Goal: Communication & Community: Participate in discussion

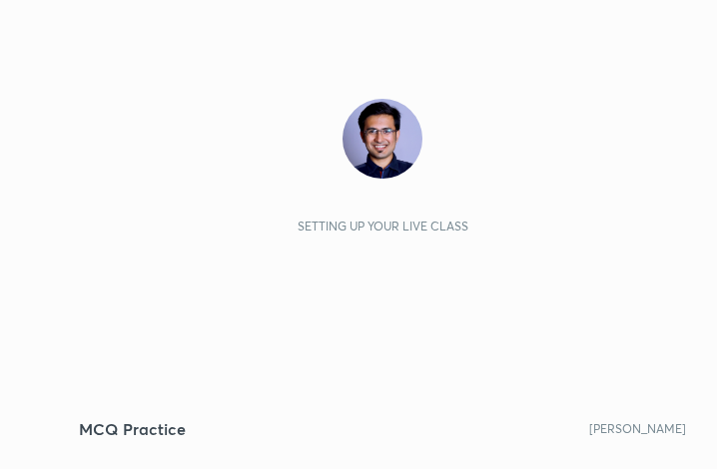
scroll to position [342, 637]
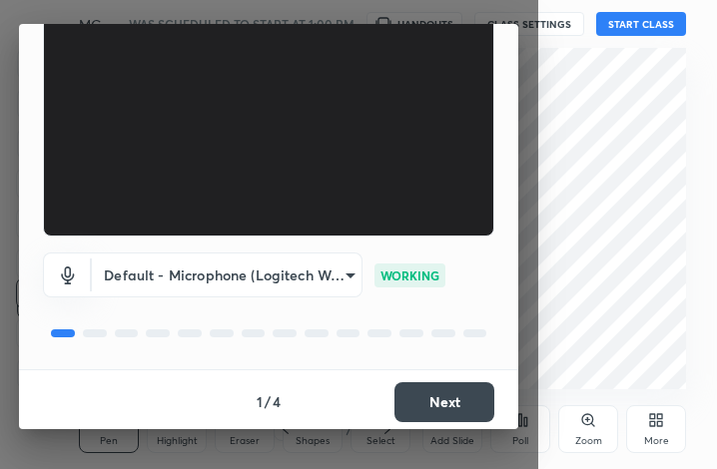
click at [435, 405] on button "Next" at bounding box center [445, 403] width 100 height 40
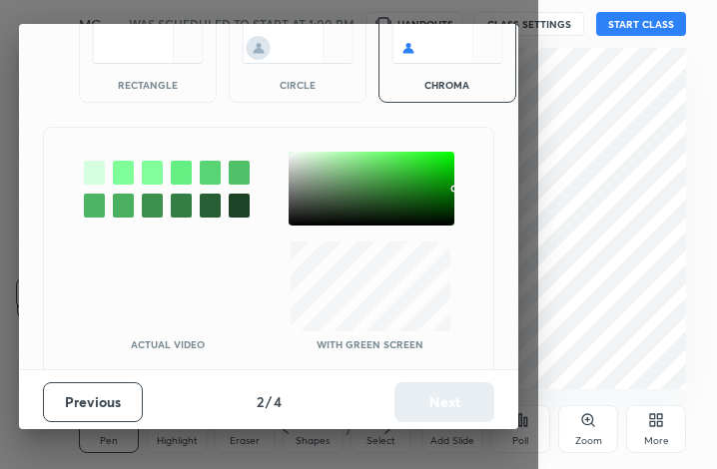
scroll to position [128, 0]
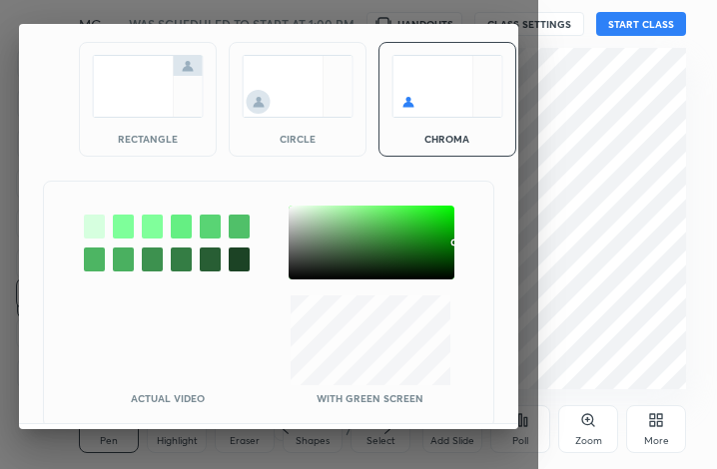
click at [435, 405] on div "Actual Video With green screen" at bounding box center [268, 305] width 451 height 248
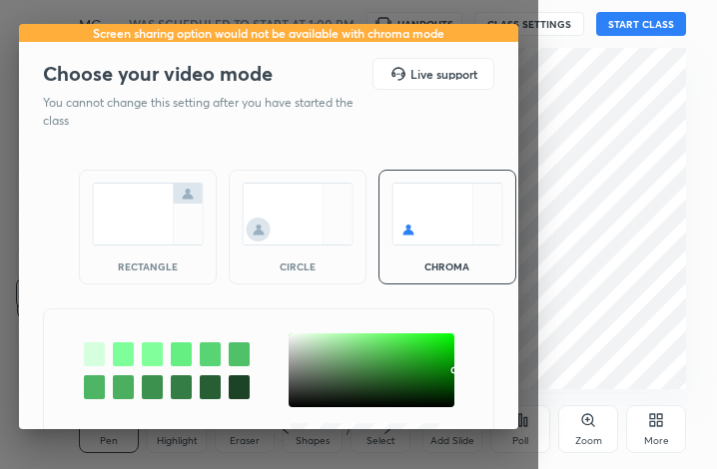
click at [197, 247] on div "rectangle" at bounding box center [148, 227] width 138 height 115
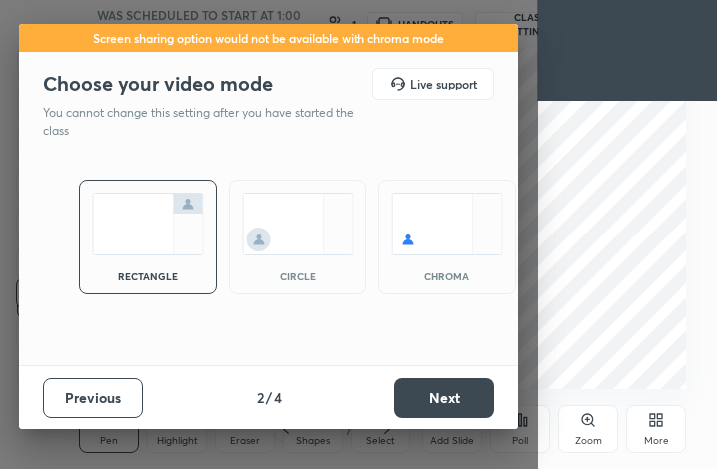
click at [481, 388] on button "Next" at bounding box center [445, 399] width 100 height 40
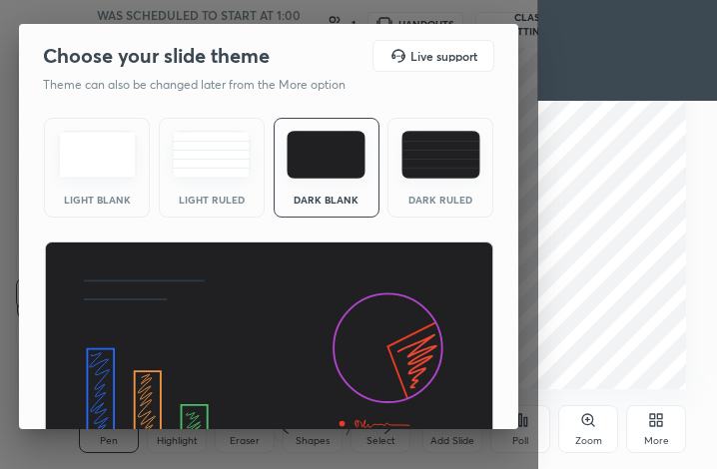
scroll to position [130, 0]
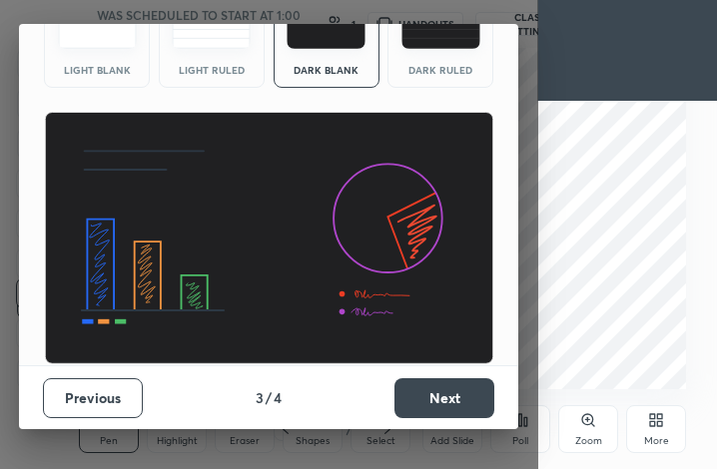
click at [445, 391] on button "Next" at bounding box center [445, 399] width 100 height 40
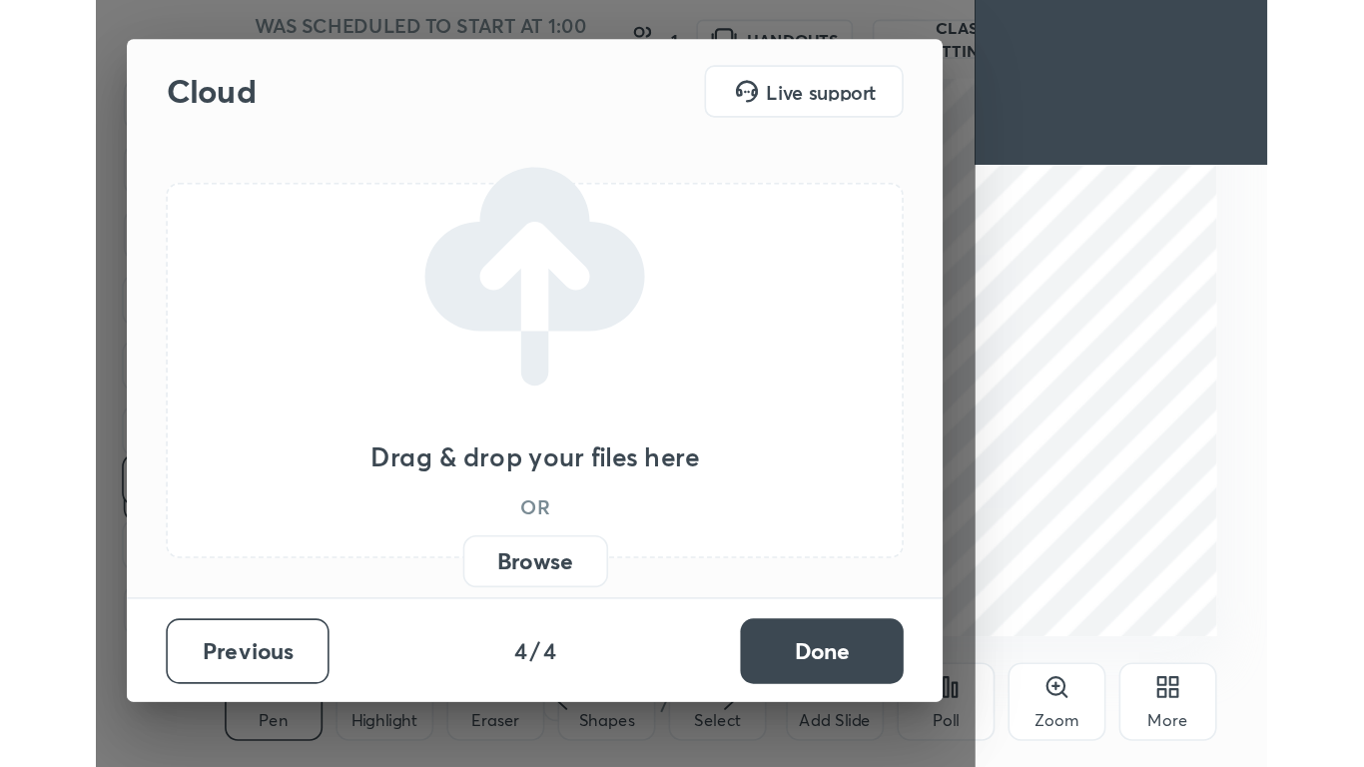
scroll to position [0, 0]
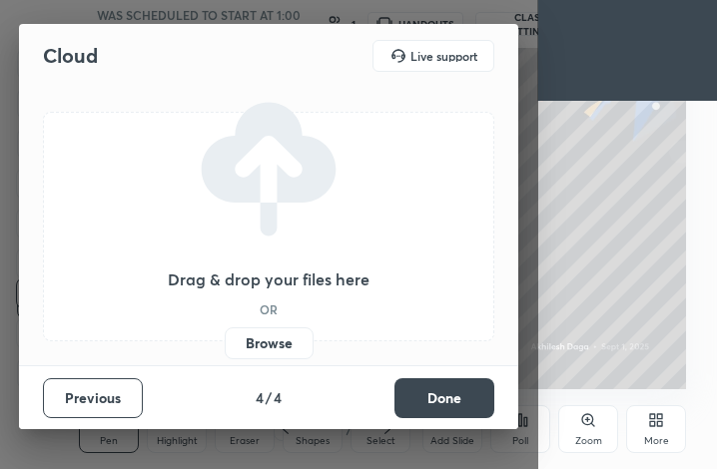
click at [463, 391] on button "Done" at bounding box center [445, 399] width 100 height 40
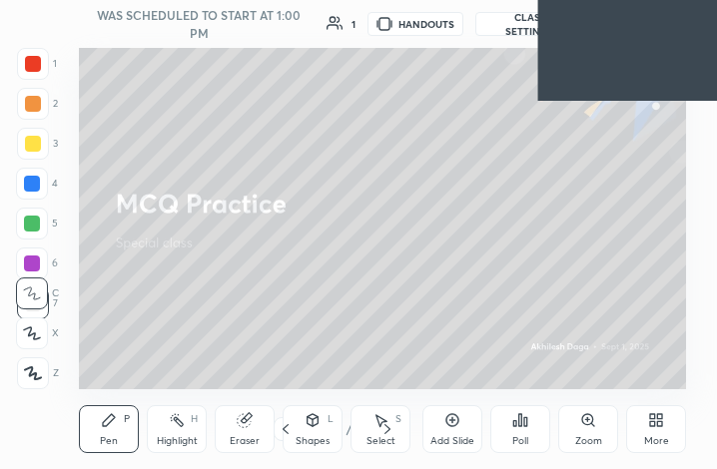
click at [662, 423] on icon at bounding box center [659, 423] width 5 height 5
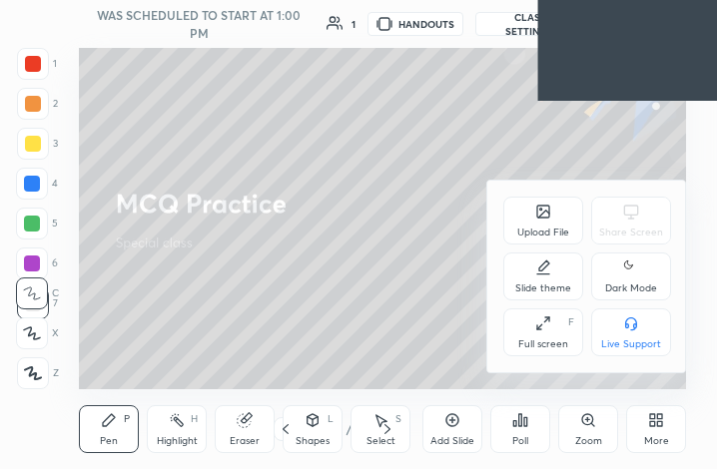
click at [555, 335] on div "Full screen F" at bounding box center [543, 333] width 80 height 48
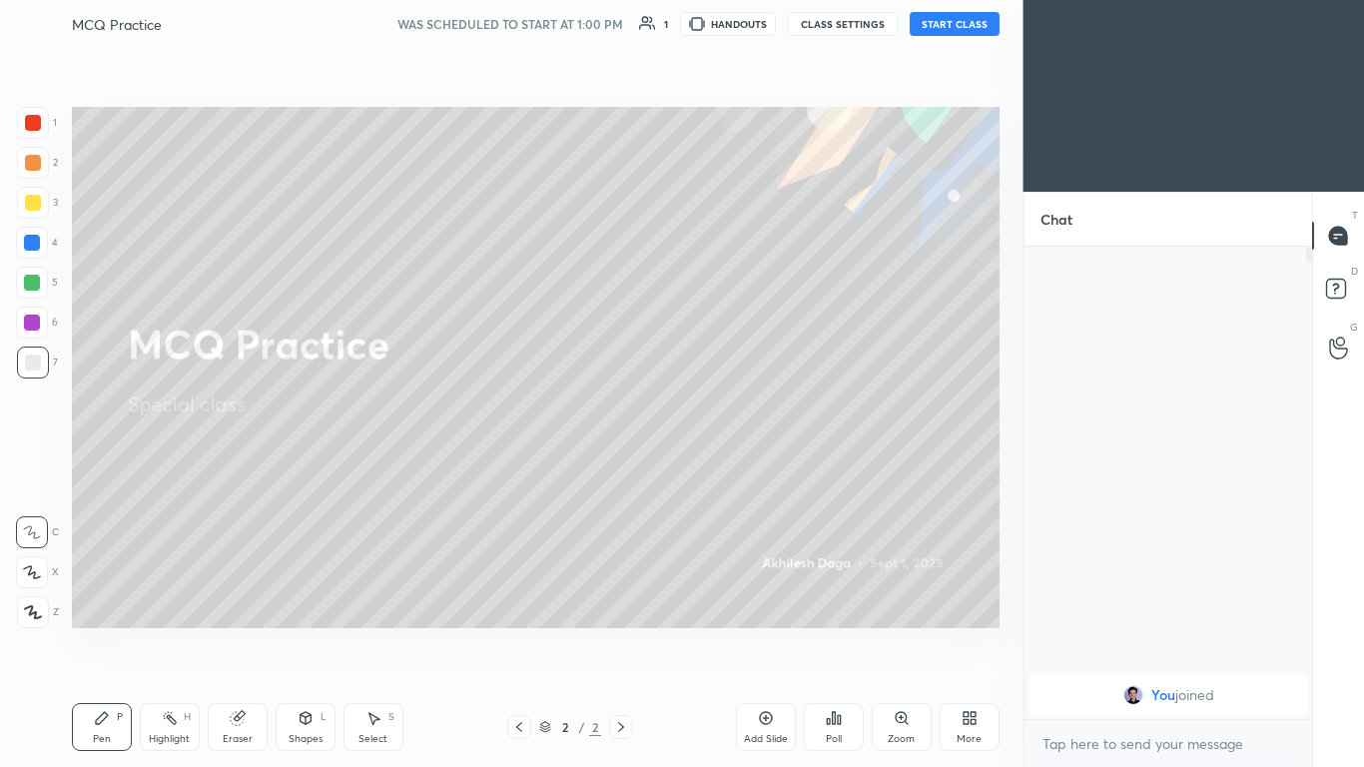
click at [716, 17] on button "START CLASS" at bounding box center [955, 24] width 90 height 24
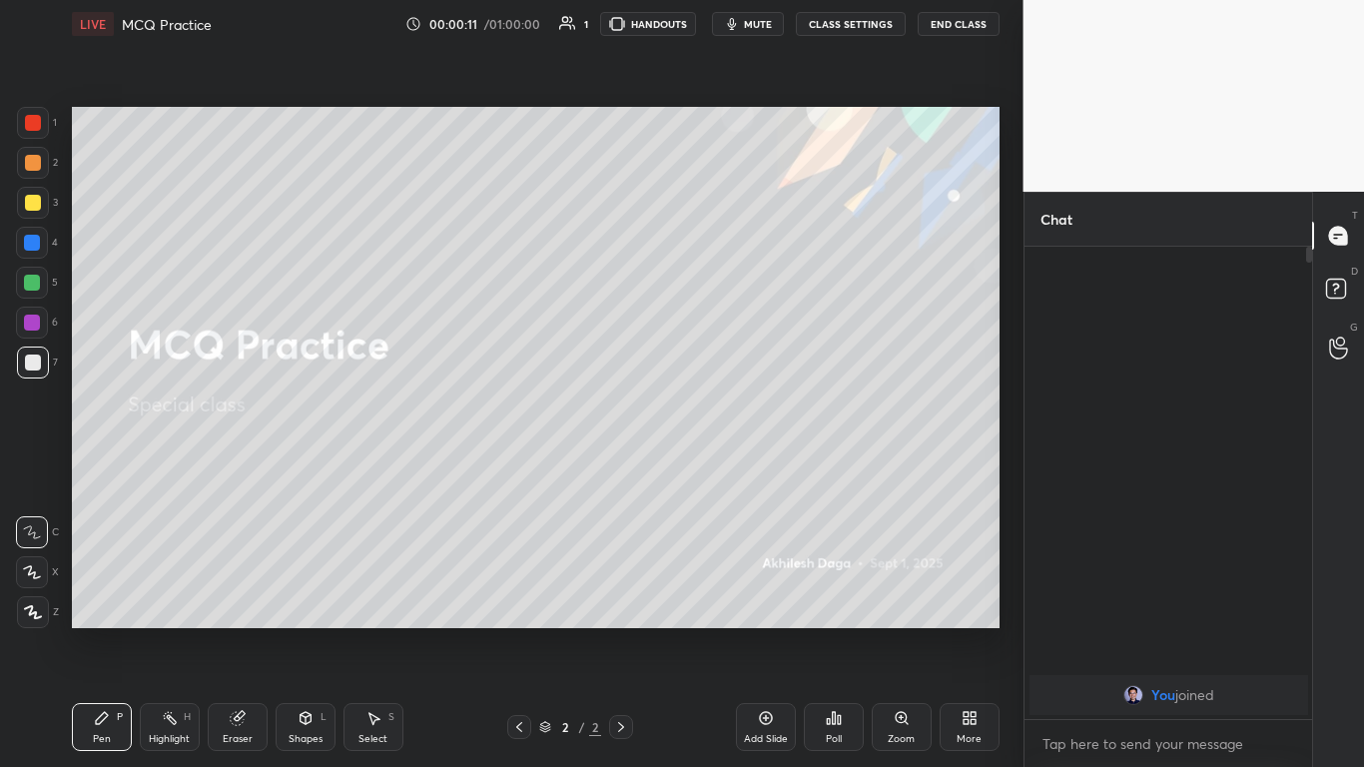
click at [716, 468] on div "More" at bounding box center [970, 727] width 60 height 48
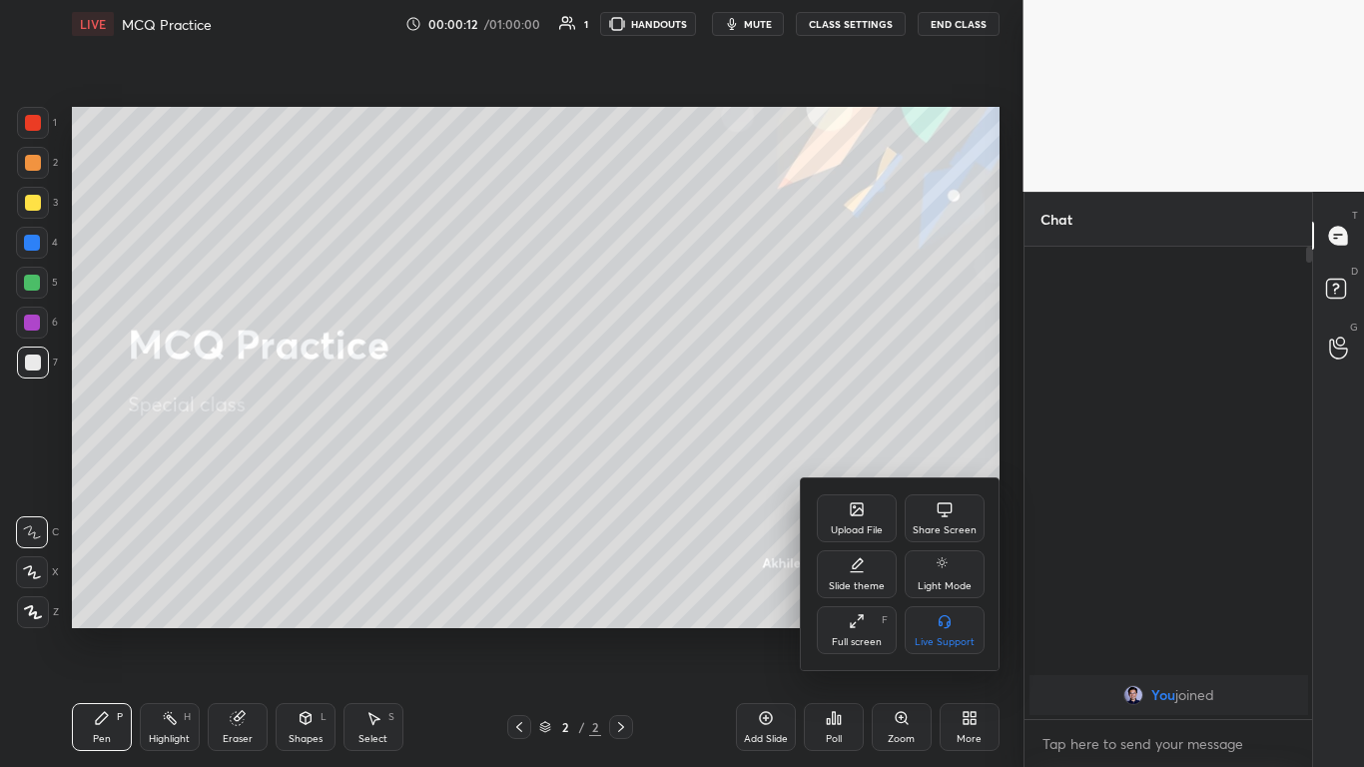
click at [716, 468] on icon at bounding box center [857, 621] width 16 height 16
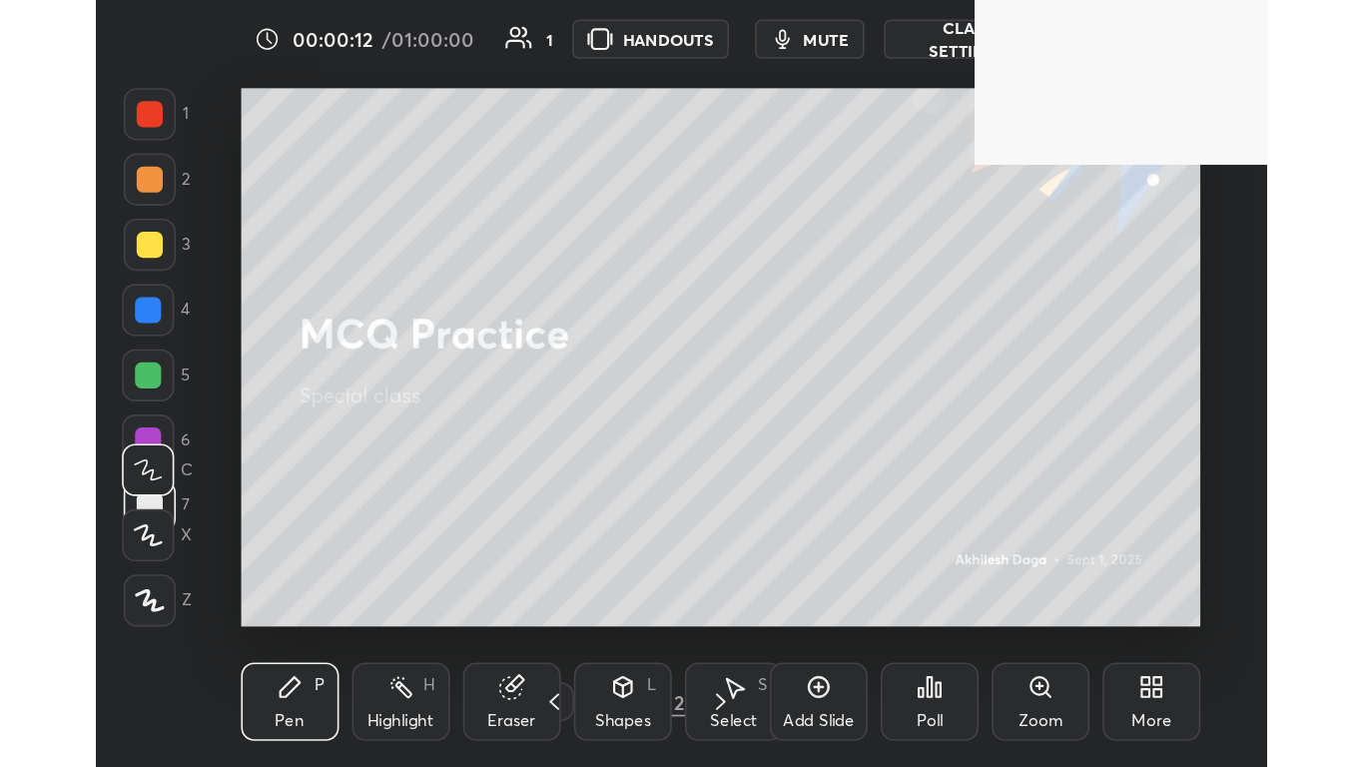
scroll to position [342, 636]
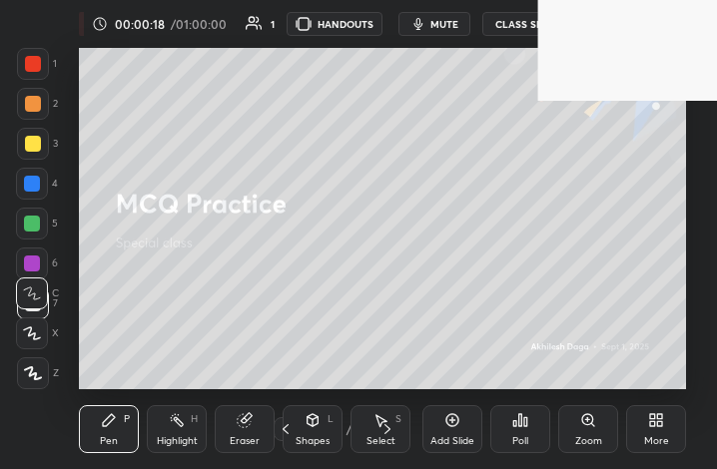
click at [665, 410] on div "More" at bounding box center [656, 430] width 60 height 48
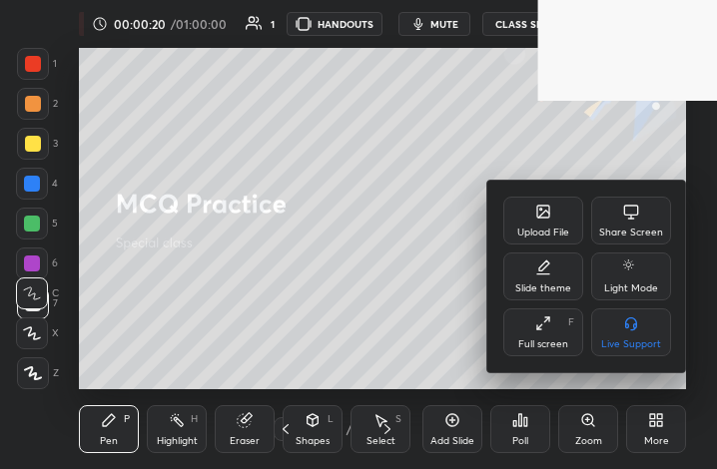
click at [549, 223] on div "Upload File" at bounding box center [543, 221] width 80 height 48
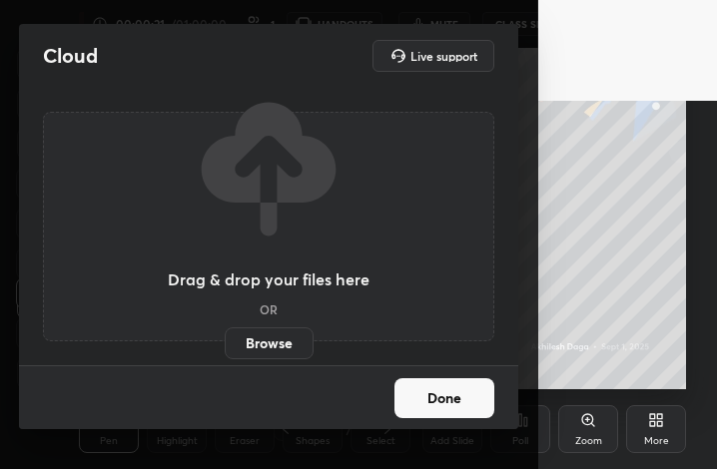
click at [277, 338] on label "Browse" at bounding box center [269, 344] width 89 height 32
click at [225, 338] on input "Browse" at bounding box center [225, 344] width 0 height 32
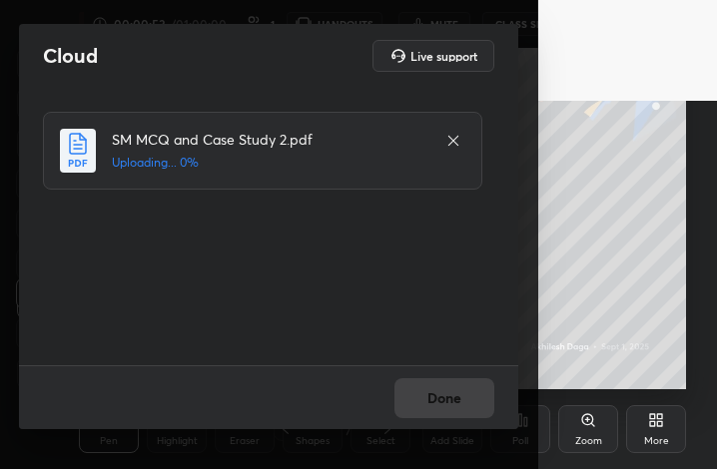
click at [663, 430] on div "More" at bounding box center [656, 430] width 60 height 48
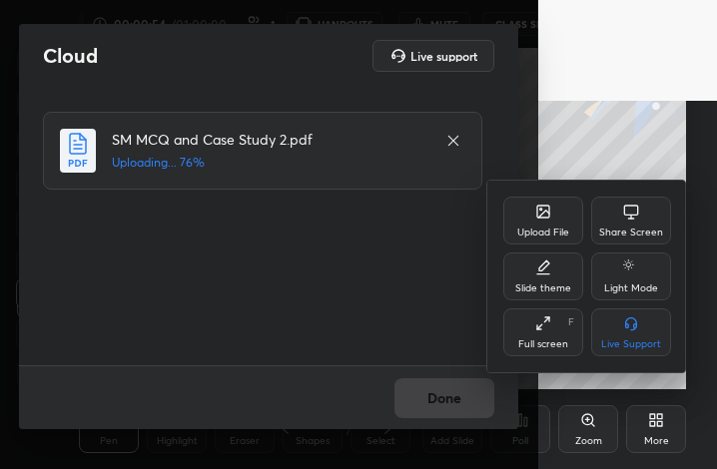
click at [543, 333] on div "Full screen F" at bounding box center [543, 333] width 80 height 48
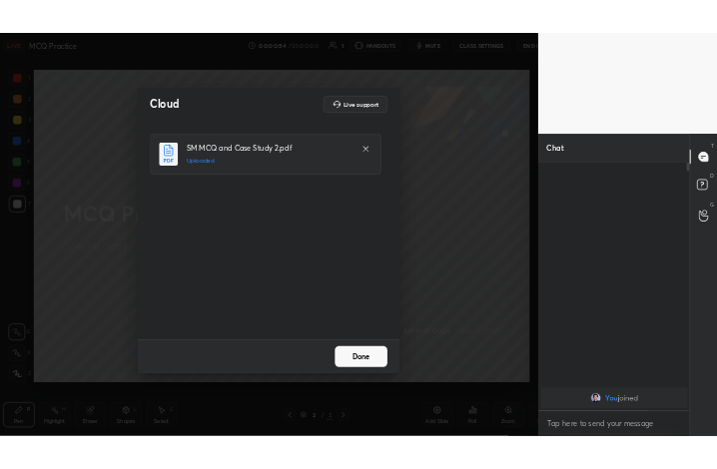
scroll to position [99239, 98934]
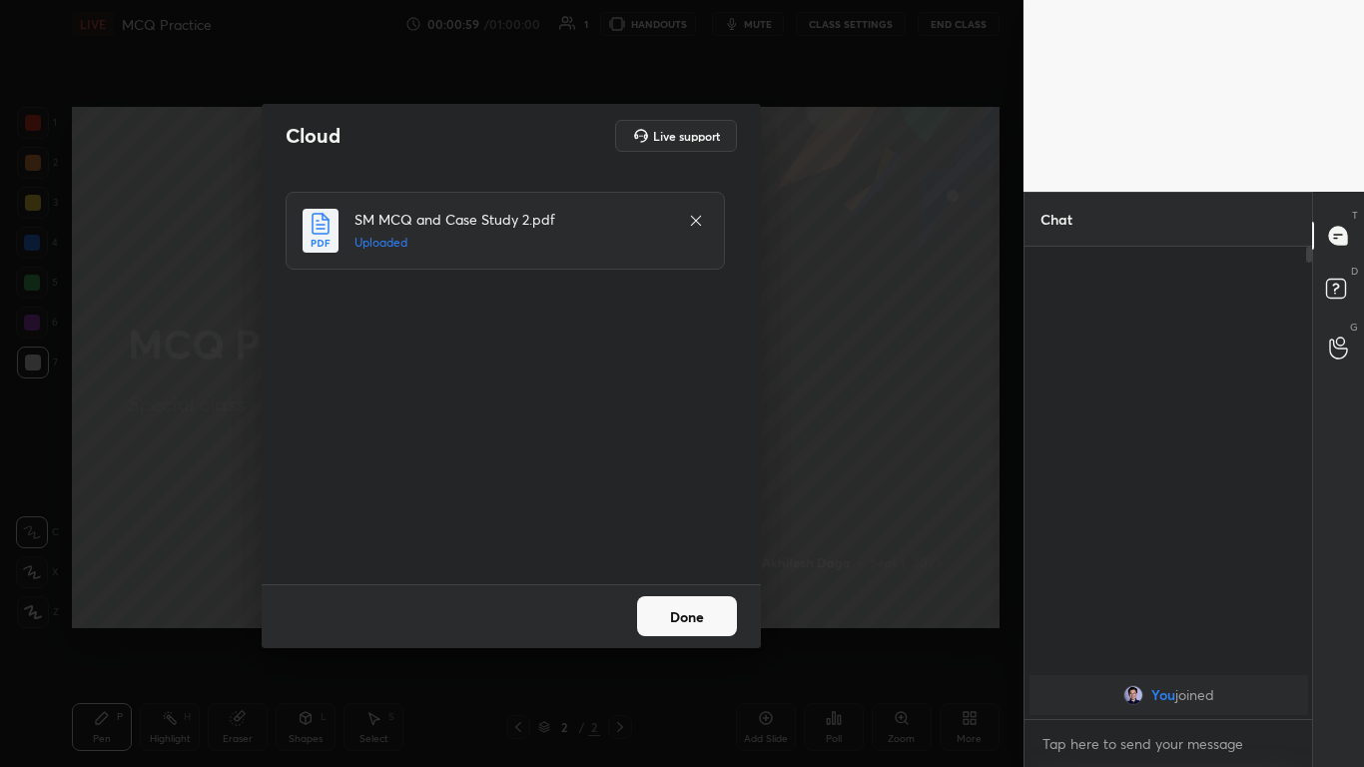
click at [699, 468] on button "Done" at bounding box center [687, 616] width 100 height 40
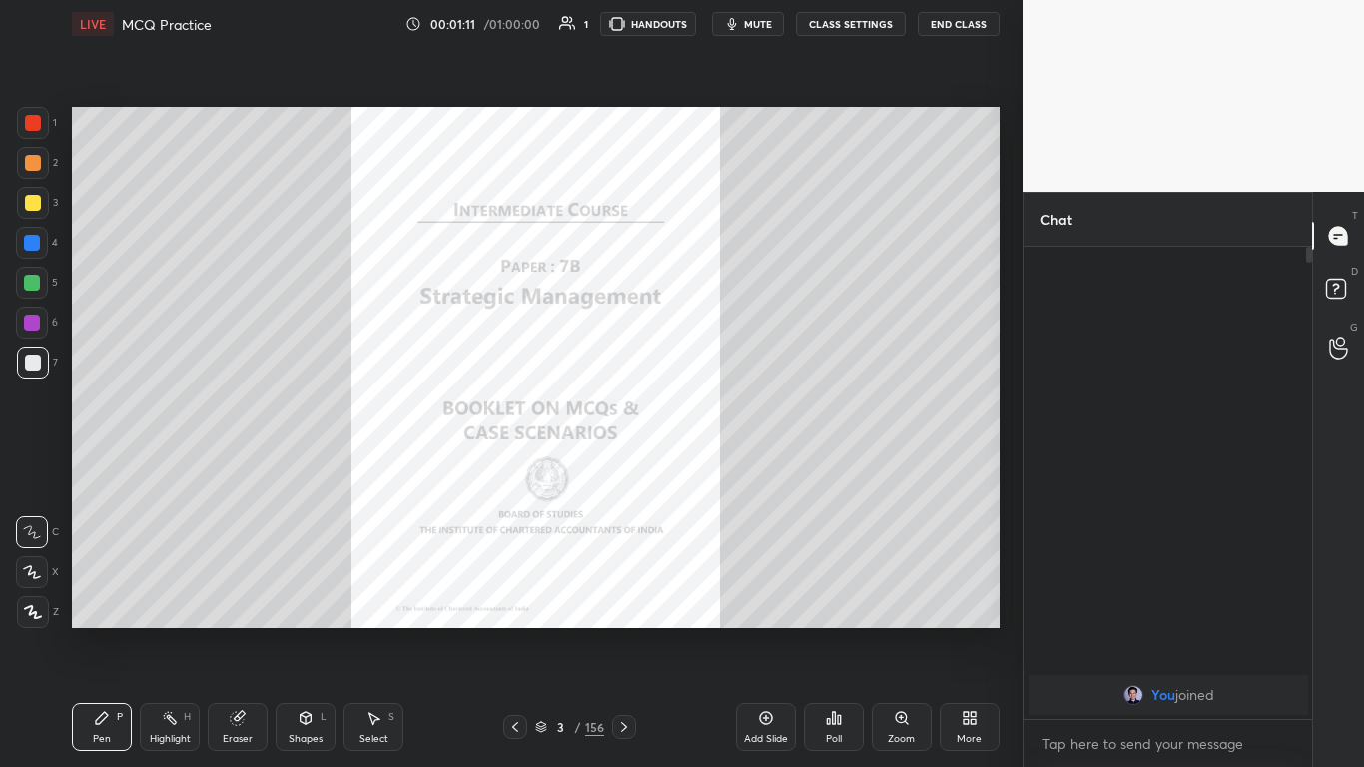
click at [716, 468] on div "More" at bounding box center [970, 727] width 60 height 48
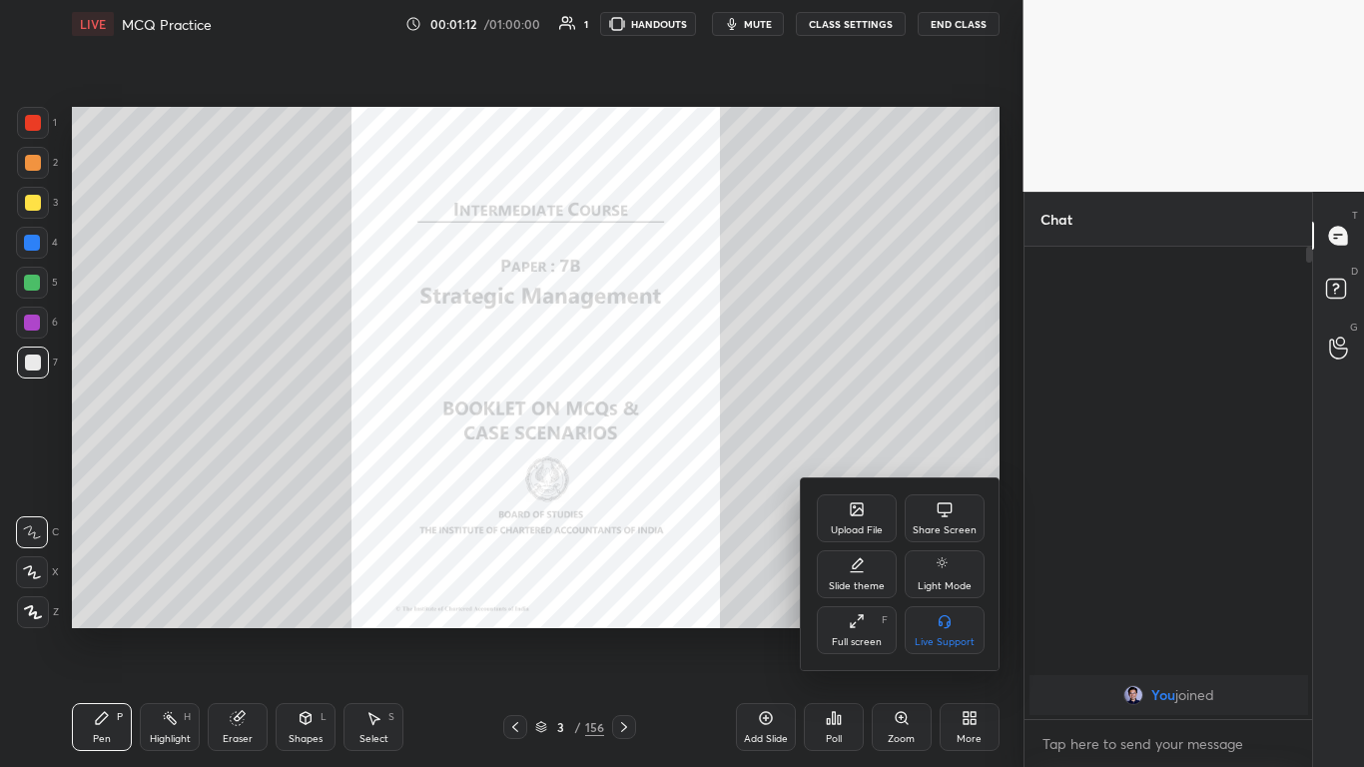
click at [716, 468] on div "Full screen" at bounding box center [857, 642] width 50 height 10
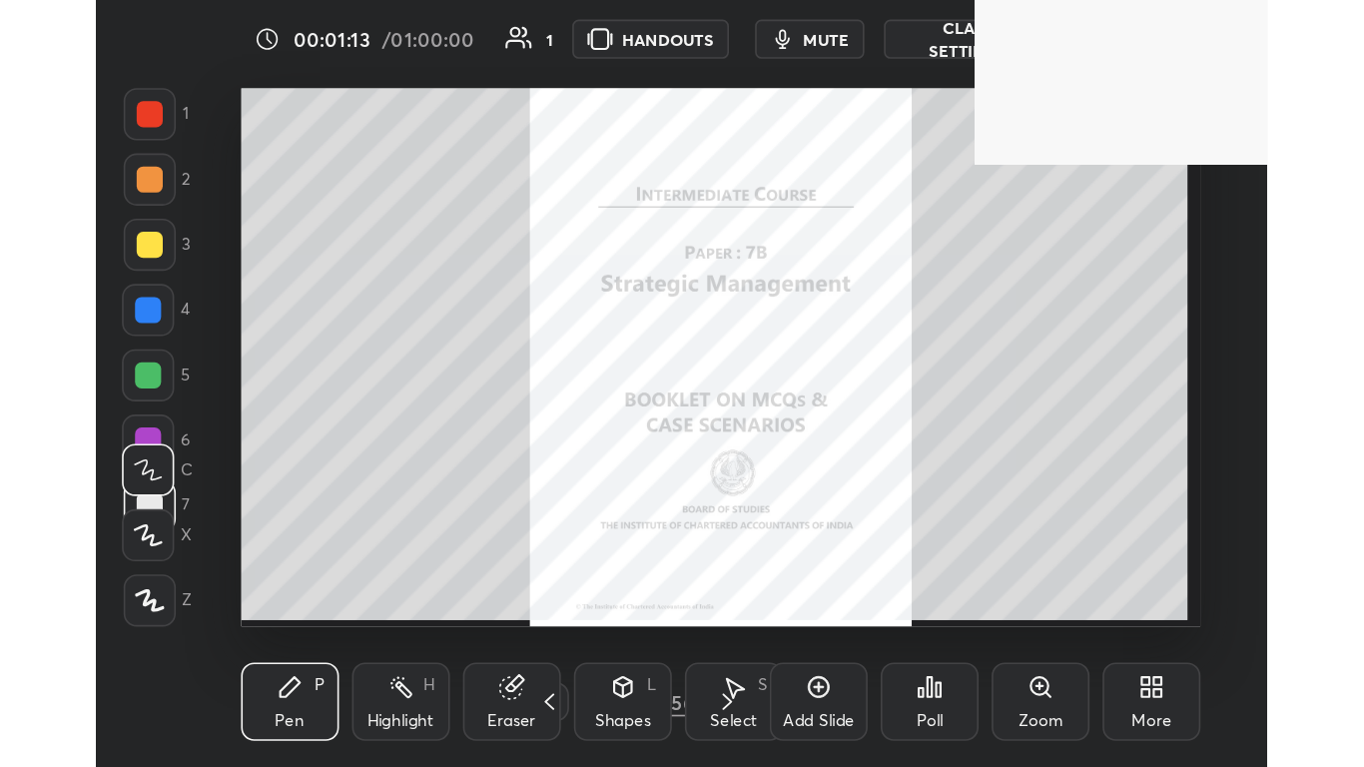
scroll to position [342, 636]
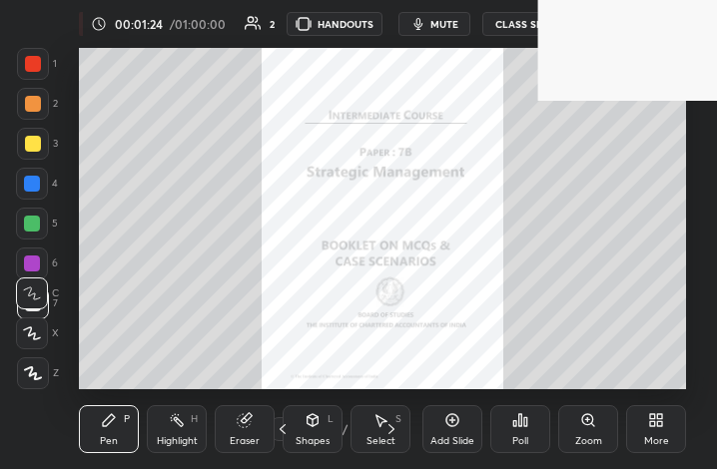
click at [636, 440] on div "More" at bounding box center [656, 430] width 60 height 48
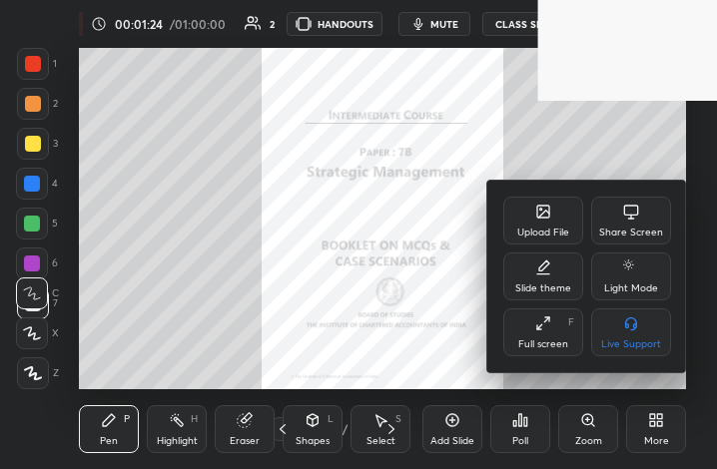
click at [525, 350] on div "Full screen" at bounding box center [543, 345] width 50 height 10
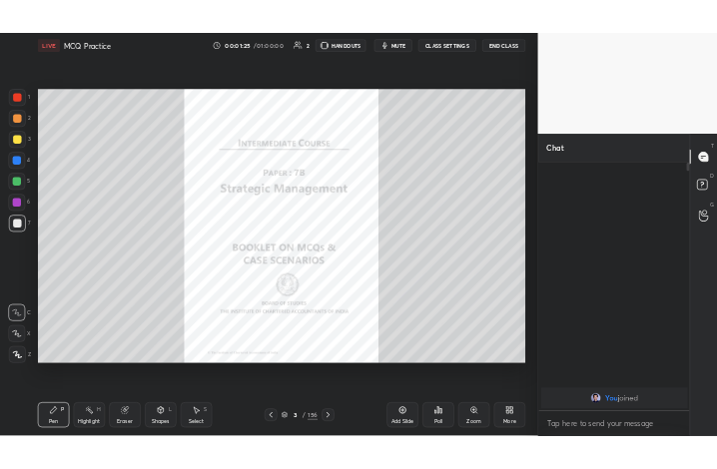
scroll to position [99239, 98934]
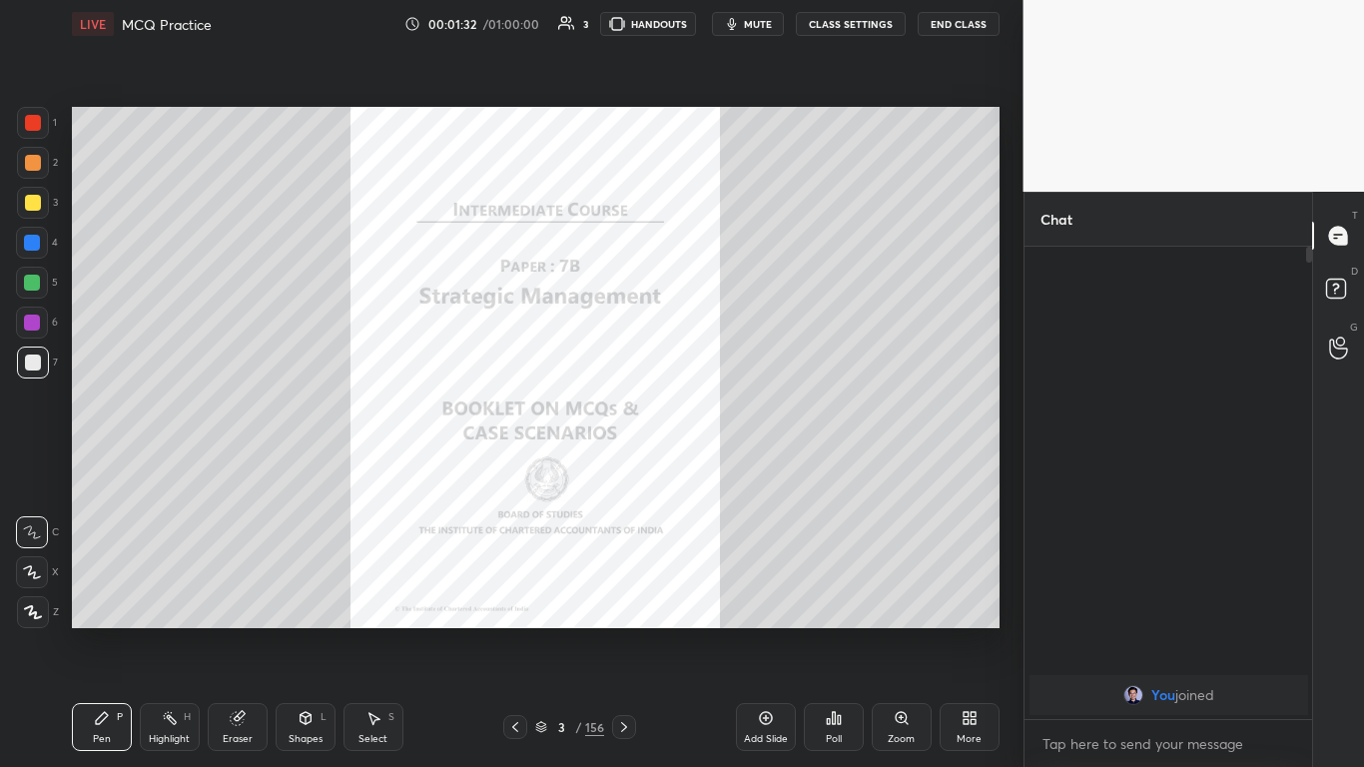
click at [716, 468] on div "More" at bounding box center [970, 727] width 60 height 48
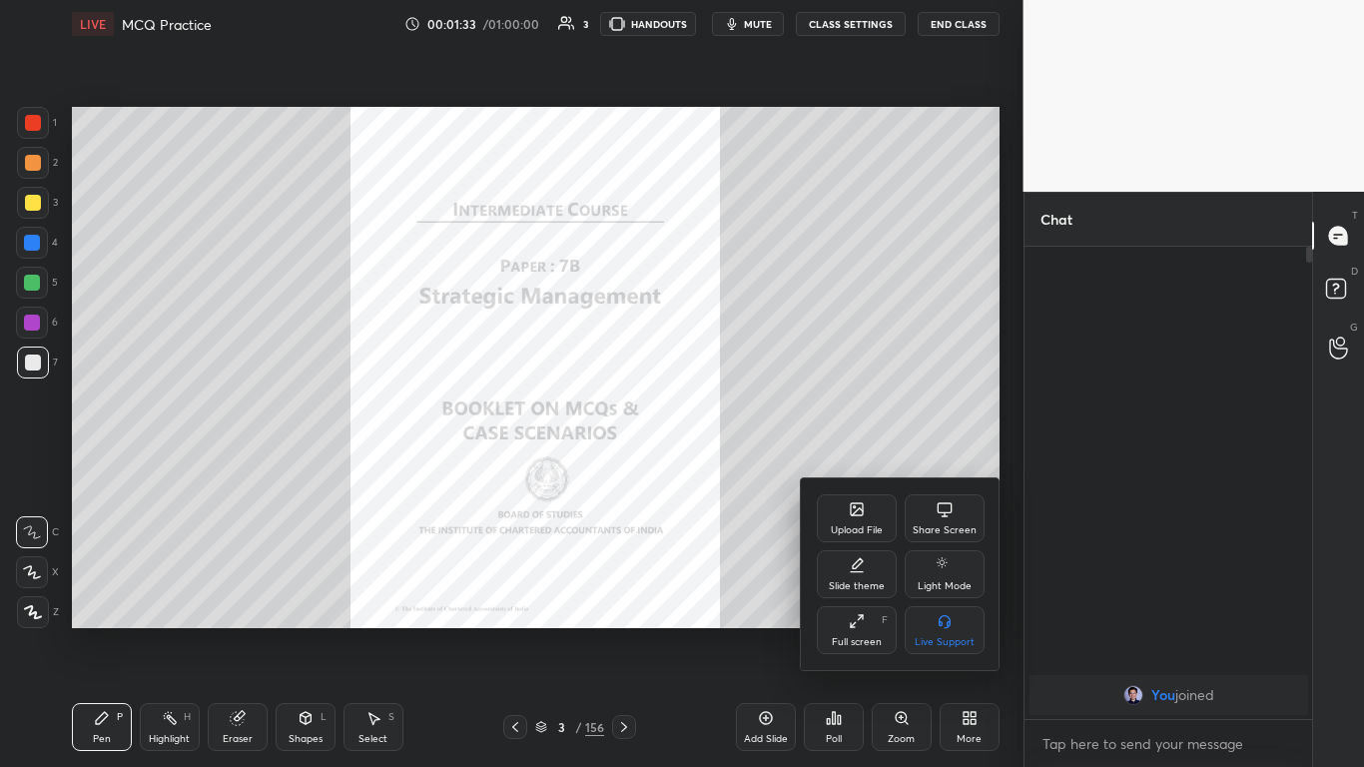
click at [716, 468] on div "Full screen F" at bounding box center [857, 630] width 80 height 48
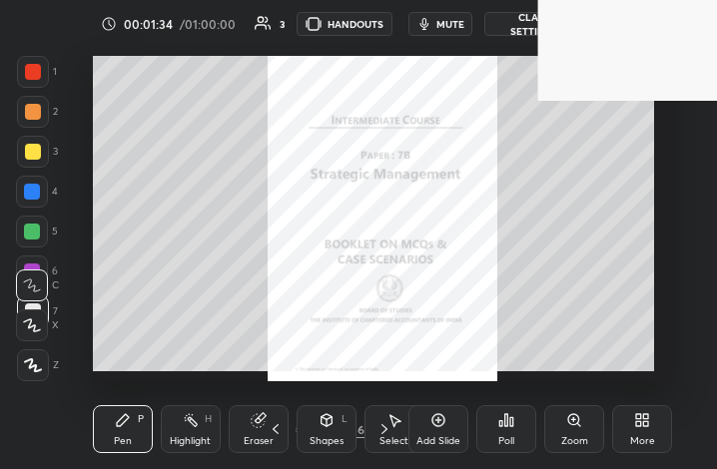
scroll to position [342, 630]
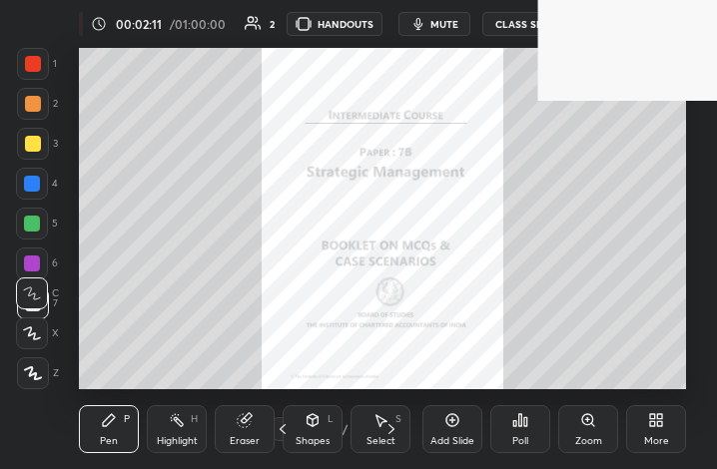
click at [663, 416] on icon at bounding box center [656, 420] width 16 height 16
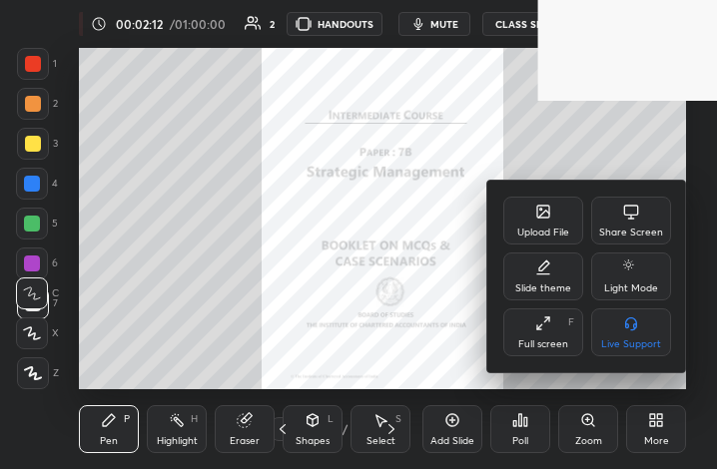
click at [521, 337] on div "Full screen F" at bounding box center [543, 333] width 80 height 48
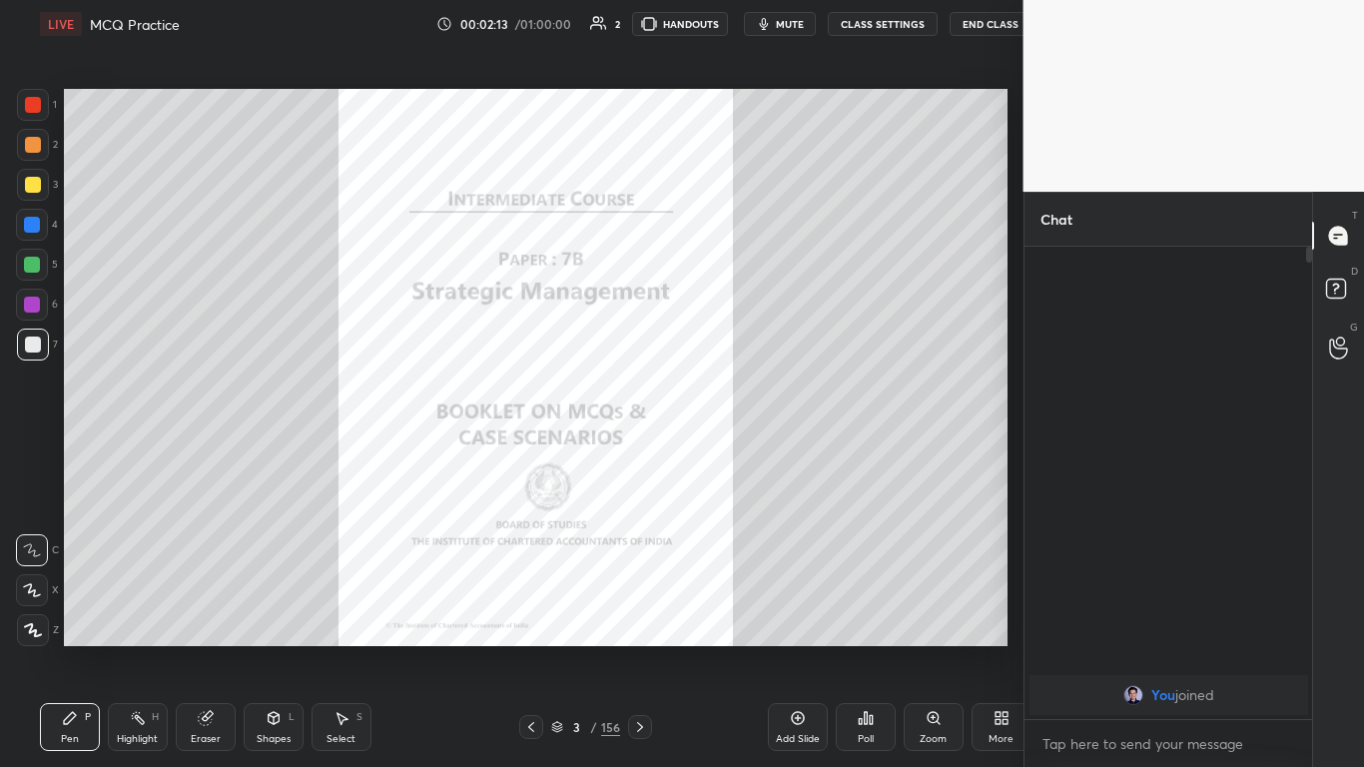
scroll to position [99239, 98934]
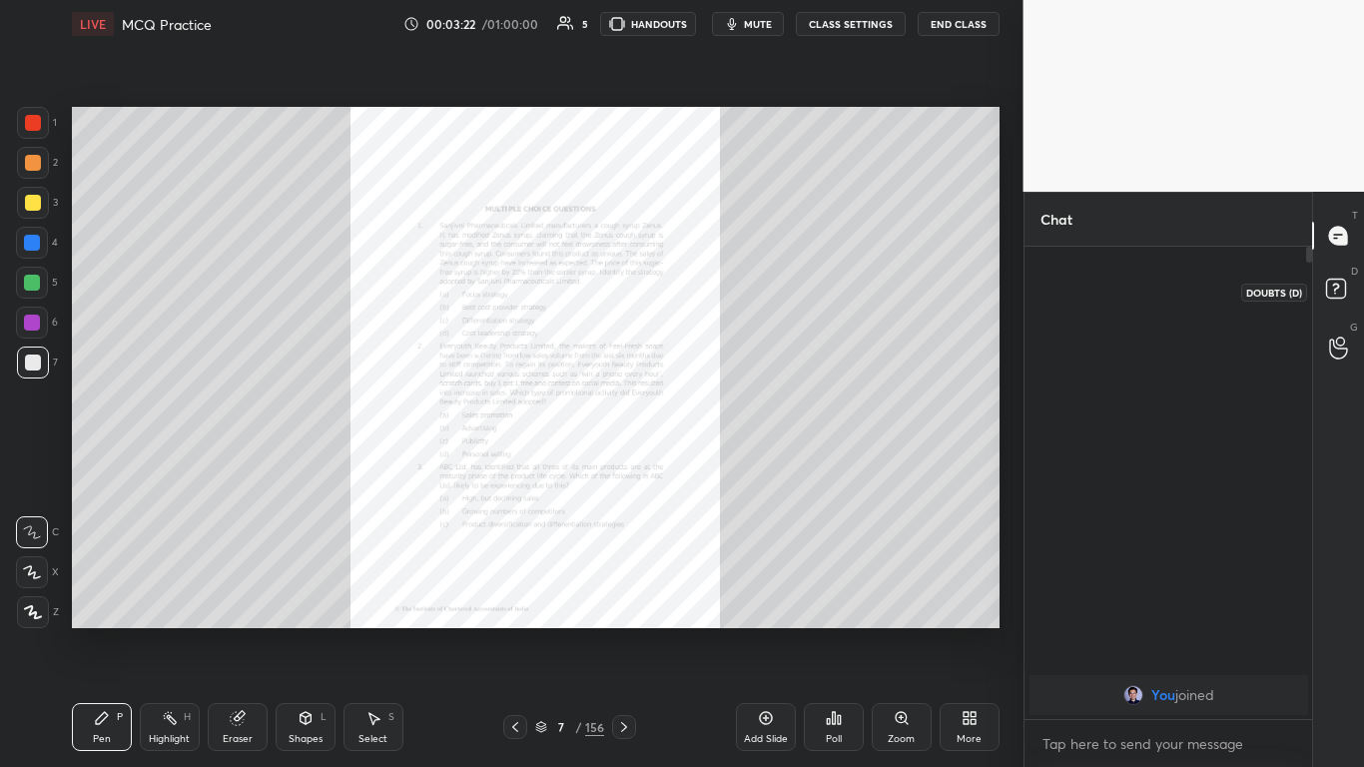
click at [716, 301] on icon at bounding box center [1339, 292] width 36 height 36
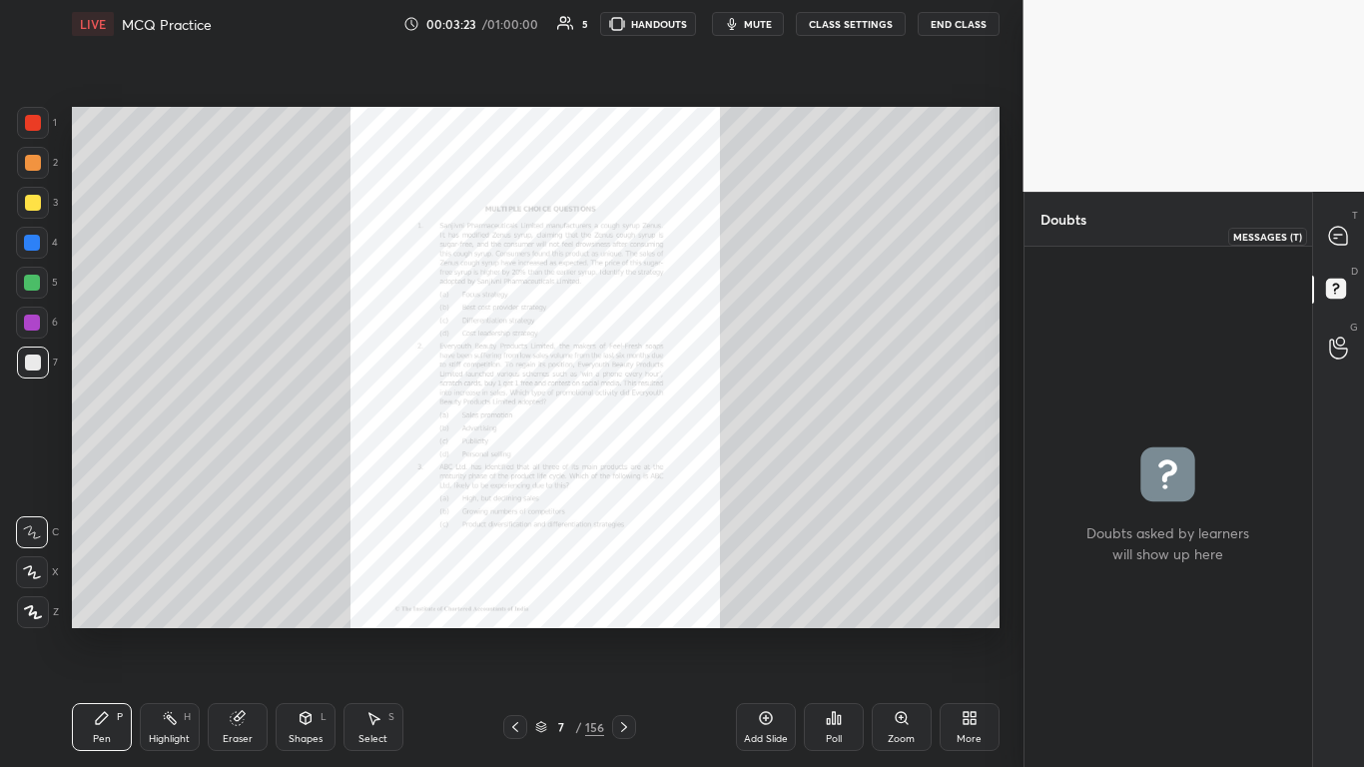
click at [716, 239] on icon at bounding box center [1338, 236] width 18 height 18
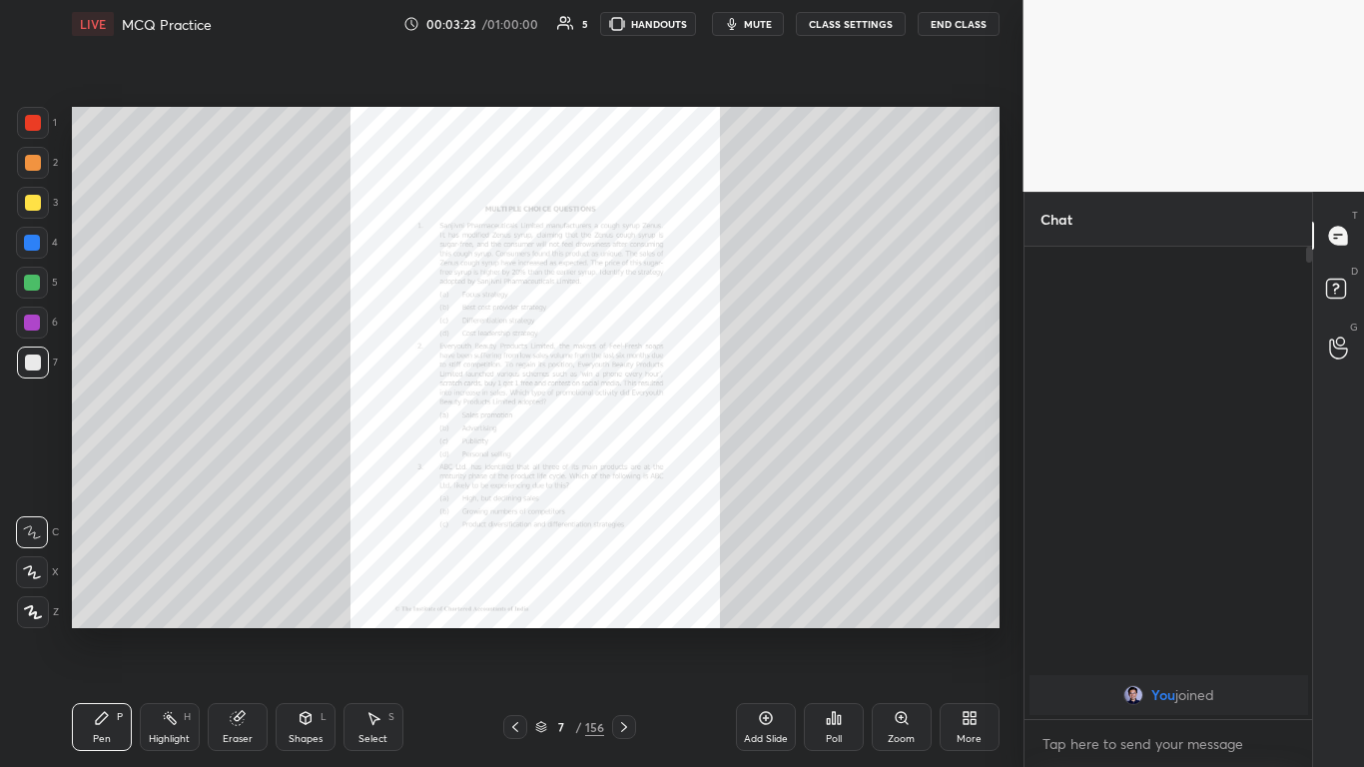
scroll to position [466, 282]
click at [716, 318] on div "D Doubts (D)" at bounding box center [1338, 292] width 51 height 56
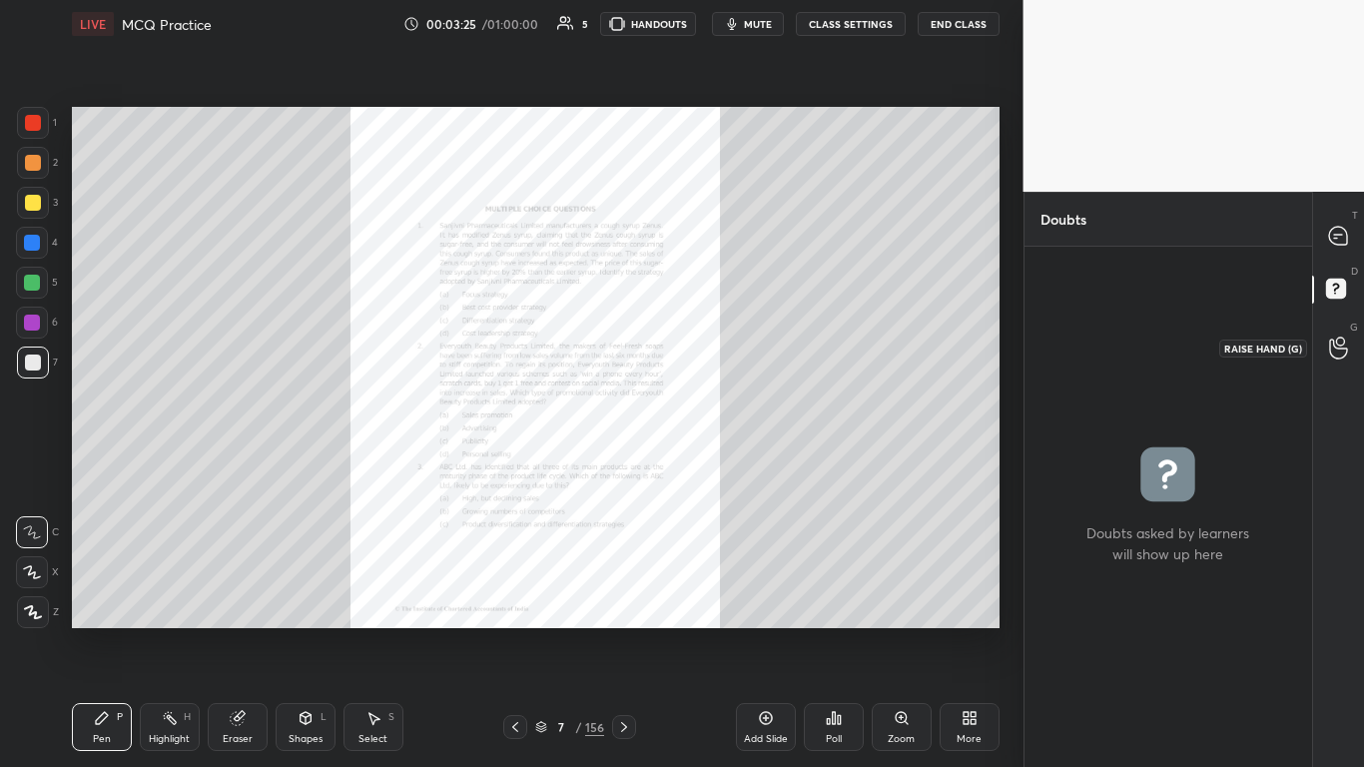
click at [716, 341] on circle at bounding box center [1340, 342] width 8 height 8
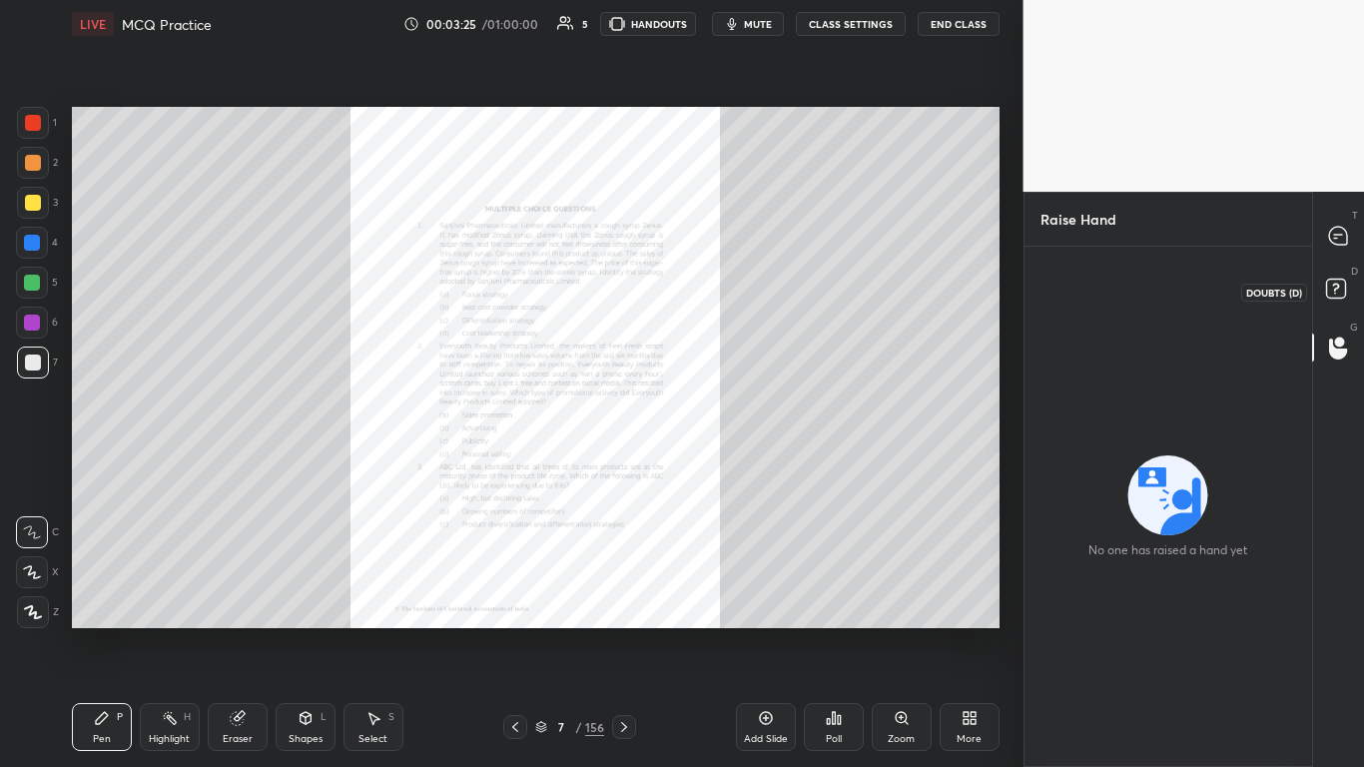
click at [716, 292] on rect at bounding box center [1335, 289] width 19 height 19
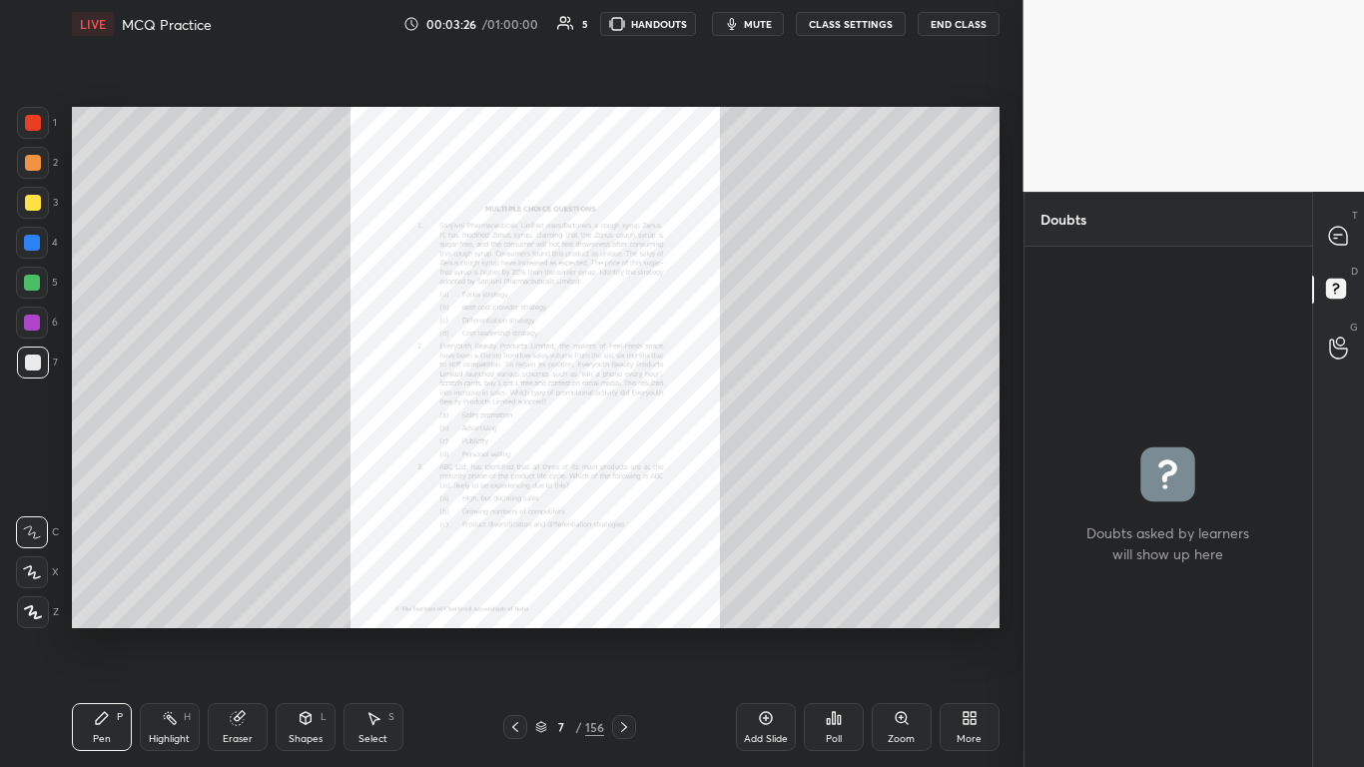
click at [716, 216] on div "T Messages (T)" at bounding box center [1338, 236] width 51 height 56
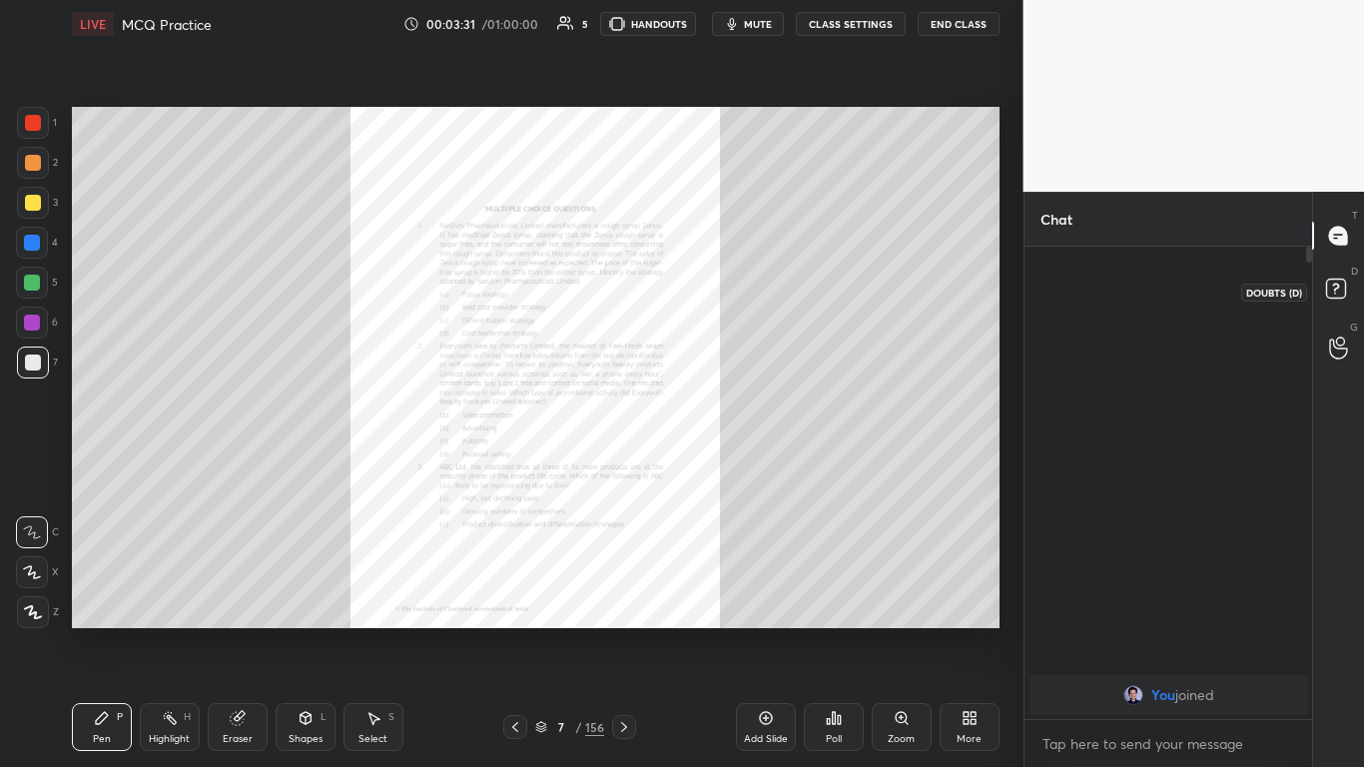
click at [716, 287] on rect at bounding box center [1335, 289] width 19 height 19
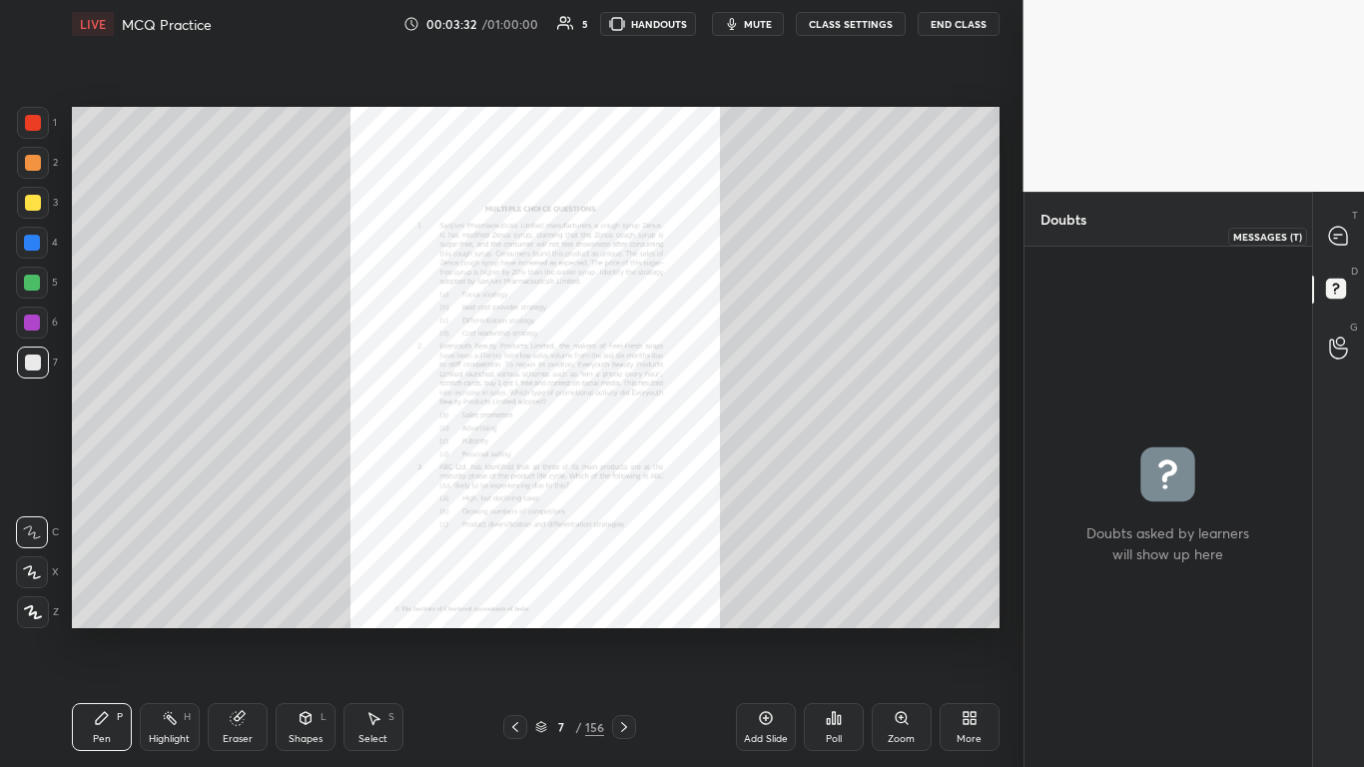
click at [716, 247] on div at bounding box center [1339, 236] width 40 height 36
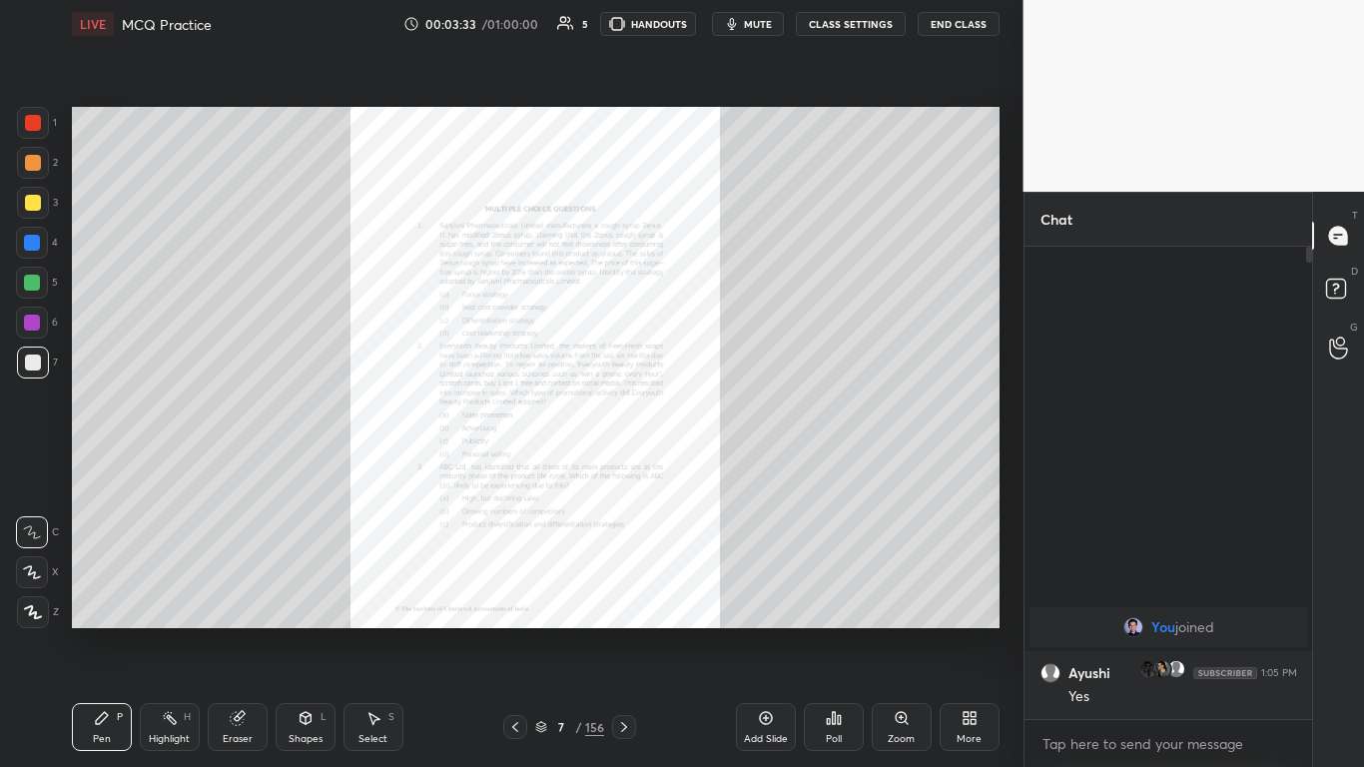
drag, startPoint x: 1342, startPoint y: 331, endPoint x: 1344, endPoint y: 320, distance: 11.2
click at [716, 320] on div "G Raise Hand (G)" at bounding box center [1338, 348] width 51 height 56
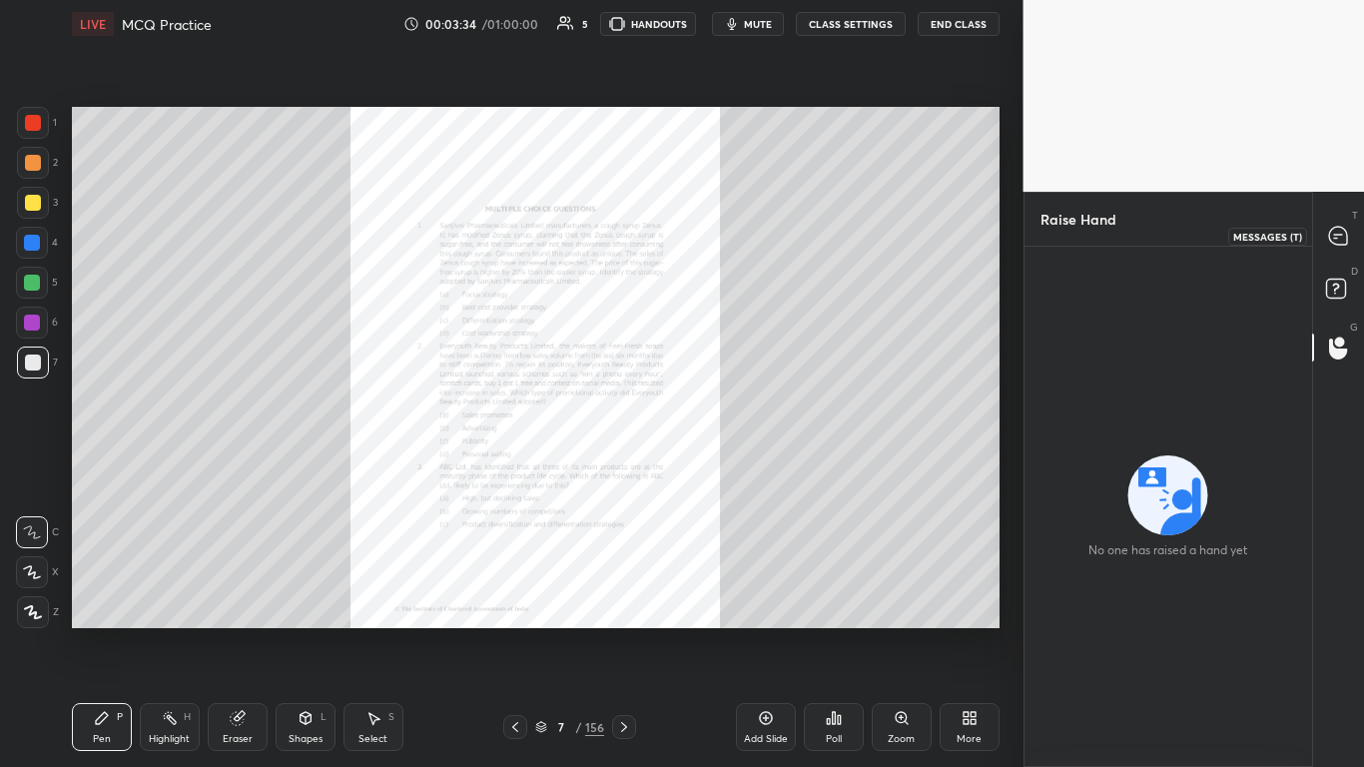
click at [716, 235] on icon at bounding box center [1338, 235] width 8 height 0
type textarea "x"
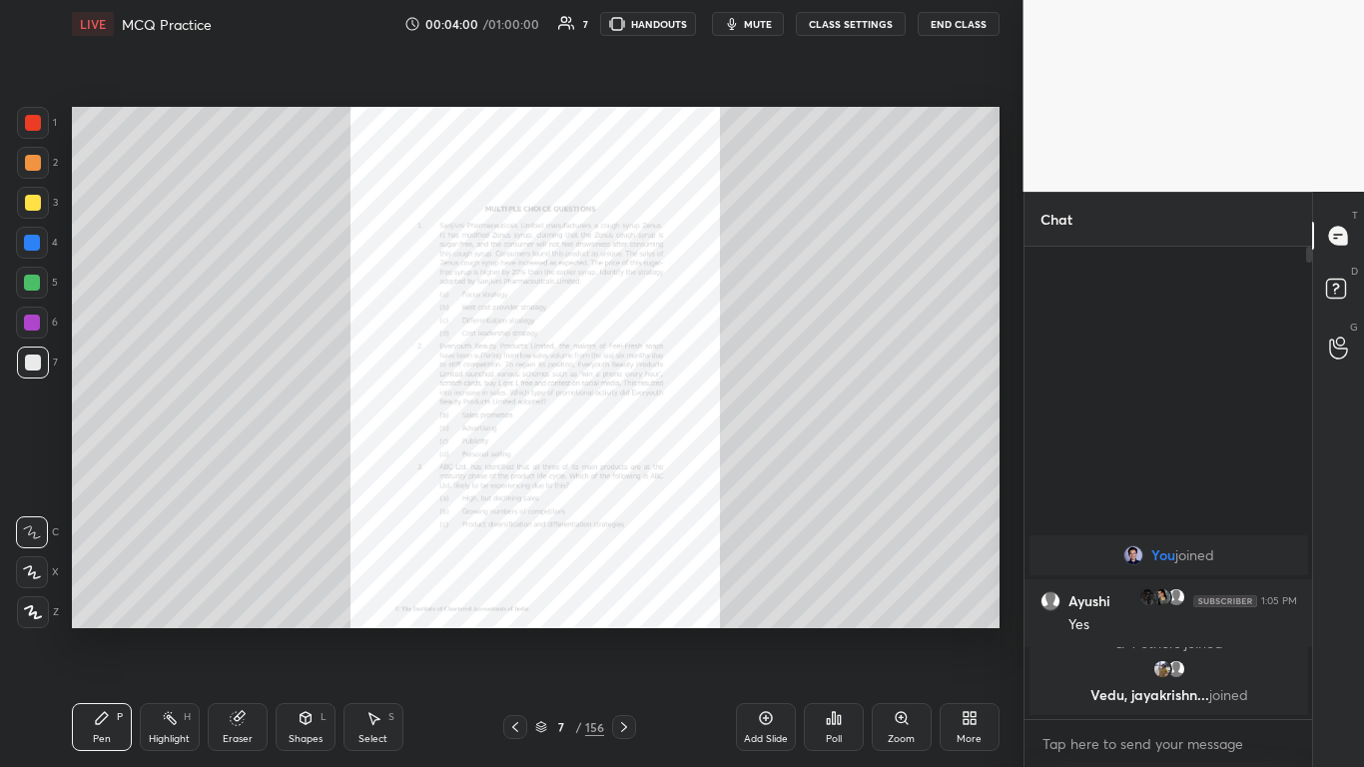
click at [32, 119] on div at bounding box center [33, 123] width 16 height 16
click at [716, 468] on icon at bounding box center [766, 718] width 16 height 16
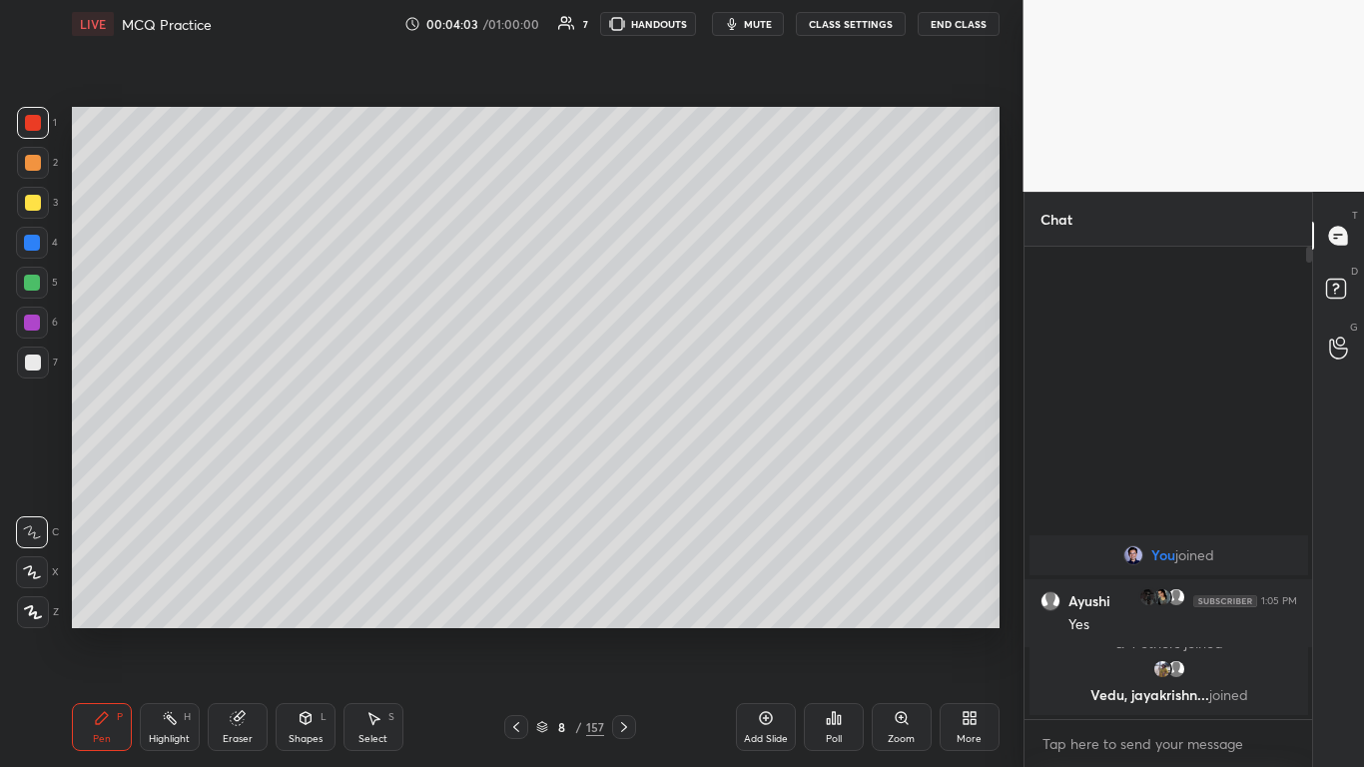
click at [25, 468] on icon at bounding box center [32, 572] width 18 height 14
click at [26, 468] on icon at bounding box center [33, 612] width 18 height 14
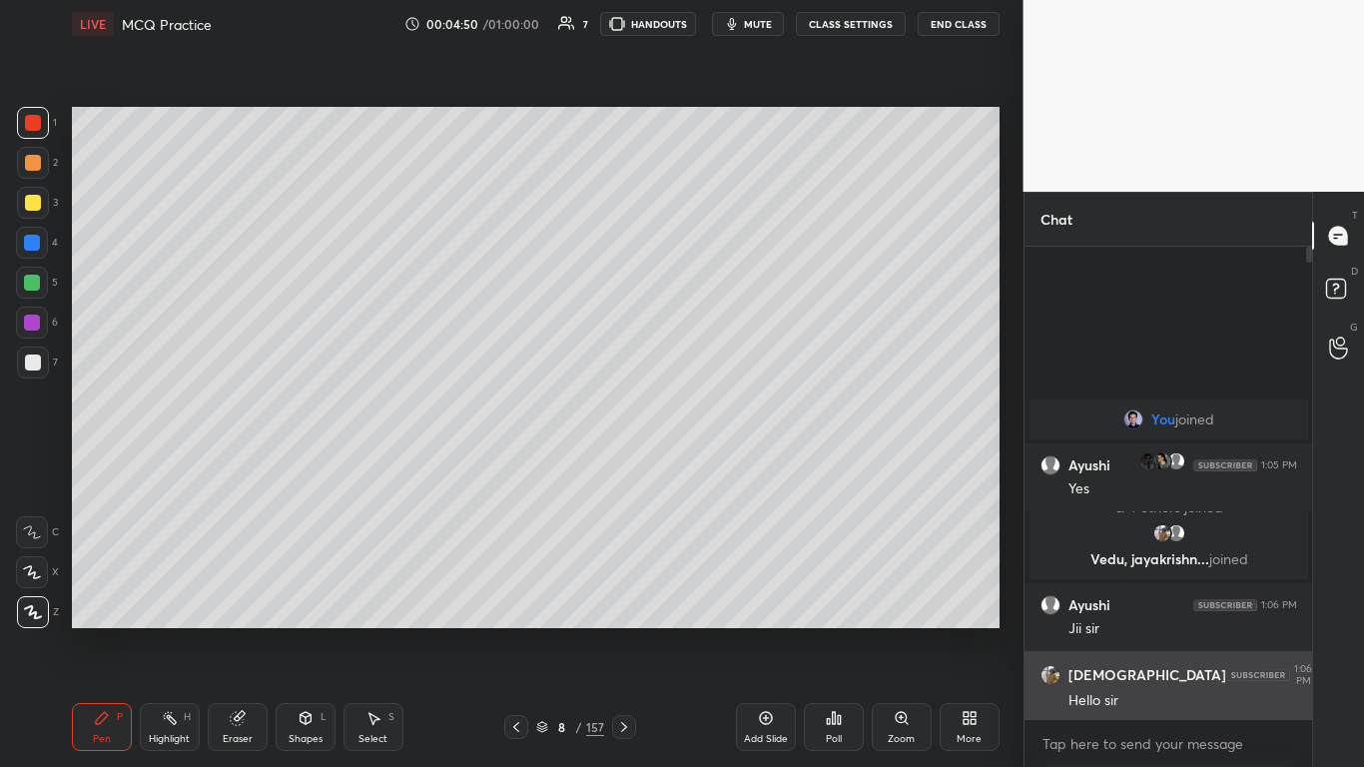
click at [716, 468] on img "grid" at bounding box center [1051, 675] width 20 height 20
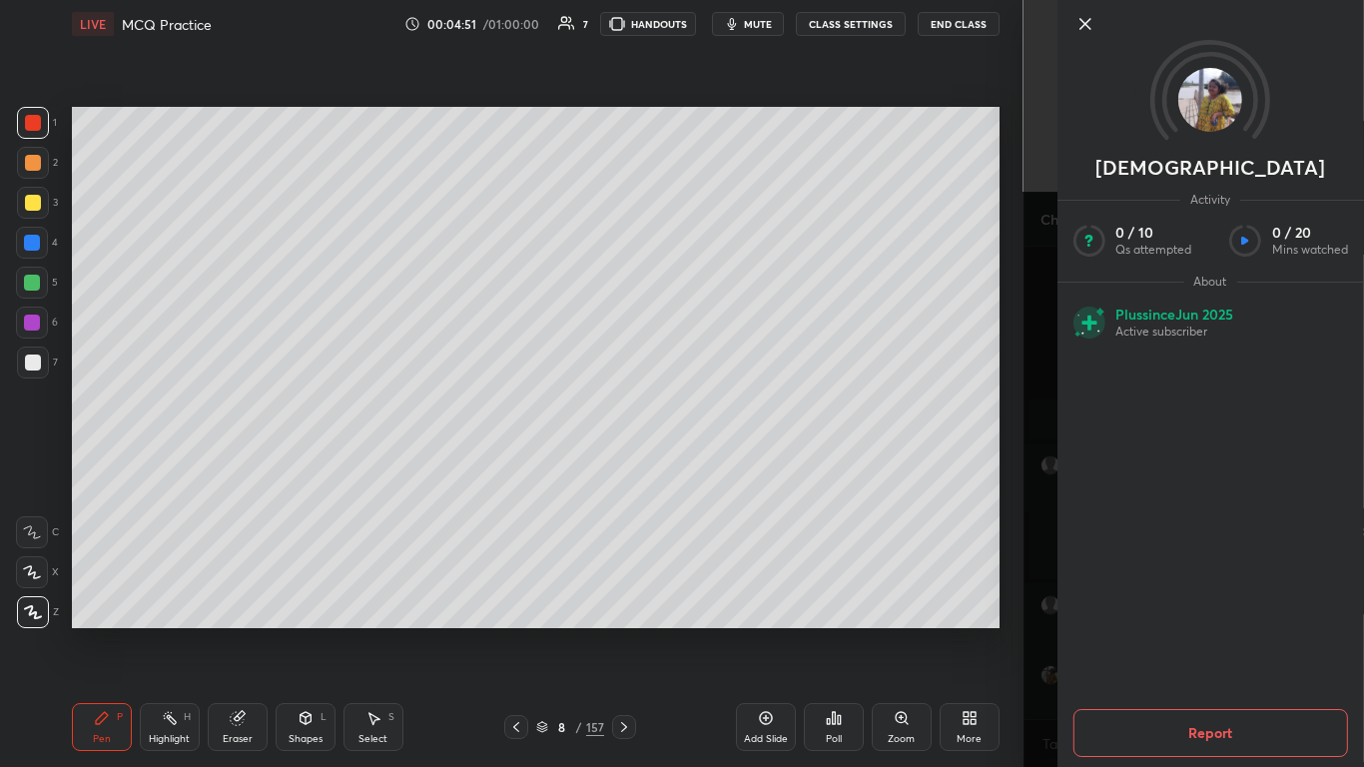
click at [716, 468] on div "[DEMOGRAPHIC_DATA] Activity 0 / 10 Qs attempted 0 / 20 Mins watched About Plus …" at bounding box center [1195, 383] width 342 height 767
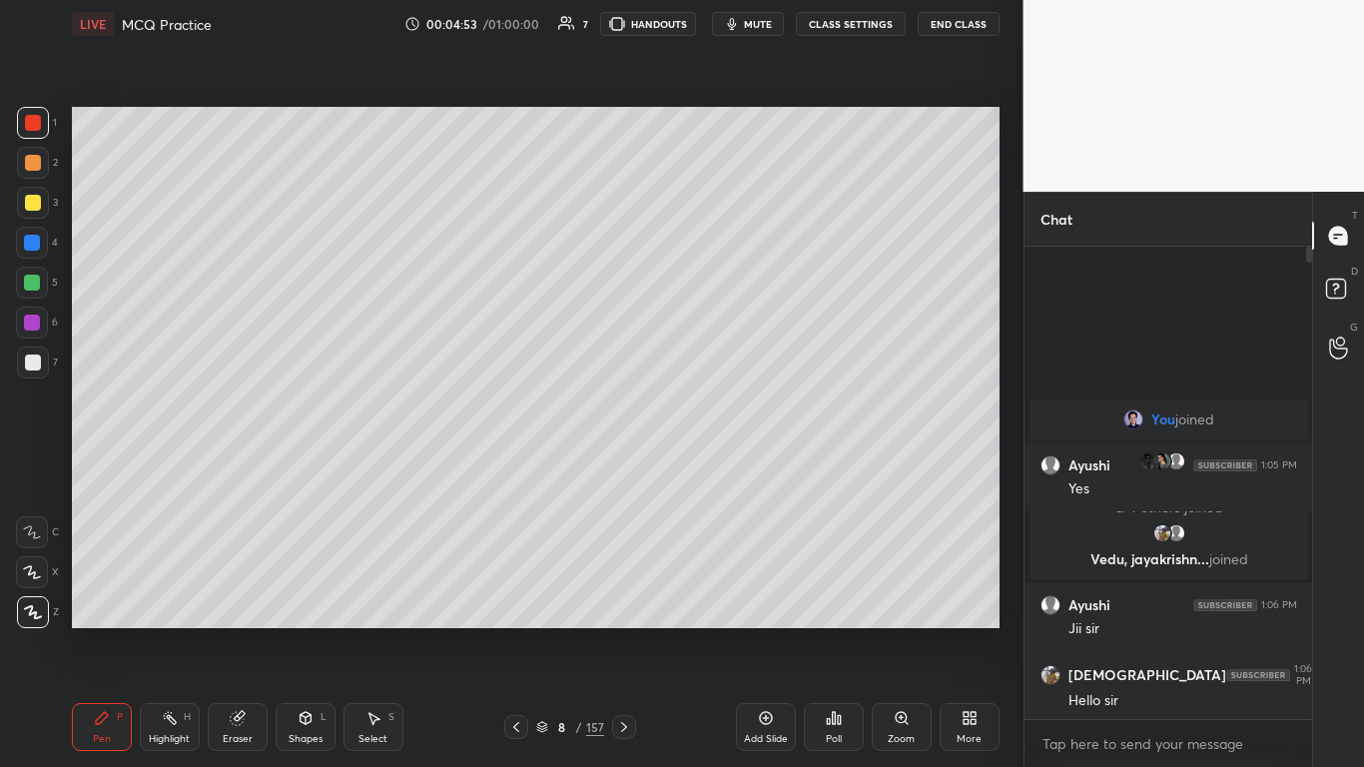
click at [512, 468] on icon at bounding box center [516, 727] width 16 height 16
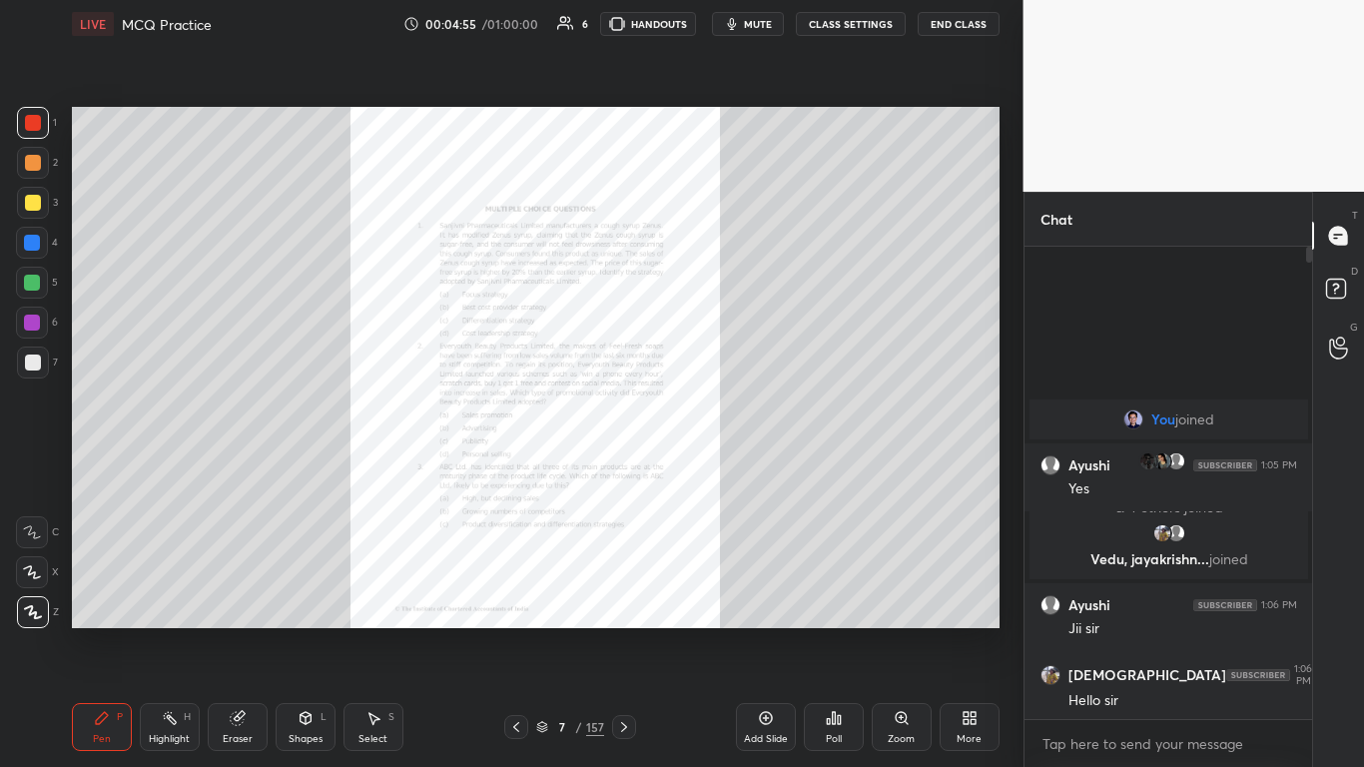
click at [716, 468] on icon at bounding box center [902, 718] width 16 height 16
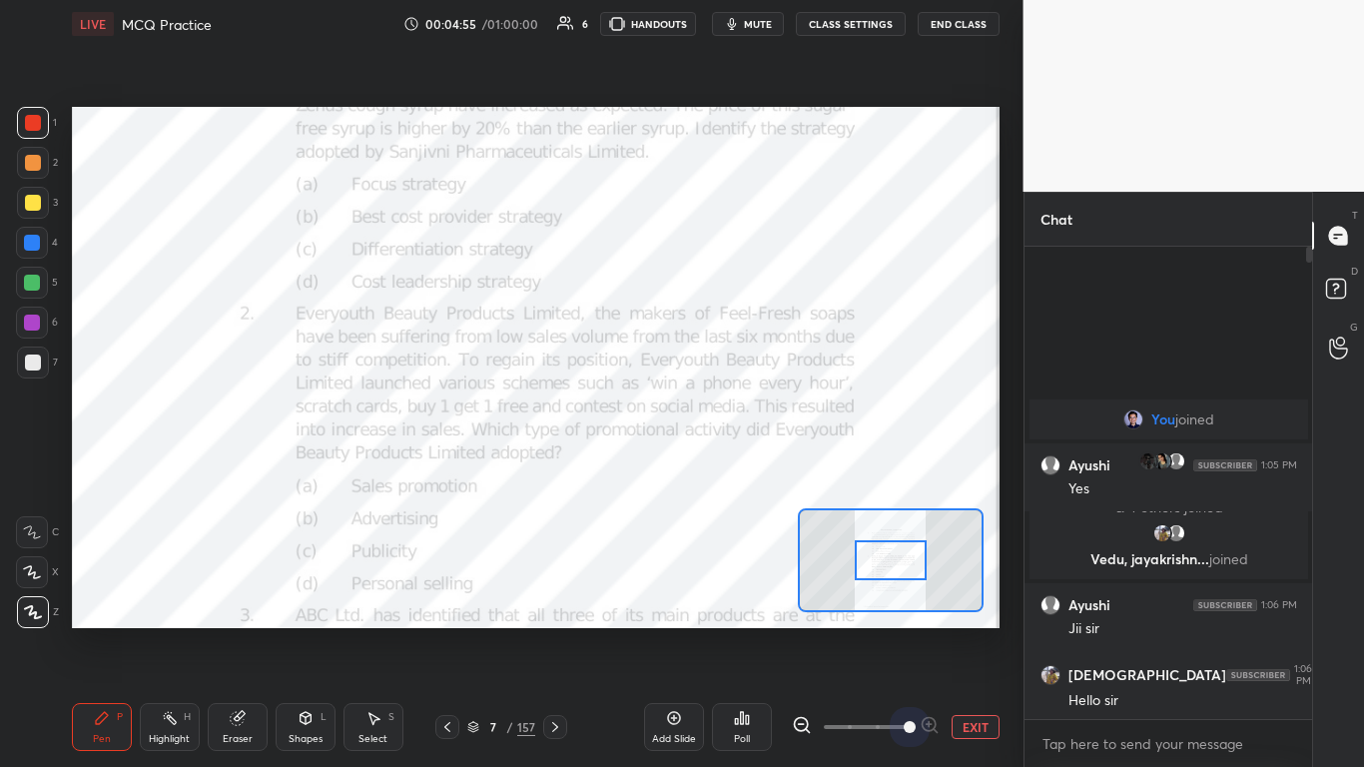
click at [716, 468] on span at bounding box center [866, 727] width 84 height 30
click at [716, 468] on span at bounding box center [910, 727] width 12 height 12
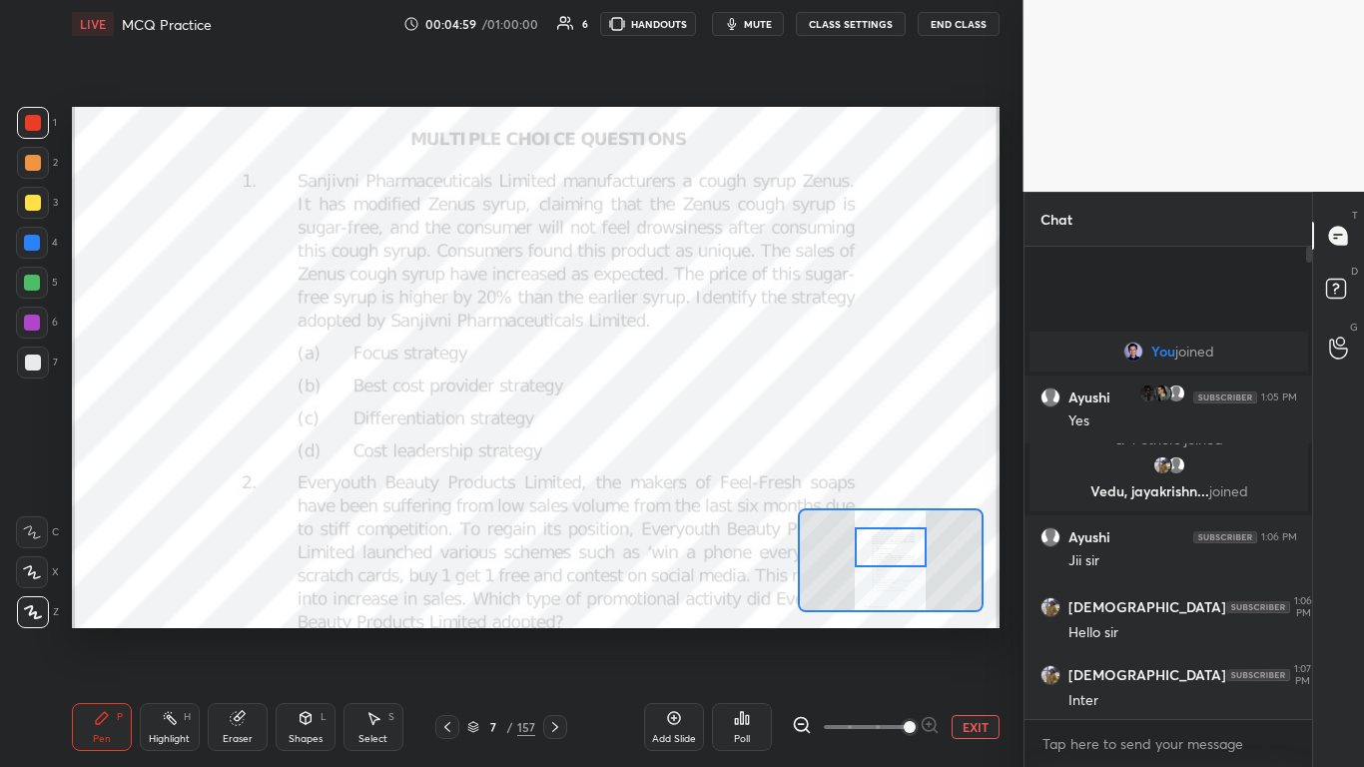
drag, startPoint x: 893, startPoint y: 559, endPoint x: 893, endPoint y: 547, distance: 12.0
click at [716, 468] on div at bounding box center [891, 547] width 73 height 40
click at [716, 468] on div "Poll" at bounding box center [742, 727] width 60 height 48
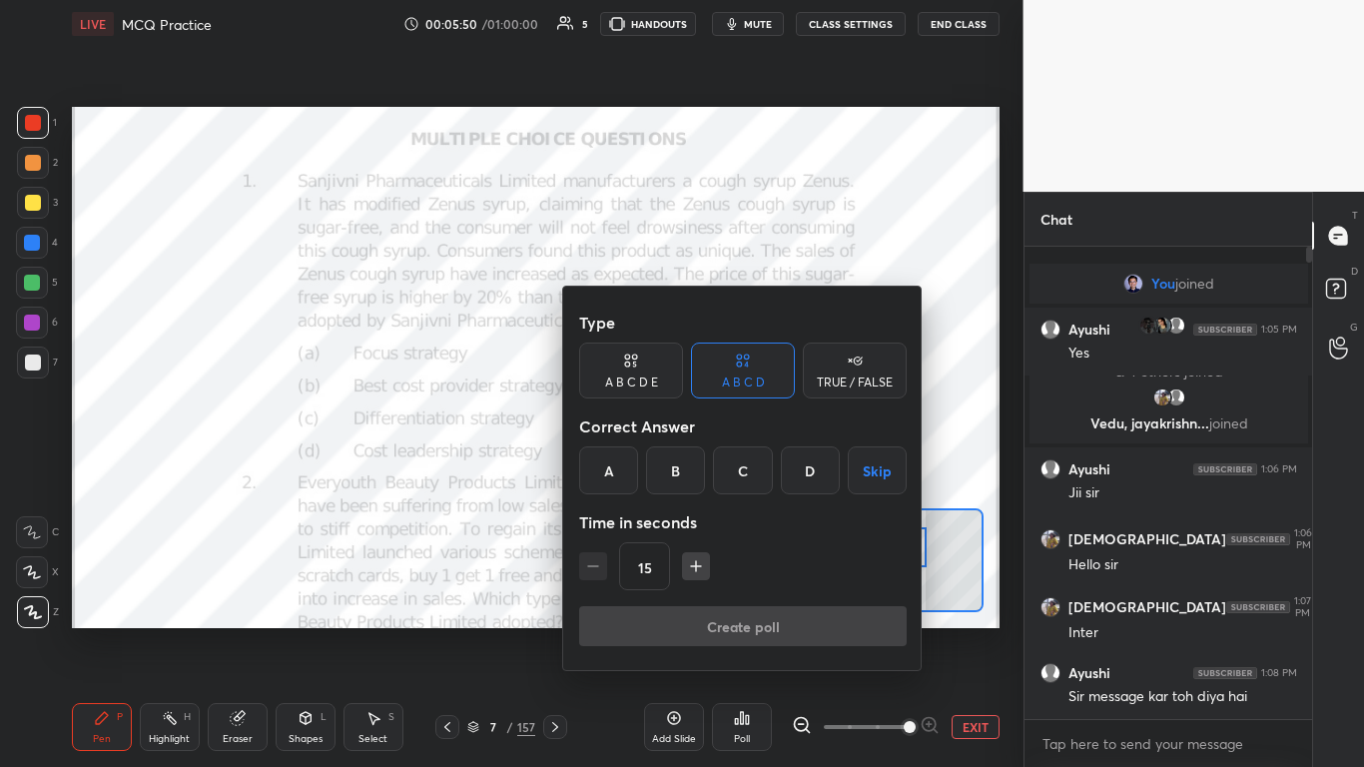
click at [716, 461] on div "C" at bounding box center [742, 470] width 59 height 48
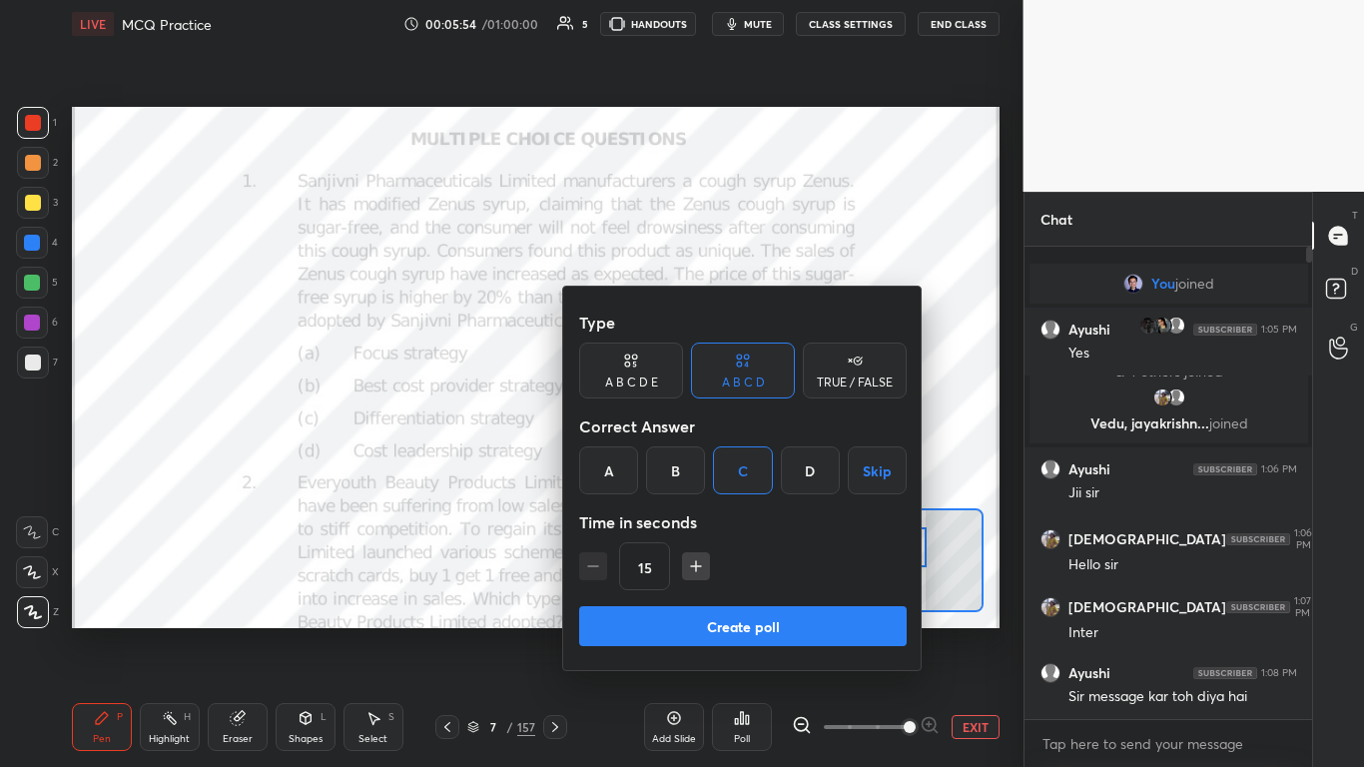
click at [698, 468] on icon "button" at bounding box center [696, 566] width 10 height 0
type input "30"
click at [714, 468] on button "Create poll" at bounding box center [743, 626] width 328 height 40
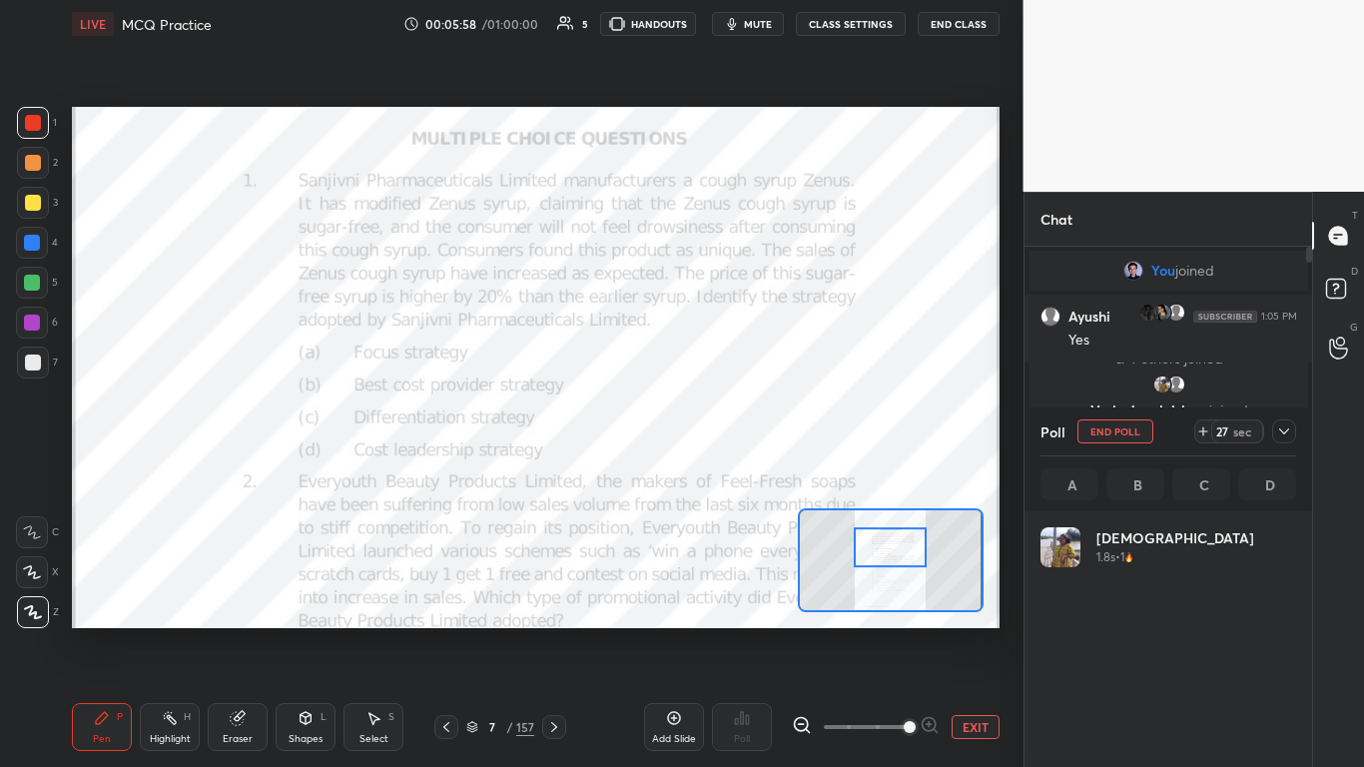
scroll to position [7, 7]
click at [716, 428] on icon at bounding box center [1284, 431] width 16 height 16
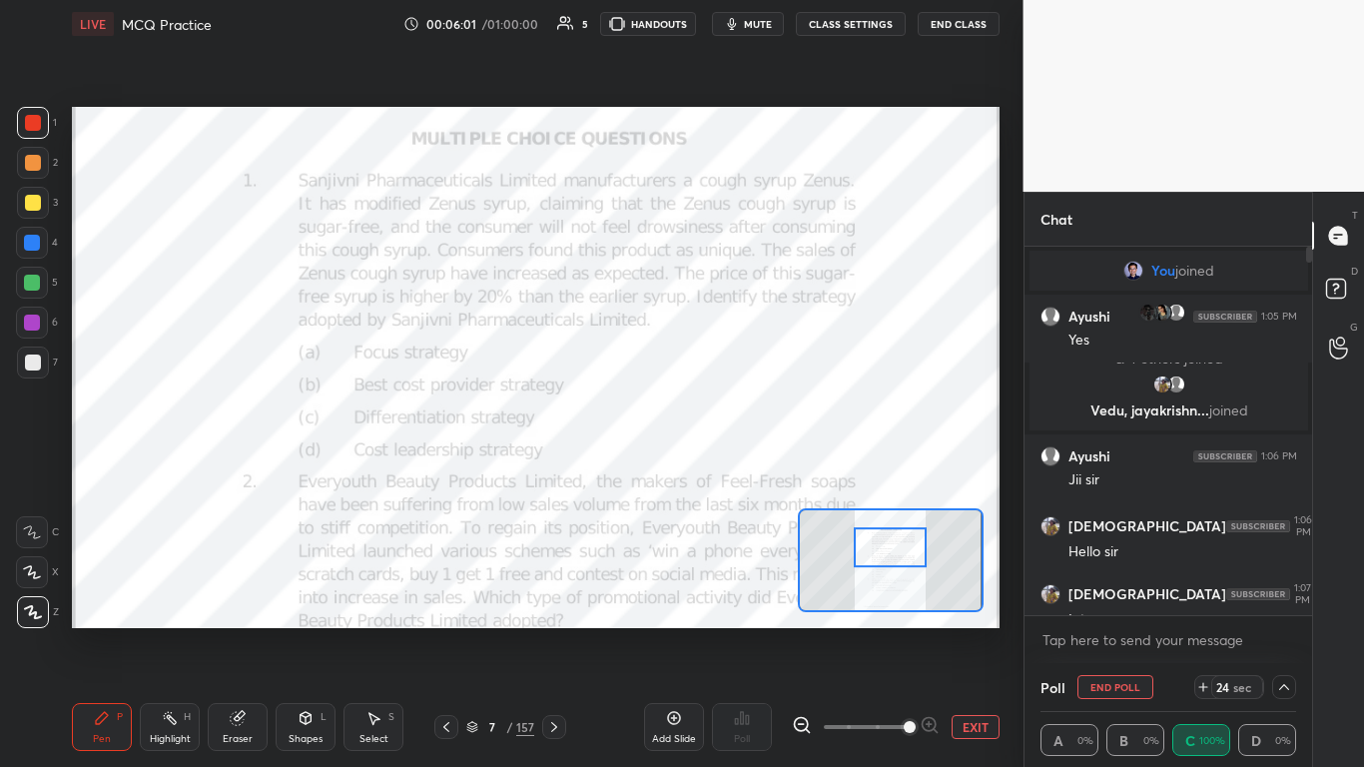
scroll to position [91, 0]
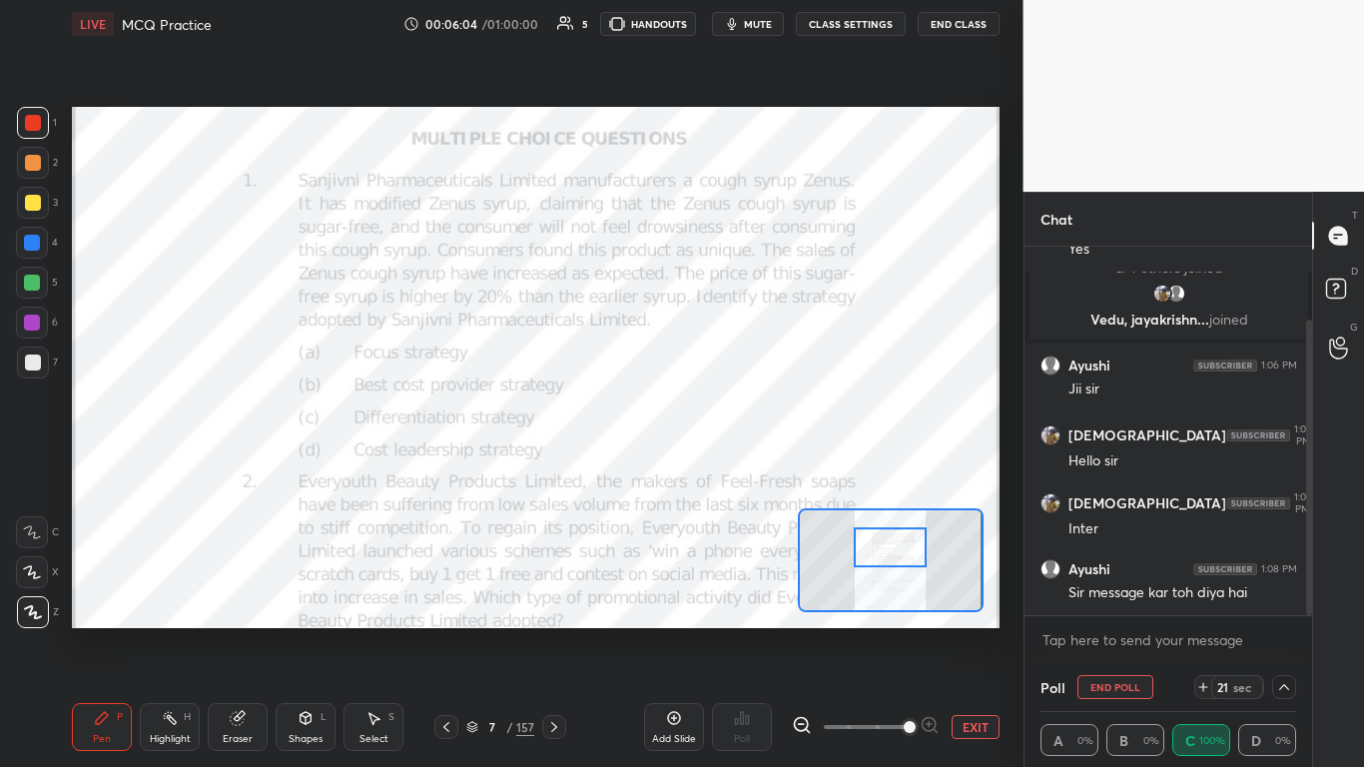
click at [716, 468] on div at bounding box center [1284, 687] width 24 height 24
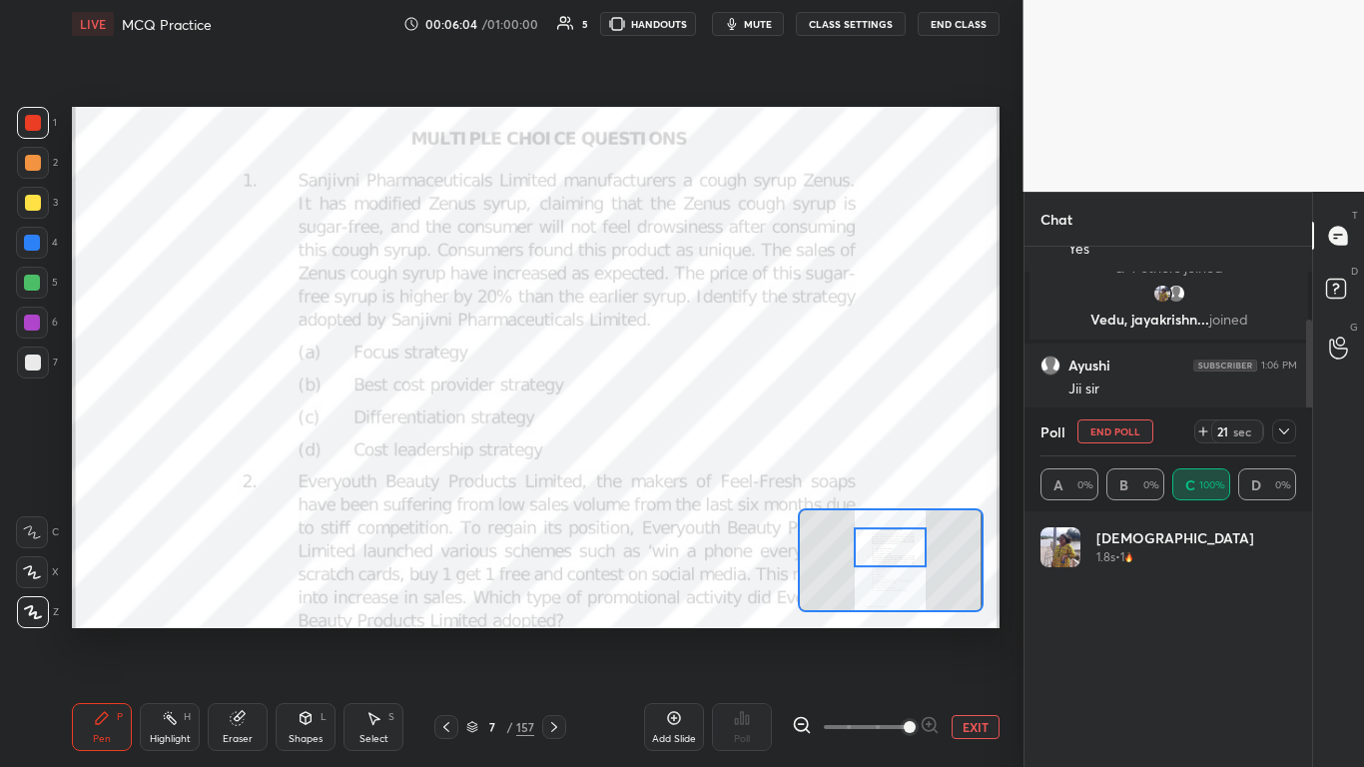
scroll to position [234, 250]
click at [716, 426] on icon at bounding box center [1284, 431] width 16 height 16
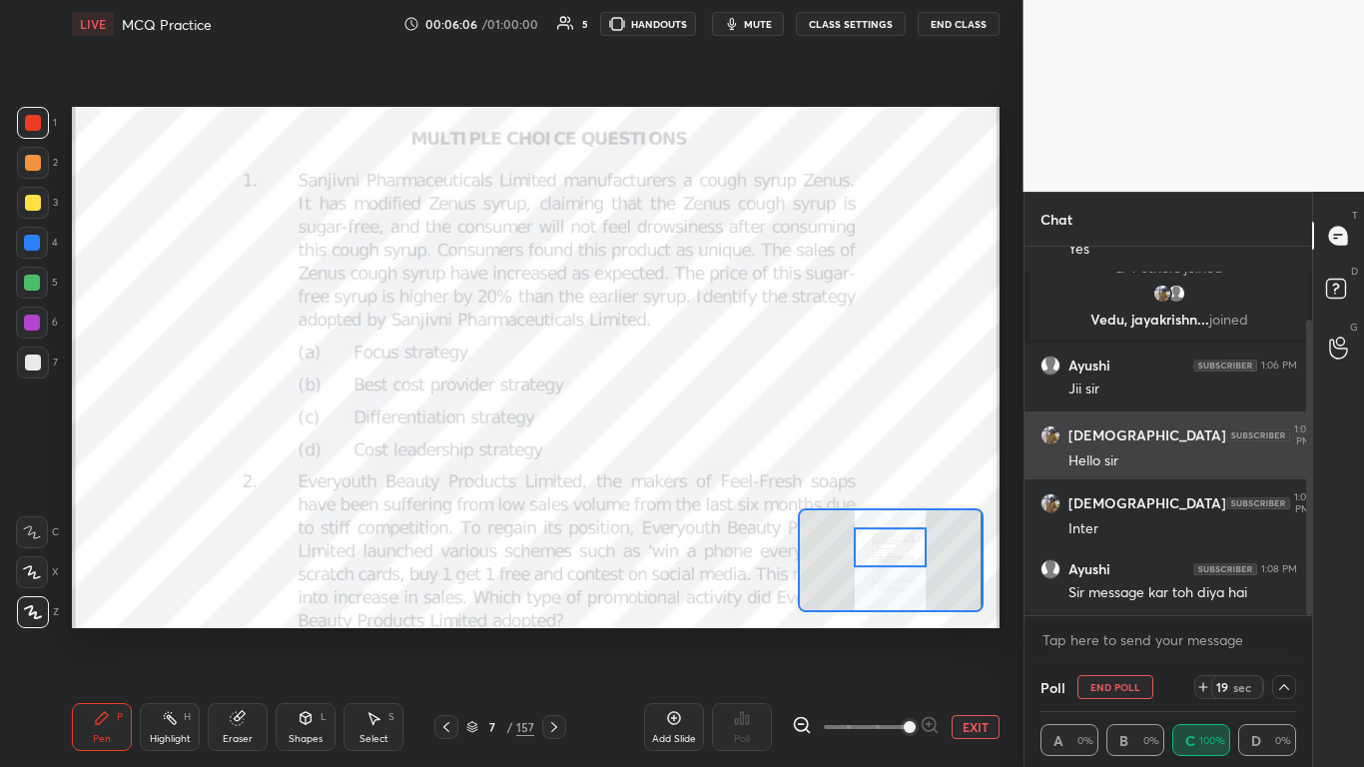
scroll to position [1, 7]
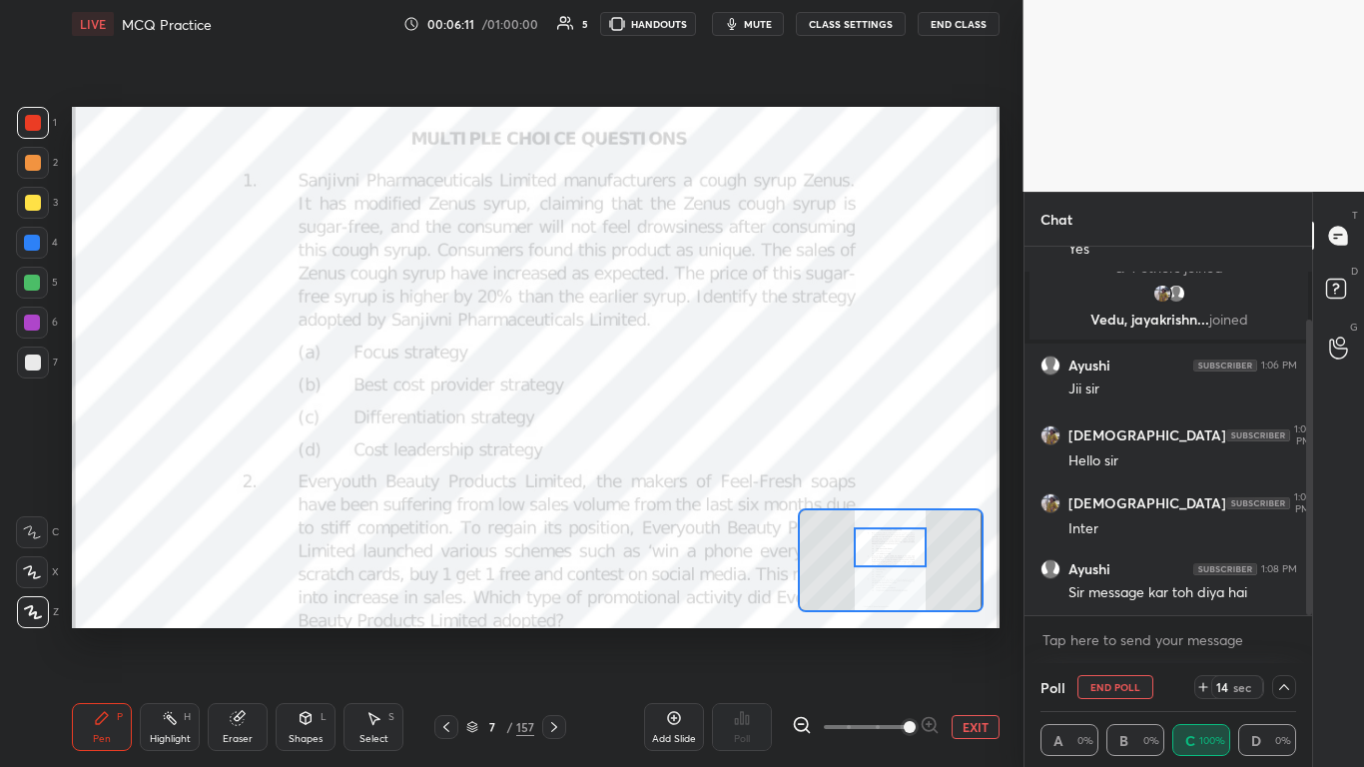
click at [324, 468] on div "Shapes L" at bounding box center [306, 727] width 60 height 48
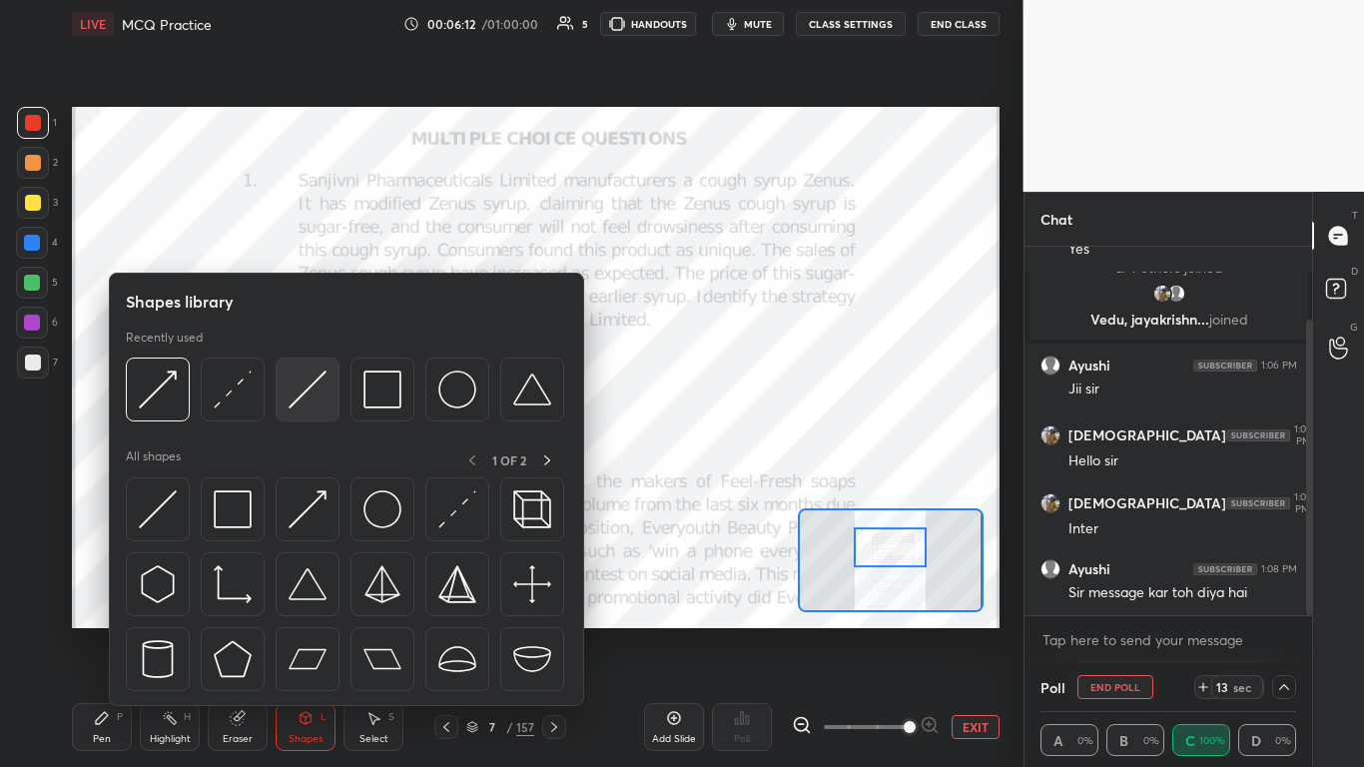
click at [304, 400] on img at bounding box center [308, 390] width 38 height 38
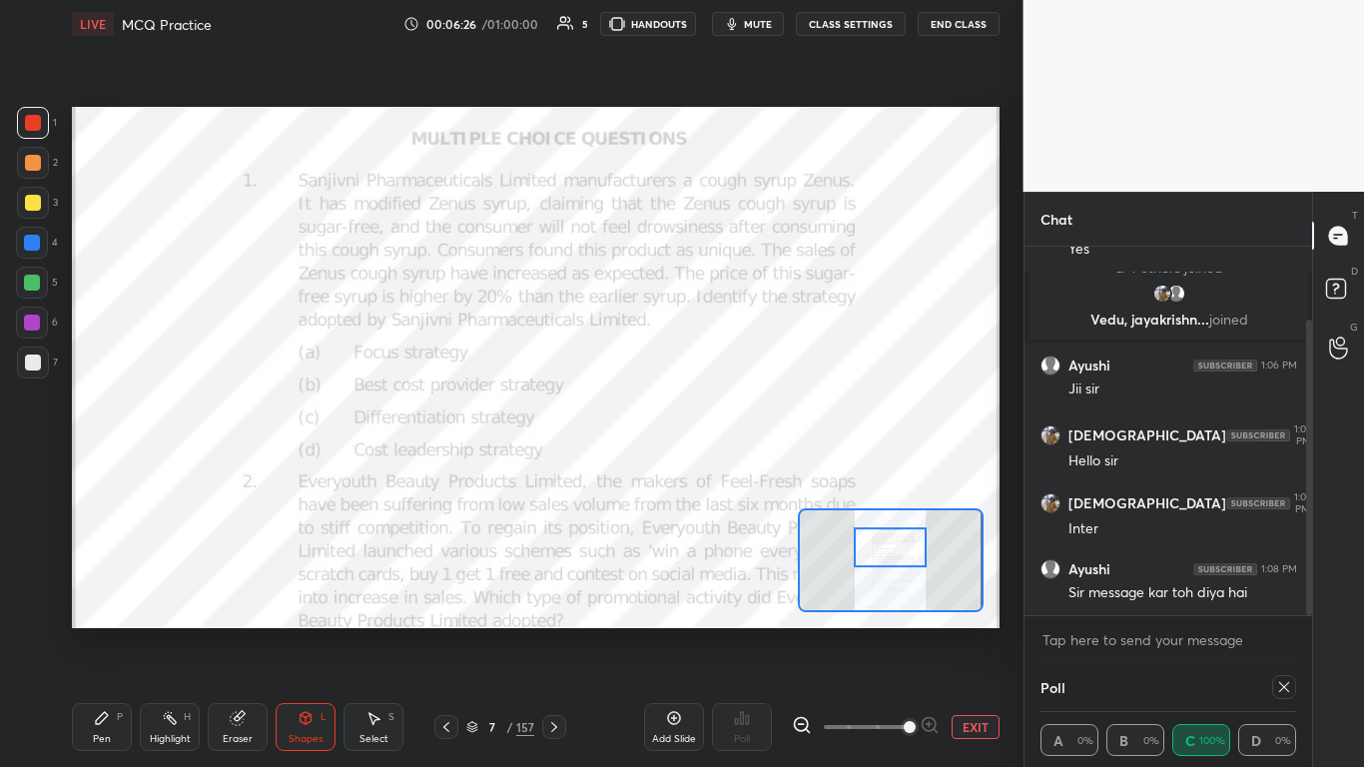
click at [716, 468] on icon at bounding box center [1284, 687] width 16 height 16
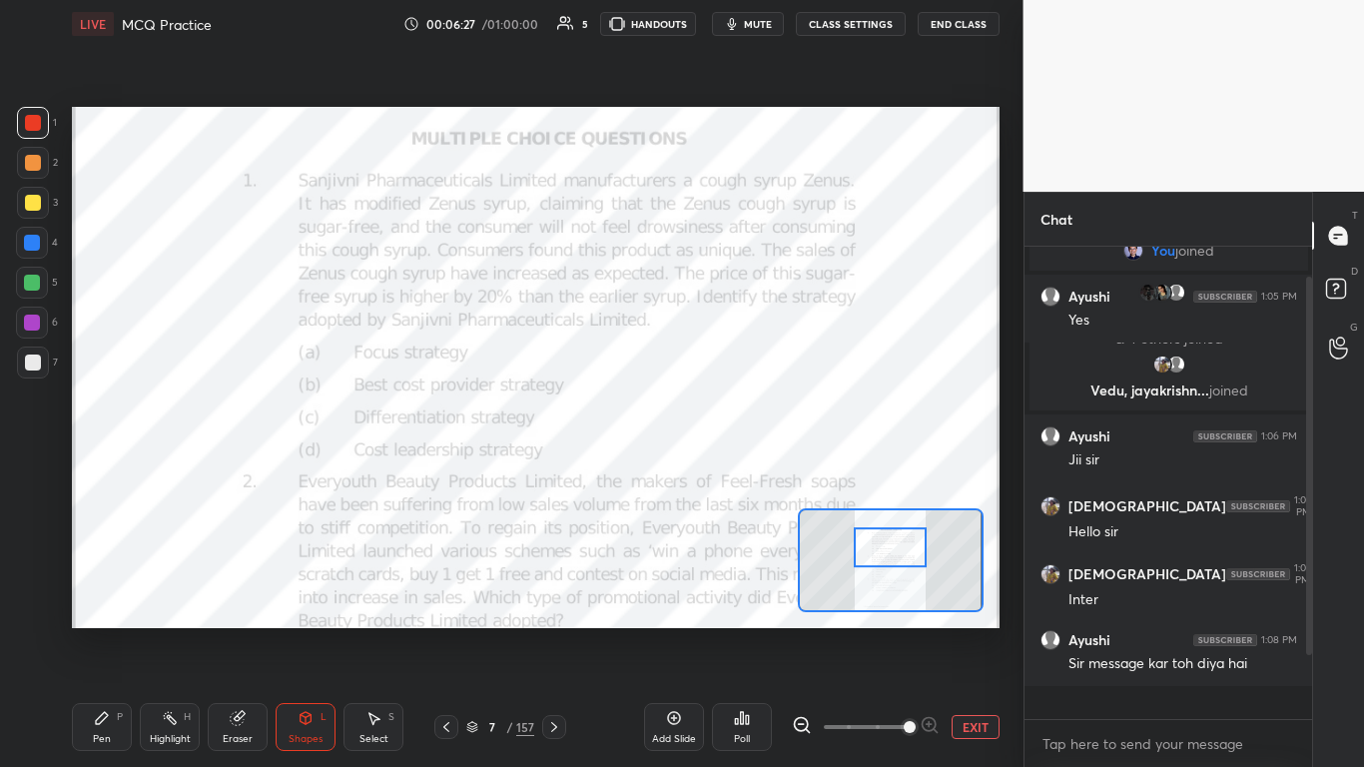
scroll to position [504, 282]
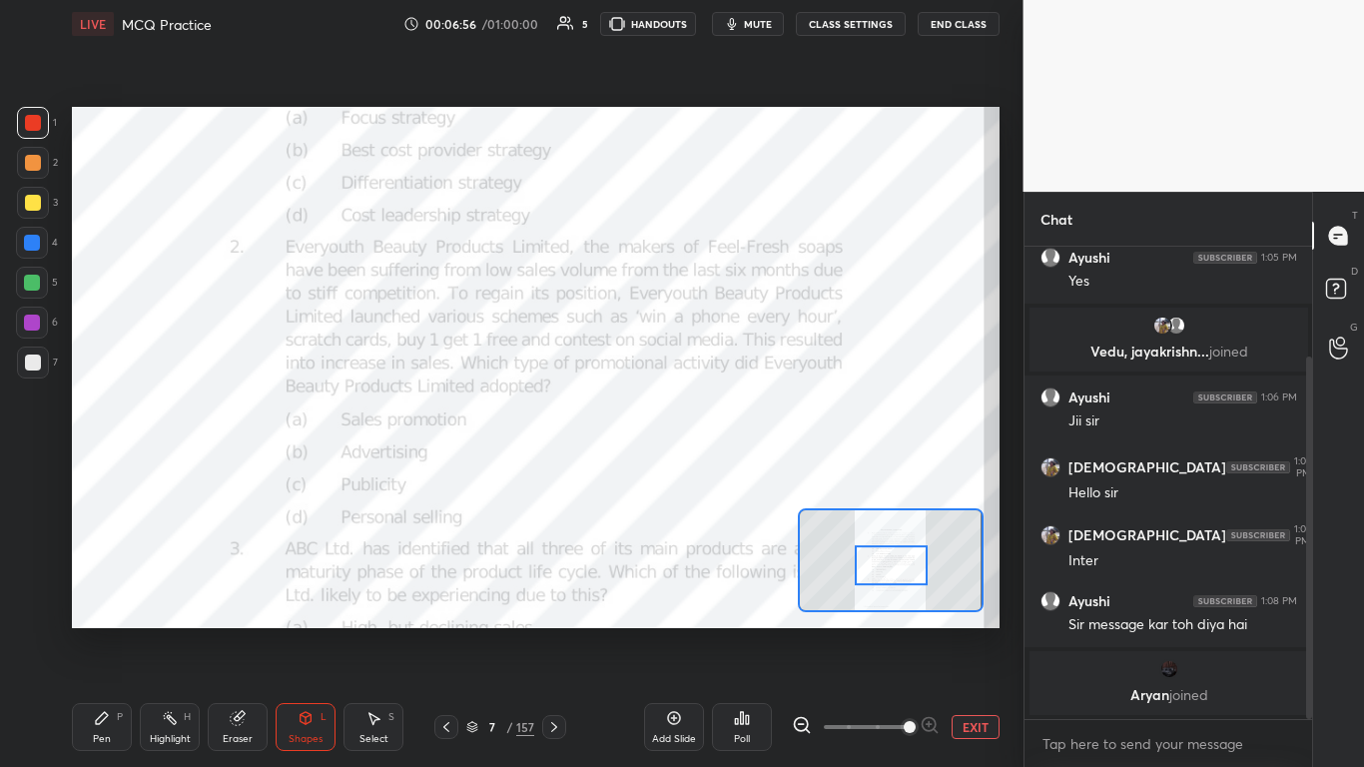
drag, startPoint x: 894, startPoint y: 548, endPoint x: 893, endPoint y: 564, distance: 16.0
click at [716, 468] on div at bounding box center [891, 565] width 73 height 40
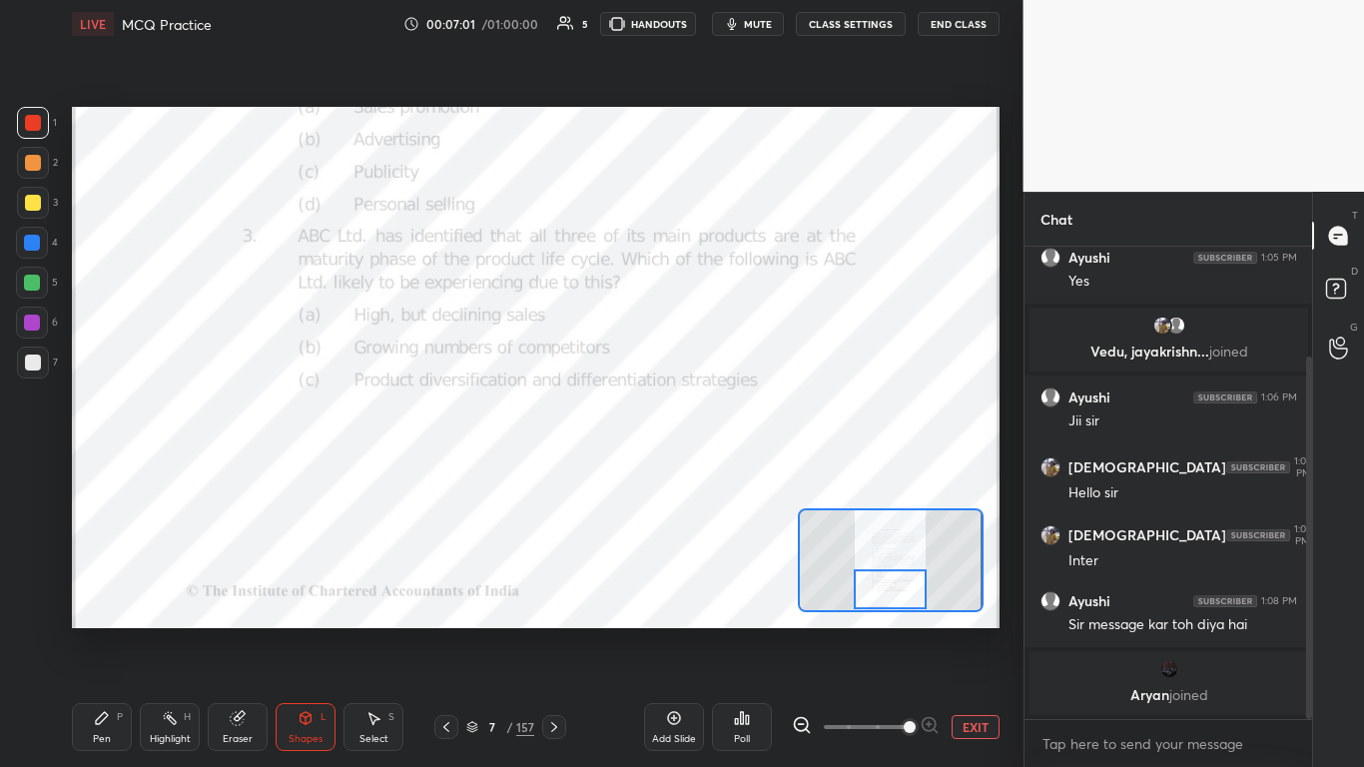
drag, startPoint x: 901, startPoint y: 573, endPoint x: 901, endPoint y: 587, distance: 14.0
click at [716, 468] on div at bounding box center [890, 589] width 73 height 40
click at [553, 468] on icon at bounding box center [554, 727] width 16 height 16
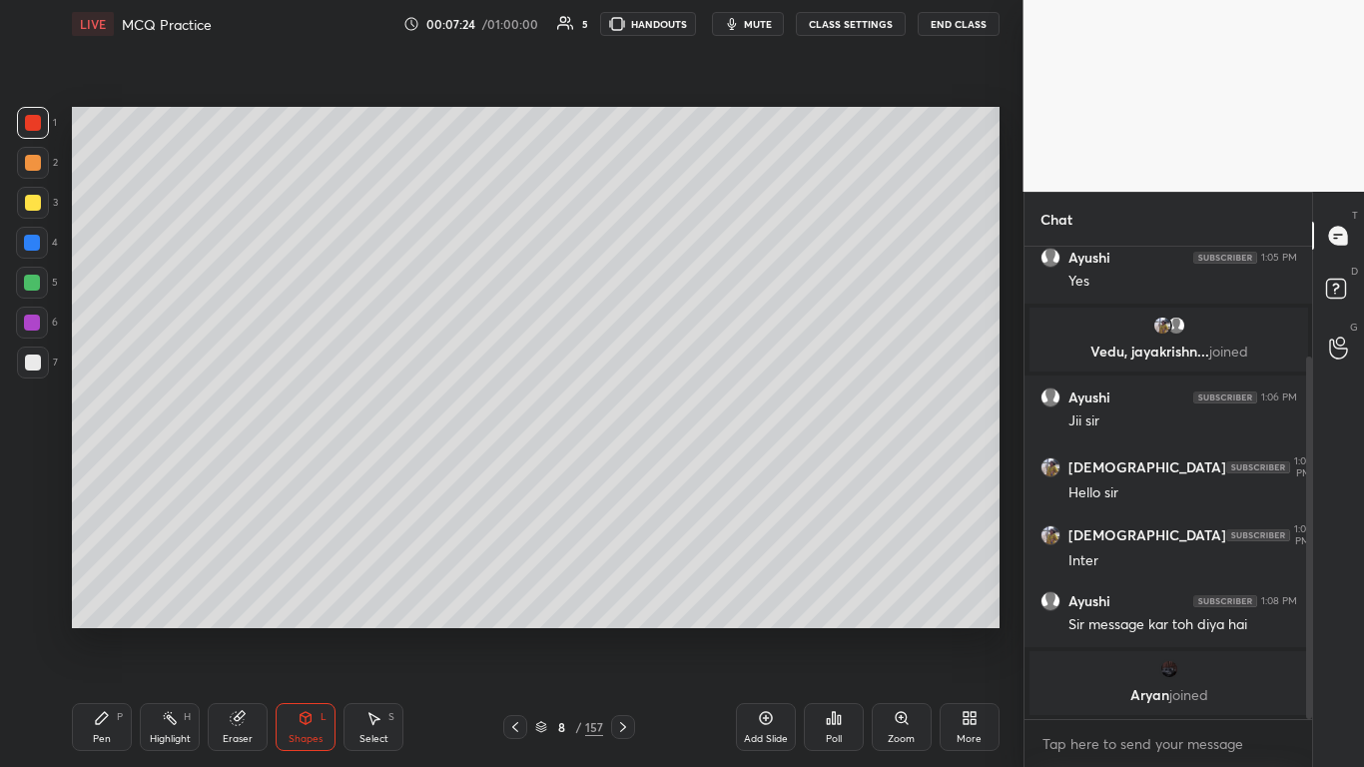
click at [620, 468] on icon at bounding box center [623, 727] width 16 height 16
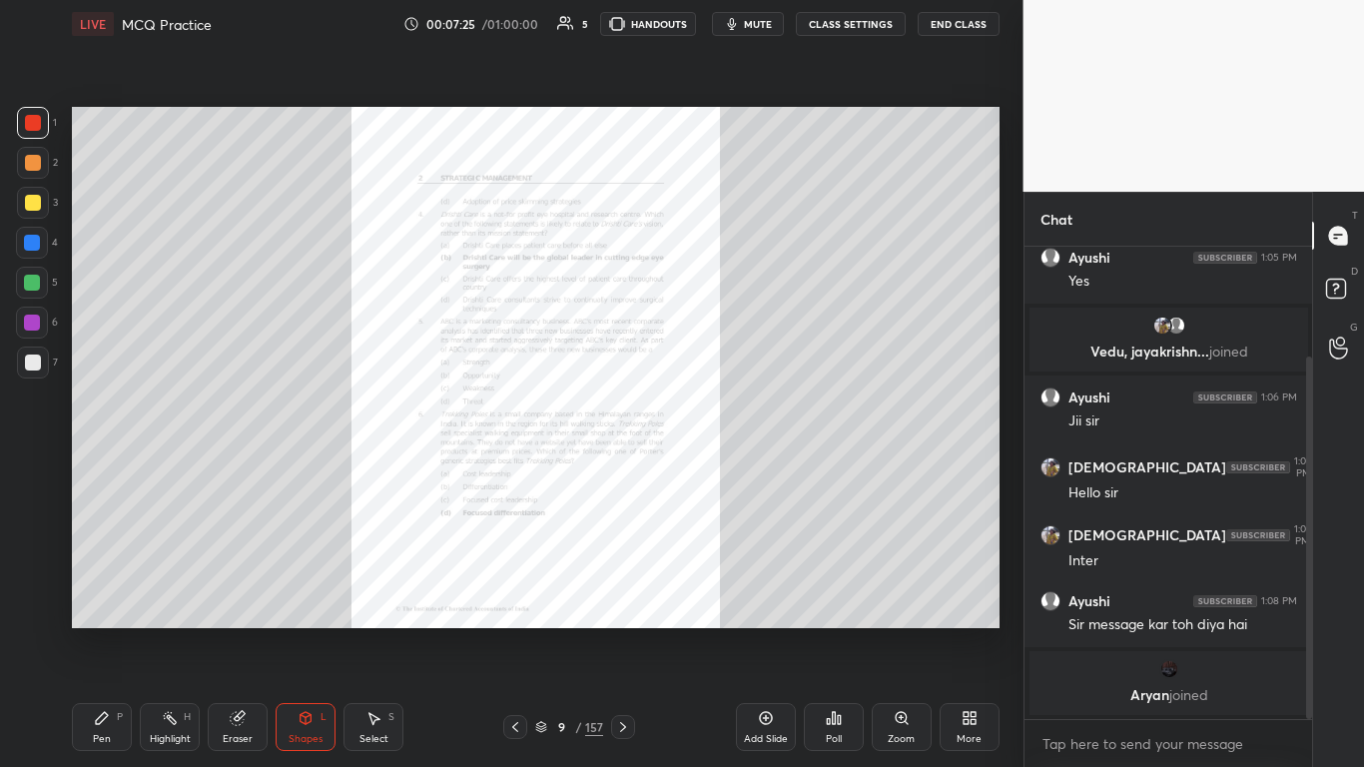
click at [716, 468] on div "Zoom" at bounding box center [902, 727] width 60 height 48
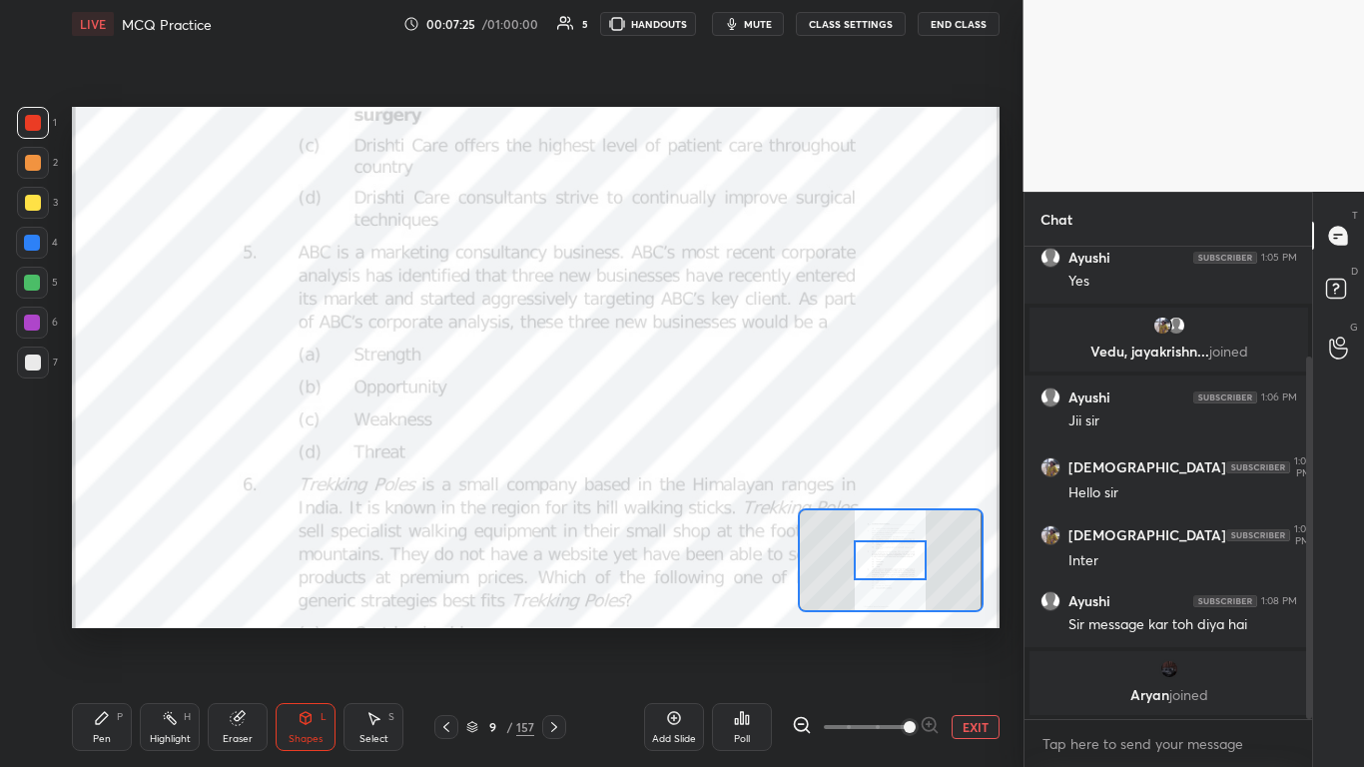
click at [716, 468] on span at bounding box center [910, 727] width 12 height 12
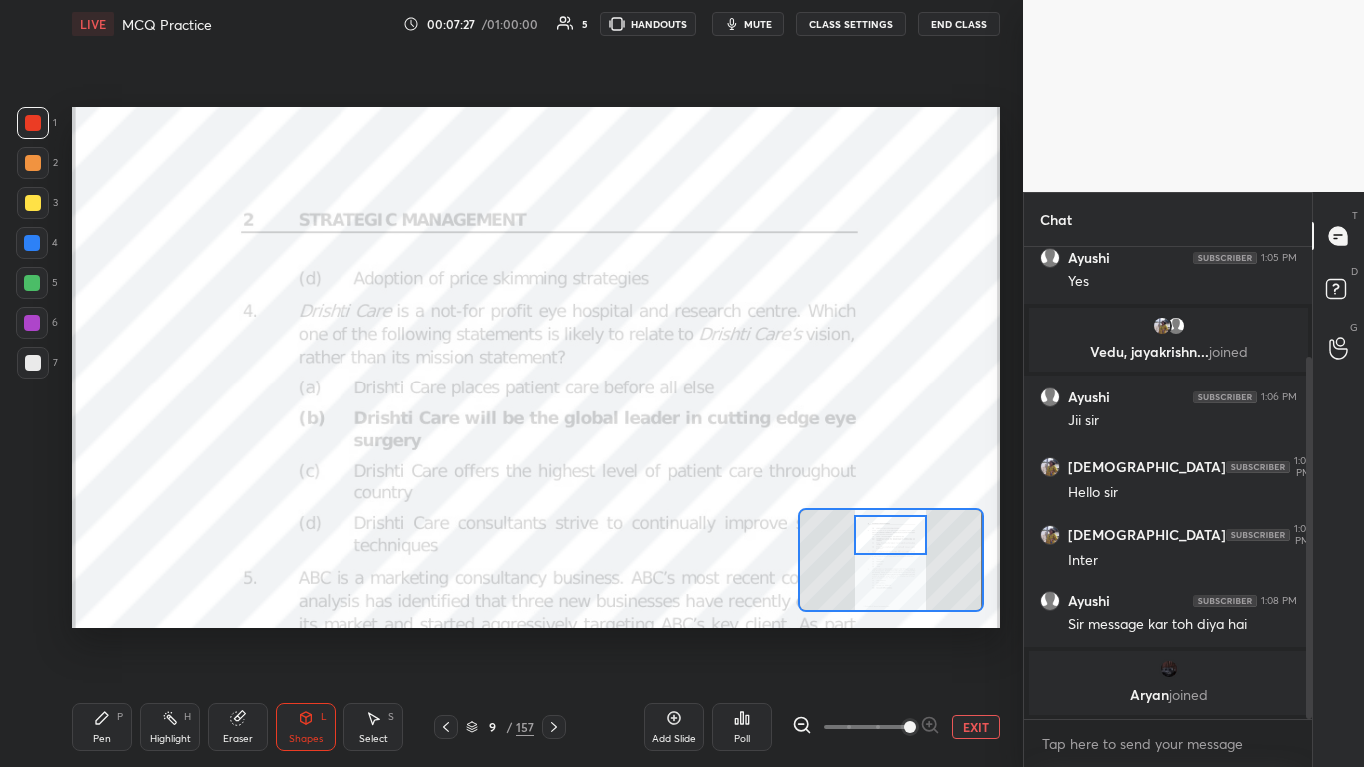
drag, startPoint x: 890, startPoint y: 557, endPoint x: 890, endPoint y: 538, distance: 19.0
click at [716, 468] on div at bounding box center [890, 535] width 73 height 40
drag, startPoint x: 448, startPoint y: 726, endPoint x: 679, endPoint y: 696, distance: 232.7
click at [449, 468] on icon at bounding box center [446, 727] width 16 height 16
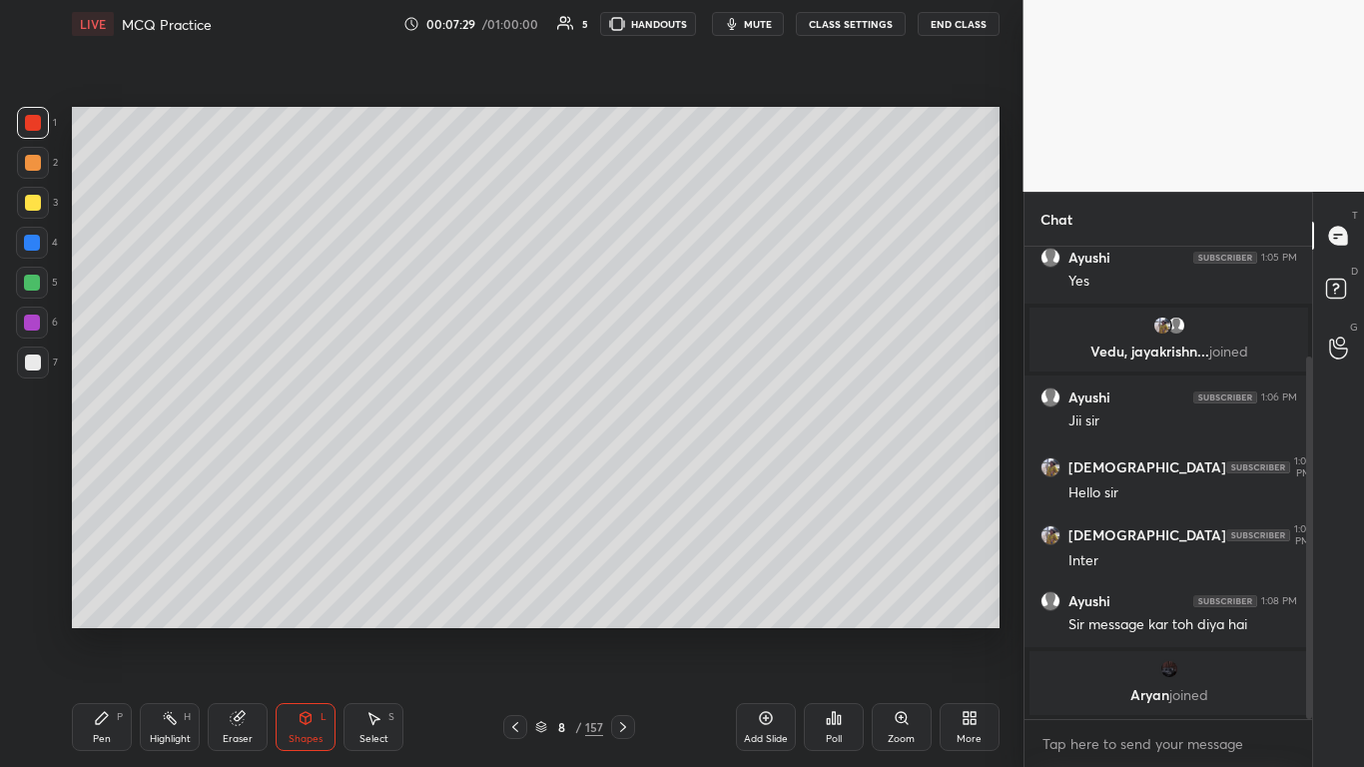
click at [517, 468] on icon at bounding box center [515, 727] width 16 height 16
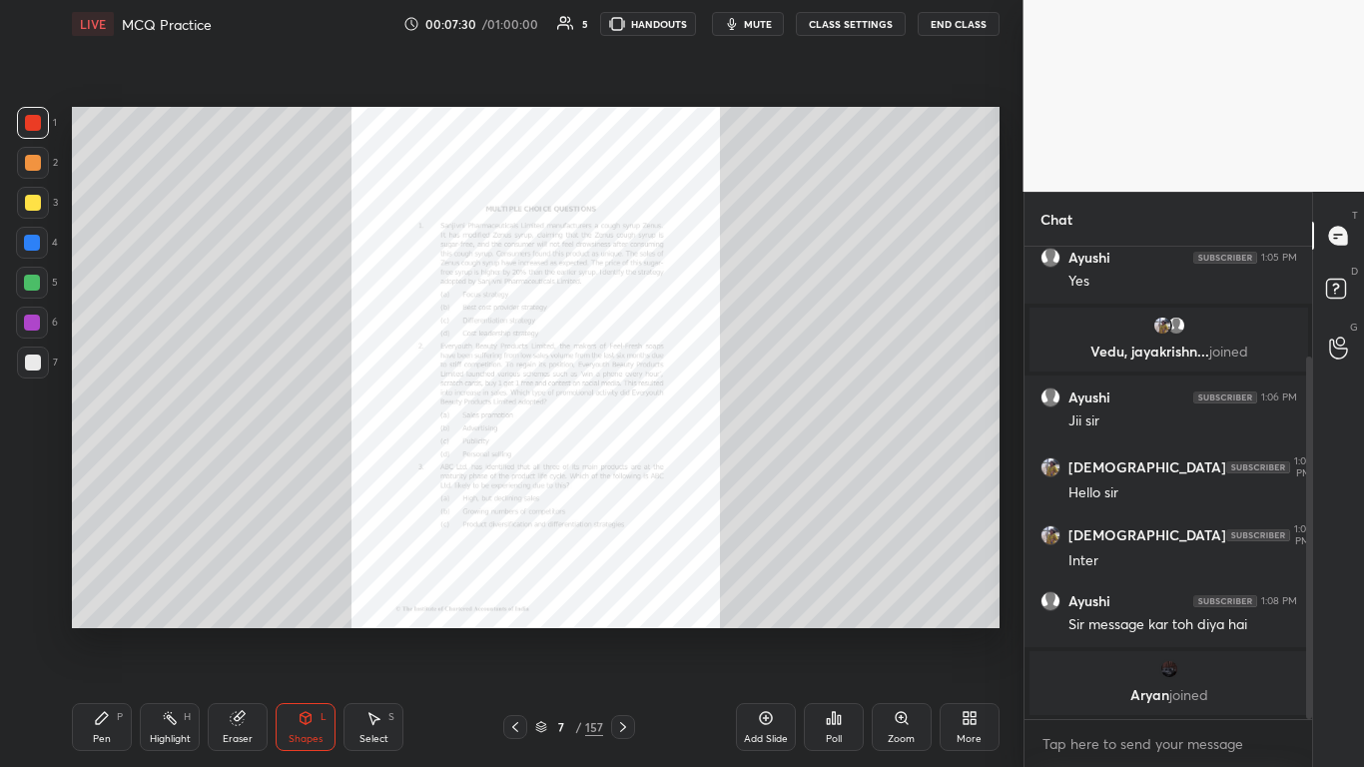
click at [716, 468] on div "Zoom" at bounding box center [902, 727] width 60 height 48
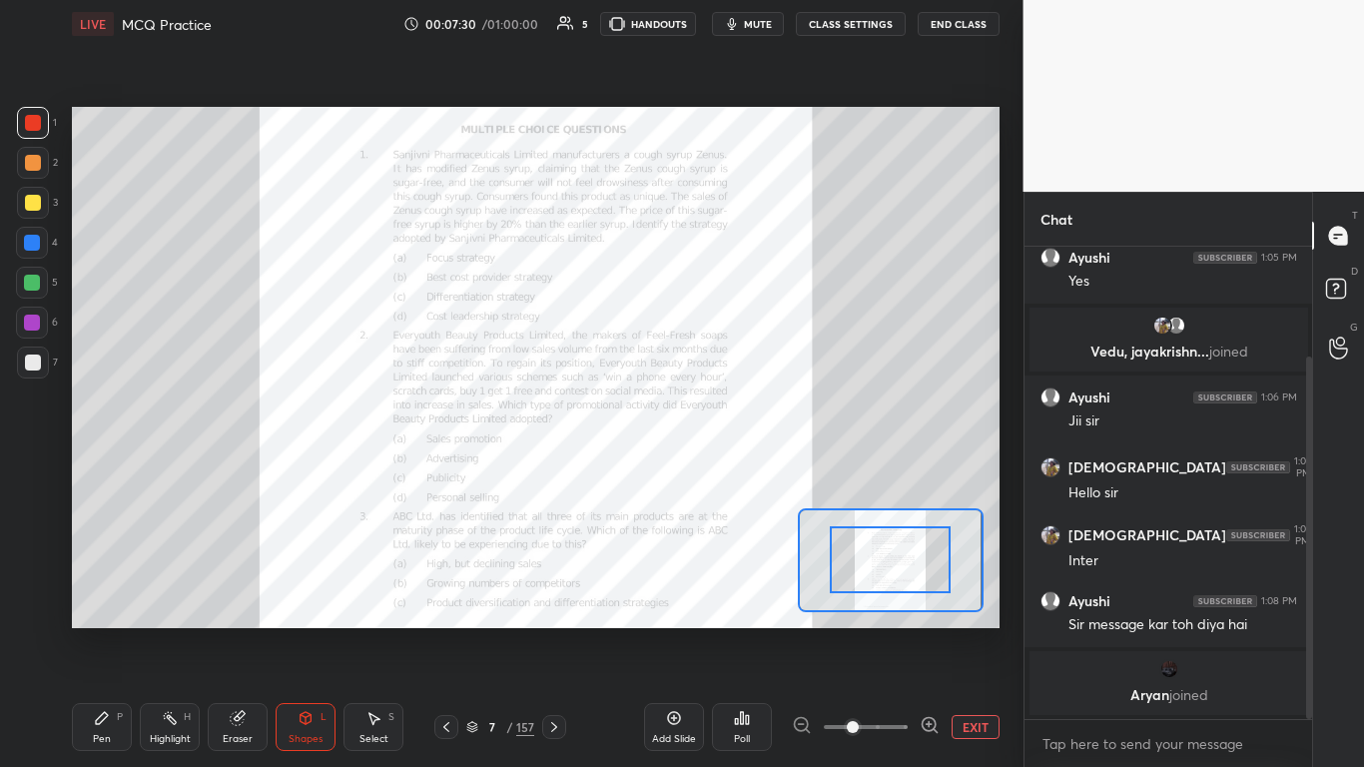
click at [716, 468] on span at bounding box center [866, 727] width 84 height 30
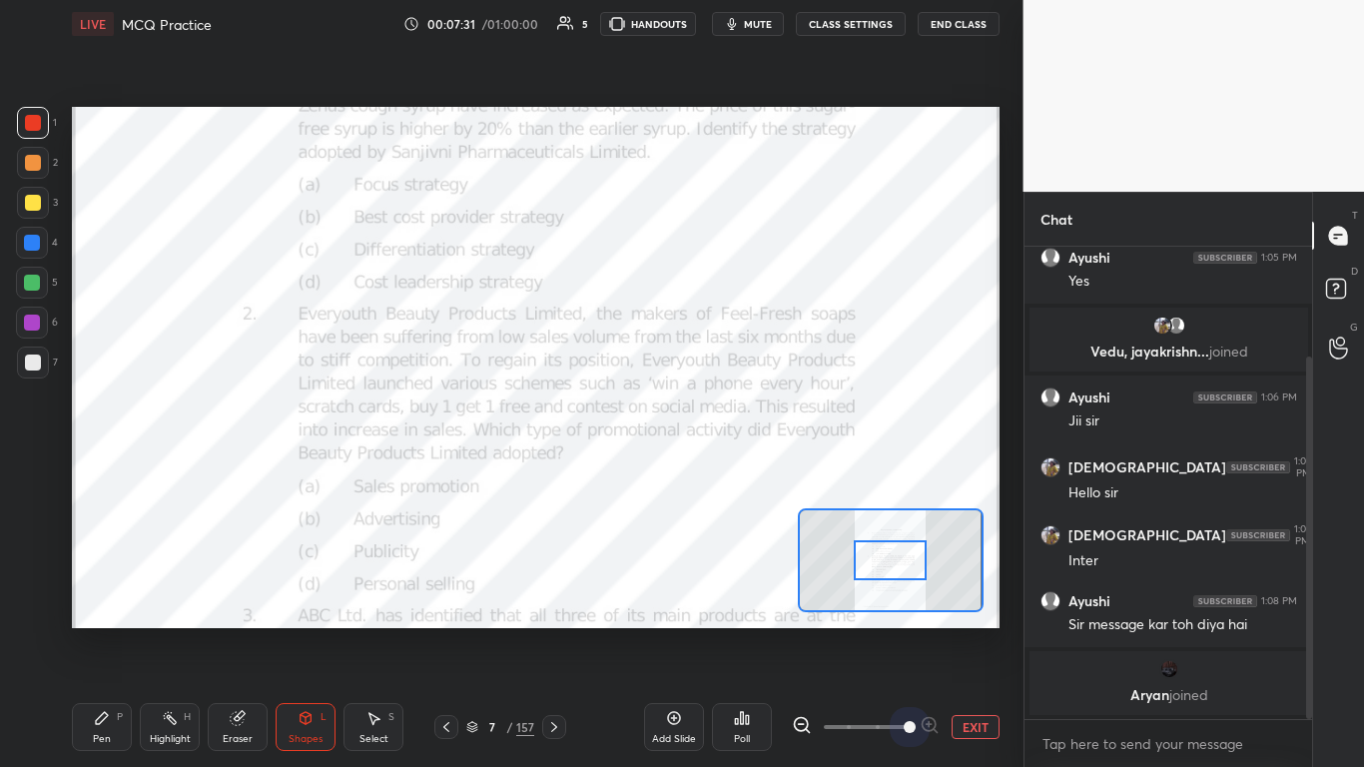
drag, startPoint x: 904, startPoint y: 723, endPoint x: 887, endPoint y: 632, distance: 92.5
click at [716, 468] on span at bounding box center [910, 727] width 12 height 12
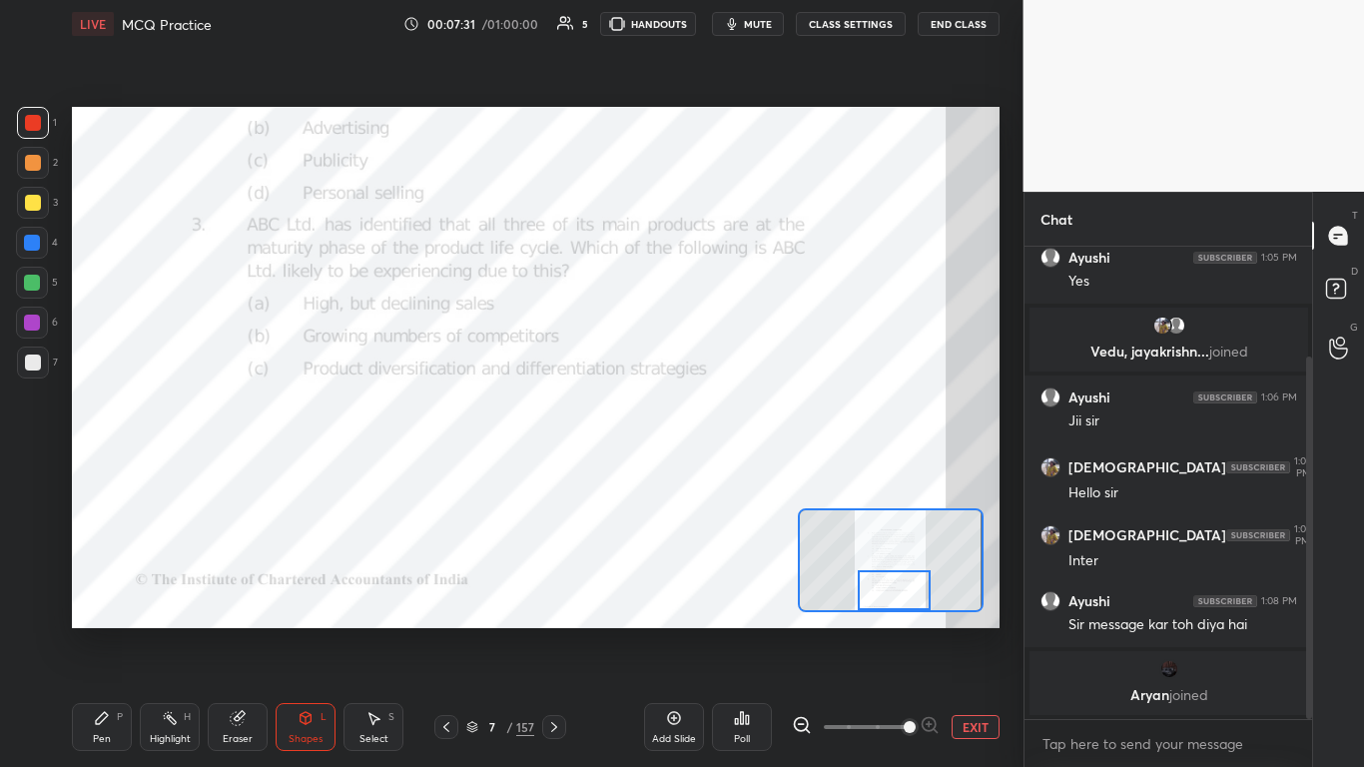
drag, startPoint x: 893, startPoint y: 564, endPoint x: 896, endPoint y: 593, distance: 29.1
click at [716, 468] on div at bounding box center [894, 590] width 73 height 40
click at [716, 468] on div "Poll" at bounding box center [742, 739] width 16 height 10
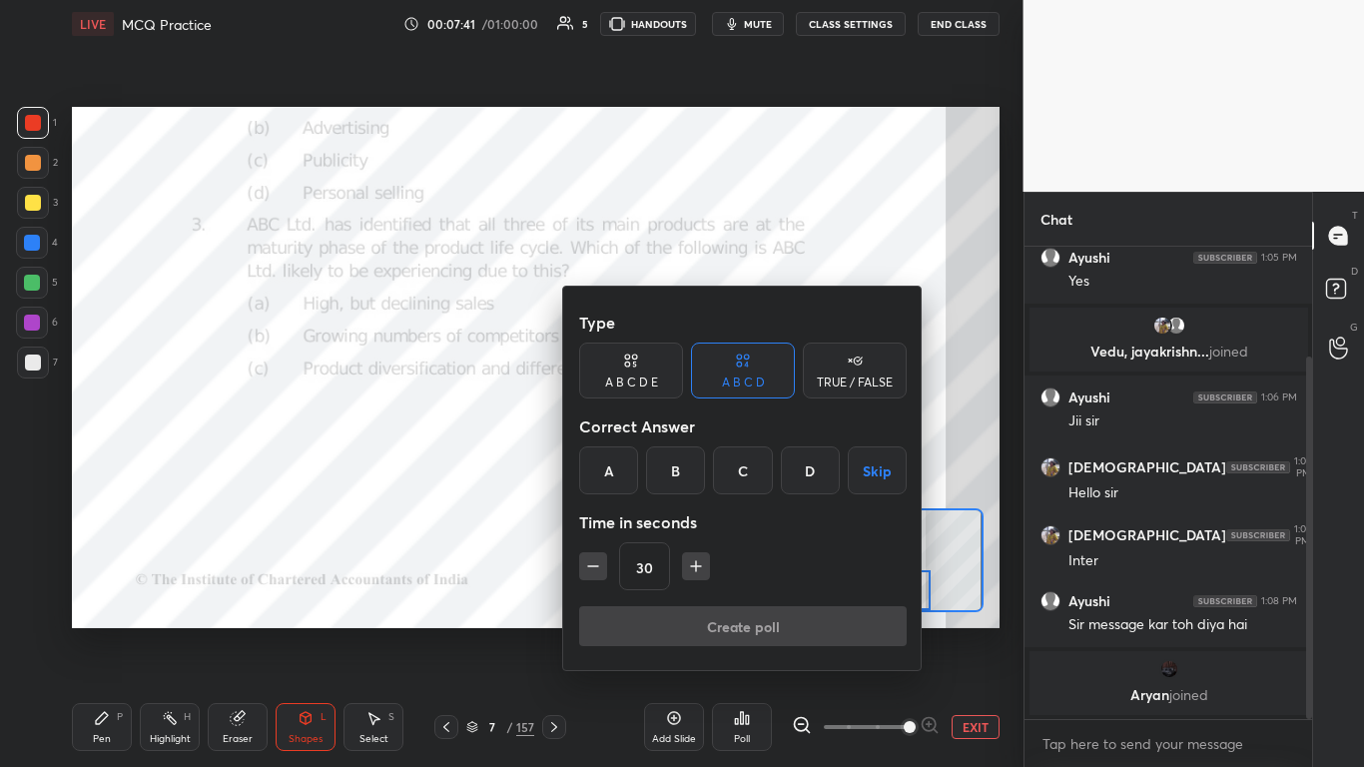
drag, startPoint x: 749, startPoint y: 460, endPoint x: 751, endPoint y: 524, distance: 64.0
click at [716, 461] on div "C" at bounding box center [742, 470] width 59 height 48
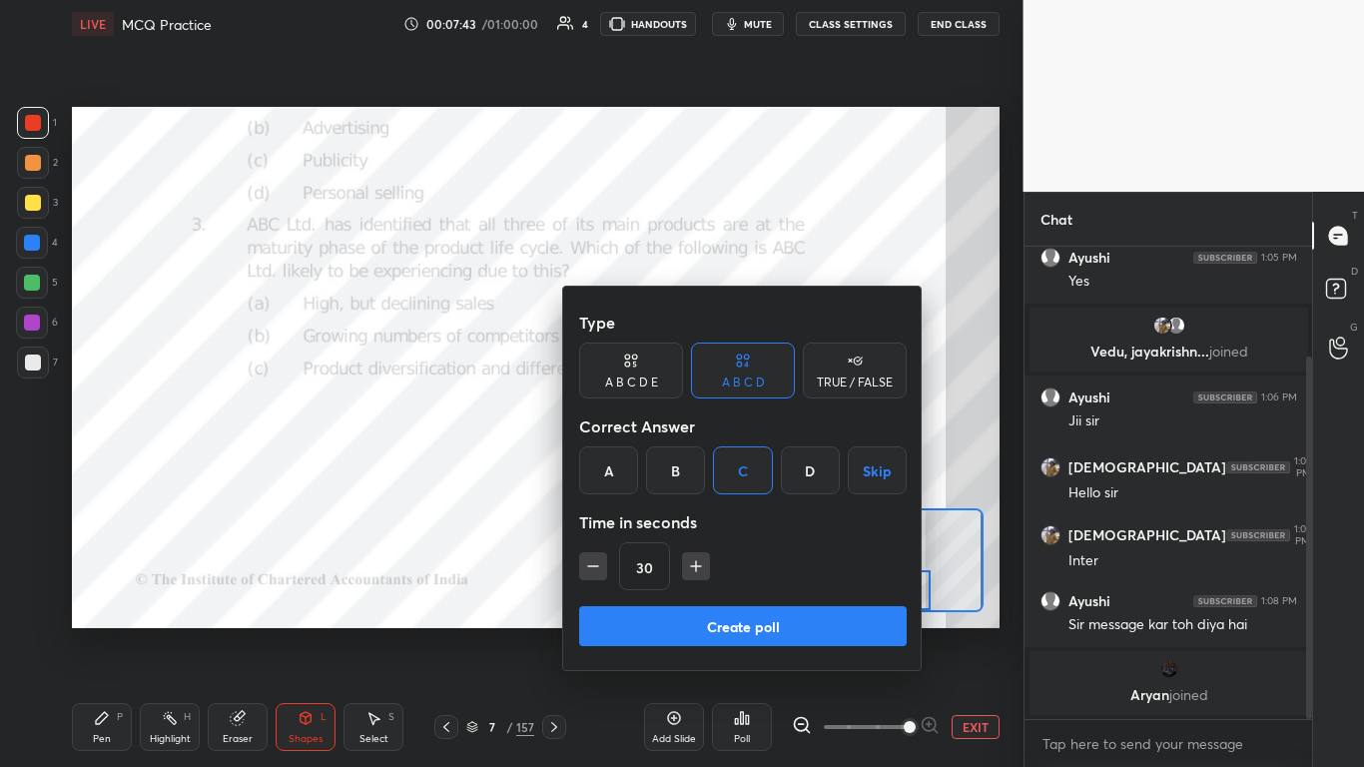
click at [716, 468] on button "Create poll" at bounding box center [743, 626] width 328 height 40
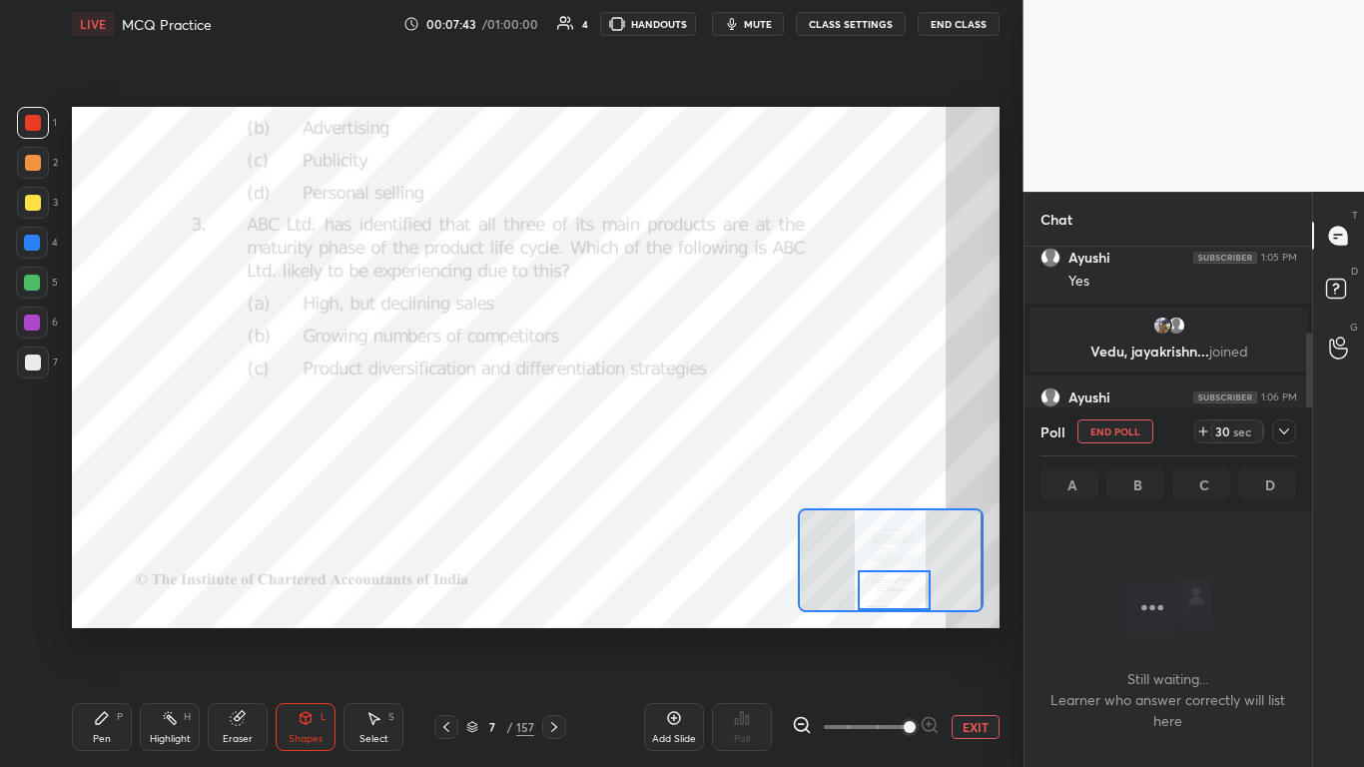
scroll to position [410, 282]
click at [716, 432] on icon at bounding box center [1284, 431] width 10 height 6
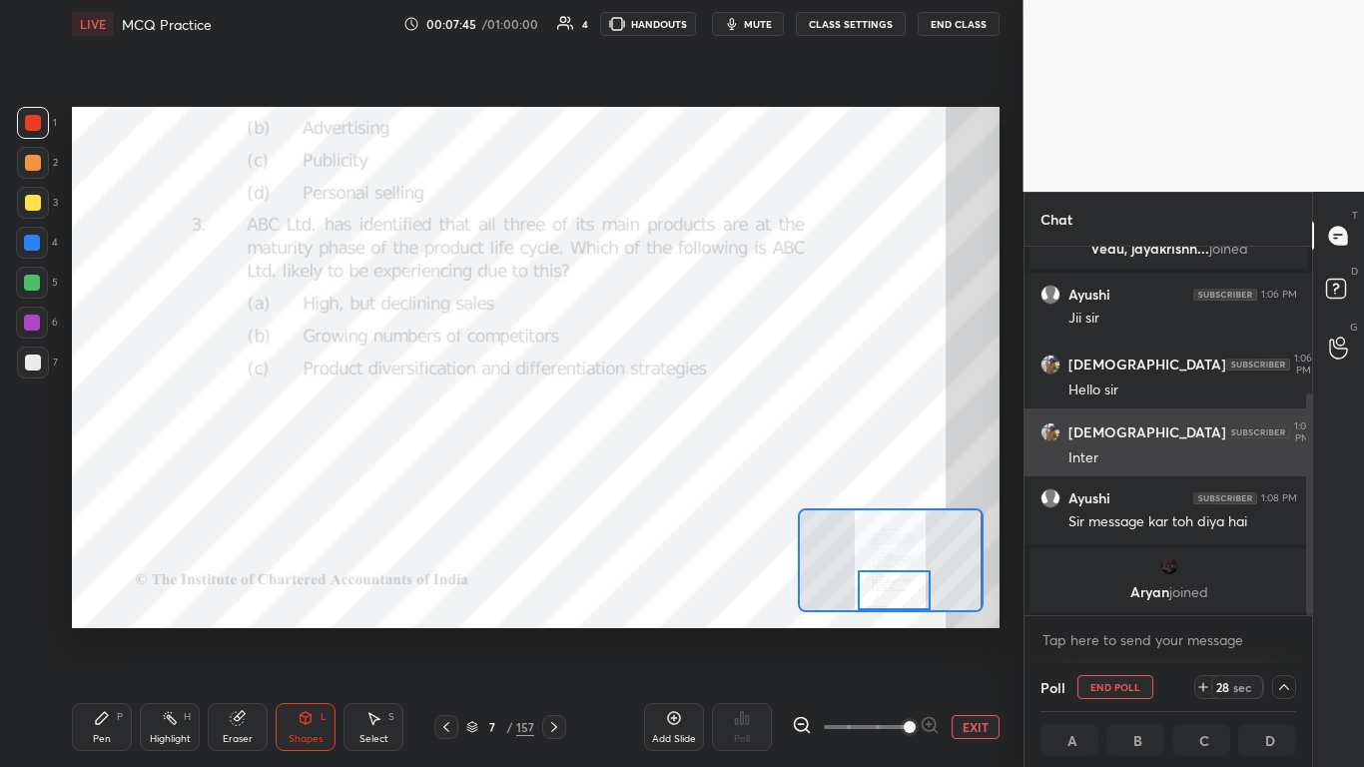
scroll to position [1, 7]
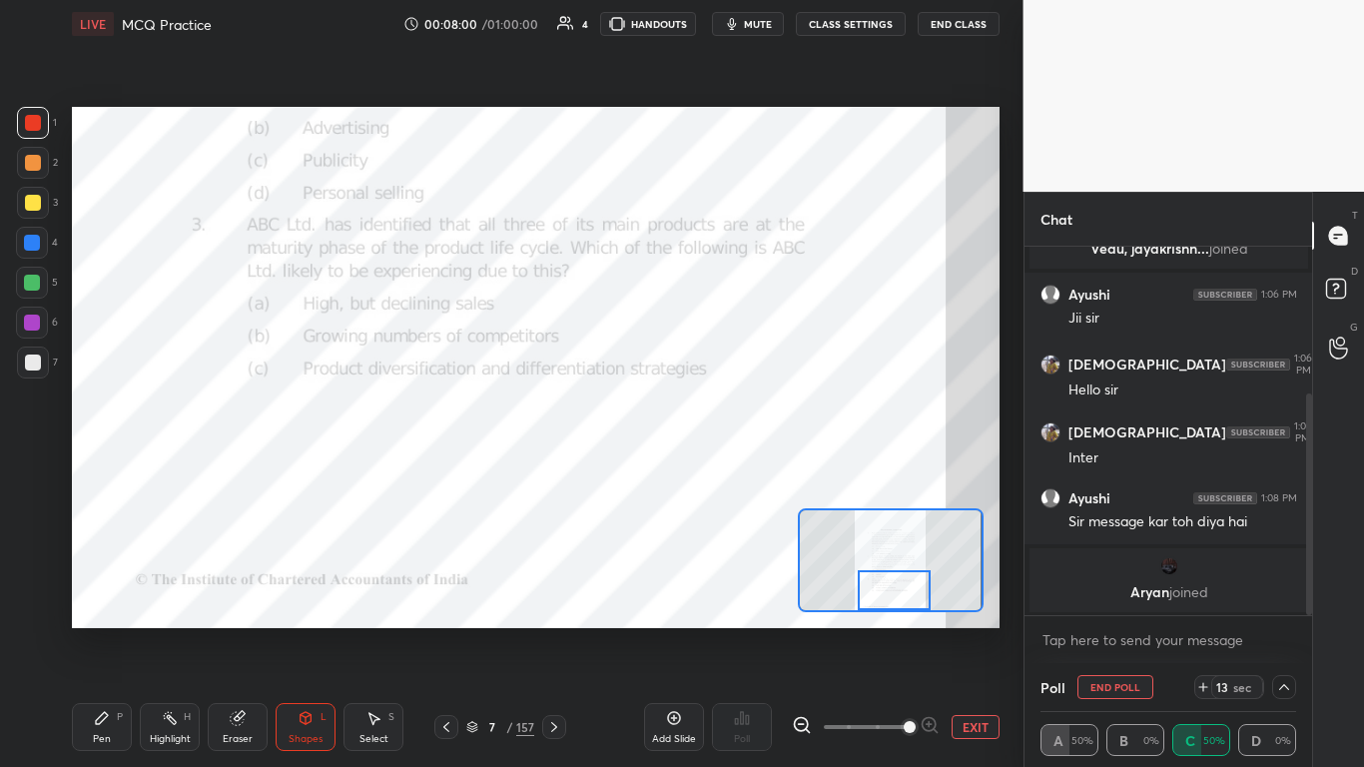
click at [716, 468] on icon at bounding box center [1284, 687] width 16 height 16
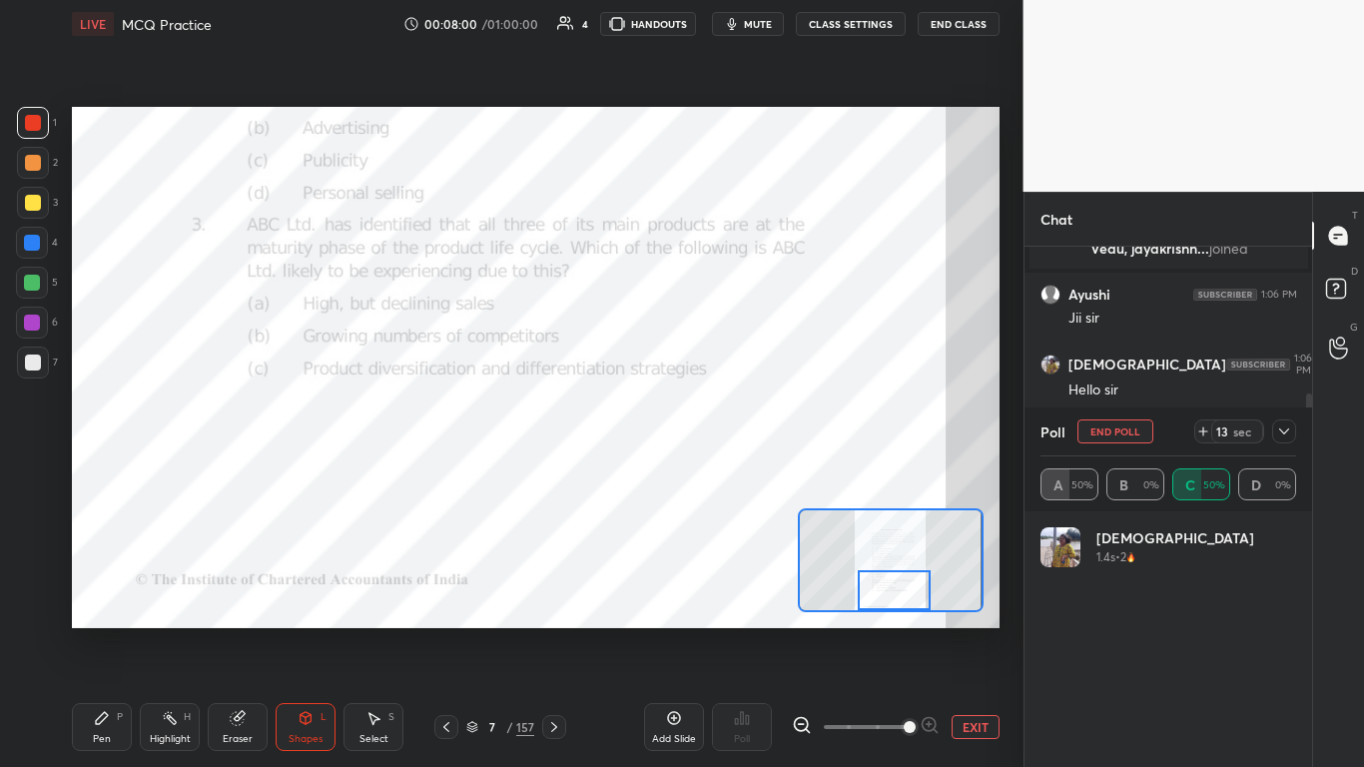
scroll to position [234, 250]
click at [716, 431] on icon at bounding box center [1284, 431] width 16 height 16
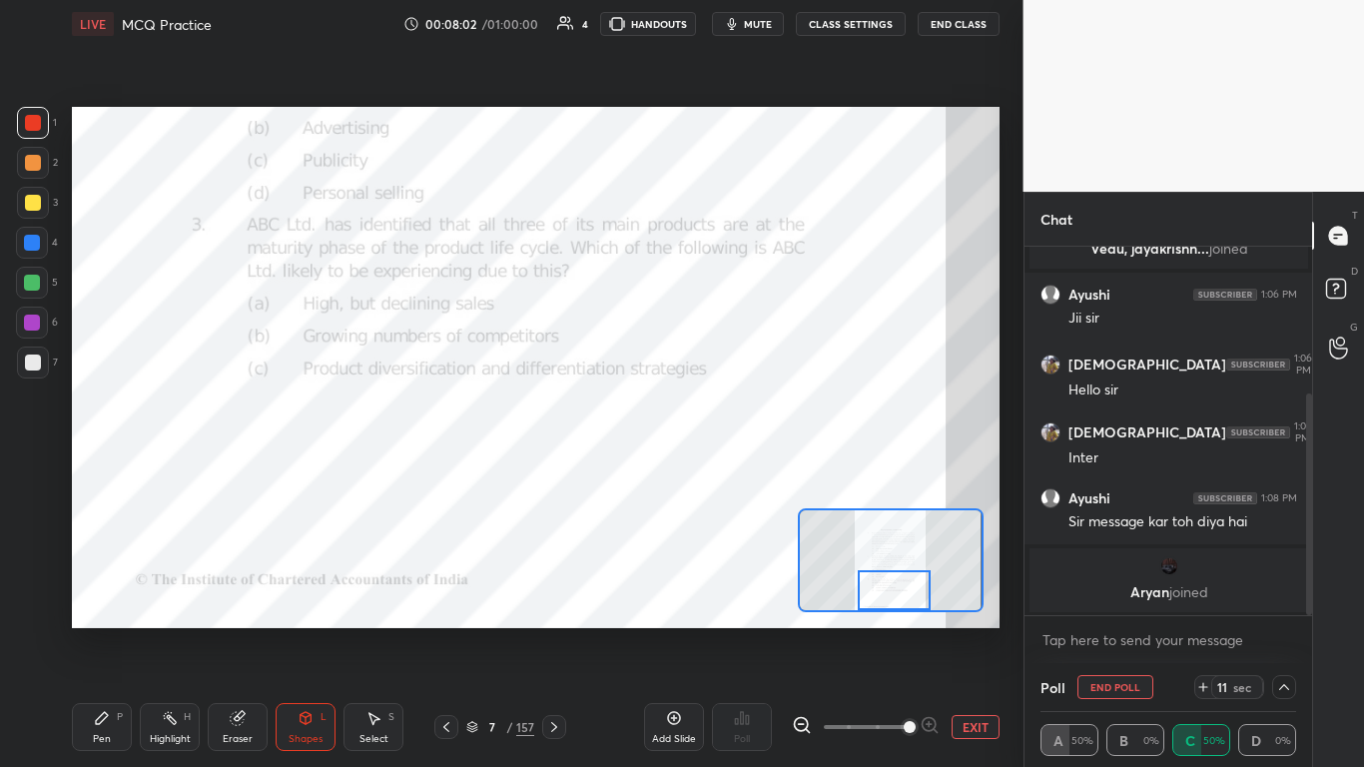
scroll to position [1, 7]
click at [716, 468] on icon at bounding box center [1284, 687] width 16 height 16
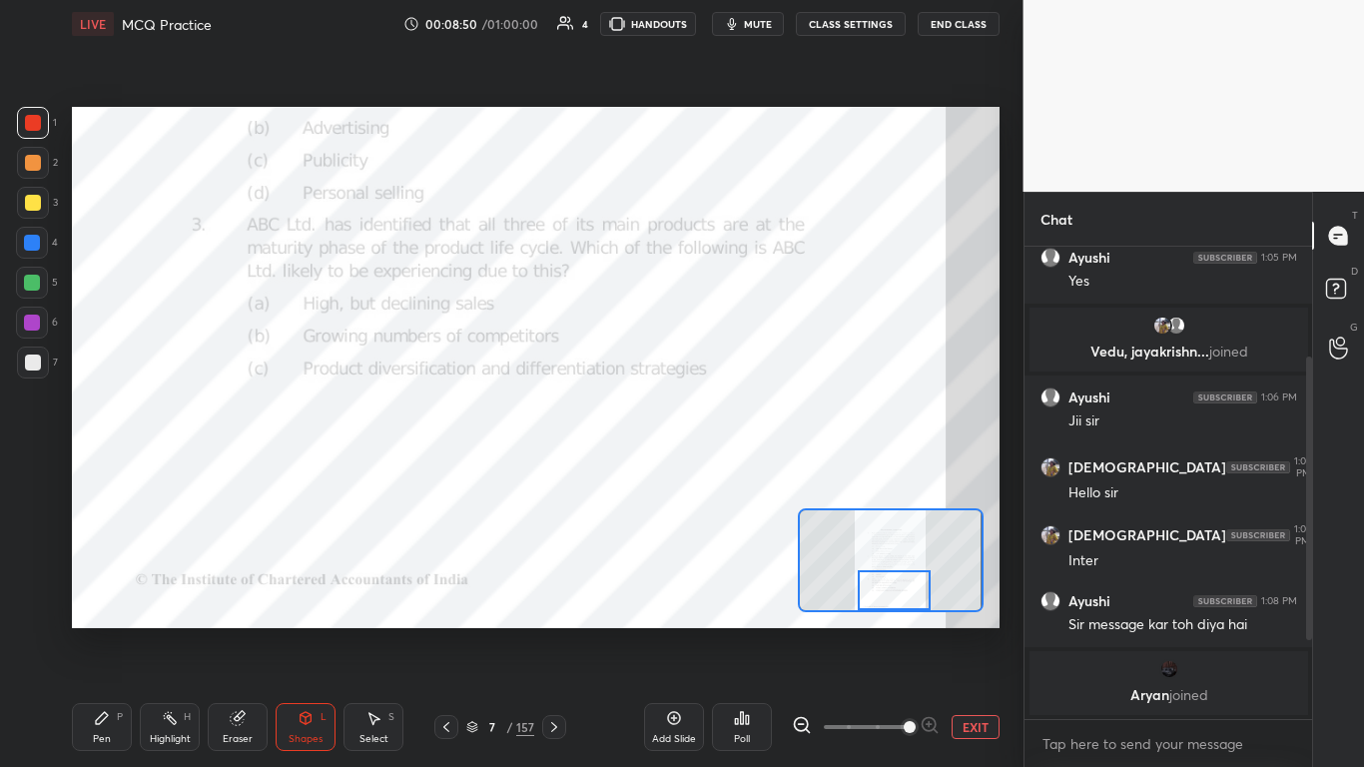
click at [557, 468] on icon at bounding box center [554, 727] width 16 height 16
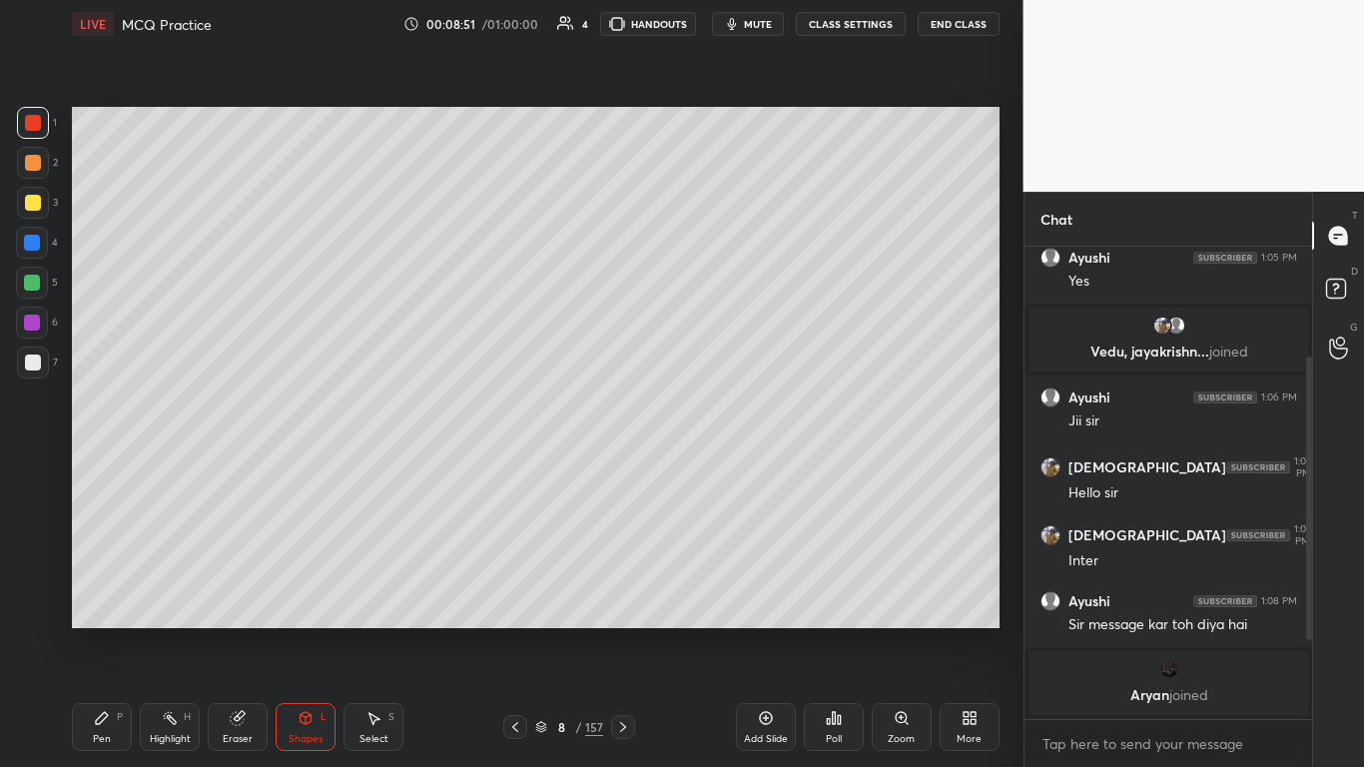
click at [627, 468] on icon at bounding box center [623, 727] width 16 height 16
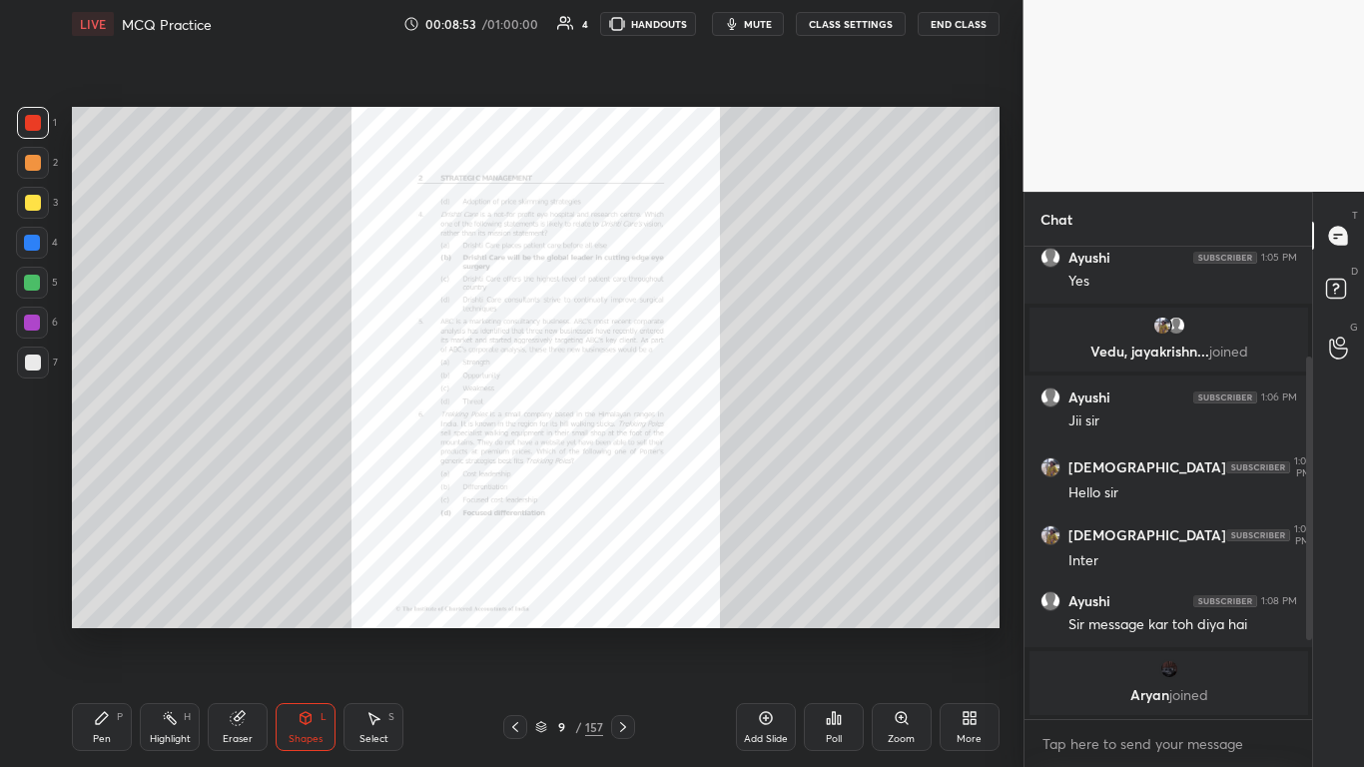
click at [716, 468] on div "Zoom" at bounding box center [902, 727] width 60 height 48
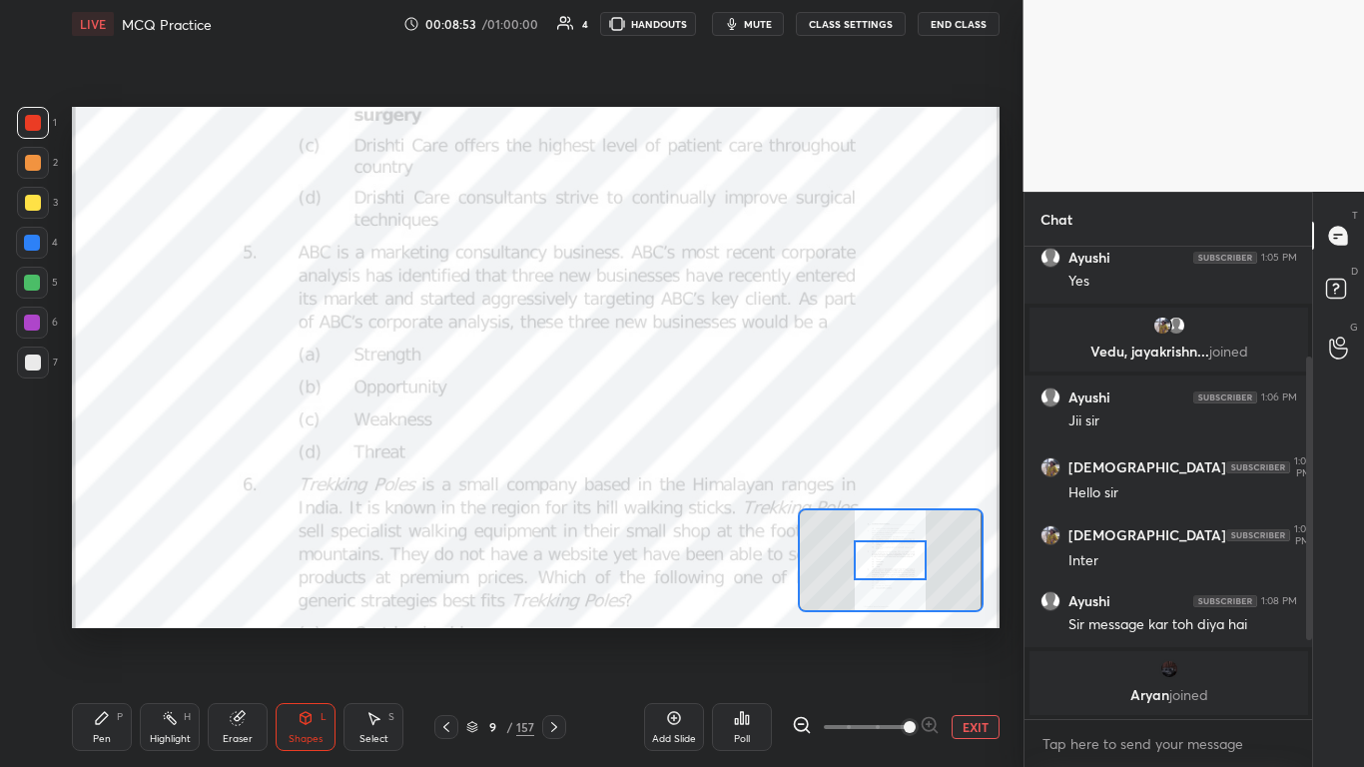
click at [716, 468] on span at bounding box center [910, 727] width 12 height 12
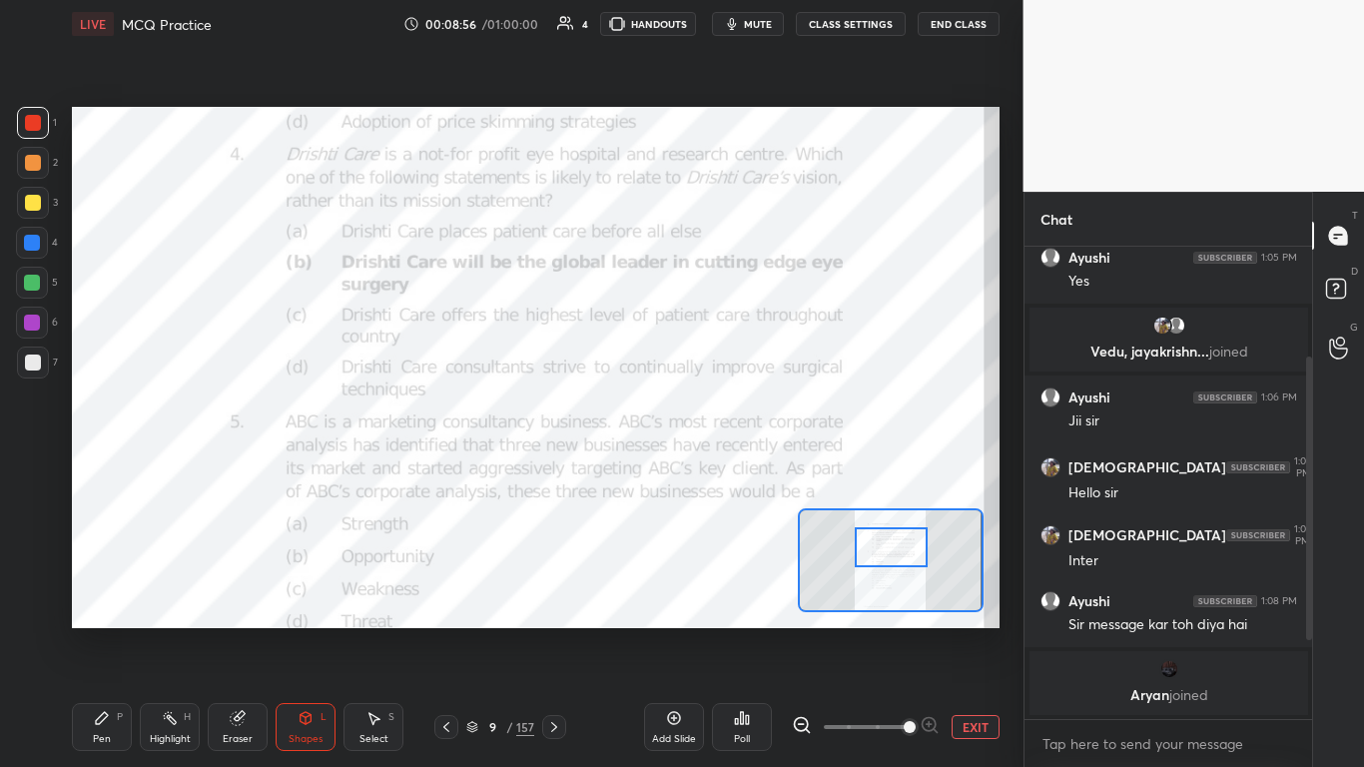
drag, startPoint x: 899, startPoint y: 569, endPoint x: 900, endPoint y: 558, distance: 11.0
click at [716, 468] on div at bounding box center [891, 547] width 73 height 40
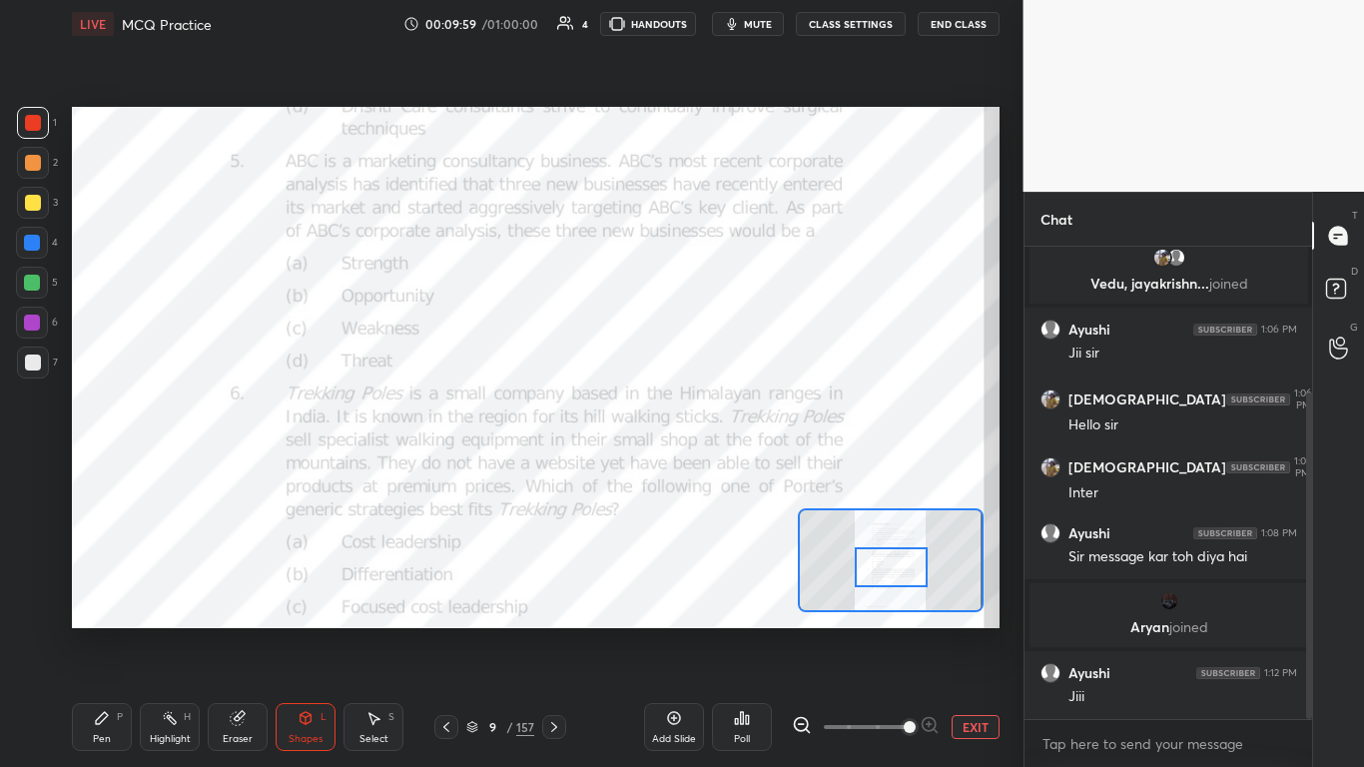
drag, startPoint x: 909, startPoint y: 553, endPoint x: 909, endPoint y: 573, distance: 20.0
click at [716, 468] on div at bounding box center [891, 567] width 73 height 40
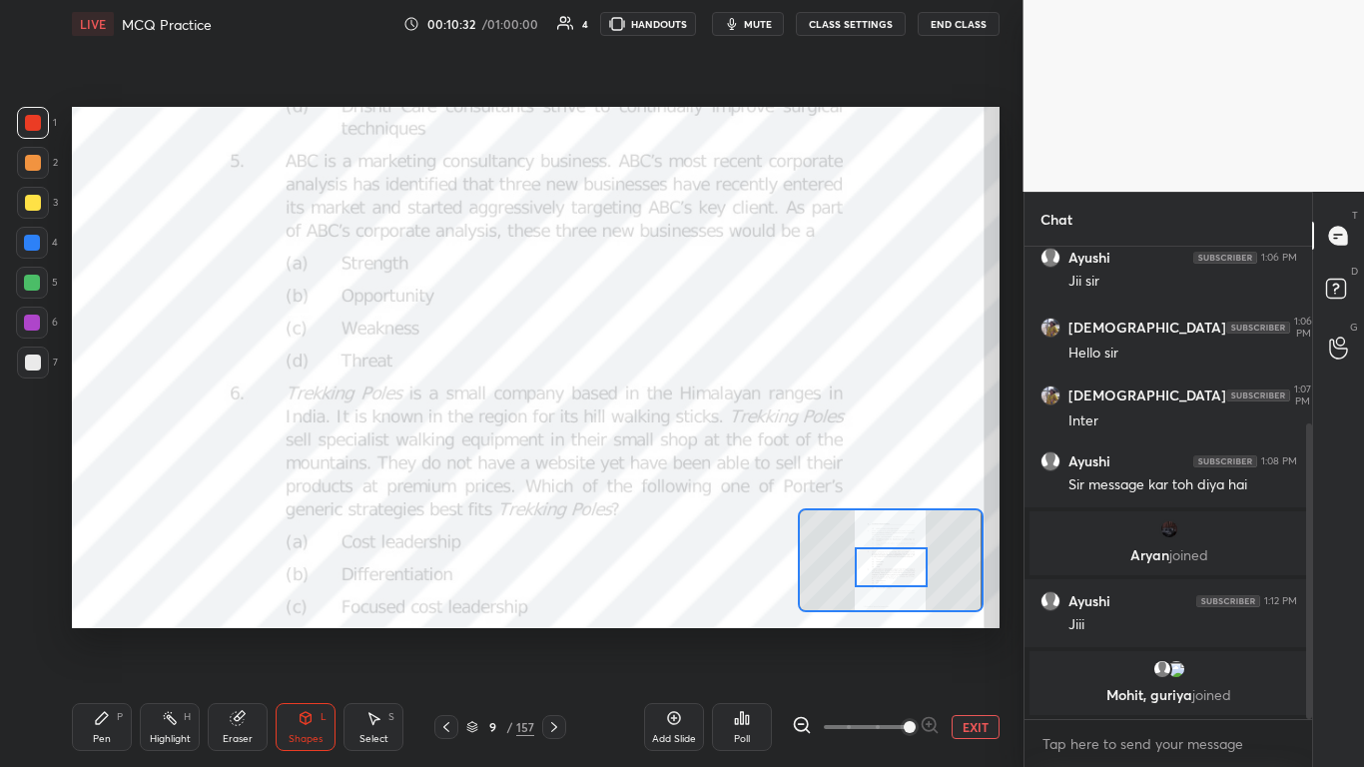
scroll to position [514, 282]
click at [716, 468] on div "Poll" at bounding box center [742, 739] width 16 height 10
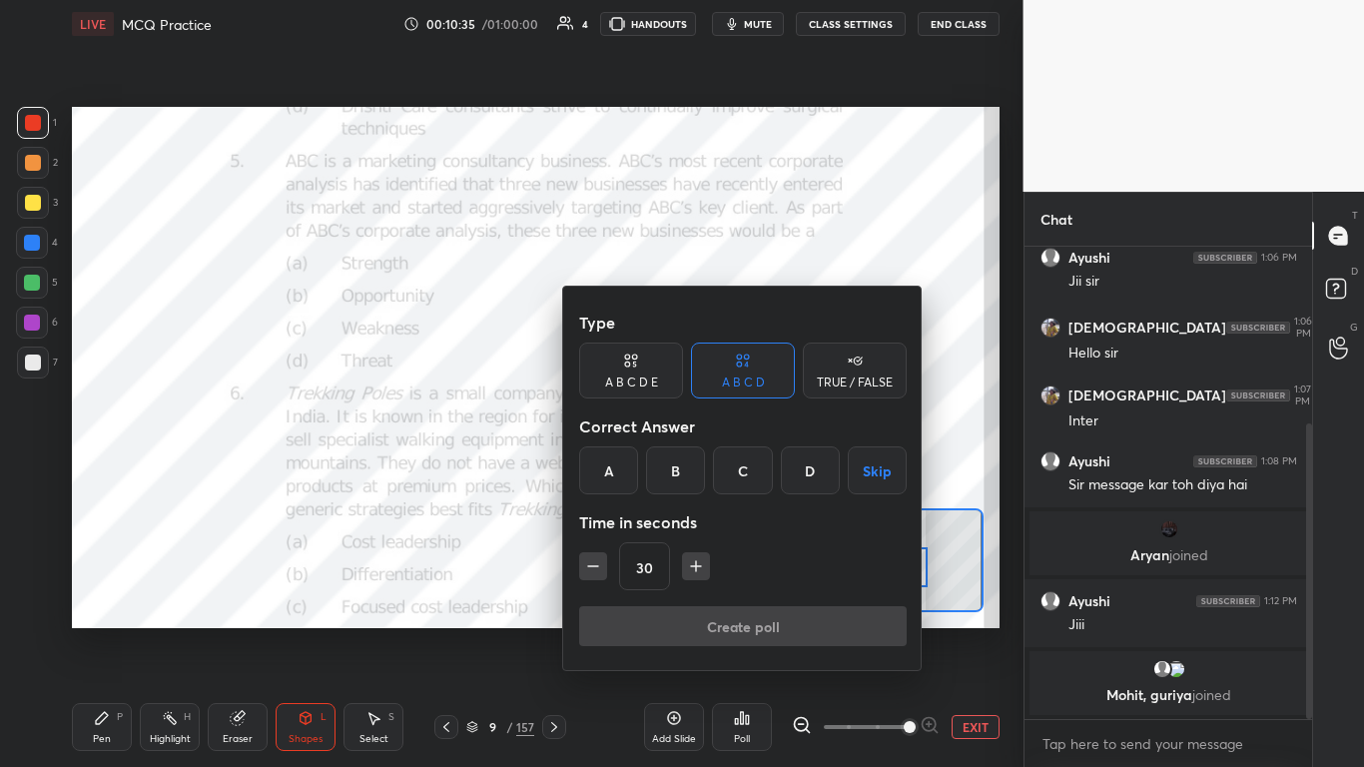
click at [716, 457] on div "D" at bounding box center [810, 470] width 59 height 48
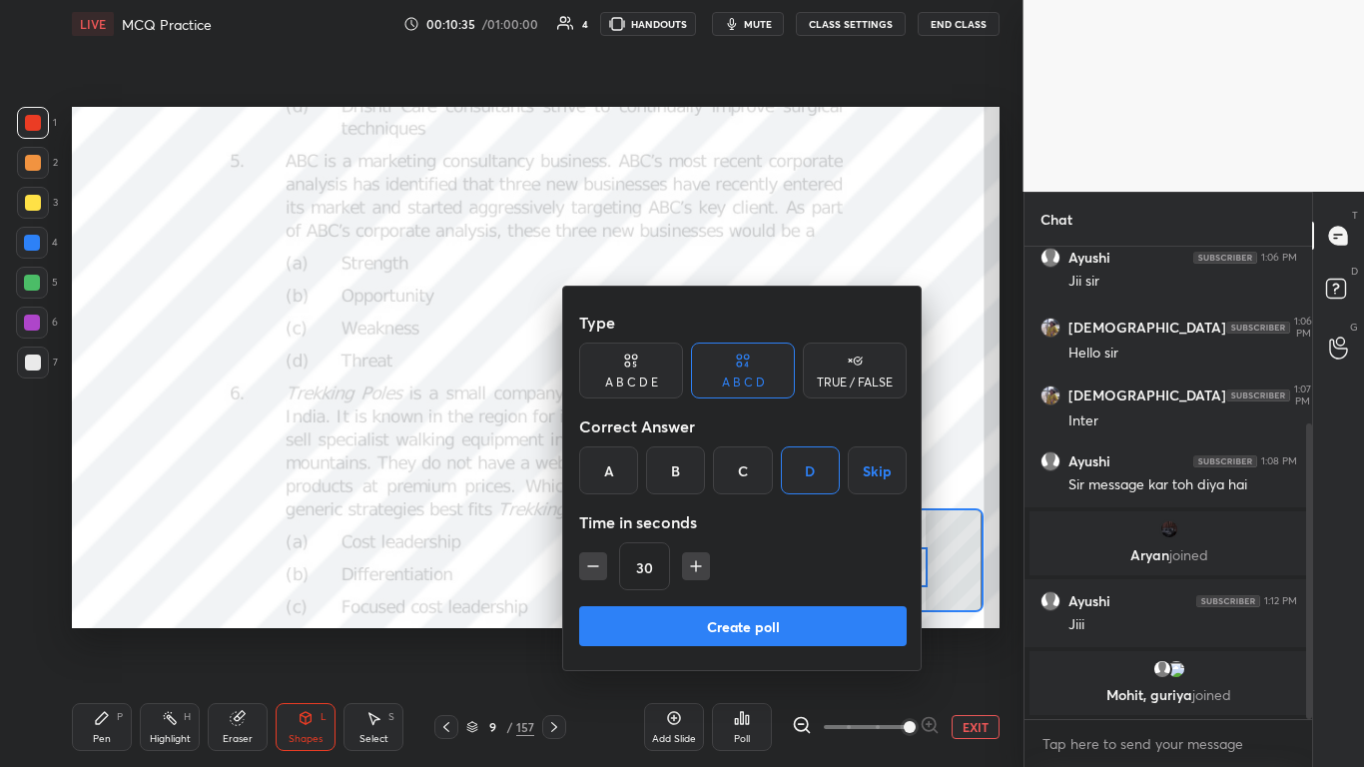
click at [716, 468] on div "Type A B C D E A B C D TRUE / FALSE Correct Answer A B C D Skip Time in seconds…" at bounding box center [743, 455] width 328 height 304
click at [716, 468] on button "Create poll" at bounding box center [743, 626] width 328 height 40
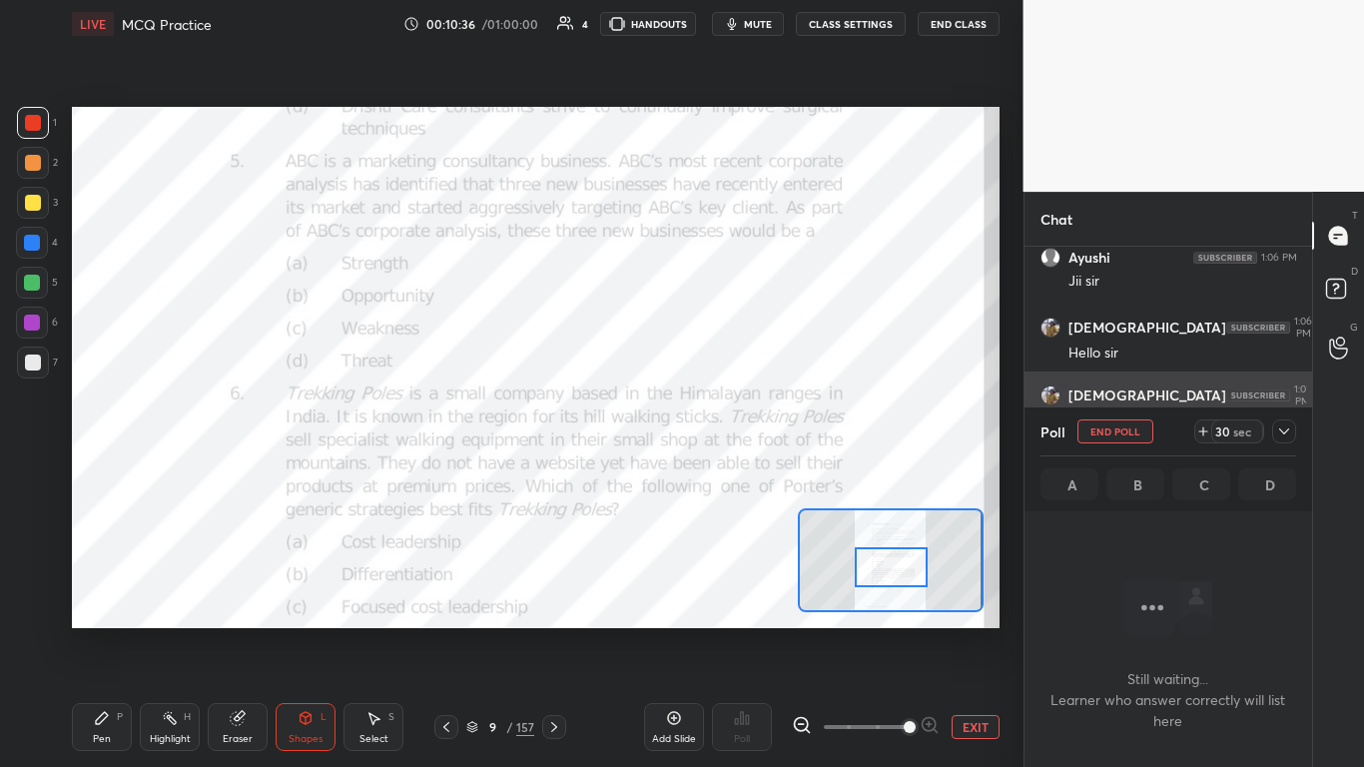
scroll to position [410, 282]
click at [716, 429] on icon at bounding box center [1284, 431] width 16 height 16
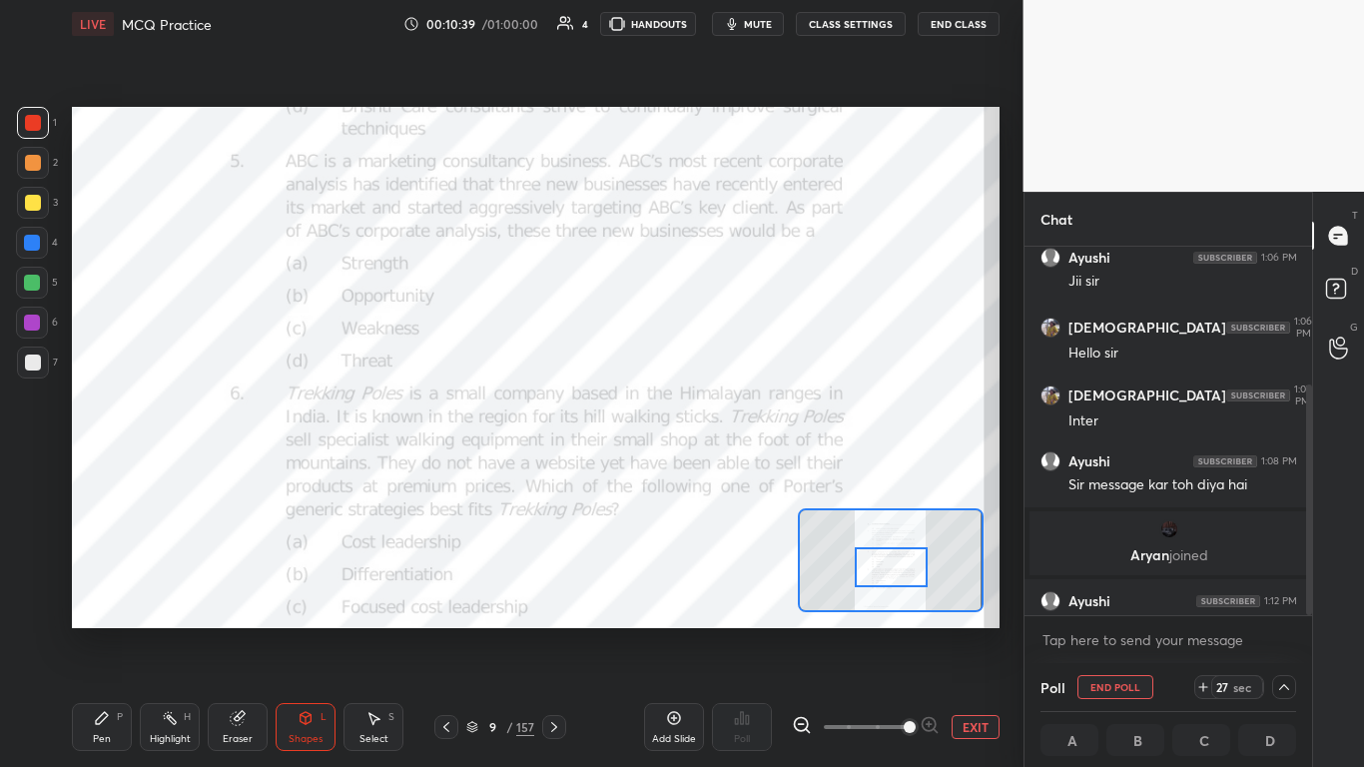
click at [716, 25] on span "mute" at bounding box center [758, 24] width 28 height 14
click at [716, 27] on span "unmute" at bounding box center [755, 24] width 43 height 14
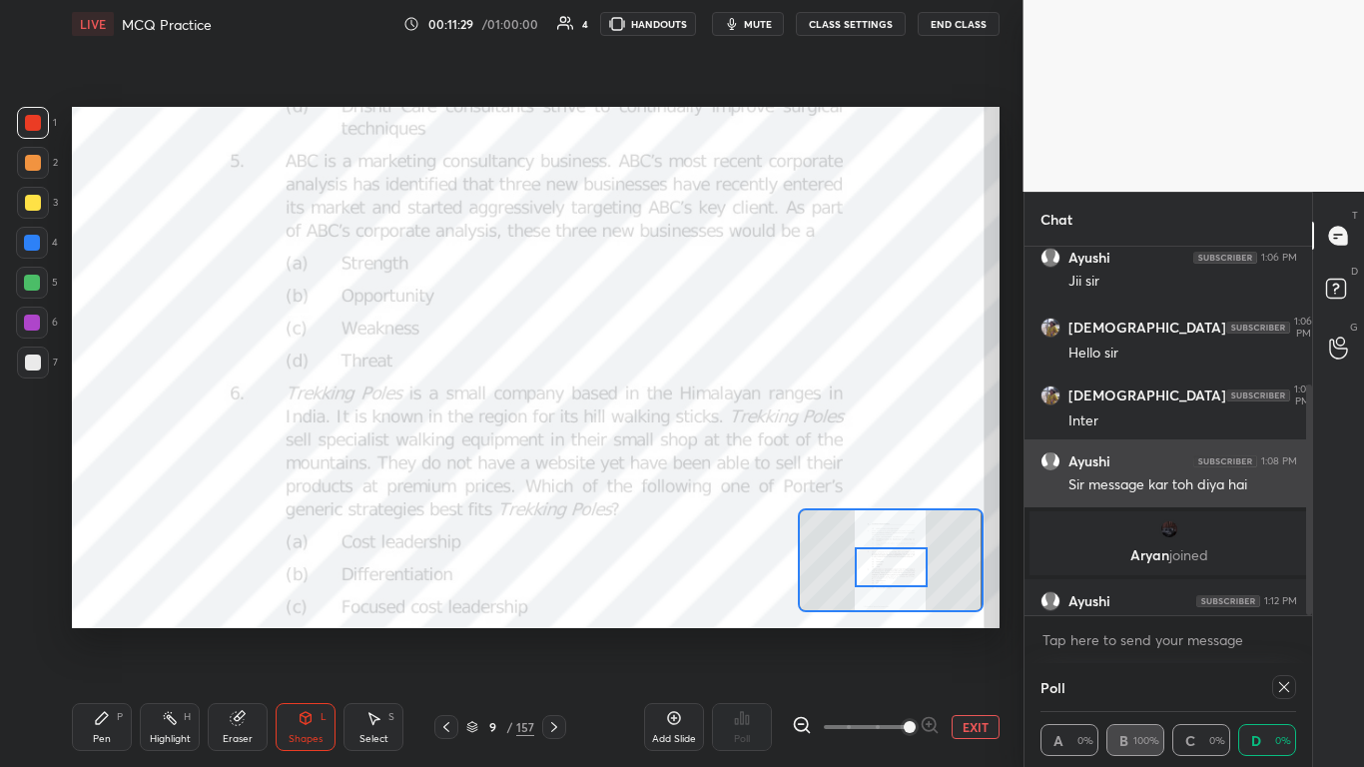
scroll to position [386, 0]
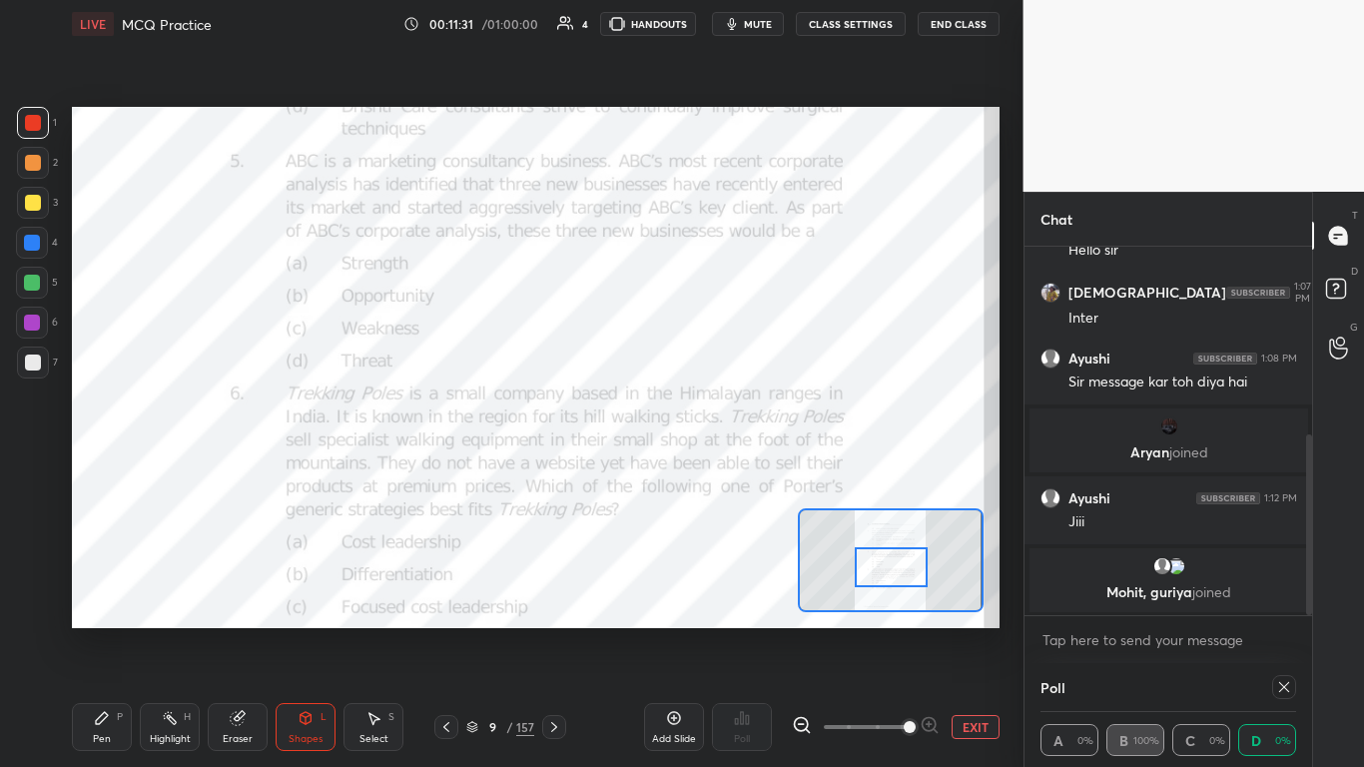
click at [716, 468] on div at bounding box center [1284, 687] width 24 height 24
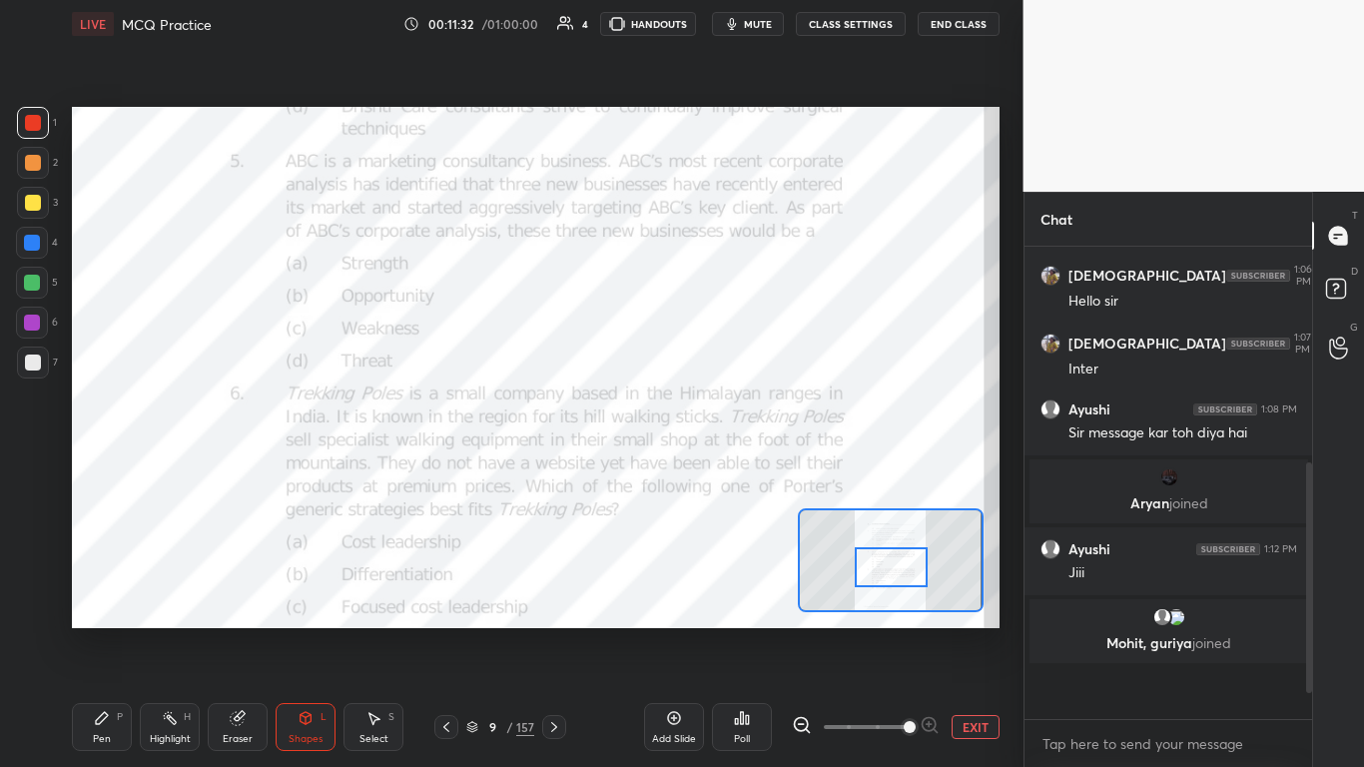
scroll to position [7, 7]
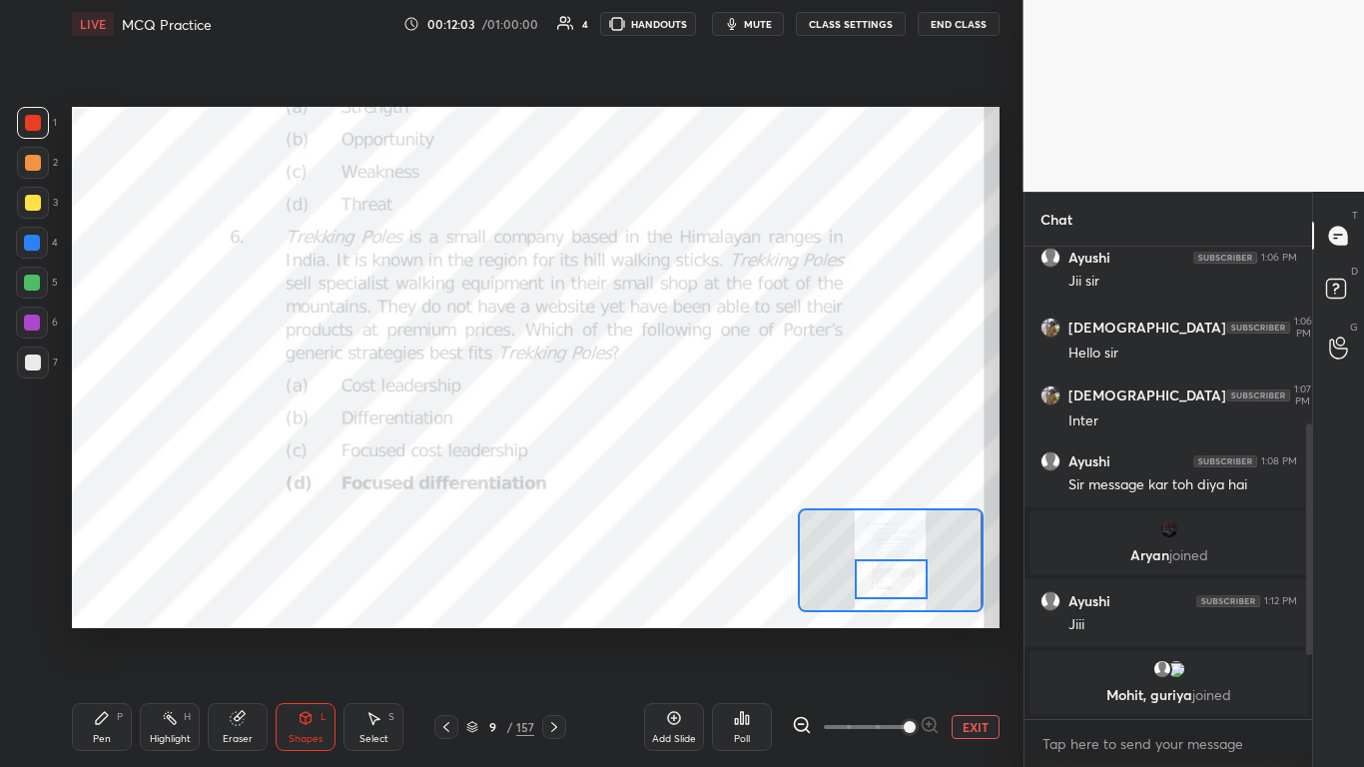
drag, startPoint x: 892, startPoint y: 569, endPoint x: 892, endPoint y: 581, distance: 12.0
click at [716, 468] on div at bounding box center [891, 579] width 73 height 40
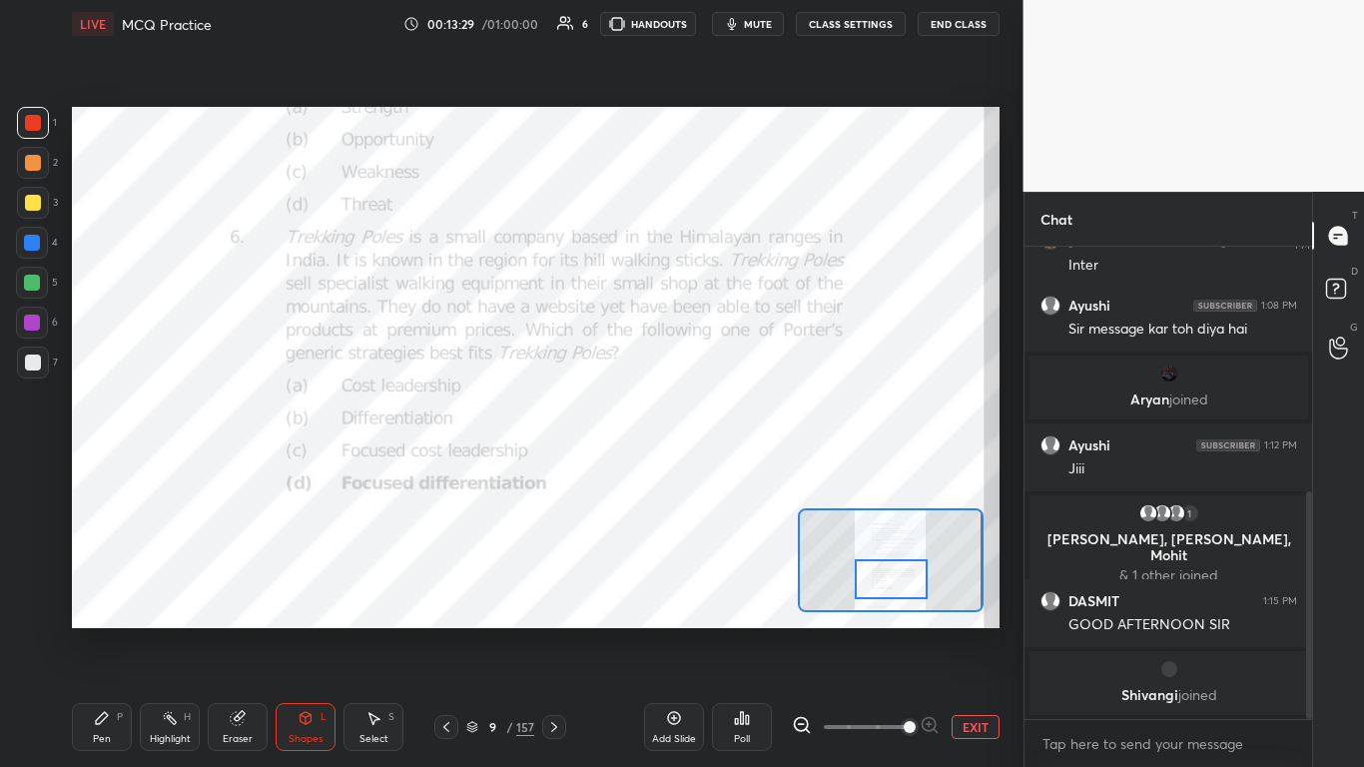
scroll to position [506, 0]
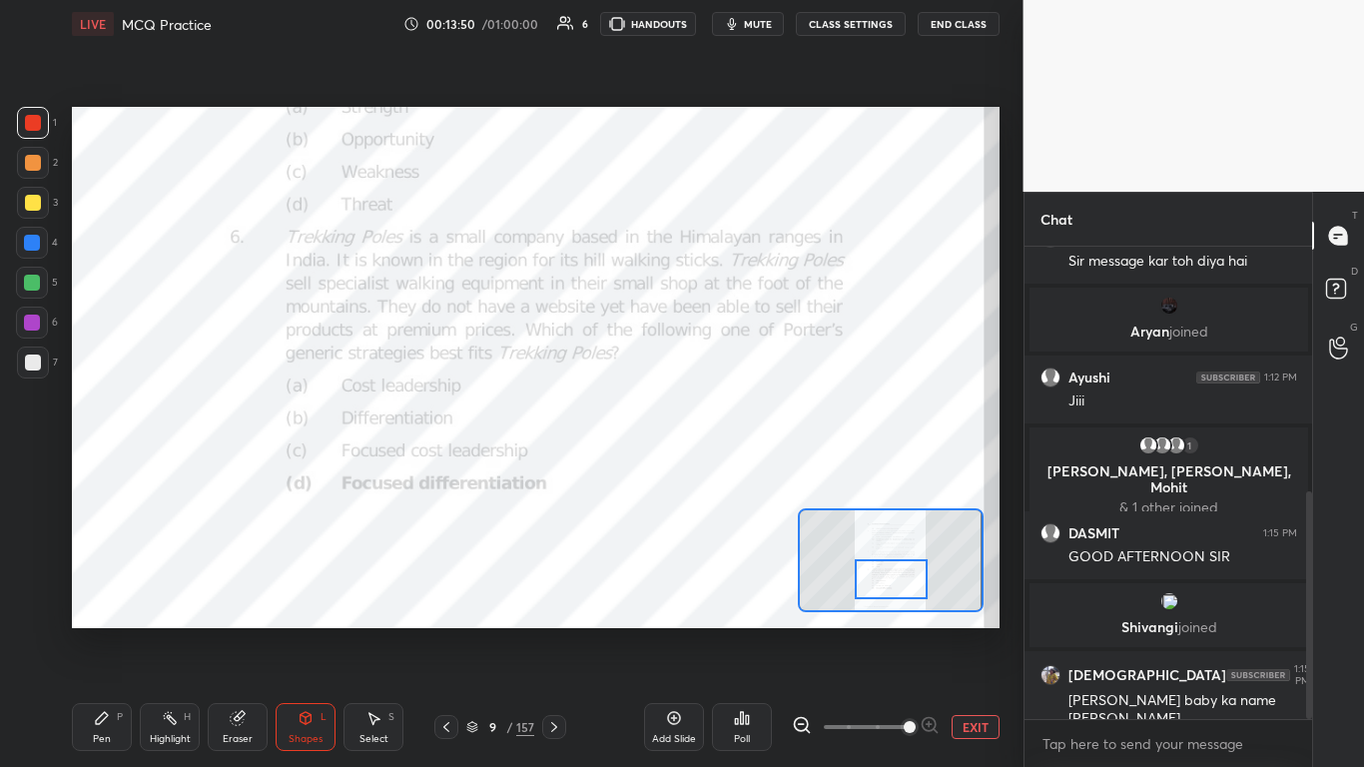
click at [553, 468] on icon at bounding box center [554, 727] width 16 height 16
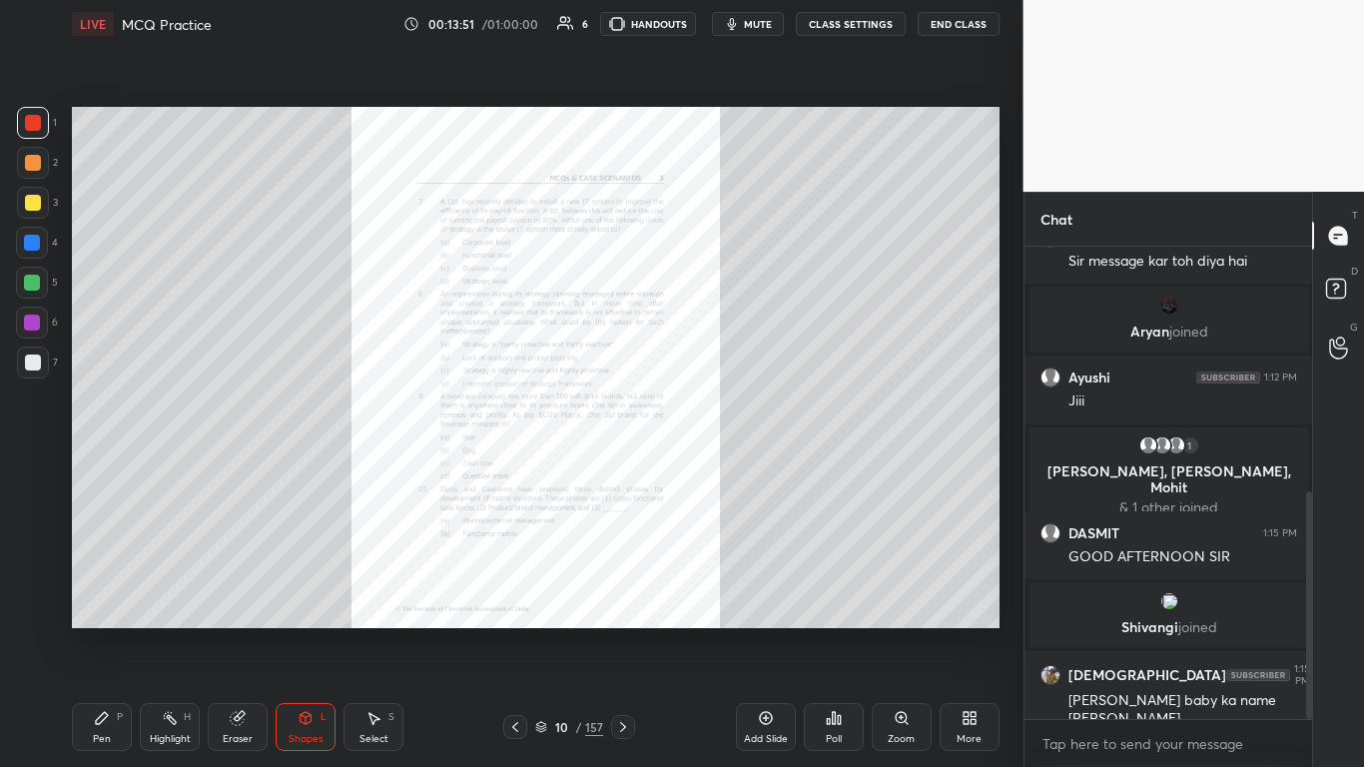
click at [716, 468] on div "Zoom" at bounding box center [902, 727] width 60 height 48
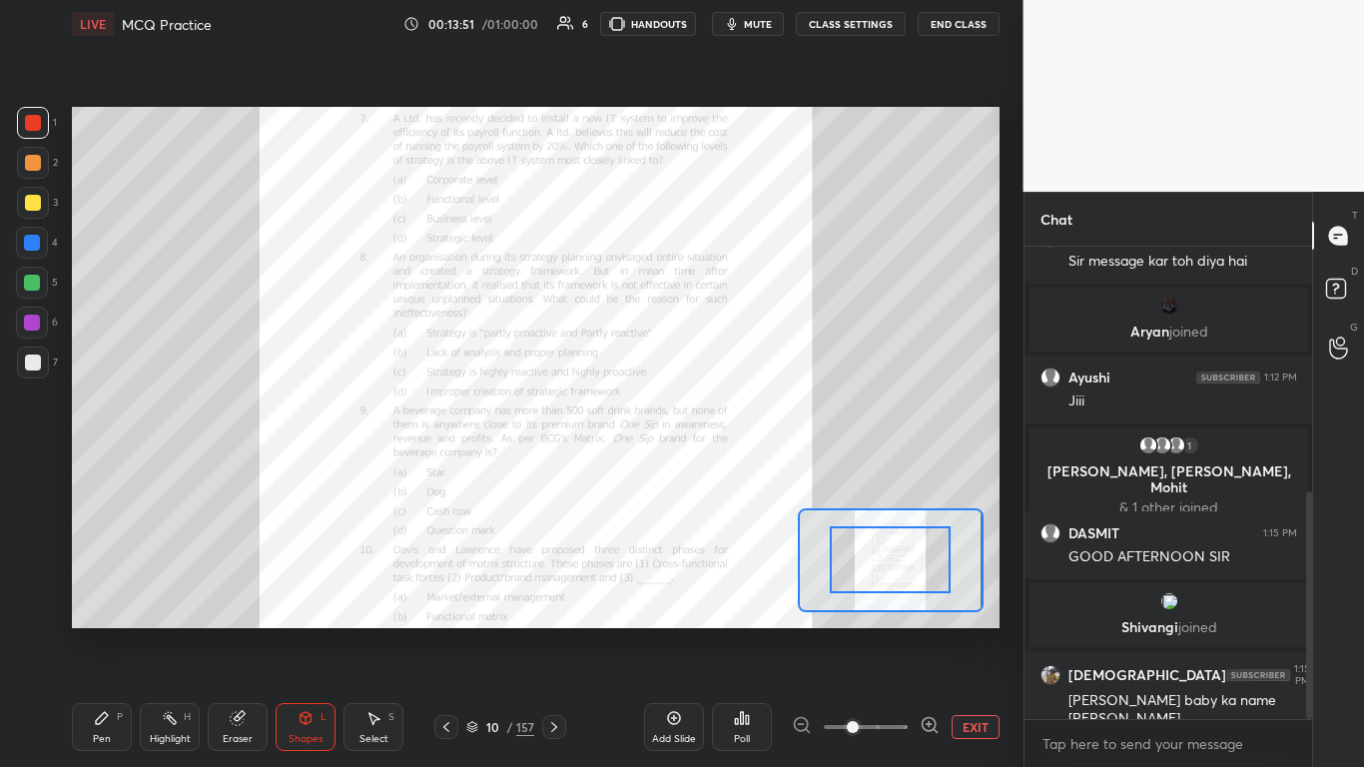
click at [716, 468] on span at bounding box center [866, 727] width 84 height 30
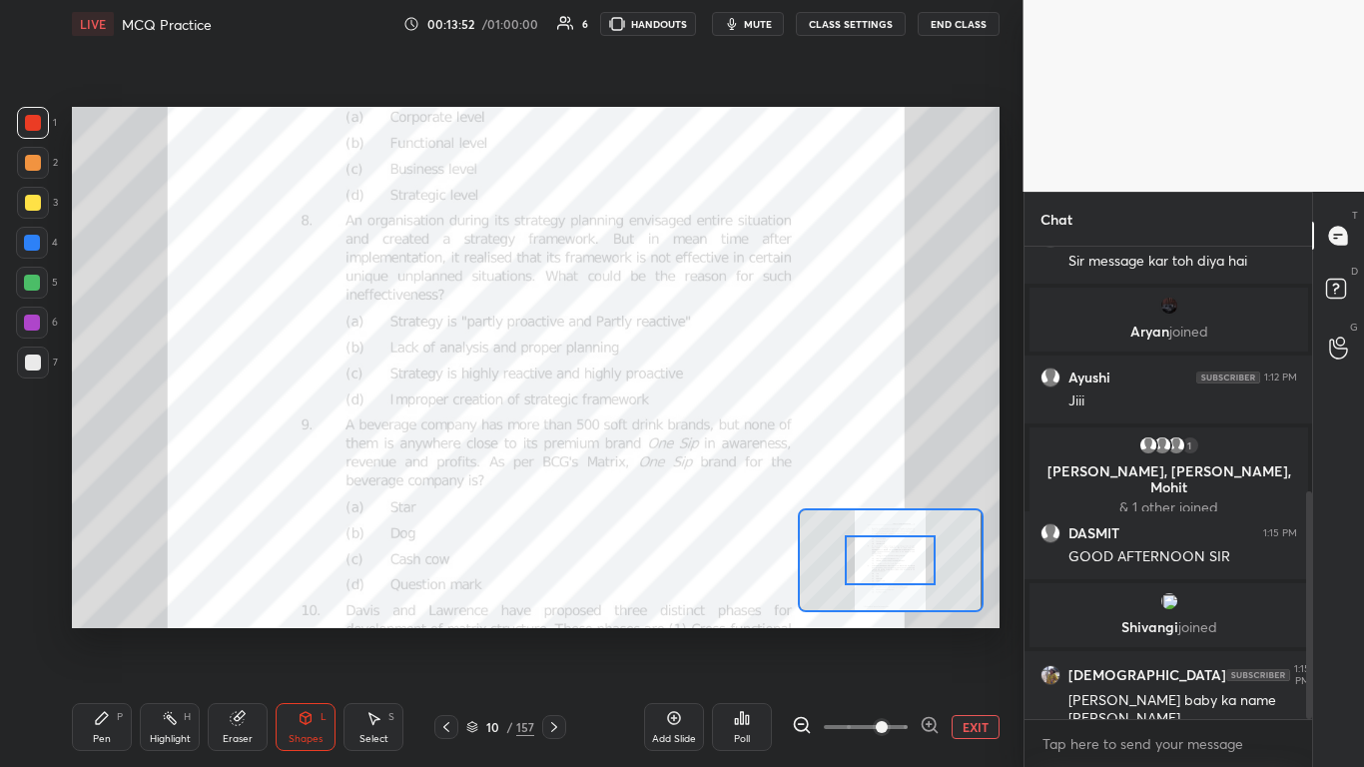
drag, startPoint x: 894, startPoint y: 730, endPoint x: 917, endPoint y: 653, distance: 80.3
click at [716, 468] on span at bounding box center [882, 727] width 12 height 12
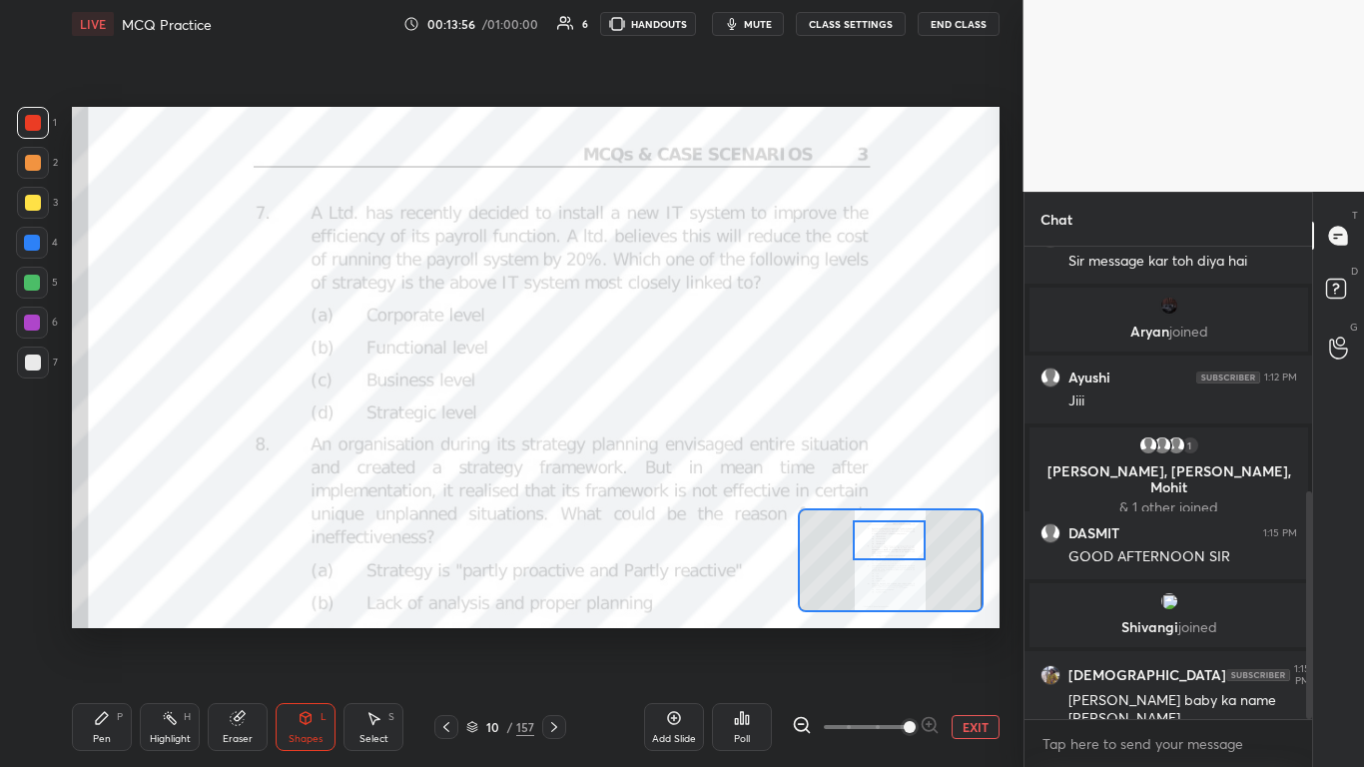
drag, startPoint x: 898, startPoint y: 565, endPoint x: 897, endPoint y: 547, distance: 18.0
click at [716, 468] on div at bounding box center [889, 540] width 73 height 40
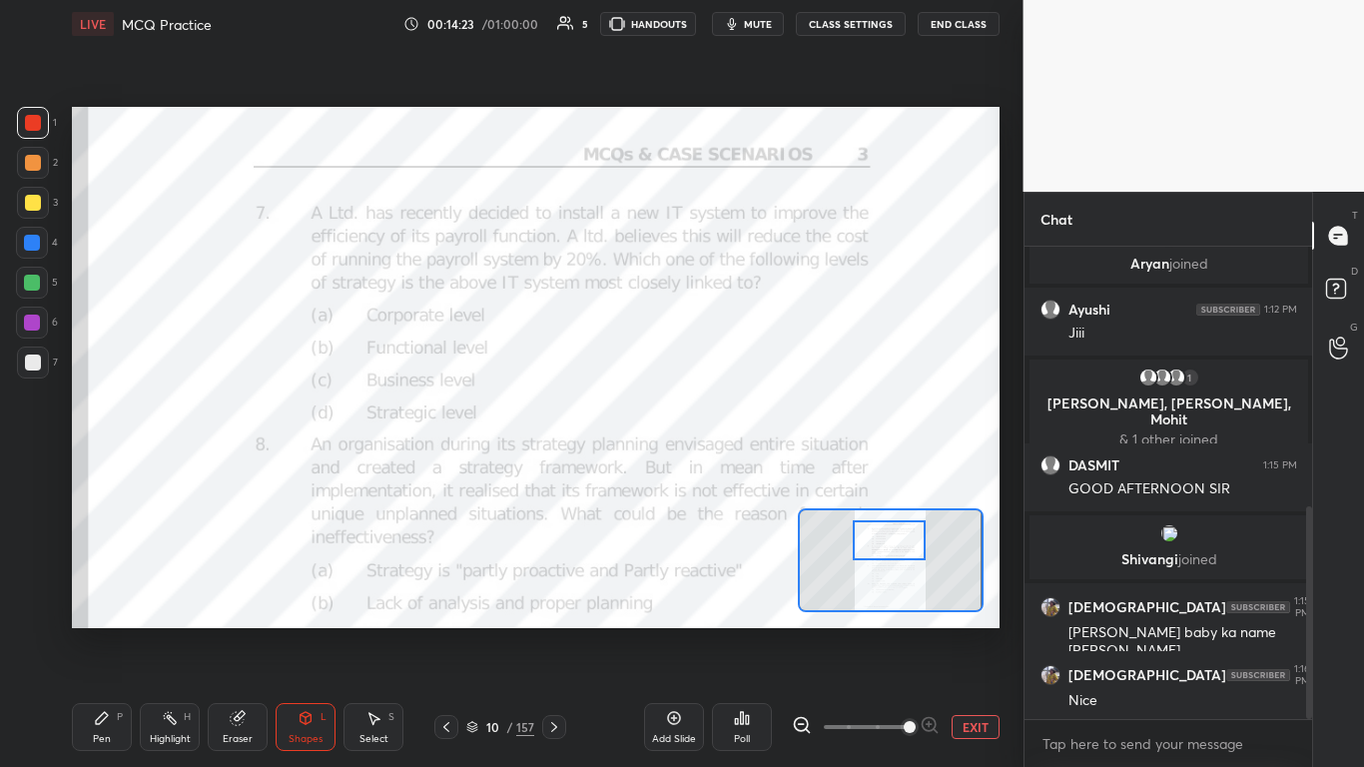
click at [716, 468] on div "Poll" at bounding box center [742, 727] width 60 height 48
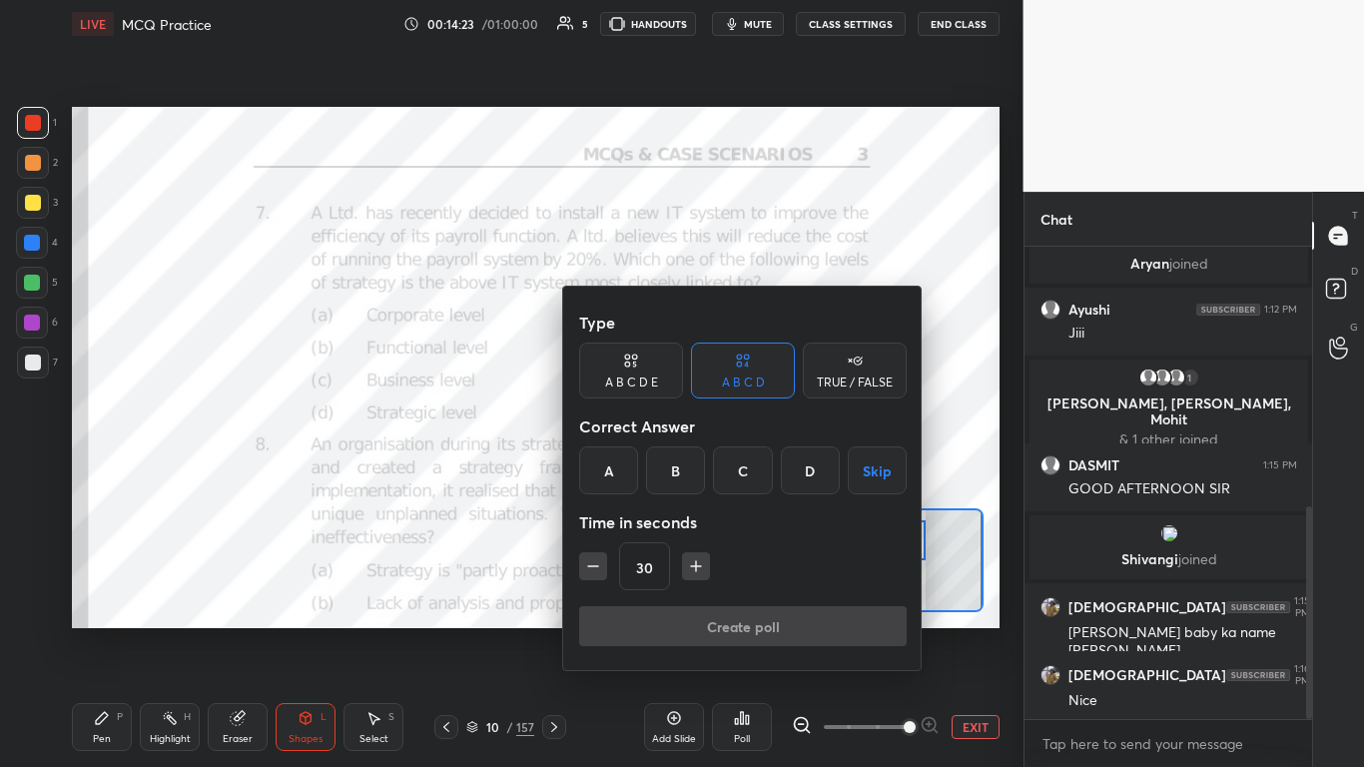
click at [663, 468] on div "B" at bounding box center [675, 470] width 59 height 48
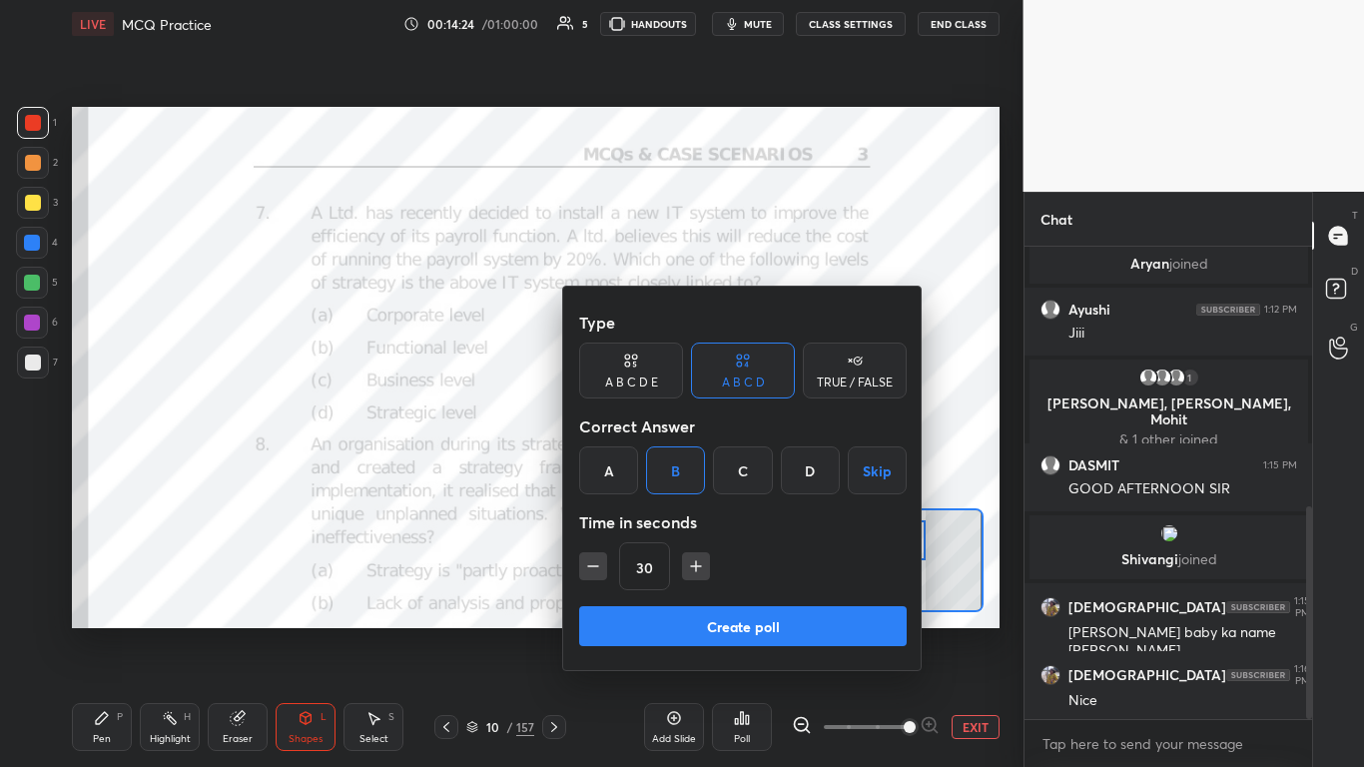
click at [694, 468] on button "Create poll" at bounding box center [743, 626] width 328 height 40
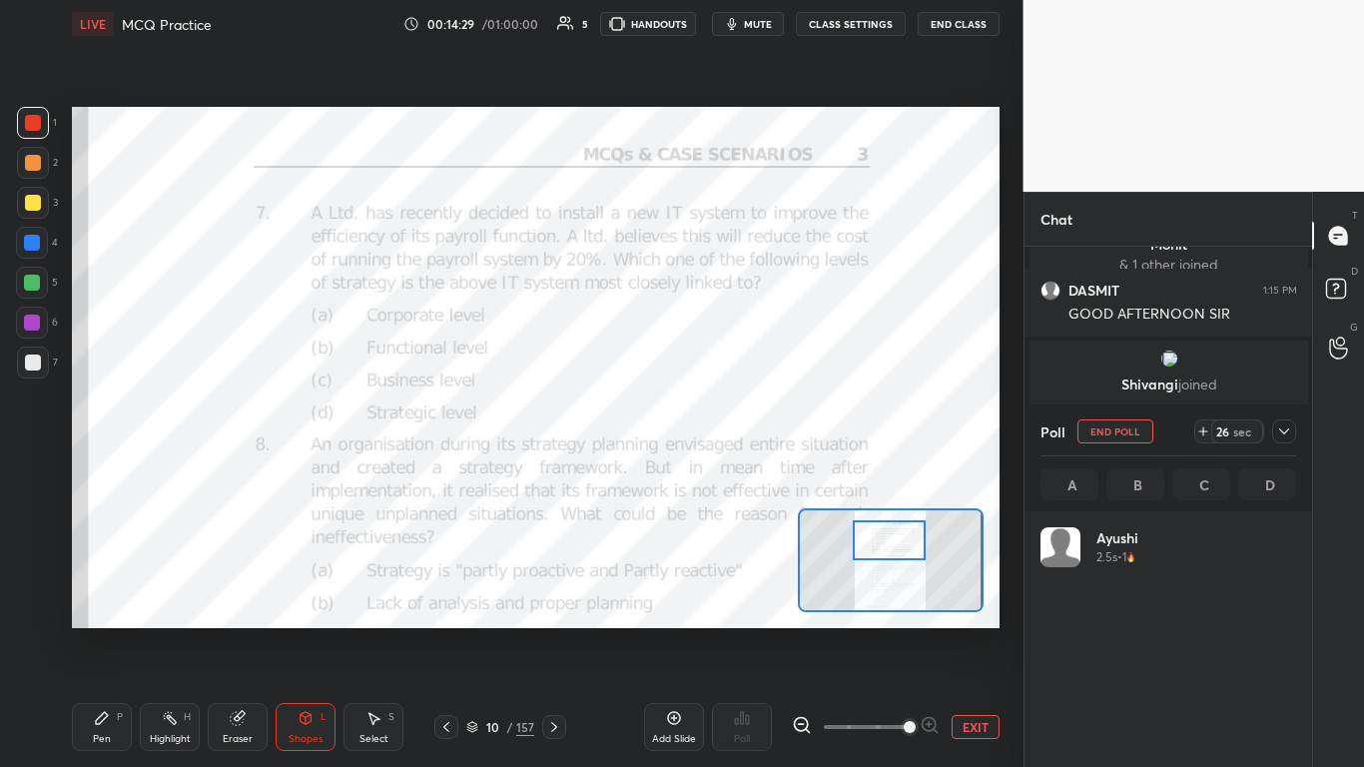
scroll to position [234, 250]
click at [716, 432] on icon at bounding box center [1284, 431] width 16 height 16
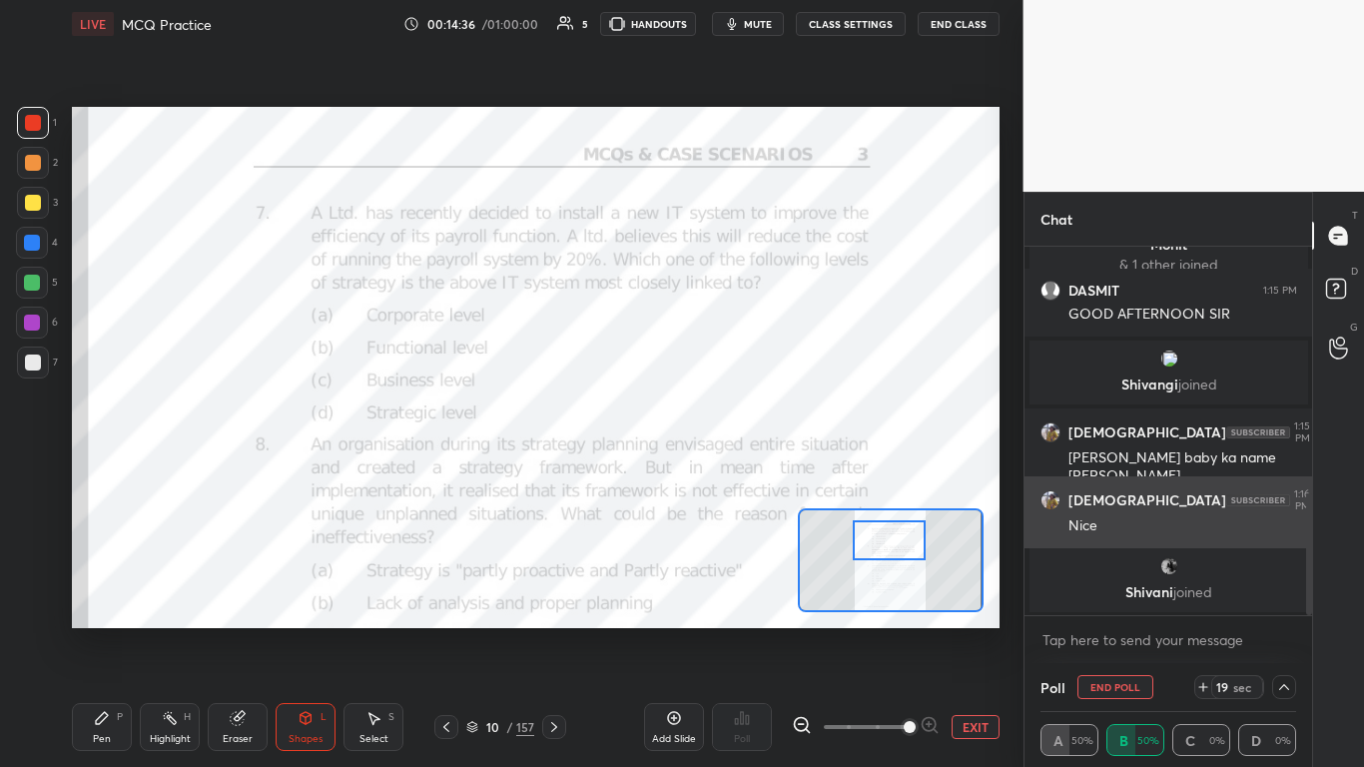
scroll to position [1, 7]
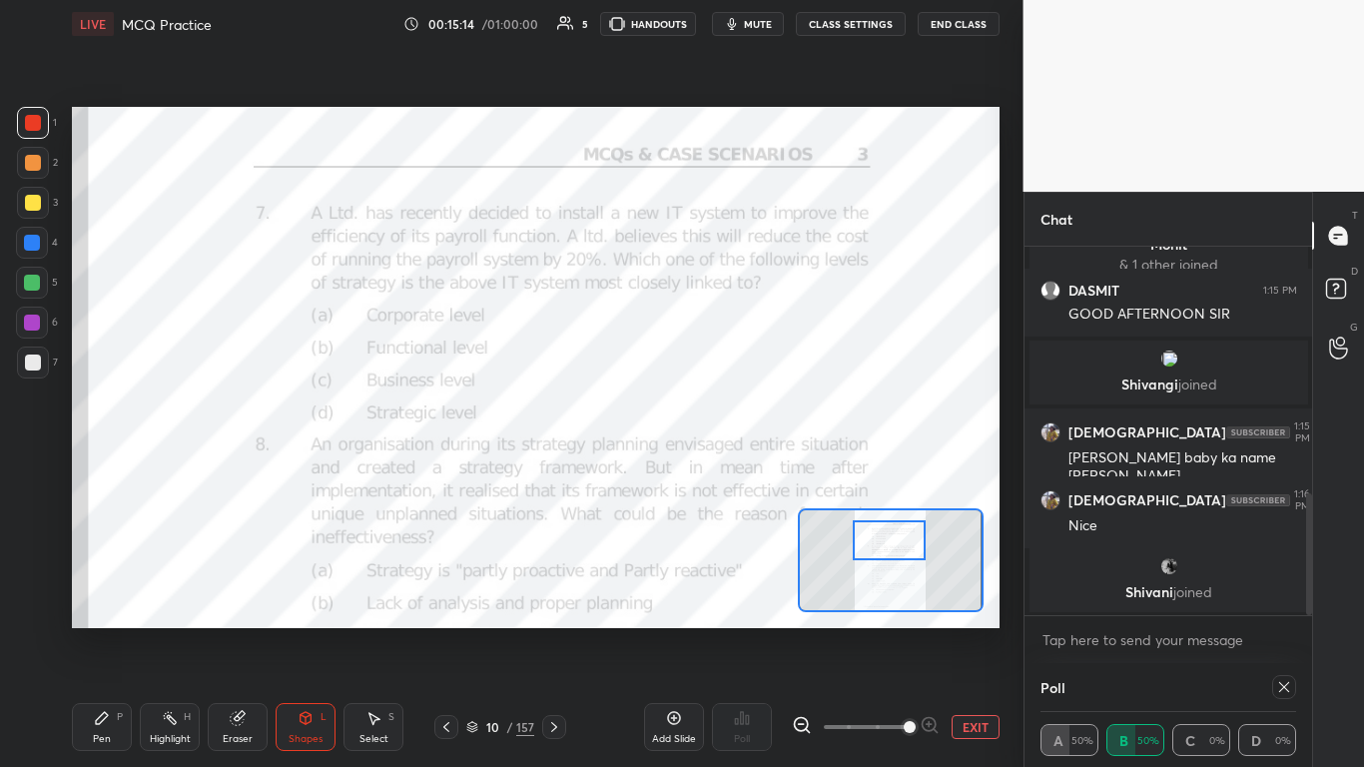
click at [716, 468] on icon at bounding box center [1284, 687] width 16 height 16
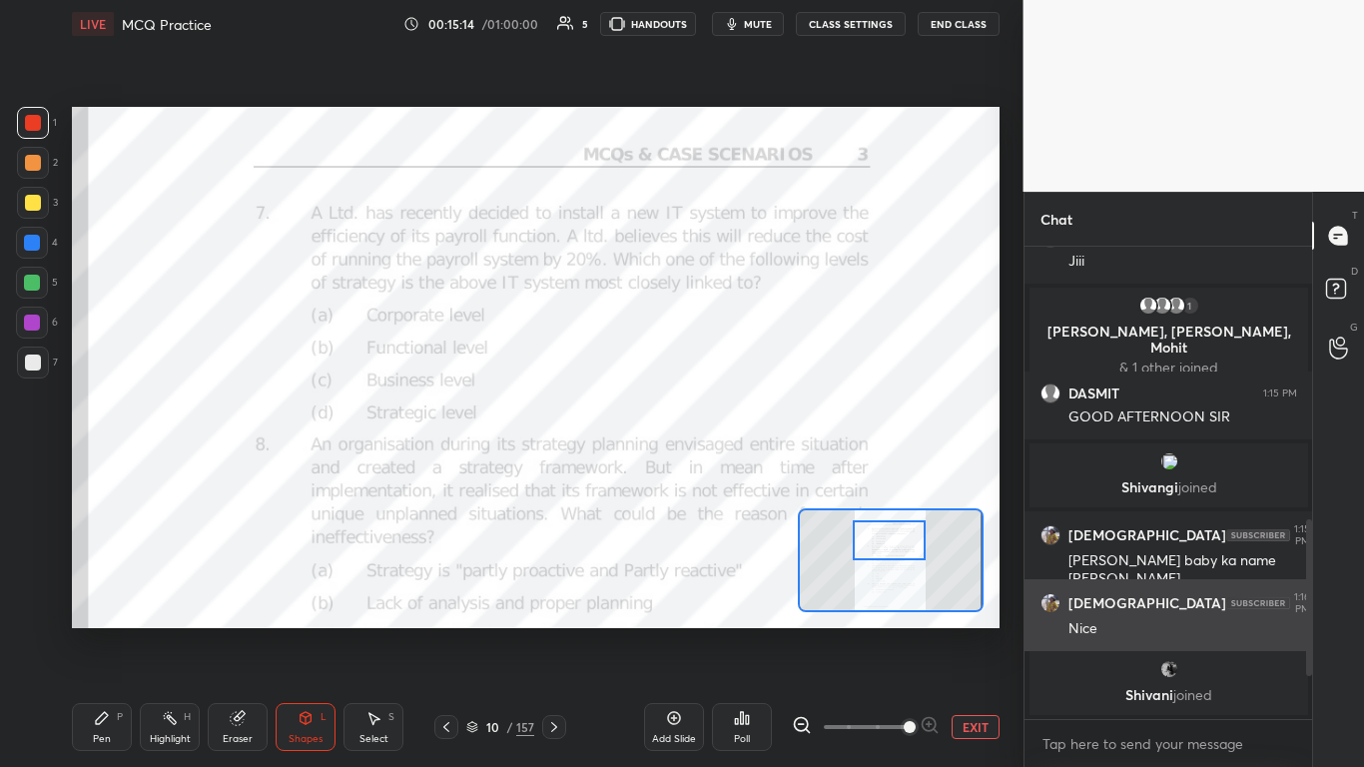
scroll to position [646, 0]
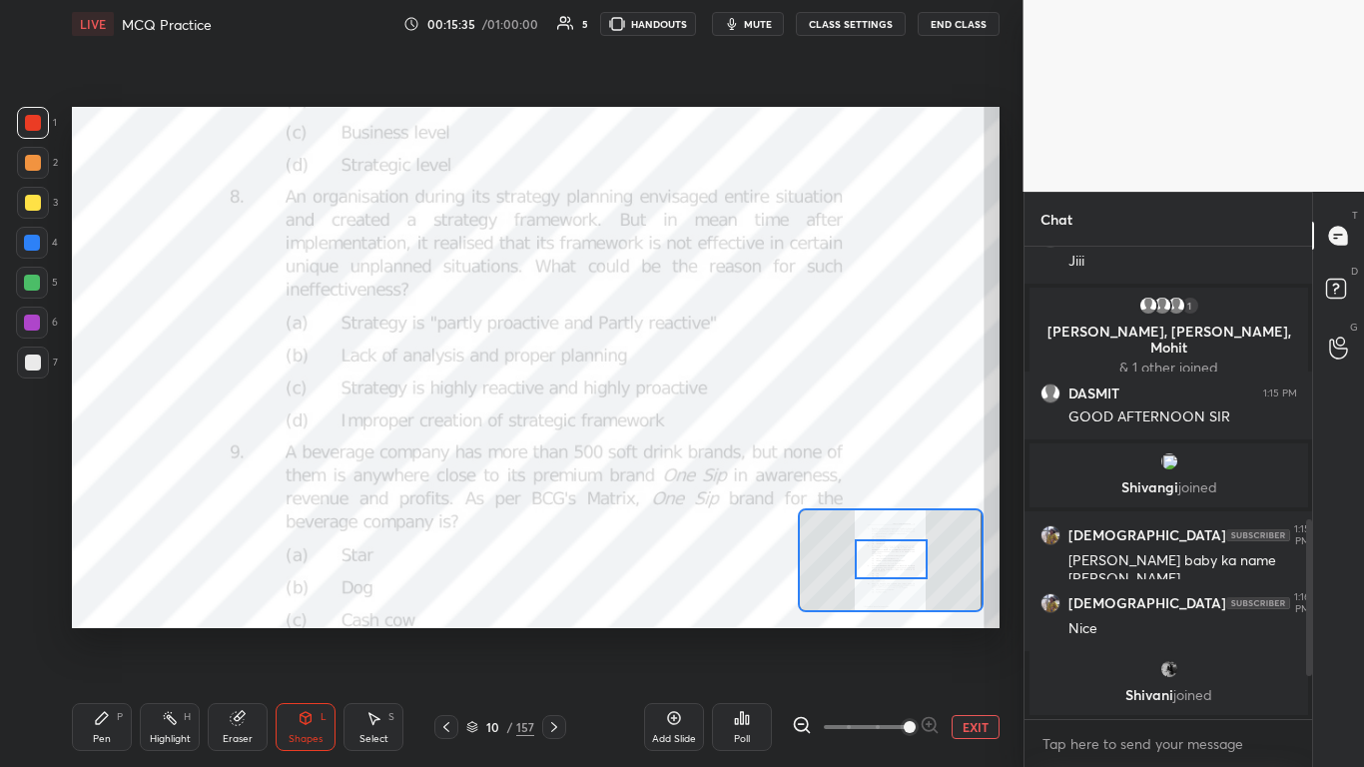
click at [716, 468] on div at bounding box center [891, 559] width 73 height 40
click at [716, 468] on icon at bounding box center [742, 718] width 16 height 16
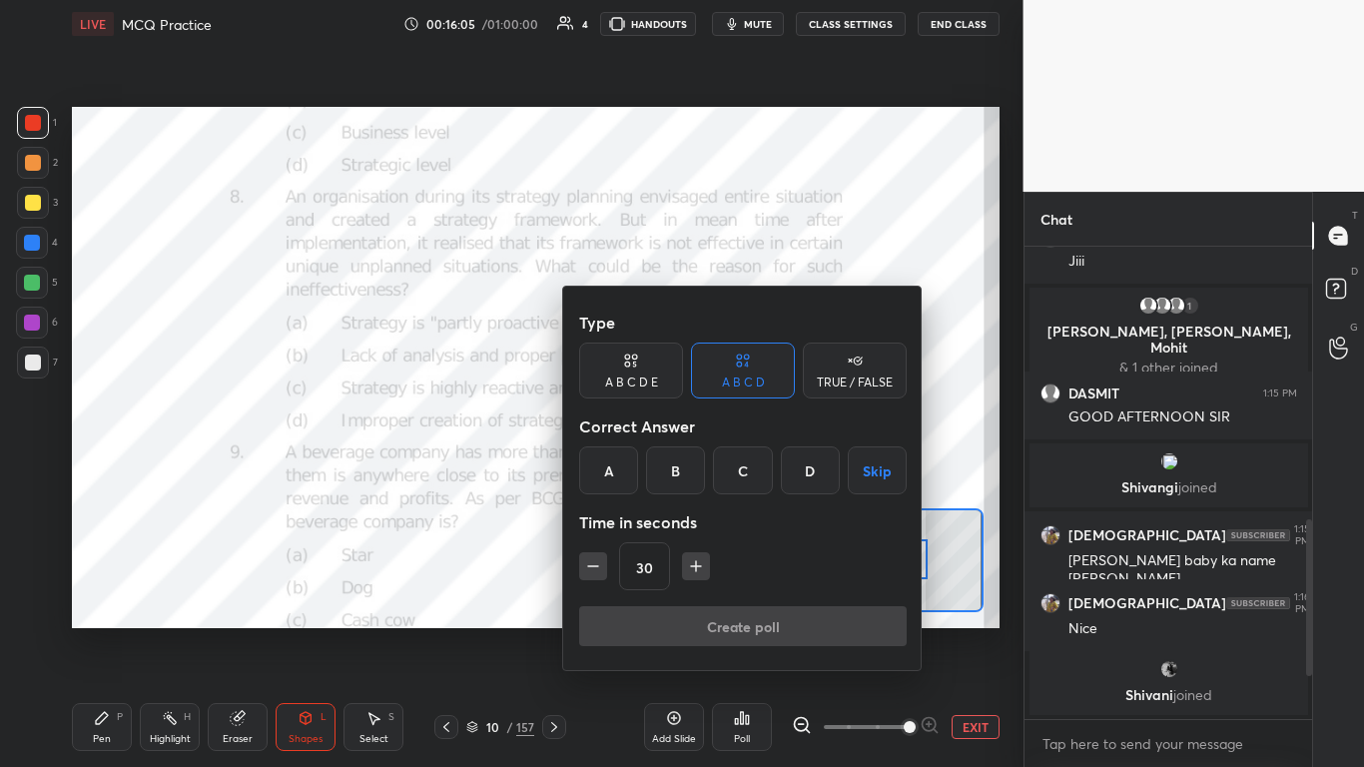
click at [618, 468] on div "A" at bounding box center [608, 470] width 59 height 48
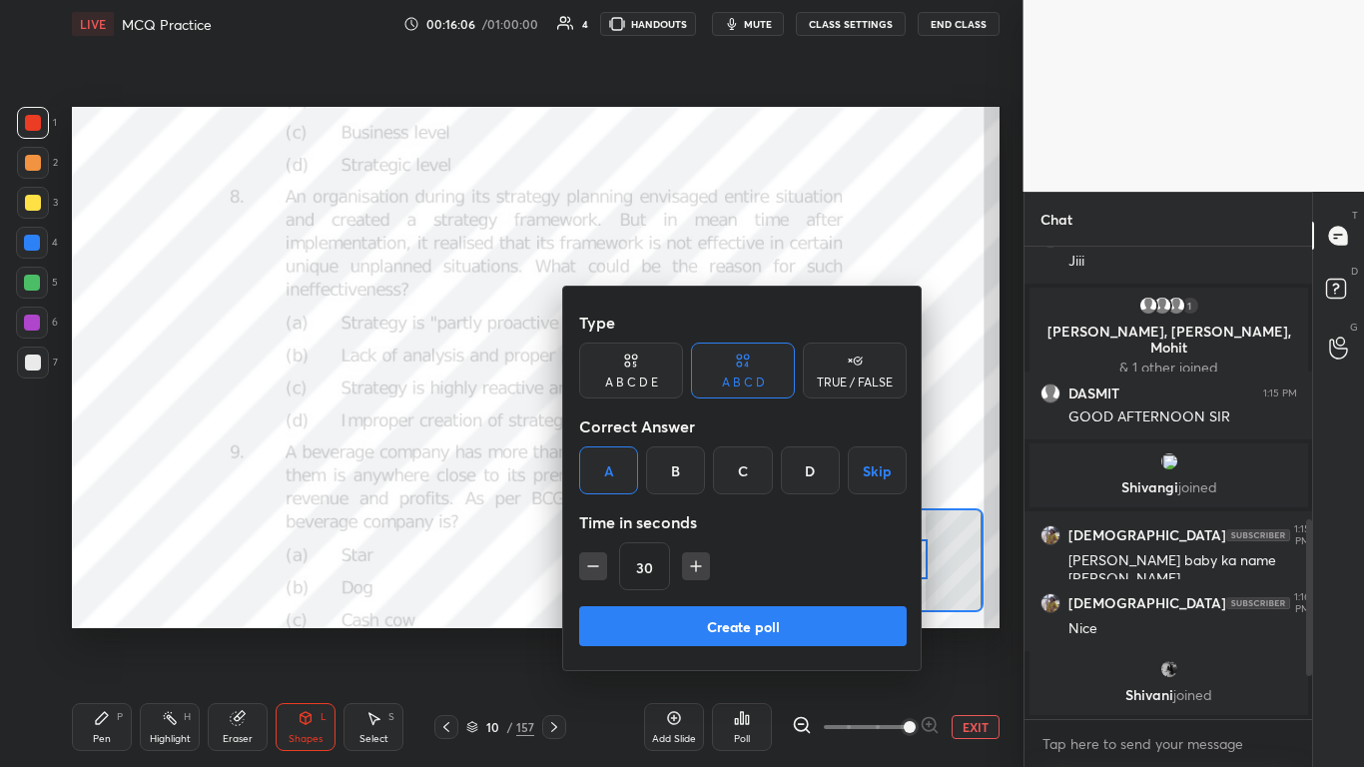
click at [707, 468] on button "Create poll" at bounding box center [743, 626] width 328 height 40
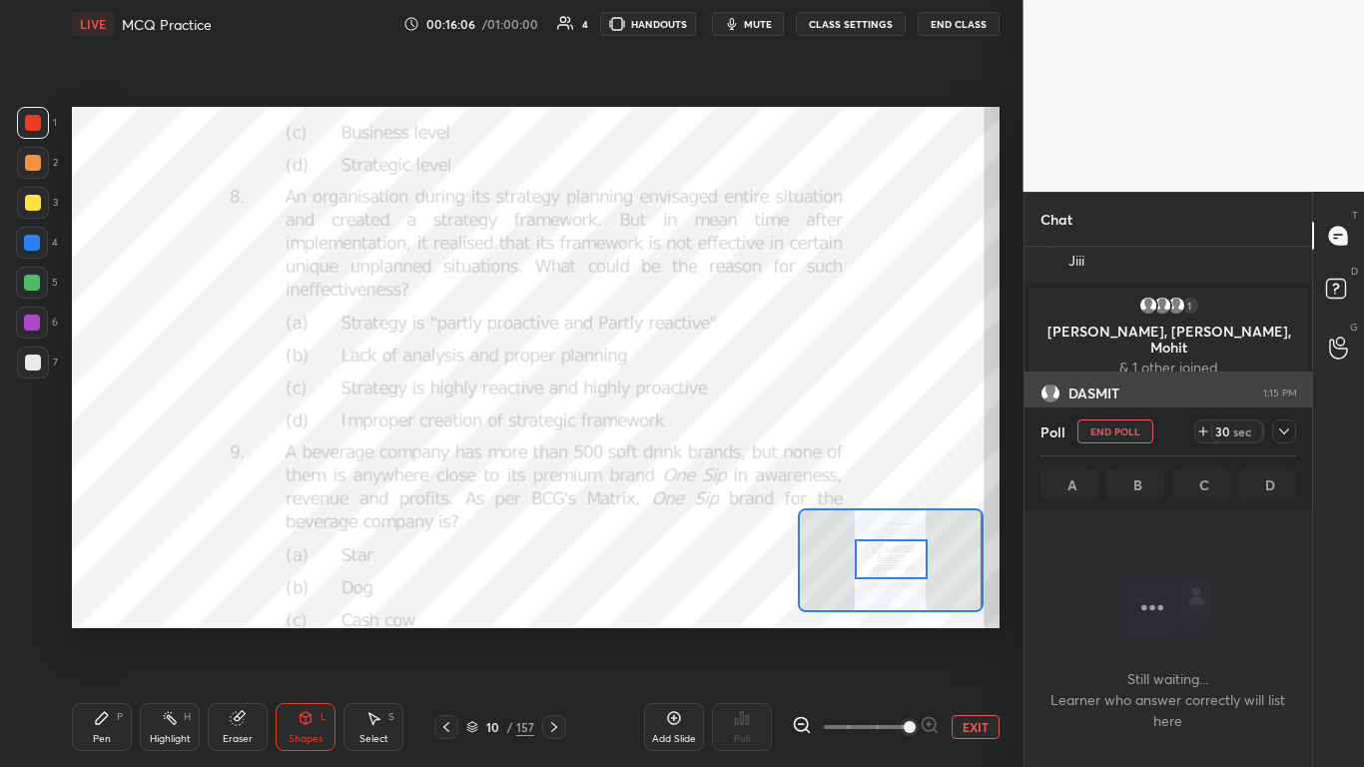
scroll to position [410, 282]
click at [716, 429] on icon at bounding box center [1284, 431] width 16 height 16
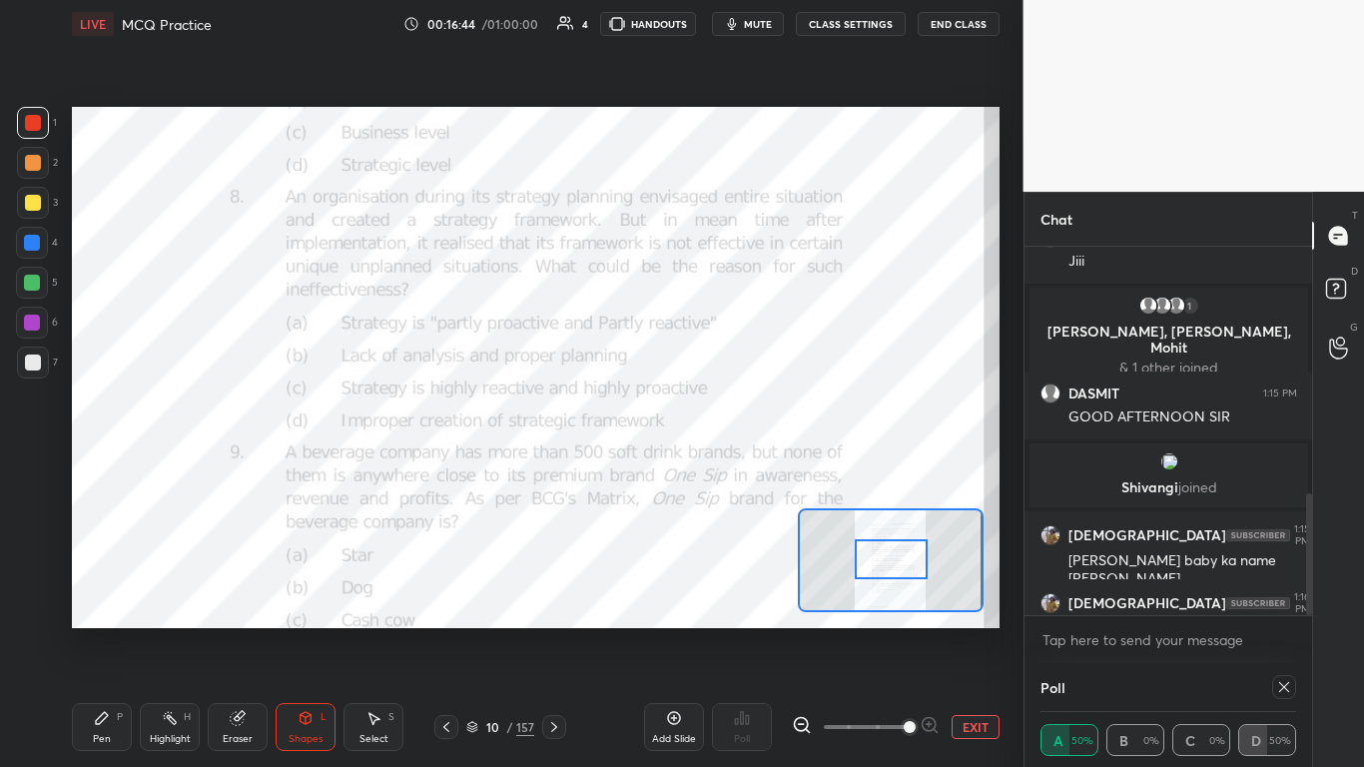
scroll to position [750, 0]
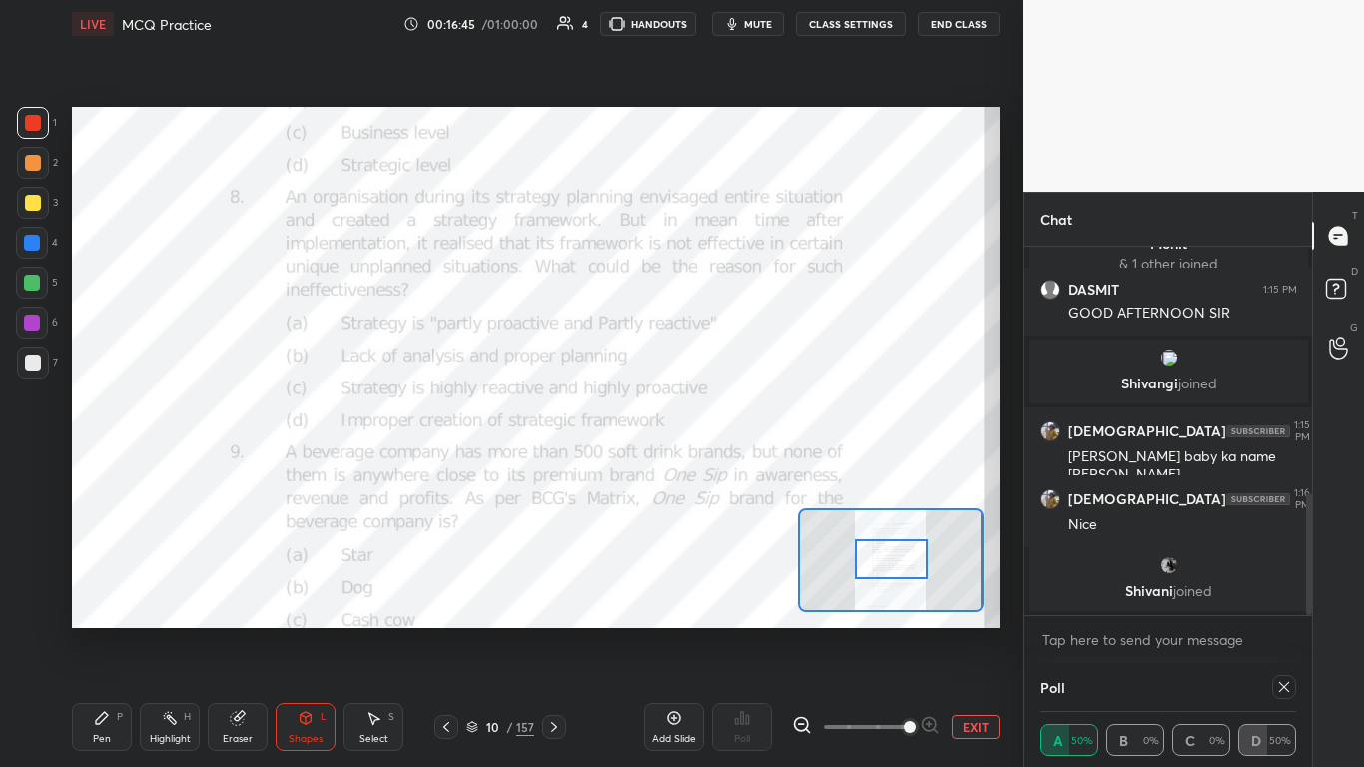
click at [716, 468] on icon at bounding box center [1284, 687] width 16 height 16
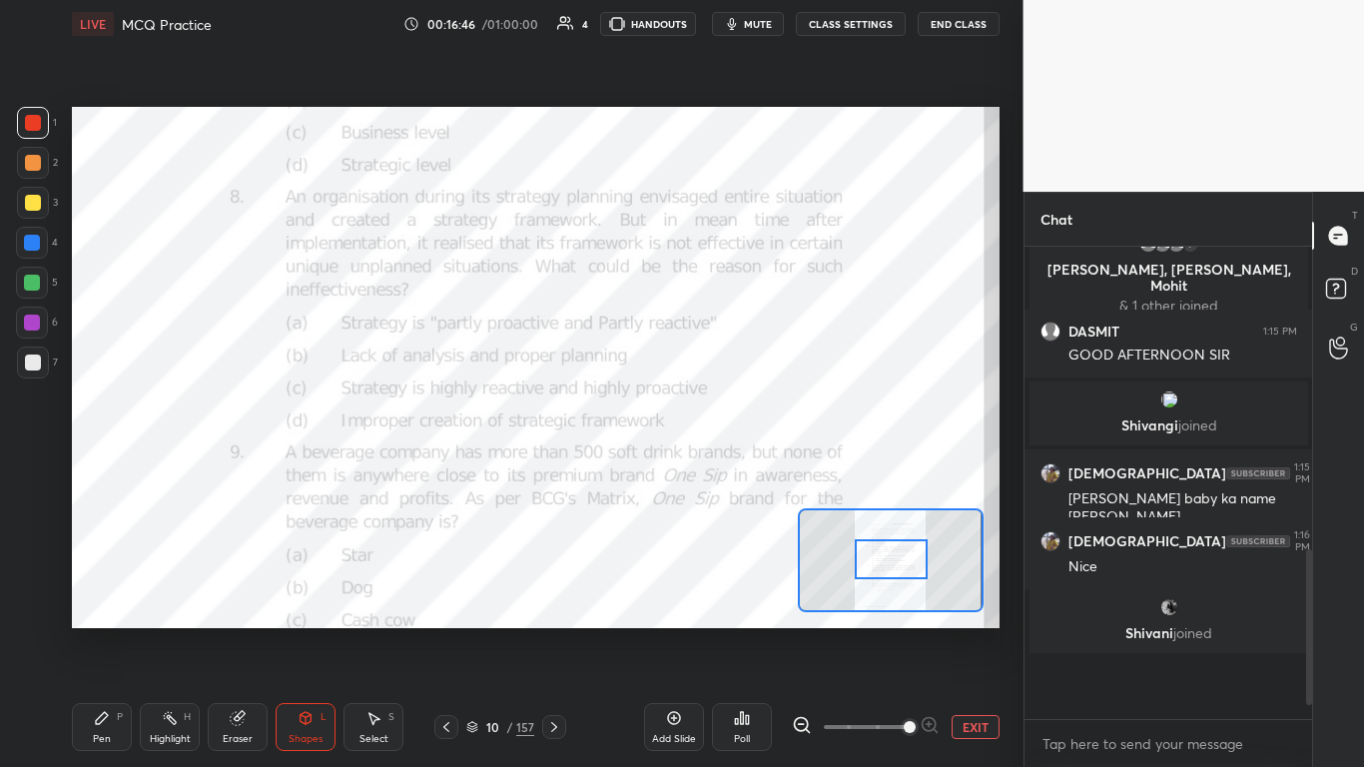
scroll to position [7, 7]
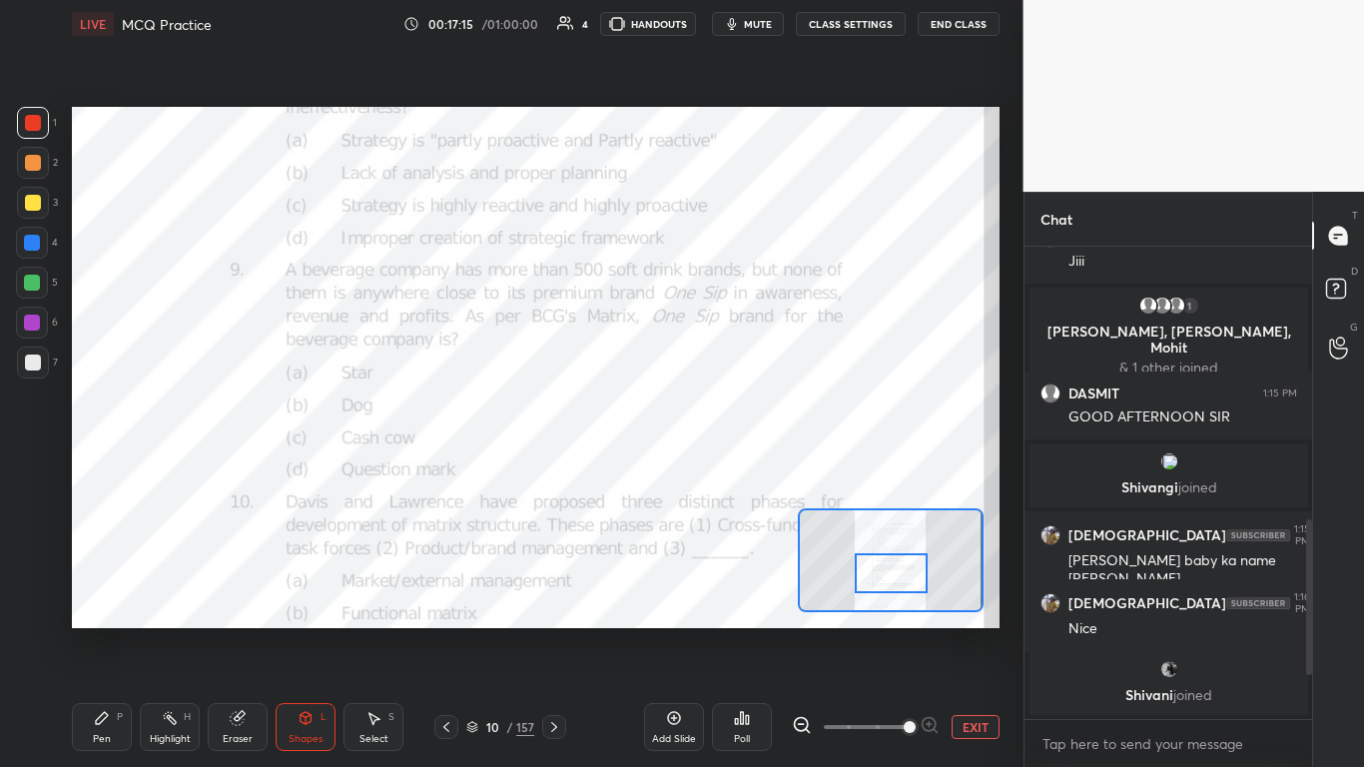
drag, startPoint x: 898, startPoint y: 563, endPoint x: 898, endPoint y: 577, distance: 14.0
click at [716, 468] on div at bounding box center [891, 573] width 73 height 40
click at [716, 468] on icon at bounding box center [741, 718] width 3 height 12
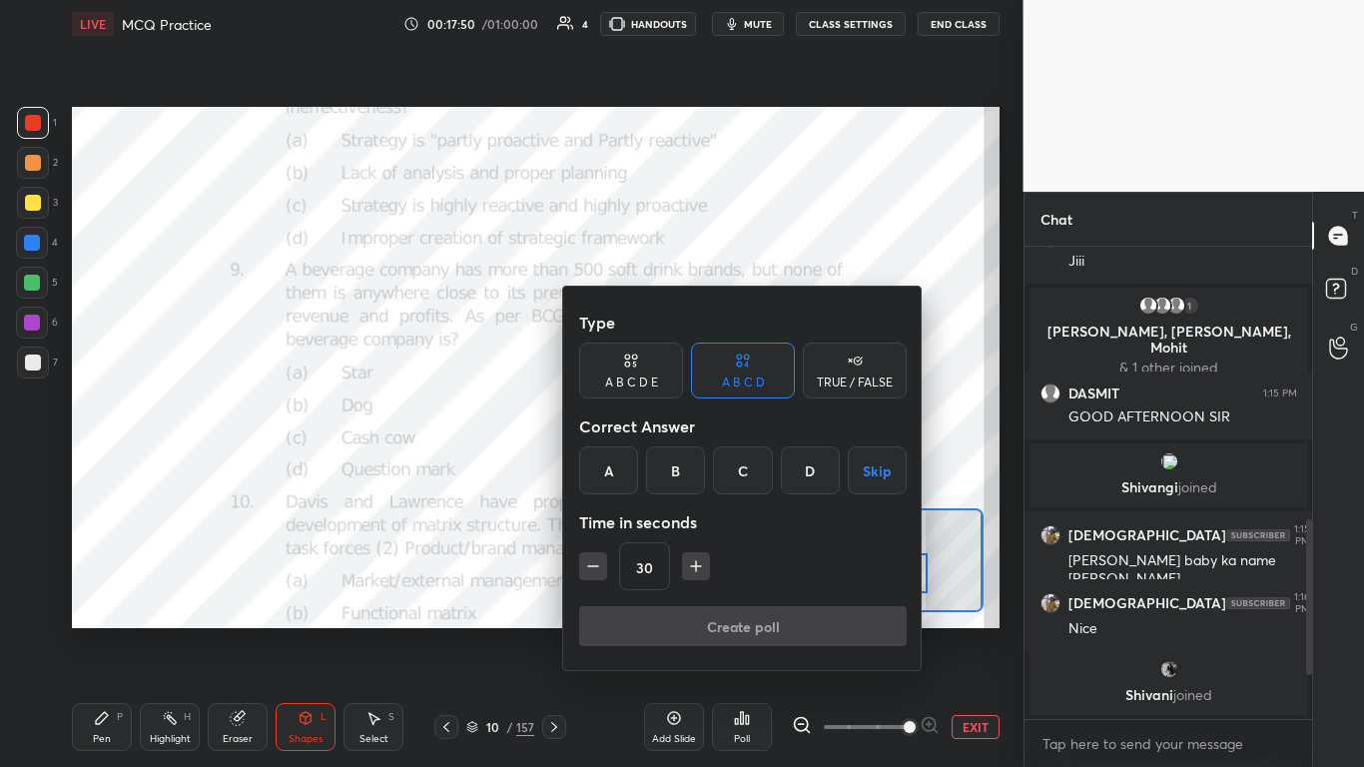
click at [608, 460] on div "A" at bounding box center [608, 470] width 59 height 48
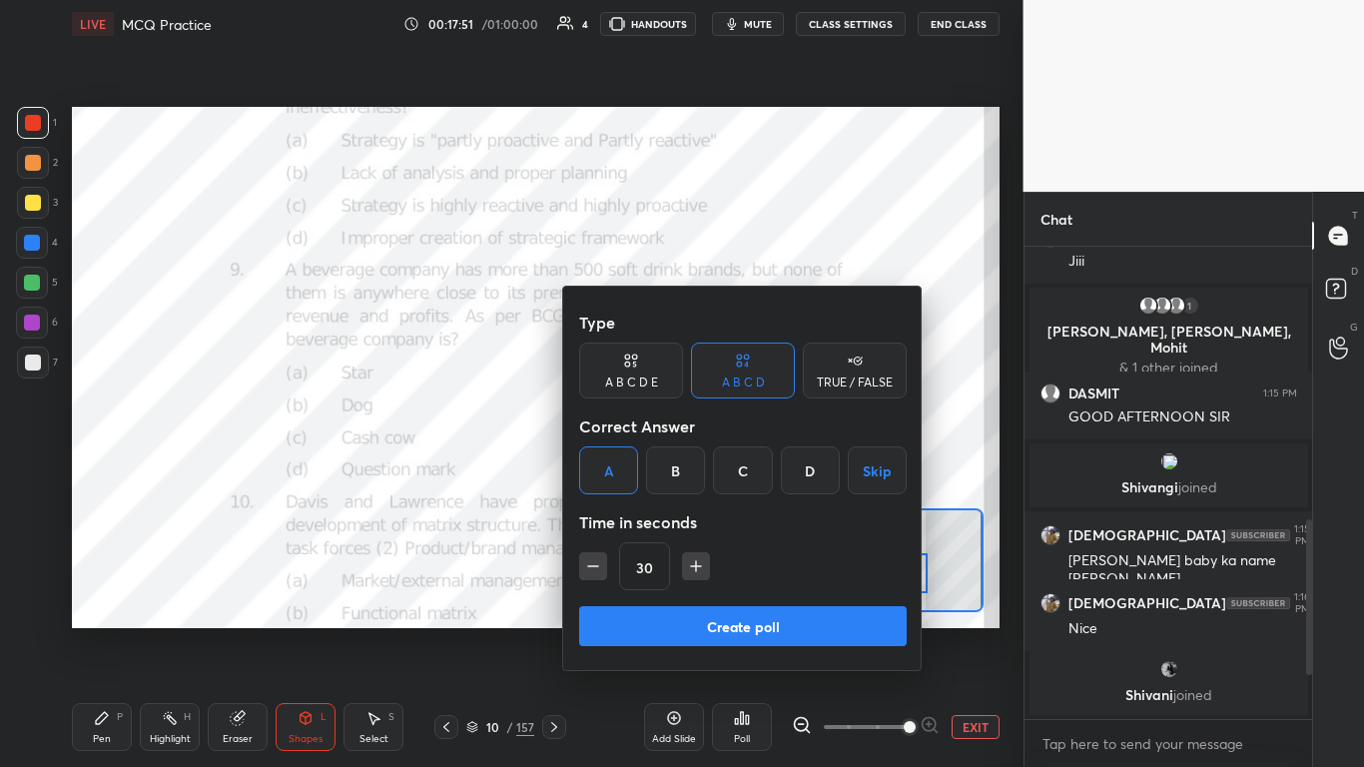
click at [694, 468] on button "Create poll" at bounding box center [743, 626] width 328 height 40
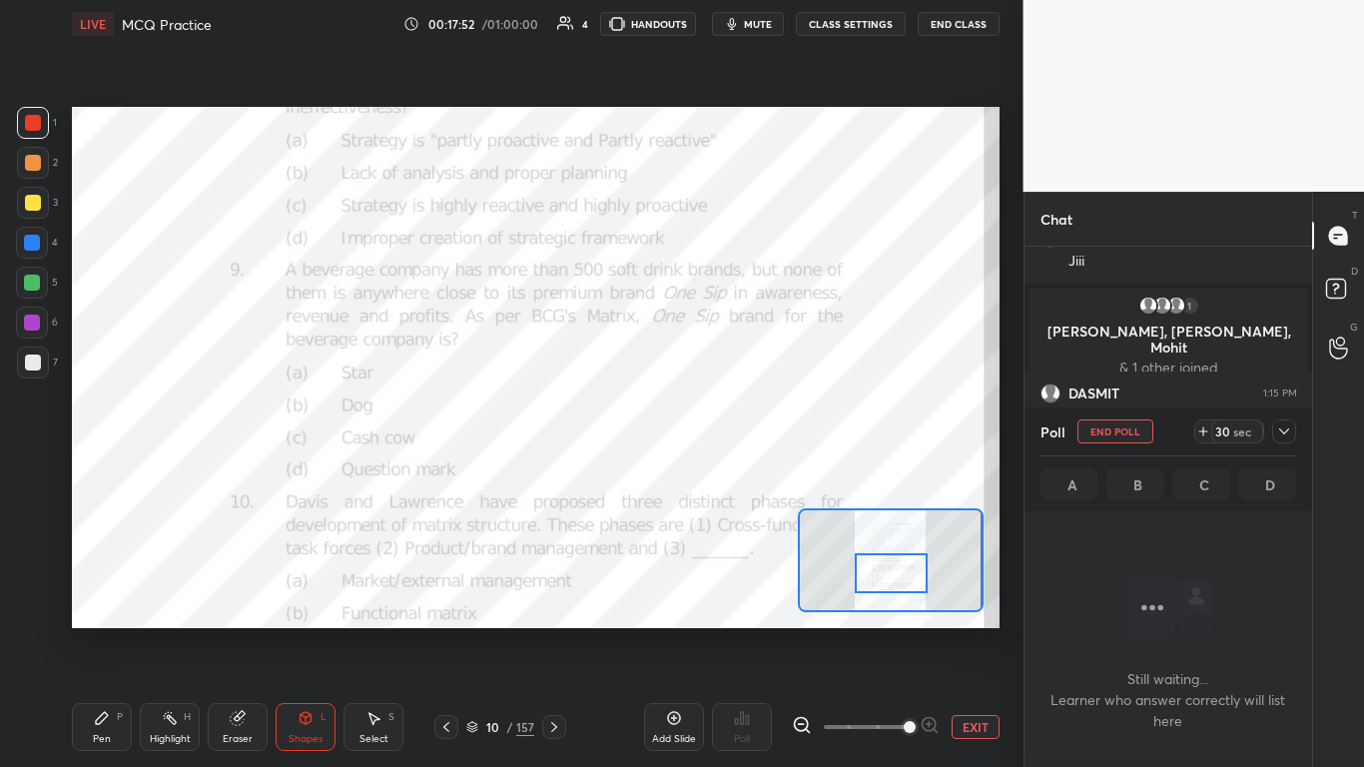
scroll to position [410, 282]
click at [716, 433] on icon at bounding box center [1284, 431] width 10 height 6
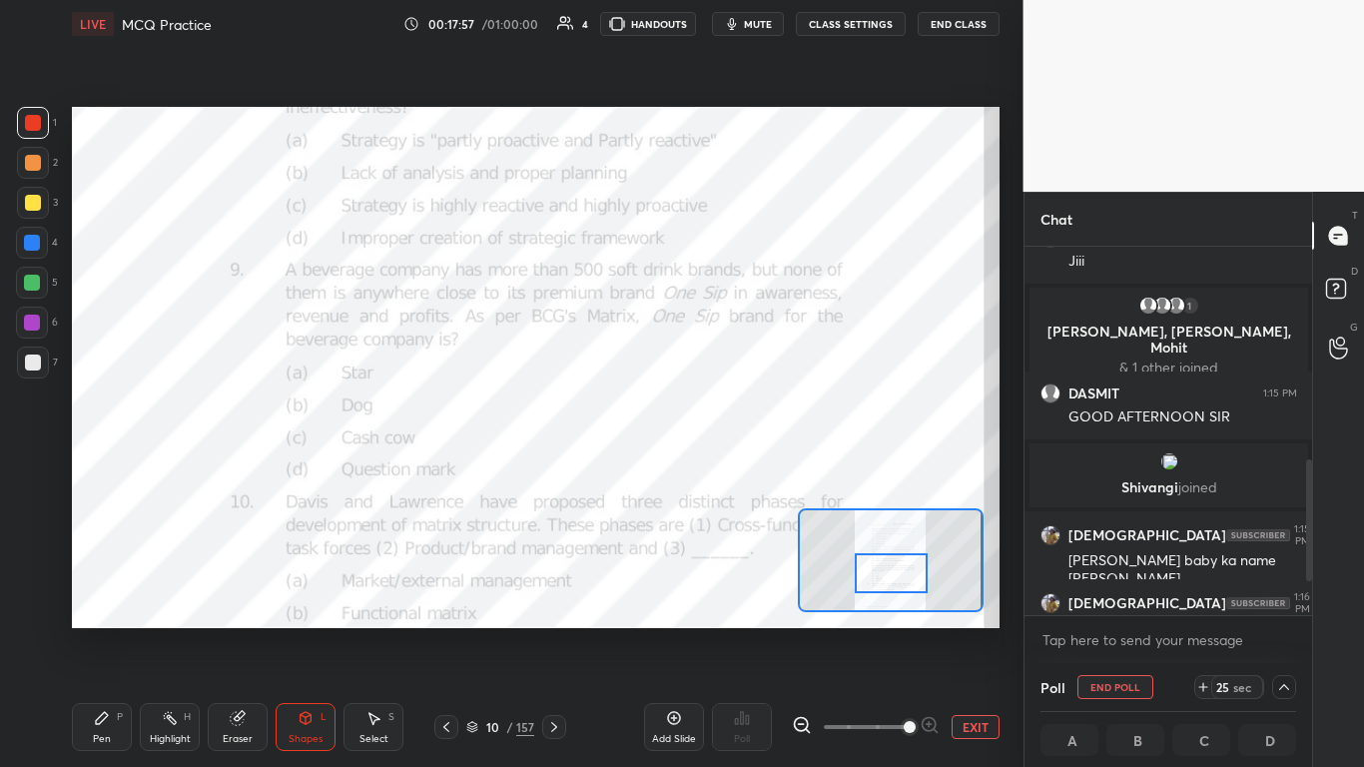
scroll to position [749, 0]
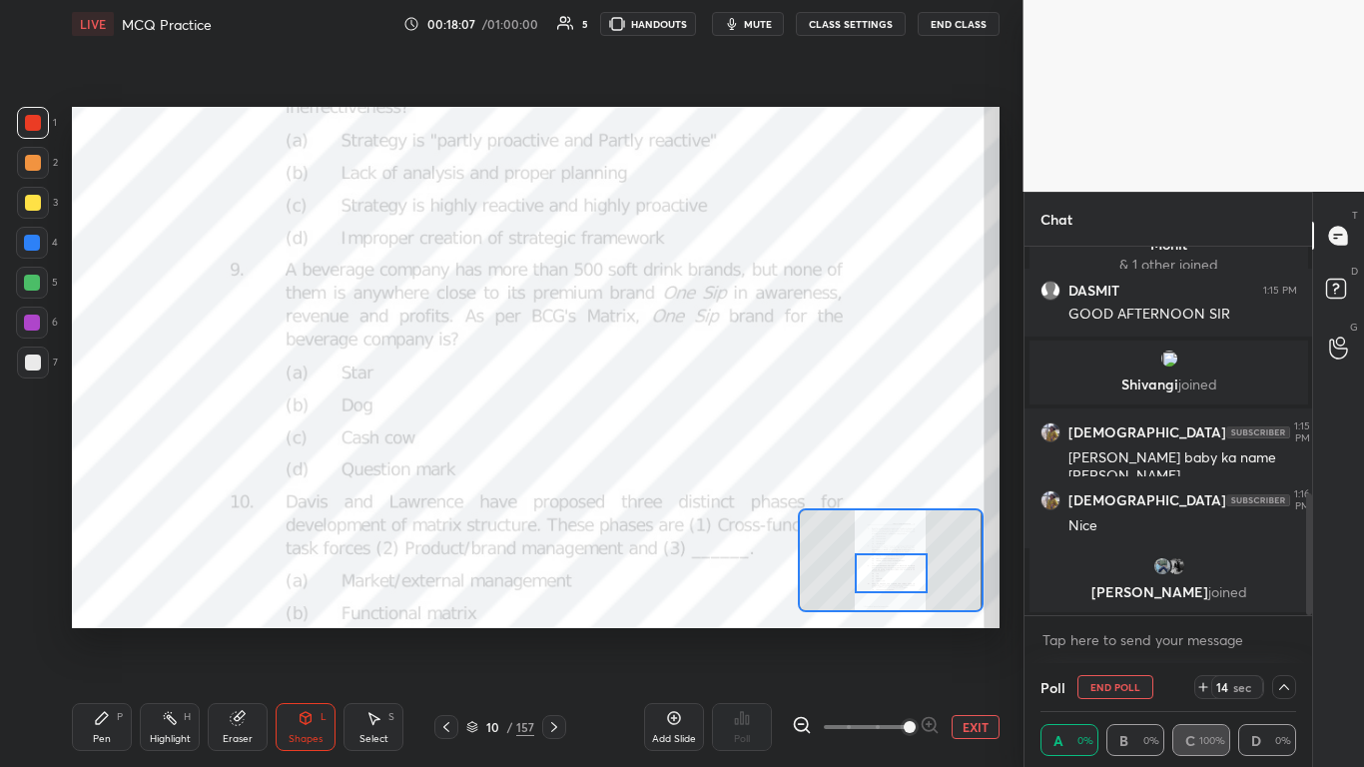
click at [716, 468] on div at bounding box center [1284, 687] width 24 height 24
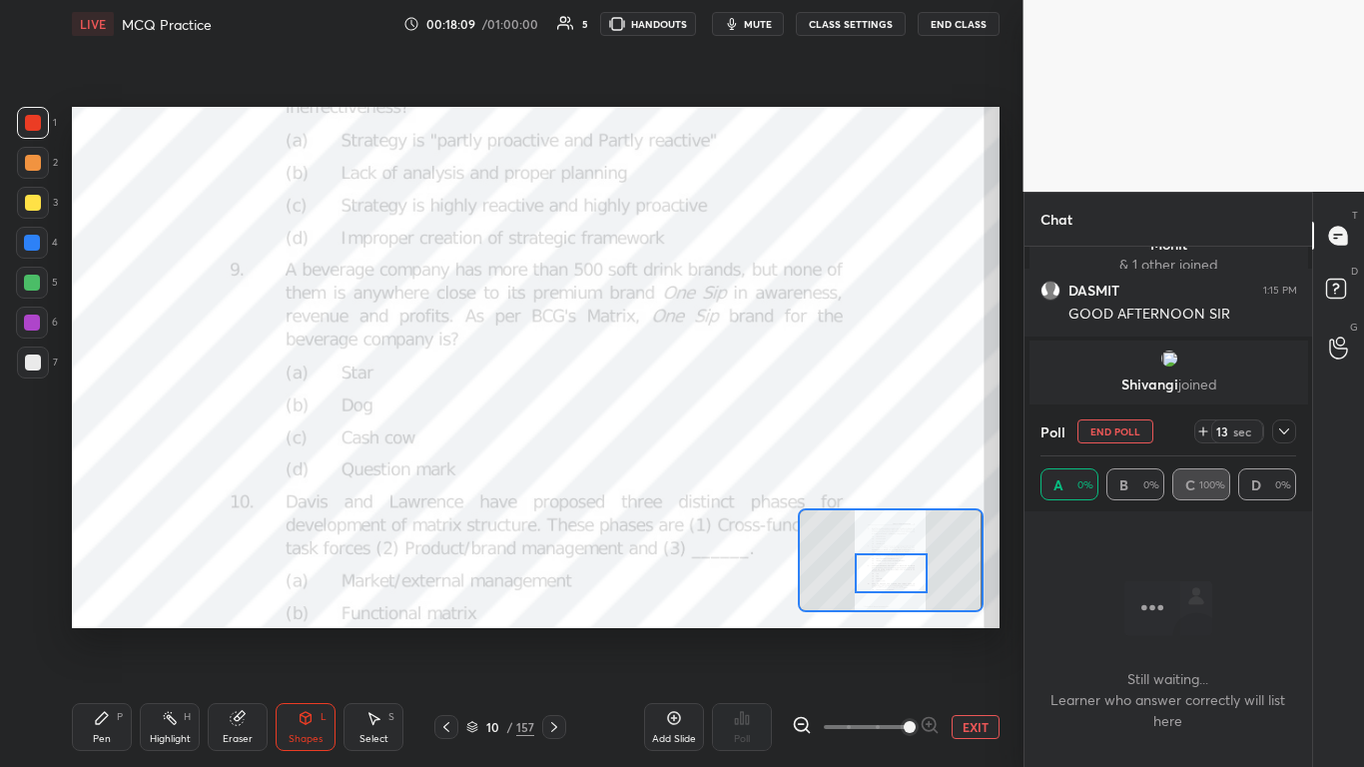
click at [716, 425] on icon at bounding box center [1284, 431] width 16 height 16
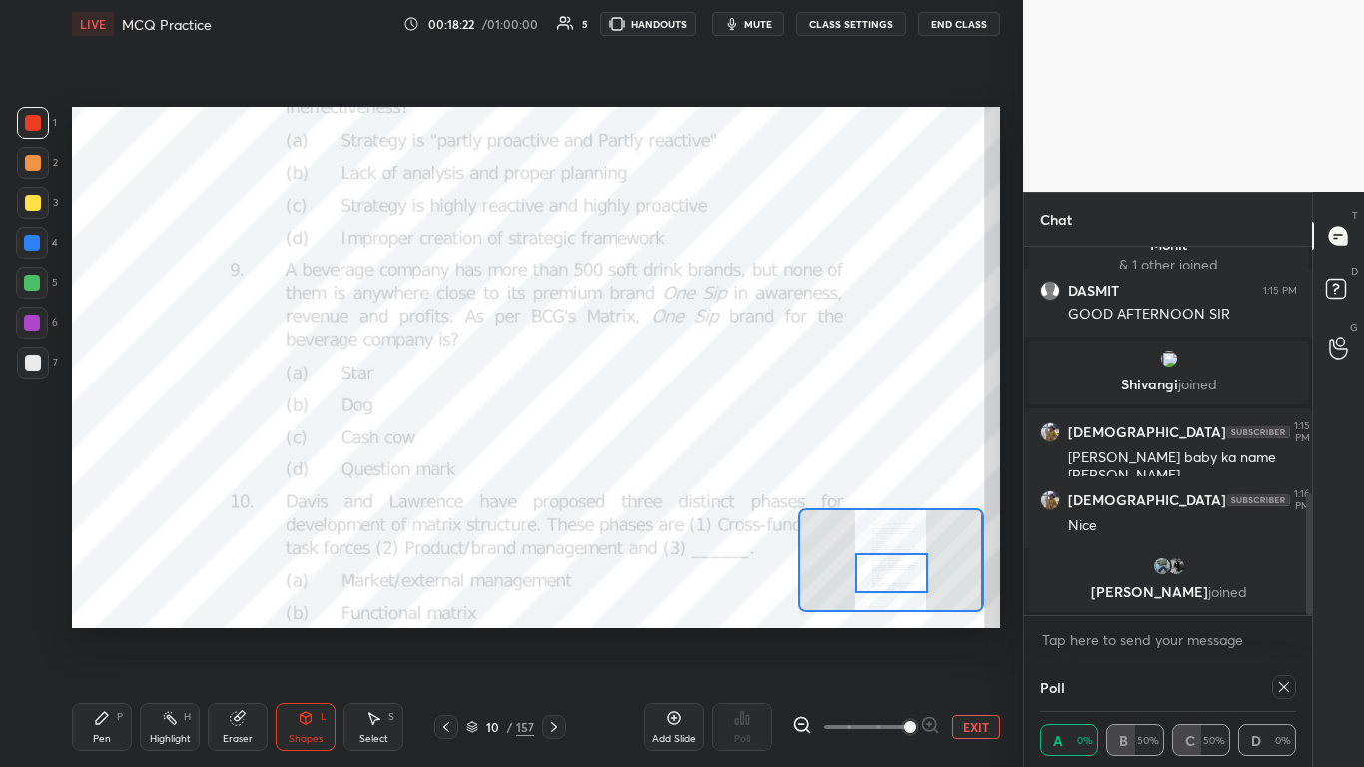
click at [716, 468] on icon at bounding box center [1284, 687] width 16 height 16
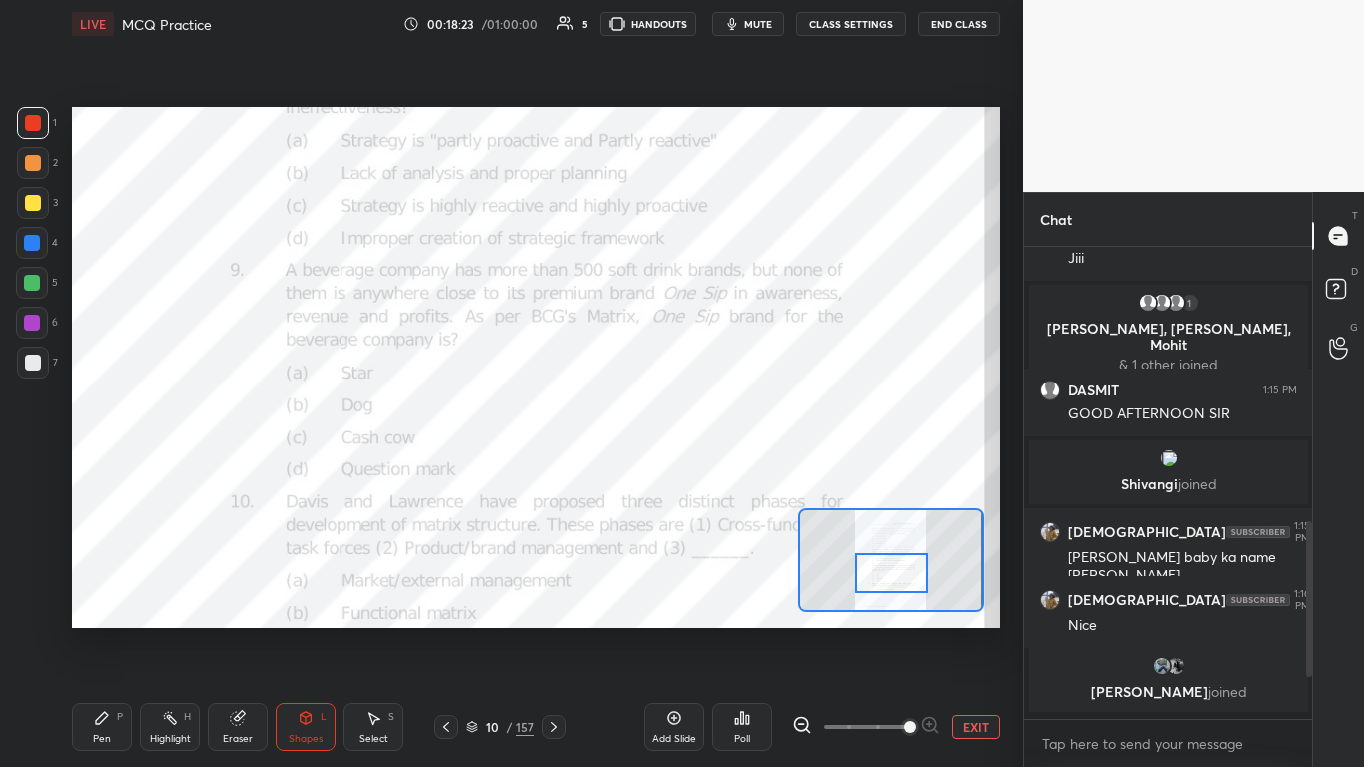
scroll to position [646, 0]
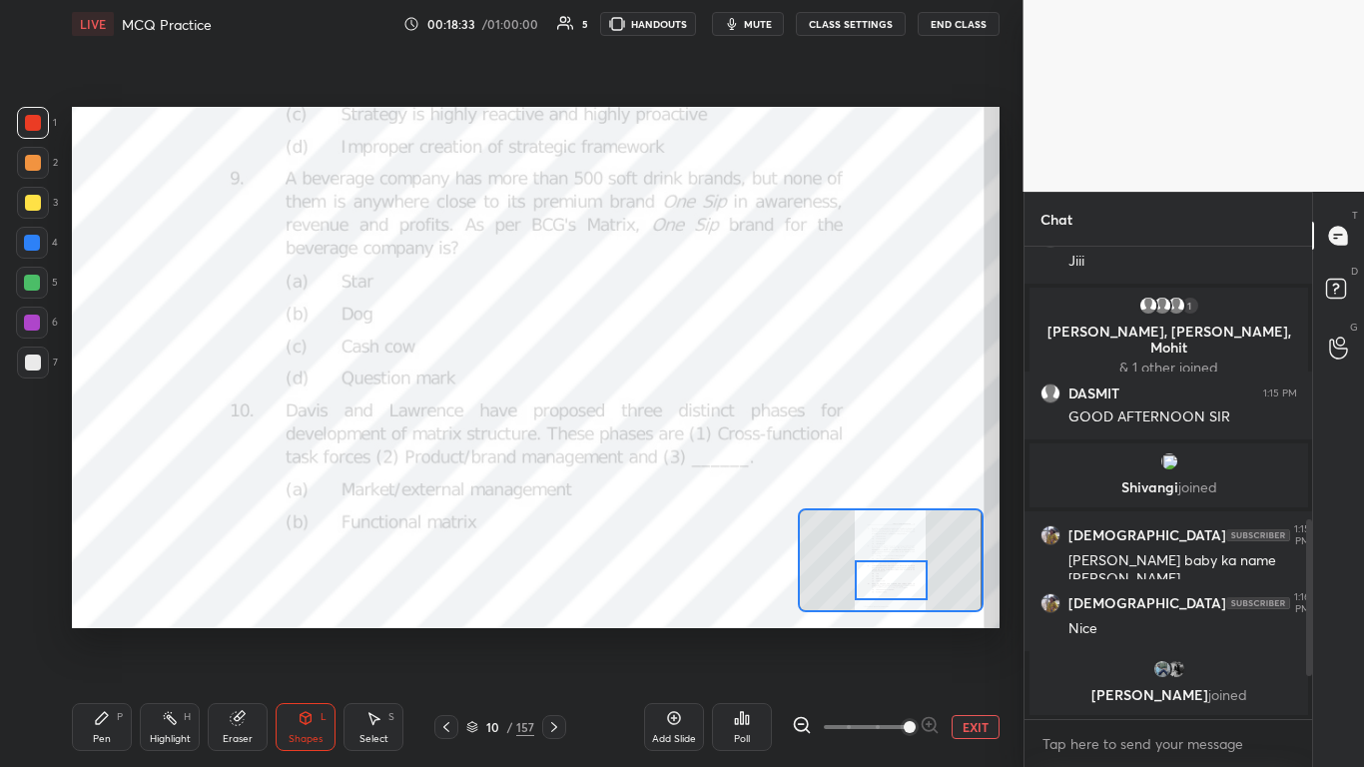
click at [716, 468] on div at bounding box center [891, 580] width 73 height 40
click at [561, 468] on icon at bounding box center [554, 727] width 16 height 16
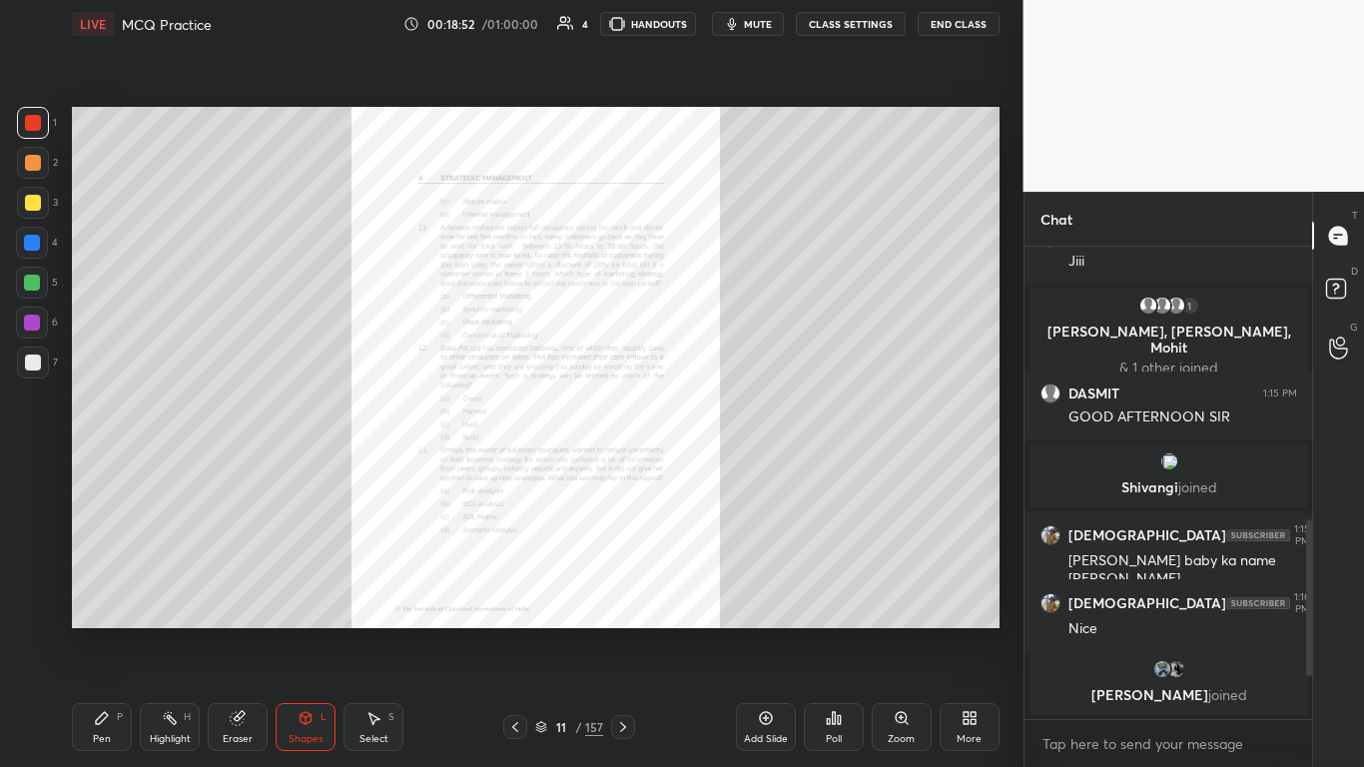
click at [716, 468] on div "Zoom" at bounding box center [902, 727] width 60 height 48
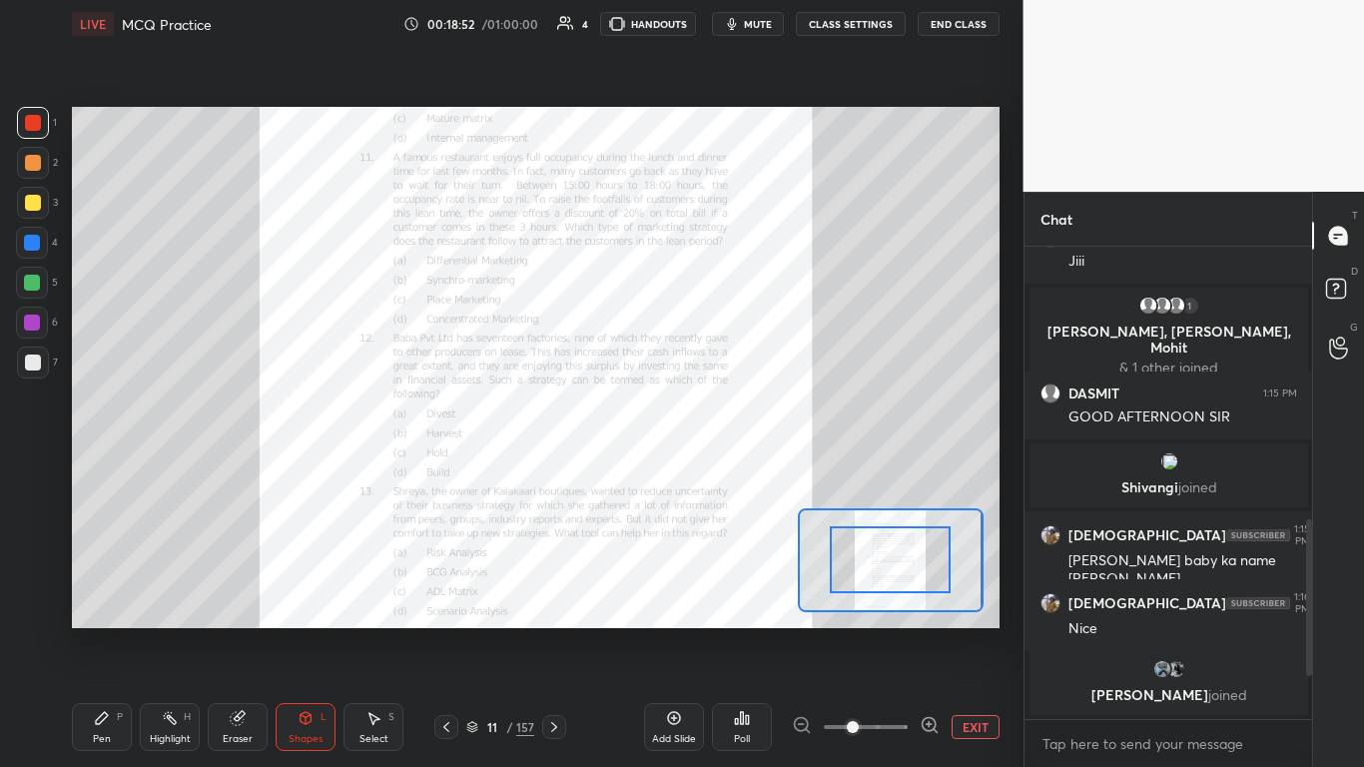
click at [716, 468] on span at bounding box center [866, 727] width 84 height 30
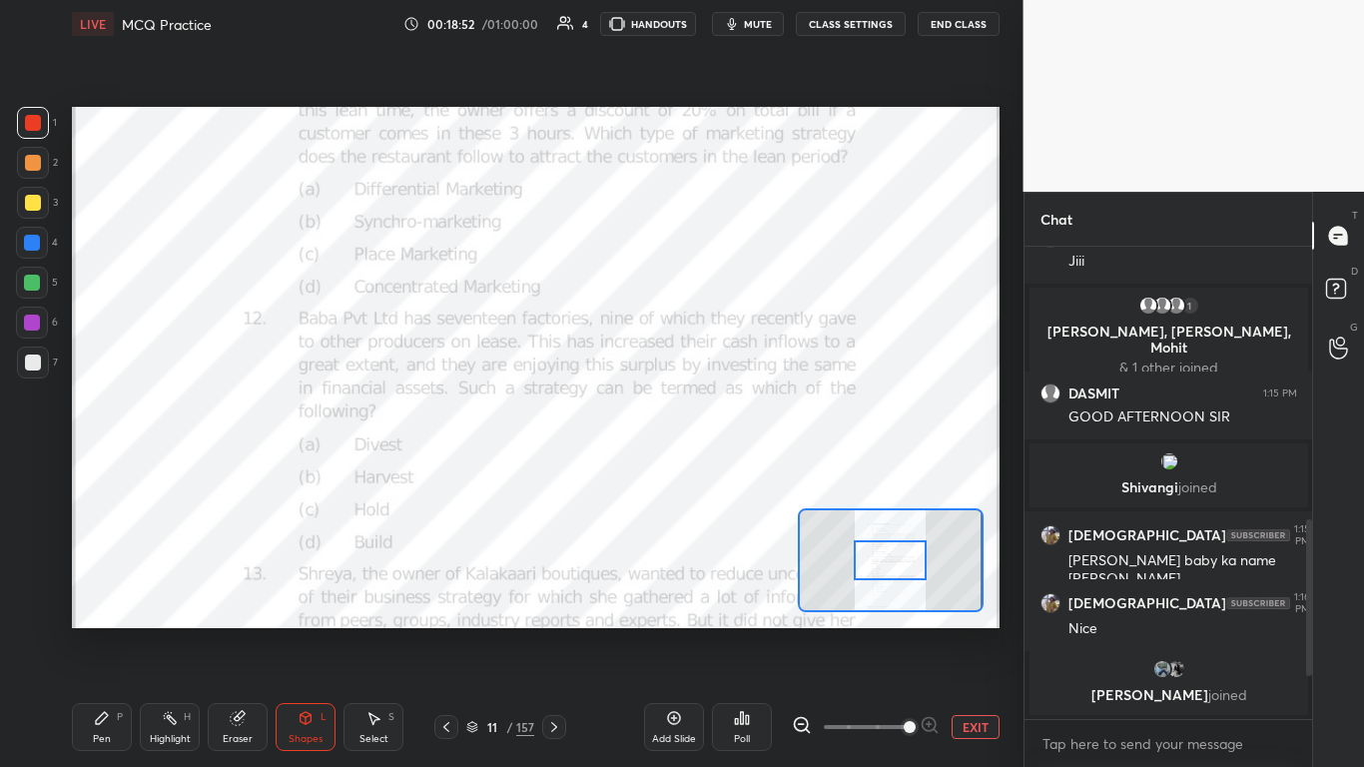
drag, startPoint x: 898, startPoint y: 728, endPoint x: 898, endPoint y: 659, distance: 68.9
click at [716, 468] on span at bounding box center [910, 727] width 12 height 12
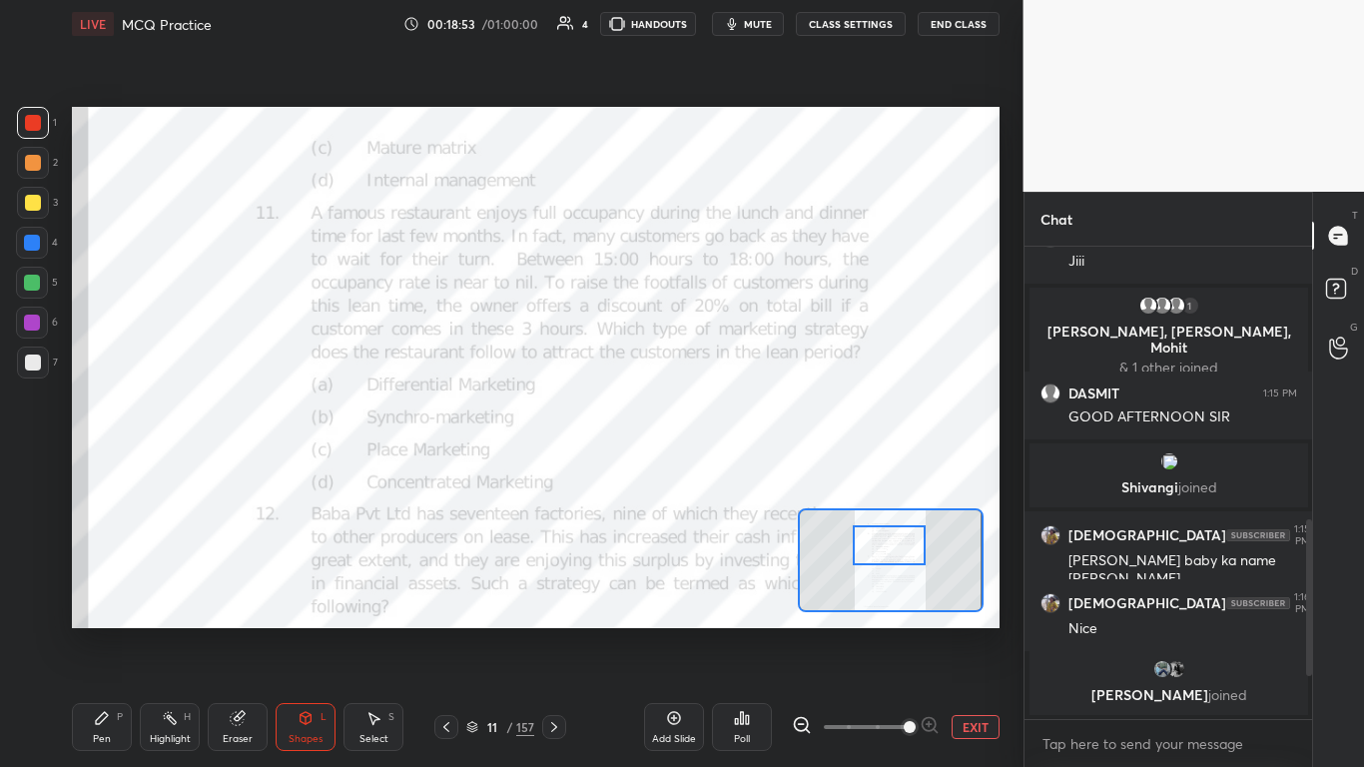
drag, startPoint x: 895, startPoint y: 549, endPoint x: 894, endPoint y: 534, distance: 15.0
click at [716, 468] on div at bounding box center [889, 545] width 73 height 40
click at [716, 468] on div "Poll" at bounding box center [742, 727] width 60 height 48
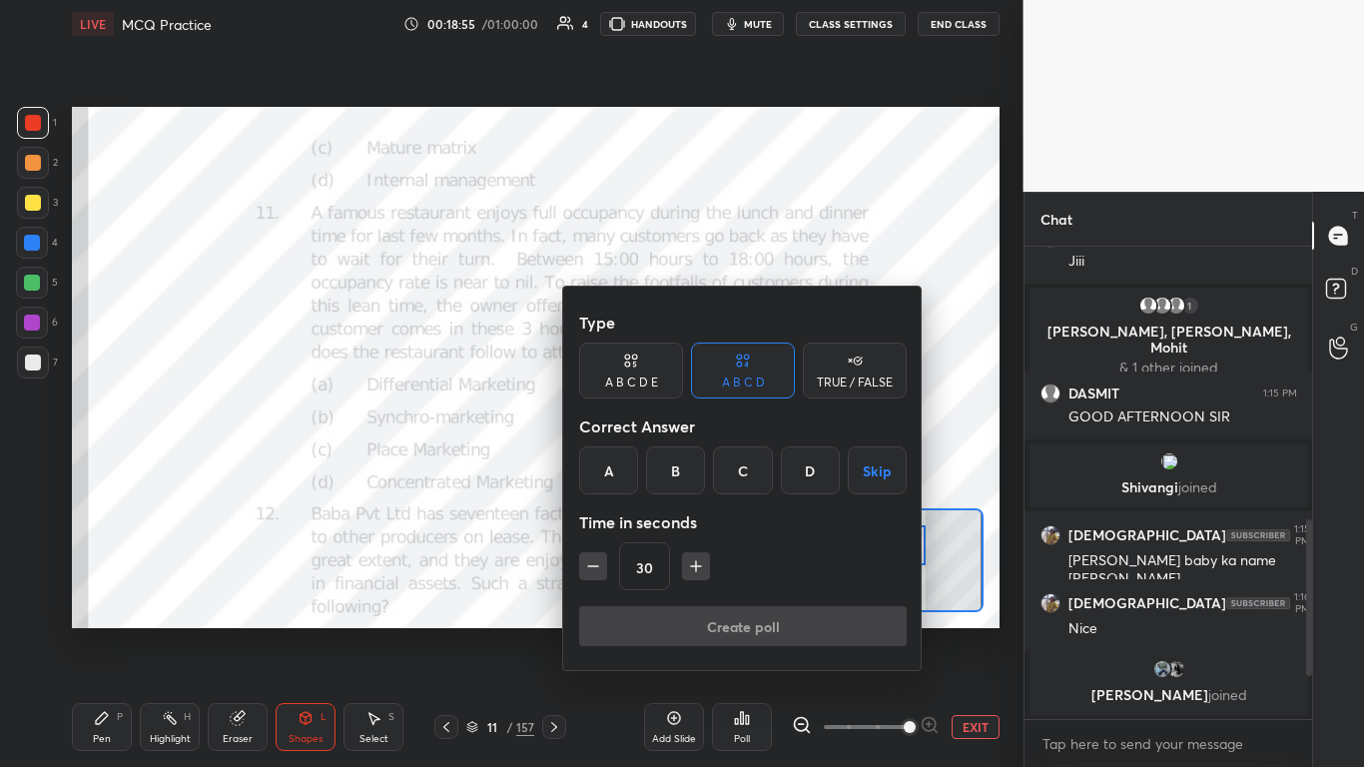
click at [716, 468] on div "C" at bounding box center [742, 470] width 59 height 48
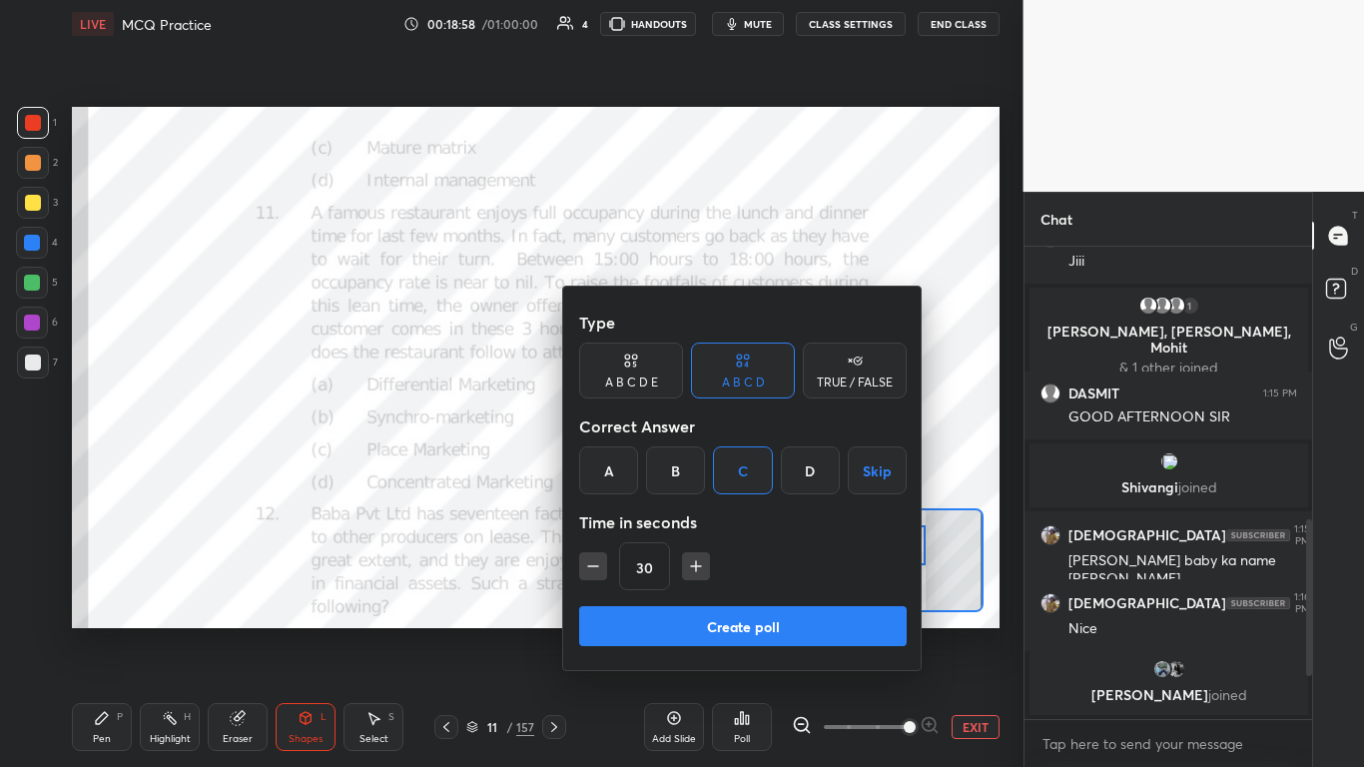
click at [716, 468] on button "Create poll" at bounding box center [743, 626] width 328 height 40
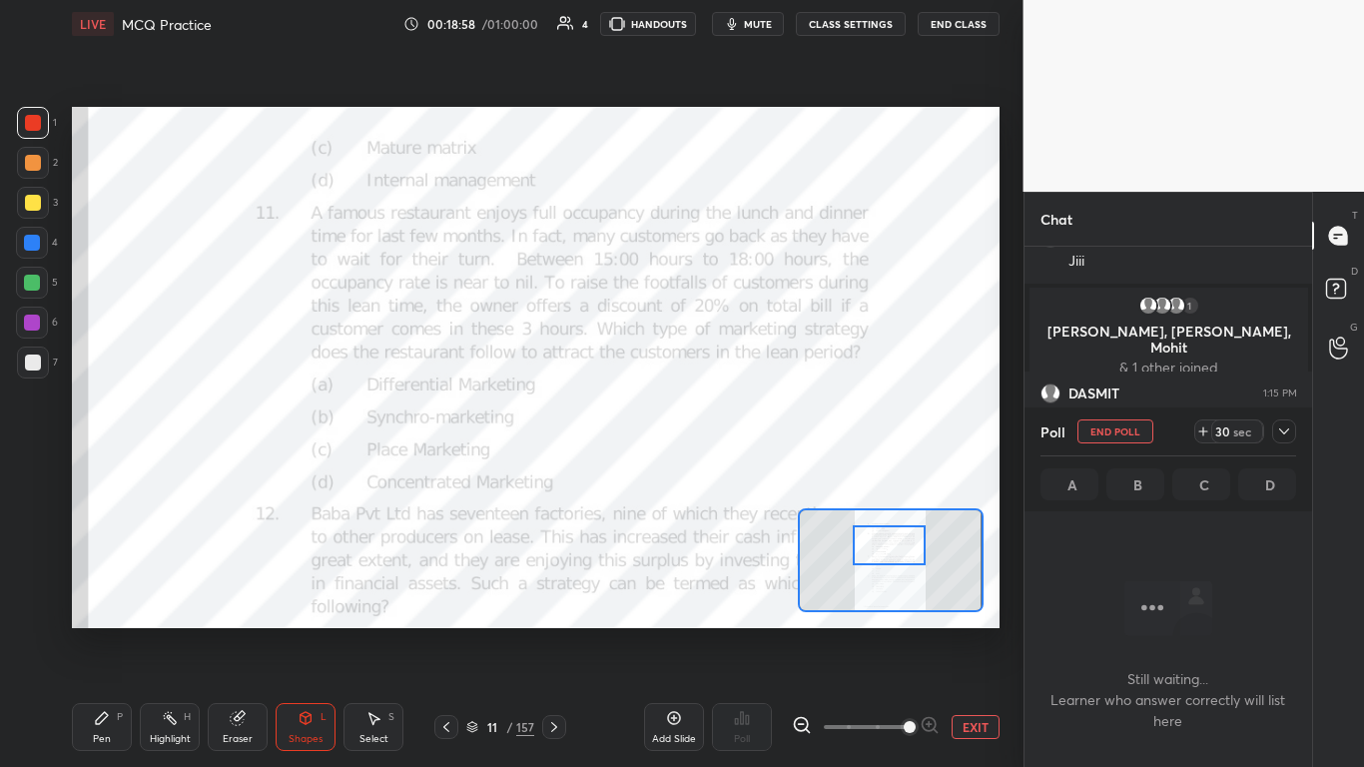
scroll to position [410, 282]
click at [716, 428] on icon at bounding box center [1284, 431] width 16 height 16
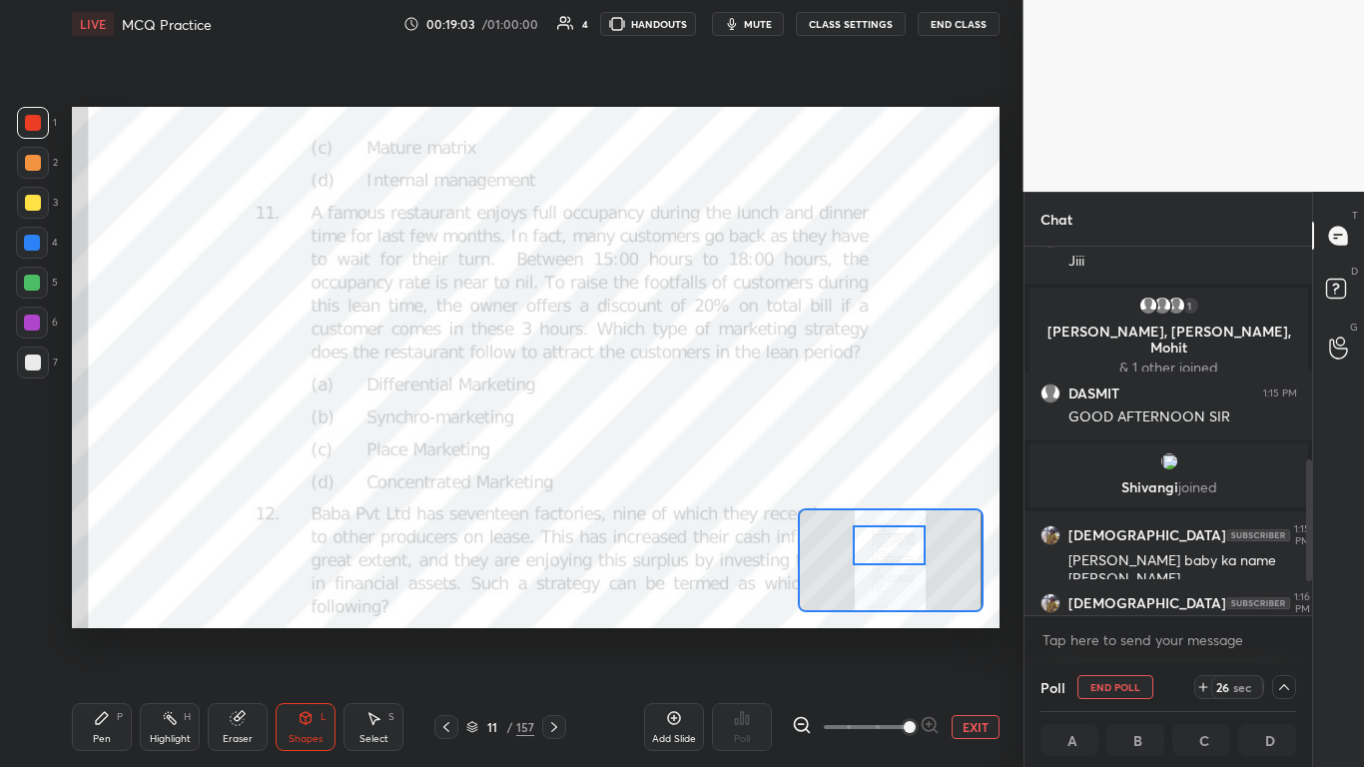
click at [450, 468] on icon at bounding box center [446, 727] width 16 height 16
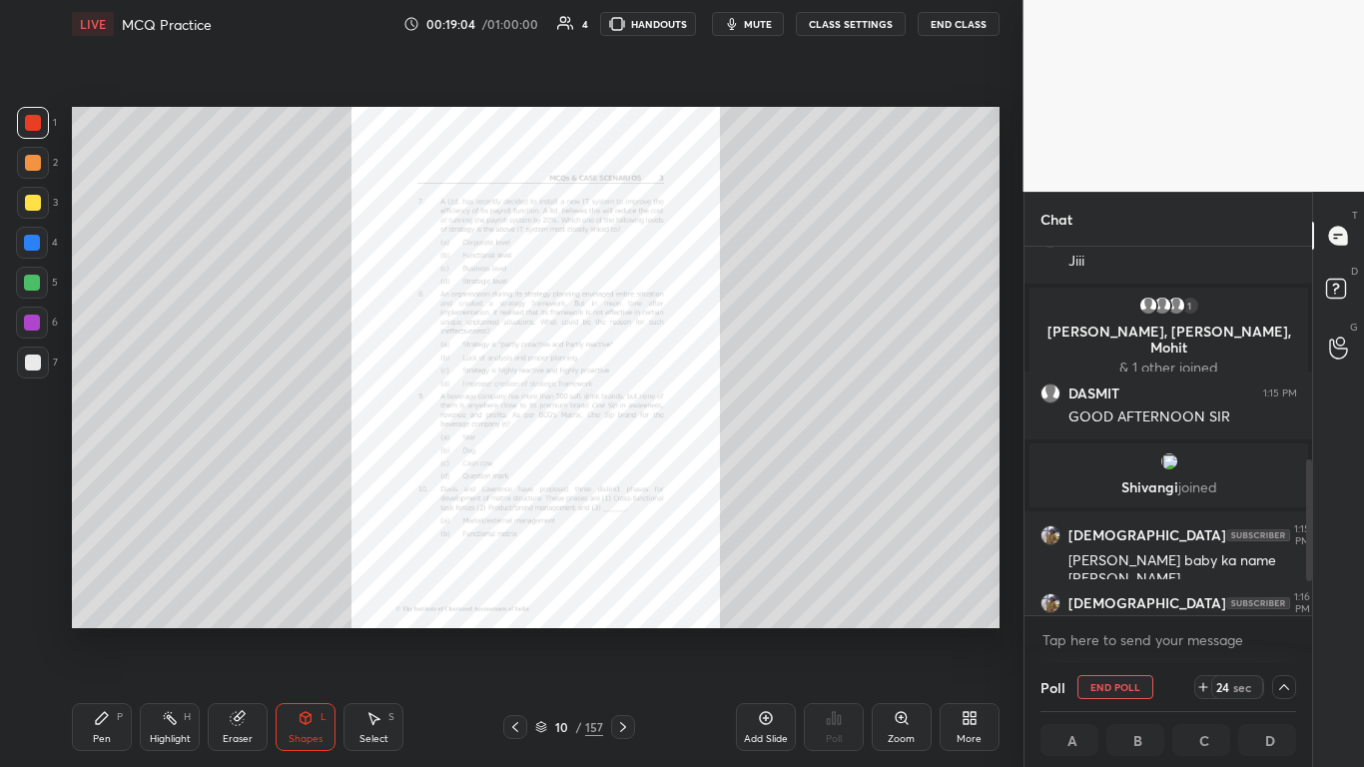
click at [716, 468] on div "Zoom" at bounding box center [902, 727] width 60 height 48
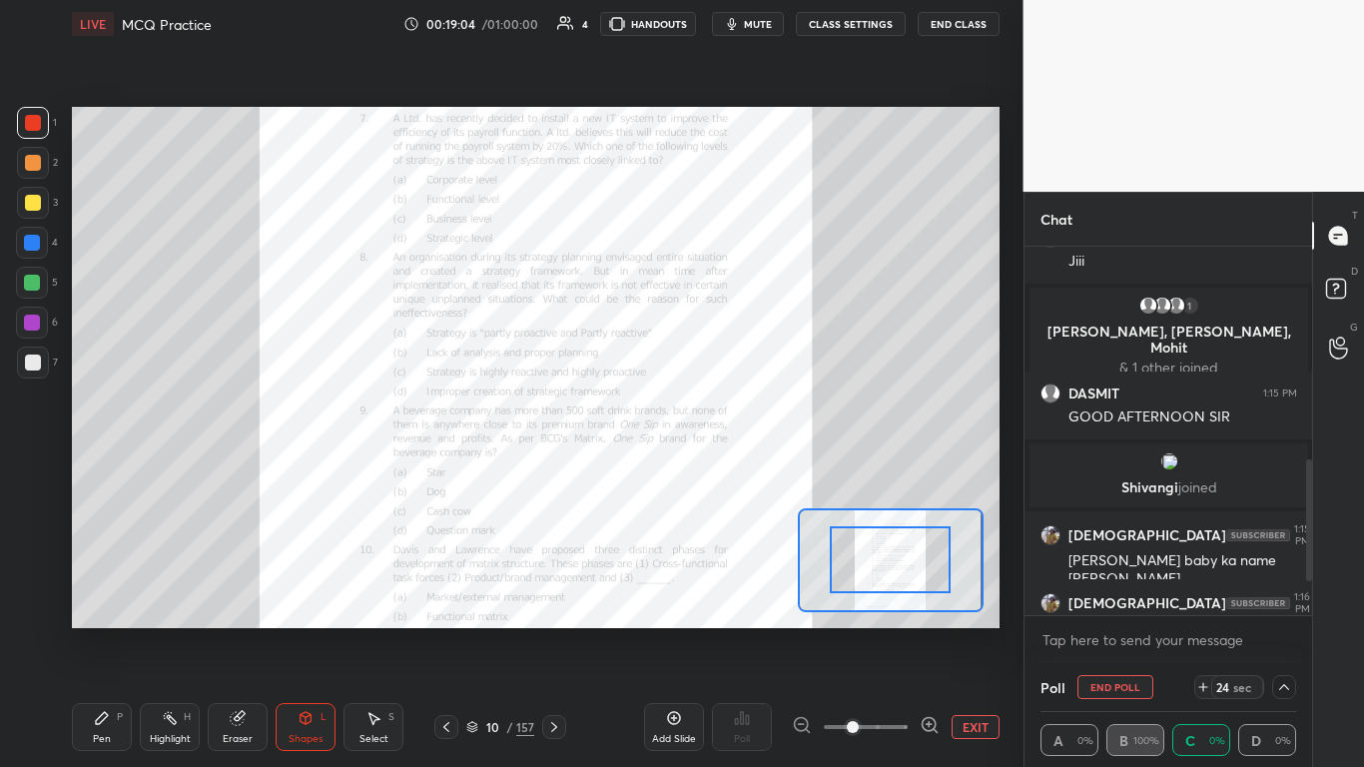
click at [716, 468] on span at bounding box center [866, 727] width 84 height 30
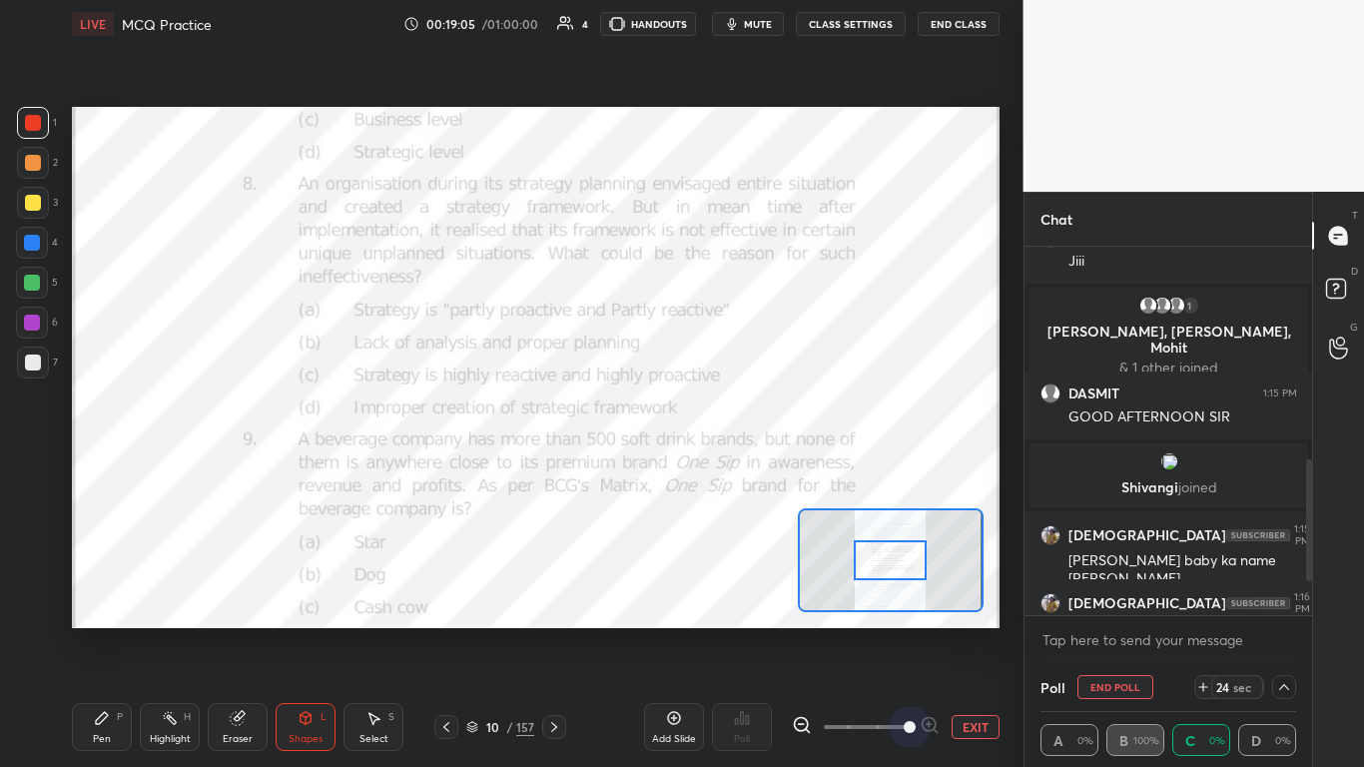
drag, startPoint x: 904, startPoint y: 728, endPoint x: 911, endPoint y: 633, distance: 95.1
click at [716, 468] on span at bounding box center [910, 727] width 12 height 12
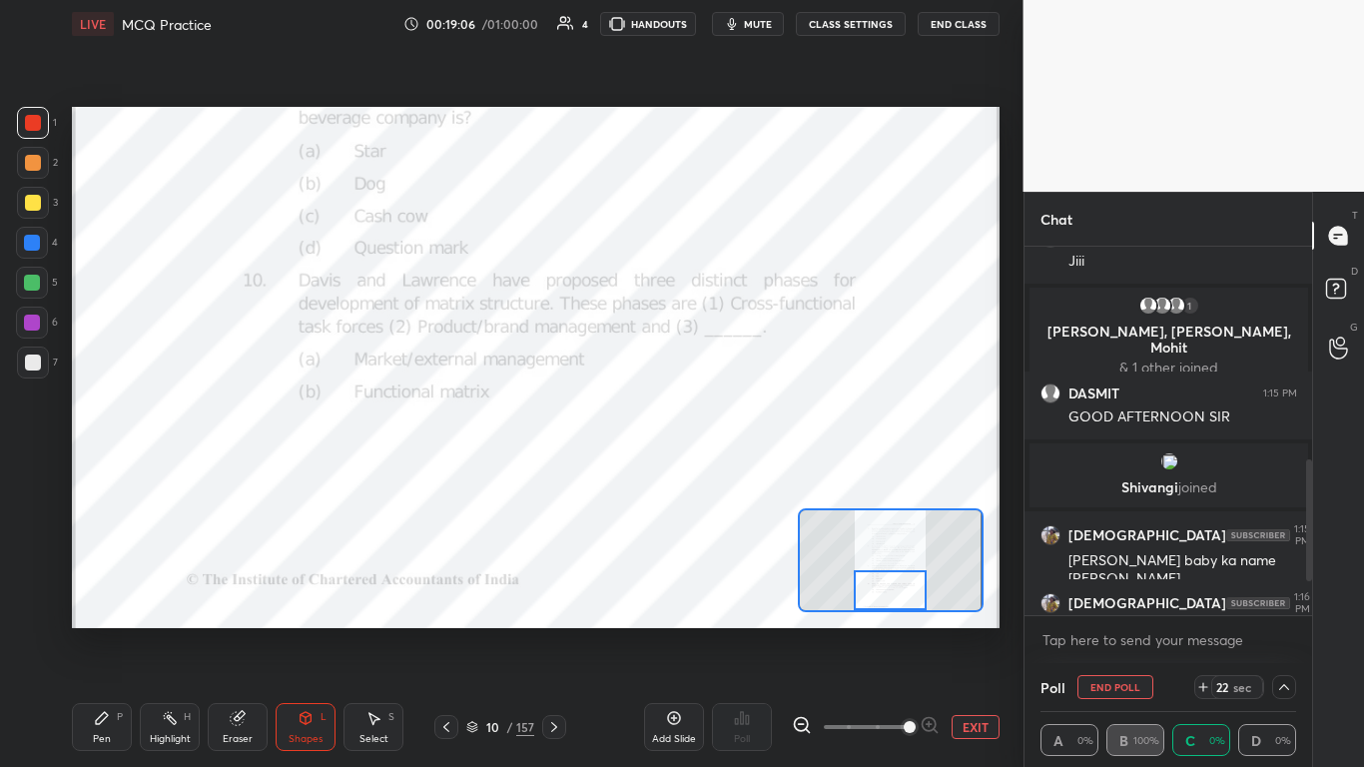
drag, startPoint x: 901, startPoint y: 578, endPoint x: 901, endPoint y: 611, distance: 33.0
click at [716, 468] on div at bounding box center [891, 560] width 186 height 104
click at [555, 468] on icon at bounding box center [554, 727] width 6 height 10
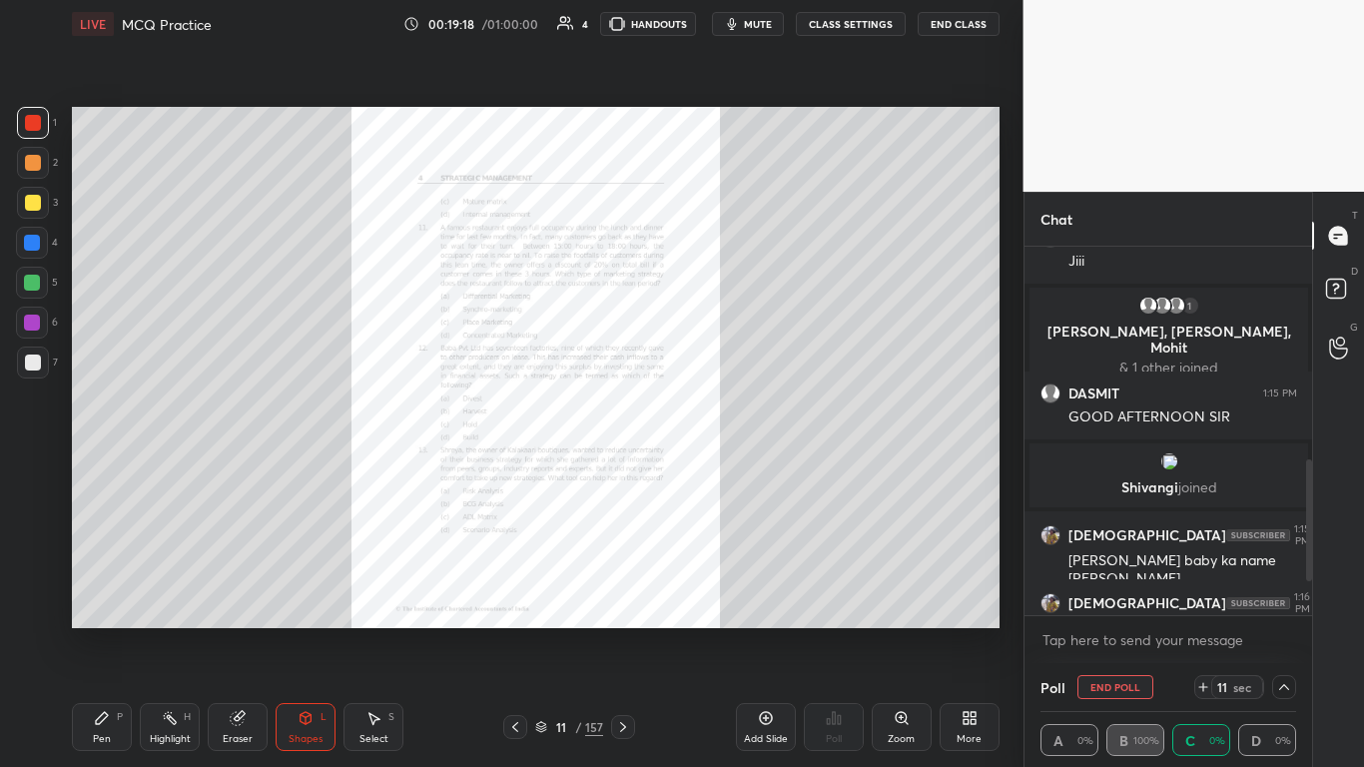
click at [716, 468] on div "Zoom" at bounding box center [902, 727] width 60 height 48
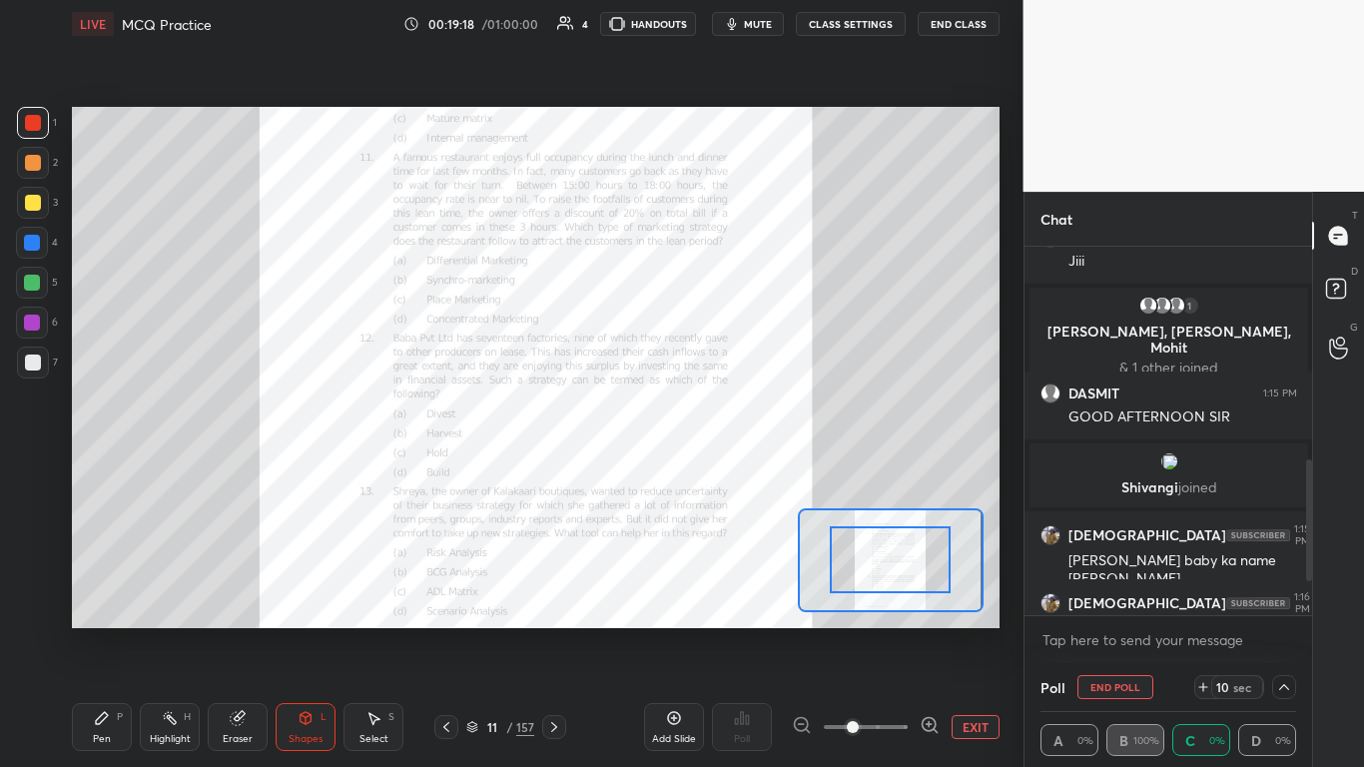
click at [716, 468] on span at bounding box center [866, 727] width 84 height 30
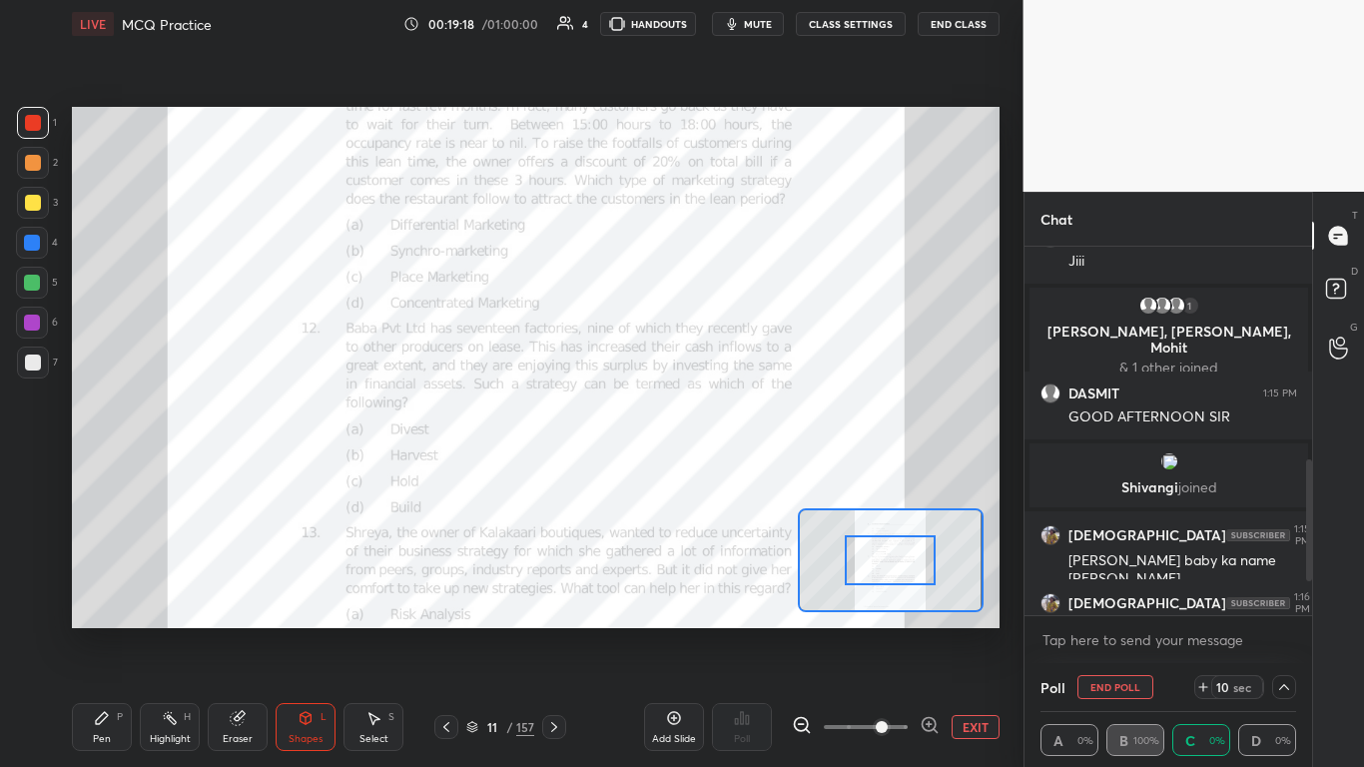
click at [716, 468] on span at bounding box center [882, 727] width 12 height 12
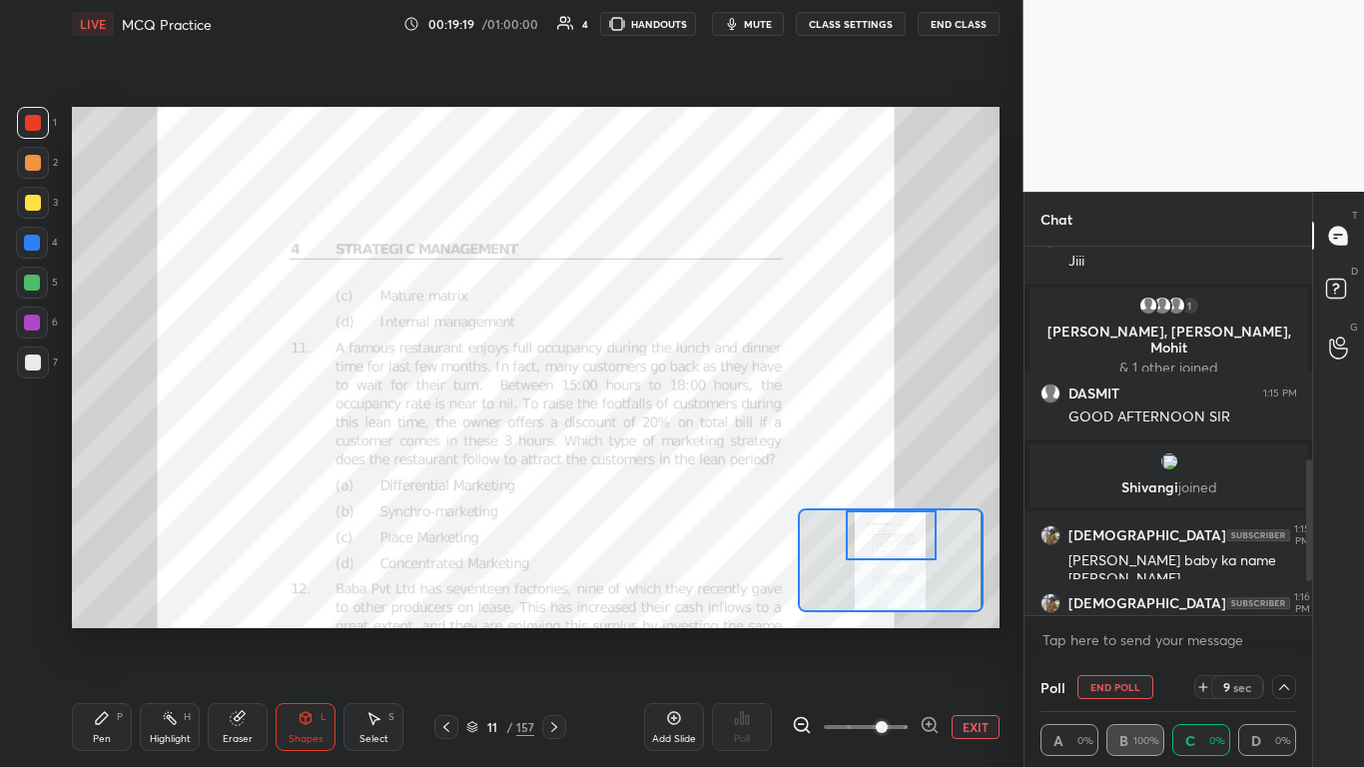
drag, startPoint x: 893, startPoint y: 569, endPoint x: 889, endPoint y: 544, distance: 25.3
click at [716, 468] on div at bounding box center [891, 535] width 91 height 50
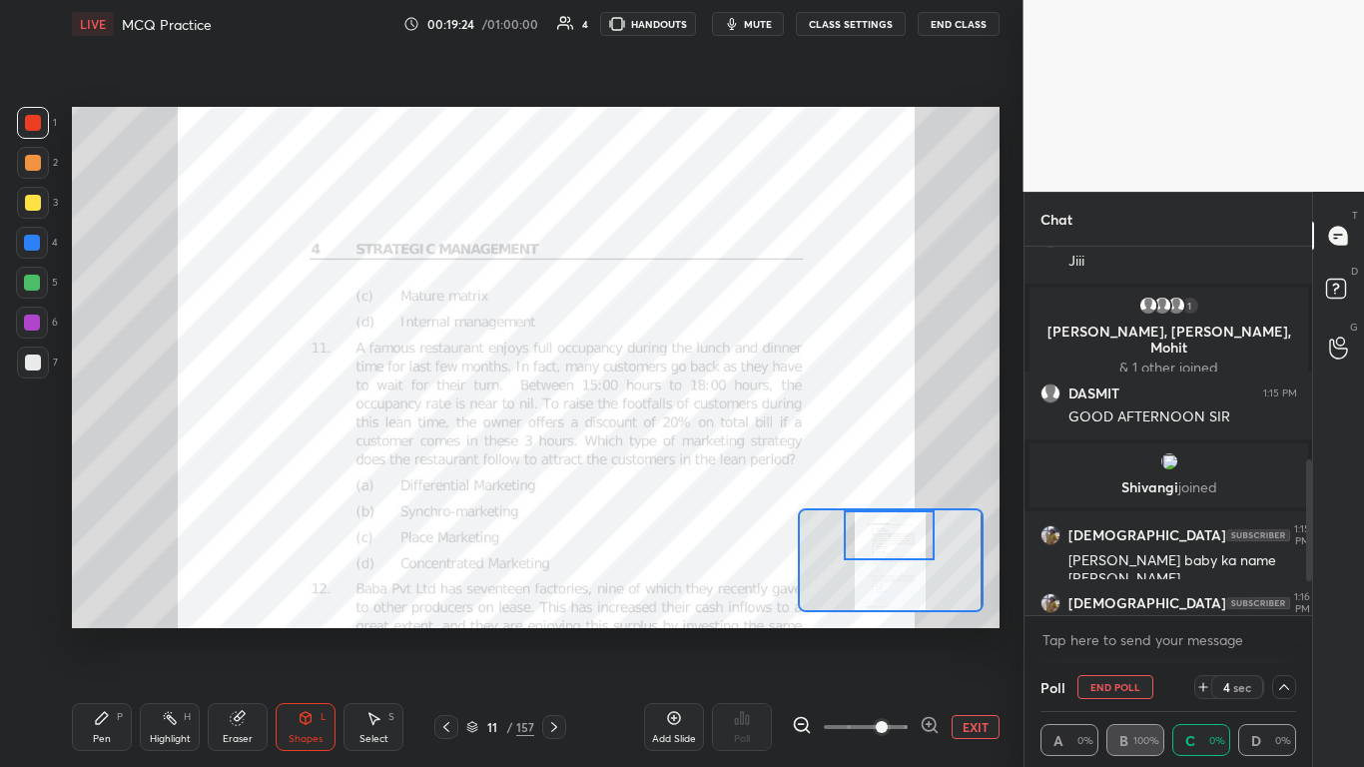
click at [716, 468] on icon at bounding box center [1284, 687] width 16 height 16
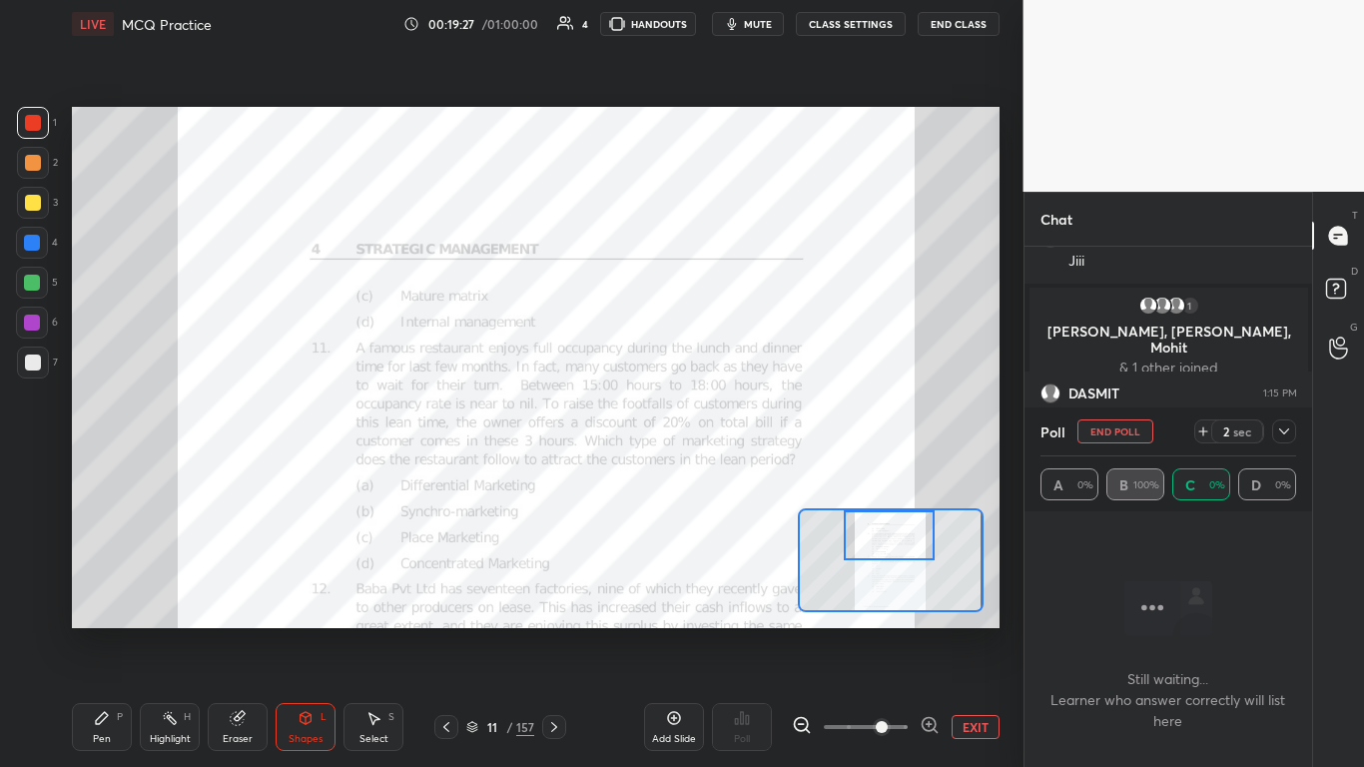
click at [716, 425] on button "End Poll" at bounding box center [1116, 431] width 76 height 24
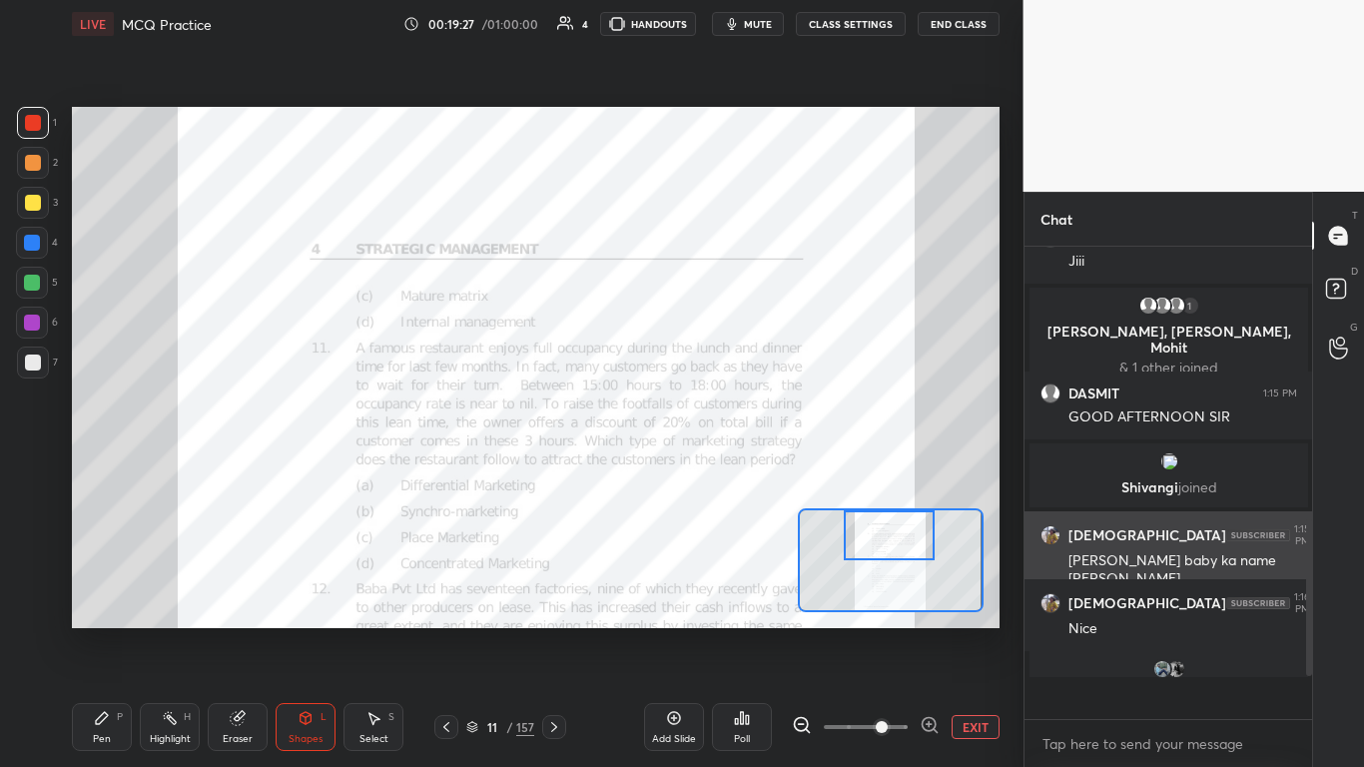
scroll to position [7, 7]
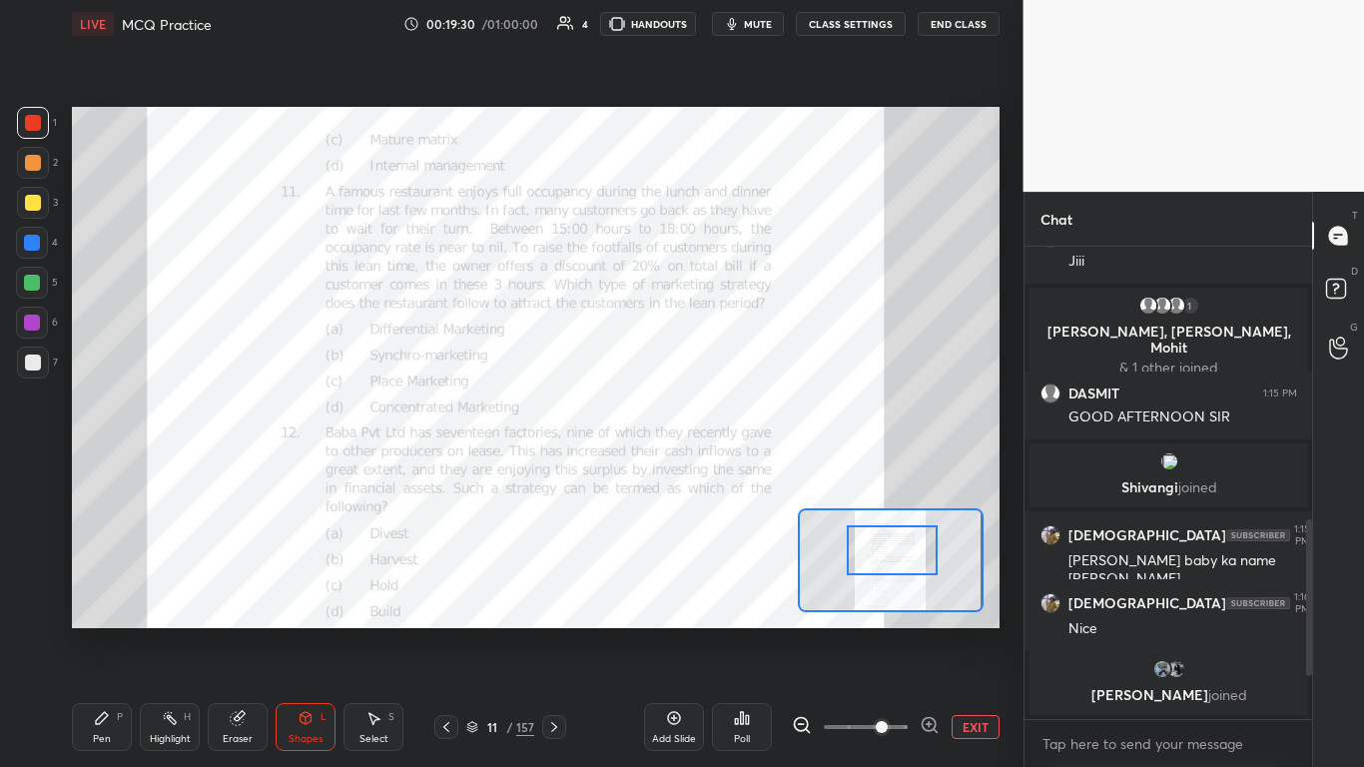
drag, startPoint x: 902, startPoint y: 534, endPoint x: 905, endPoint y: 549, distance: 15.3
click at [716, 468] on div at bounding box center [892, 550] width 91 height 50
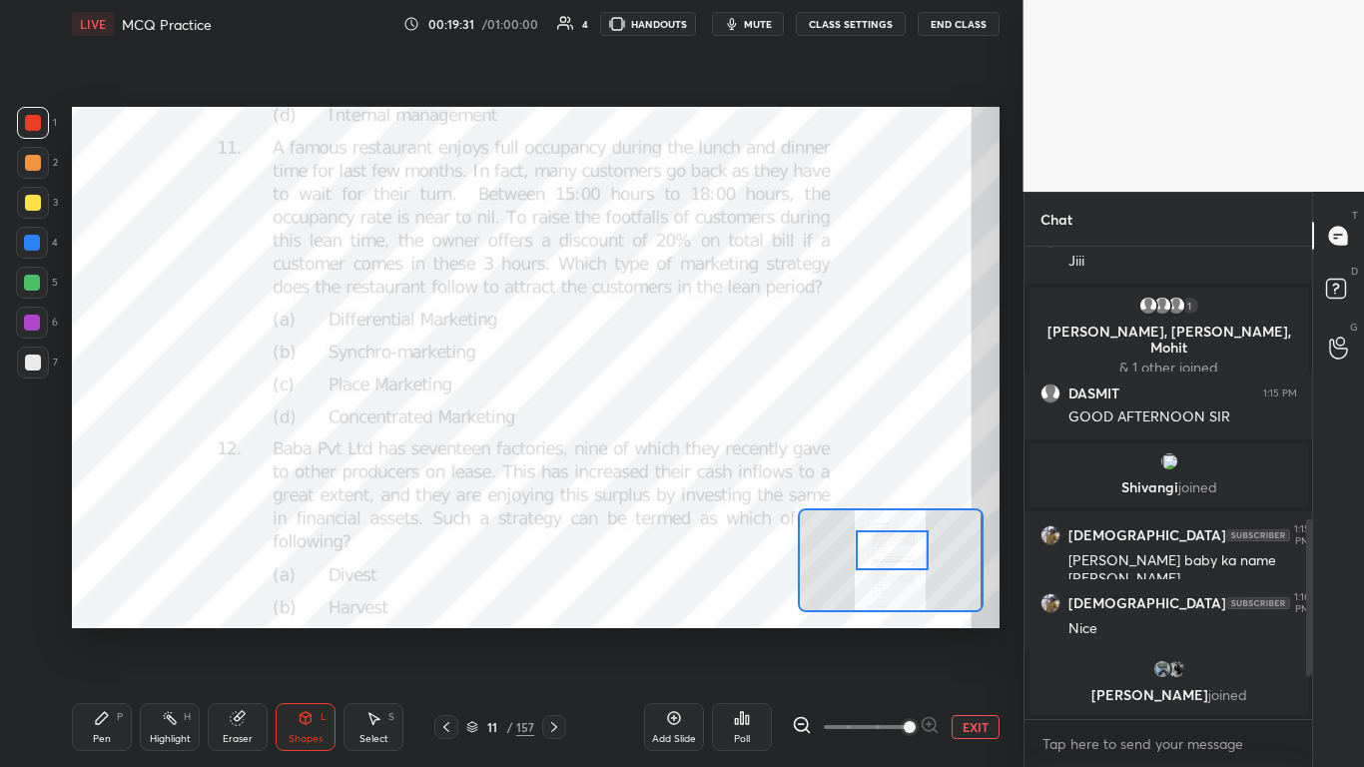
drag, startPoint x: 882, startPoint y: 725, endPoint x: 907, endPoint y: 682, distance: 49.7
click at [716, 468] on span at bounding box center [910, 727] width 12 height 12
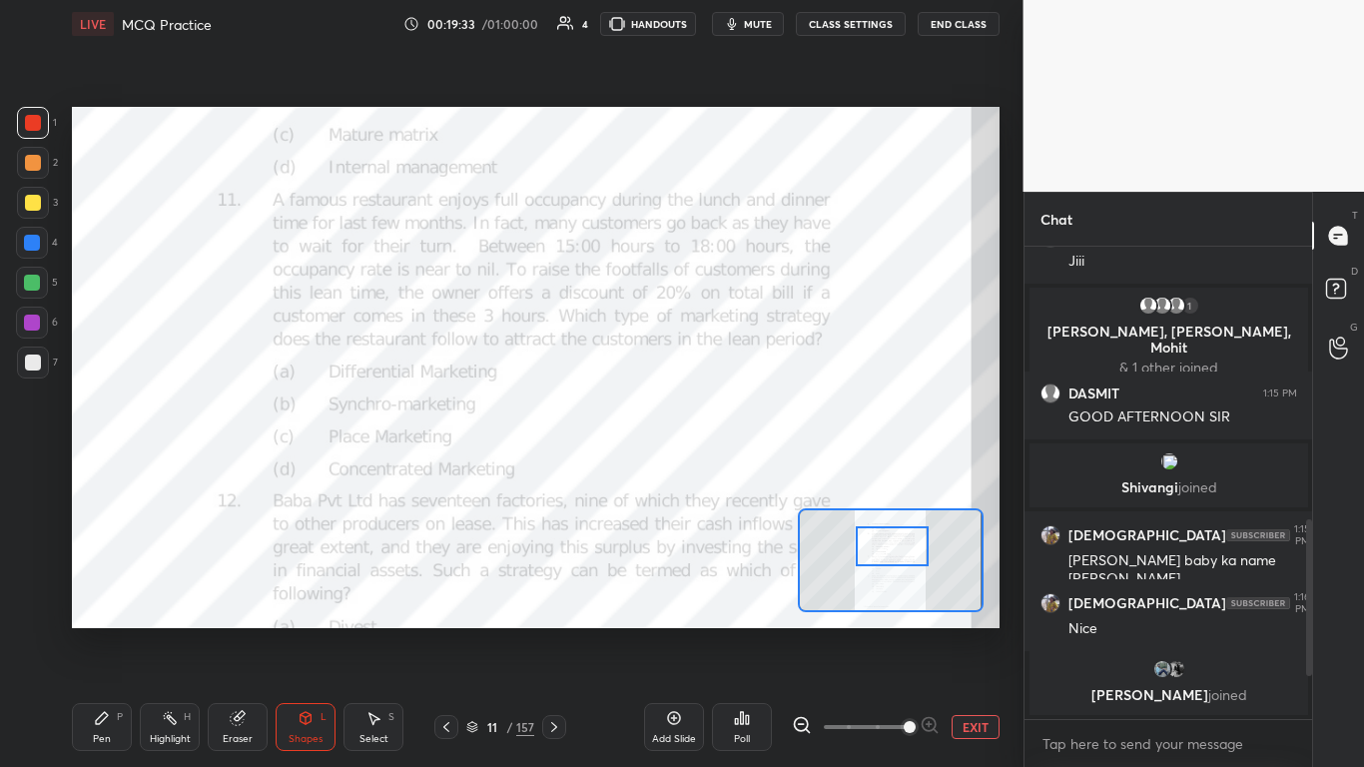
click at [716, 468] on div at bounding box center [892, 546] width 73 height 40
click at [716, 468] on icon at bounding box center [747, 719] width 3 height 9
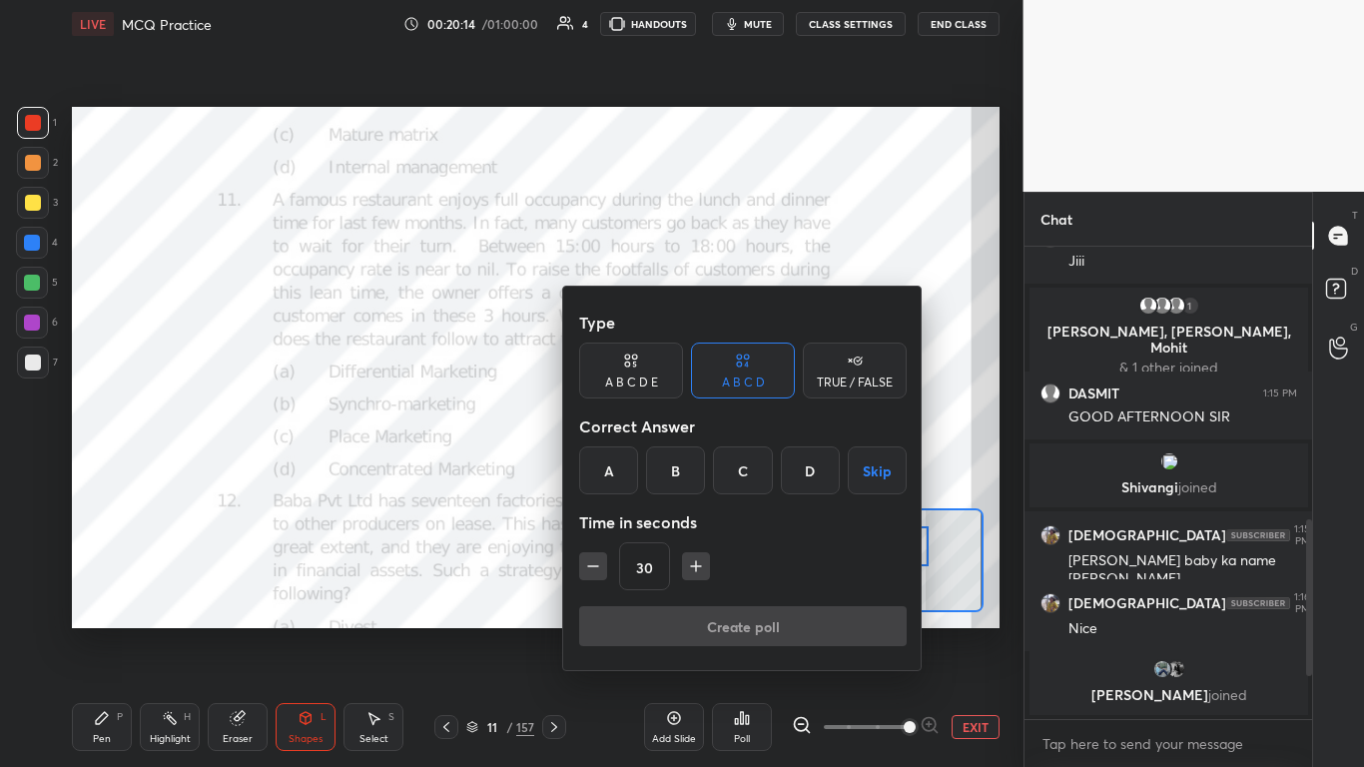
click at [675, 465] on div "B" at bounding box center [675, 470] width 59 height 48
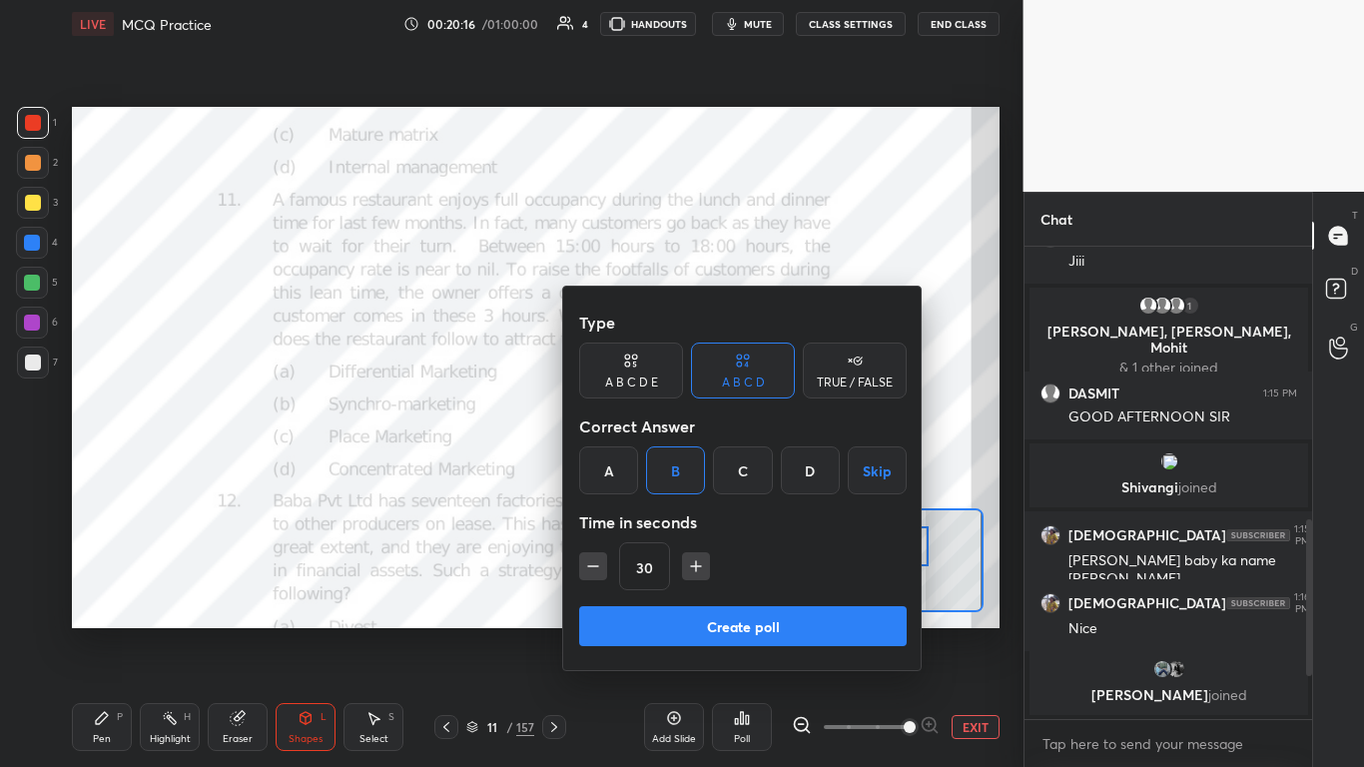
click at [716, 468] on button "Create poll" at bounding box center [743, 626] width 328 height 40
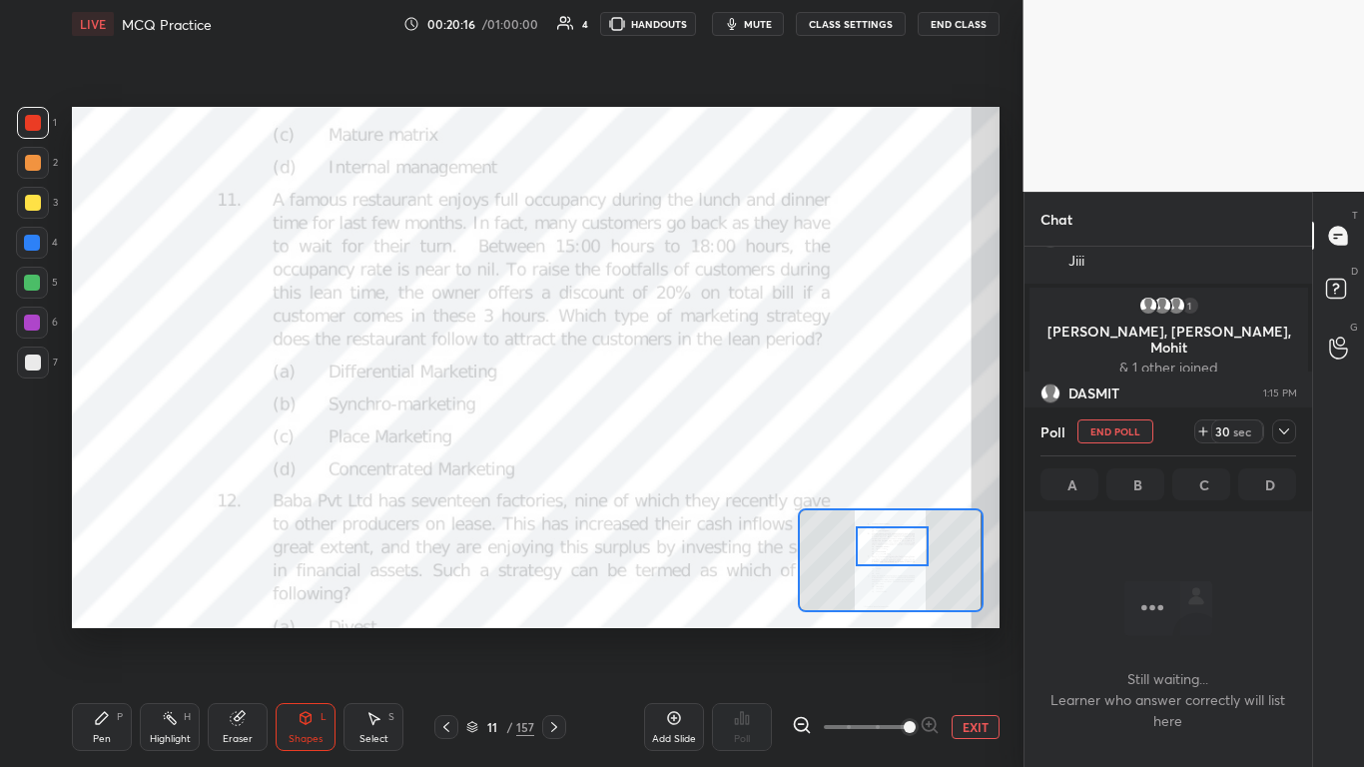
scroll to position [410, 282]
click at [716, 429] on icon at bounding box center [1284, 431] width 16 height 16
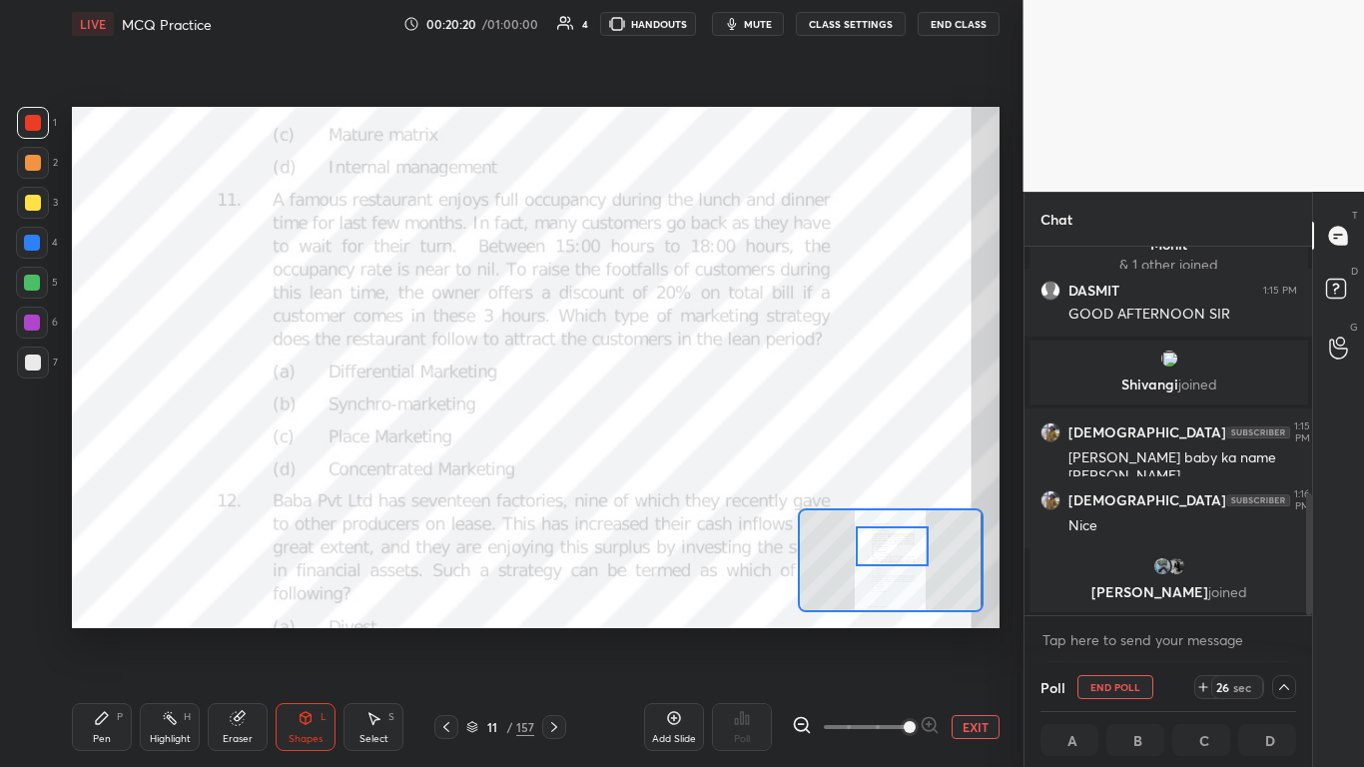
scroll to position [1, 7]
click at [716, 468] on icon at bounding box center [1284, 687] width 16 height 16
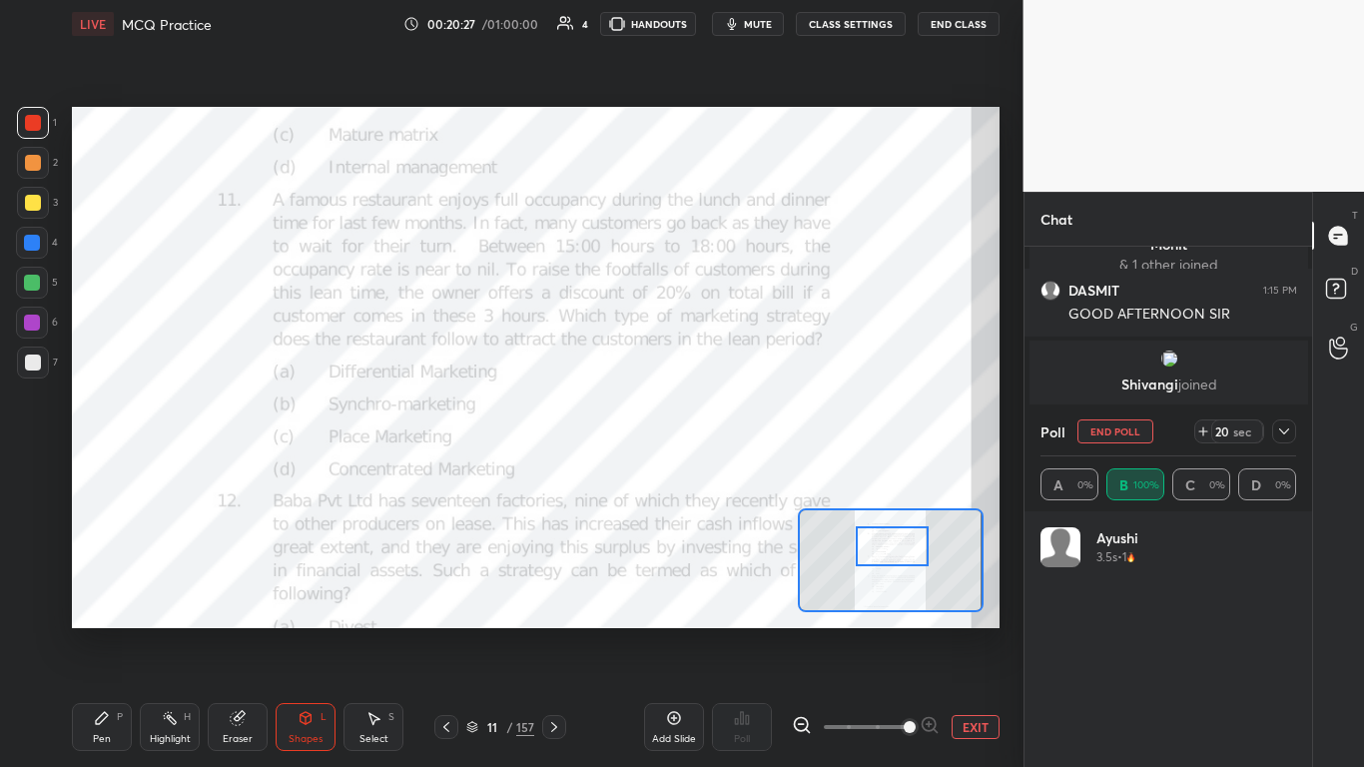
scroll to position [234, 250]
click at [716, 434] on icon at bounding box center [1284, 431] width 16 height 16
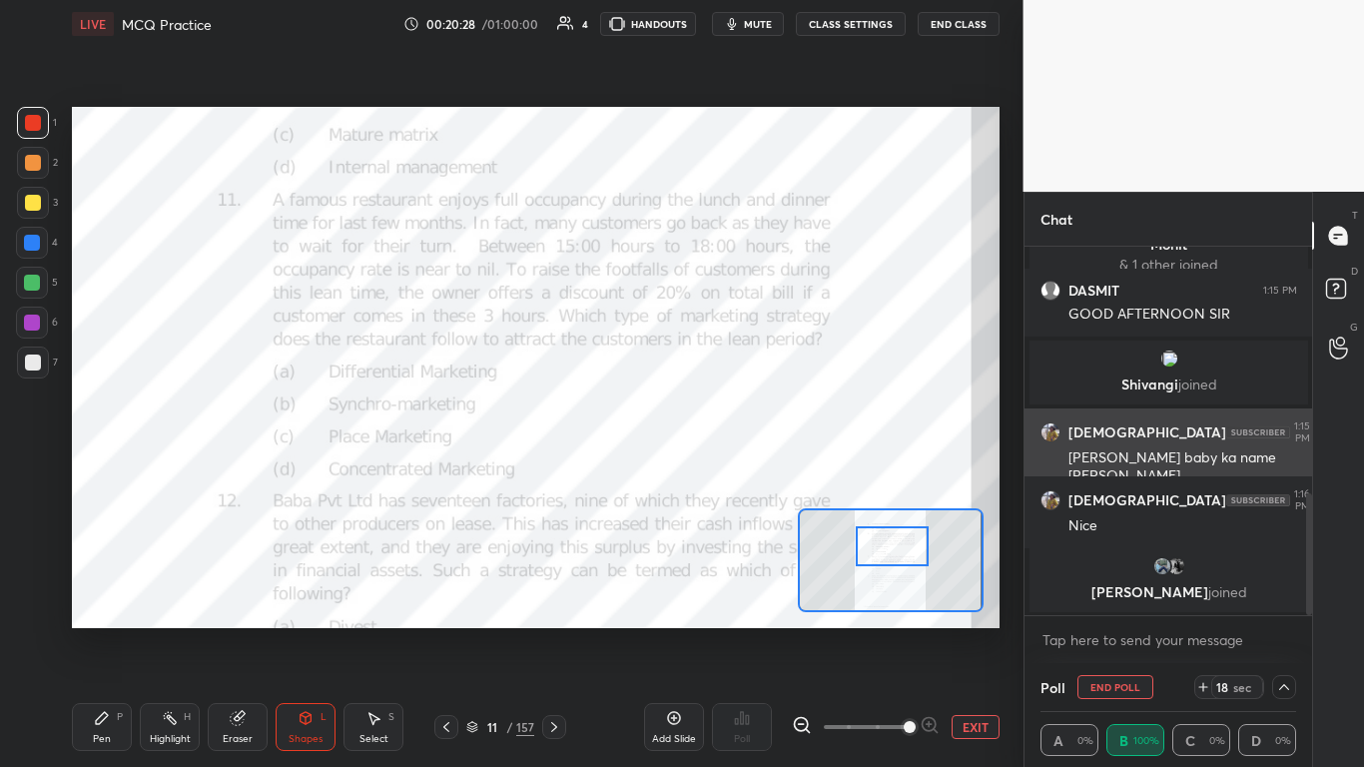
scroll to position [1, 7]
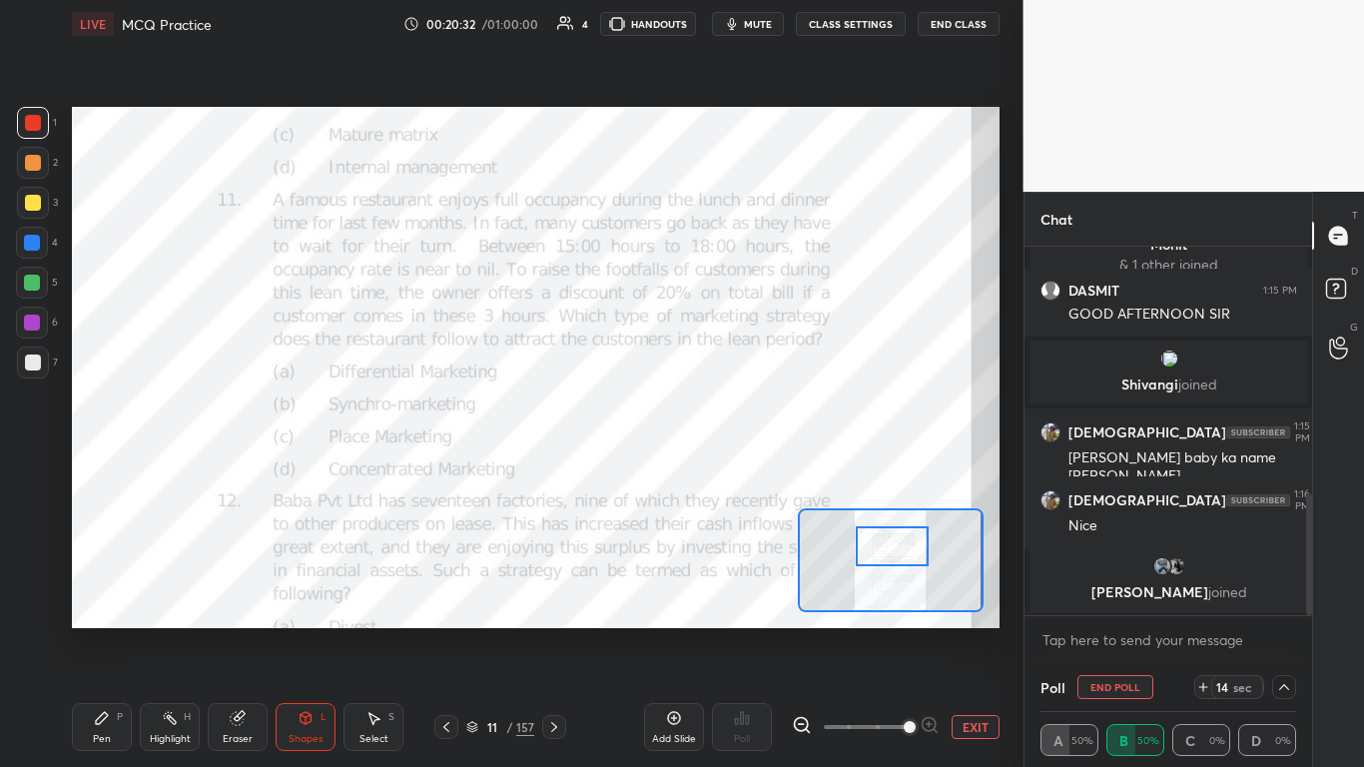
click at [716, 468] on icon at bounding box center [1284, 687] width 16 height 16
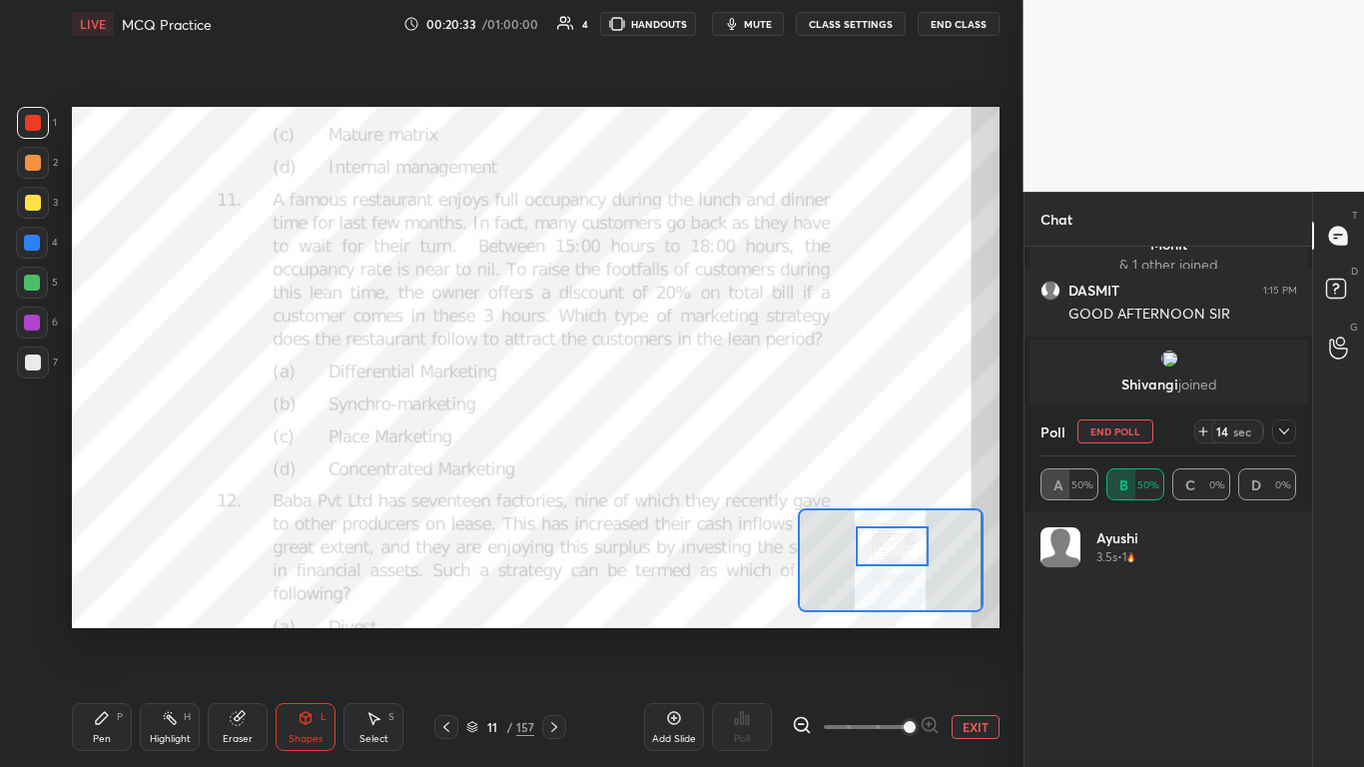
scroll to position [234, 250]
click at [716, 434] on icon at bounding box center [1284, 431] width 16 height 16
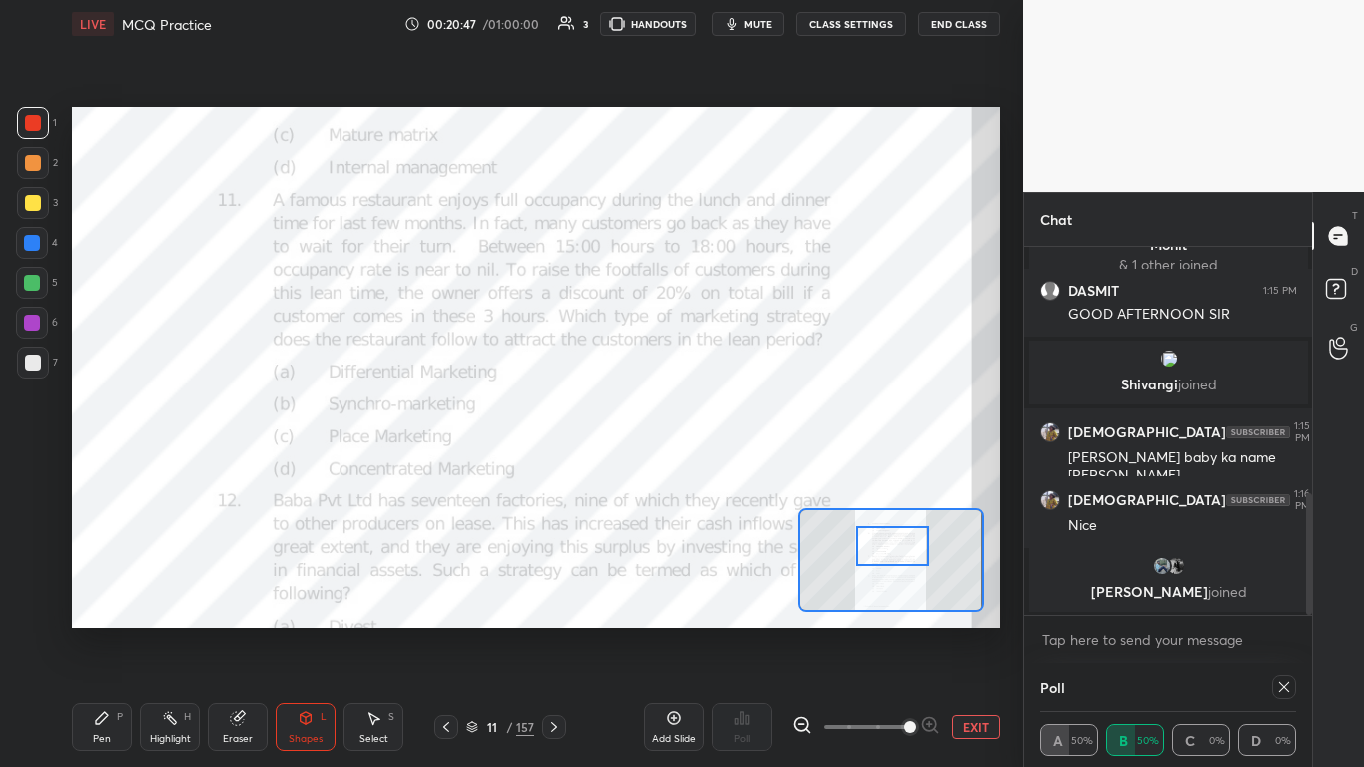
click at [716, 468] on icon at bounding box center [1284, 687] width 16 height 16
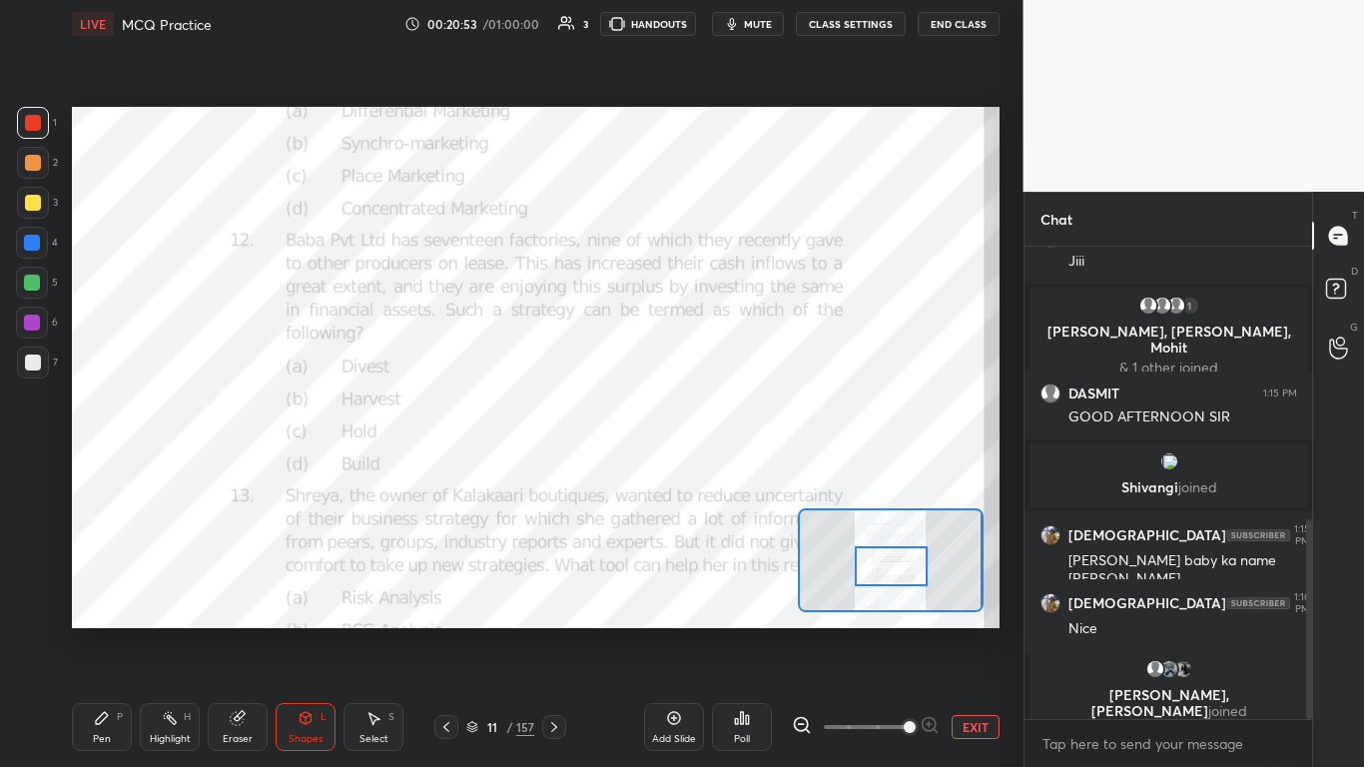
drag, startPoint x: 904, startPoint y: 550, endPoint x: 904, endPoint y: 570, distance: 20.0
click at [716, 468] on div at bounding box center [891, 566] width 73 height 40
click at [716, 468] on div "Poll" at bounding box center [742, 727] width 60 height 112
click at [716, 468] on div "Poll" at bounding box center [742, 739] width 16 height 10
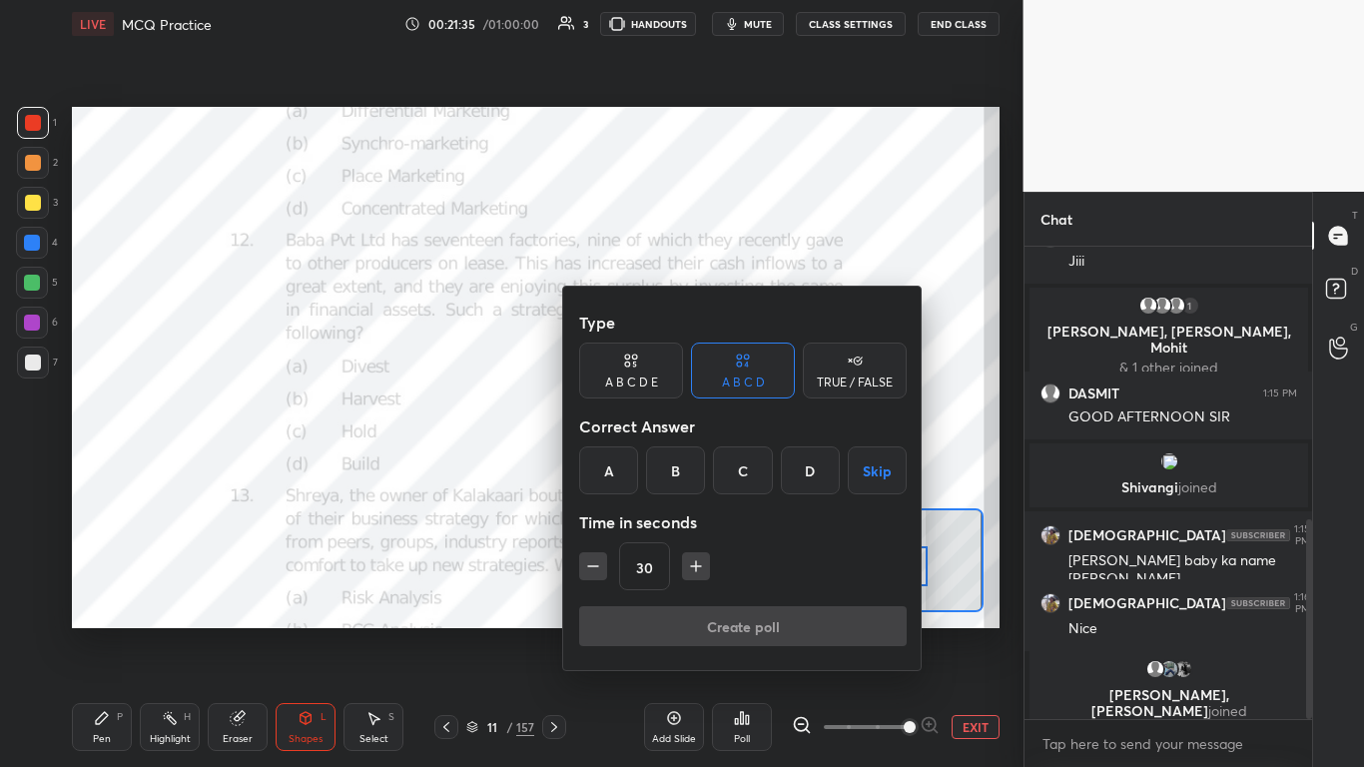
drag, startPoint x: 676, startPoint y: 466, endPoint x: 676, endPoint y: 532, distance: 65.9
click at [675, 466] on div "B" at bounding box center [675, 470] width 59 height 48
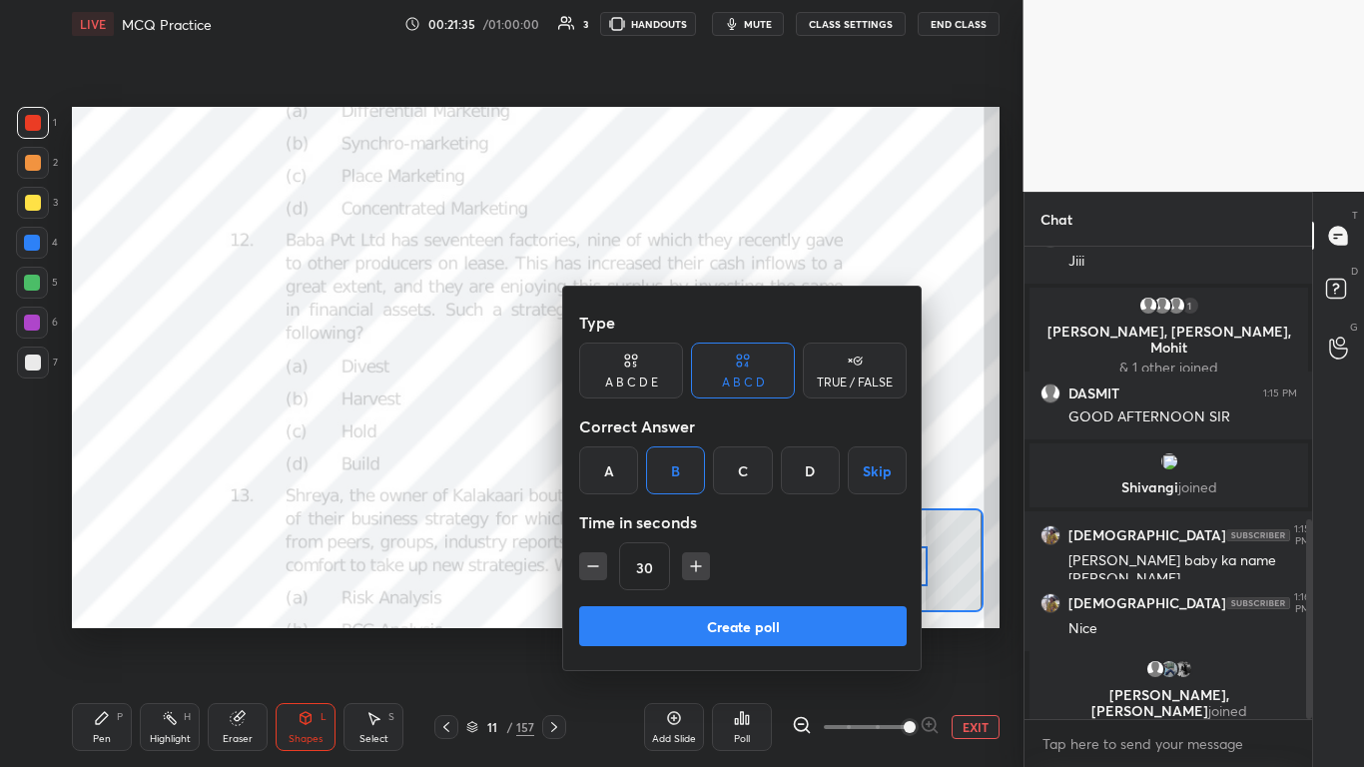
click at [686, 468] on button "Create poll" at bounding box center [743, 626] width 328 height 40
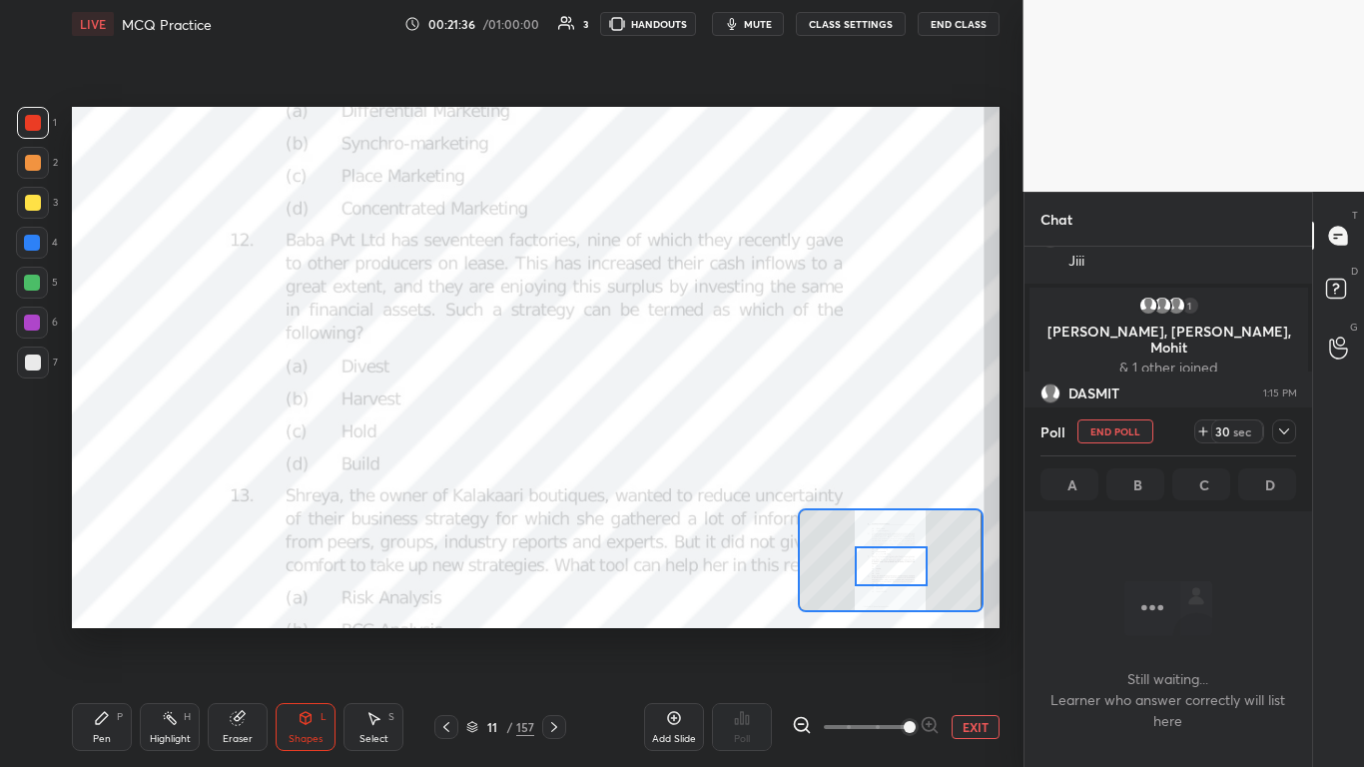
scroll to position [410, 282]
click at [716, 432] on icon at bounding box center [1284, 431] width 16 height 16
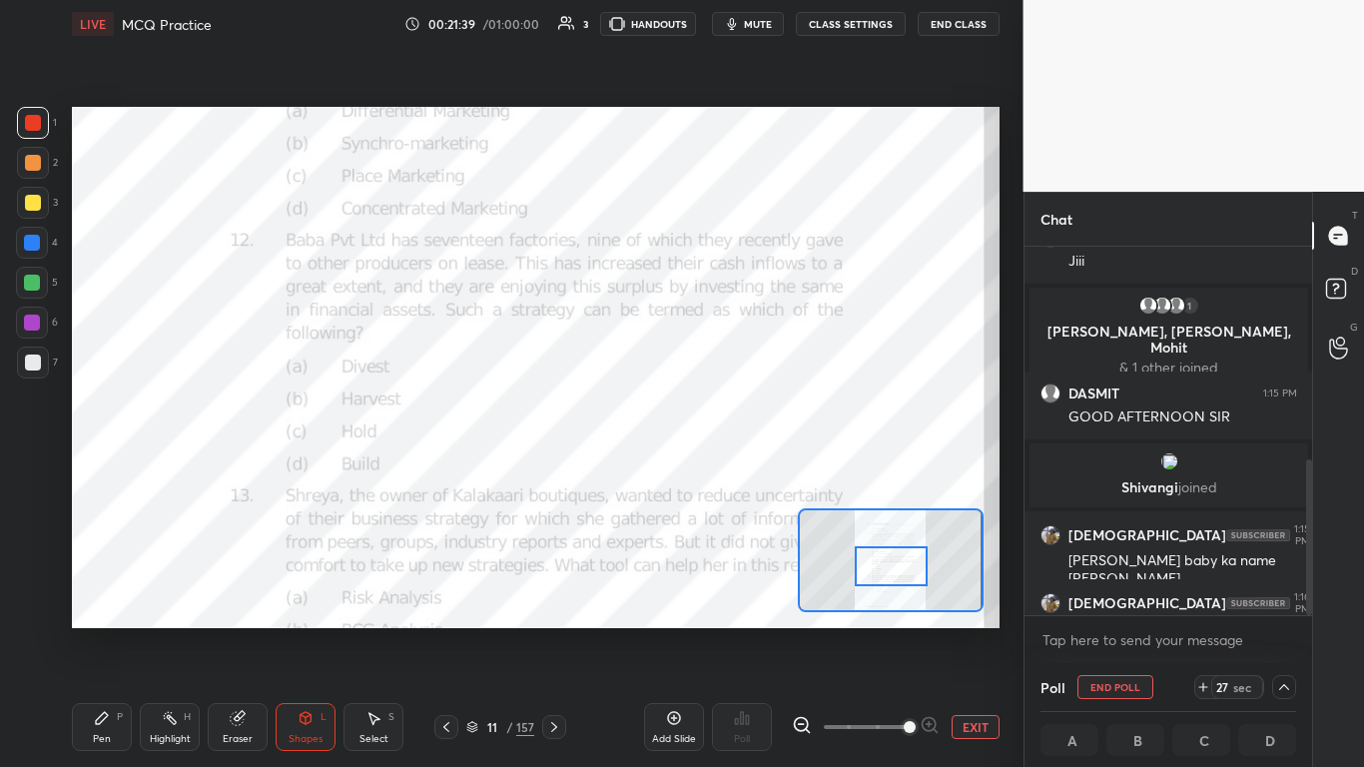
scroll to position [749, 0]
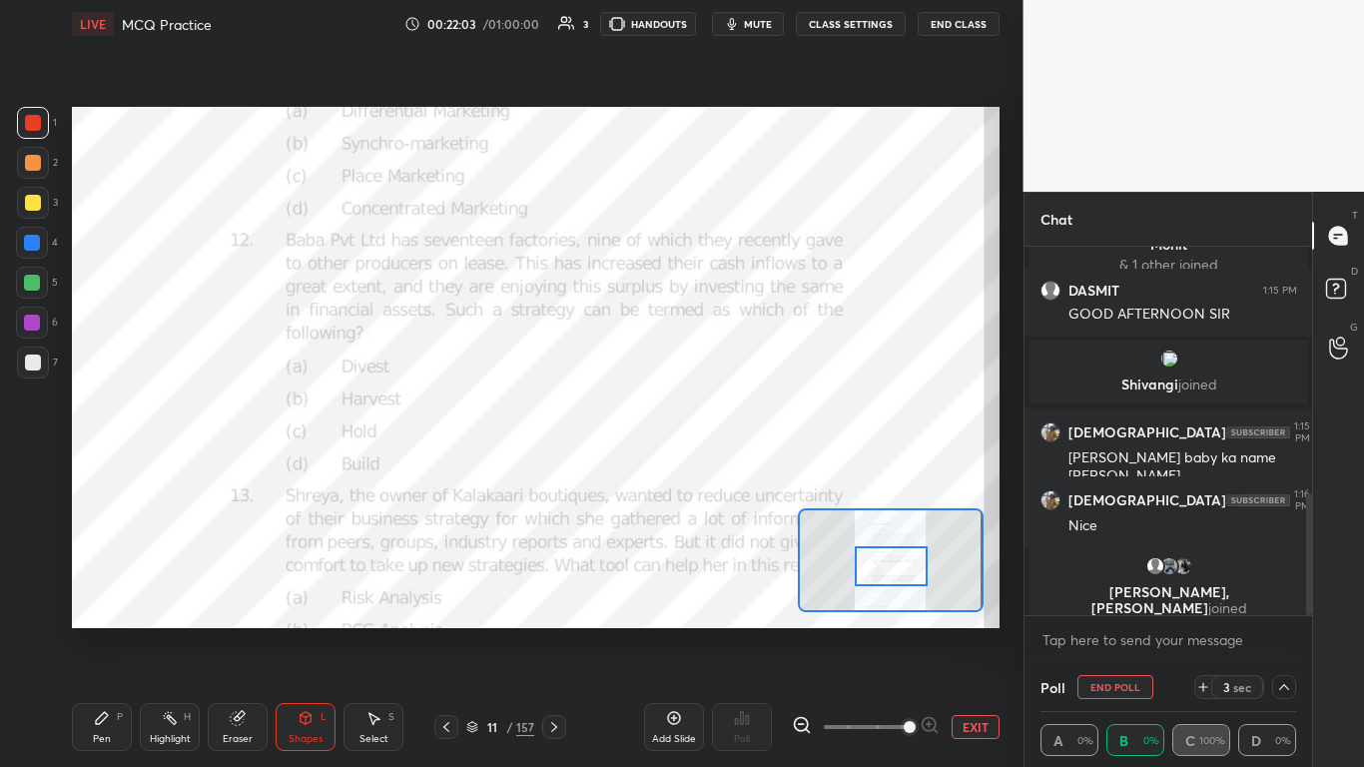
click at [716, 468] on button "End Poll" at bounding box center [1116, 687] width 76 height 24
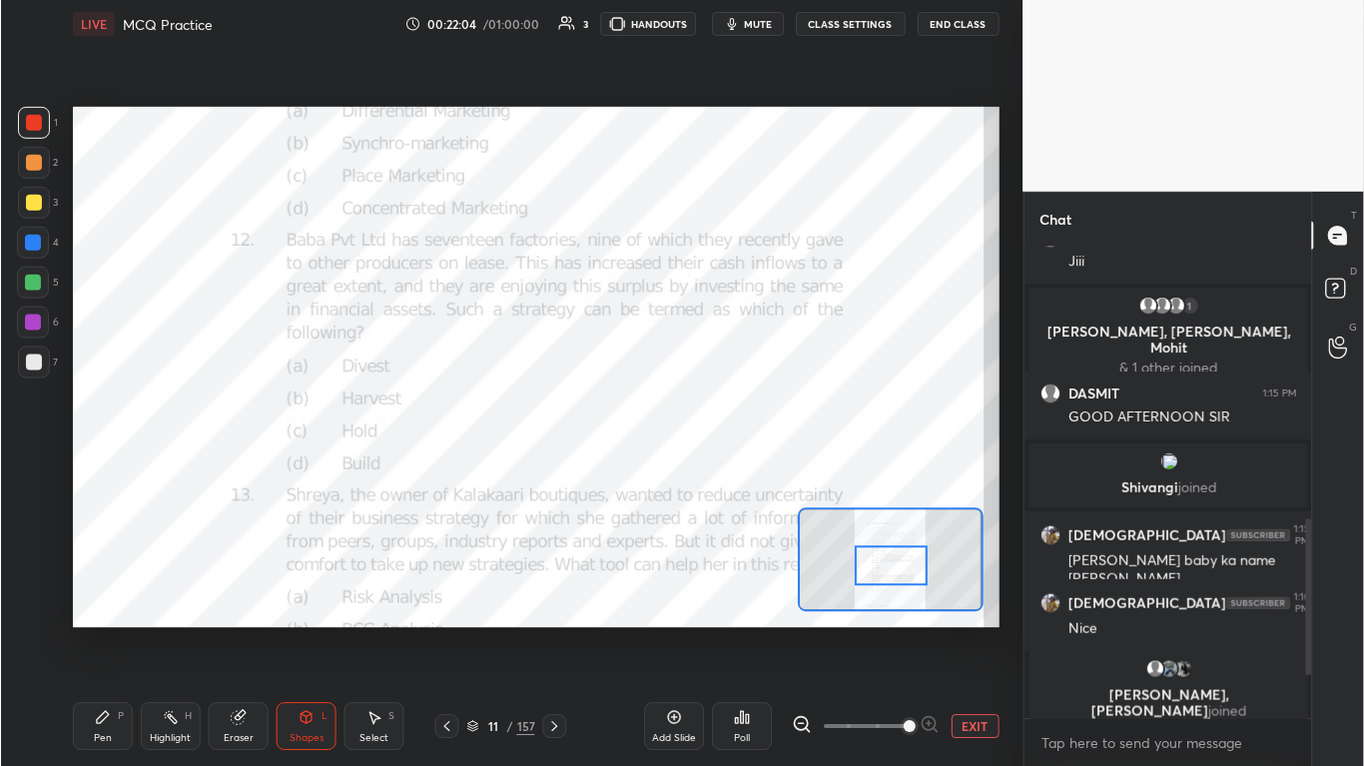
scroll to position [646, 0]
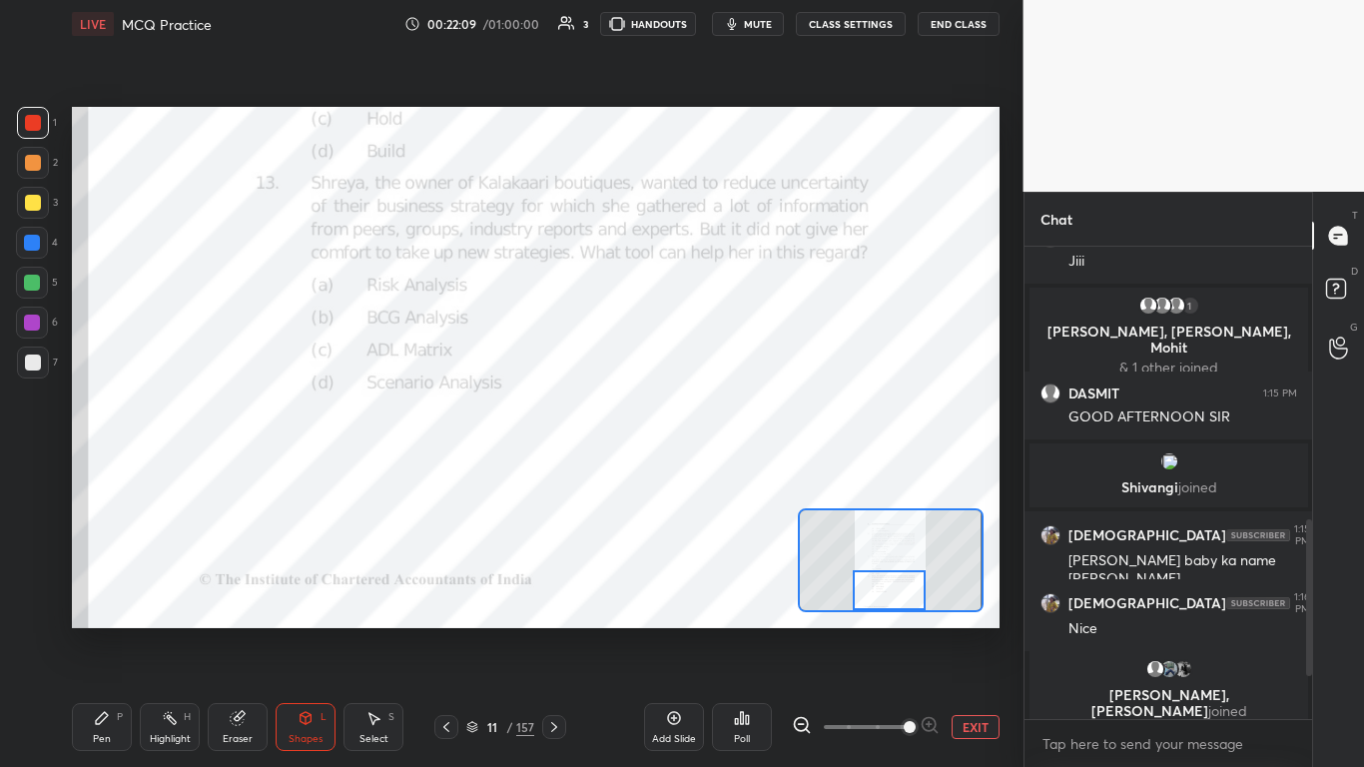
drag, startPoint x: 895, startPoint y: 568, endPoint x: 893, endPoint y: 592, distance: 24.1
click at [716, 468] on div at bounding box center [889, 590] width 73 height 40
click at [549, 468] on icon at bounding box center [554, 727] width 16 height 16
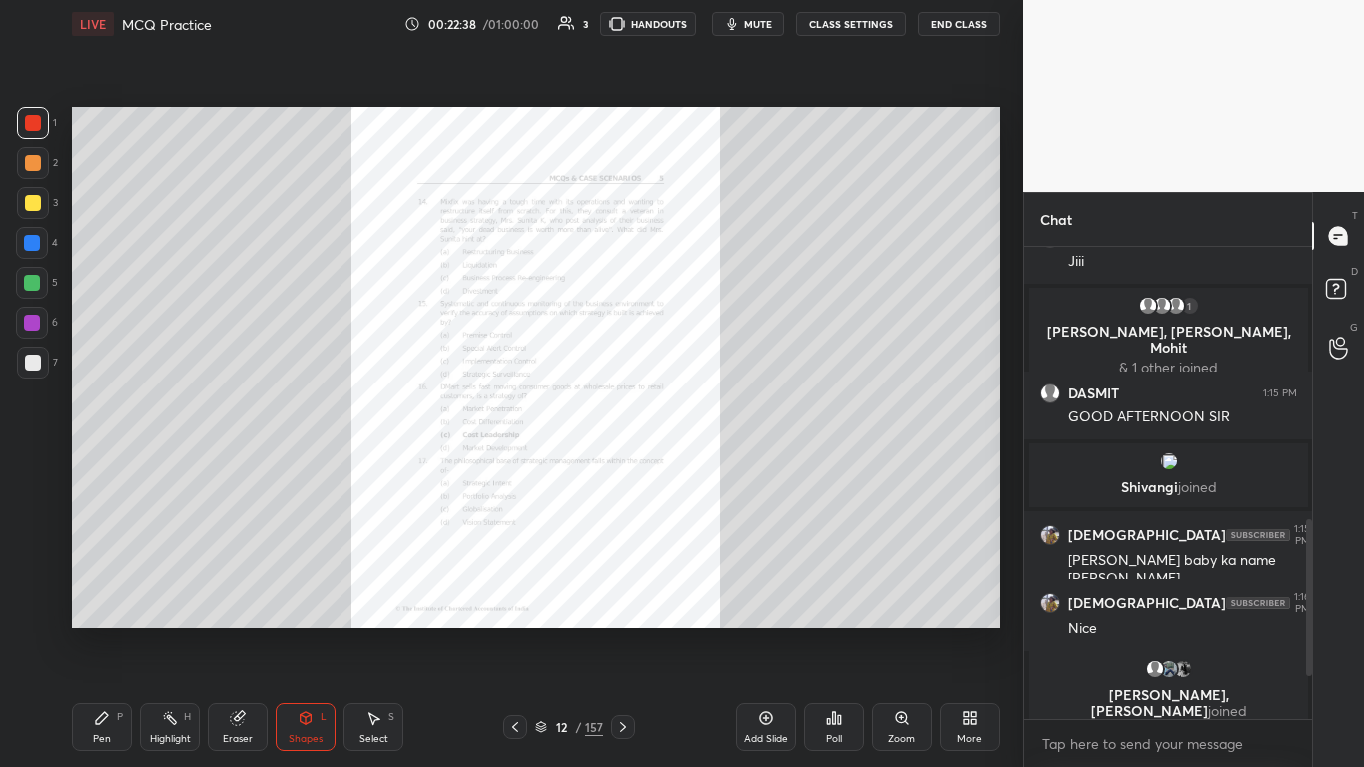
click at [716, 468] on icon at bounding box center [901, 717] width 11 height 11
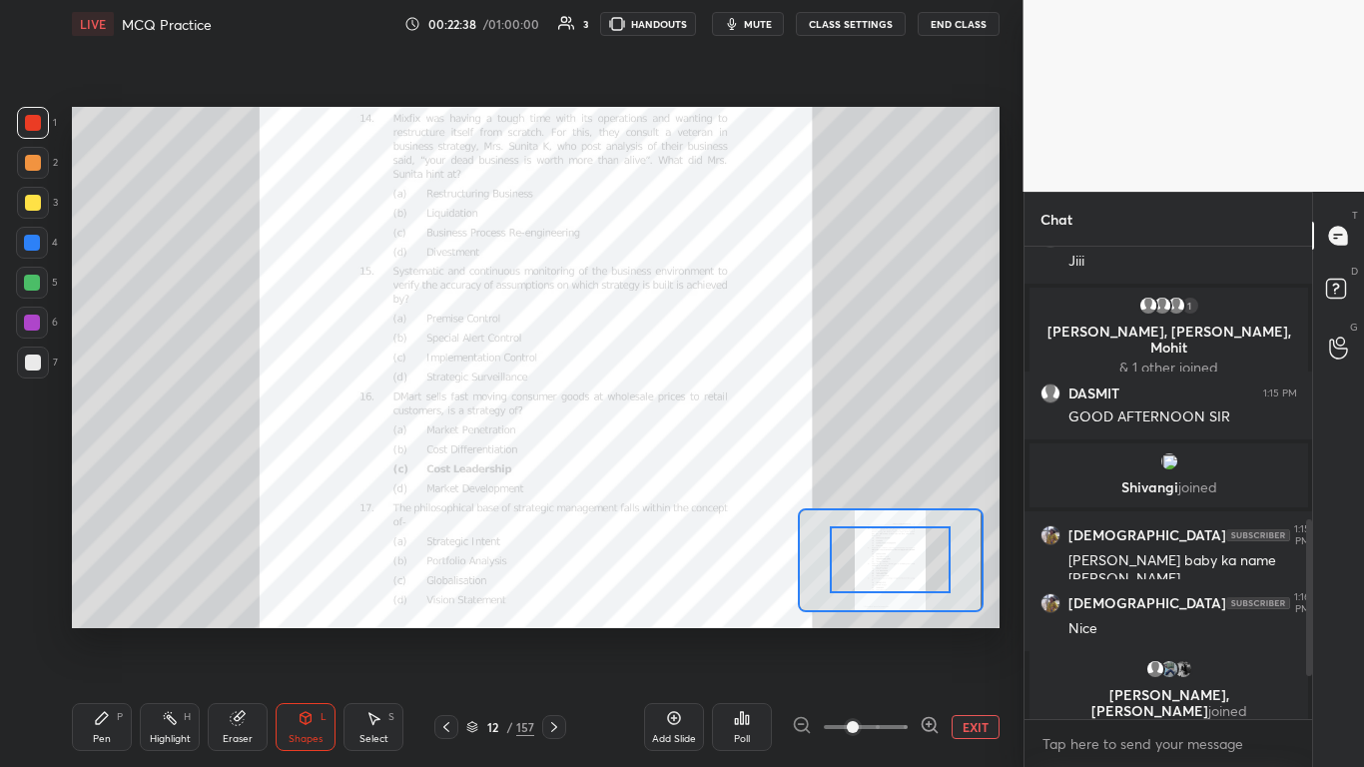
click at [716, 468] on span at bounding box center [866, 727] width 84 height 30
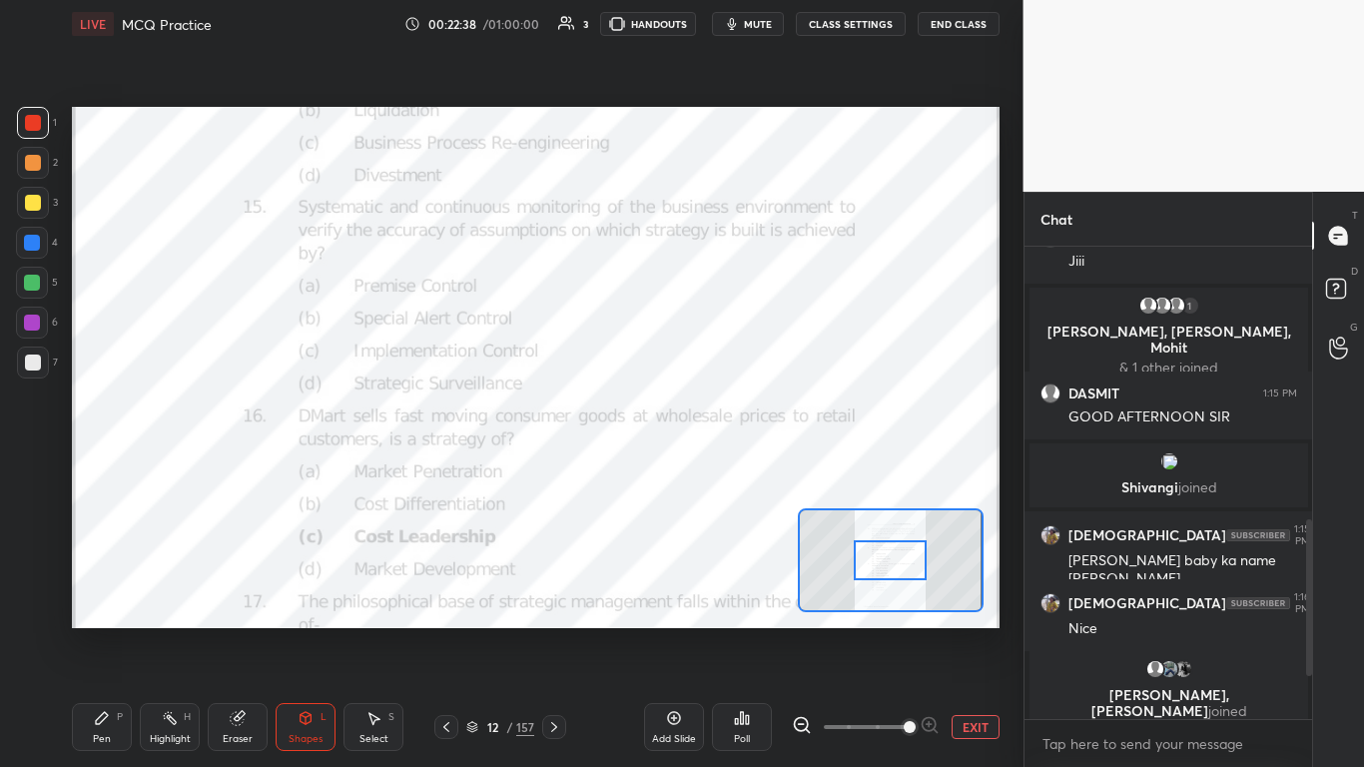
click at [716, 468] on span at bounding box center [910, 727] width 12 height 12
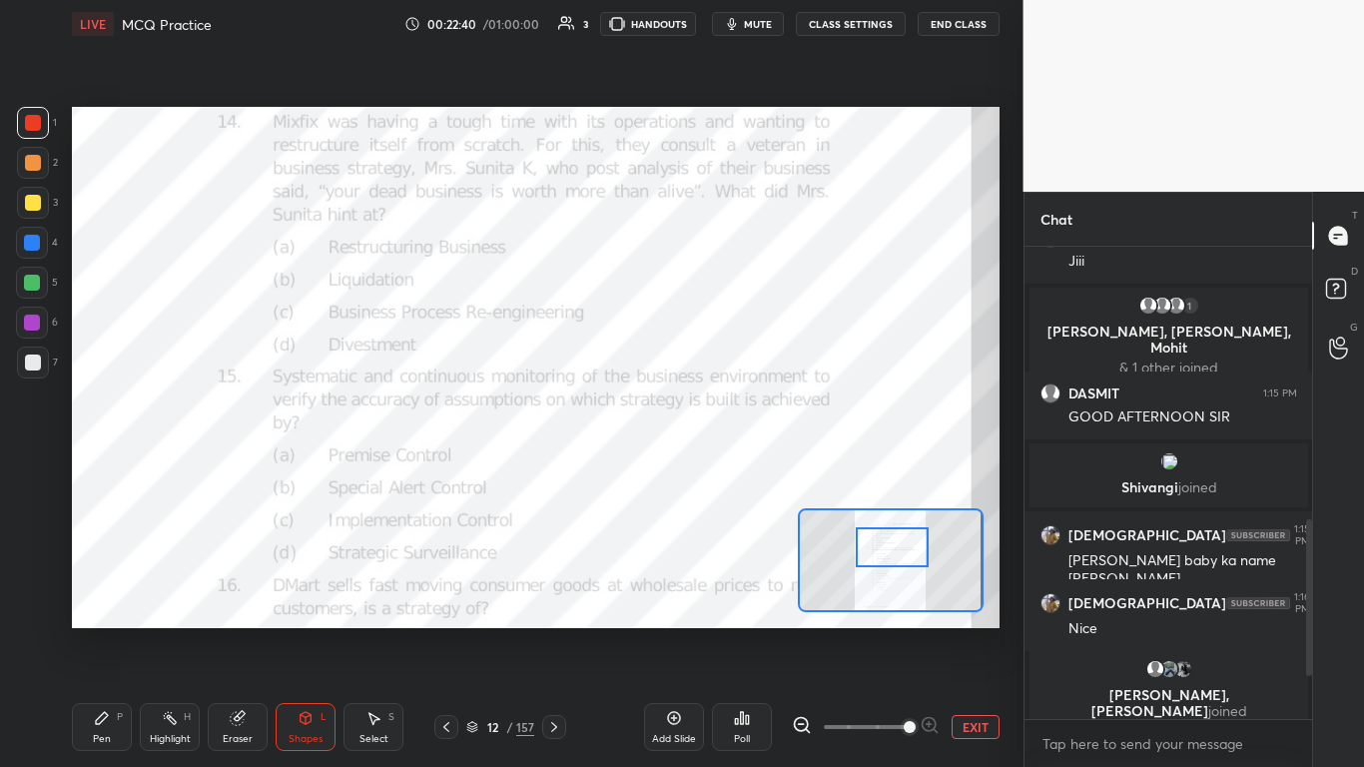
click at [716, 468] on div at bounding box center [892, 547] width 73 height 40
click at [475, 468] on icon at bounding box center [472, 727] width 12 height 12
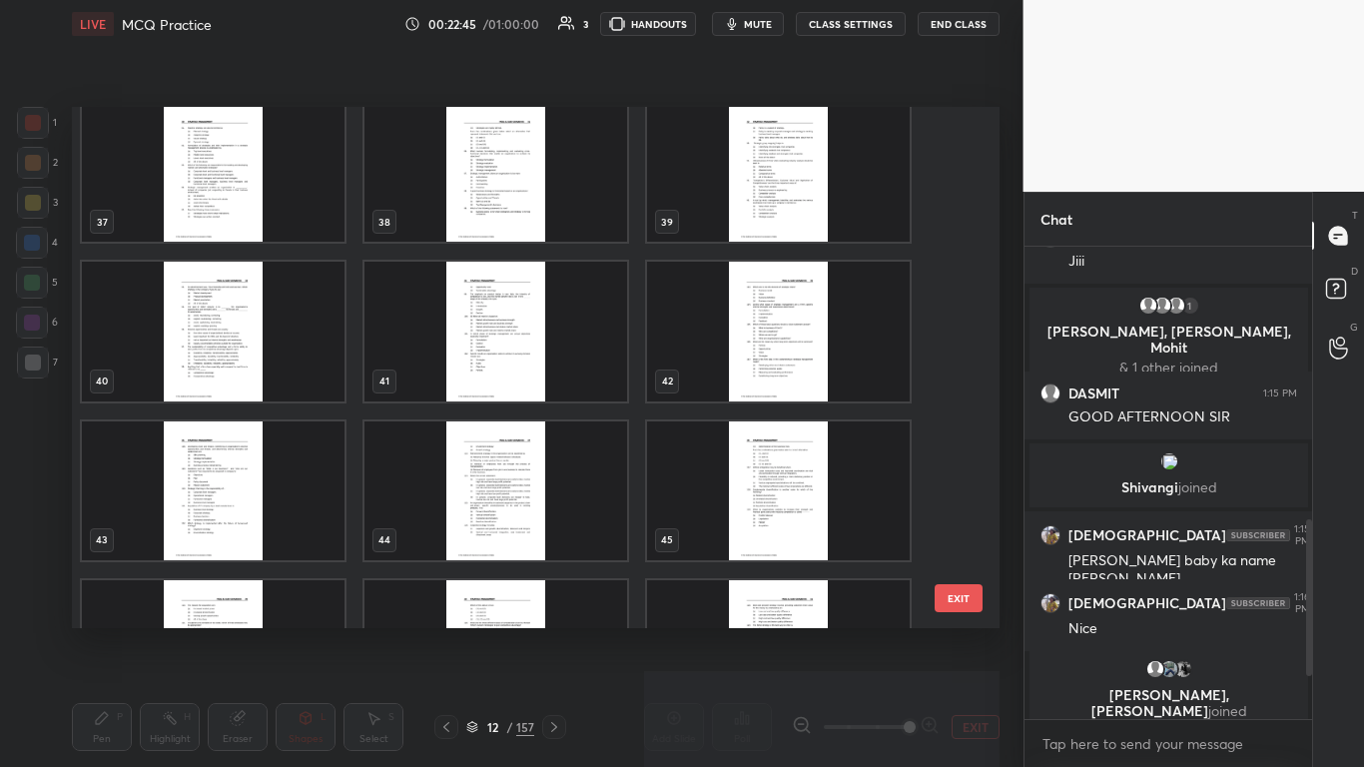
scroll to position [1923, 0]
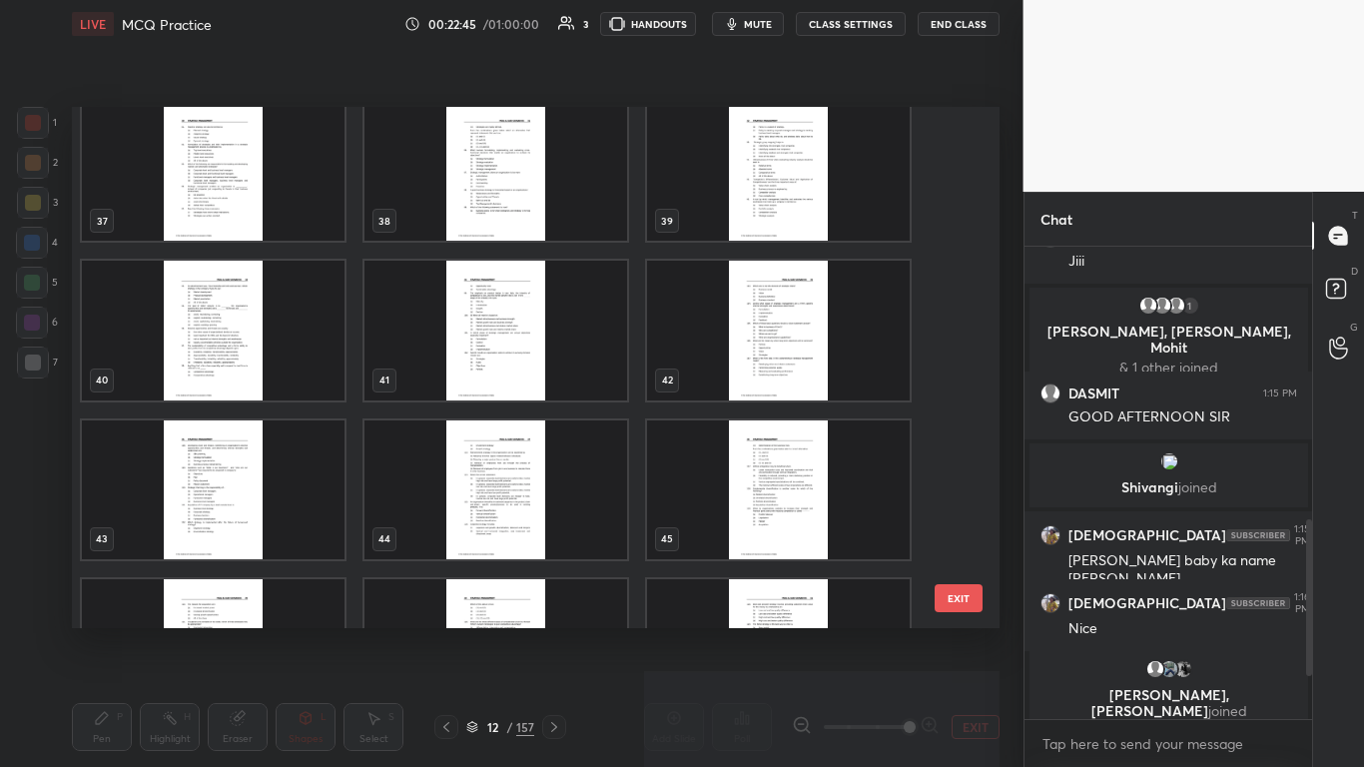
click at [716, 459] on img "grid" at bounding box center [778, 488] width 263 height 139
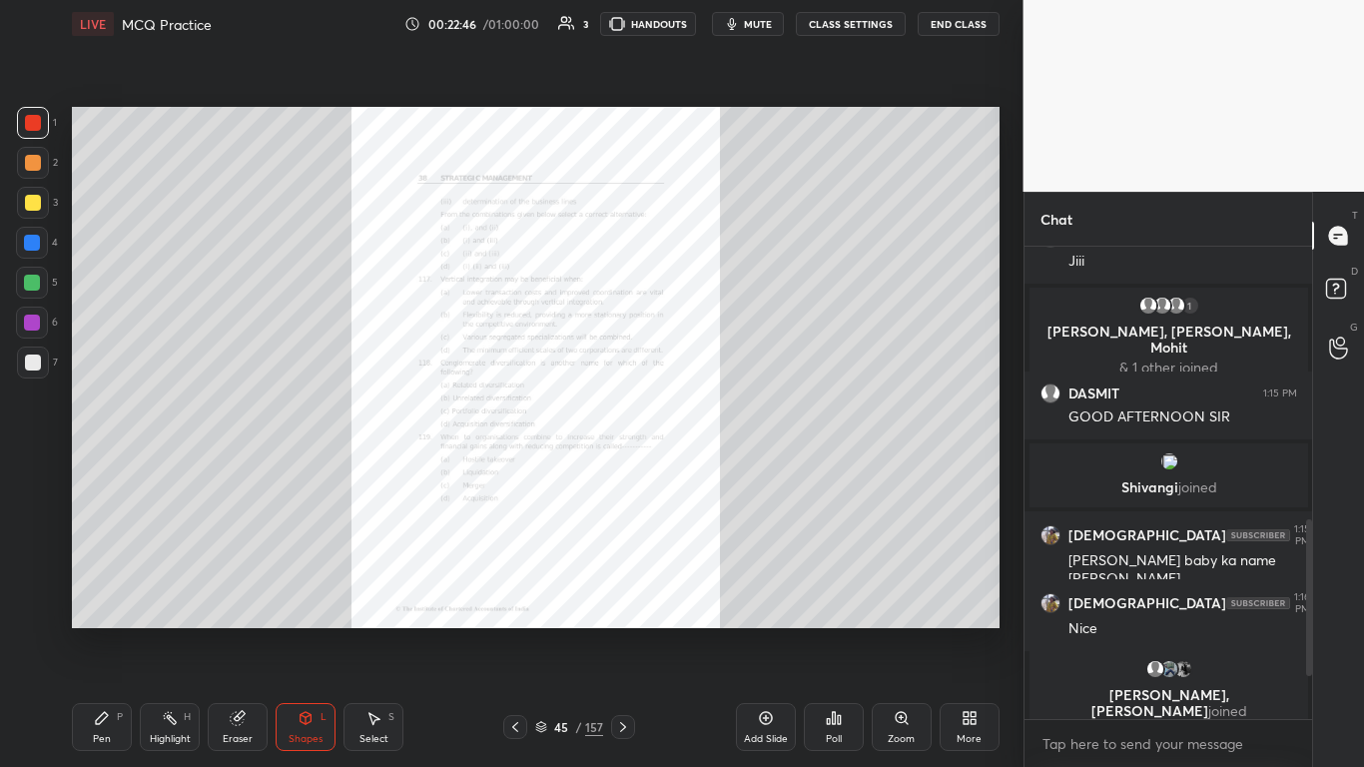
click at [716, 459] on img "grid" at bounding box center [778, 488] width 263 height 139
click at [716, 468] on div "Zoom" at bounding box center [902, 727] width 60 height 48
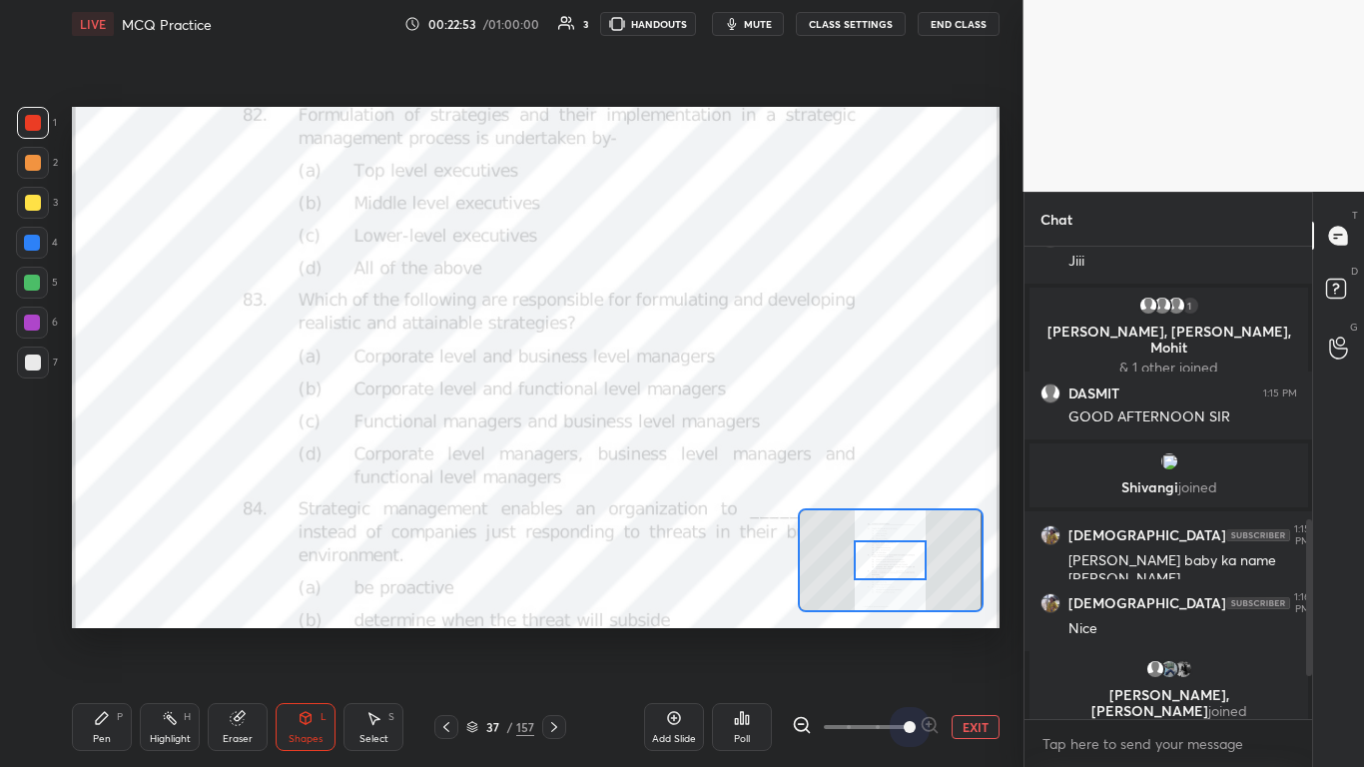
click at [716, 468] on span at bounding box center [866, 727] width 84 height 30
click at [716, 468] on span at bounding box center [910, 727] width 12 height 12
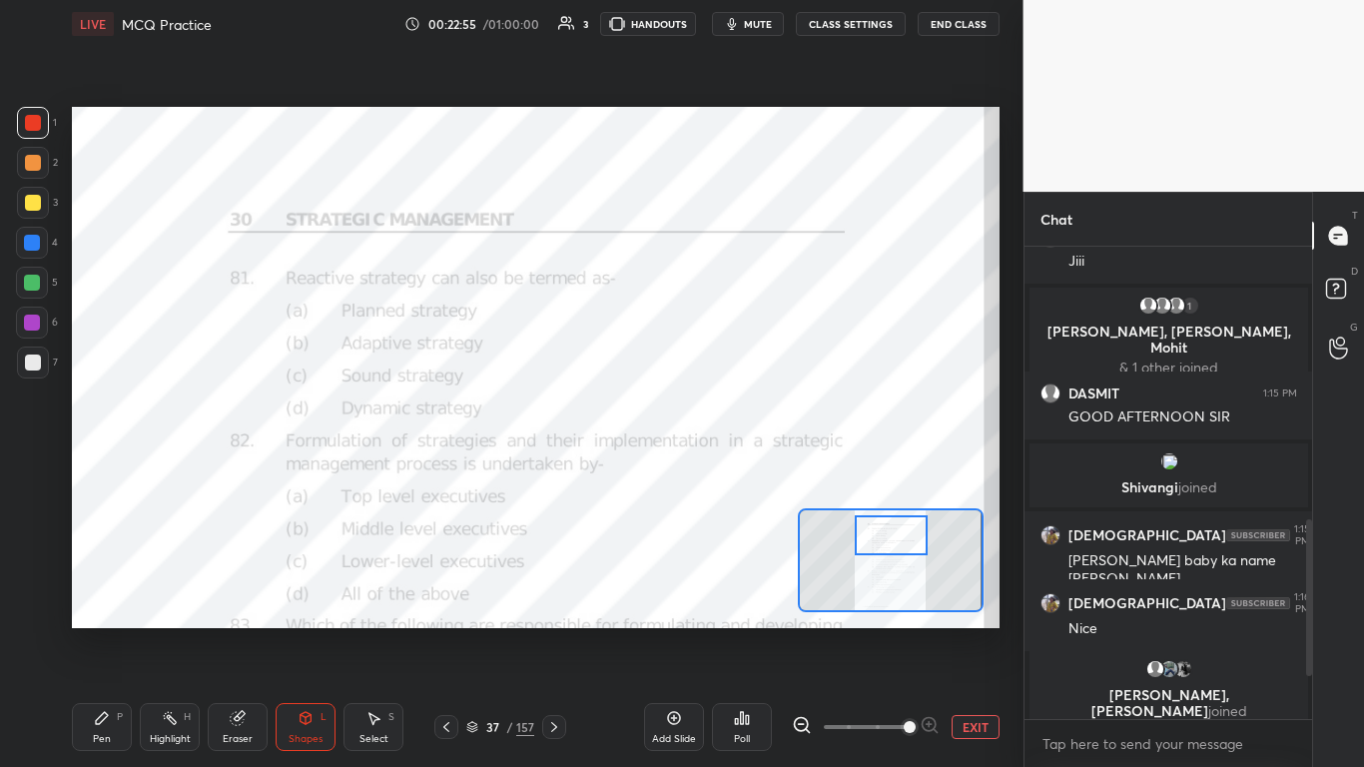
click at [716, 468] on div at bounding box center [891, 535] width 73 height 40
click at [716, 468] on div "Poll" at bounding box center [742, 727] width 60 height 48
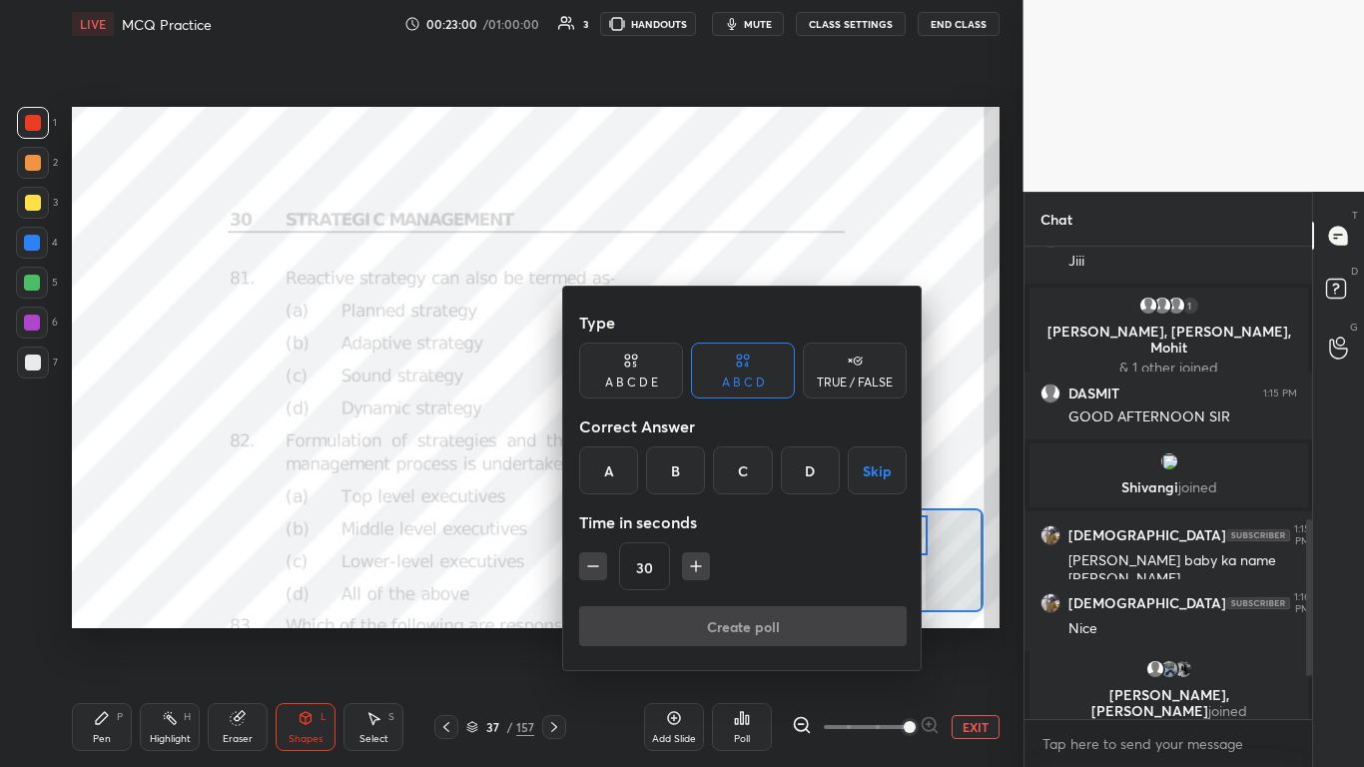
click at [679, 441] on div "Correct Answer" at bounding box center [743, 427] width 328 height 40
click at [671, 466] on div "B" at bounding box center [675, 470] width 59 height 48
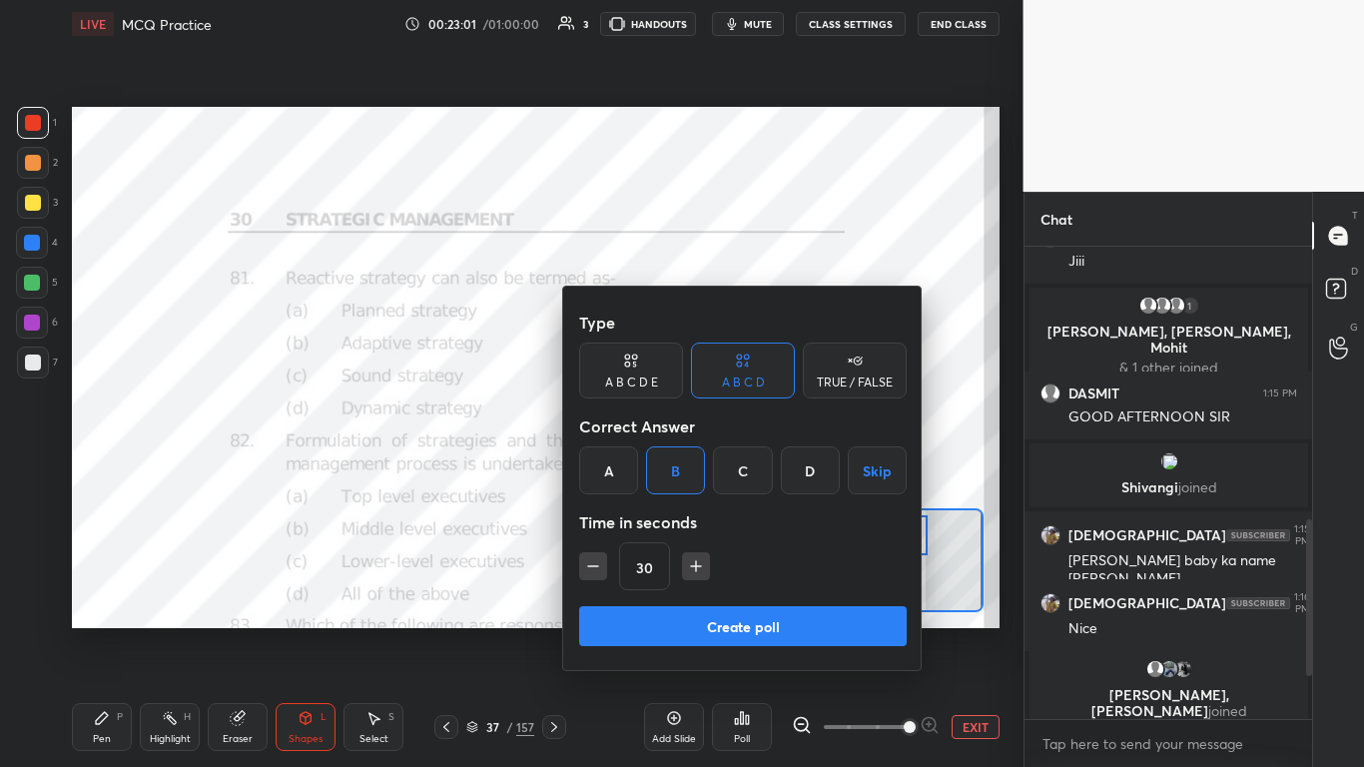
click at [716, 468] on button "Create poll" at bounding box center [743, 626] width 328 height 40
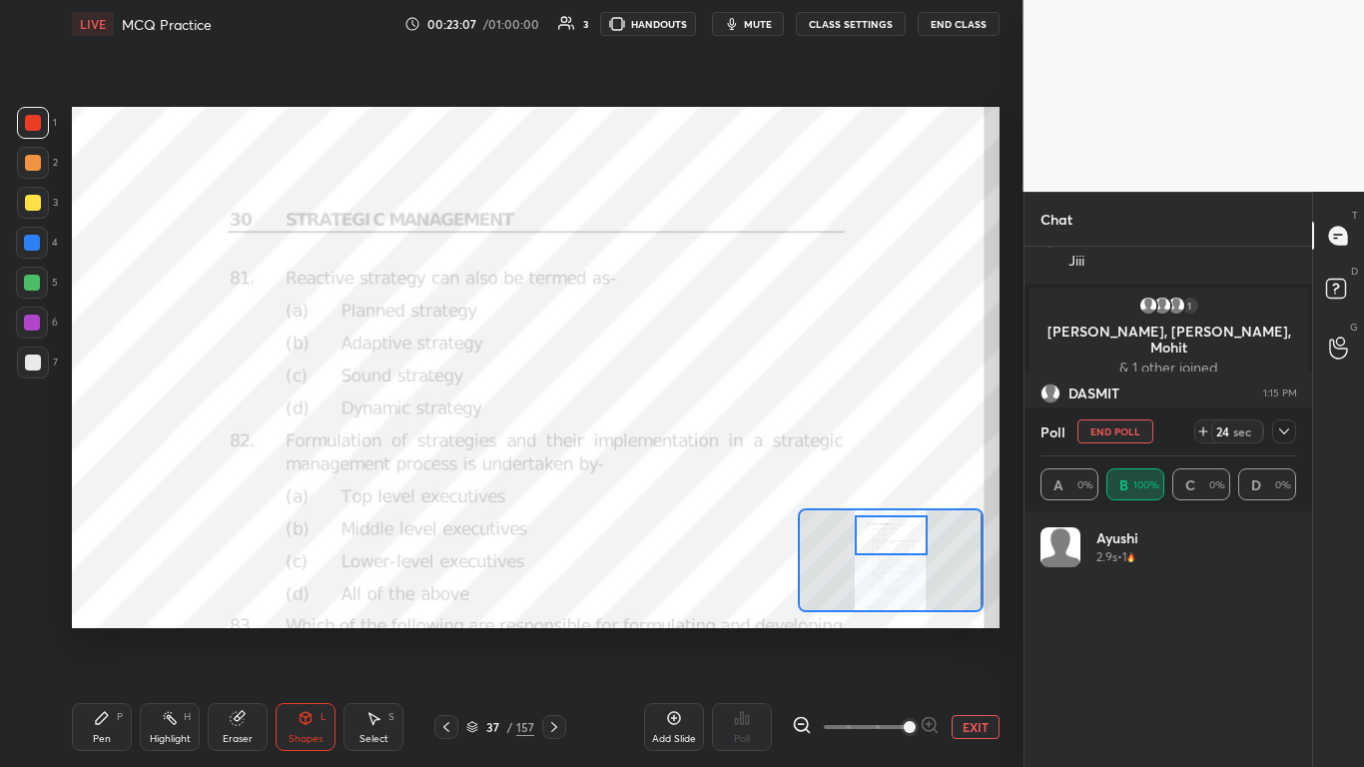
scroll to position [639, 943]
click at [716, 425] on icon at bounding box center [1284, 431] width 16 height 16
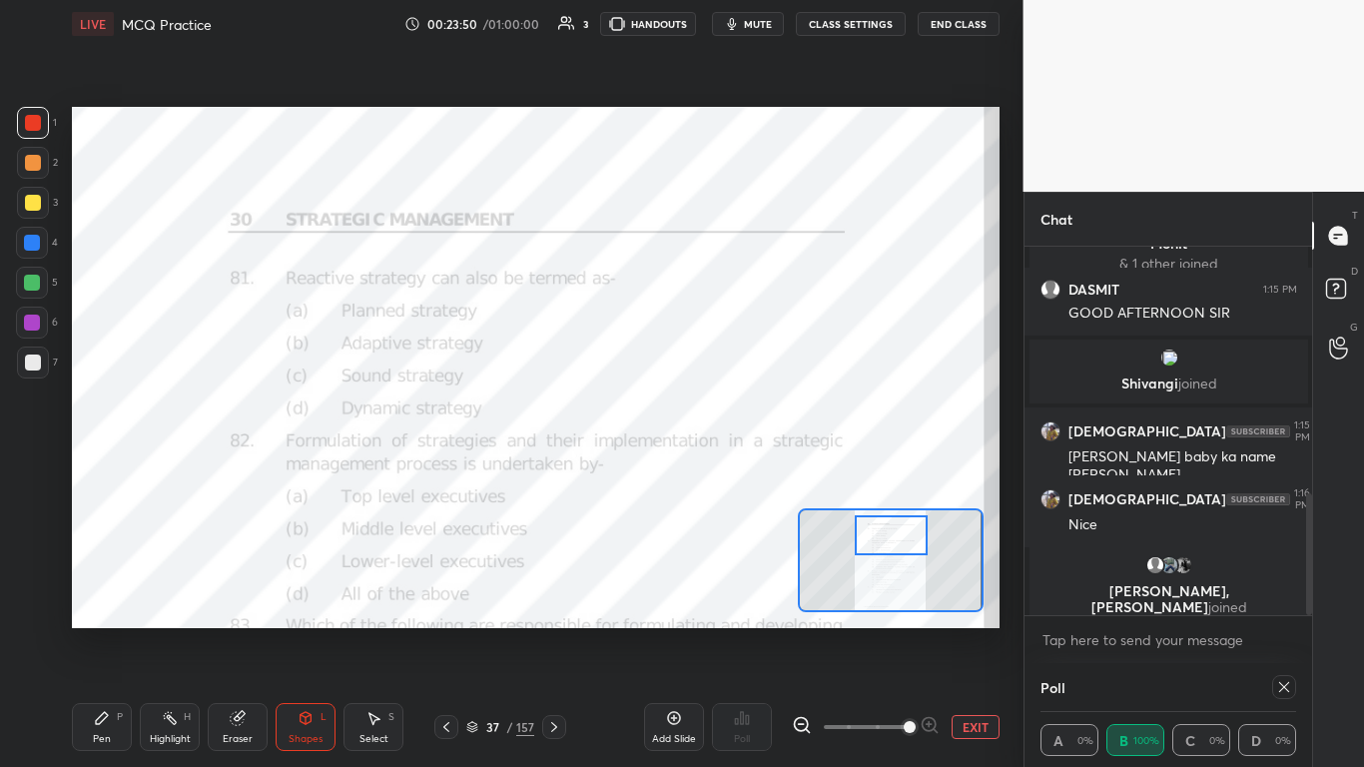
click at [716, 468] on icon at bounding box center [1284, 687] width 16 height 16
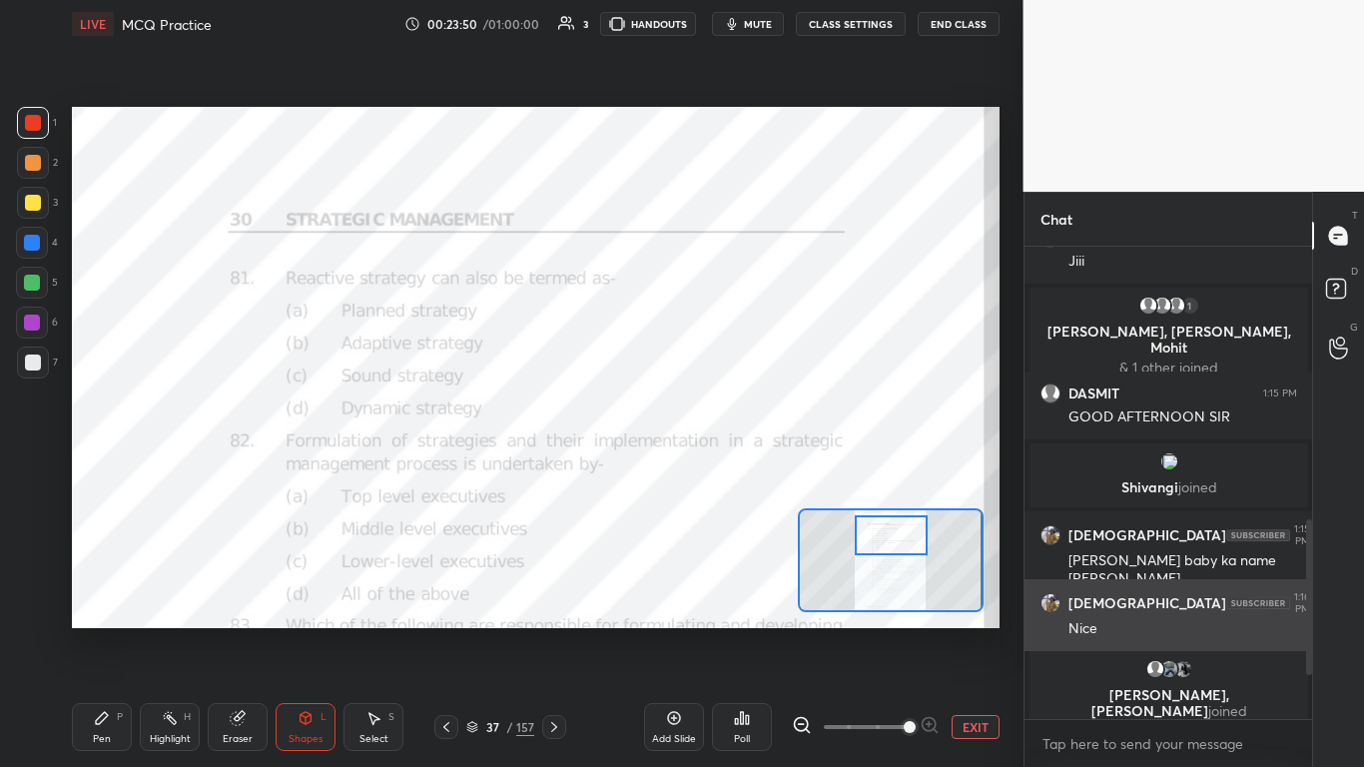
scroll to position [646, 0]
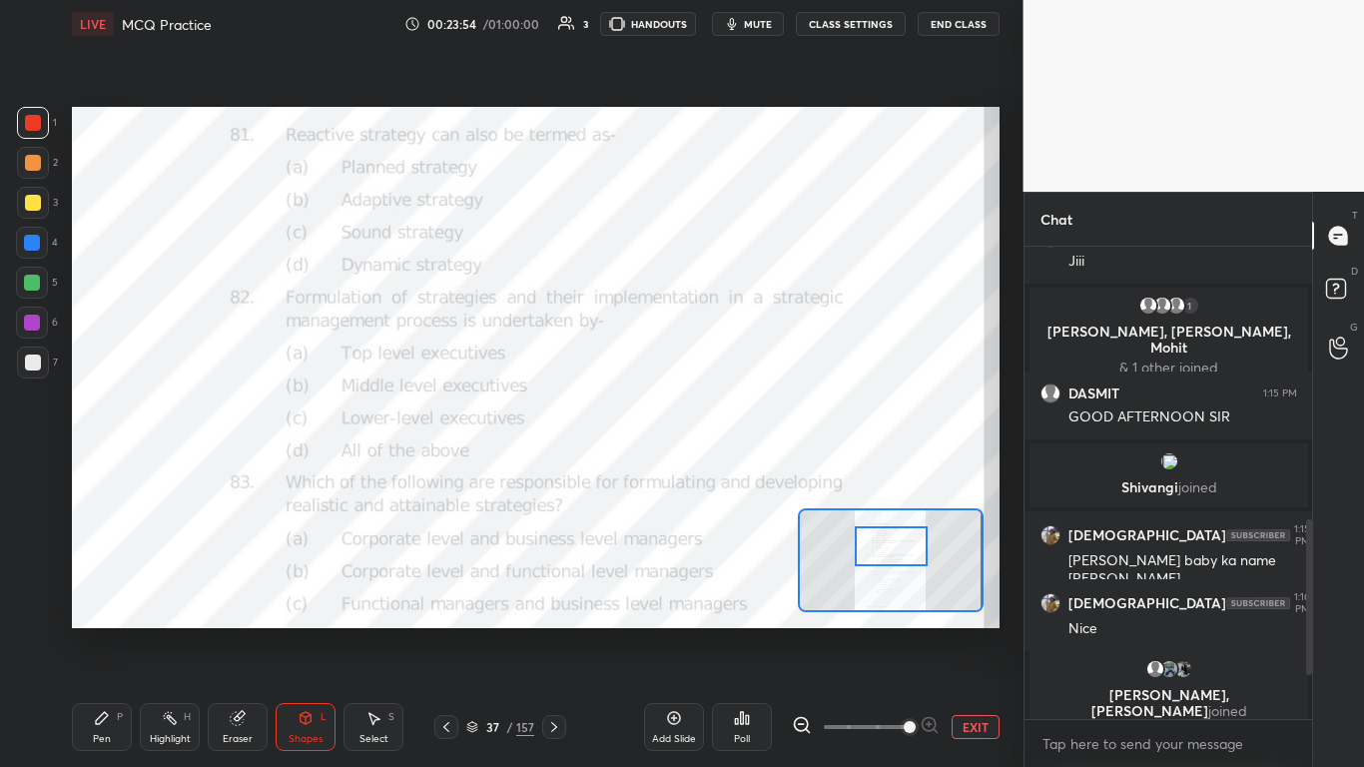
drag, startPoint x: 892, startPoint y: 537, endPoint x: 892, endPoint y: 548, distance: 11.0
click at [716, 468] on div at bounding box center [891, 546] width 73 height 40
click at [716, 468] on div "Poll" at bounding box center [742, 727] width 60 height 48
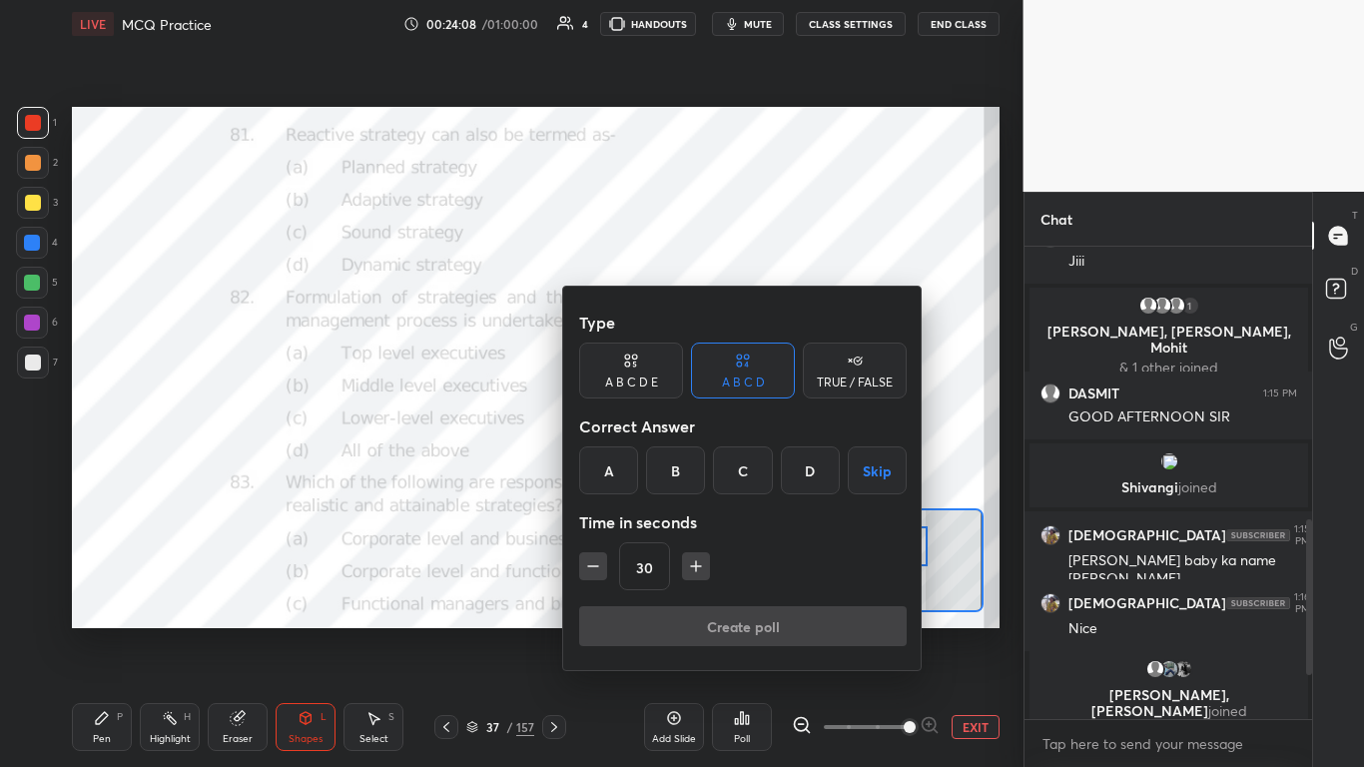
click at [716, 467] on div "D" at bounding box center [810, 470] width 59 height 48
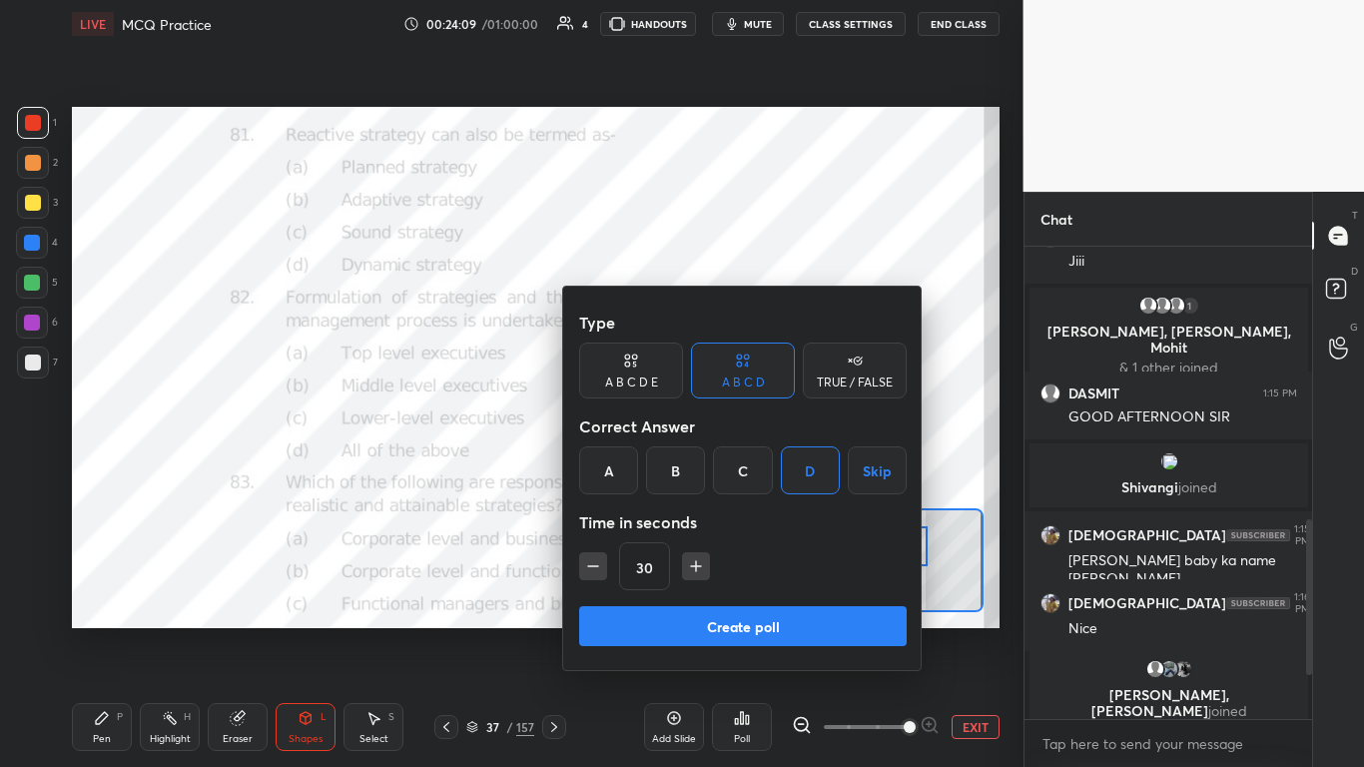
click at [716, 468] on button "Create poll" at bounding box center [743, 626] width 328 height 40
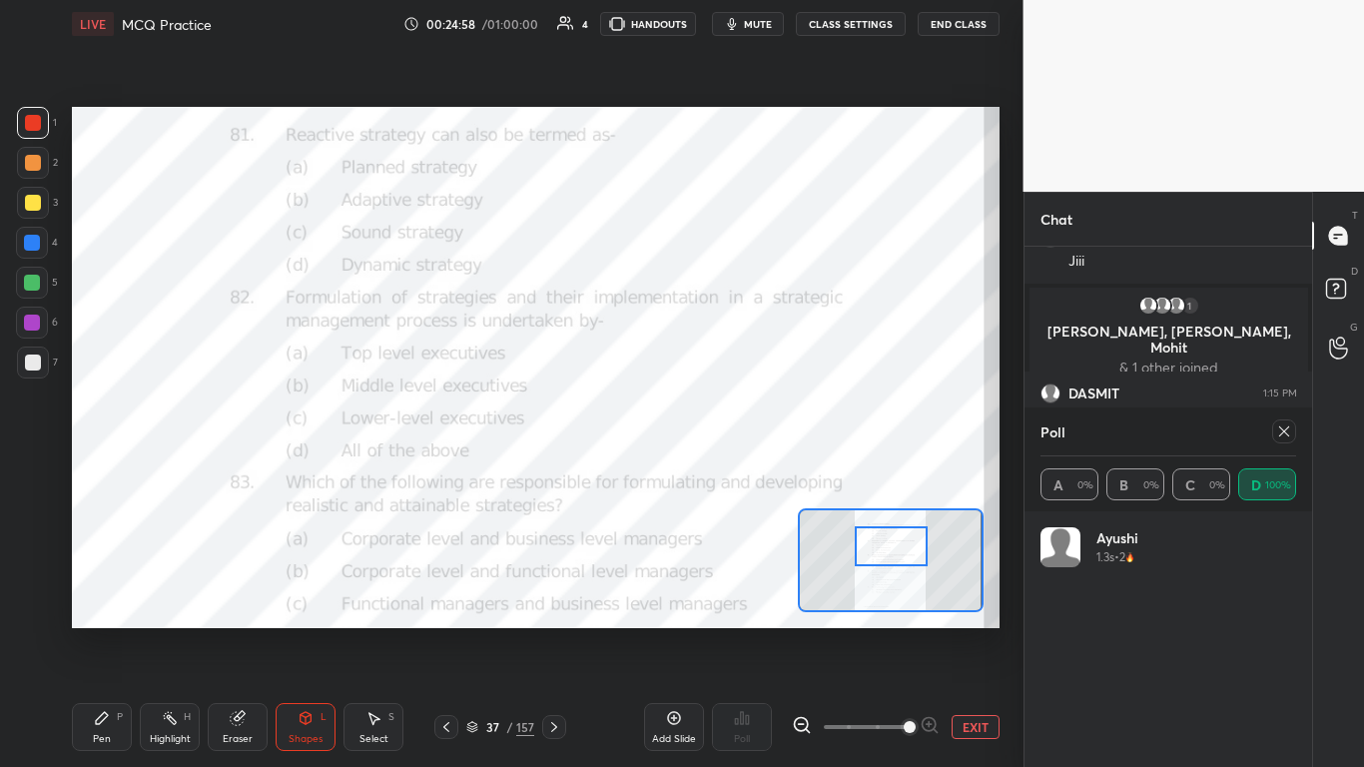
scroll to position [765, 0]
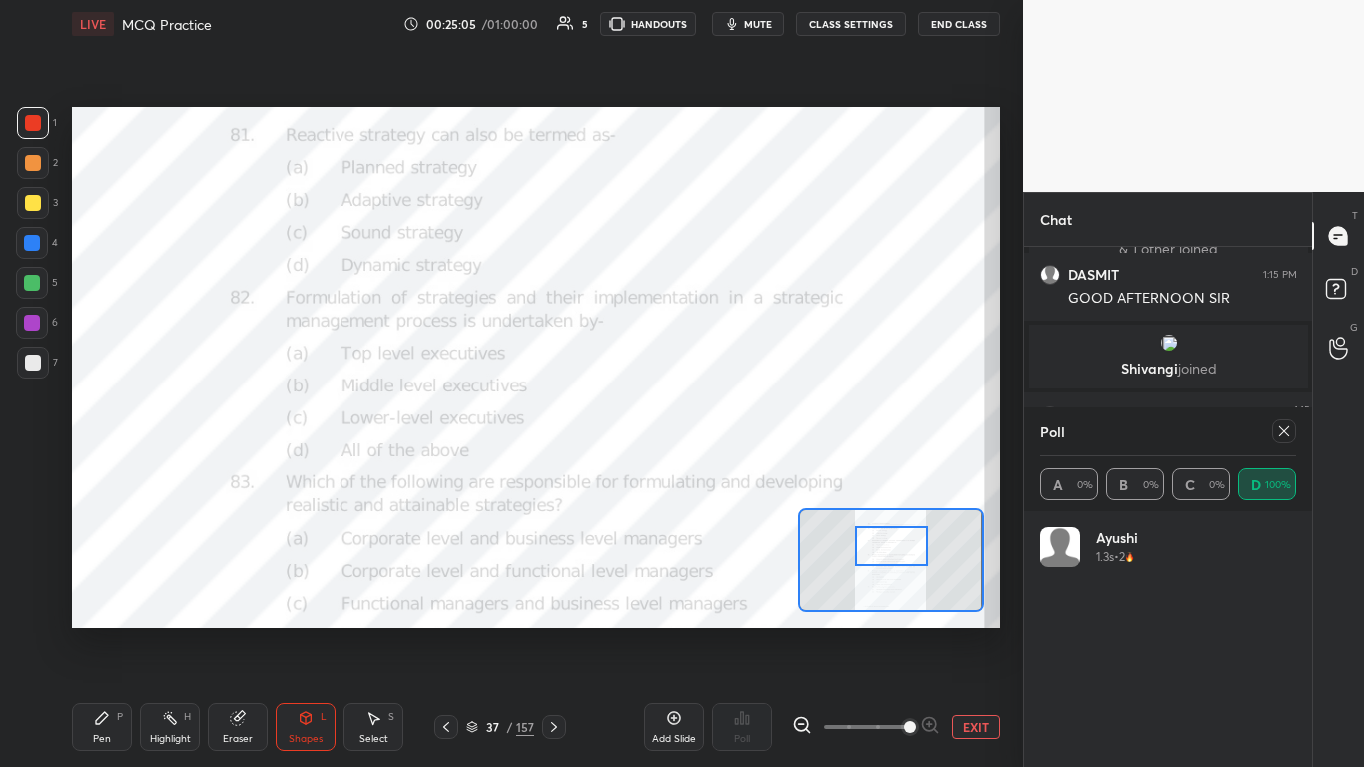
drag, startPoint x: 1279, startPoint y: 430, endPoint x: 1252, endPoint y: 452, distance: 34.8
click at [716, 430] on icon at bounding box center [1284, 431] width 16 height 16
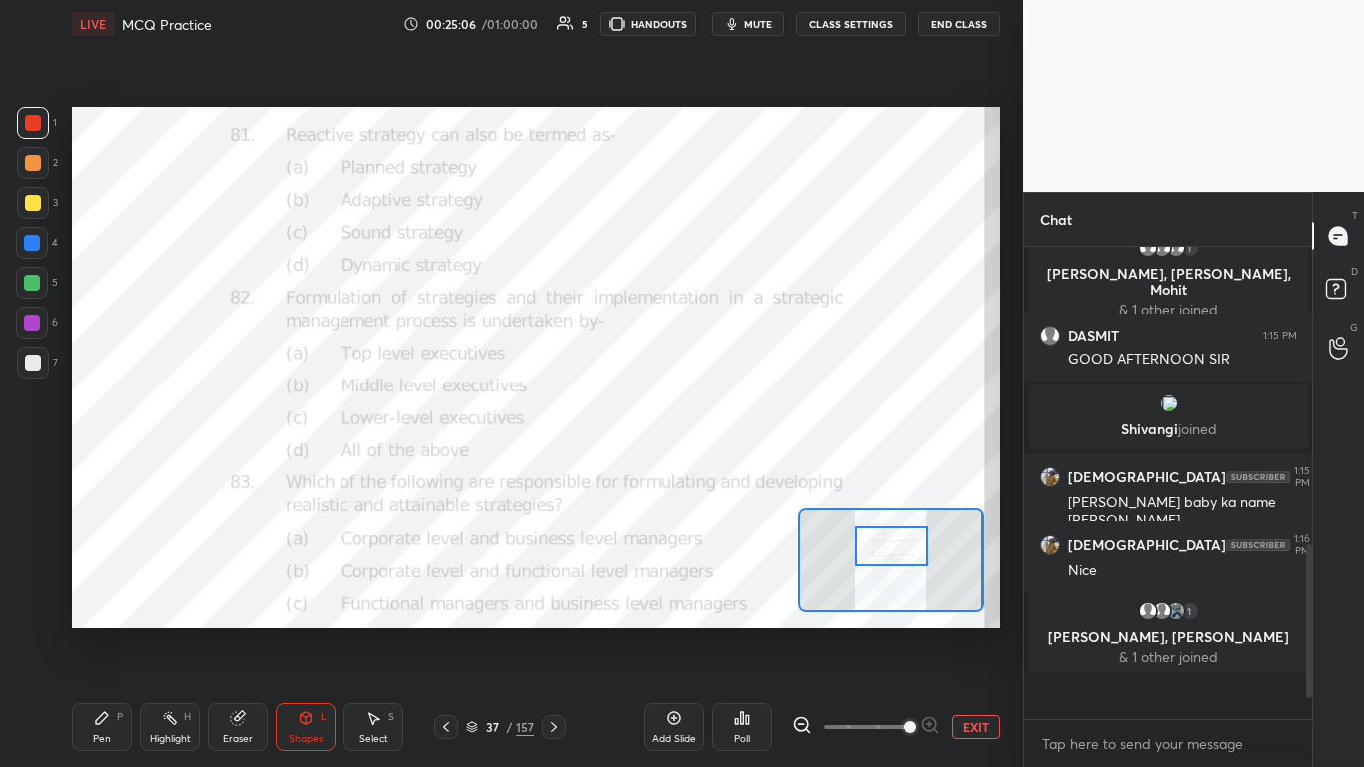
scroll to position [662, 0]
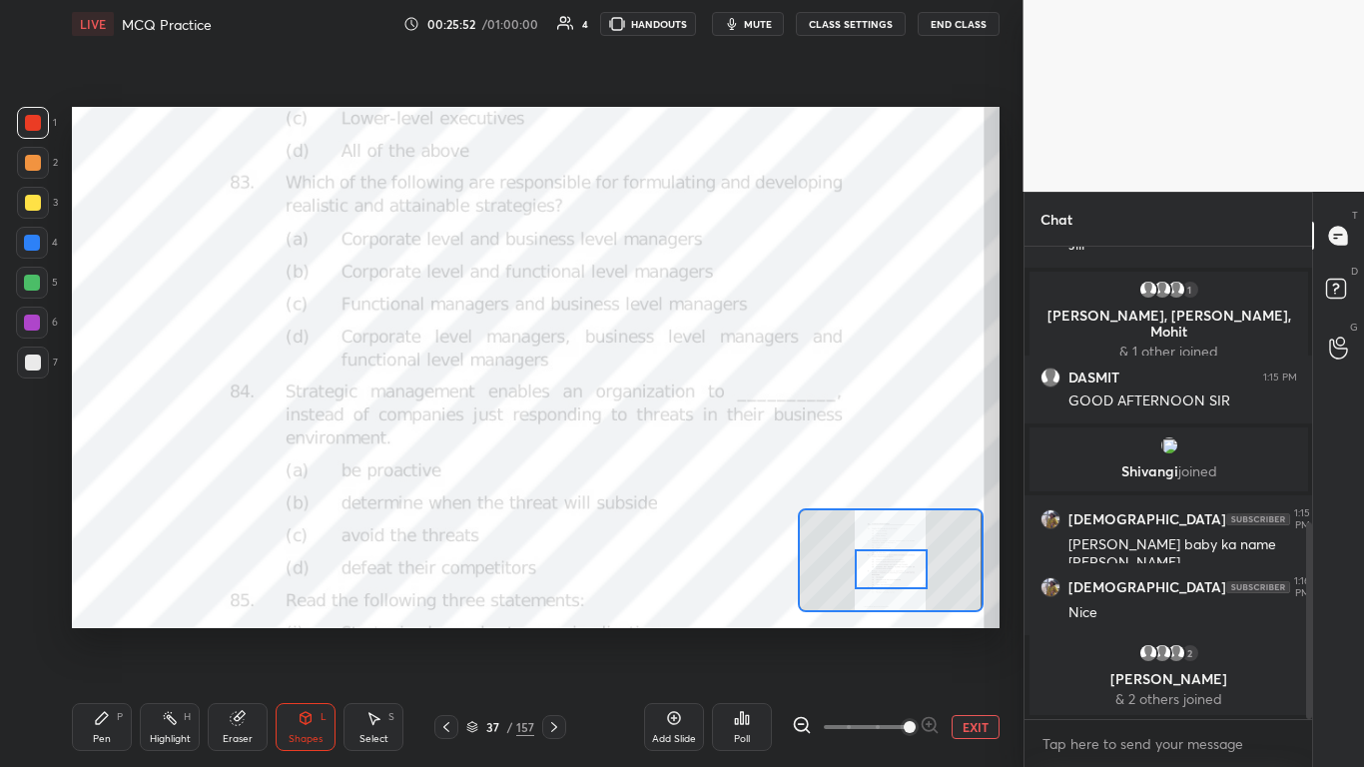
drag, startPoint x: 891, startPoint y: 551, endPoint x: 891, endPoint y: 574, distance: 23.0
click at [716, 468] on div at bounding box center [891, 569] width 73 height 40
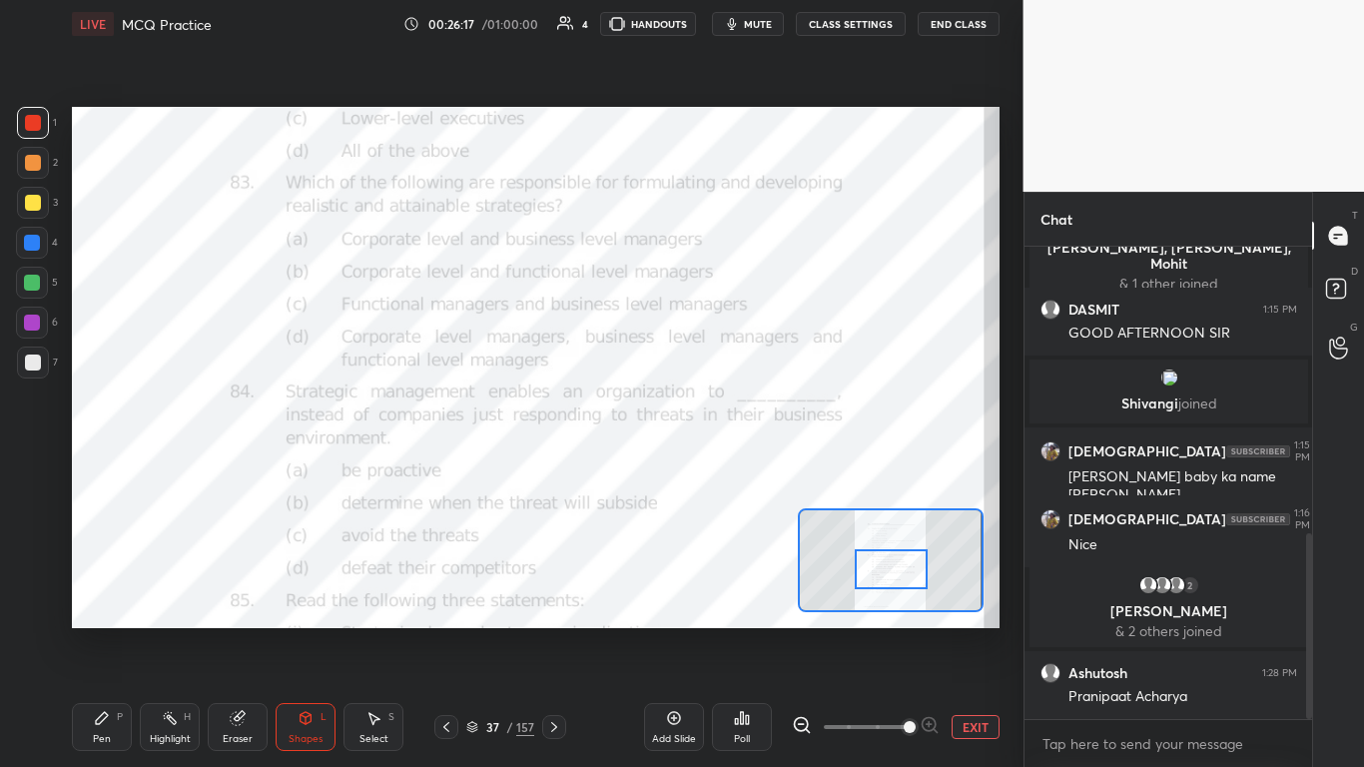
scroll to position [514, 282]
click at [716, 468] on div "Poll" at bounding box center [742, 727] width 60 height 48
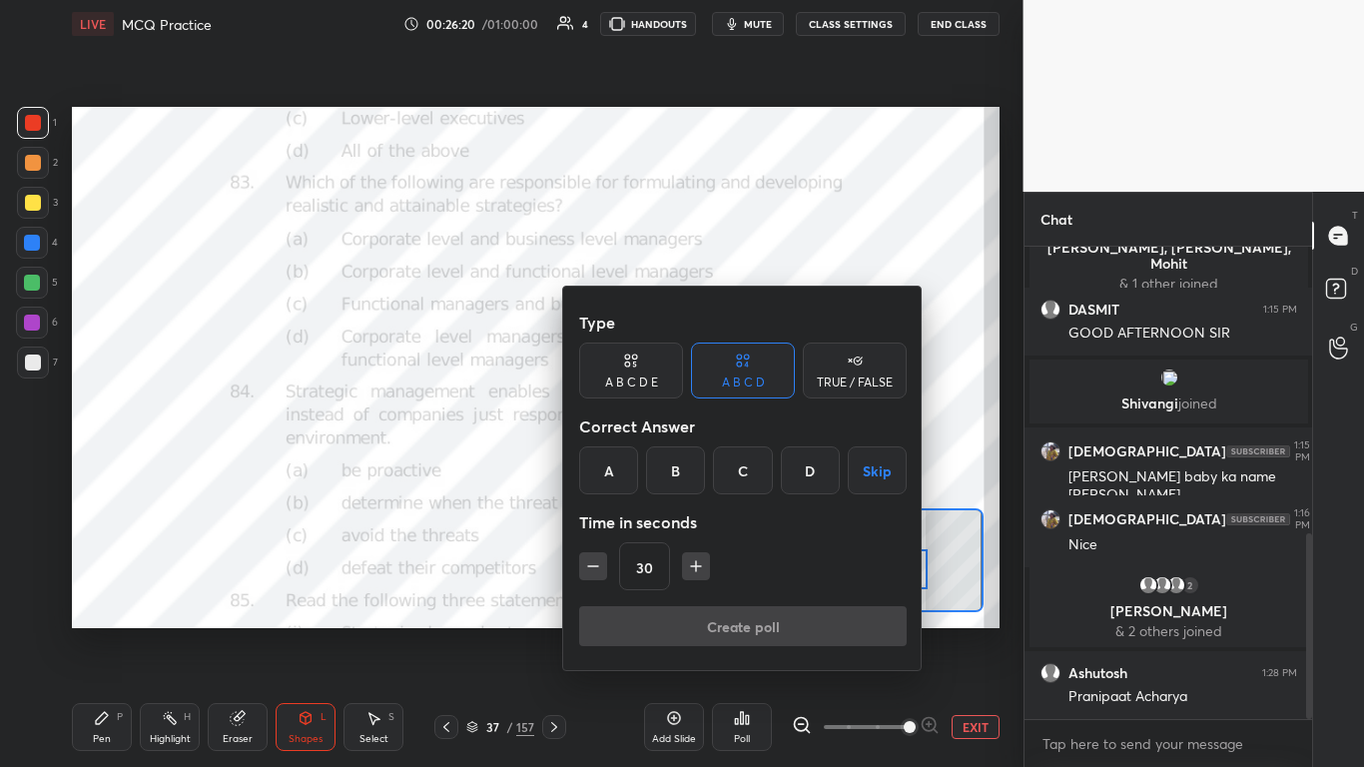
drag, startPoint x: 807, startPoint y: 466, endPoint x: 796, endPoint y: 525, distance: 59.9
click at [716, 467] on div "D" at bounding box center [810, 470] width 59 height 48
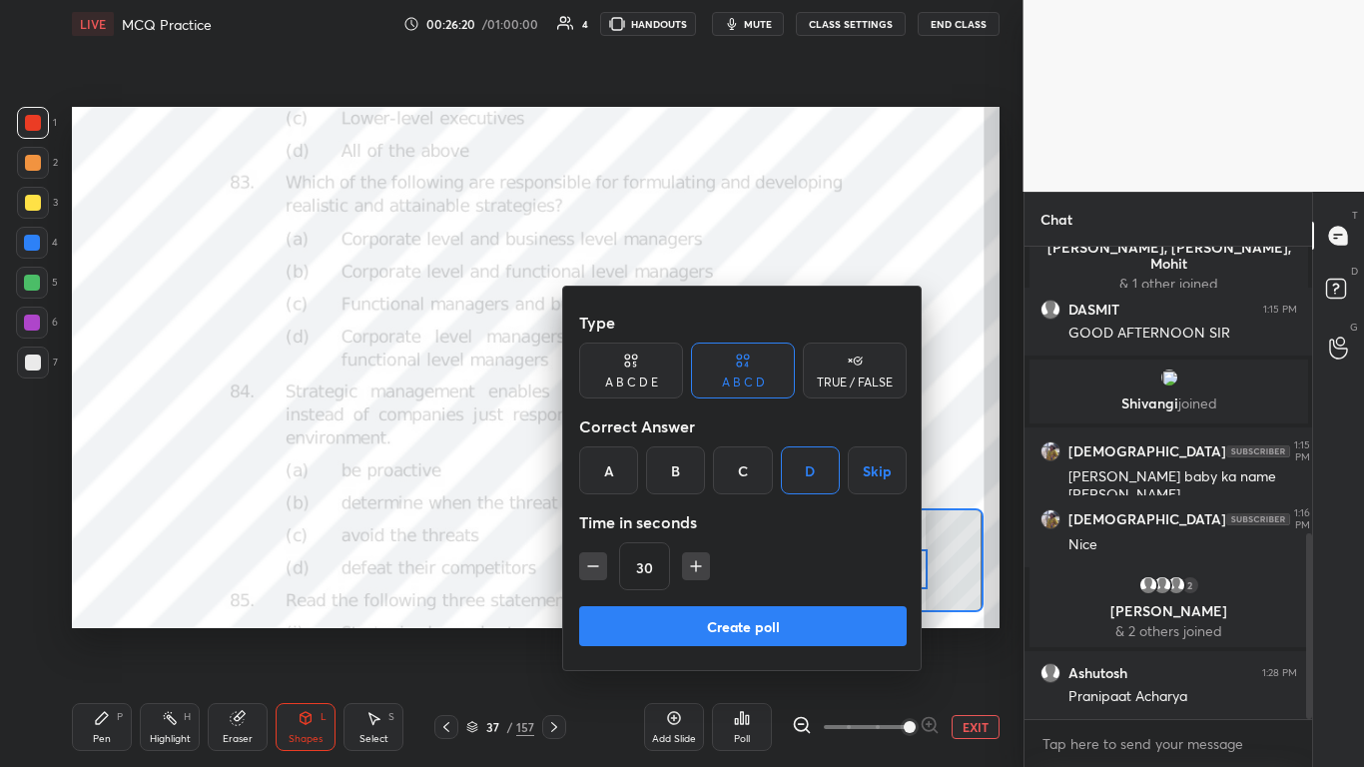
click at [716, 468] on div "Type A B C D E A B C D TRUE / FALSE Correct Answer A B C D Skip Time in seconds…" at bounding box center [743, 455] width 328 height 304
click at [716, 468] on button "Create poll" at bounding box center [743, 626] width 328 height 40
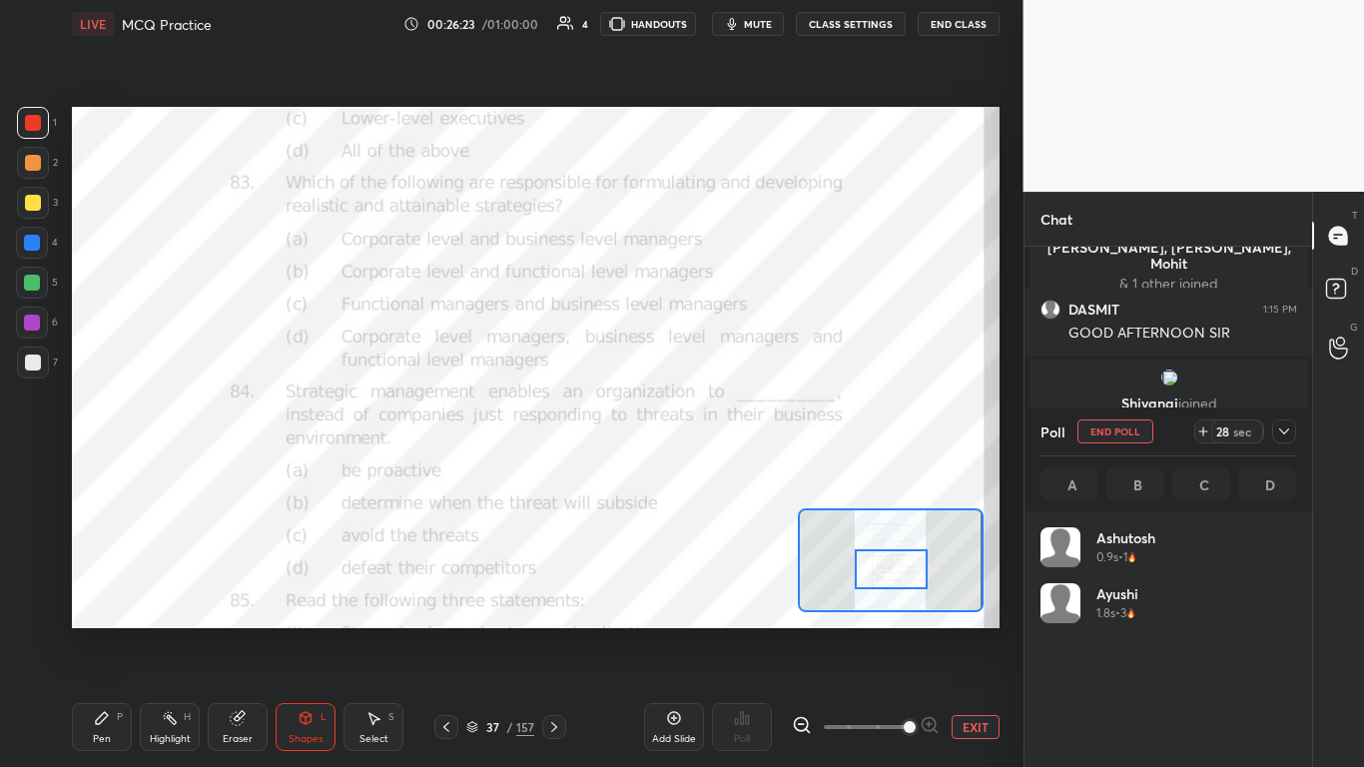
scroll to position [7, 7]
click at [716, 435] on icon at bounding box center [1284, 431] width 16 height 16
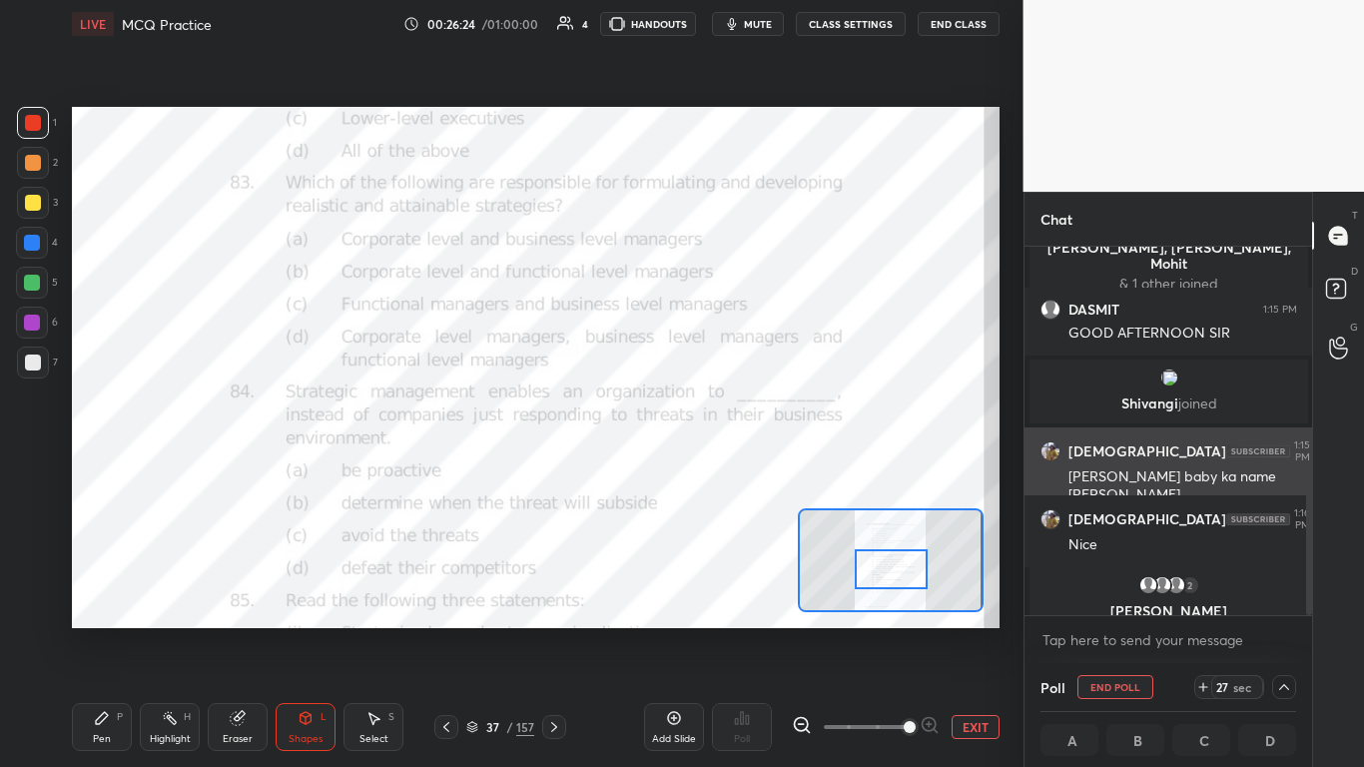
scroll to position [1, 7]
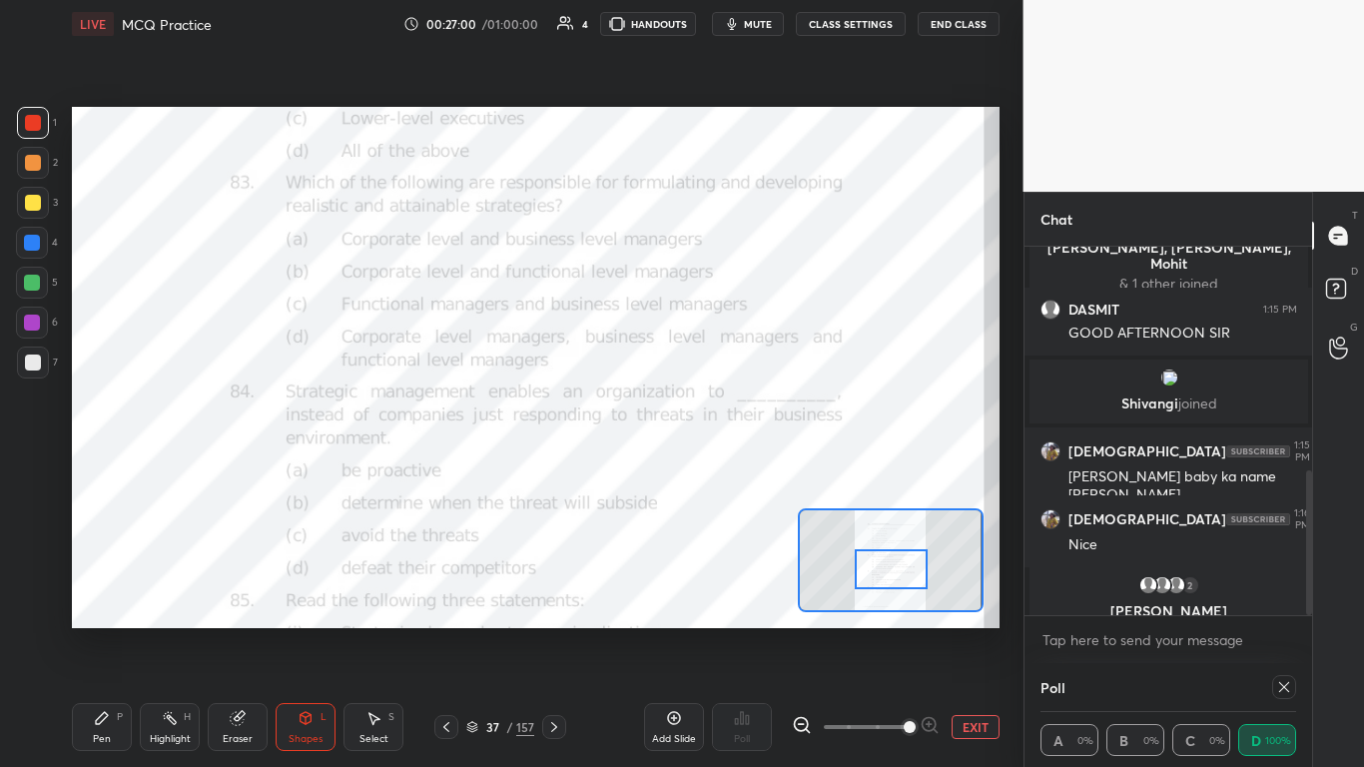
drag, startPoint x: 1284, startPoint y: 687, endPoint x: 1298, endPoint y: 694, distance: 15.6
click at [716, 468] on icon at bounding box center [1284, 687] width 16 height 16
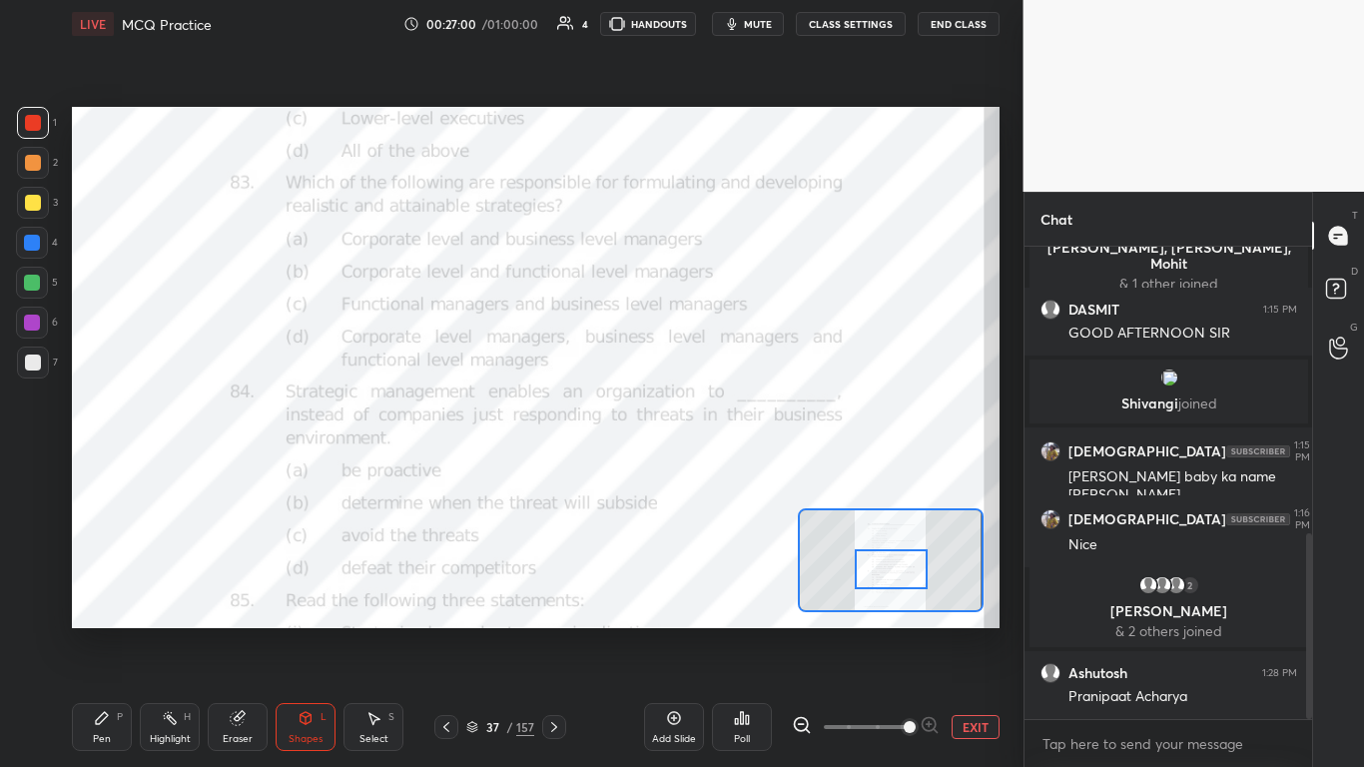
scroll to position [514, 282]
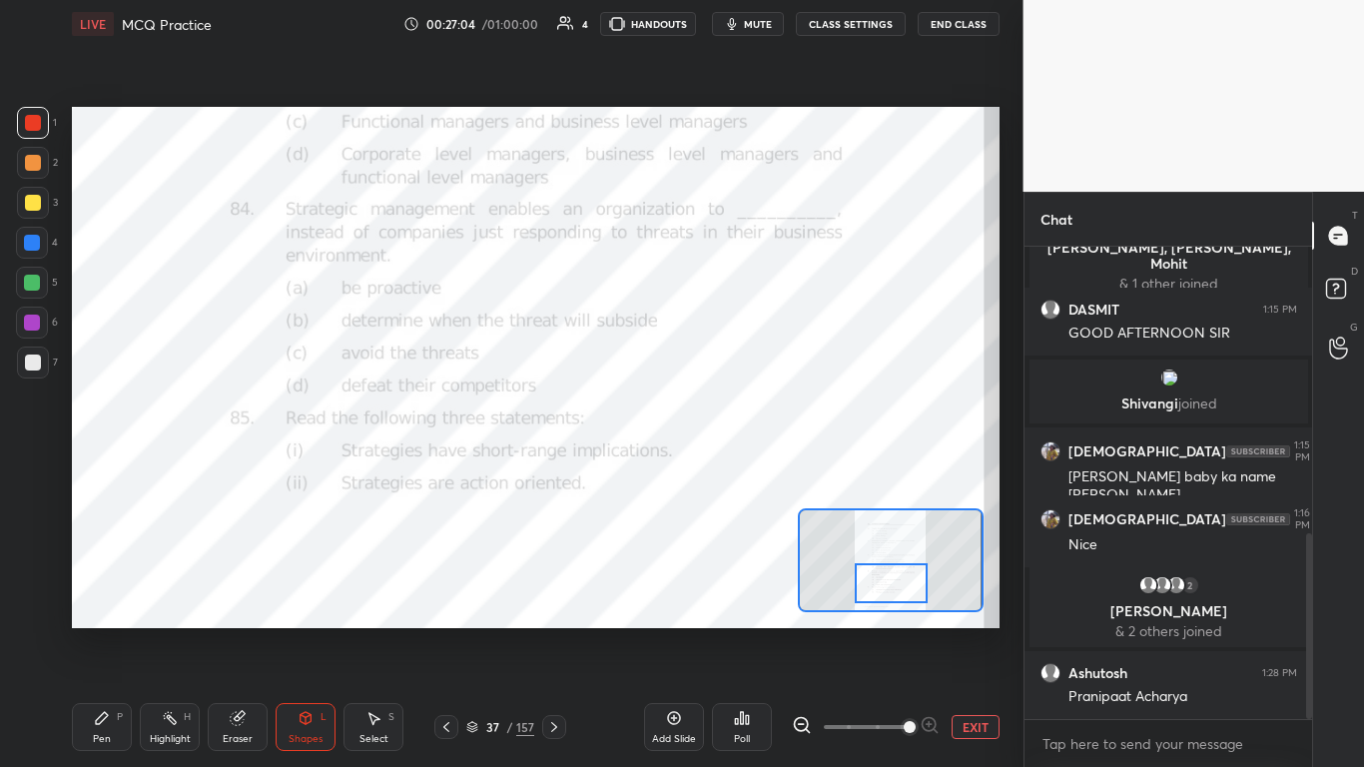
click at [716, 468] on div at bounding box center [891, 583] width 73 height 40
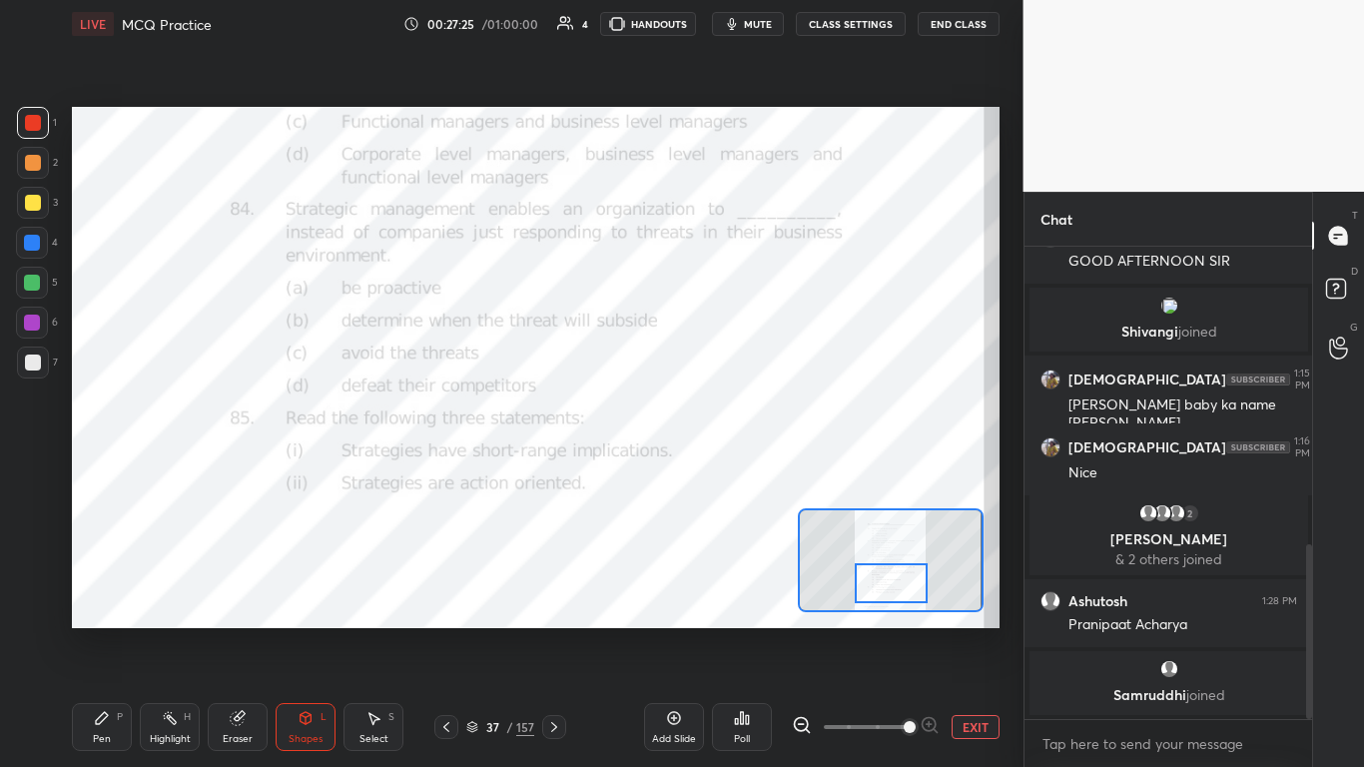
click at [716, 468] on div "Poll" at bounding box center [742, 727] width 60 height 48
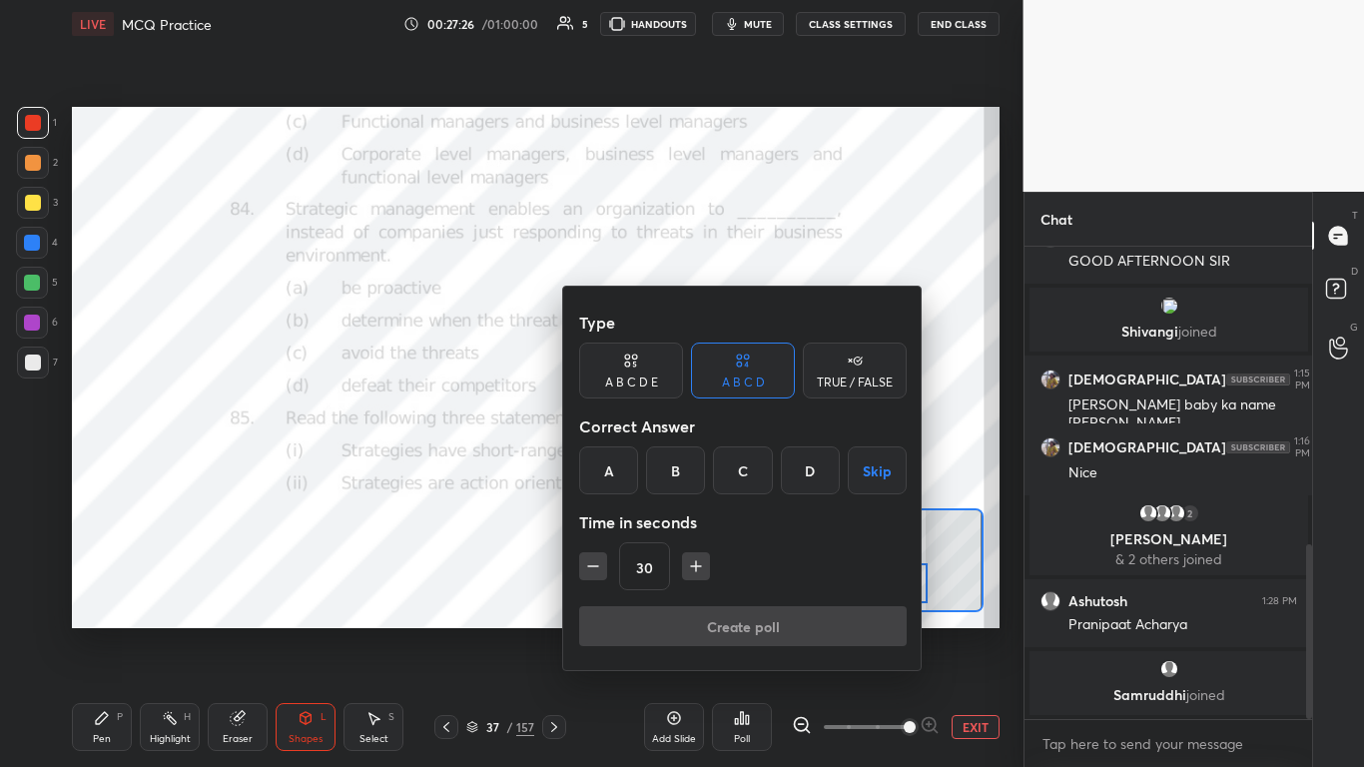
click at [609, 458] on div "A" at bounding box center [608, 470] width 59 height 48
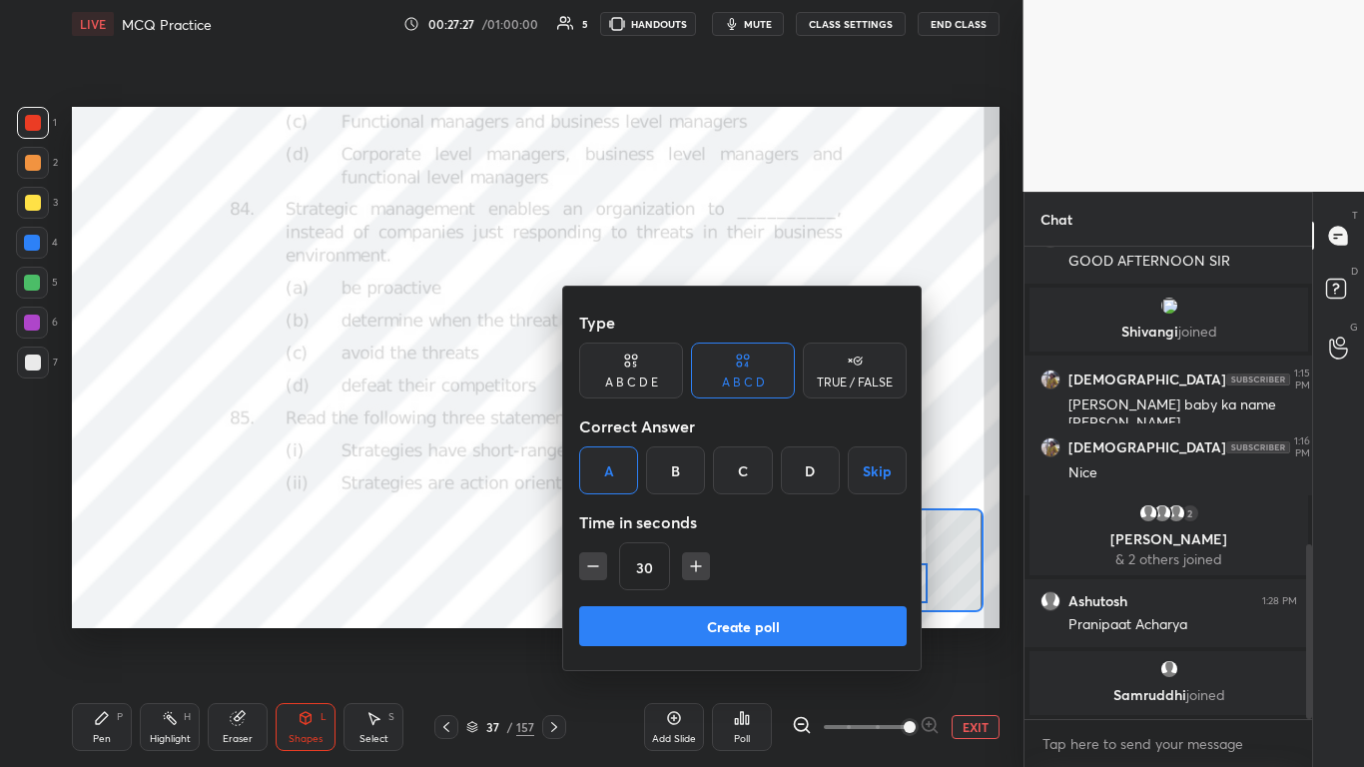
click at [701, 468] on button "Create poll" at bounding box center [743, 626] width 328 height 40
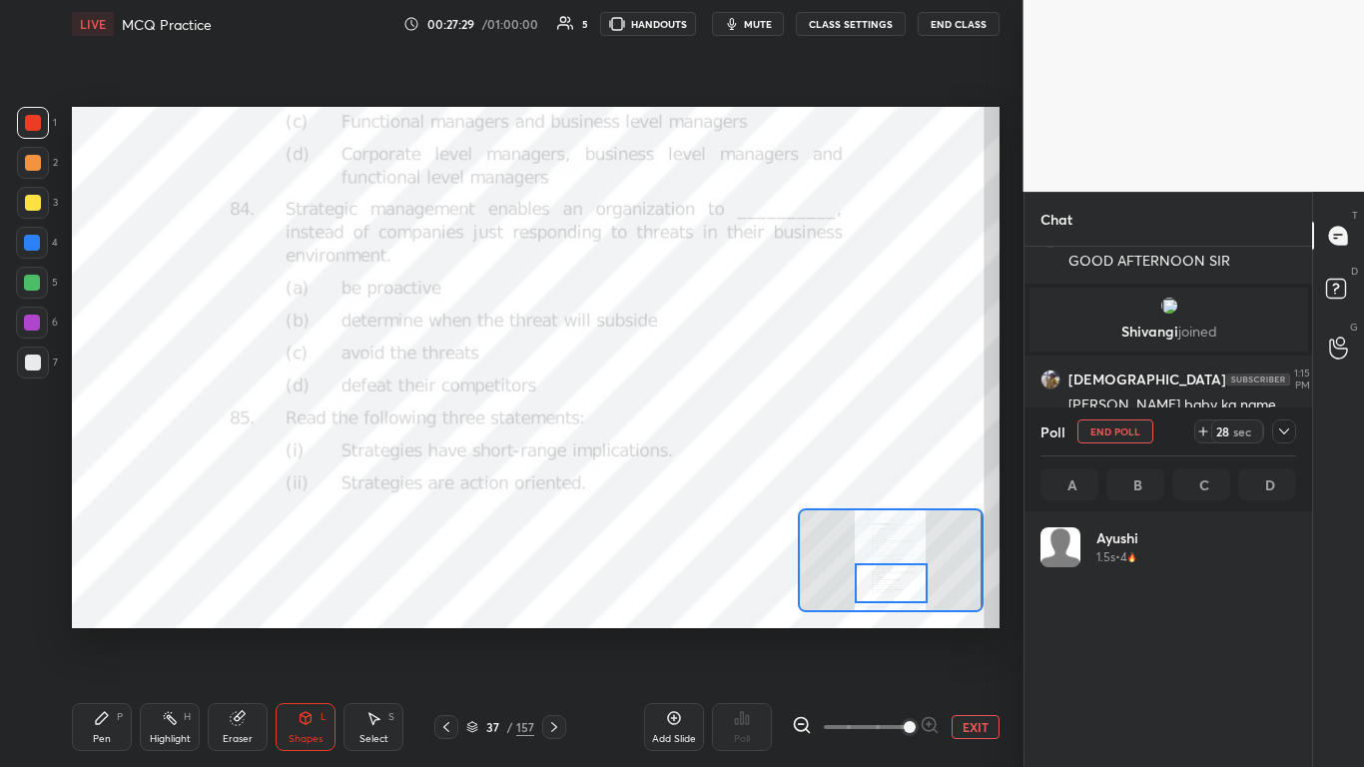
scroll to position [234, 250]
click at [716, 429] on icon at bounding box center [1284, 431] width 16 height 16
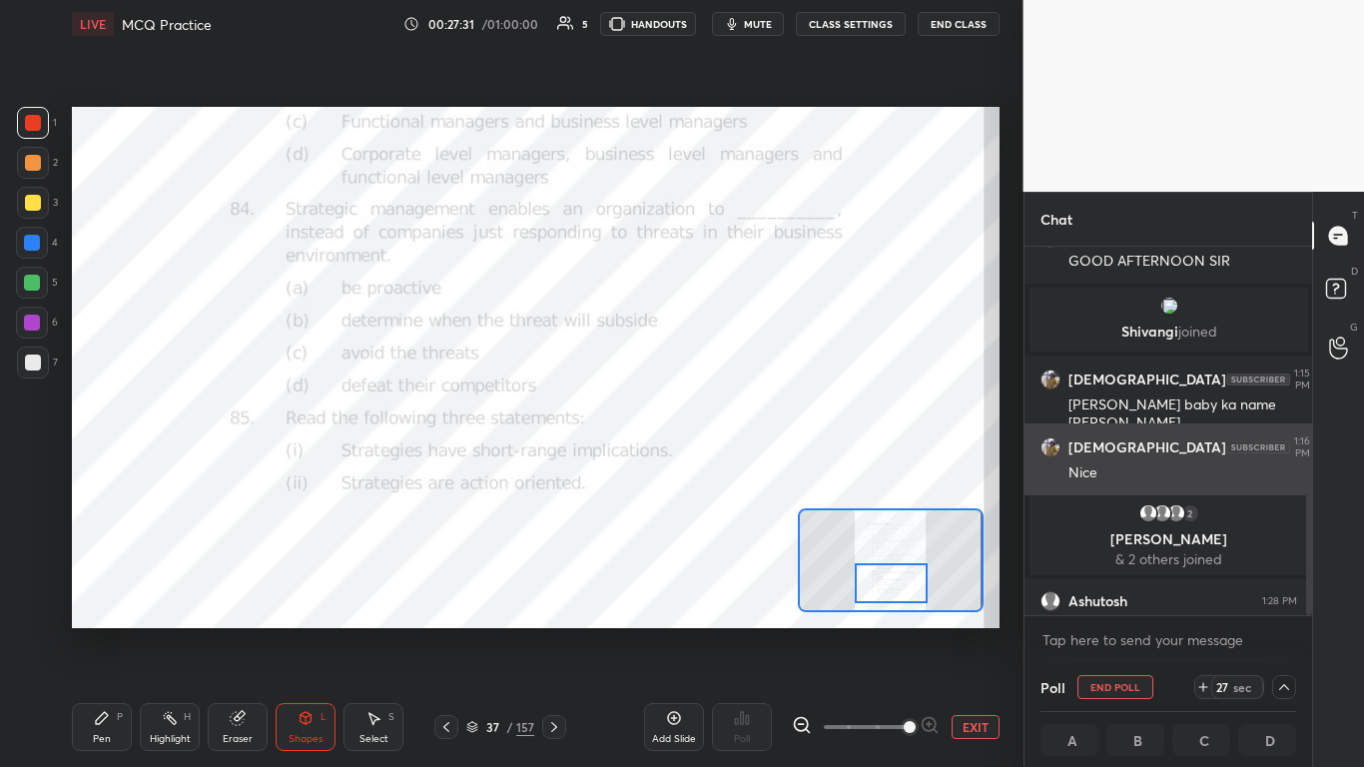
scroll to position [0, 0]
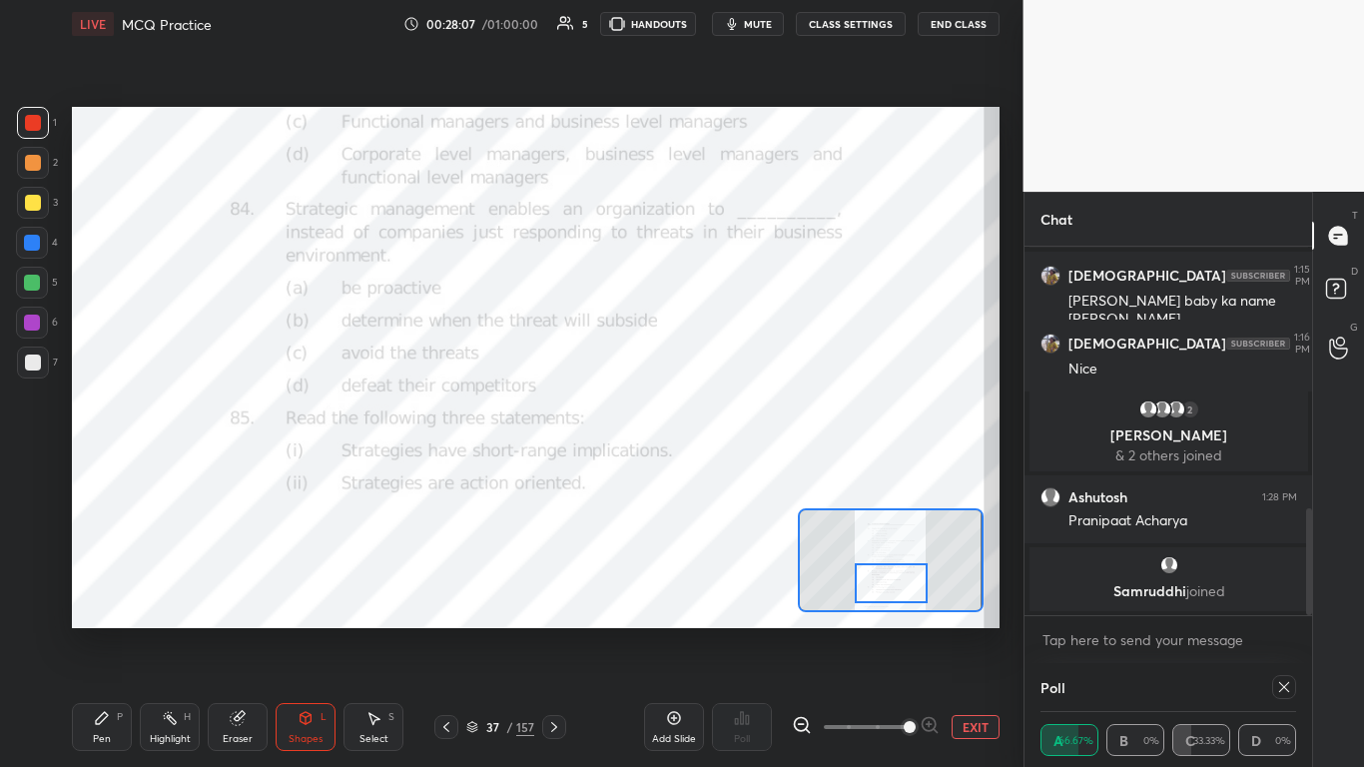
click at [716, 468] on div at bounding box center [1284, 687] width 24 height 24
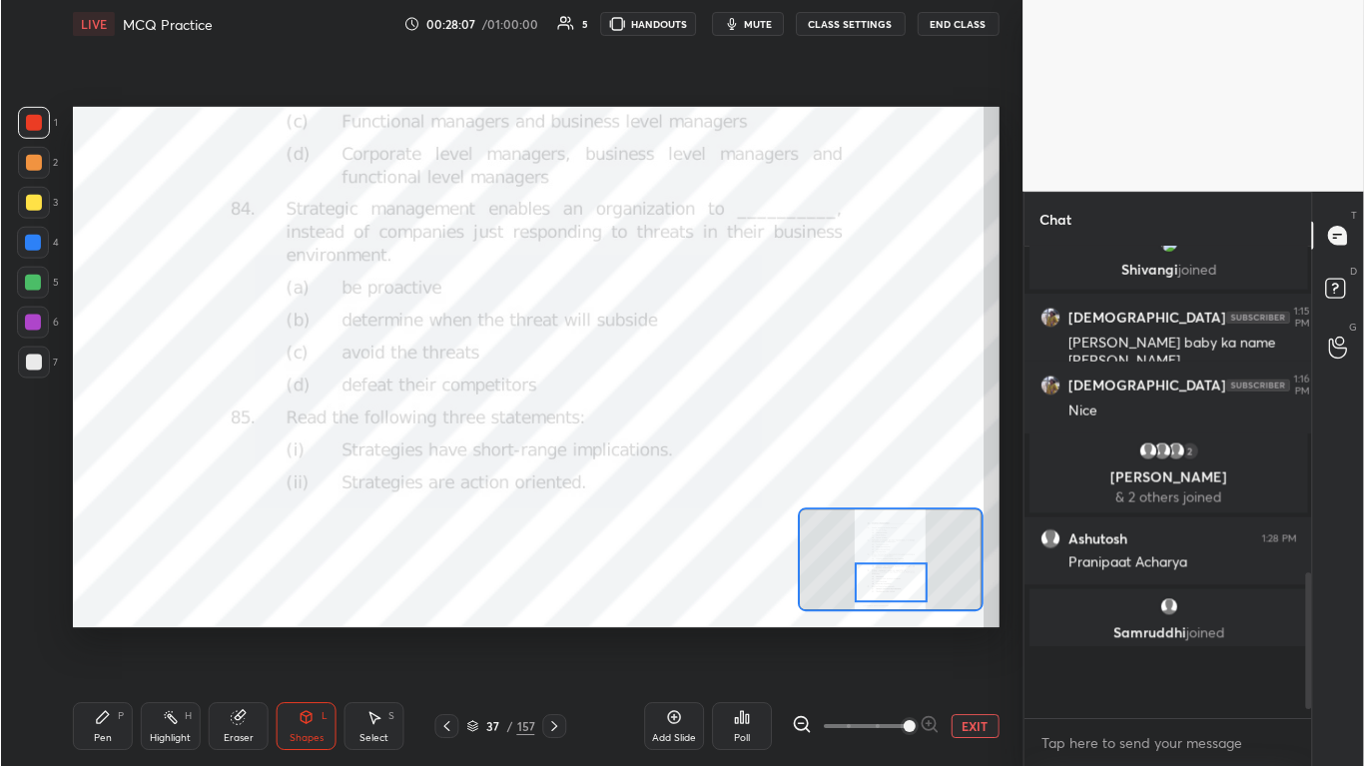
scroll to position [7, 7]
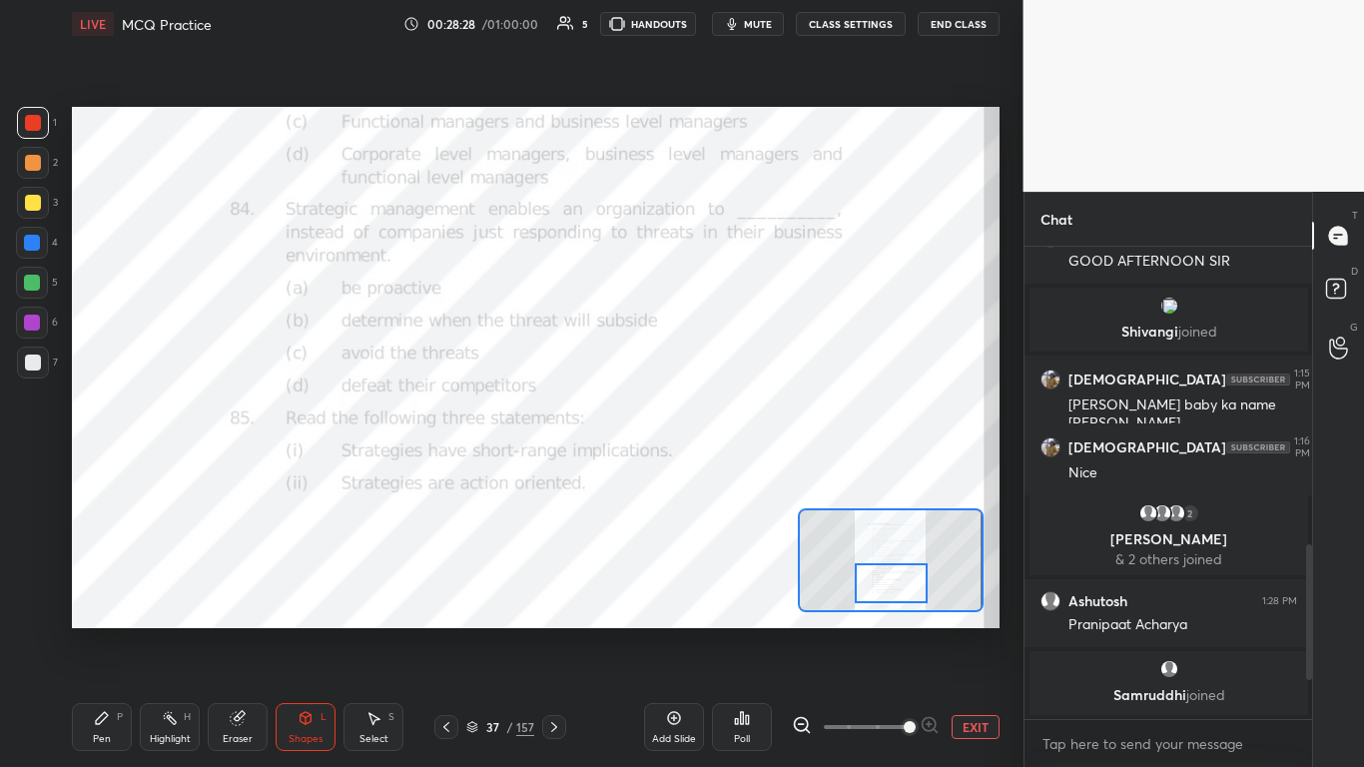
drag, startPoint x: 554, startPoint y: 722, endPoint x: 565, endPoint y: 723, distance: 11.0
click at [554, 468] on icon at bounding box center [554, 727] width 16 height 16
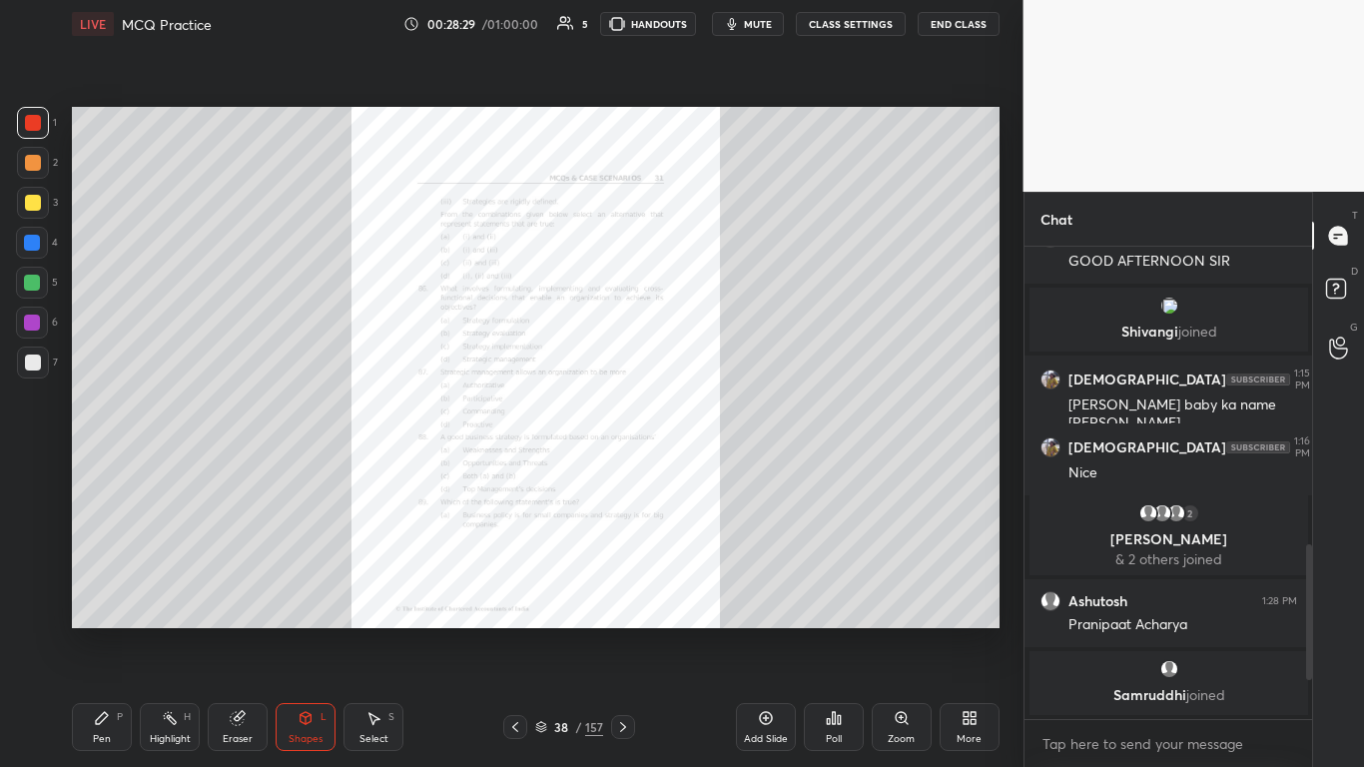
click at [716, 468] on div "Zoom" at bounding box center [902, 727] width 60 height 48
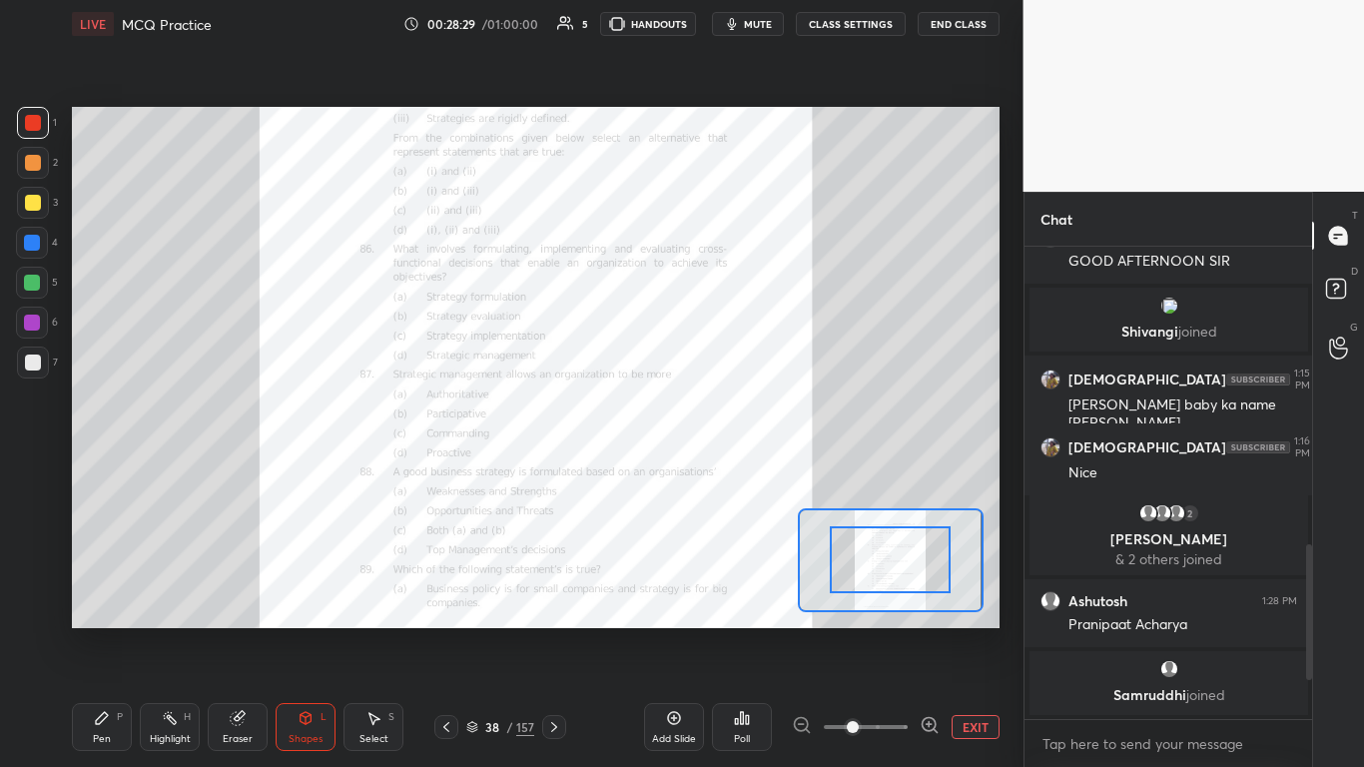
click at [716, 468] on span at bounding box center [866, 727] width 84 height 30
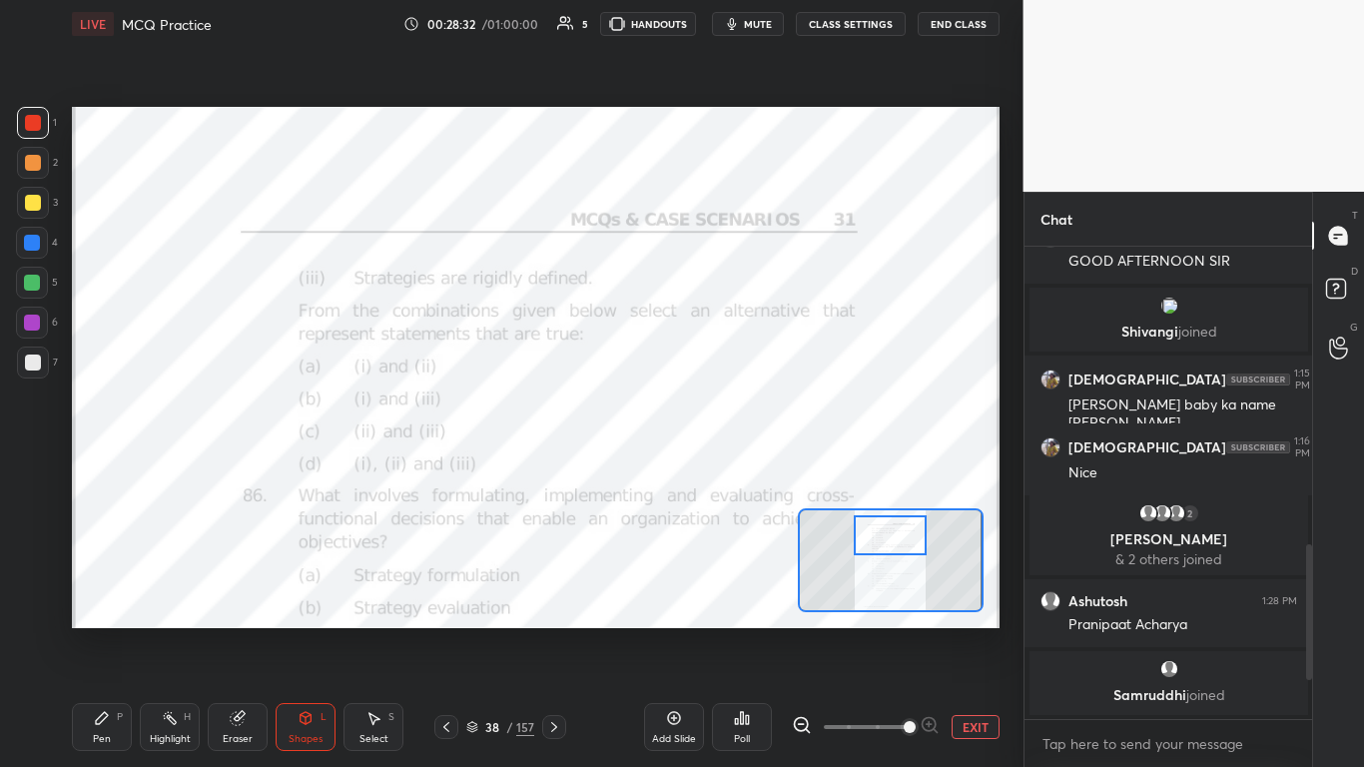
drag, startPoint x: 896, startPoint y: 555, endPoint x: 896, endPoint y: 533, distance: 22.0
click at [716, 468] on div at bounding box center [890, 535] width 73 height 40
click at [444, 468] on icon at bounding box center [446, 727] width 16 height 16
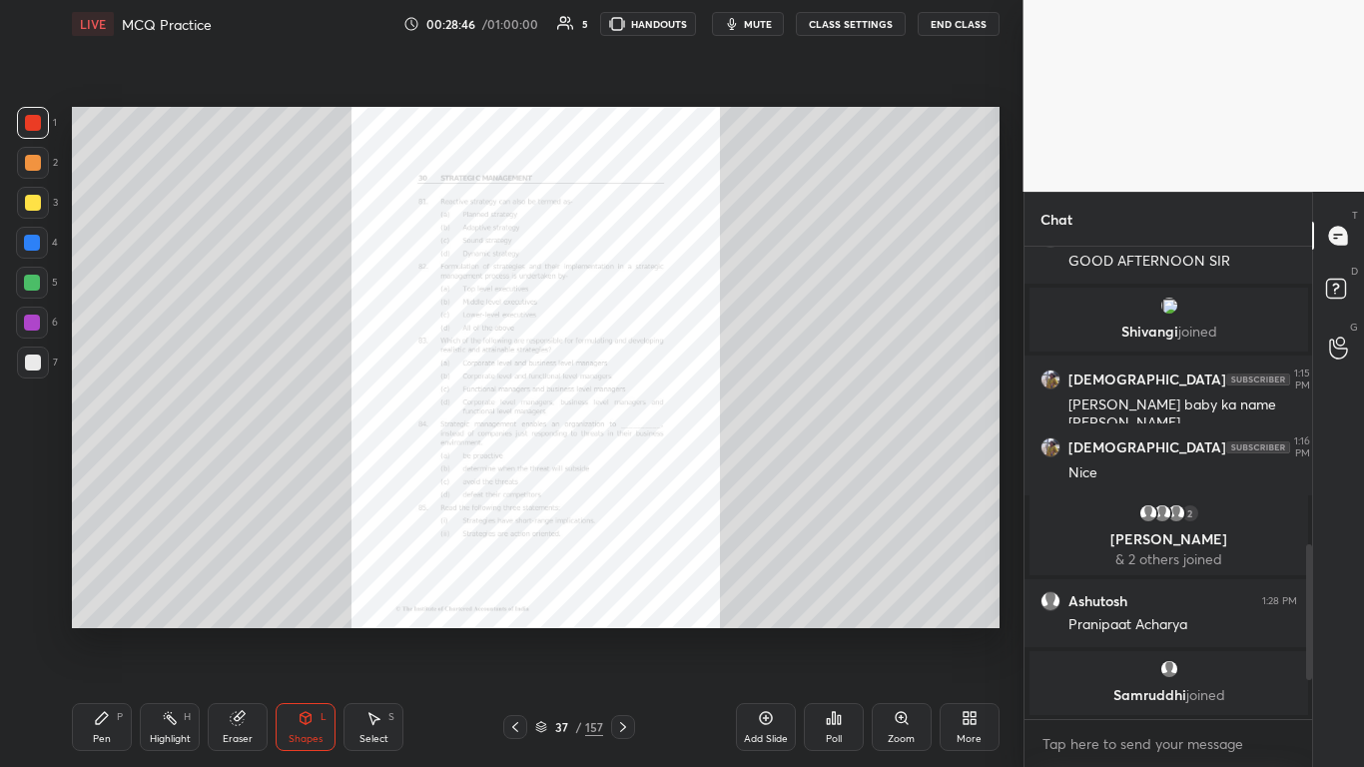
click at [716, 468] on icon at bounding box center [901, 717] width 11 height 11
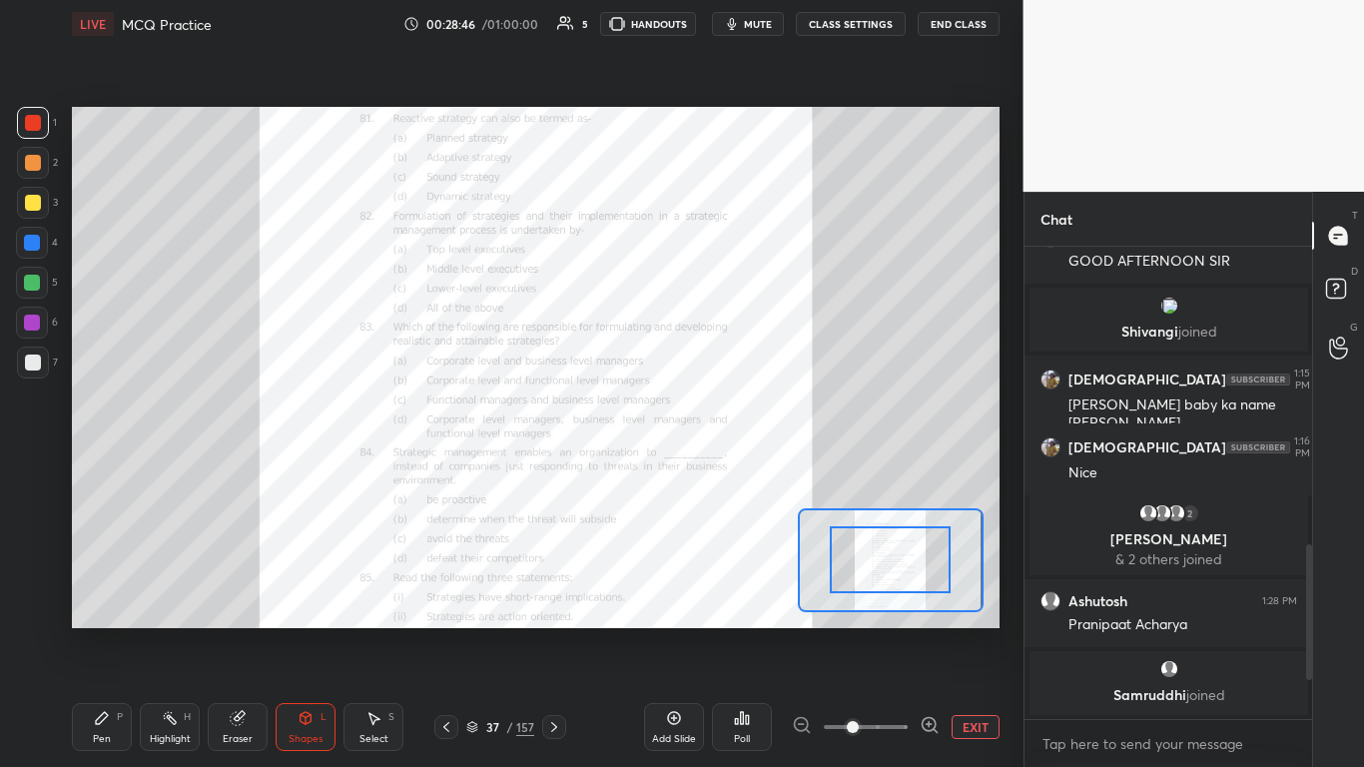
click at [716, 468] on span at bounding box center [866, 727] width 84 height 30
click at [716, 468] on span at bounding box center [853, 727] width 12 height 12
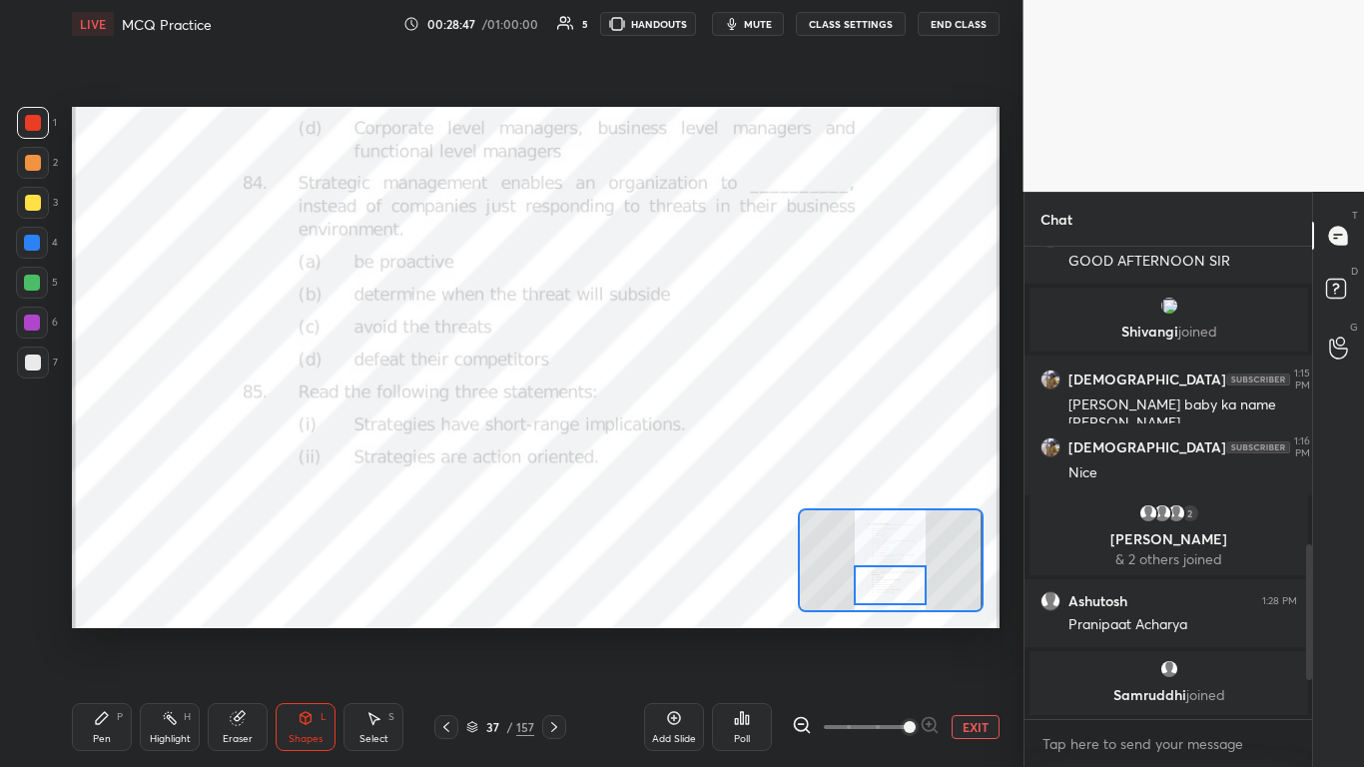
drag, startPoint x: 909, startPoint y: 573, endPoint x: 911, endPoint y: 587, distance: 14.1
click at [716, 468] on div at bounding box center [890, 585] width 73 height 40
click at [558, 468] on icon at bounding box center [554, 727] width 16 height 16
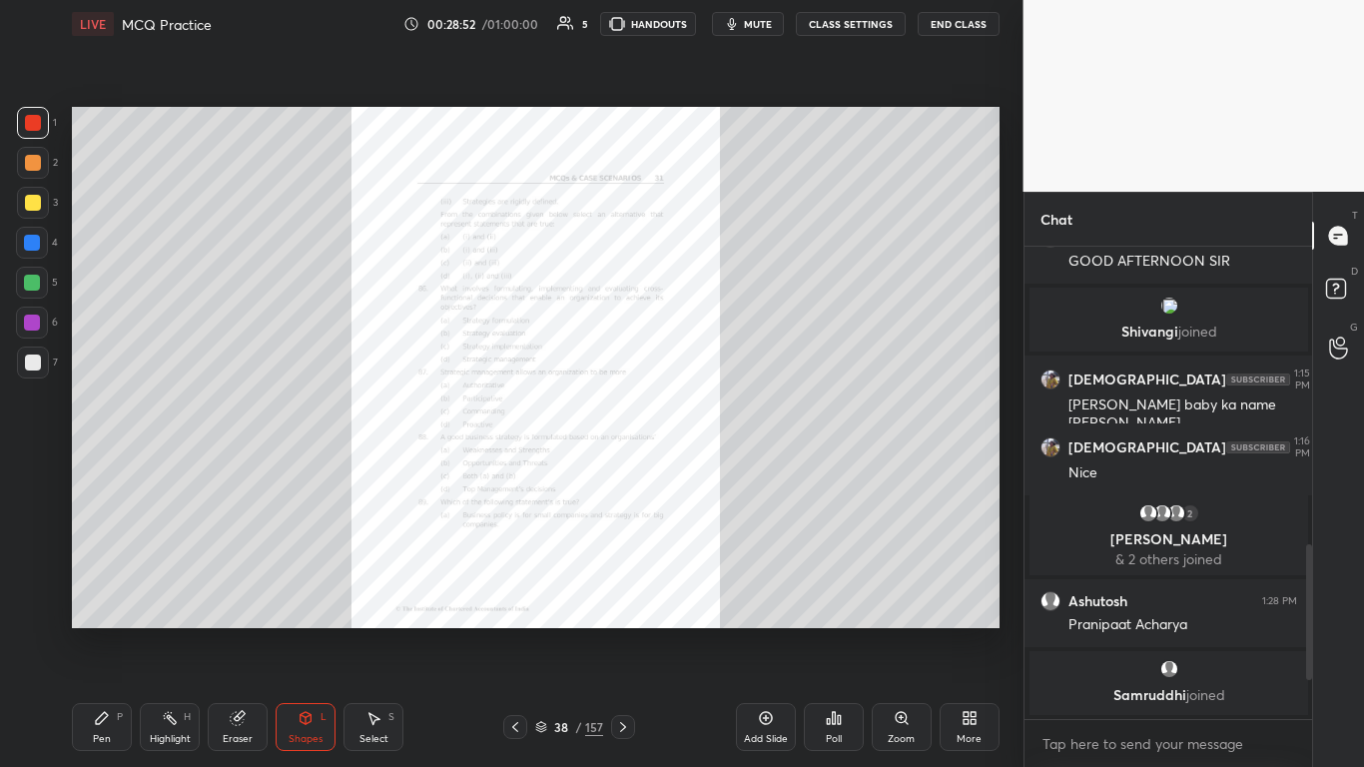
click at [716, 468] on div "Zoom" at bounding box center [902, 727] width 60 height 48
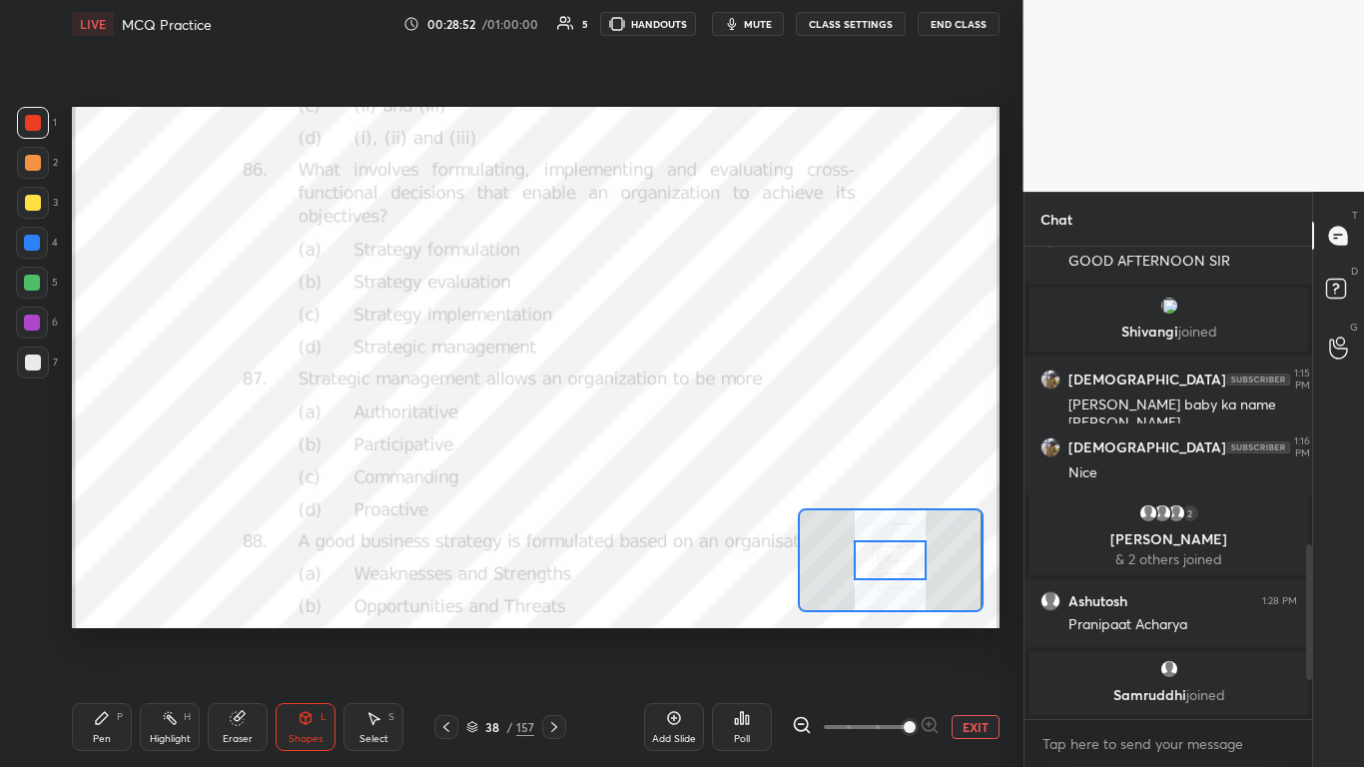
click at [716, 468] on span at bounding box center [910, 727] width 12 height 12
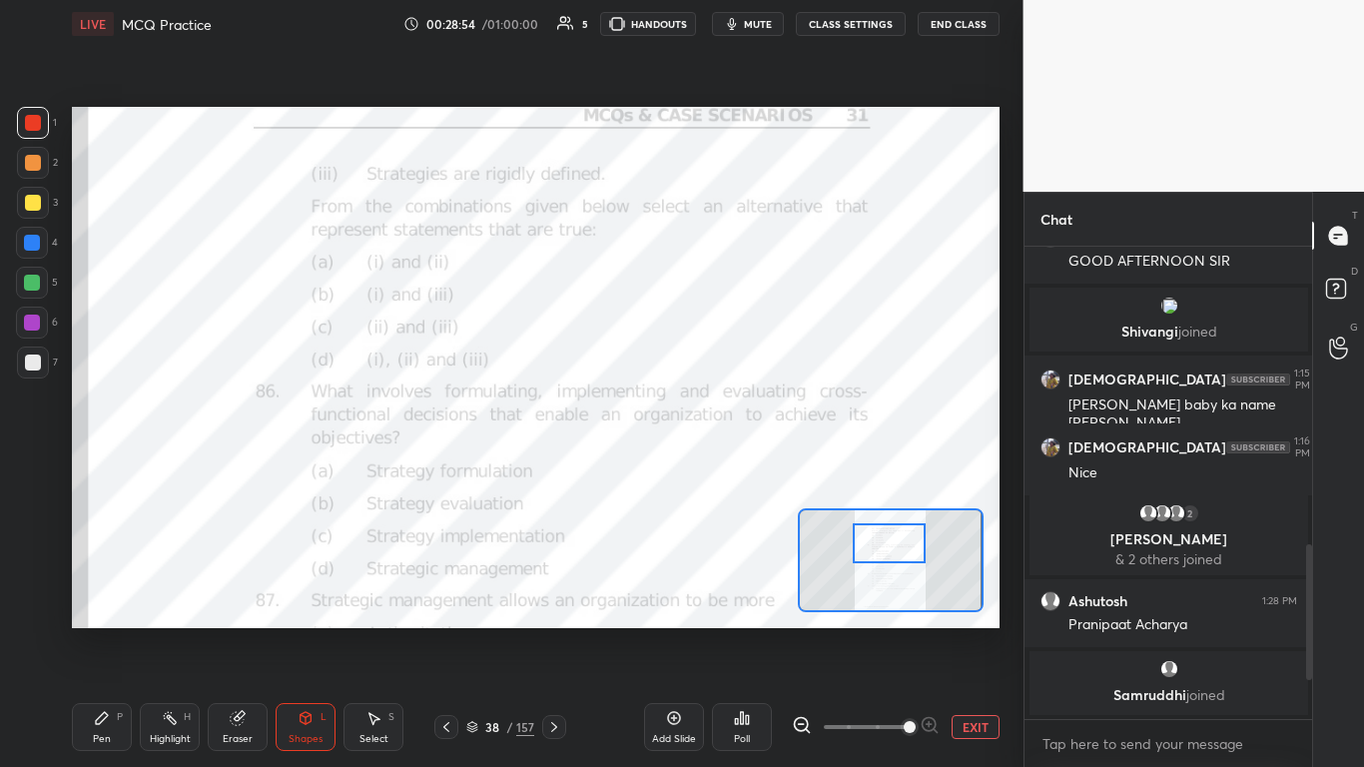
drag, startPoint x: 896, startPoint y: 557, endPoint x: 895, endPoint y: 547, distance: 10.0
click at [716, 468] on div at bounding box center [889, 543] width 73 height 40
click at [716, 468] on icon at bounding box center [747, 719] width 3 height 9
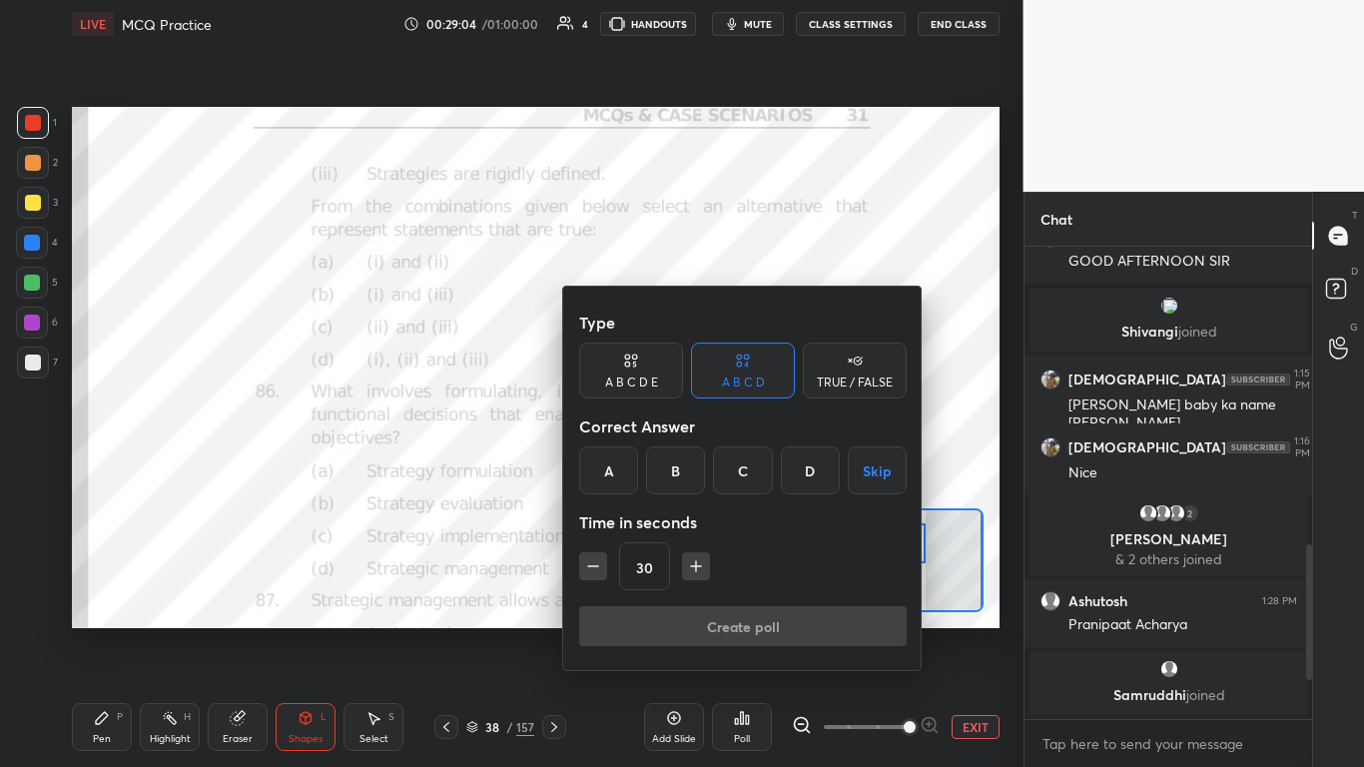
click at [620, 465] on div "A" at bounding box center [608, 470] width 59 height 48
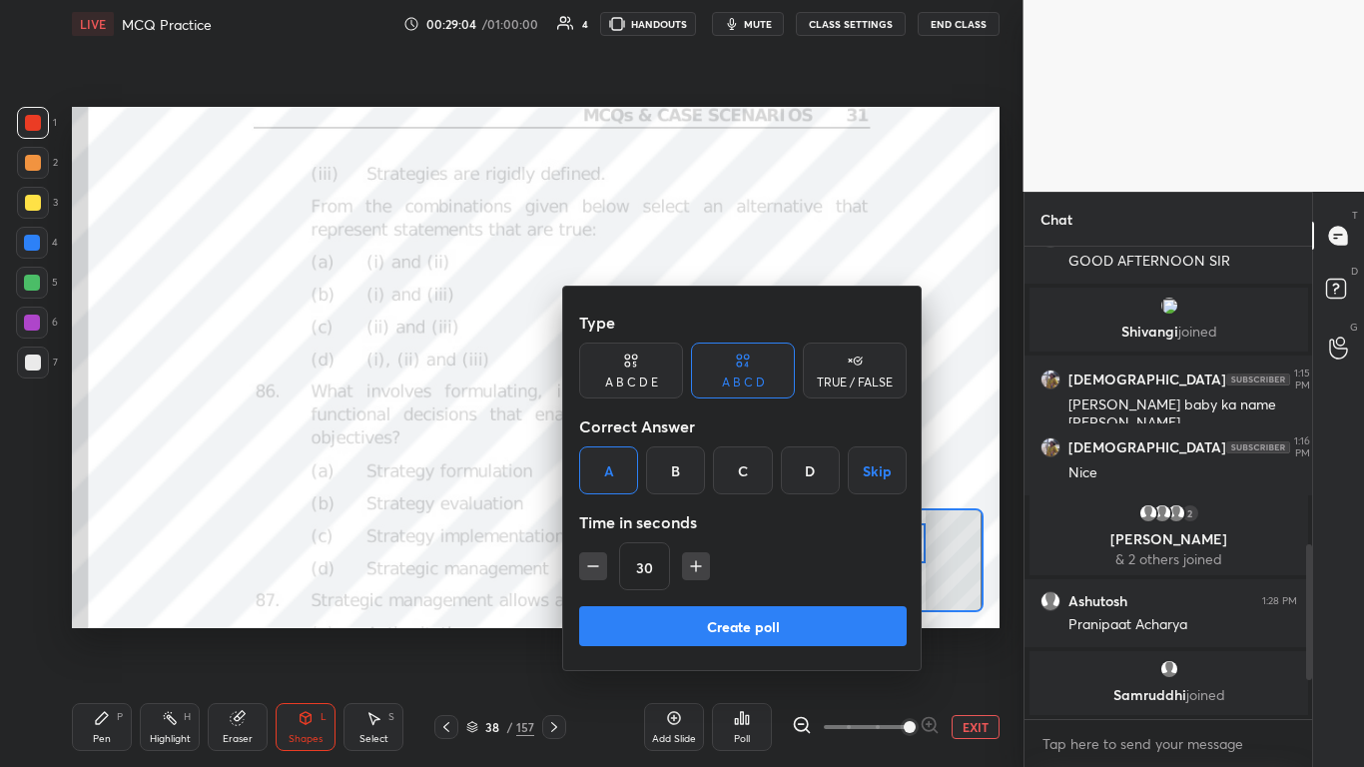
click at [704, 468] on button "Create poll" at bounding box center [743, 626] width 328 height 40
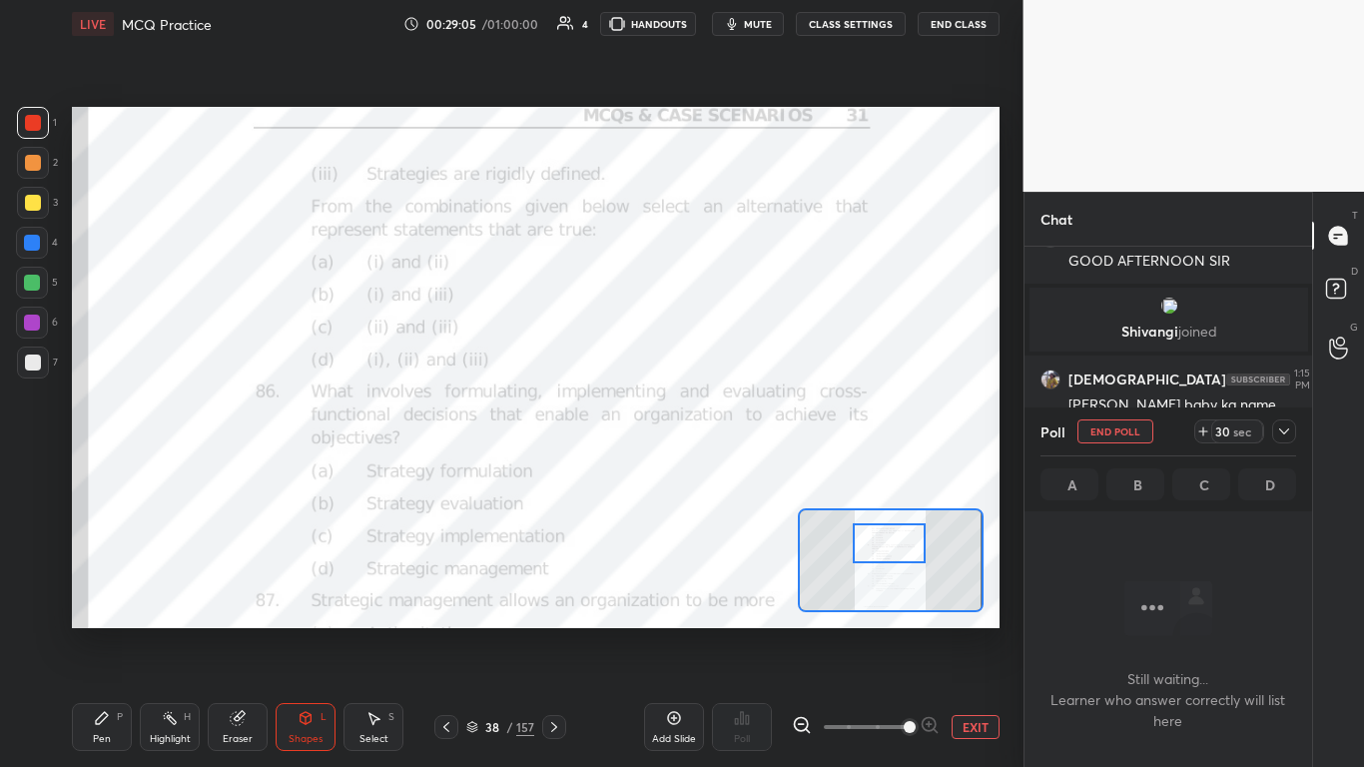
scroll to position [410, 282]
click at [716, 424] on icon at bounding box center [1284, 431] width 16 height 16
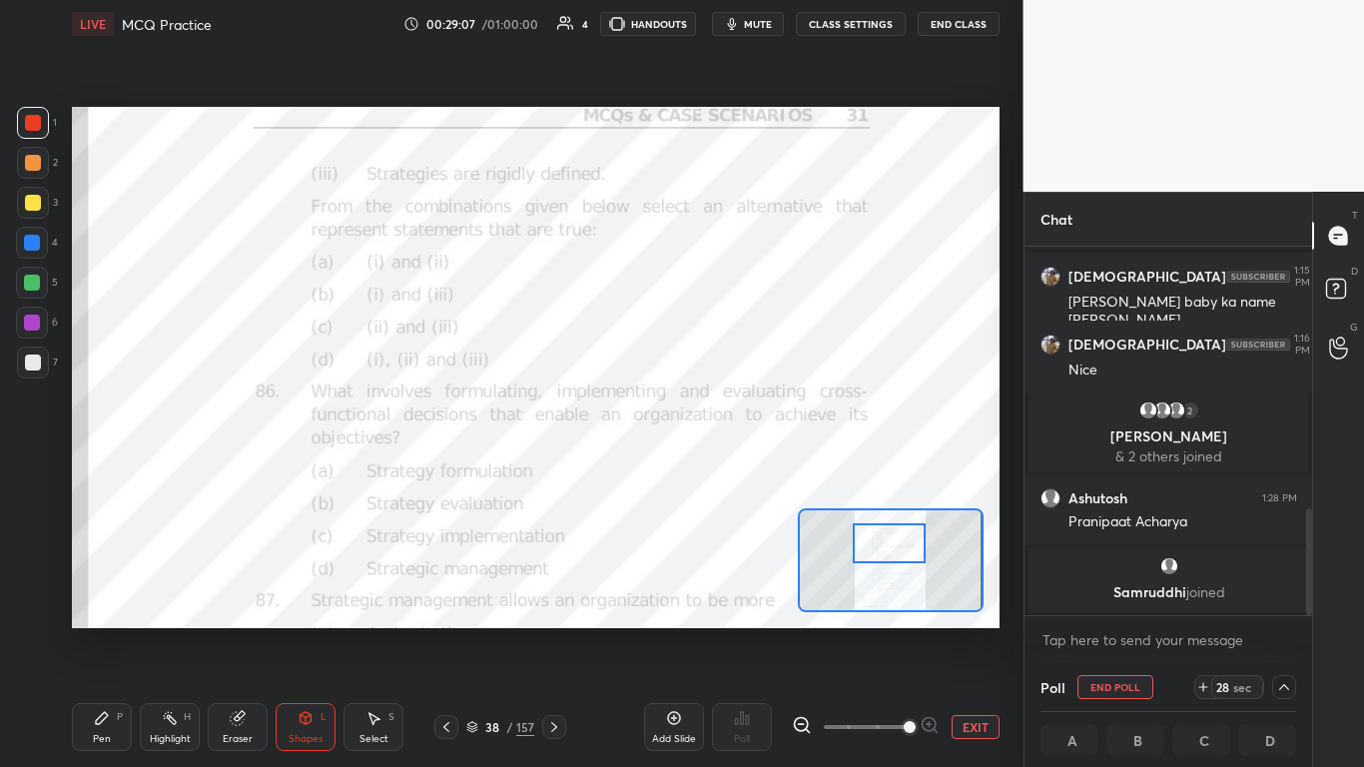
scroll to position [1, 7]
click at [716, 468] on icon at bounding box center [1284, 687] width 16 height 16
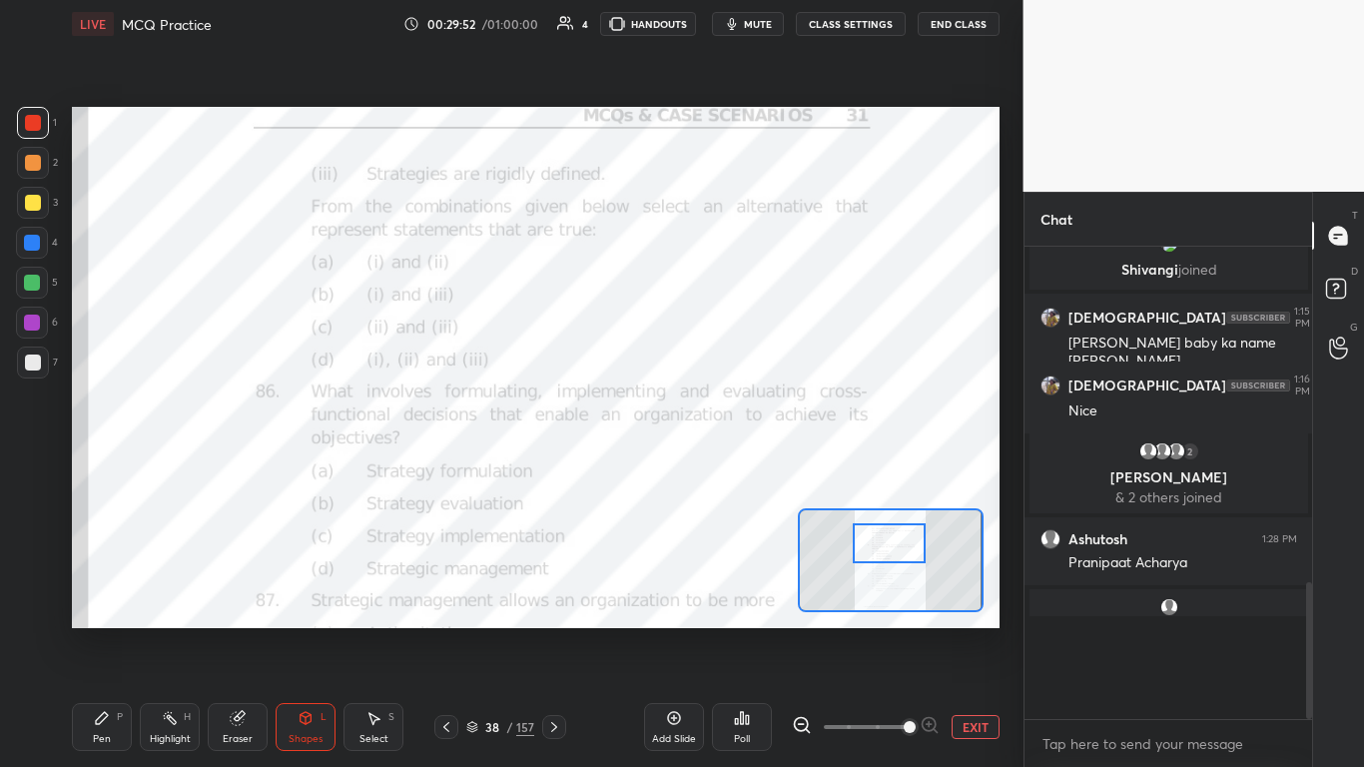
scroll to position [7, 7]
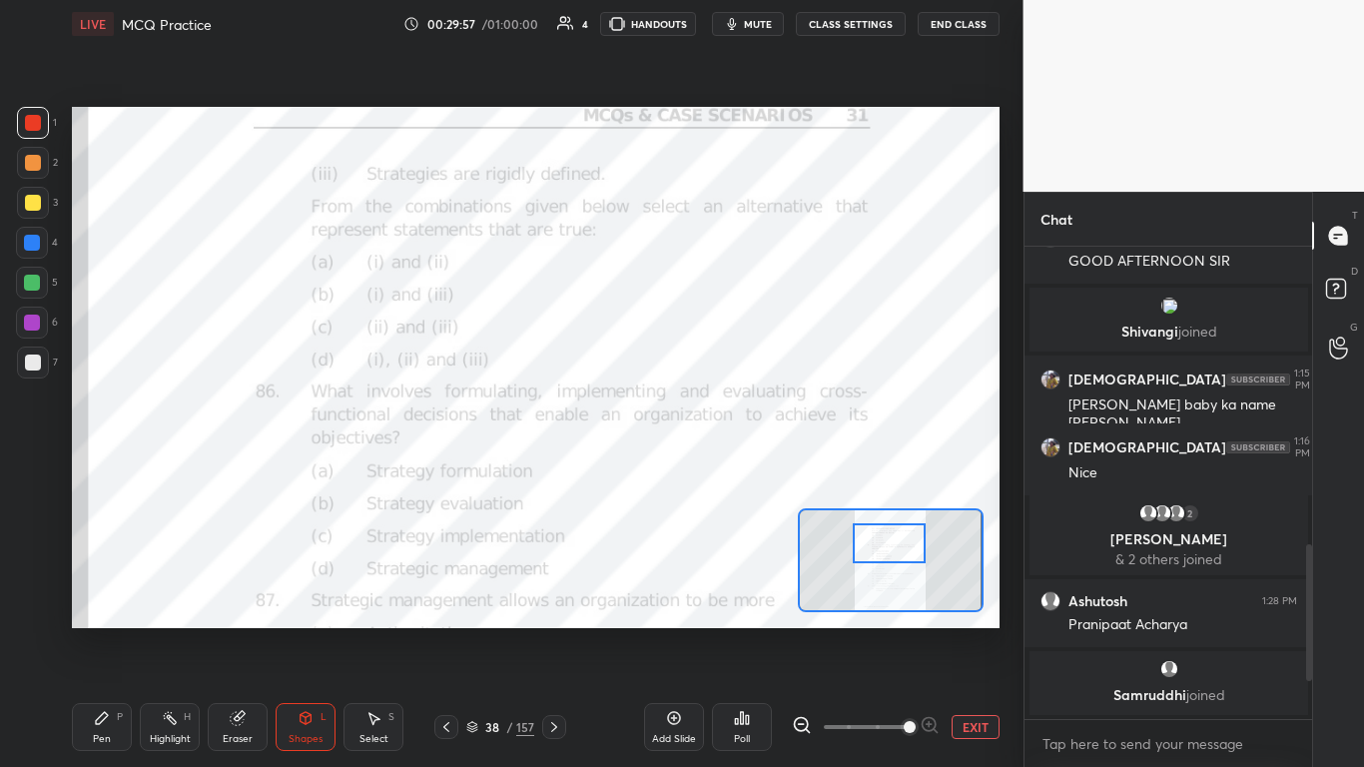
drag, startPoint x: 450, startPoint y: 724, endPoint x: 468, endPoint y: 724, distance: 18.0
click at [450, 468] on icon at bounding box center [446, 727] width 16 height 16
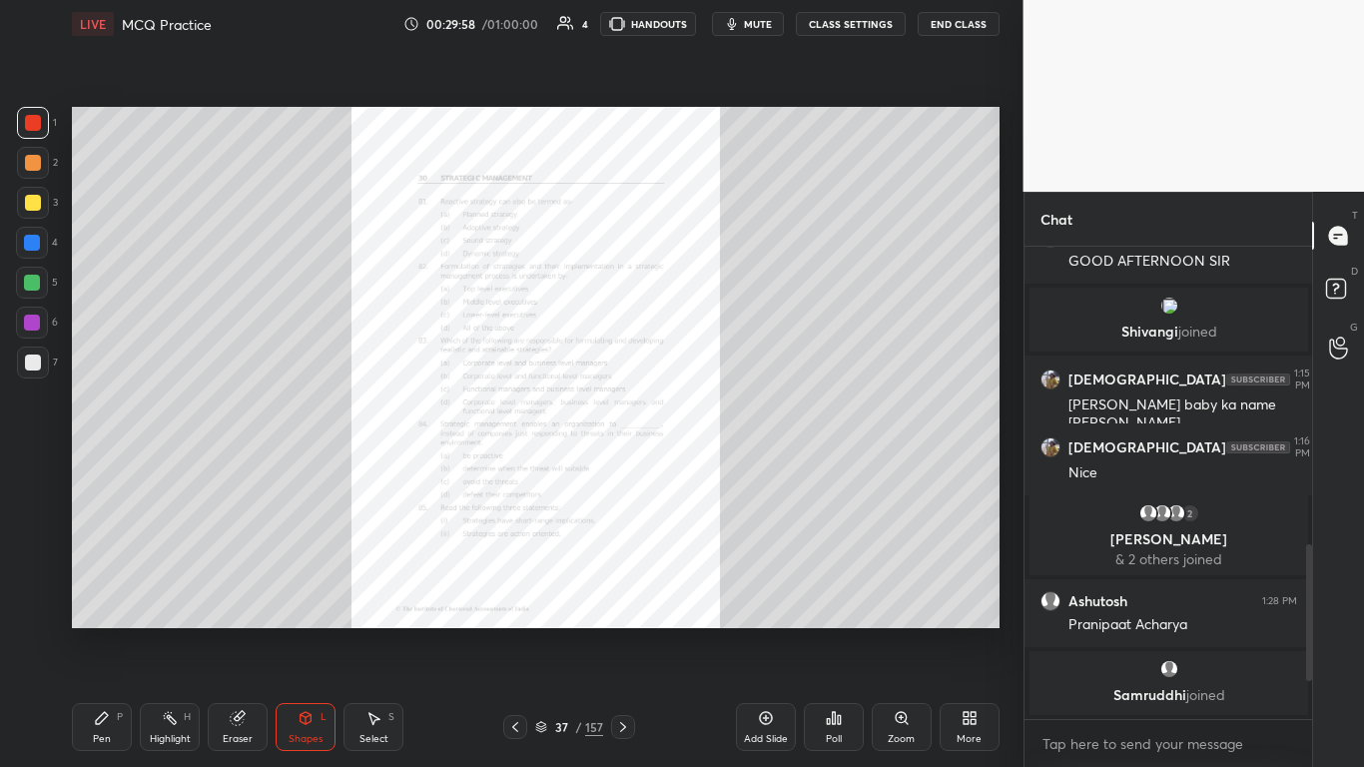
click at [716, 468] on div "Zoom" at bounding box center [901, 739] width 27 height 10
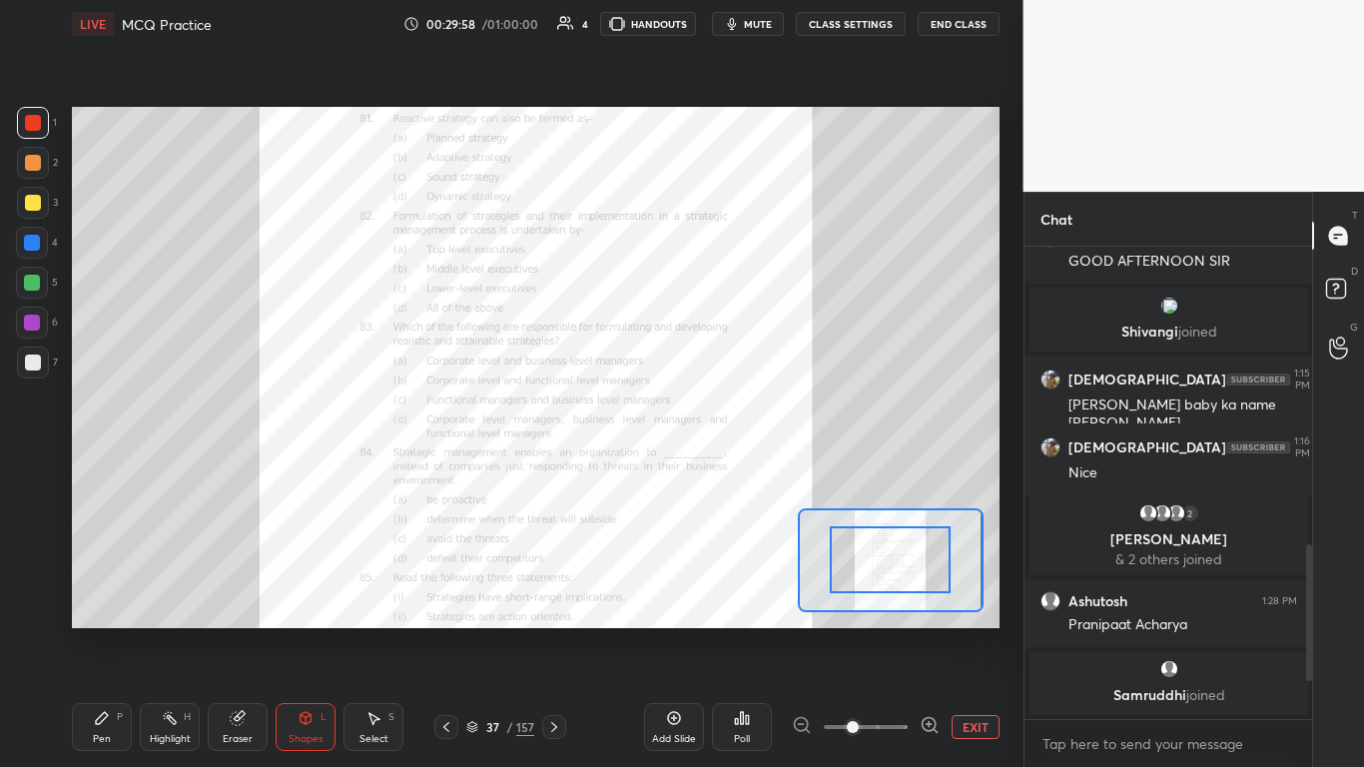
click at [716, 468] on span at bounding box center [866, 727] width 84 height 30
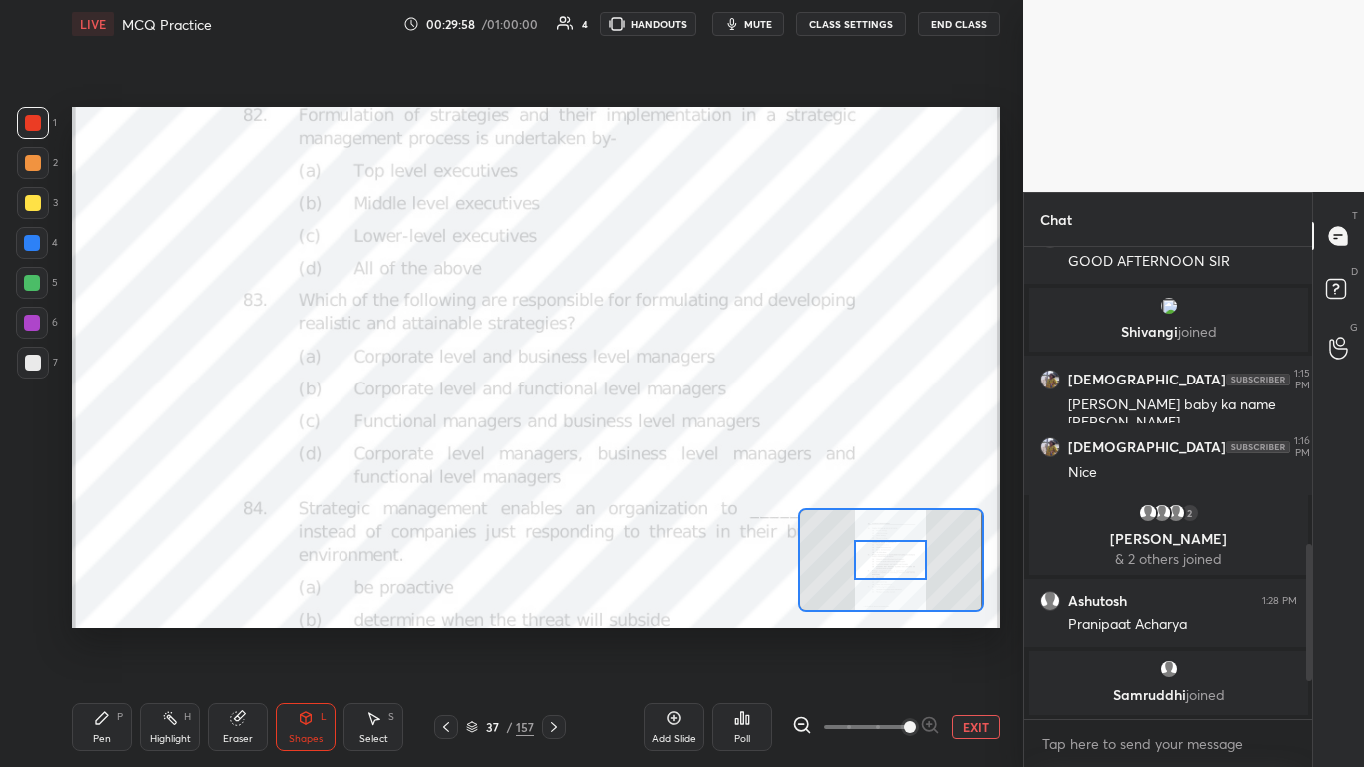
drag, startPoint x: 900, startPoint y: 733, endPoint x: 897, endPoint y: 633, distance: 99.9
click at [716, 468] on span at bounding box center [910, 727] width 12 height 12
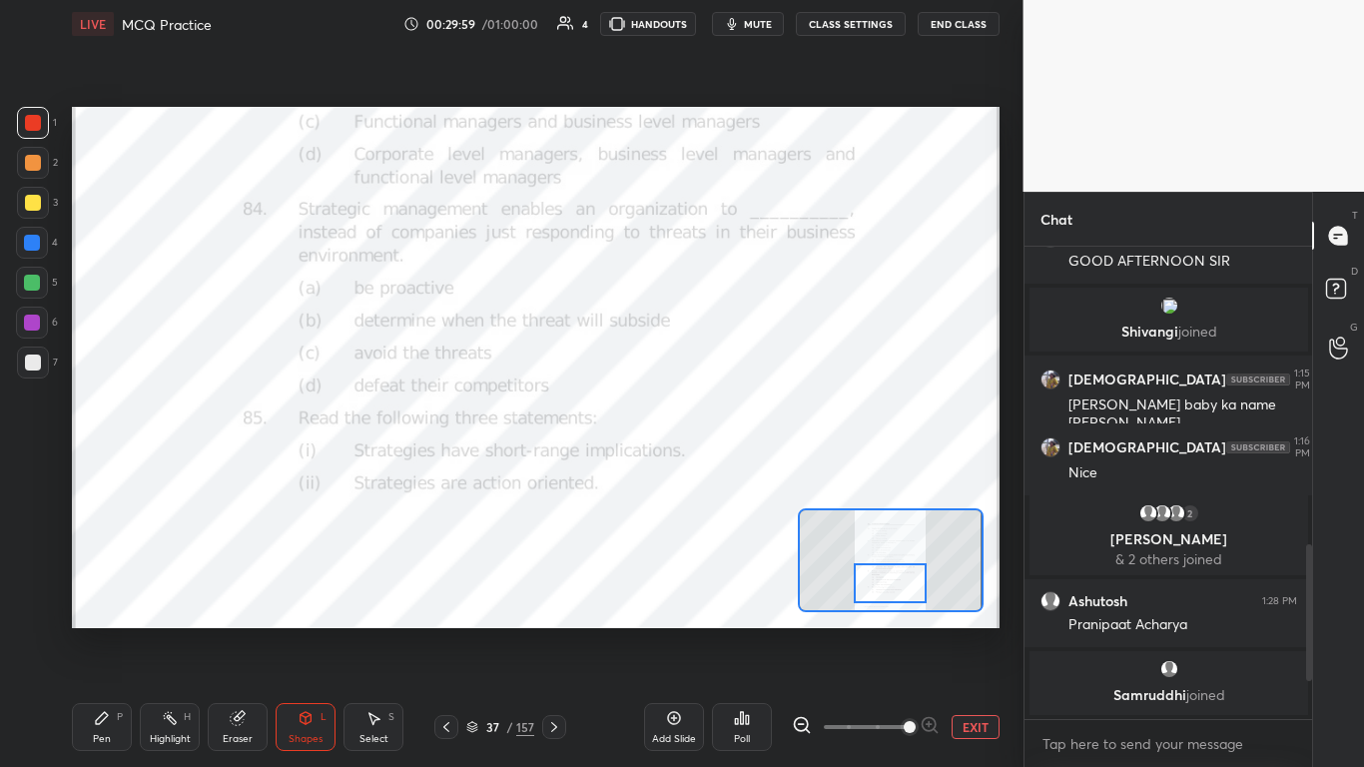
drag, startPoint x: 892, startPoint y: 566, endPoint x: 892, endPoint y: 589, distance: 23.0
click at [716, 468] on div at bounding box center [890, 583] width 73 height 40
click at [552, 468] on icon at bounding box center [554, 727] width 16 height 16
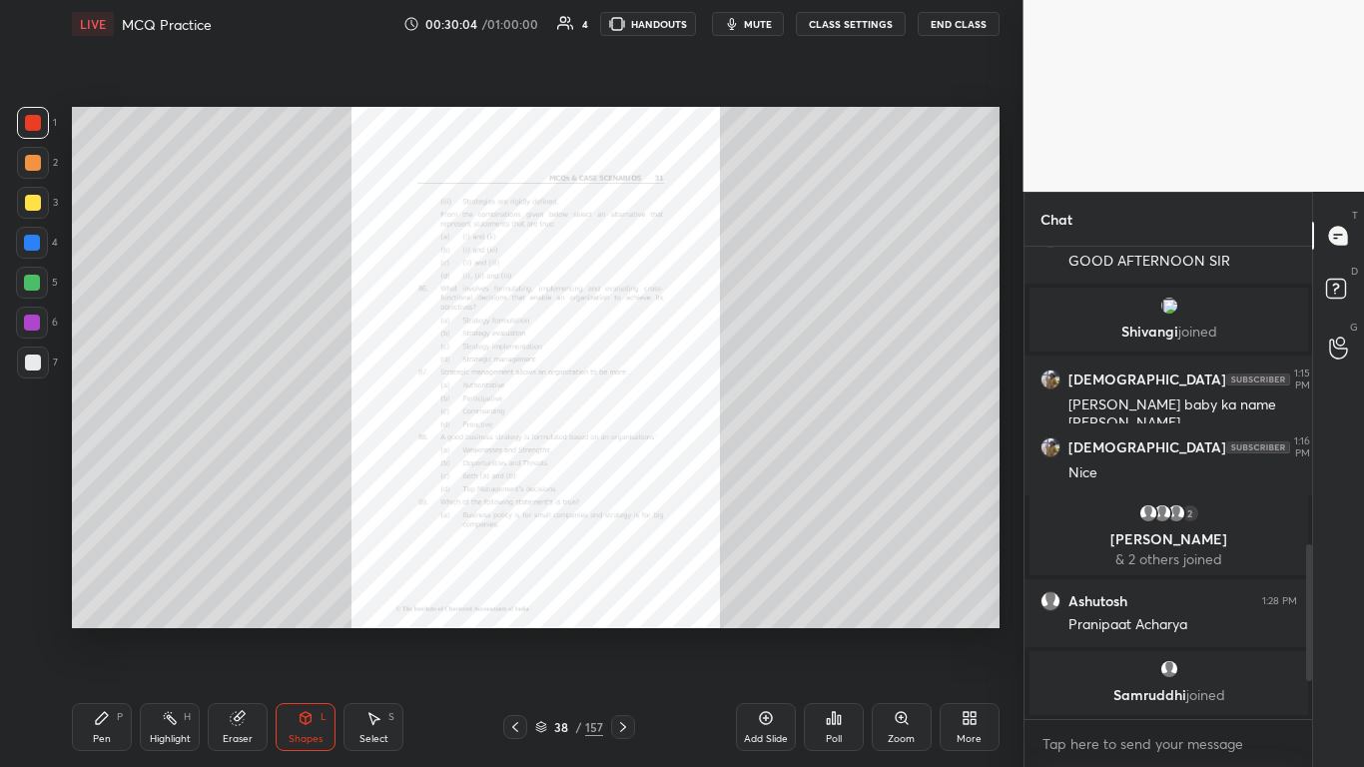
click at [716, 468] on icon at bounding box center [906, 722] width 3 height 3
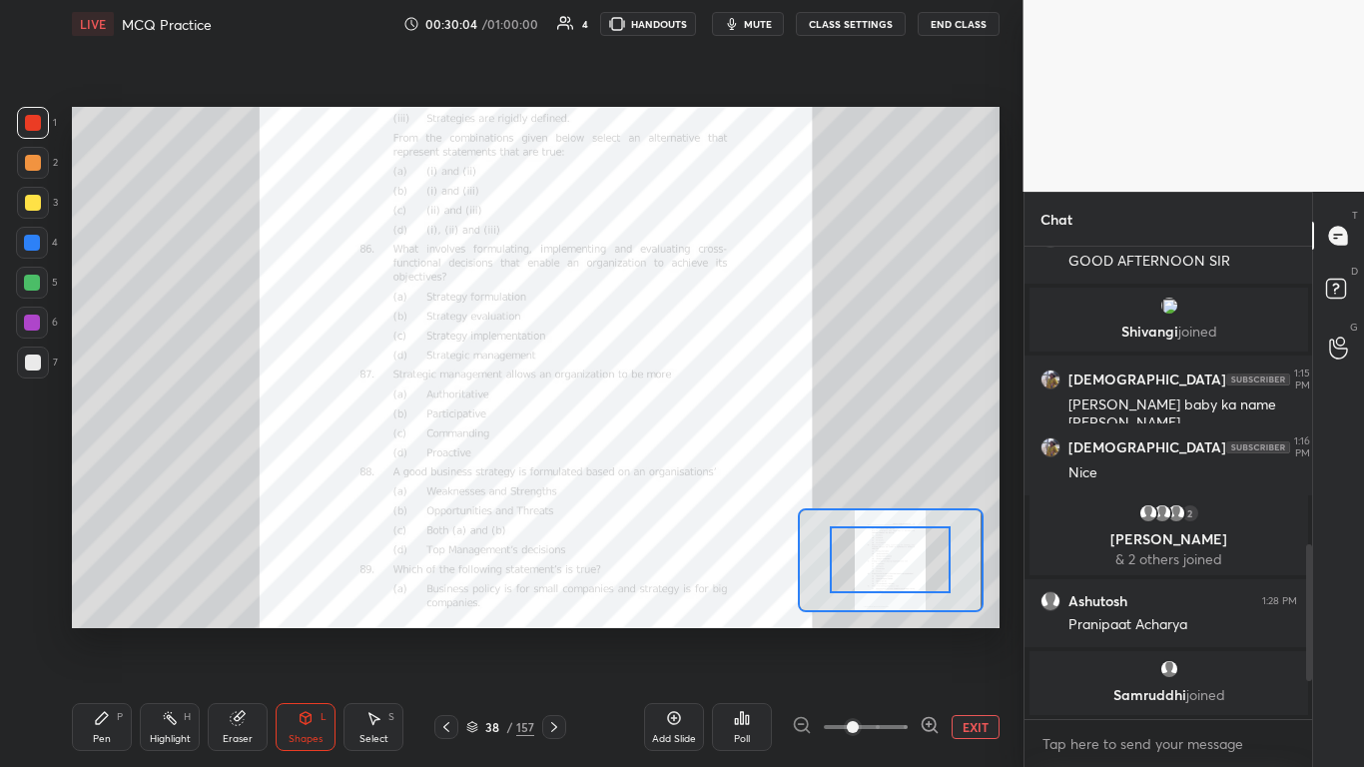
click at [716, 468] on div at bounding box center [866, 727] width 148 height 24
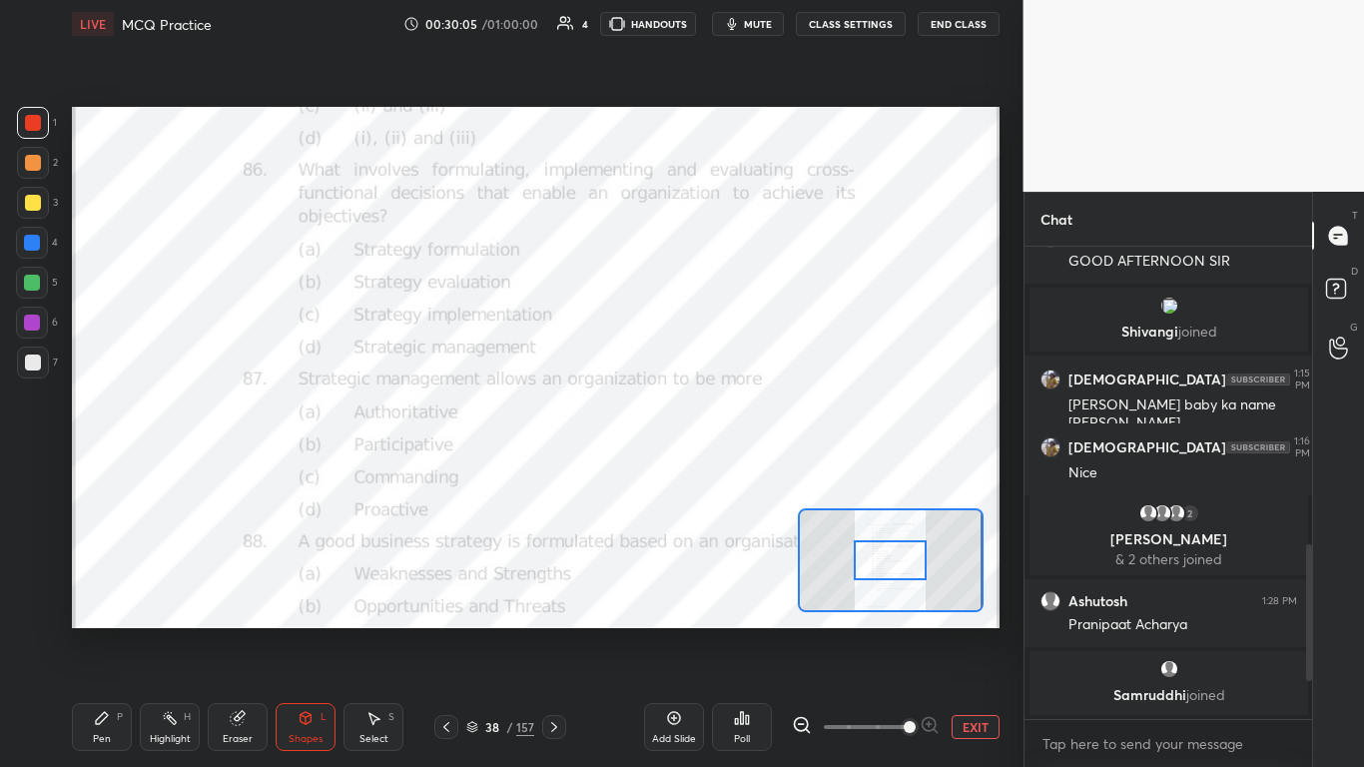
drag, startPoint x: 880, startPoint y: 728, endPoint x: 920, endPoint y: 715, distance: 42.0
click at [716, 468] on span at bounding box center [866, 727] width 84 height 30
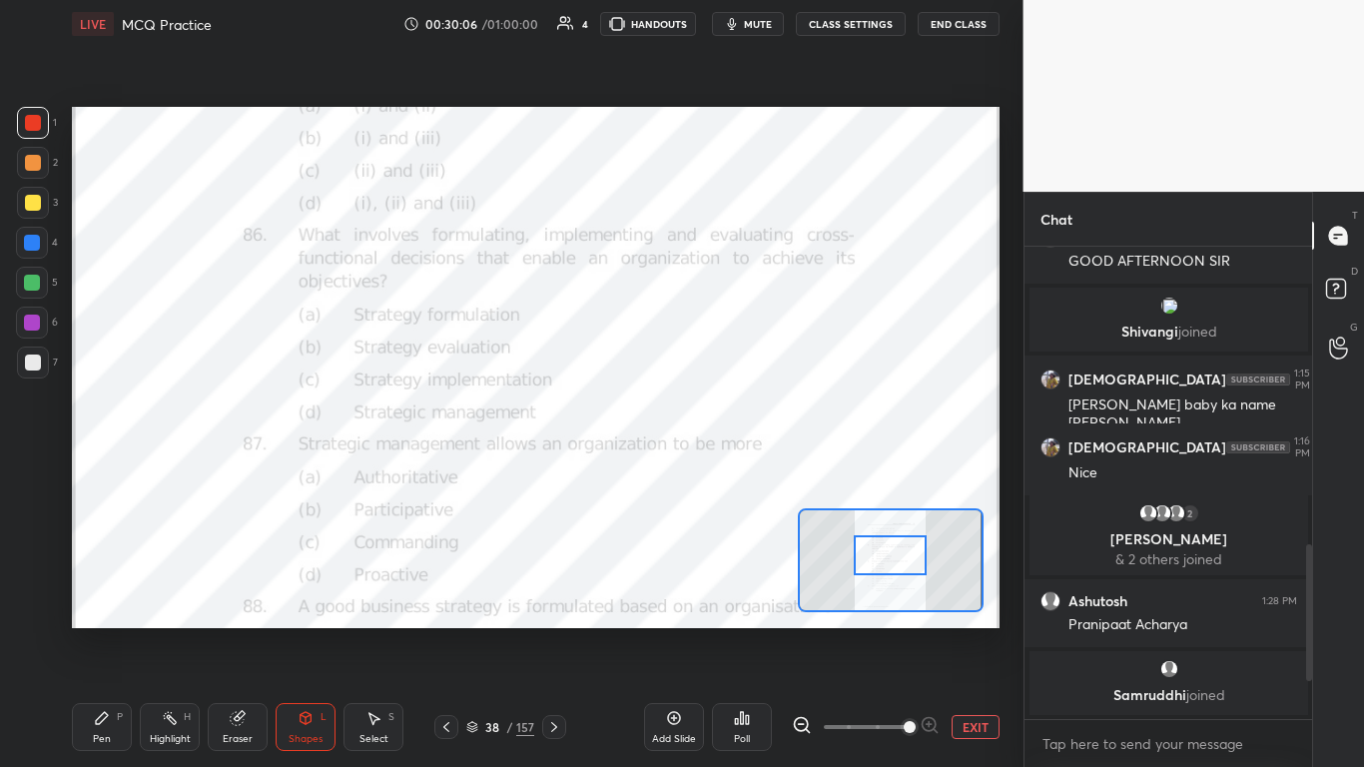
click at [716, 468] on div at bounding box center [890, 555] width 73 height 40
click at [716, 468] on icon at bounding box center [747, 719] width 3 height 9
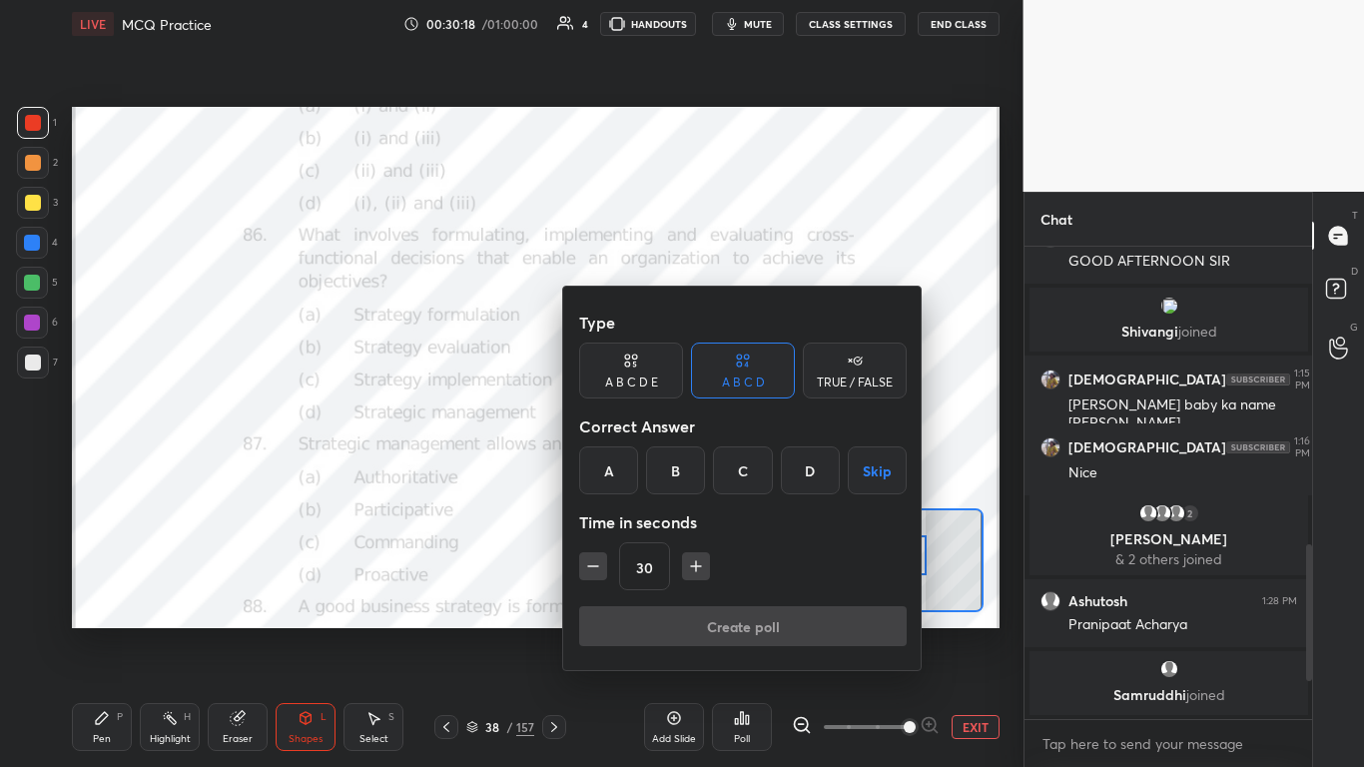
click at [716, 468] on div "D" at bounding box center [810, 470] width 59 height 48
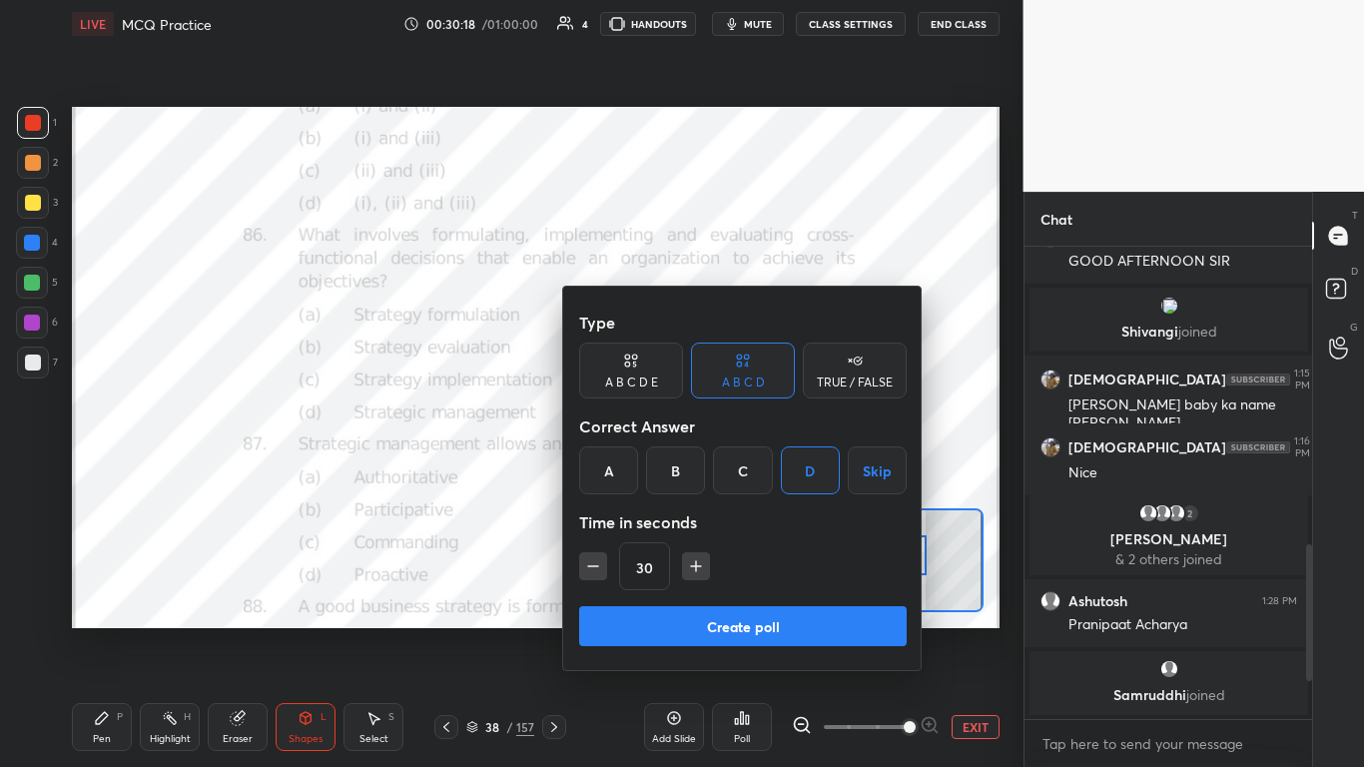
click at [716, 468] on div "Type A B C D E A B C D TRUE / FALSE Correct Answer A B C D Skip Time in seconds…" at bounding box center [743, 455] width 328 height 304
click at [716, 468] on button "Create poll" at bounding box center [743, 626] width 328 height 40
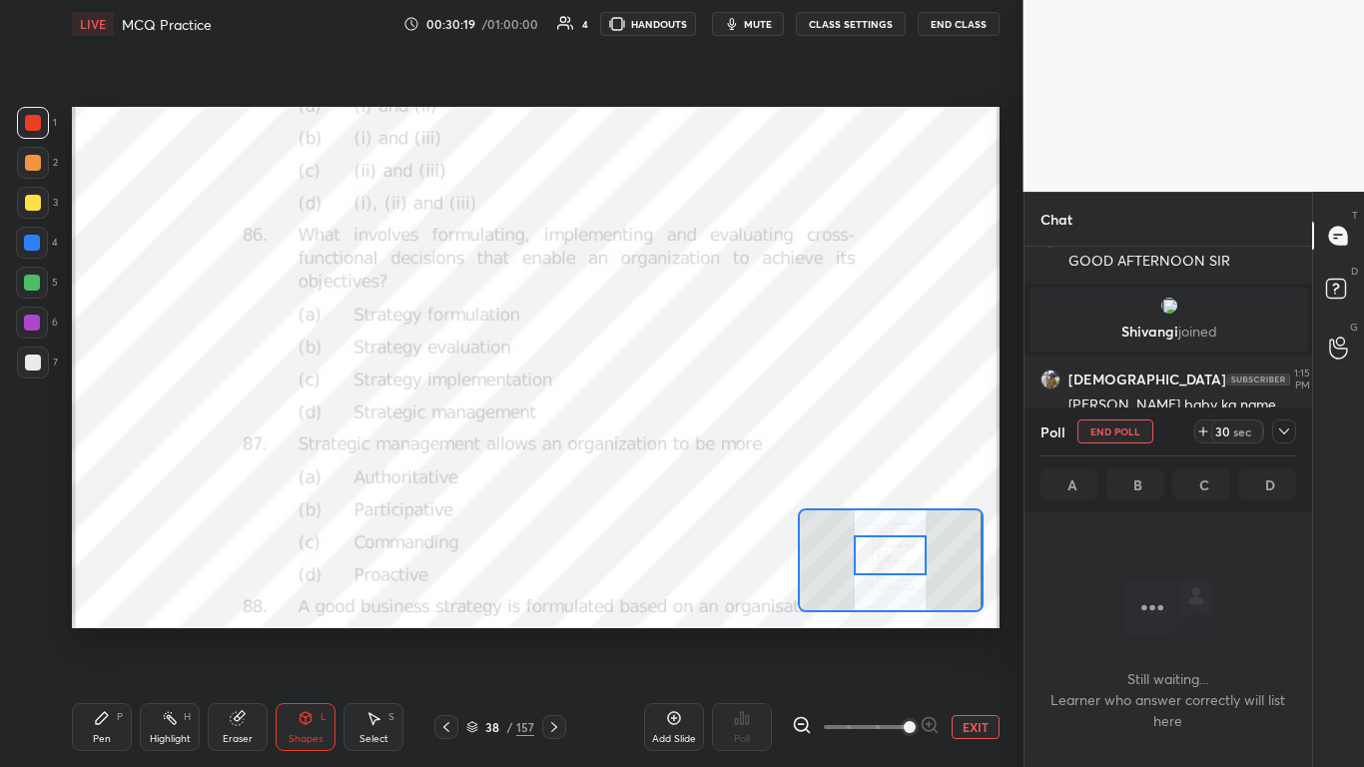
scroll to position [410, 282]
drag, startPoint x: 1284, startPoint y: 427, endPoint x: 1273, endPoint y: 443, distance: 19.4
click at [716, 428] on icon at bounding box center [1284, 431] width 16 height 16
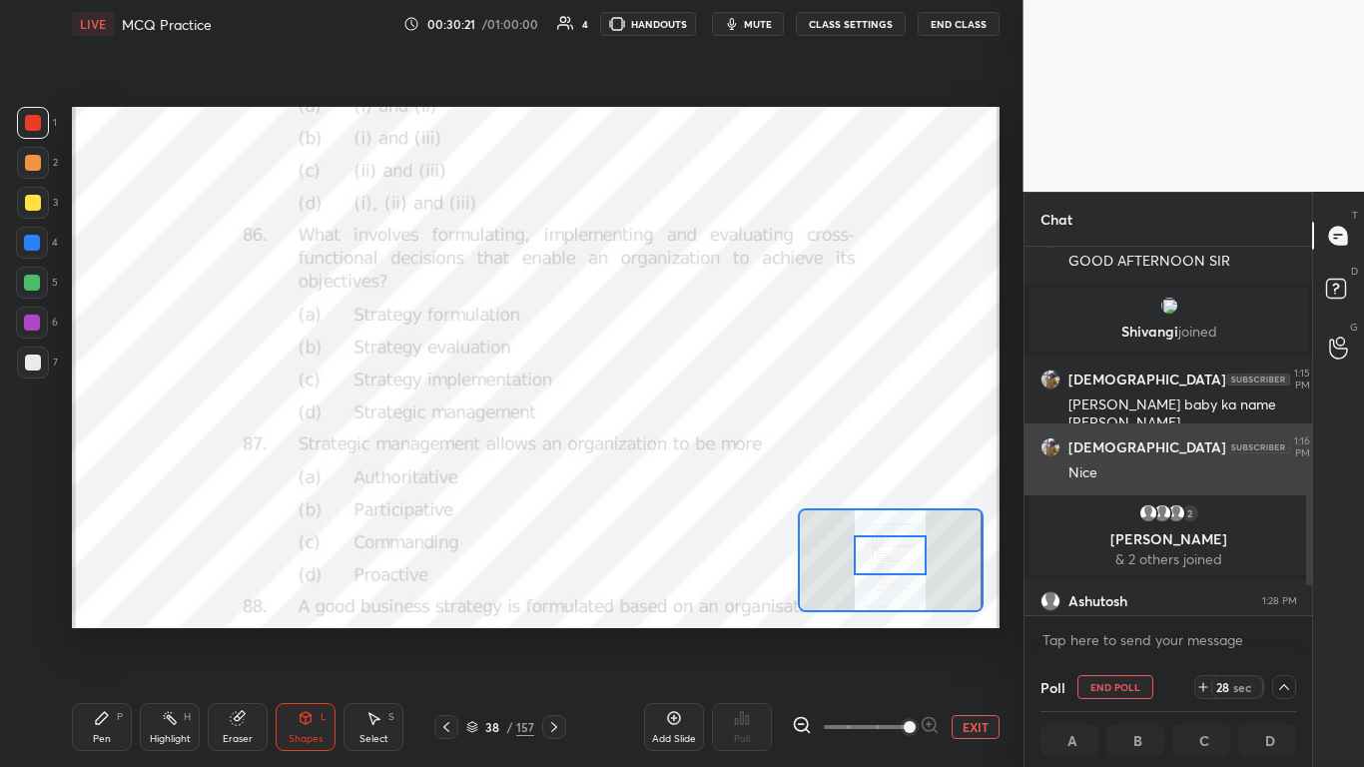
scroll to position [1, 7]
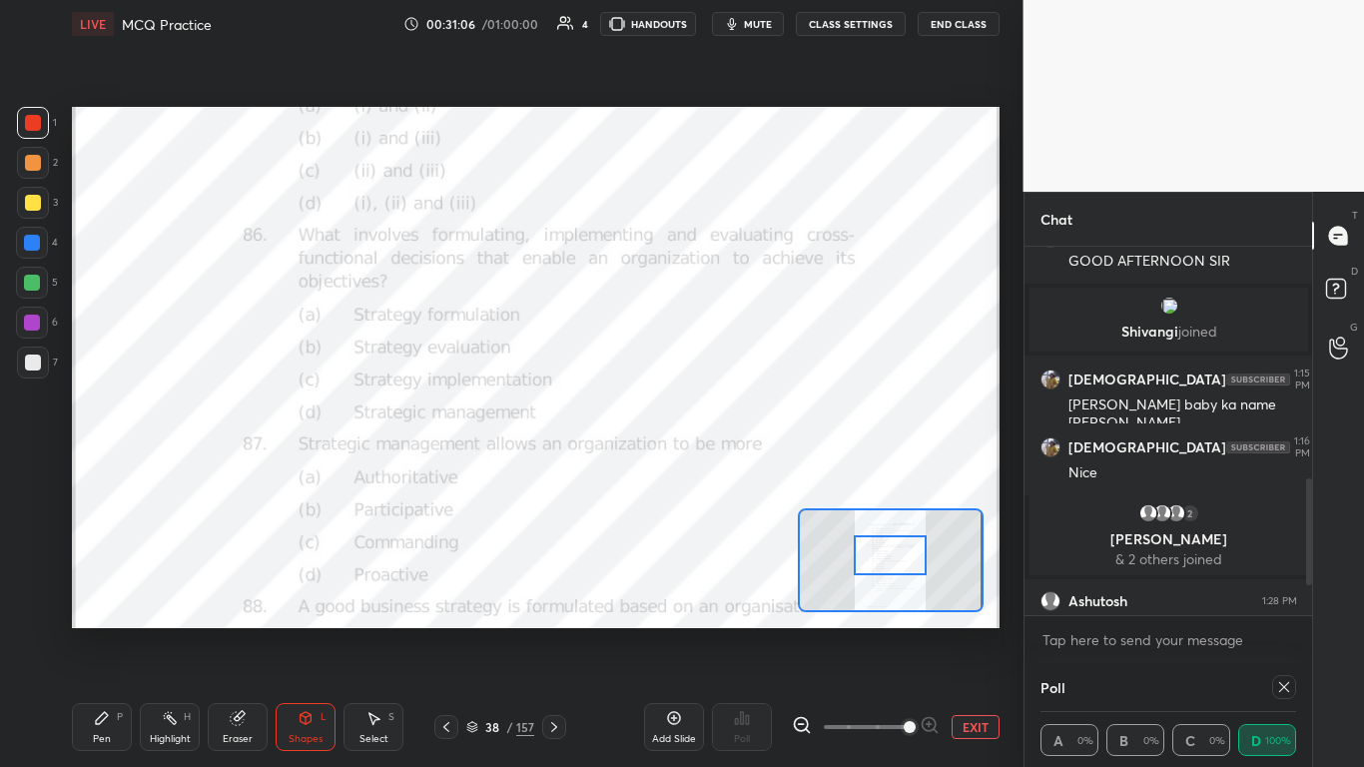
click at [716, 468] on icon at bounding box center [1284, 687] width 16 height 16
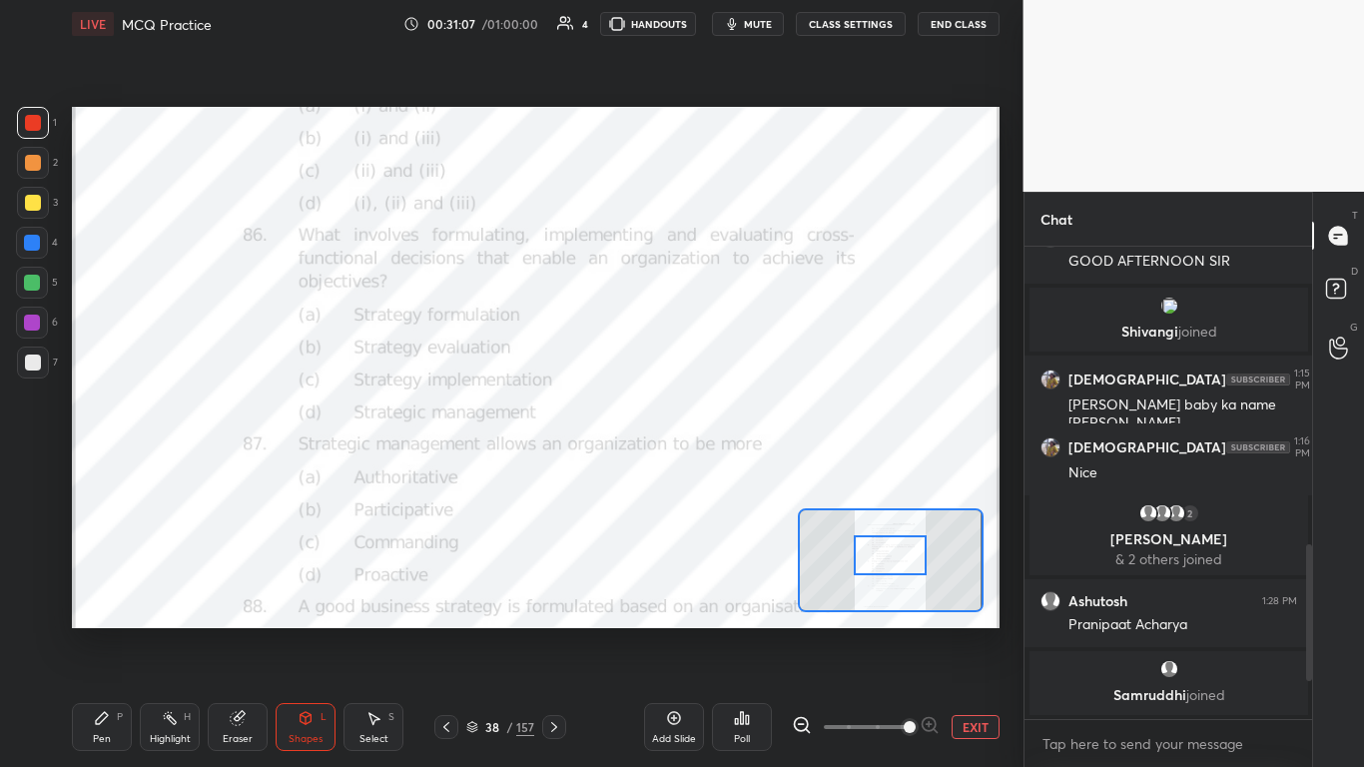
scroll to position [514, 282]
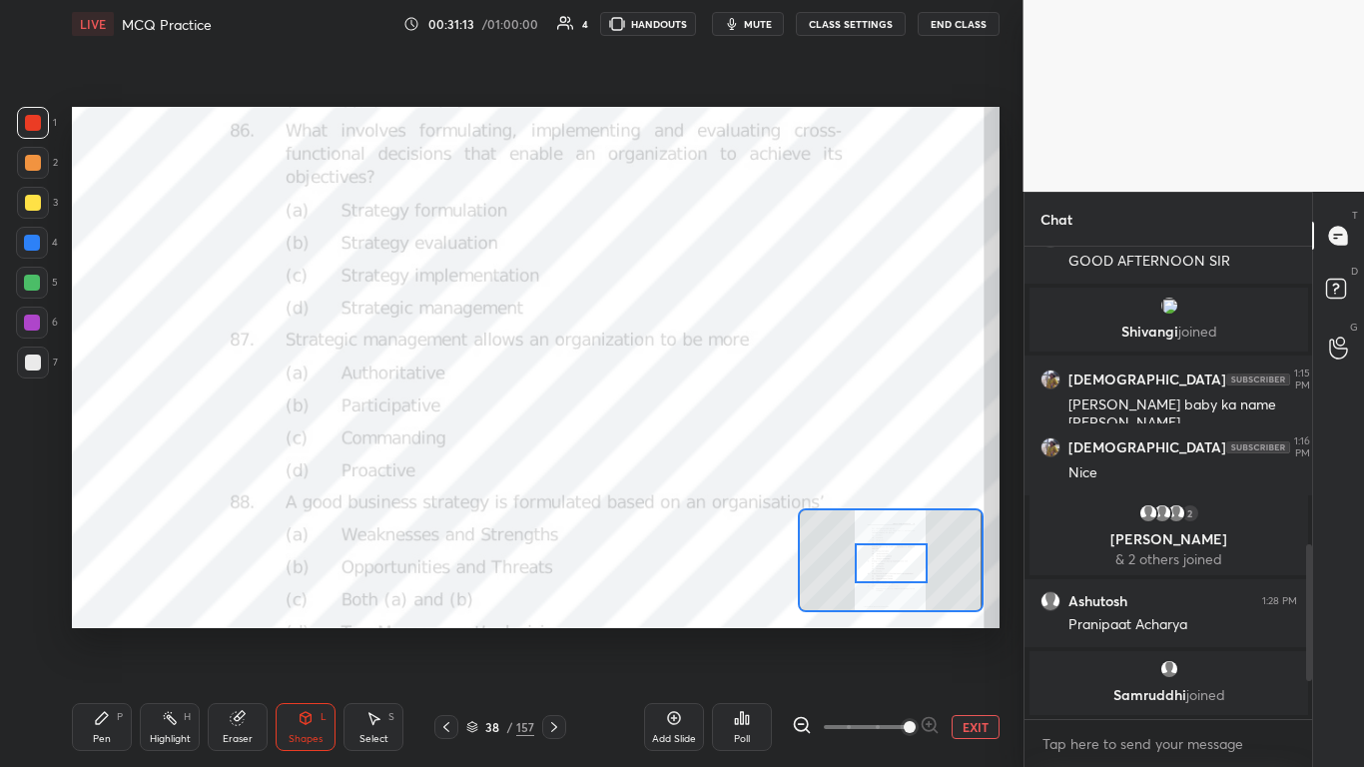
click at [716, 468] on div at bounding box center [891, 563] width 73 height 40
click at [716, 468] on div "Poll" at bounding box center [742, 739] width 16 height 10
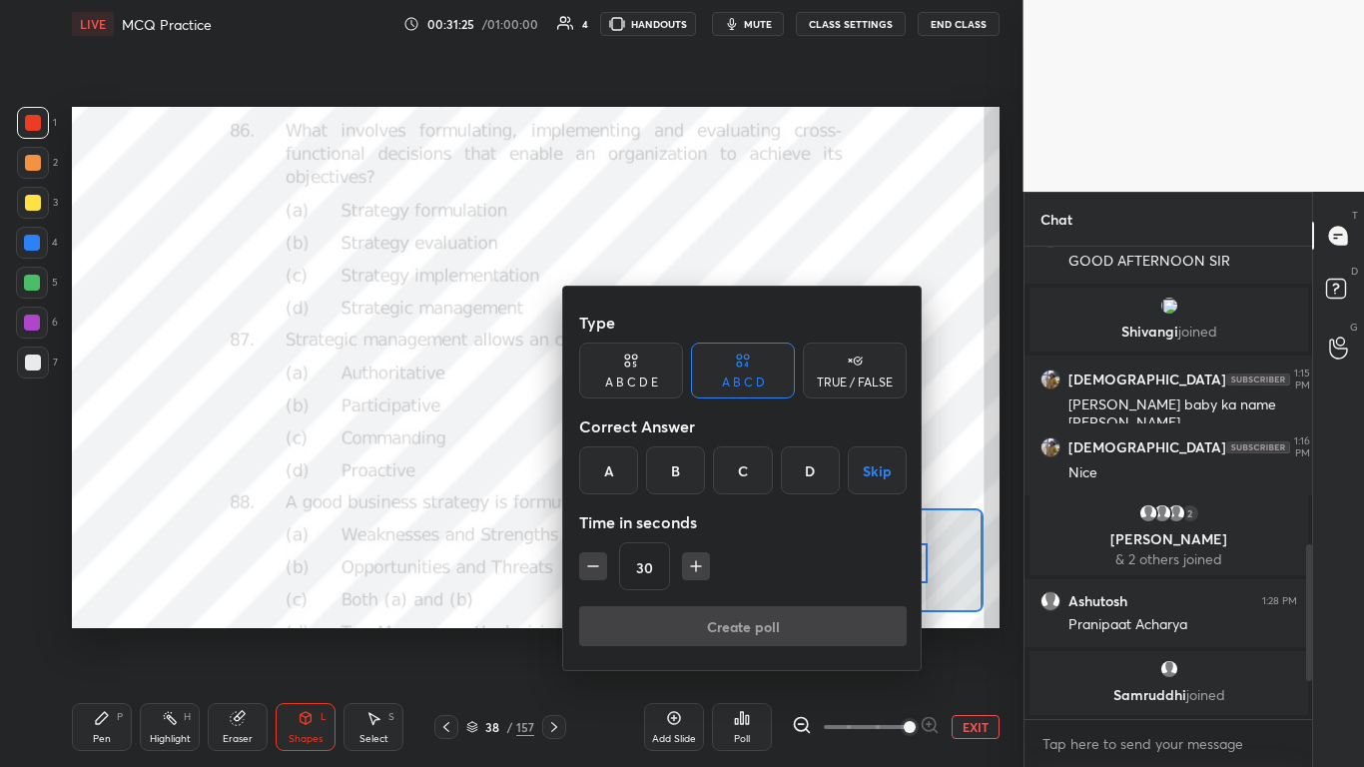
click at [716, 468] on div "D" at bounding box center [810, 470] width 59 height 48
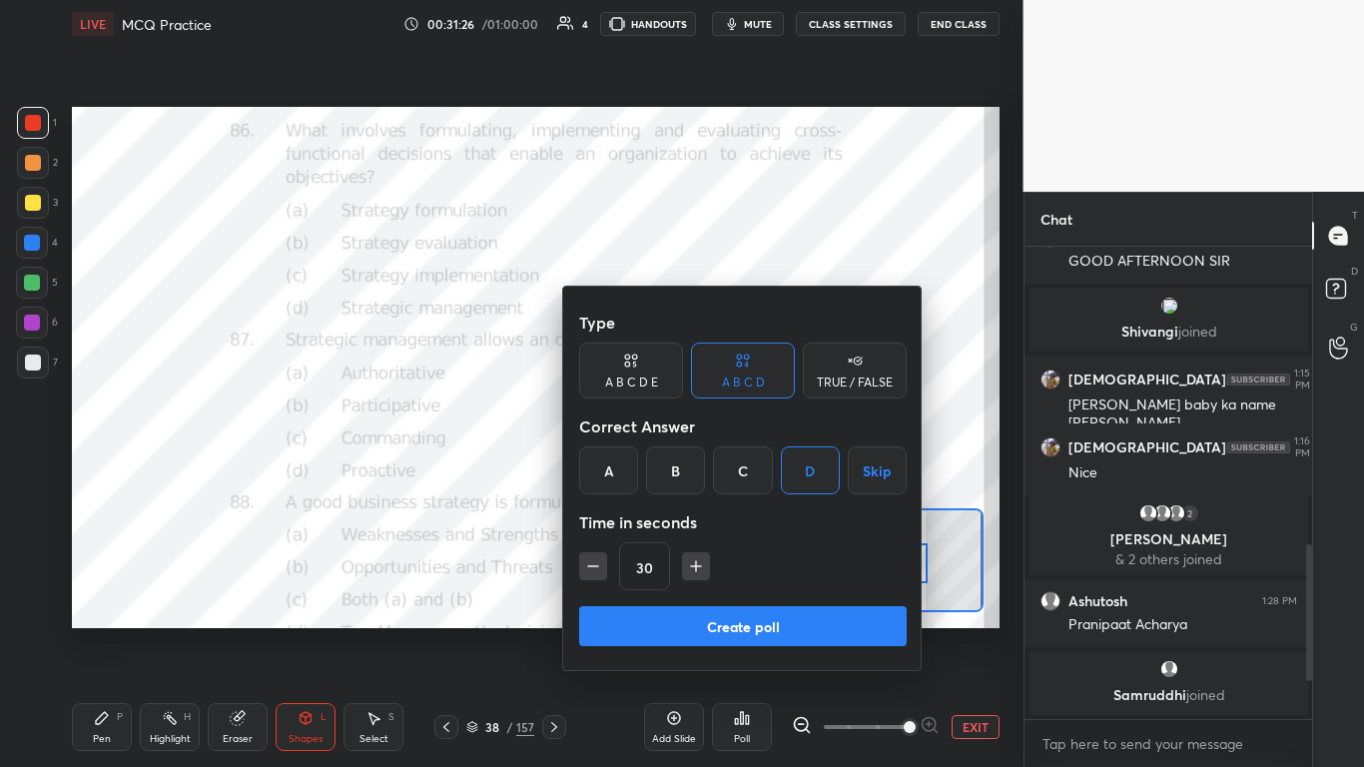
click at [716, 468] on button "Create poll" at bounding box center [743, 626] width 328 height 40
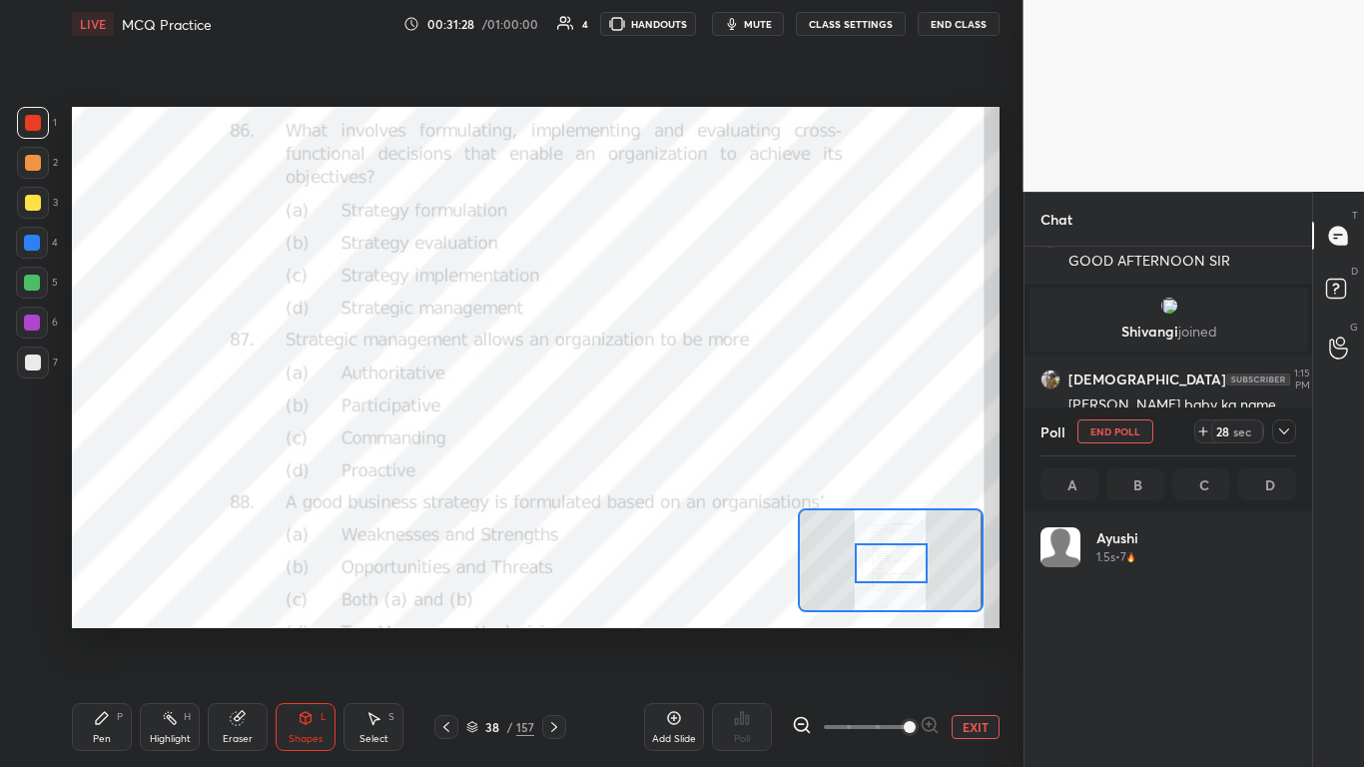
scroll to position [234, 250]
click at [716, 428] on icon at bounding box center [1284, 431] width 16 height 16
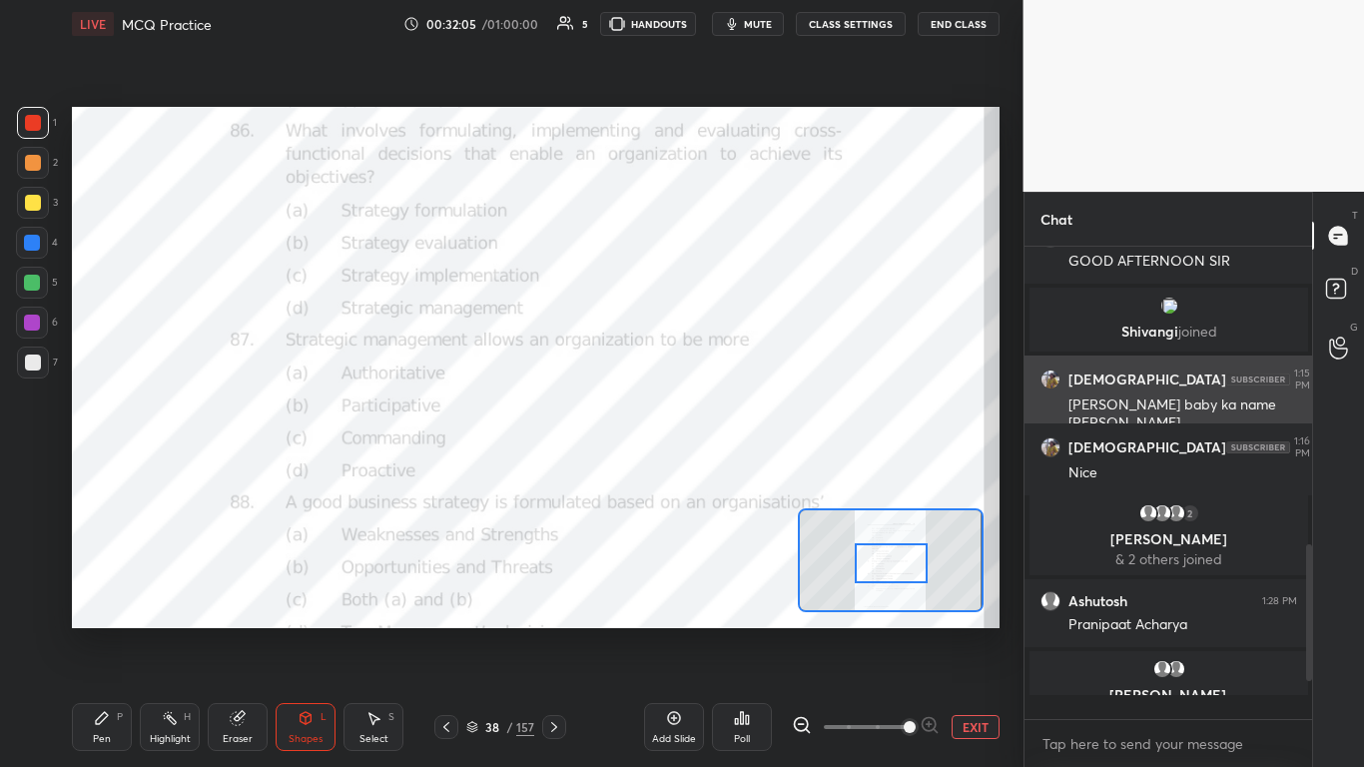
scroll to position [508, 282]
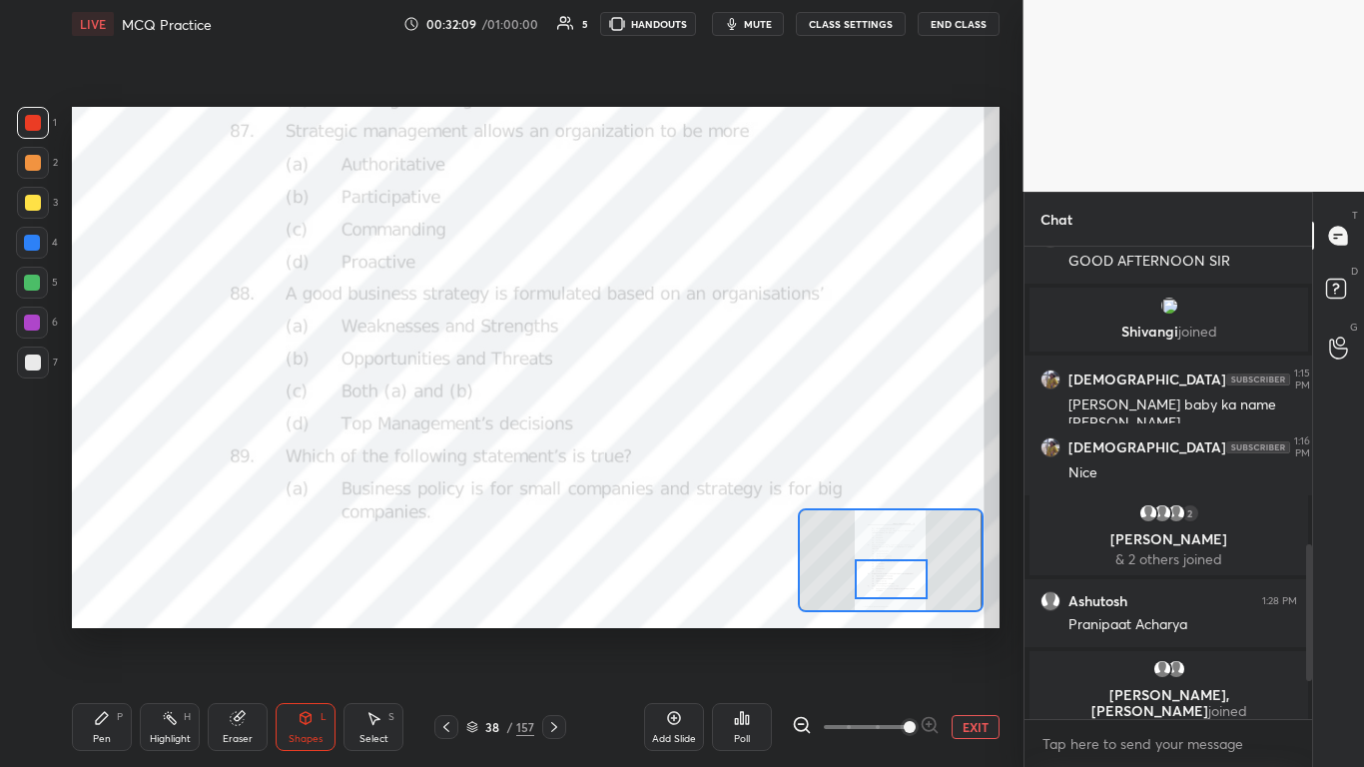
drag, startPoint x: 896, startPoint y: 564, endPoint x: 896, endPoint y: 580, distance: 16.0
click at [716, 468] on div at bounding box center [891, 579] width 73 height 40
click at [716, 468] on div "Poll" at bounding box center [742, 727] width 60 height 48
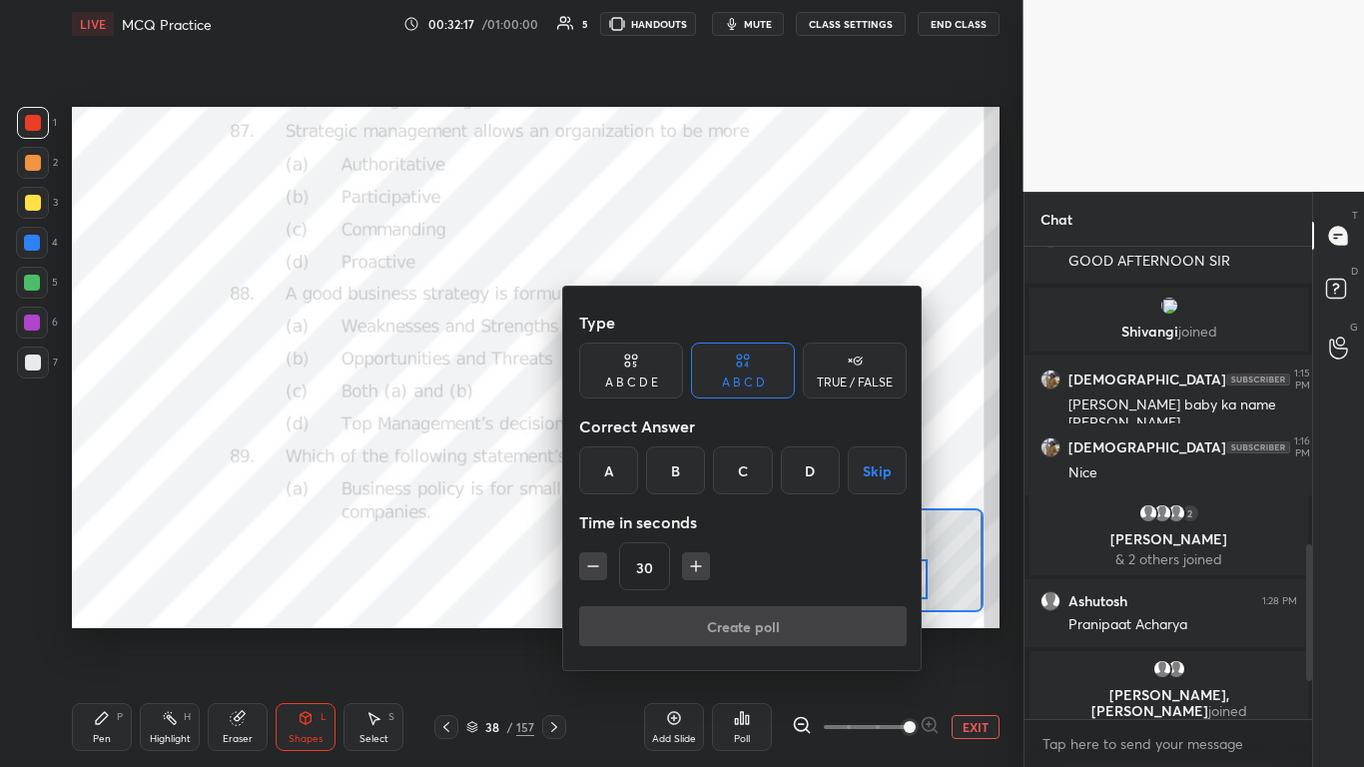
click at [716, 461] on div "C" at bounding box center [742, 470] width 59 height 48
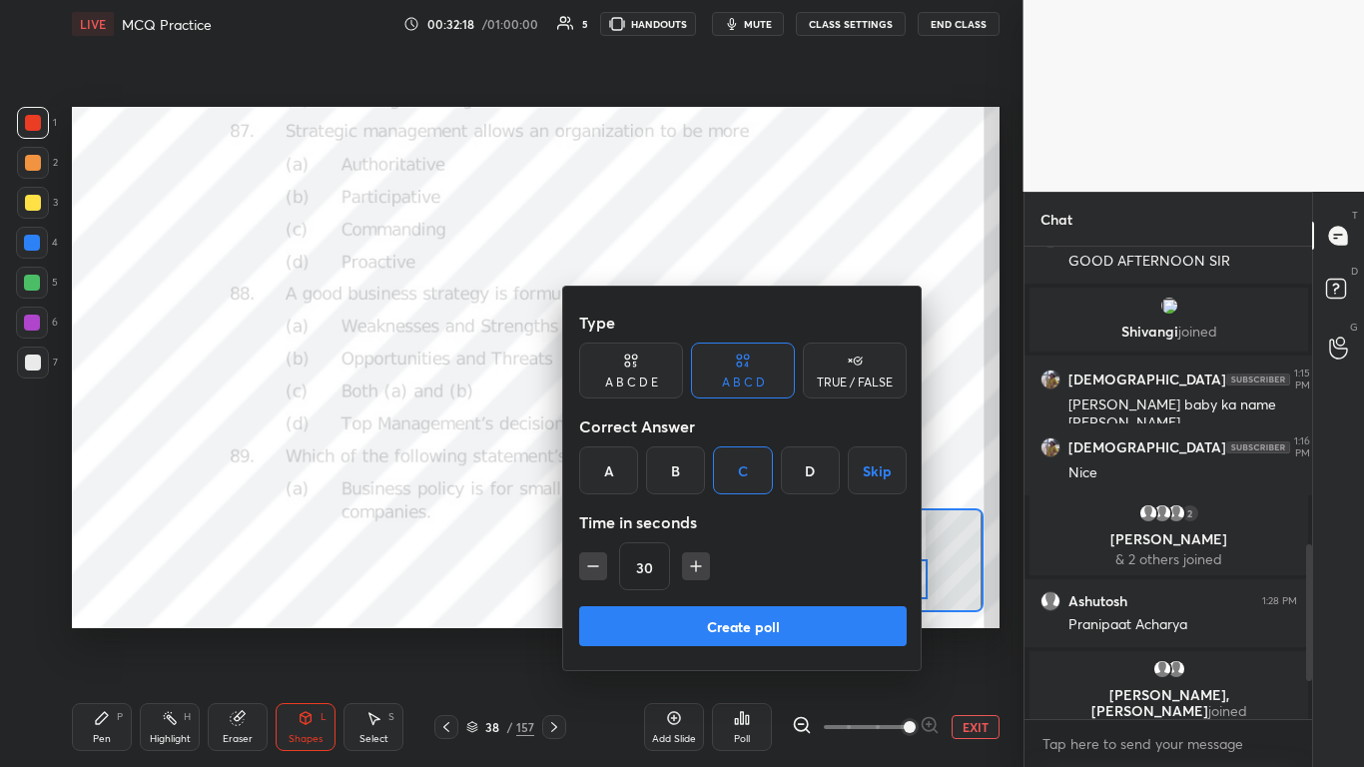
click at [716, 468] on button "Create poll" at bounding box center [743, 626] width 328 height 40
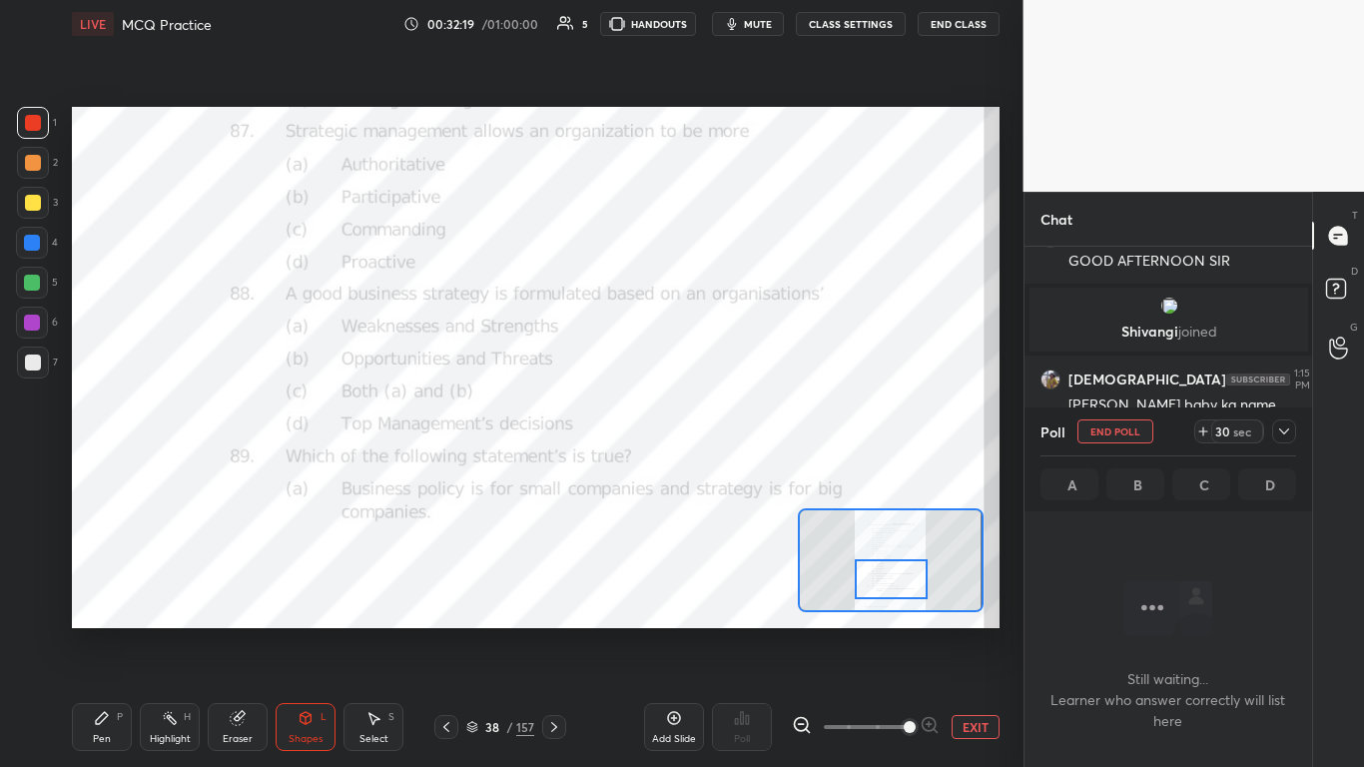
scroll to position [410, 282]
click at [716, 433] on icon at bounding box center [1284, 431] width 16 height 16
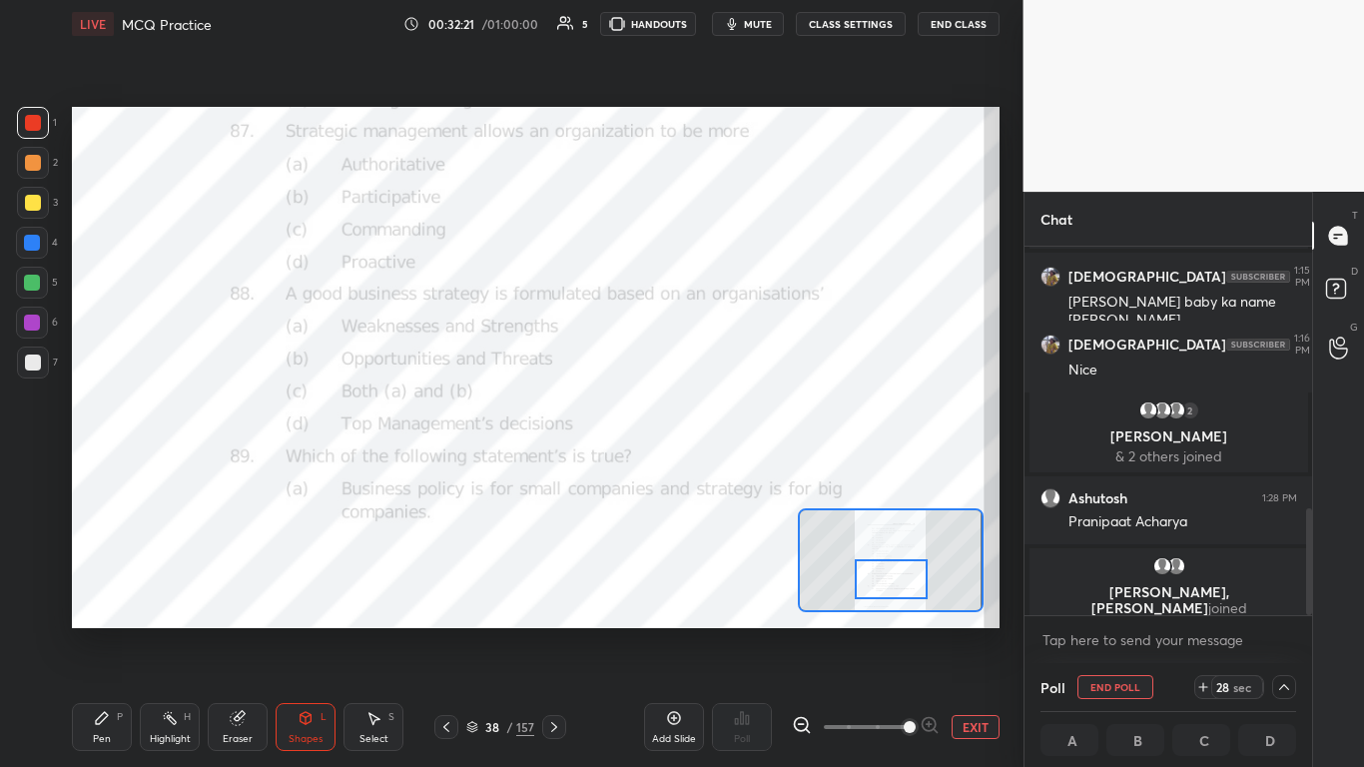
scroll to position [1, 7]
drag, startPoint x: 1281, startPoint y: 691, endPoint x: 1296, endPoint y: 675, distance: 21.9
click at [716, 468] on icon at bounding box center [1284, 687] width 16 height 16
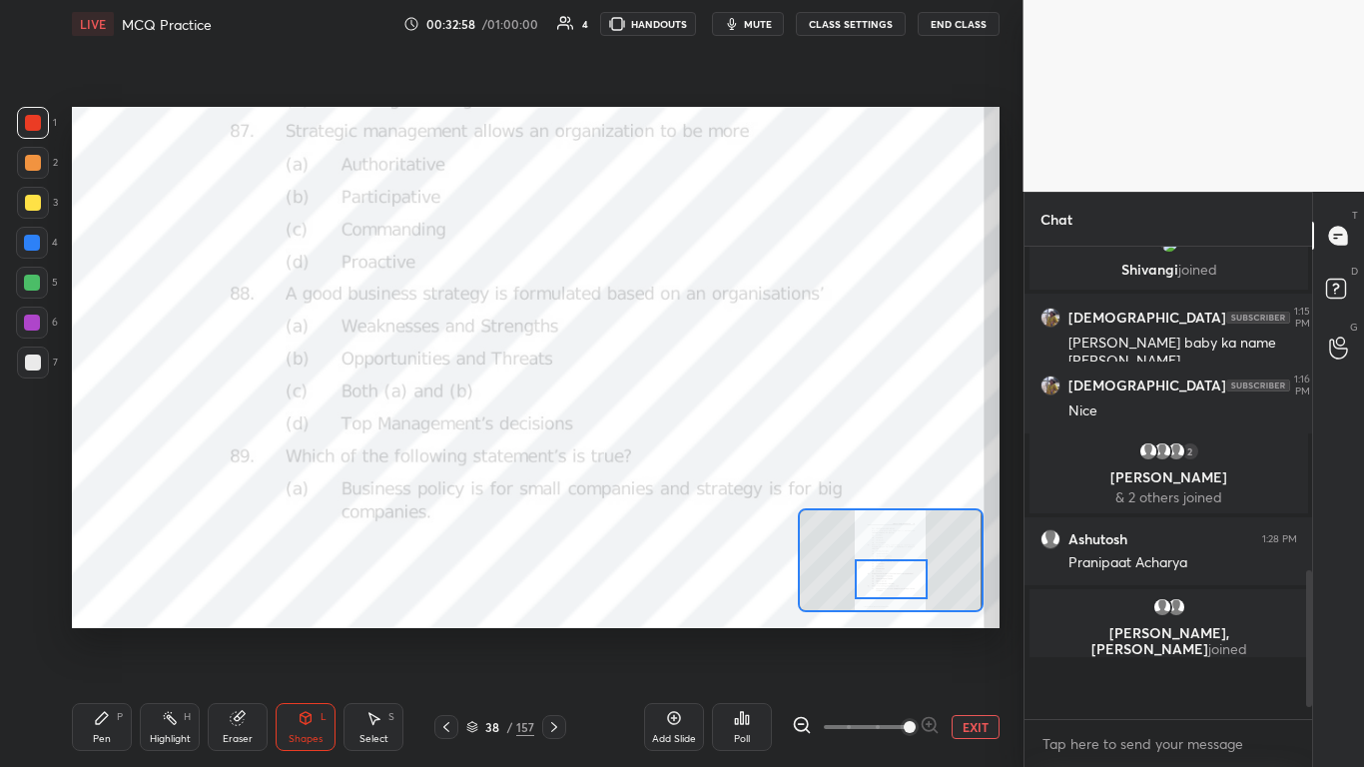
scroll to position [808, 0]
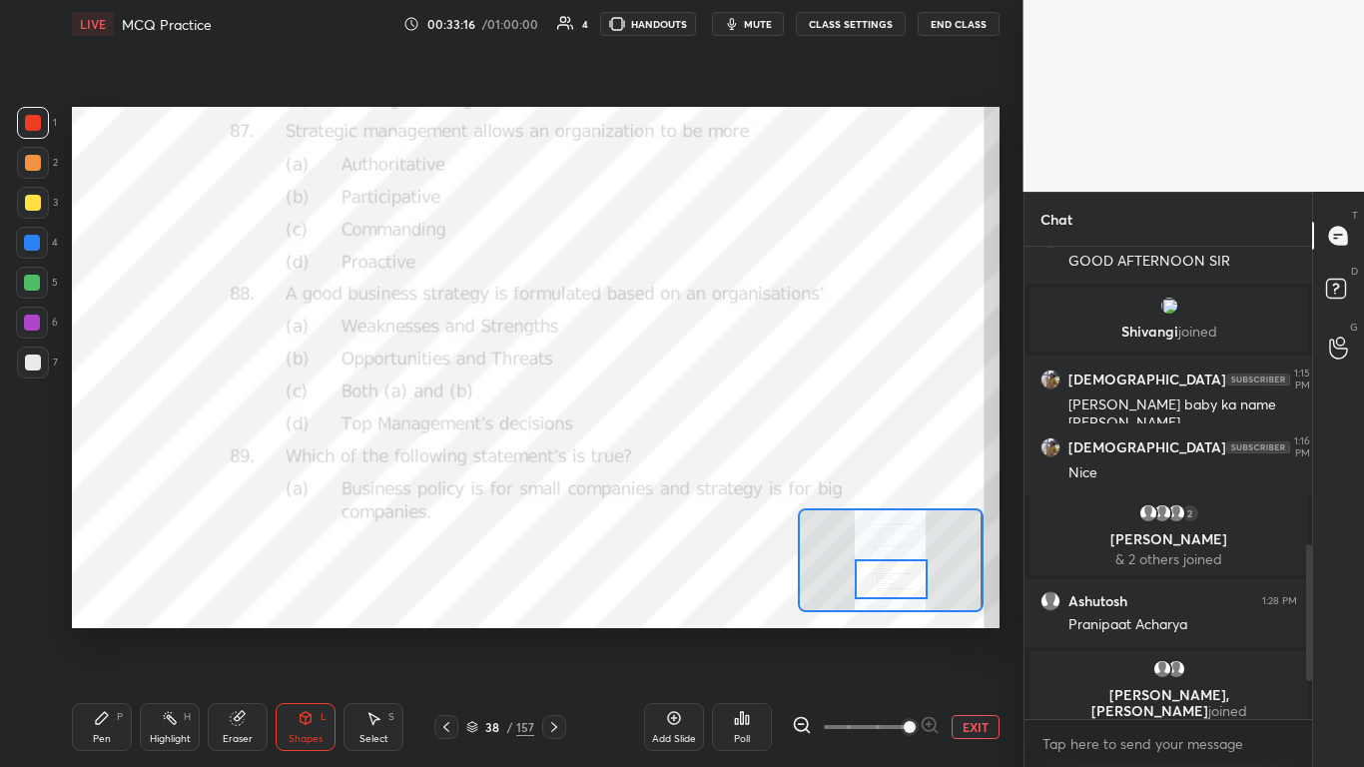
drag, startPoint x: 552, startPoint y: 719, endPoint x: 563, endPoint y: 721, distance: 11.2
click at [552, 468] on icon at bounding box center [554, 727] width 16 height 16
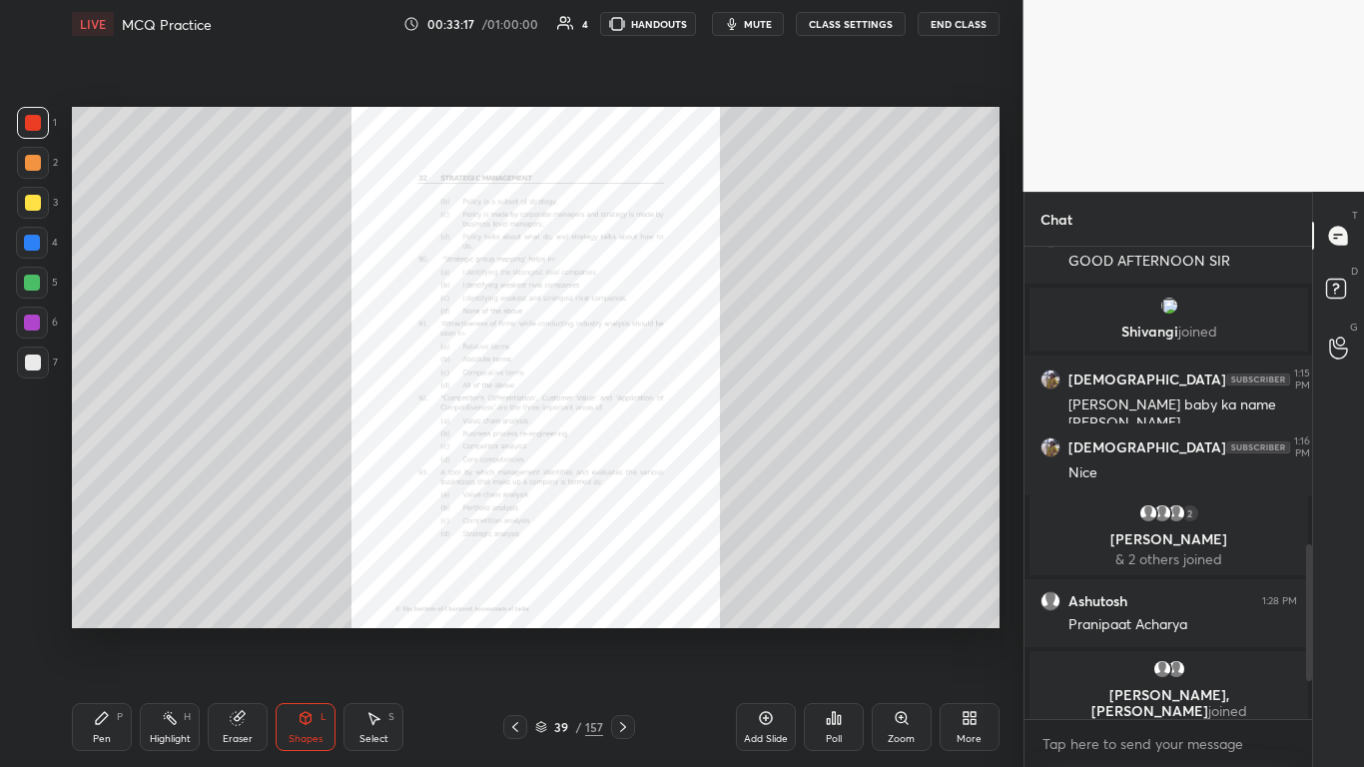
click at [716, 468] on div "Zoom" at bounding box center [902, 727] width 60 height 48
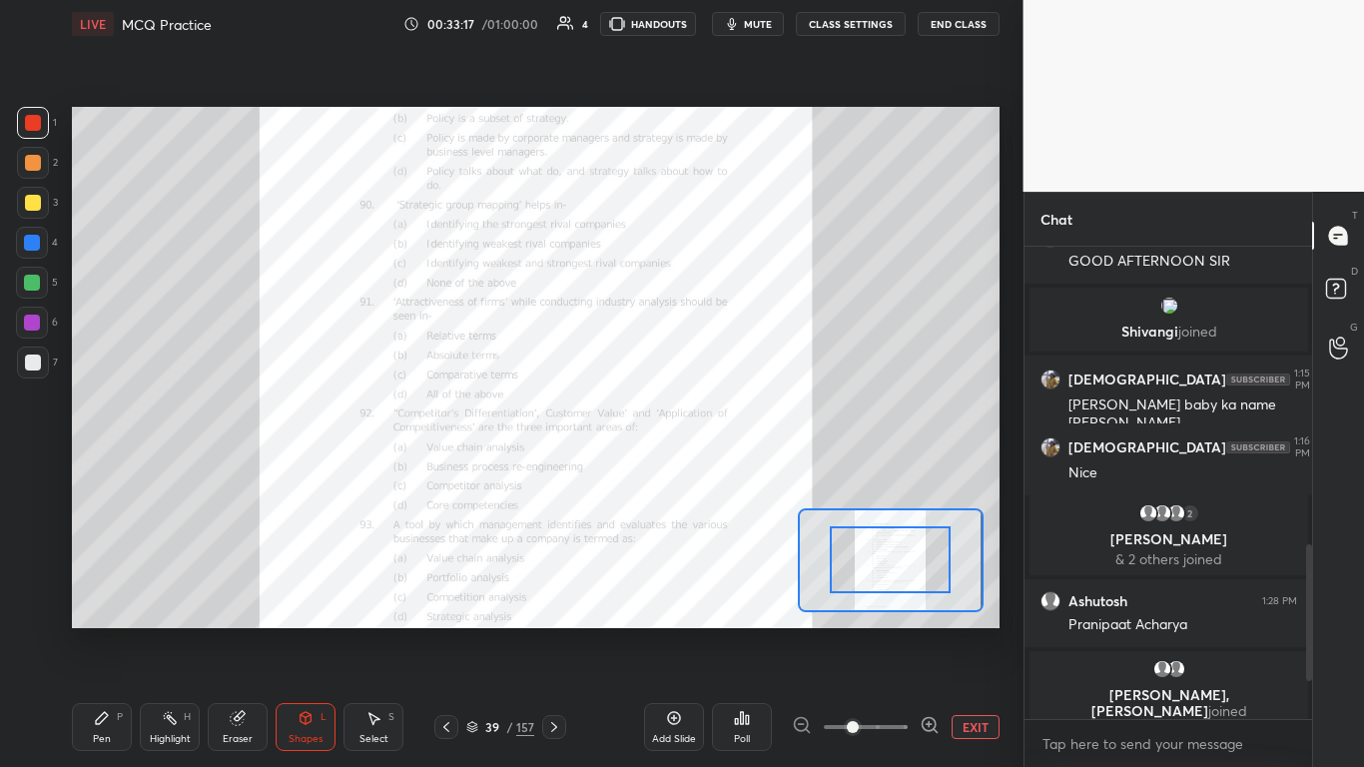
click at [716, 468] on span at bounding box center [866, 727] width 84 height 30
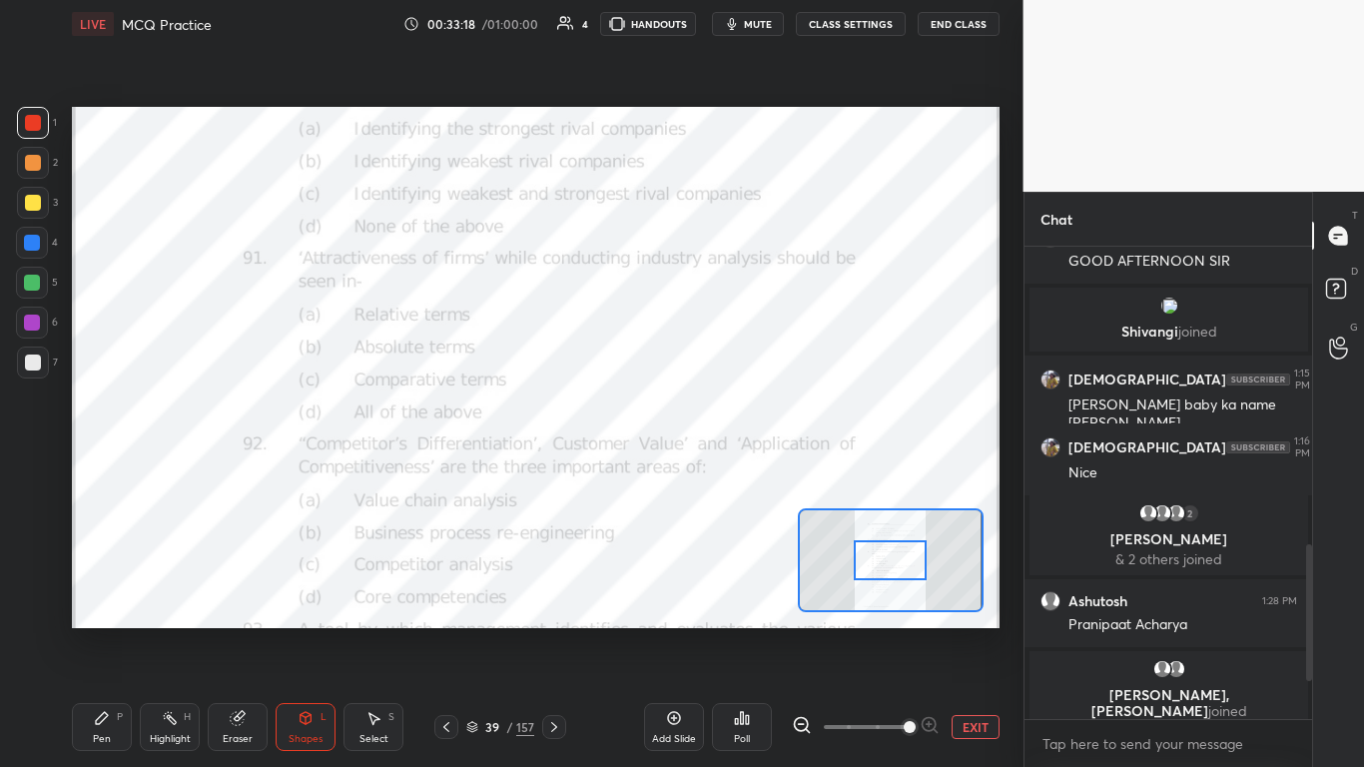
click at [716, 468] on span at bounding box center [910, 727] width 12 height 12
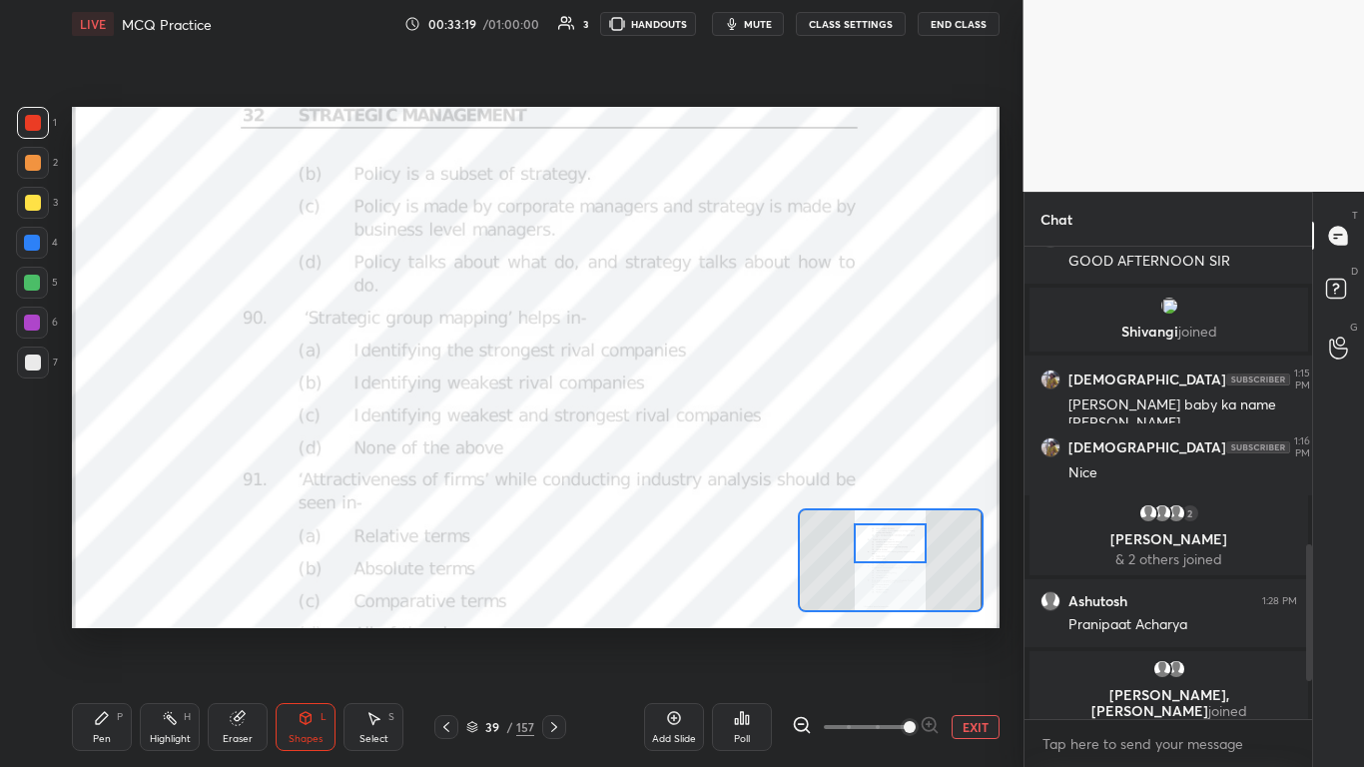
drag, startPoint x: 909, startPoint y: 551, endPoint x: 909, endPoint y: 534, distance: 17.0
click at [716, 468] on div at bounding box center [890, 543] width 73 height 40
click at [716, 468] on div "Poll" at bounding box center [742, 727] width 60 height 48
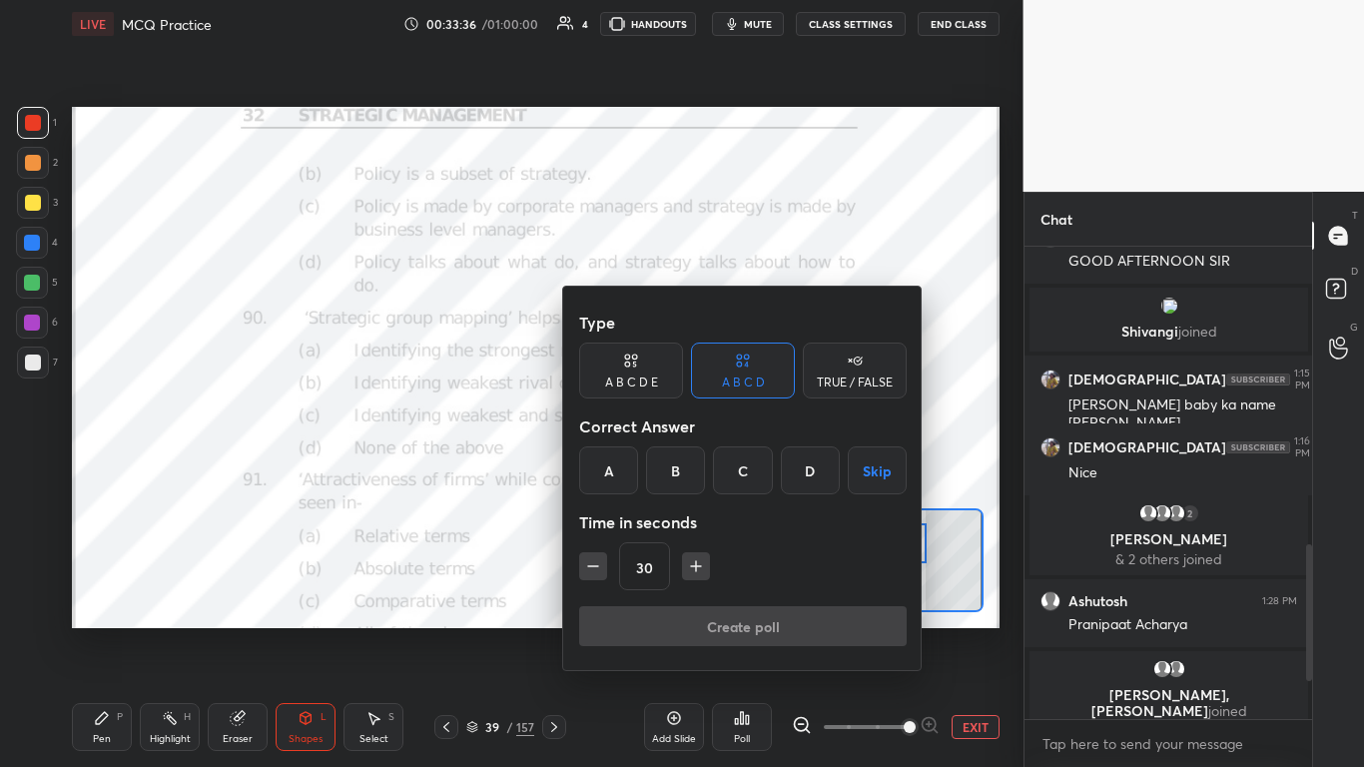
click at [716, 466] on div "D" at bounding box center [810, 470] width 59 height 48
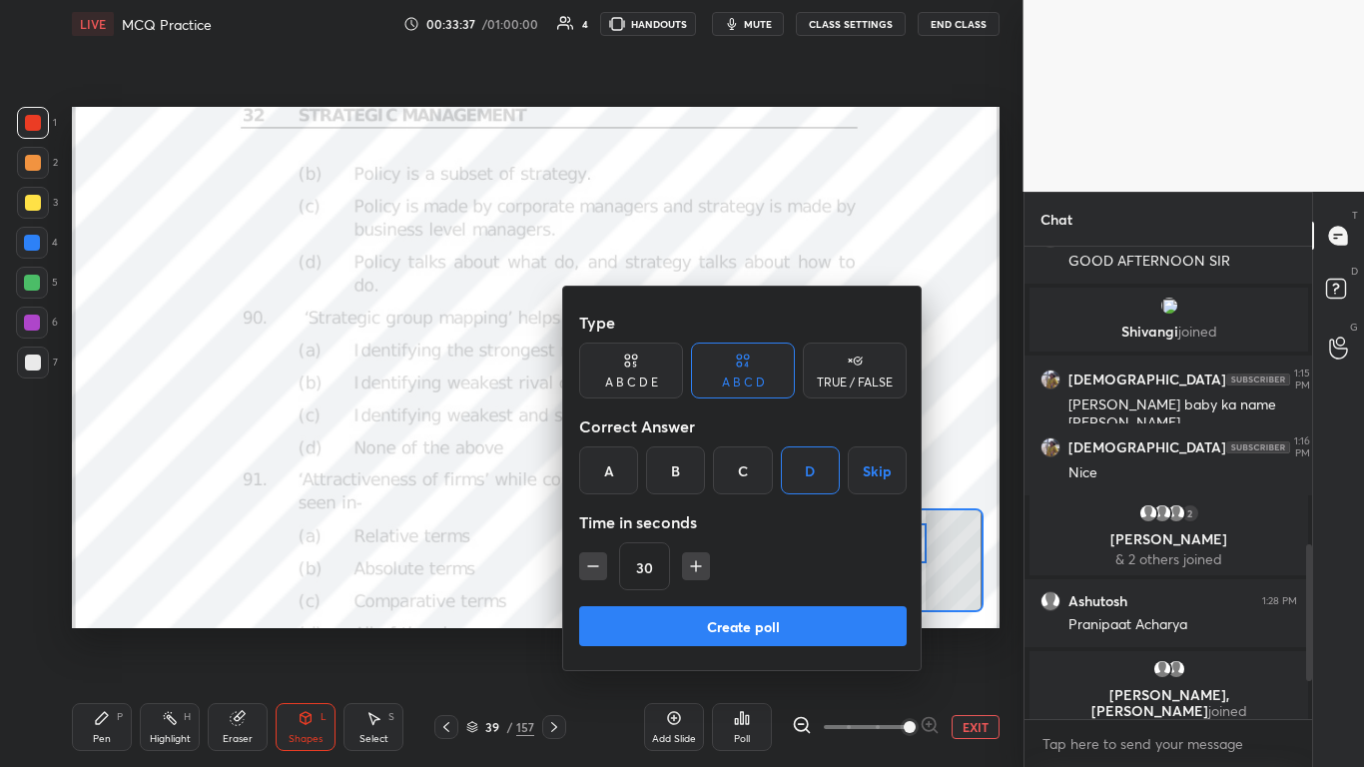
click at [716, 468] on button "Create poll" at bounding box center [743, 626] width 328 height 40
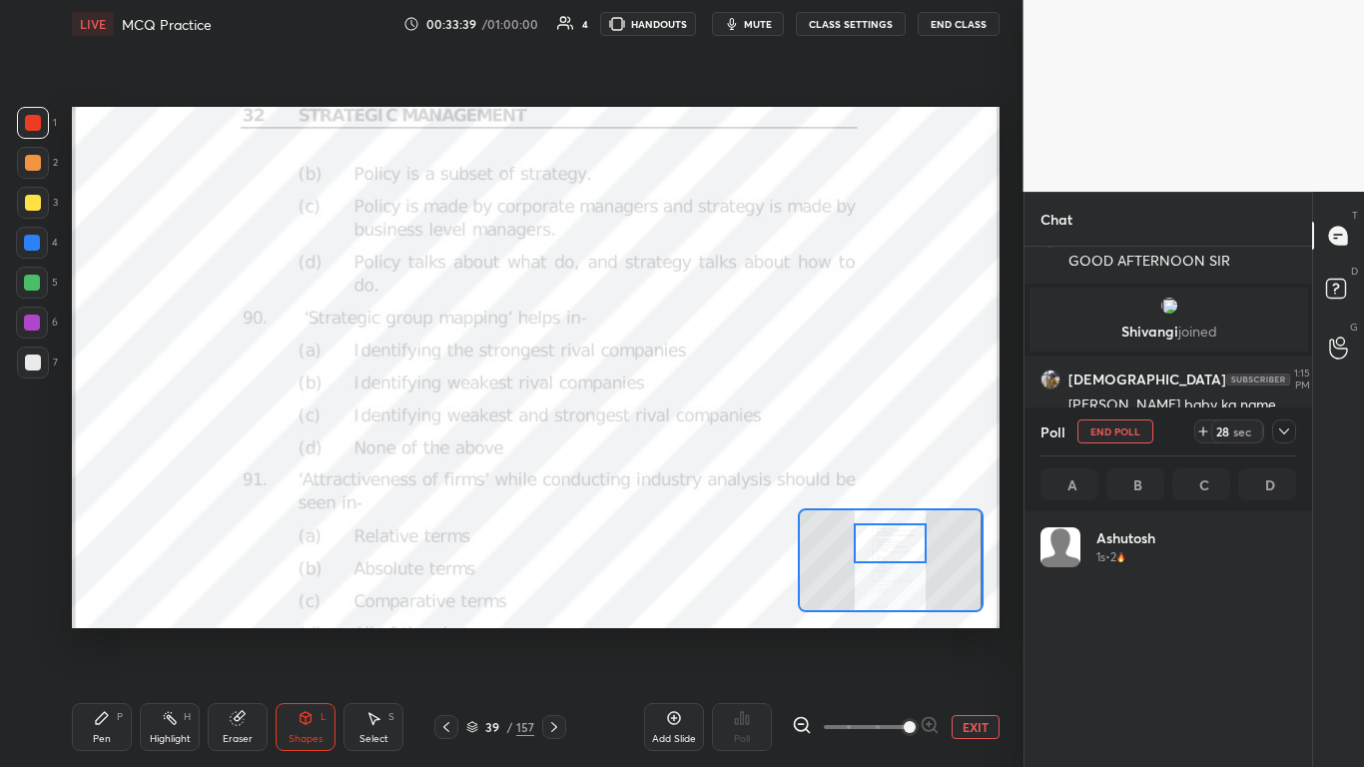
scroll to position [7, 7]
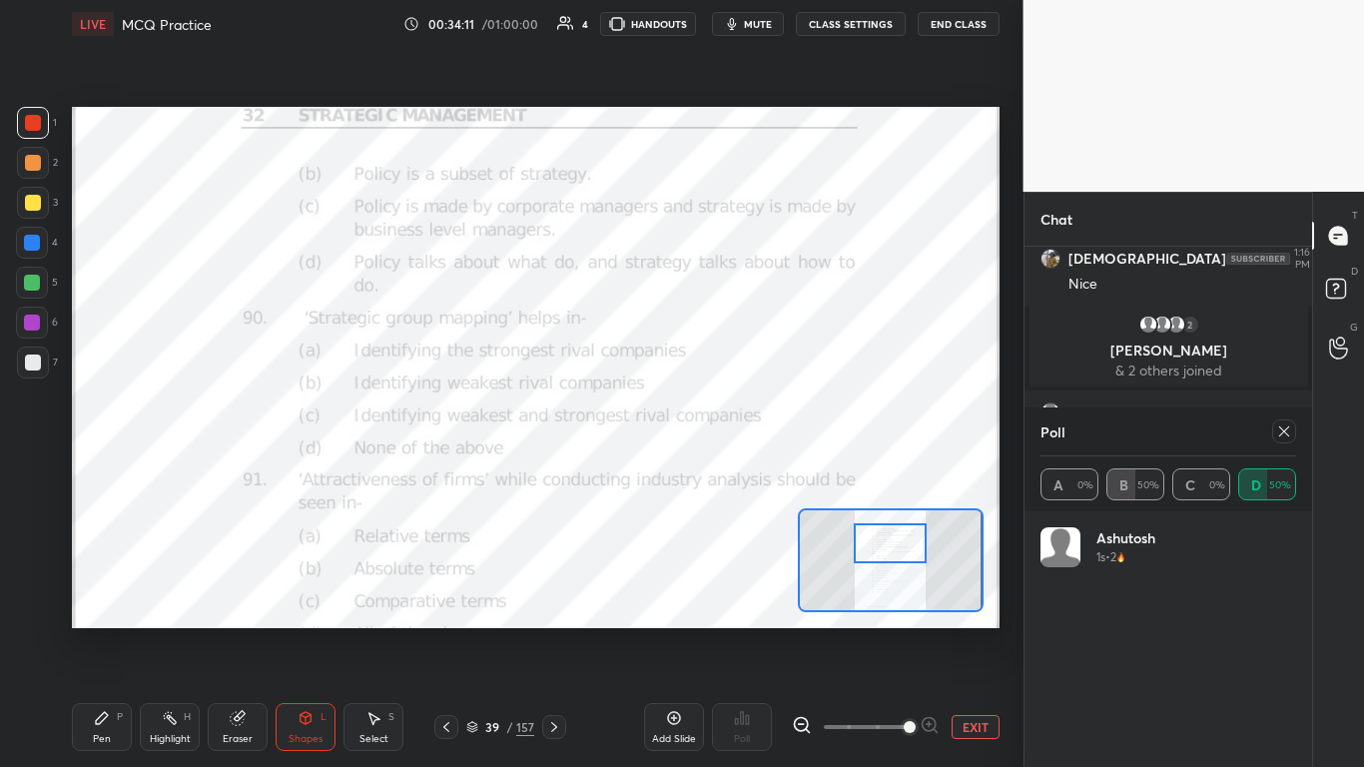
click at [716, 433] on icon at bounding box center [1284, 431] width 16 height 16
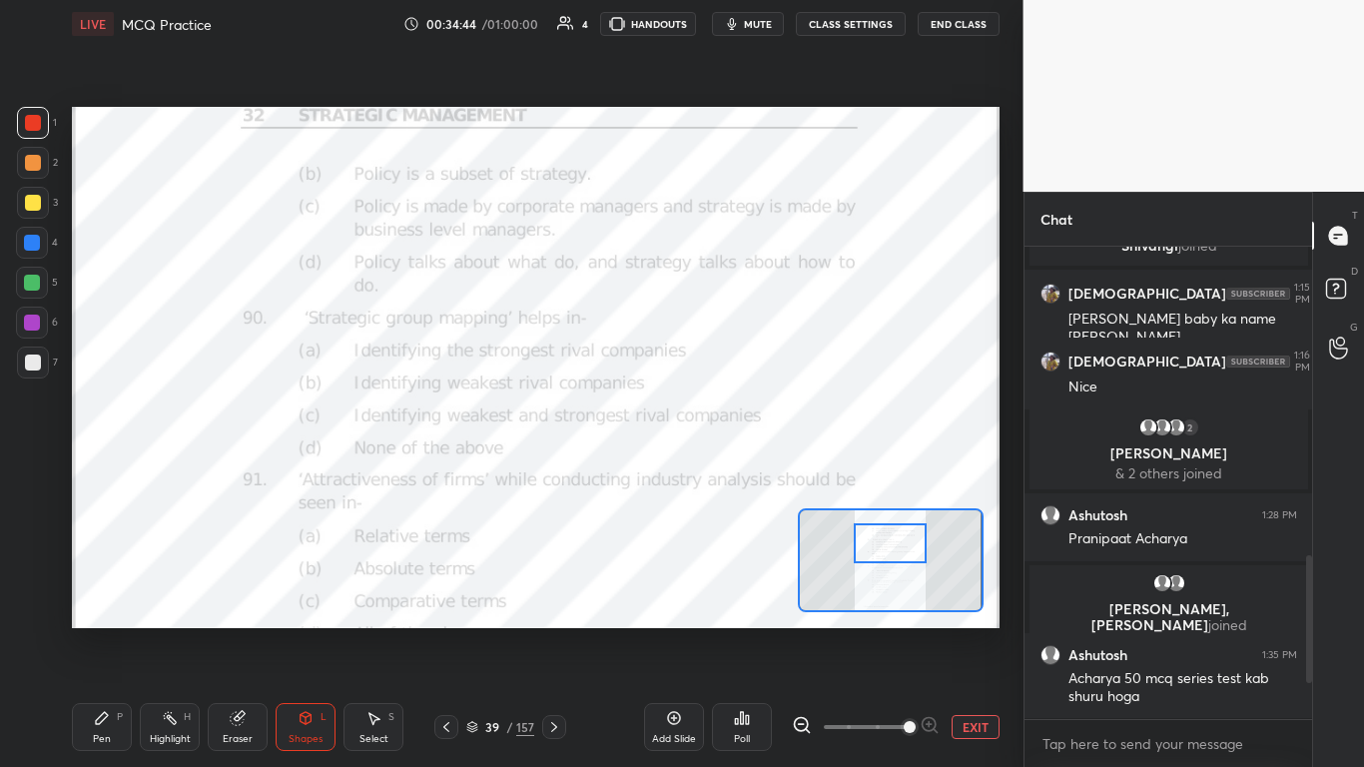
scroll to position [514, 282]
click at [716, 468] on icon at bounding box center [742, 718] width 16 height 16
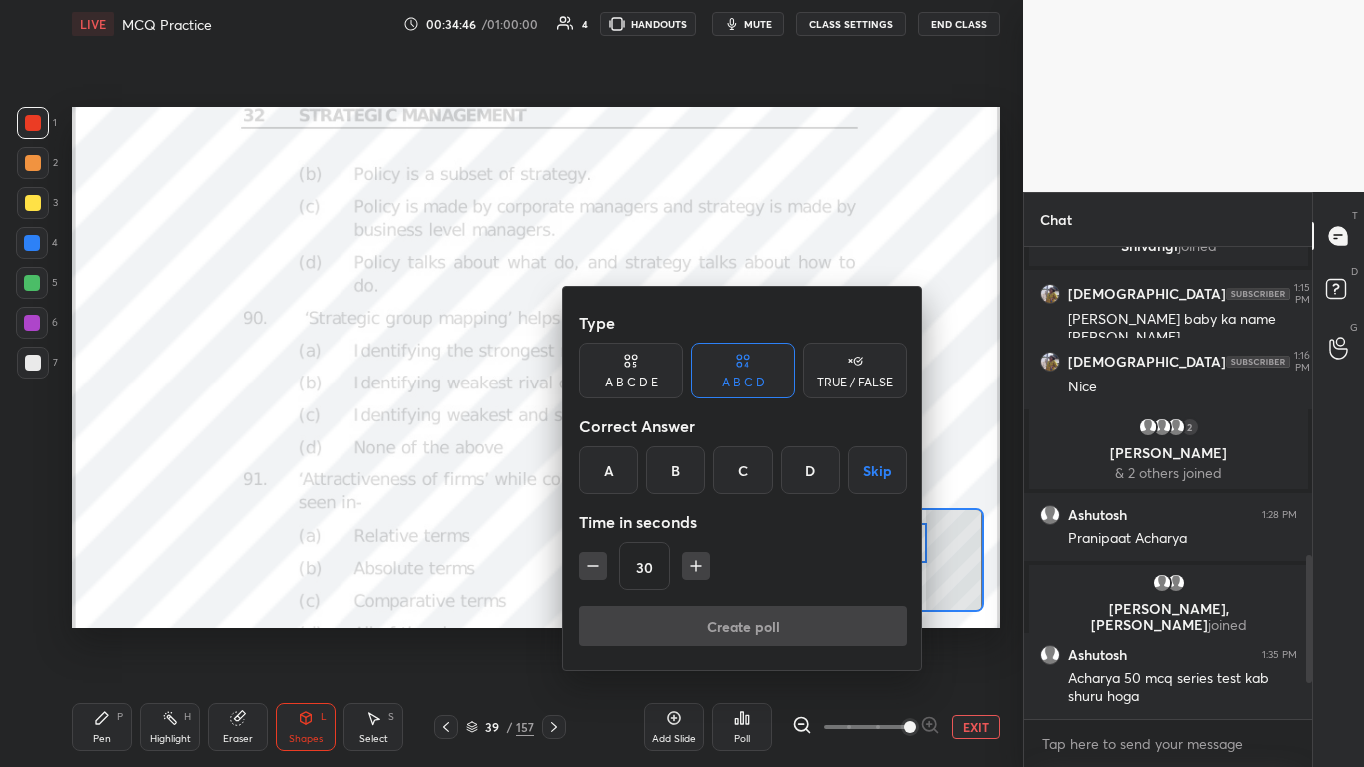
click at [716, 462] on div "C" at bounding box center [742, 470] width 59 height 48
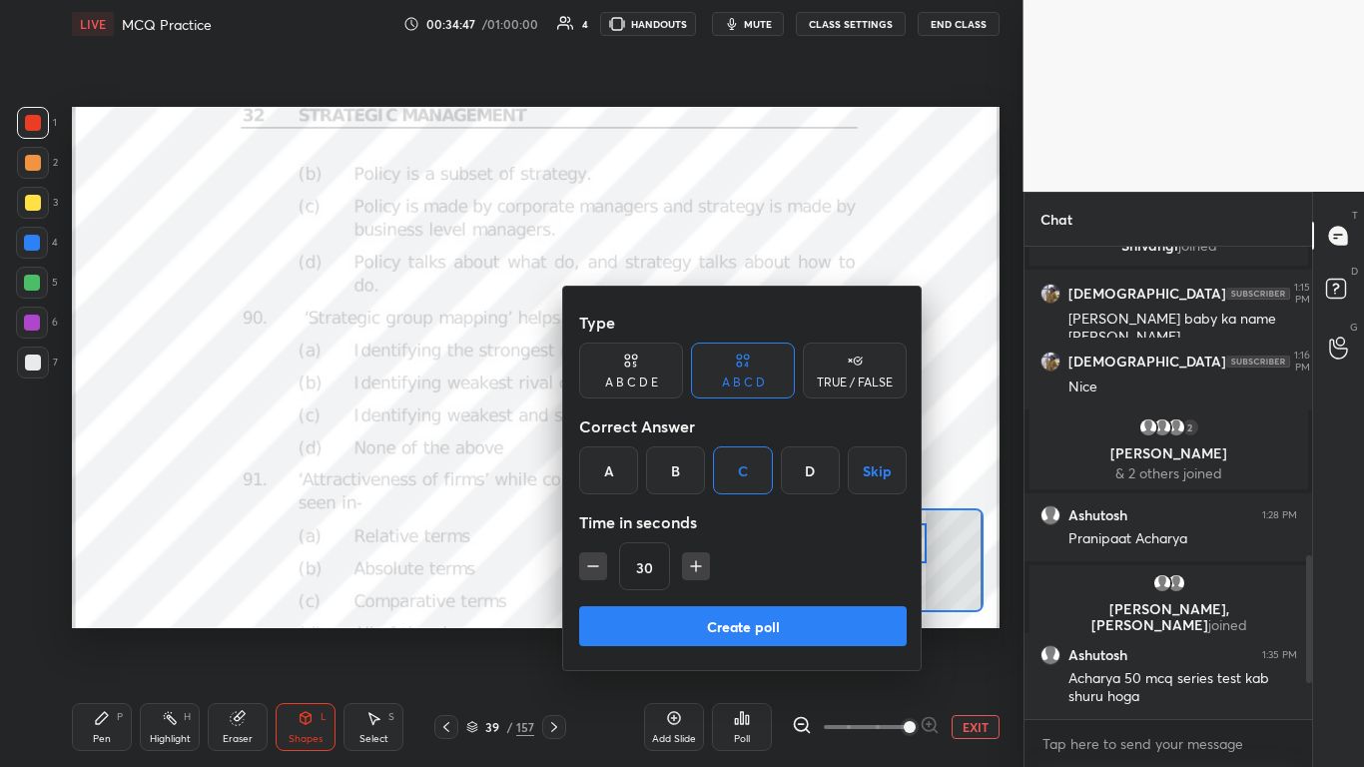
click at [716, 468] on button "Create poll" at bounding box center [743, 626] width 328 height 40
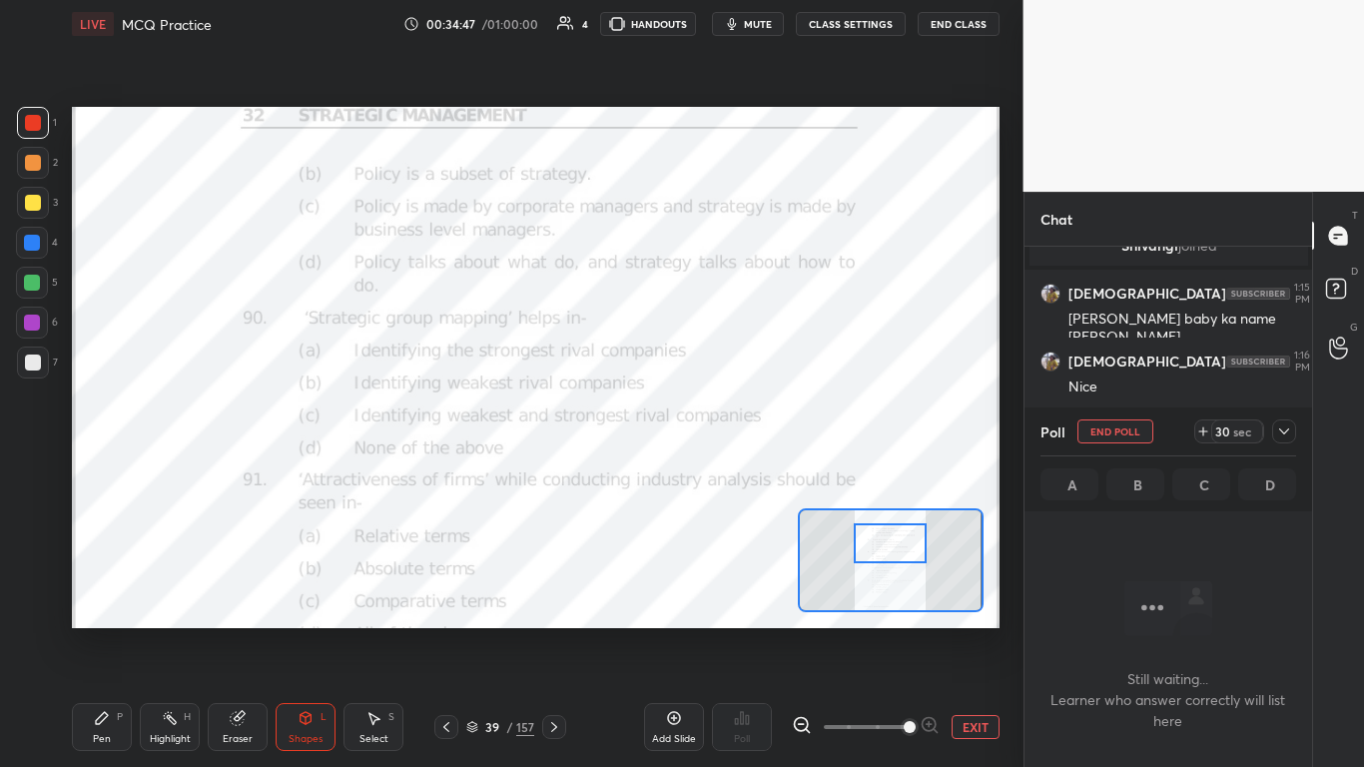
scroll to position [410, 282]
click at [716, 428] on icon at bounding box center [1284, 431] width 16 height 16
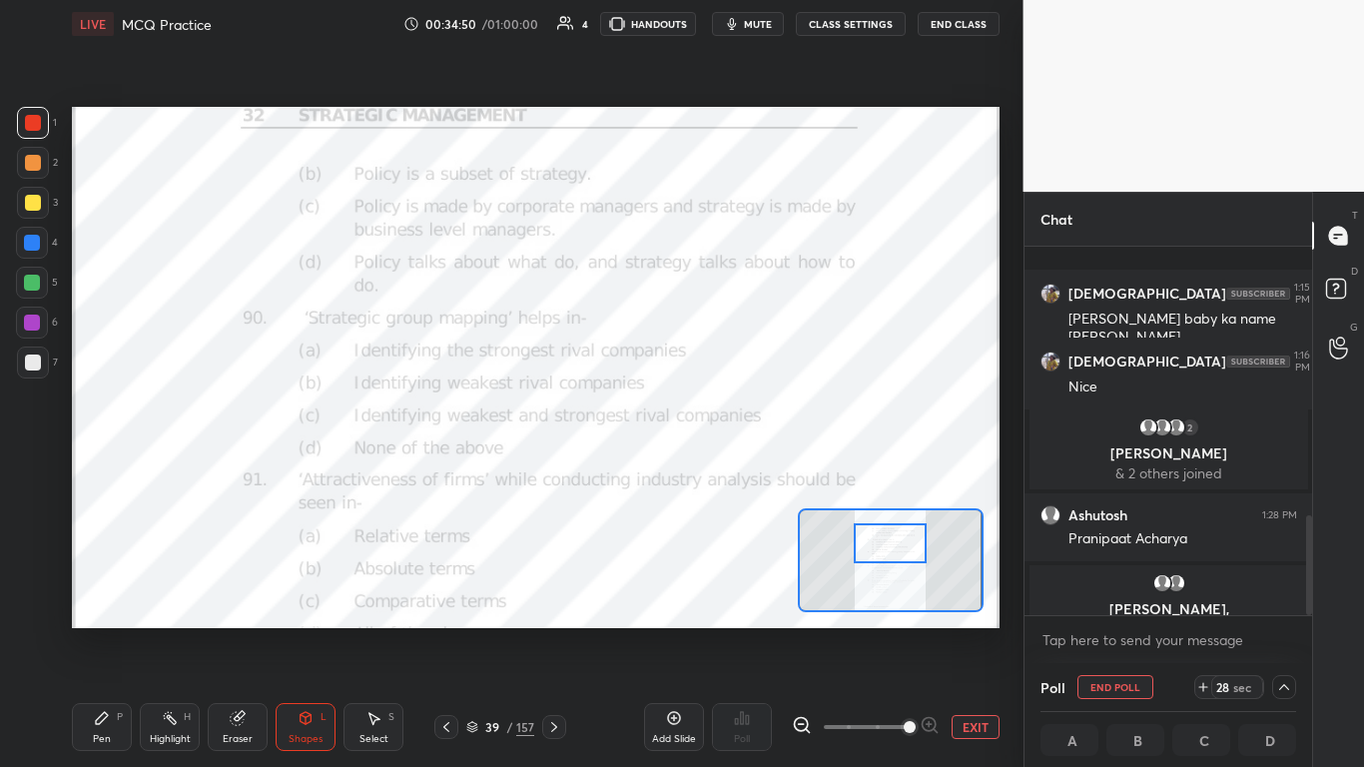
scroll to position [993, 0]
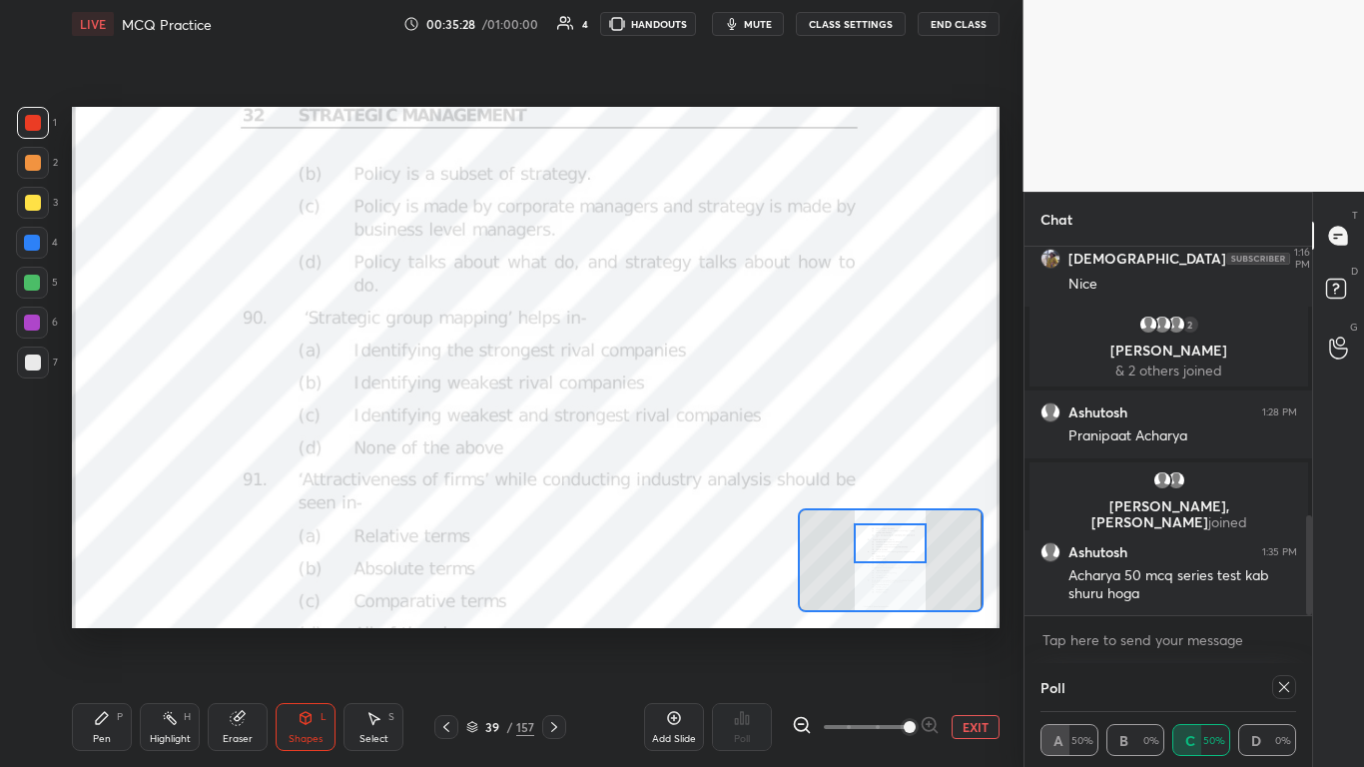
click at [716, 468] on icon at bounding box center [1284, 687] width 16 height 16
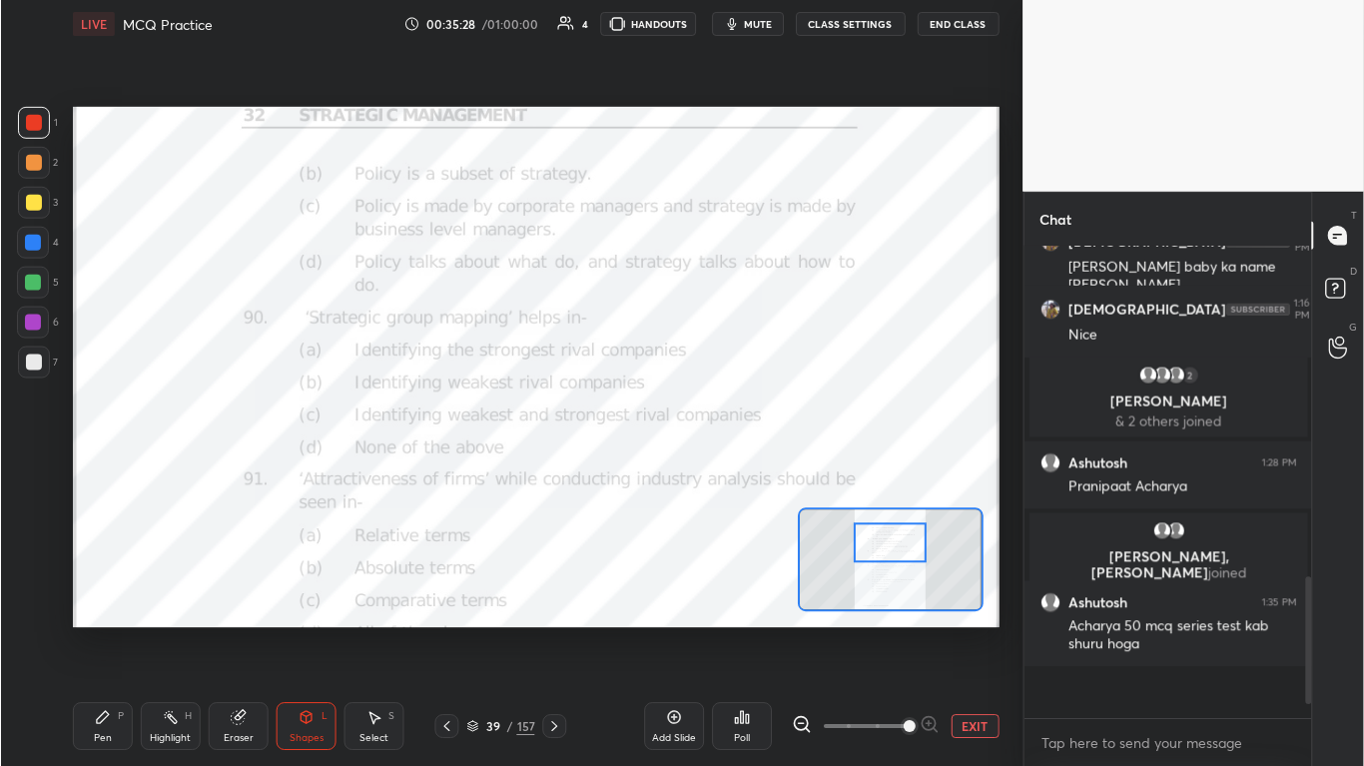
scroll to position [7, 7]
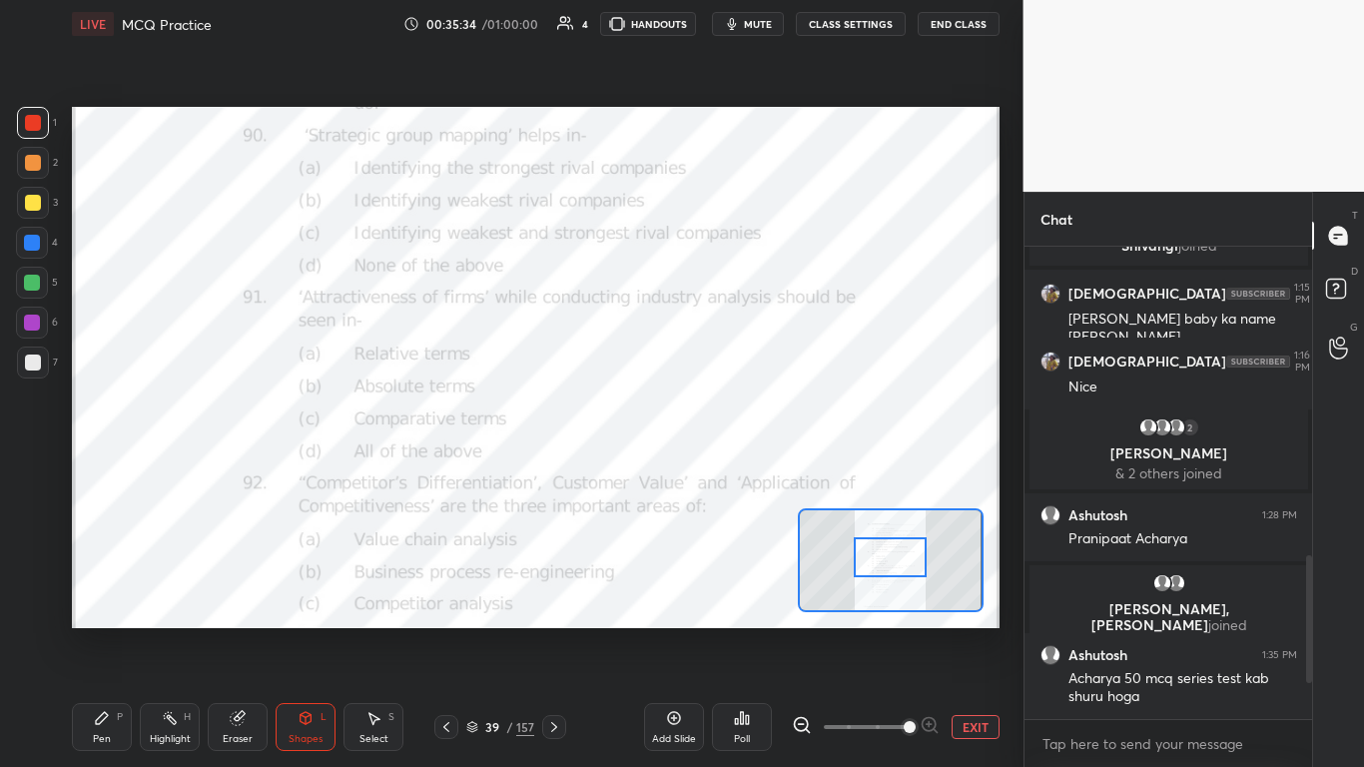
drag, startPoint x: 902, startPoint y: 547, endPoint x: 902, endPoint y: 561, distance: 14.0
click at [716, 468] on div at bounding box center [890, 557] width 73 height 40
click at [716, 468] on div "Poll" at bounding box center [742, 739] width 16 height 10
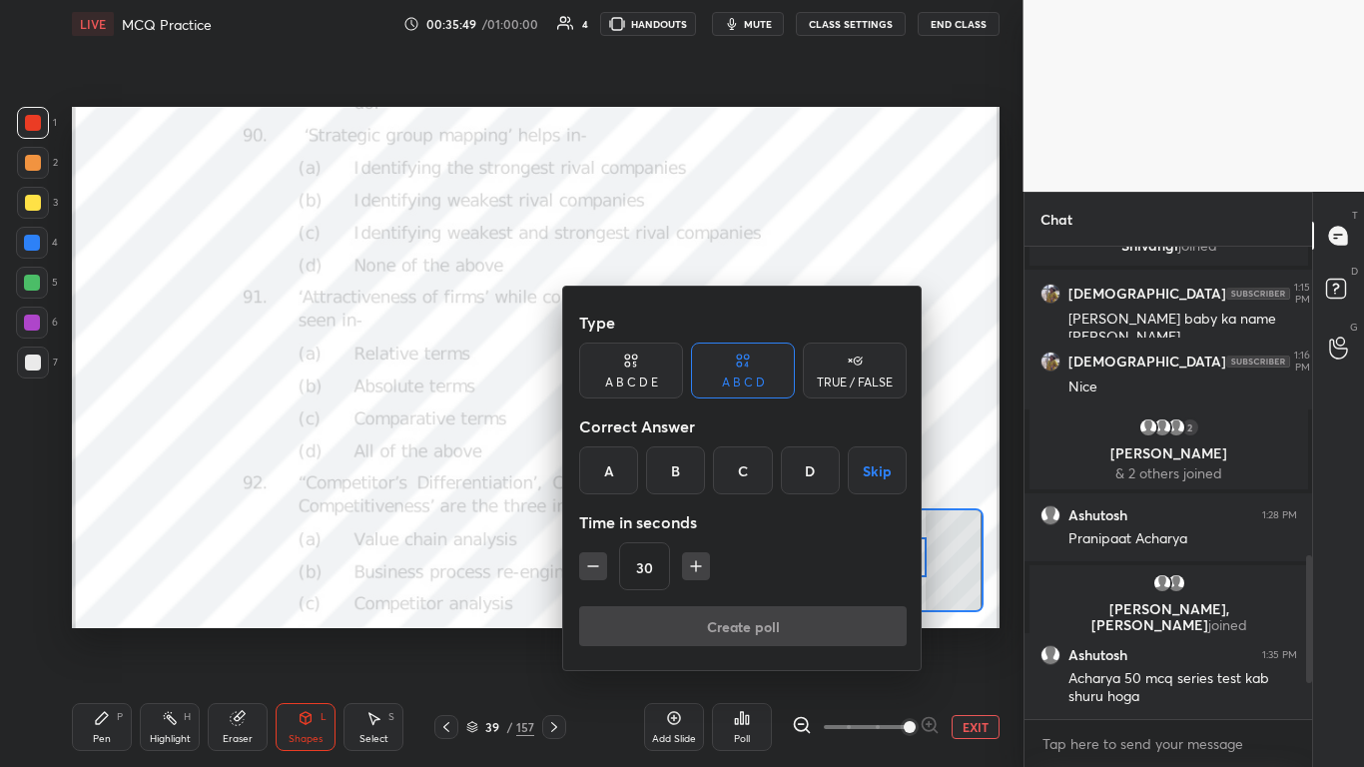
click at [613, 468] on div "A" at bounding box center [608, 470] width 59 height 48
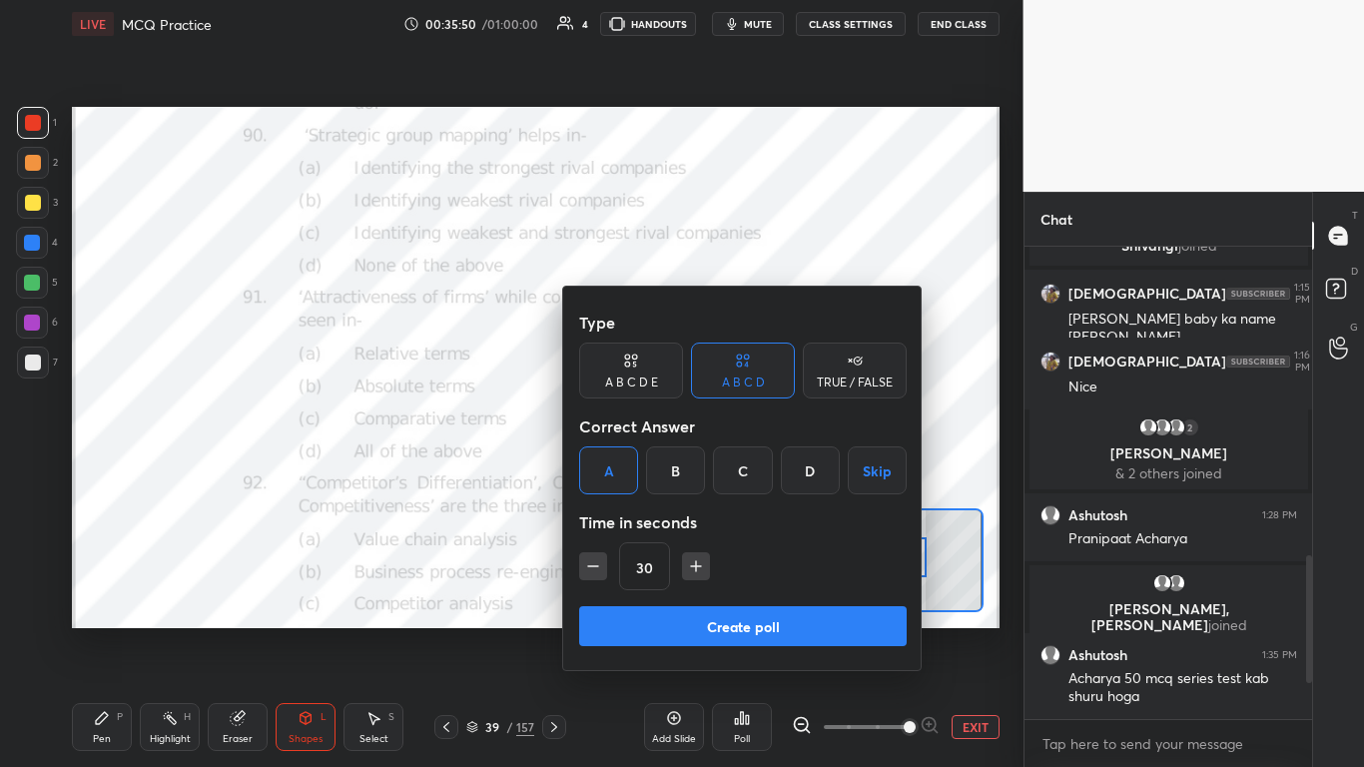
click at [655, 468] on button "Create poll" at bounding box center [743, 626] width 328 height 40
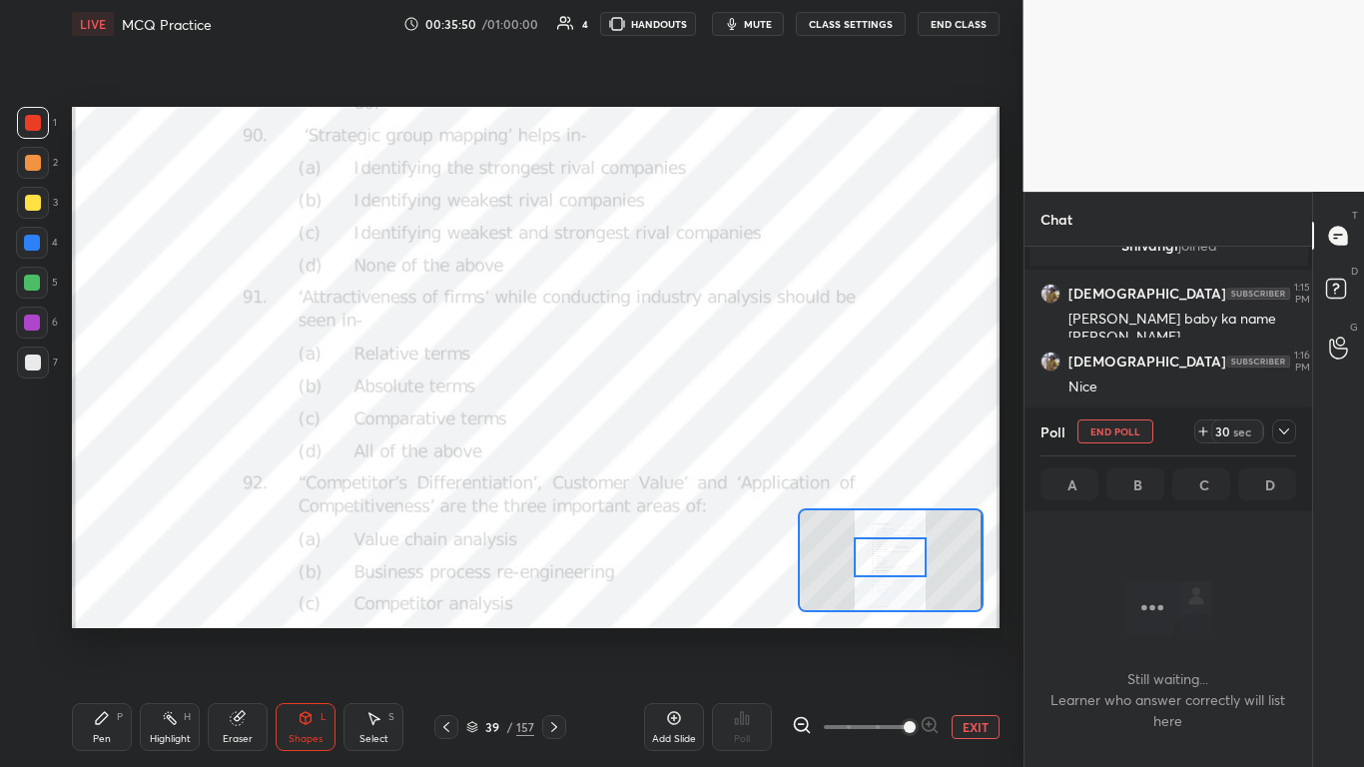
scroll to position [410, 282]
click at [716, 423] on div at bounding box center [1284, 431] width 24 height 24
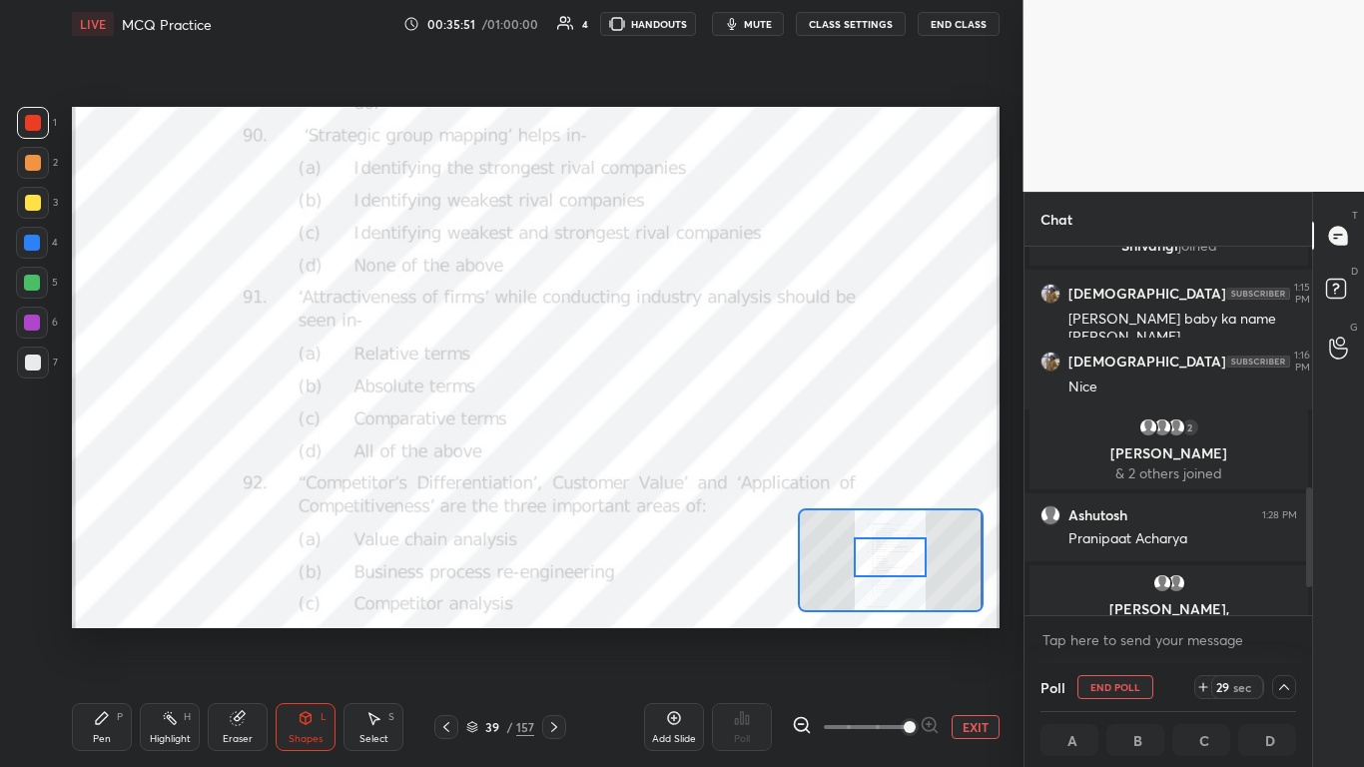
scroll to position [994, 0]
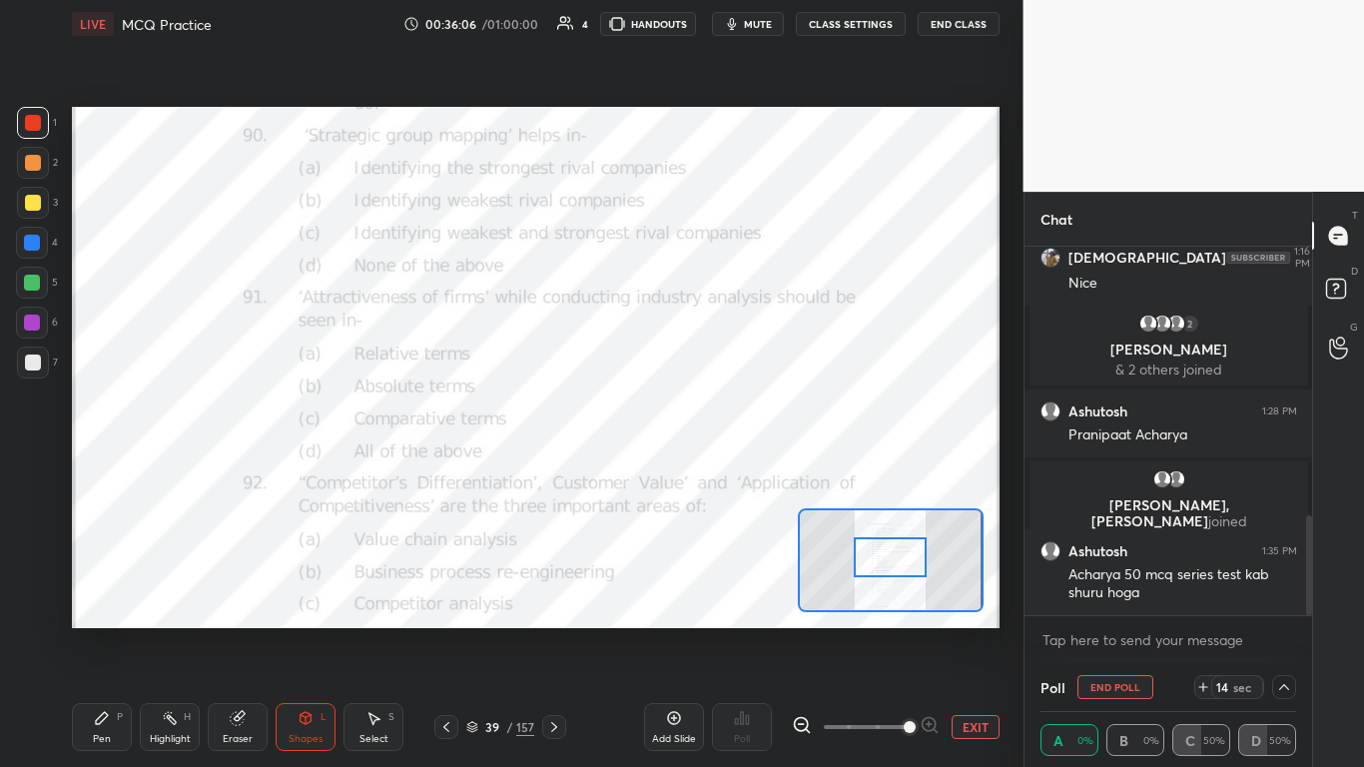
click at [716, 468] on button "End Poll" at bounding box center [1116, 687] width 76 height 24
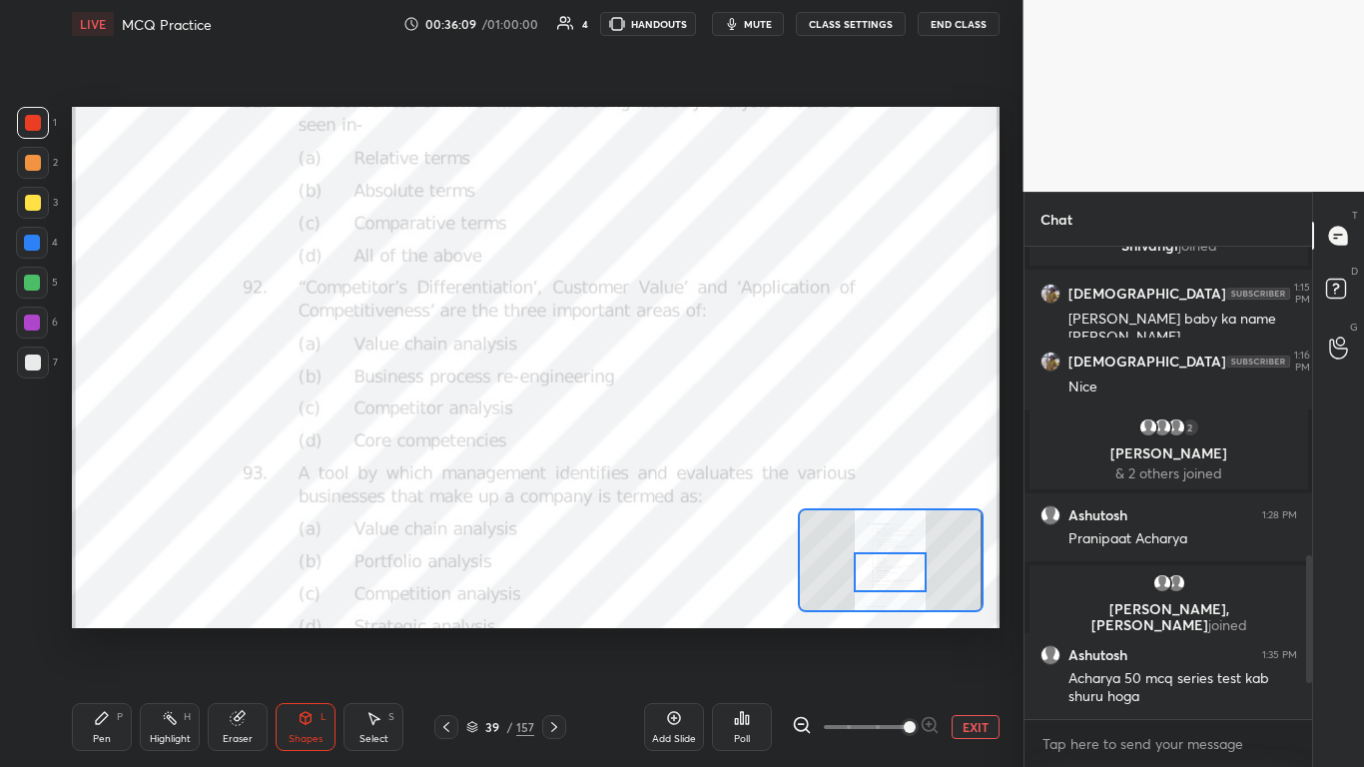
drag, startPoint x: 895, startPoint y: 565, endPoint x: 895, endPoint y: 581, distance: 16.0
click at [716, 468] on div at bounding box center [890, 572] width 73 height 40
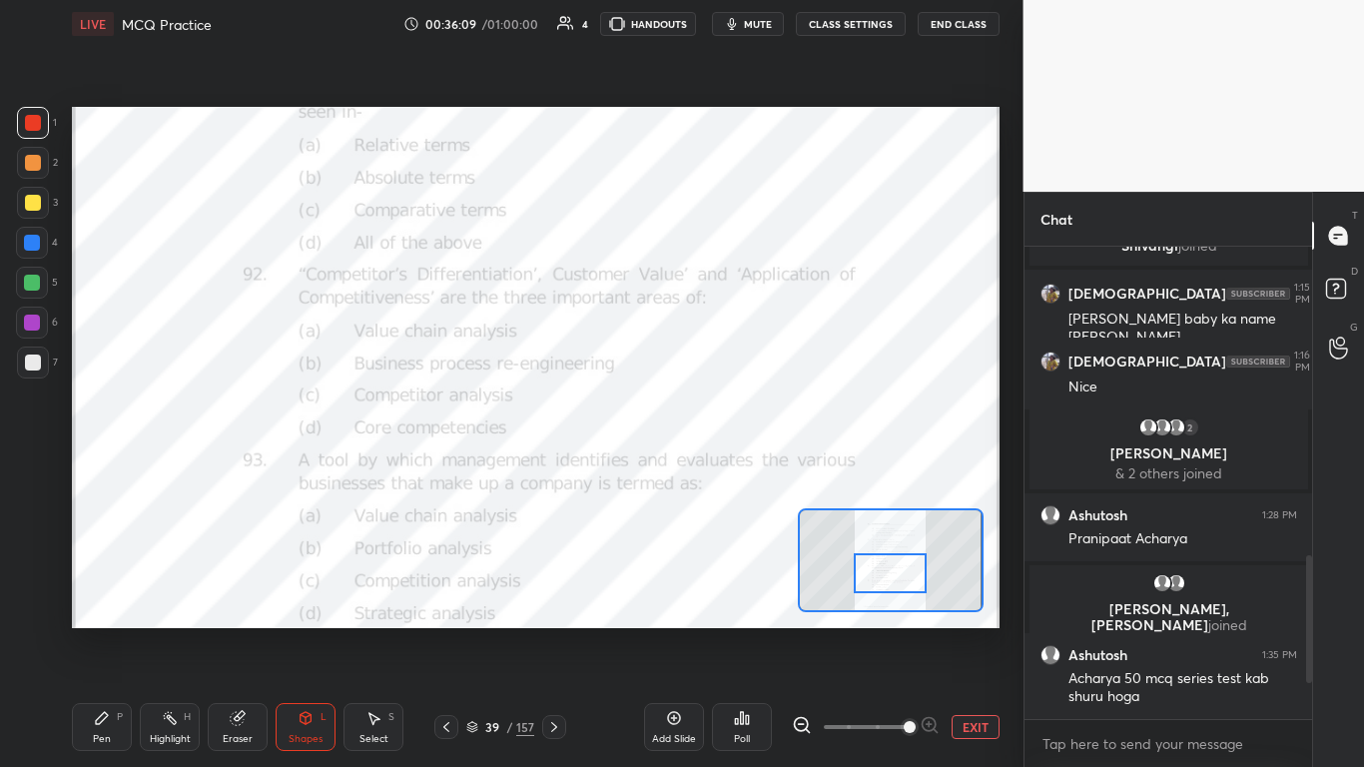
click at [716, 468] on div at bounding box center [890, 573] width 73 height 40
click at [716, 468] on div "Poll" at bounding box center [742, 727] width 60 height 48
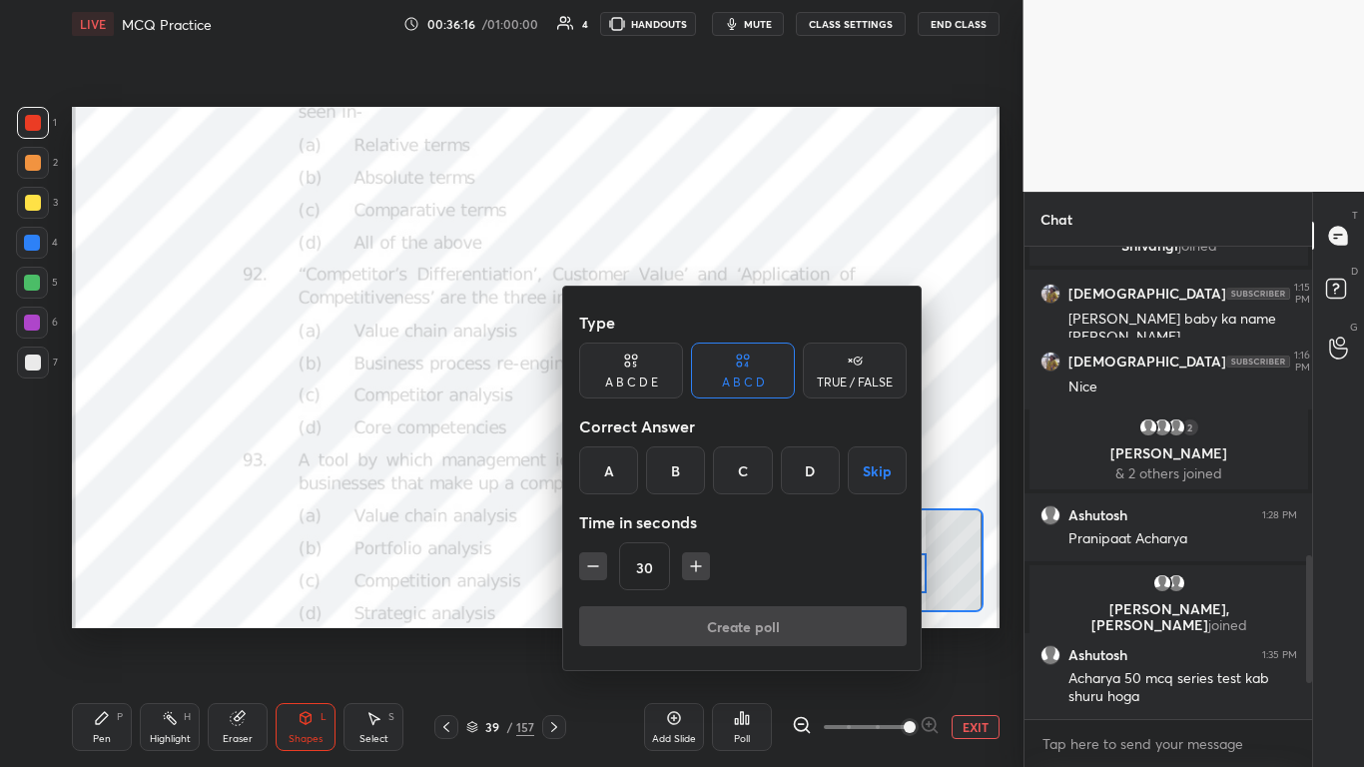
click at [716, 455] on div "D" at bounding box center [810, 470] width 59 height 48
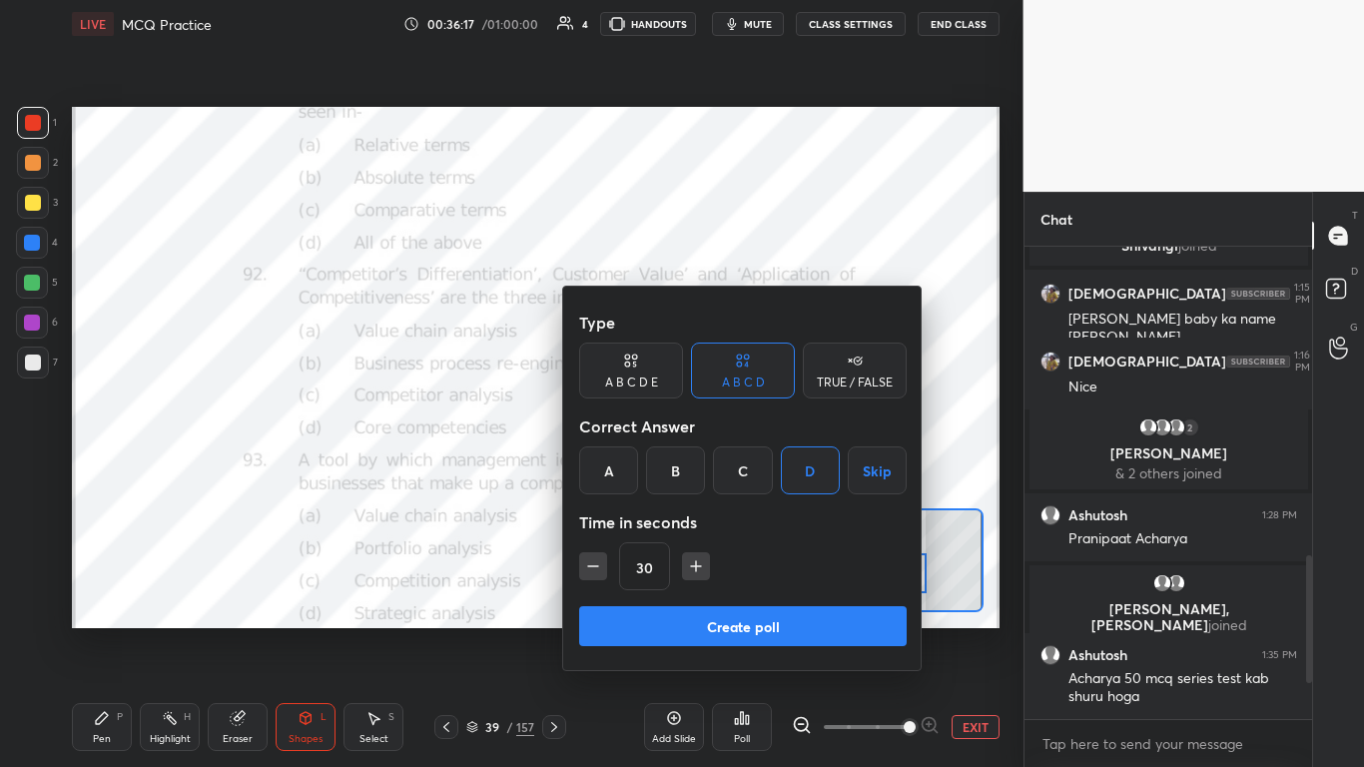
click at [716, 468] on button "Create poll" at bounding box center [743, 626] width 328 height 40
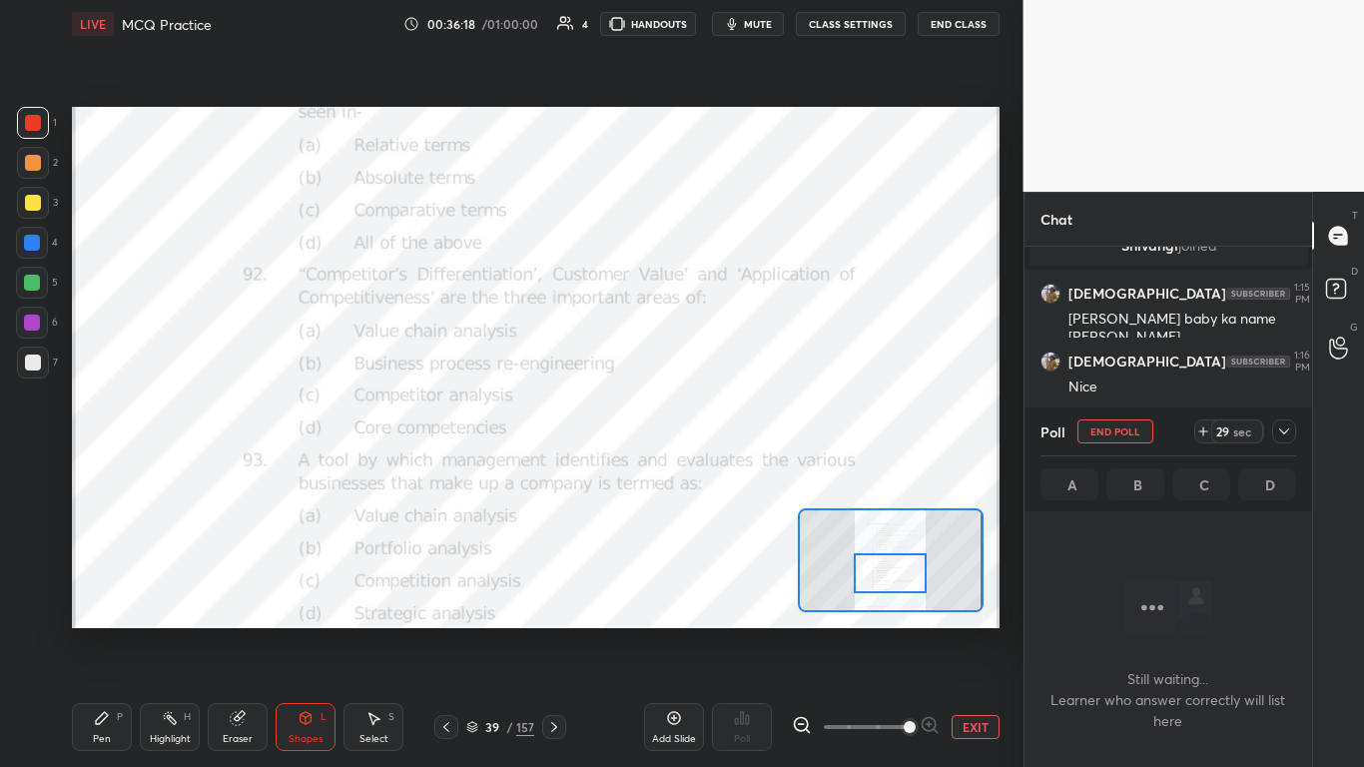
click at [716, 432] on icon at bounding box center [1284, 431] width 10 height 6
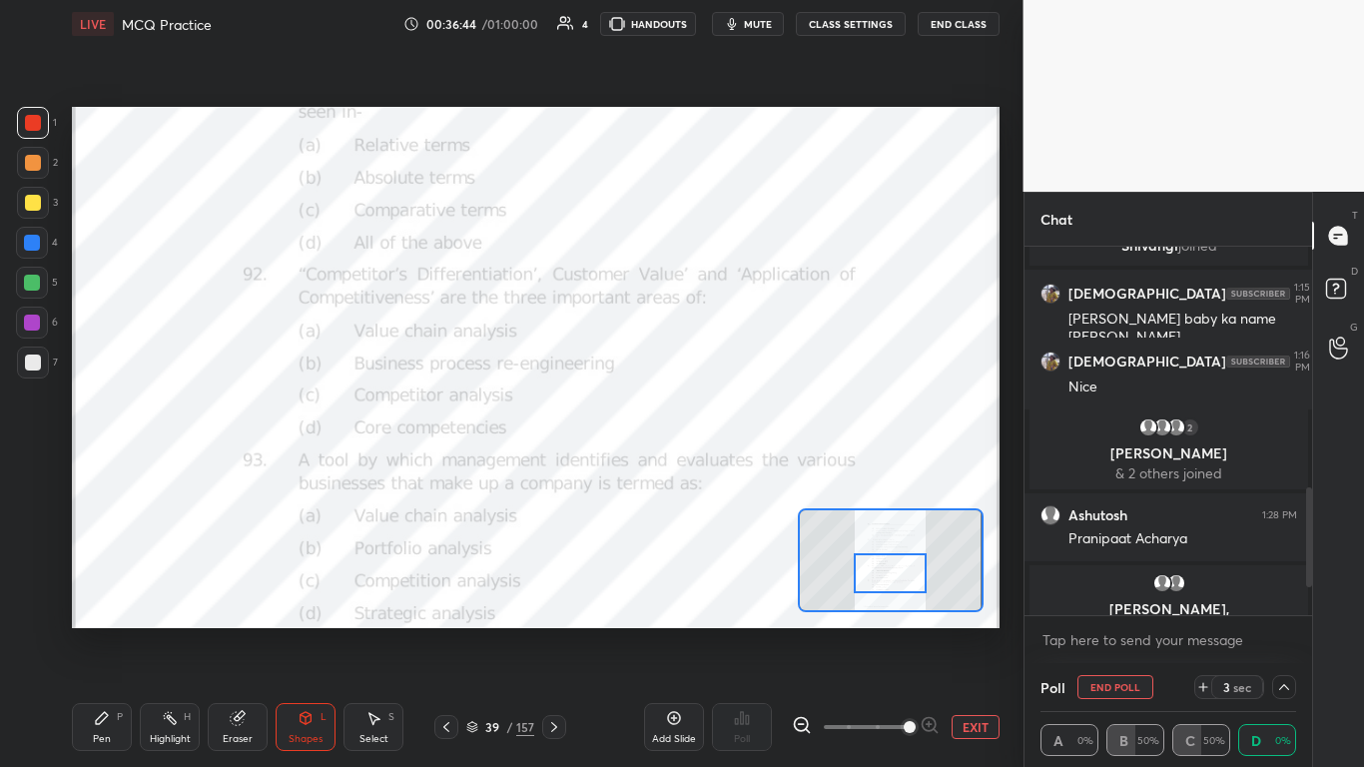
click at [716, 468] on button "End Poll" at bounding box center [1116, 687] width 76 height 24
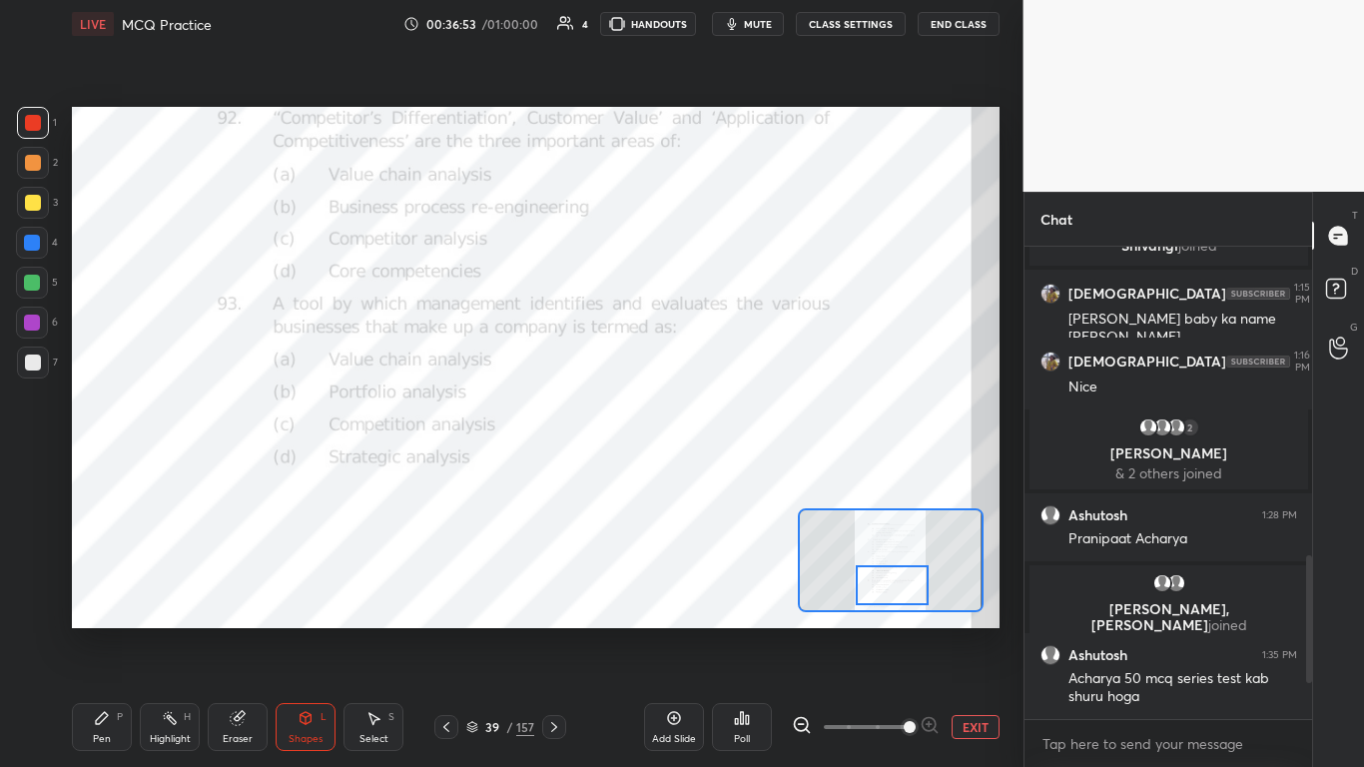
drag, startPoint x: 899, startPoint y: 576, endPoint x: 901, endPoint y: 588, distance: 12.2
click at [716, 468] on div at bounding box center [892, 585] width 73 height 40
click at [716, 468] on div "Poll" at bounding box center [742, 739] width 16 height 10
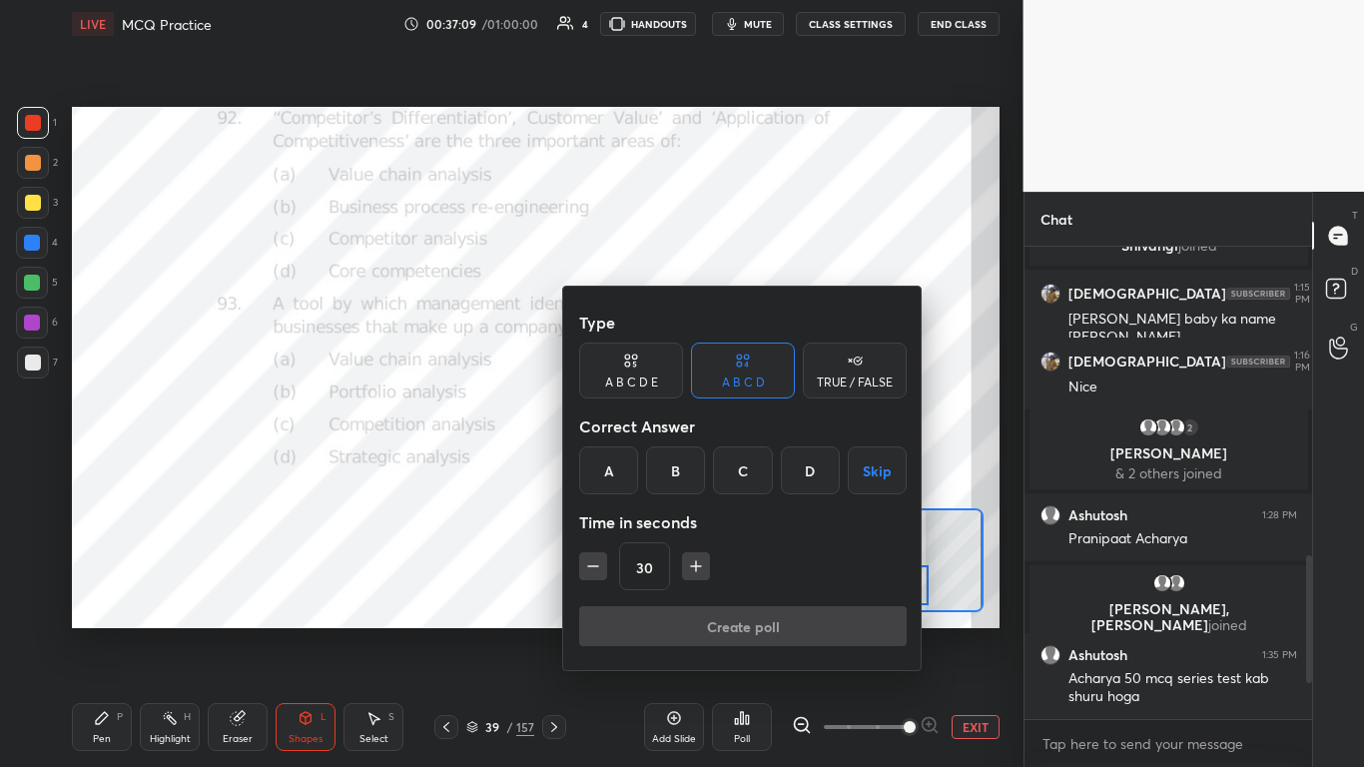
click at [670, 457] on div "B" at bounding box center [675, 470] width 59 height 48
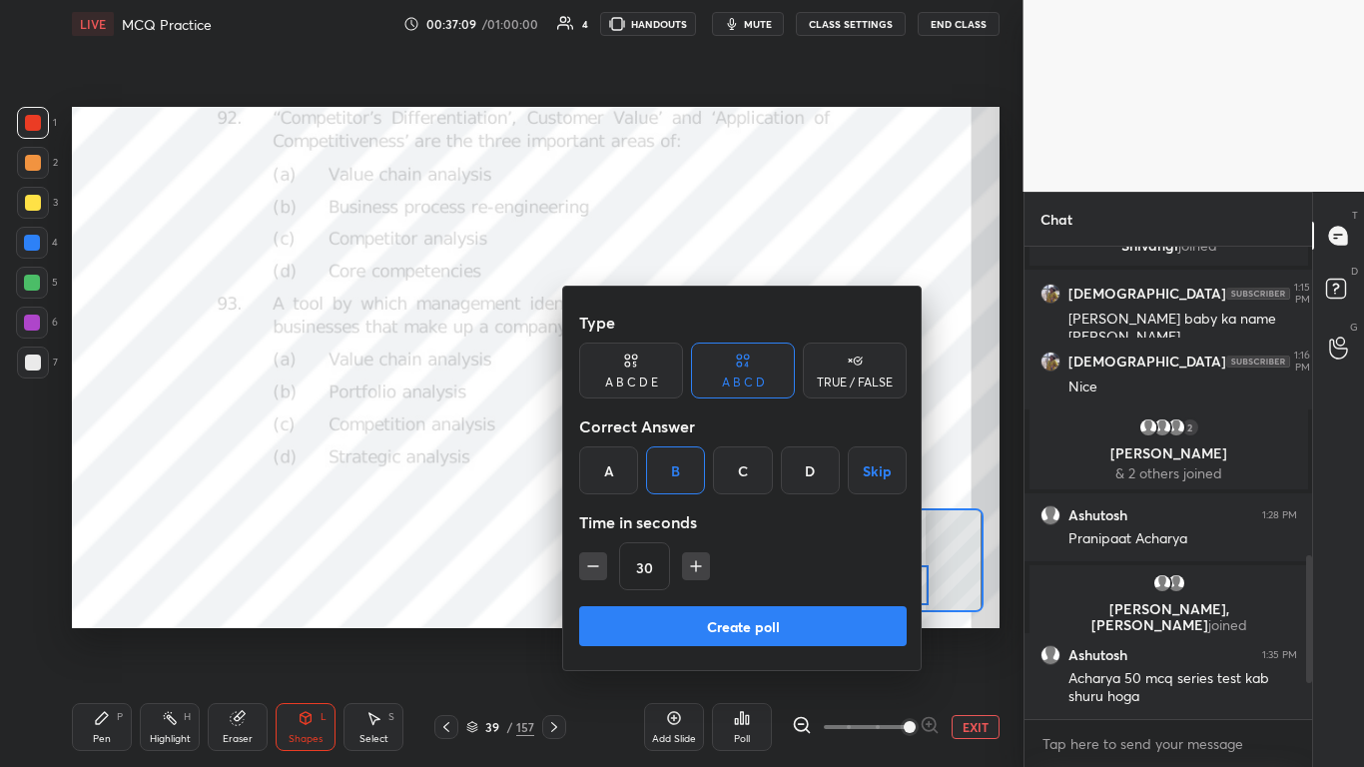
click at [716, 468] on div "Type A B C D E A B C D TRUE / FALSE Correct Answer A B C D Skip Time in seconds…" at bounding box center [743, 455] width 328 height 304
click at [716, 468] on button "Create poll" at bounding box center [743, 626] width 328 height 40
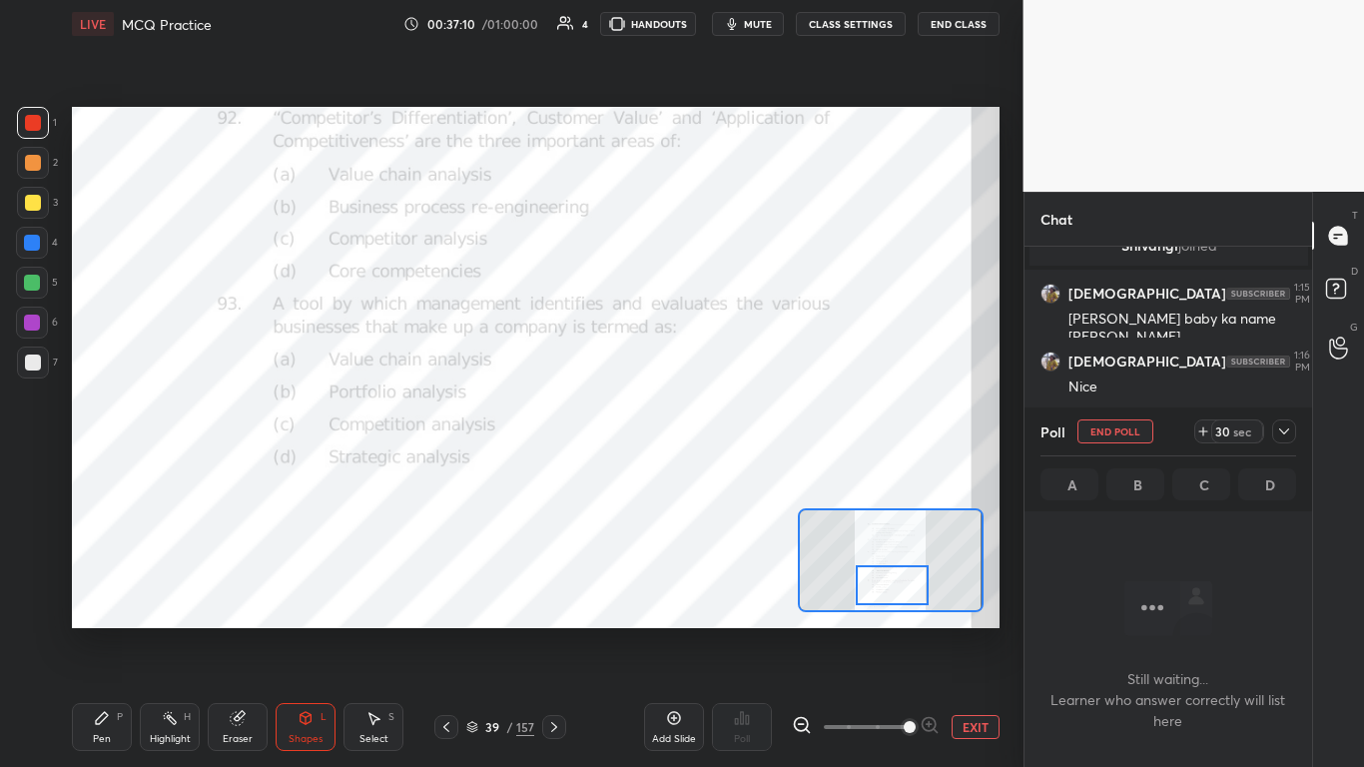
scroll to position [410, 282]
click at [716, 433] on icon at bounding box center [1284, 431] width 16 height 16
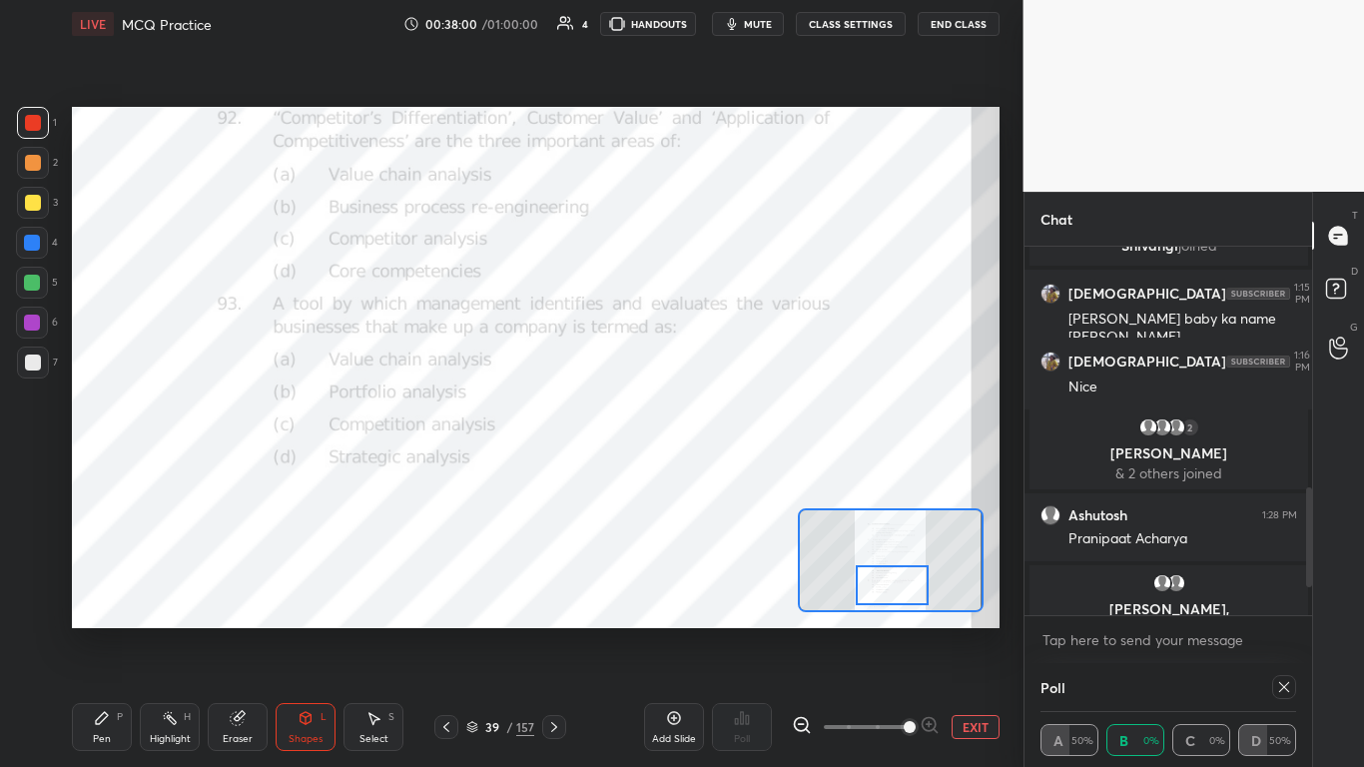
click at [716, 468] on icon at bounding box center [1284, 687] width 16 height 16
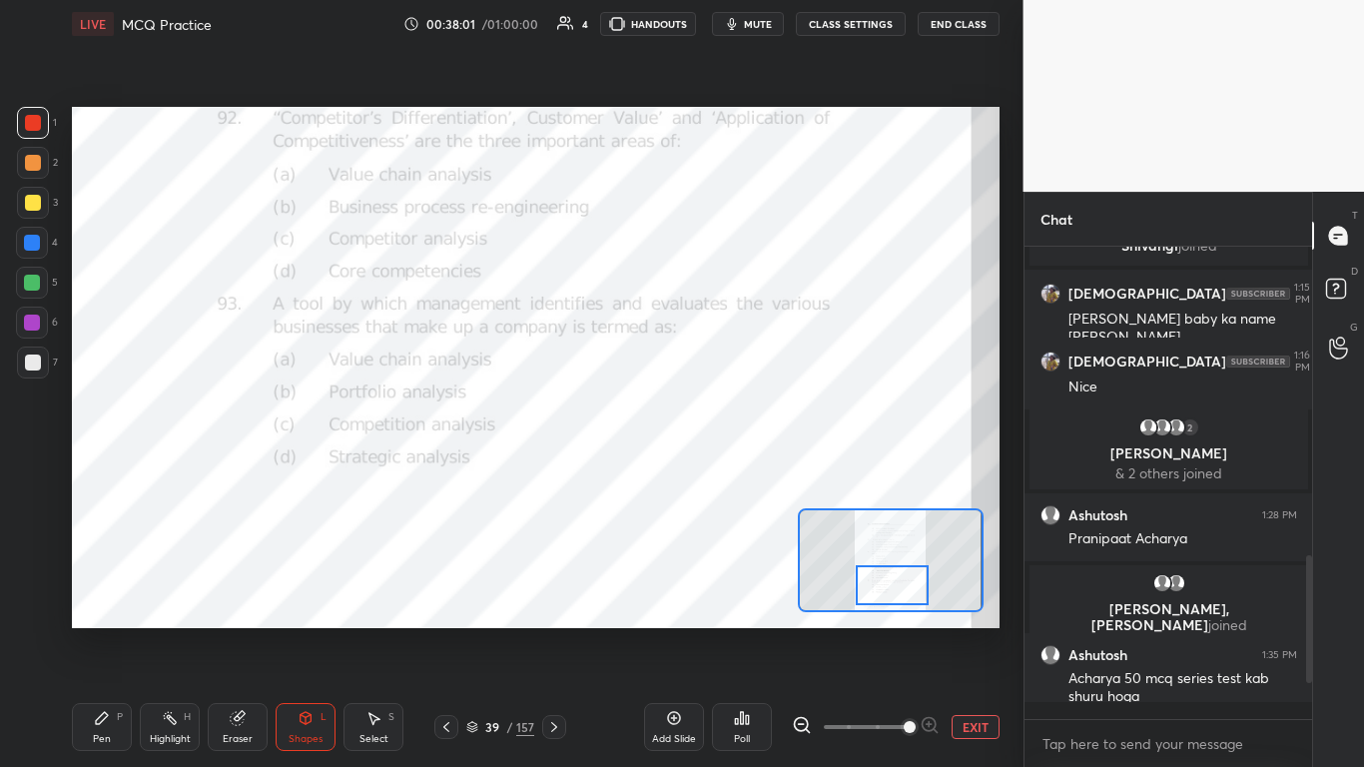
scroll to position [7, 7]
click at [550, 468] on icon at bounding box center [554, 727] width 16 height 16
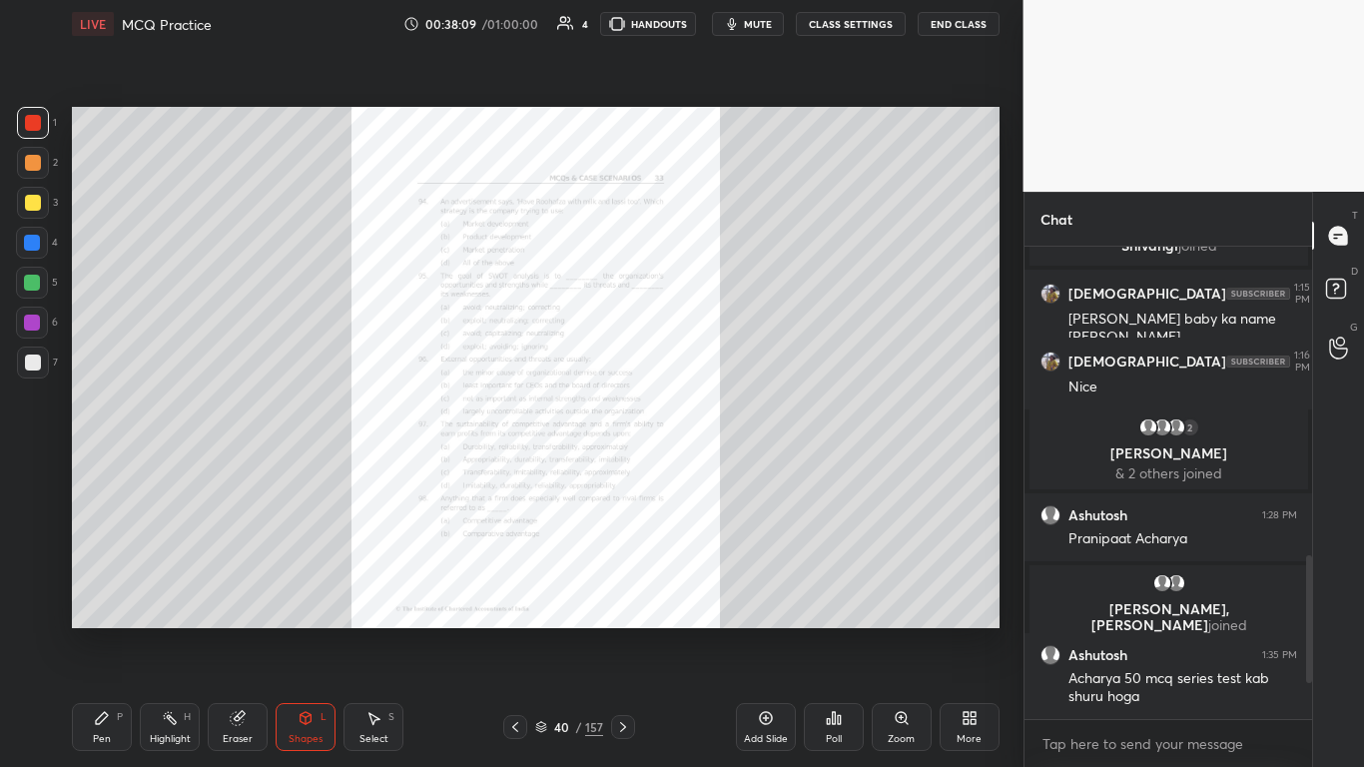
click at [716, 468] on div "Zoom" at bounding box center [902, 727] width 60 height 48
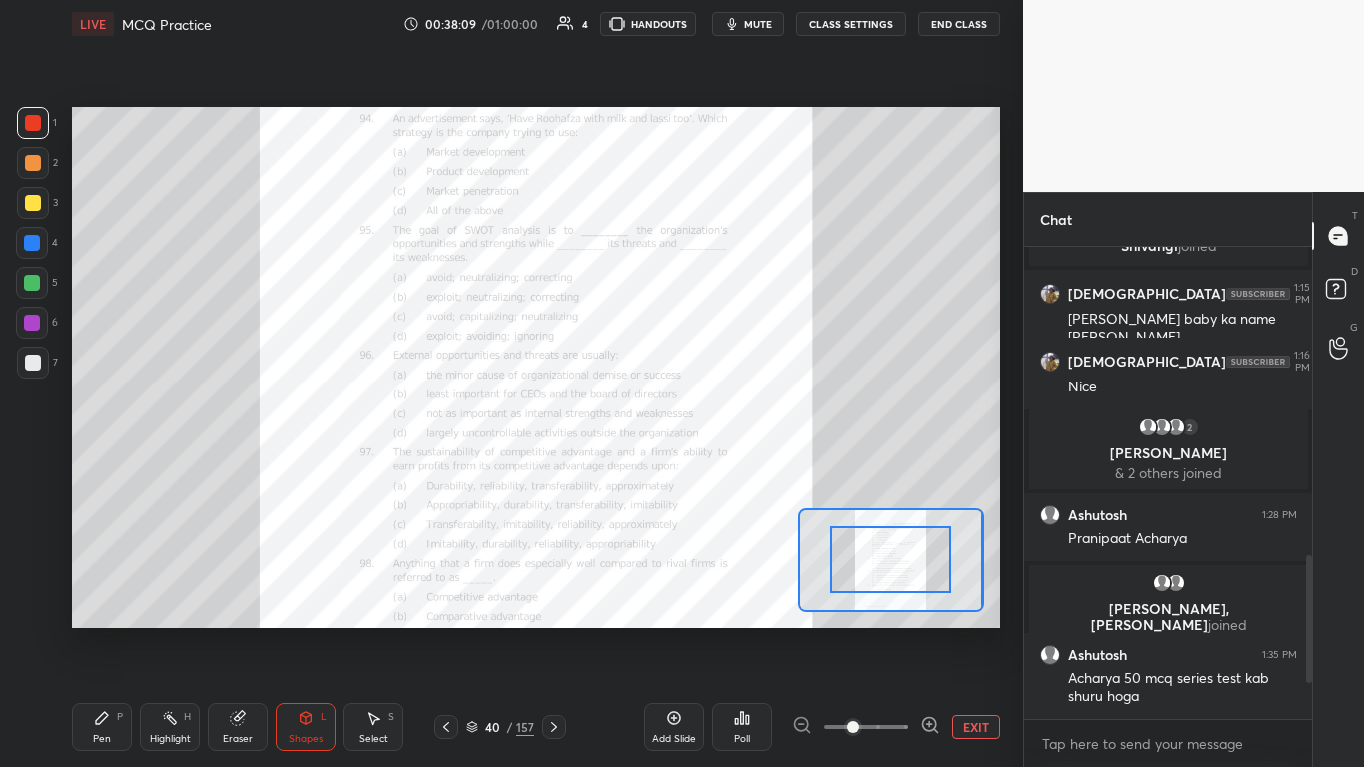
click at [716, 468] on span at bounding box center [866, 727] width 84 height 30
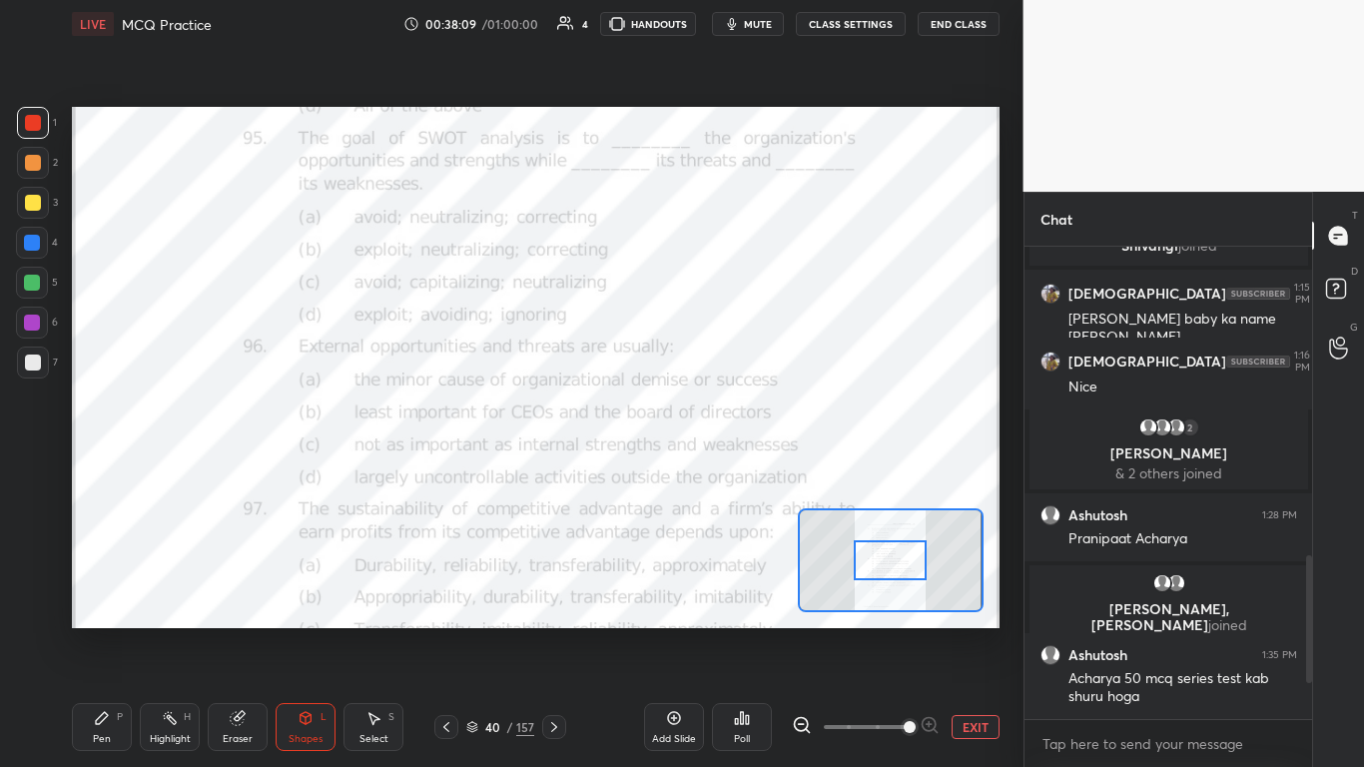
click at [716, 468] on span at bounding box center [910, 727] width 12 height 12
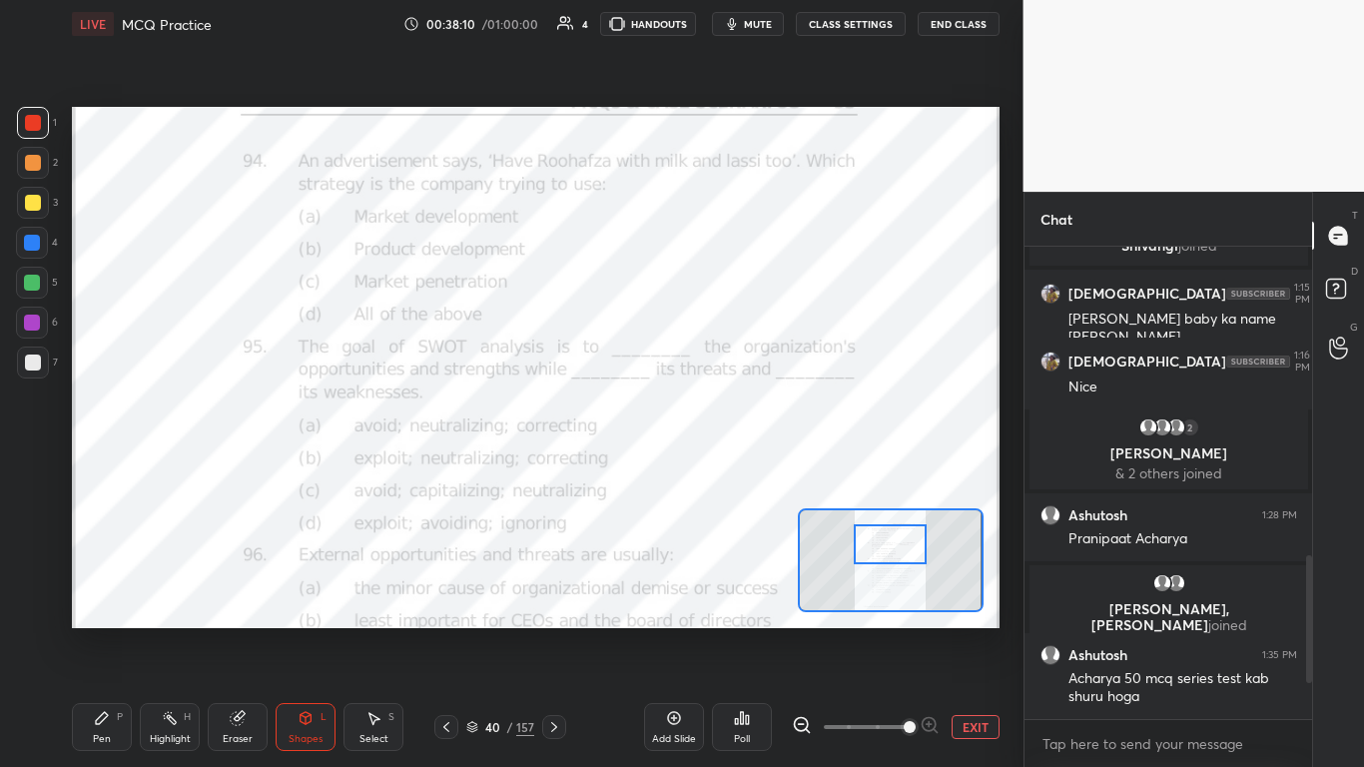
drag, startPoint x: 894, startPoint y: 559, endPoint x: 894, endPoint y: 544, distance: 15.0
click at [716, 468] on div at bounding box center [890, 544] width 73 height 40
click at [716, 468] on icon at bounding box center [742, 718] width 16 height 16
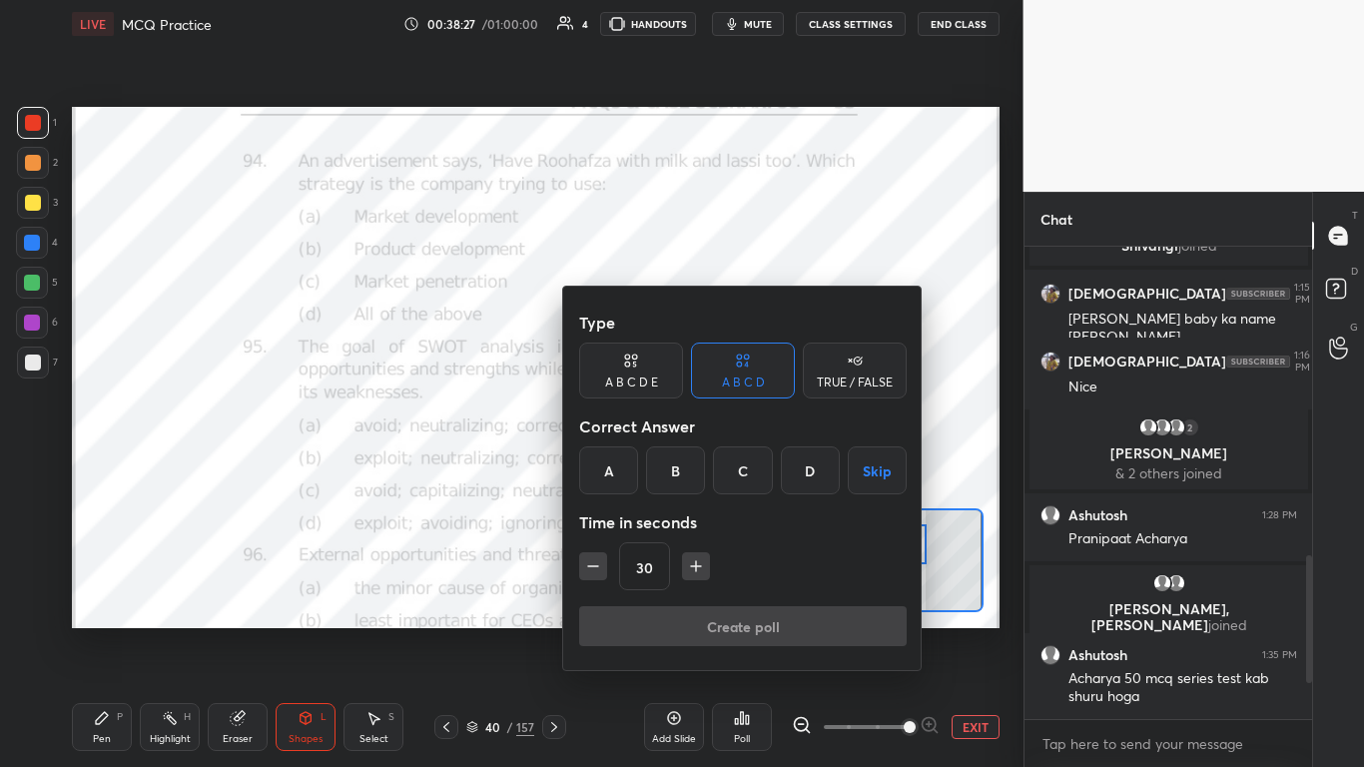
click at [716, 468] on div "C" at bounding box center [742, 470] width 59 height 48
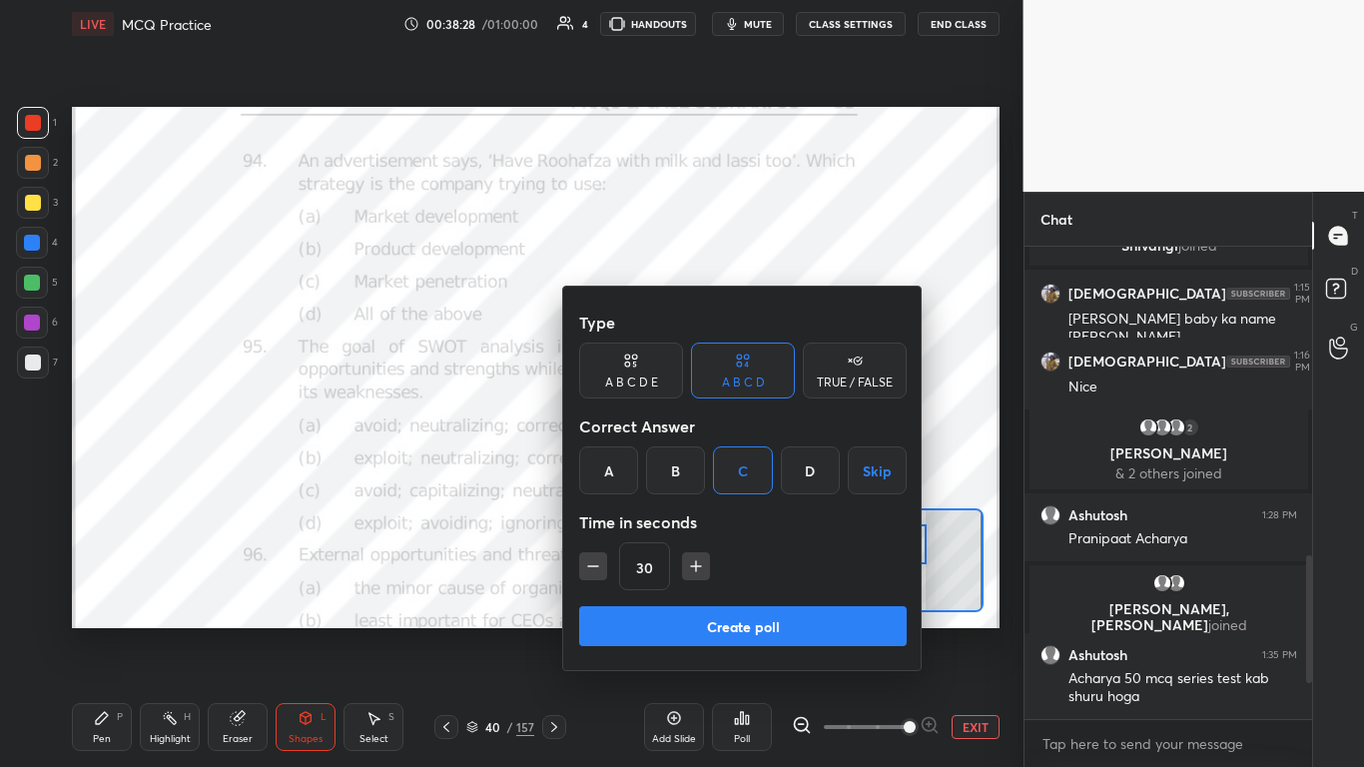
click at [716, 468] on button "Create poll" at bounding box center [743, 626] width 328 height 40
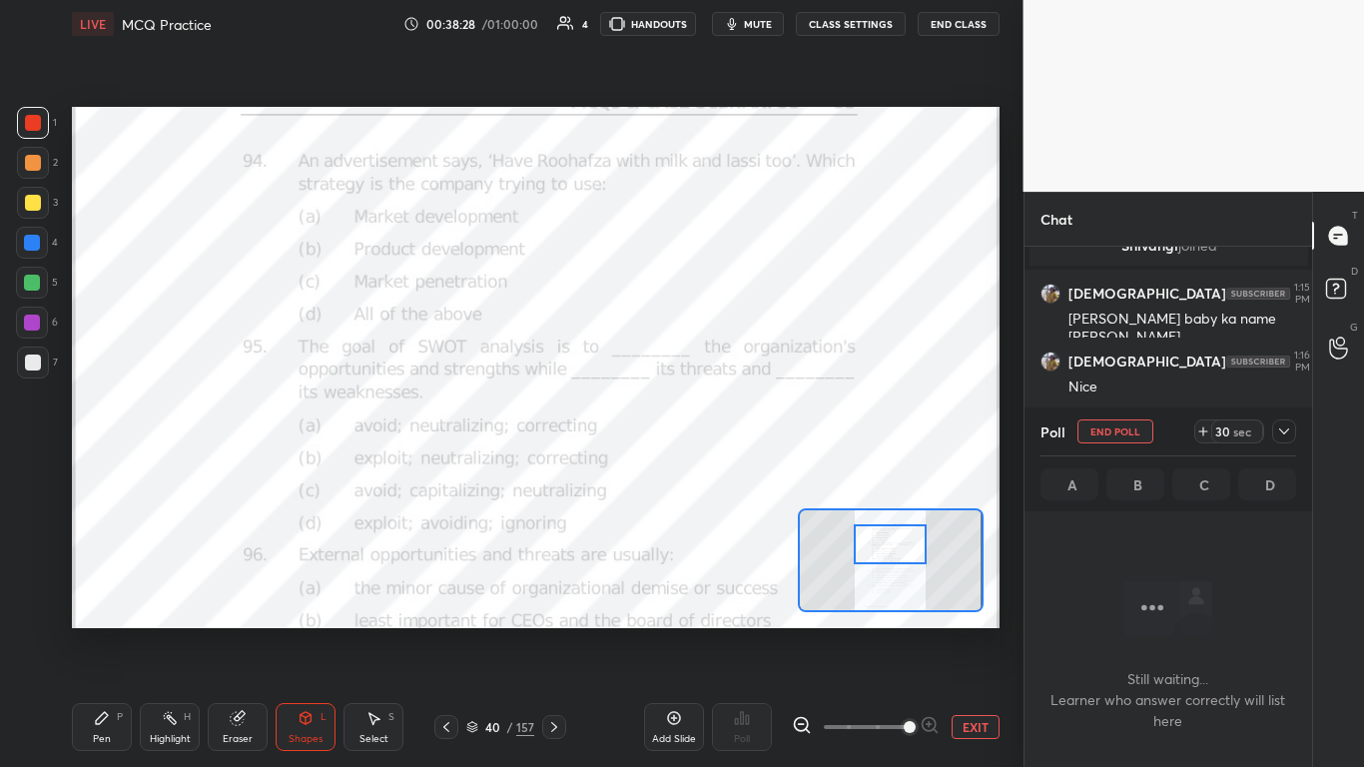
scroll to position [410, 282]
click at [716, 431] on icon at bounding box center [1284, 431] width 16 height 16
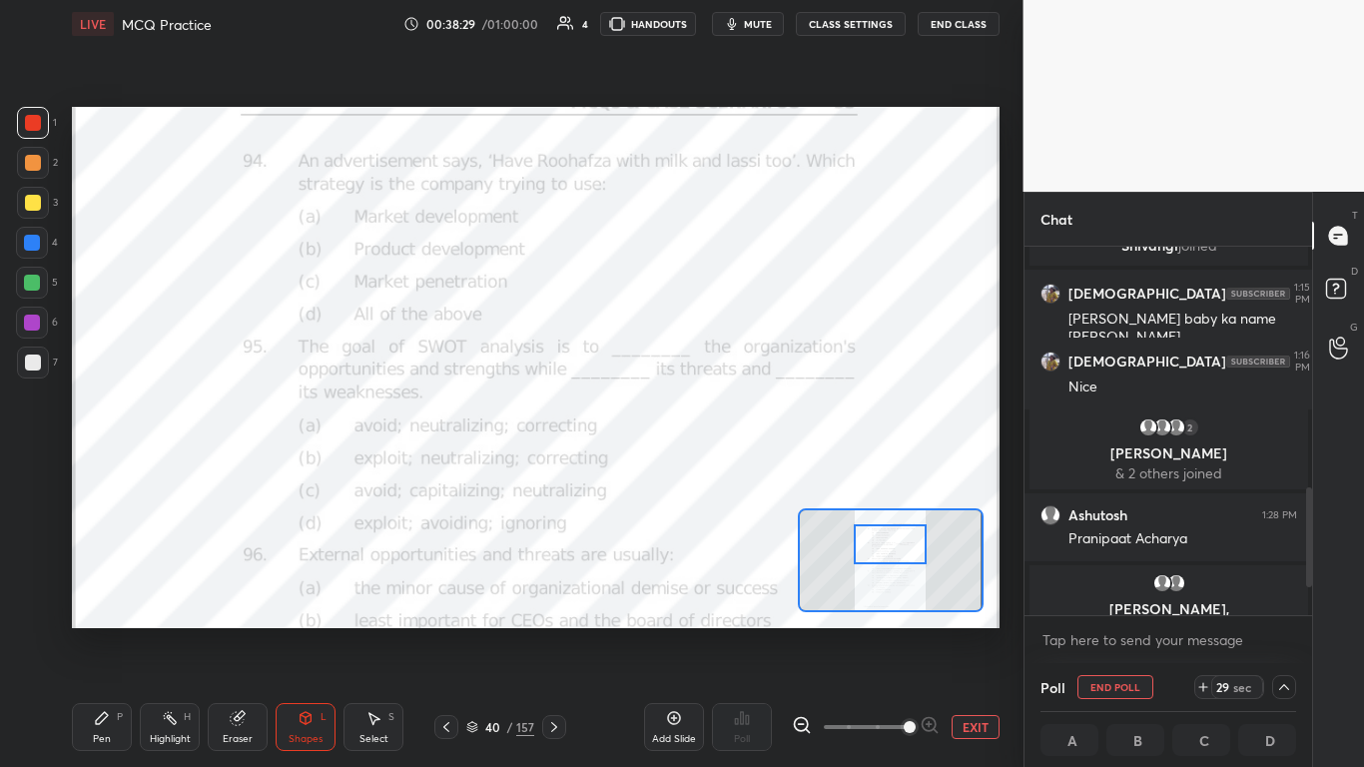
scroll to position [993, 0]
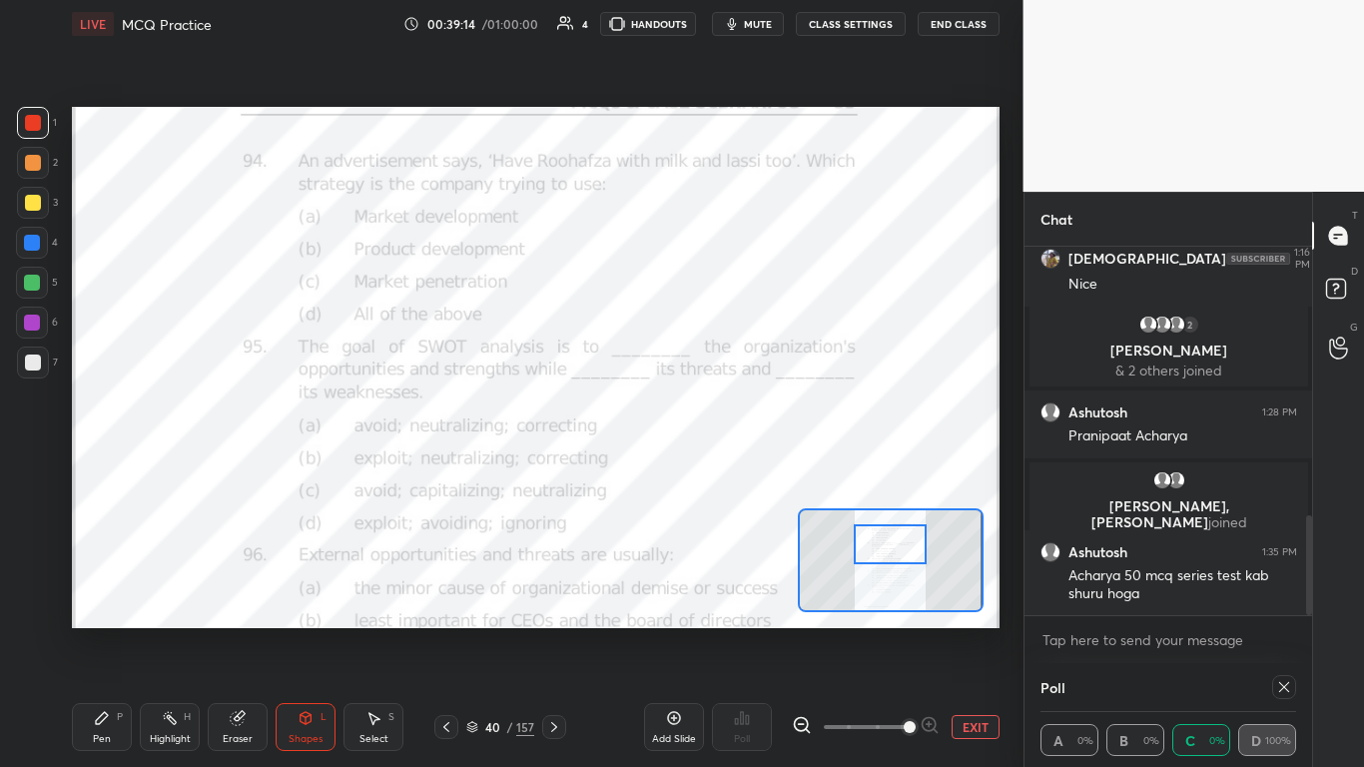
click at [716, 468] on icon at bounding box center [1284, 687] width 16 height 16
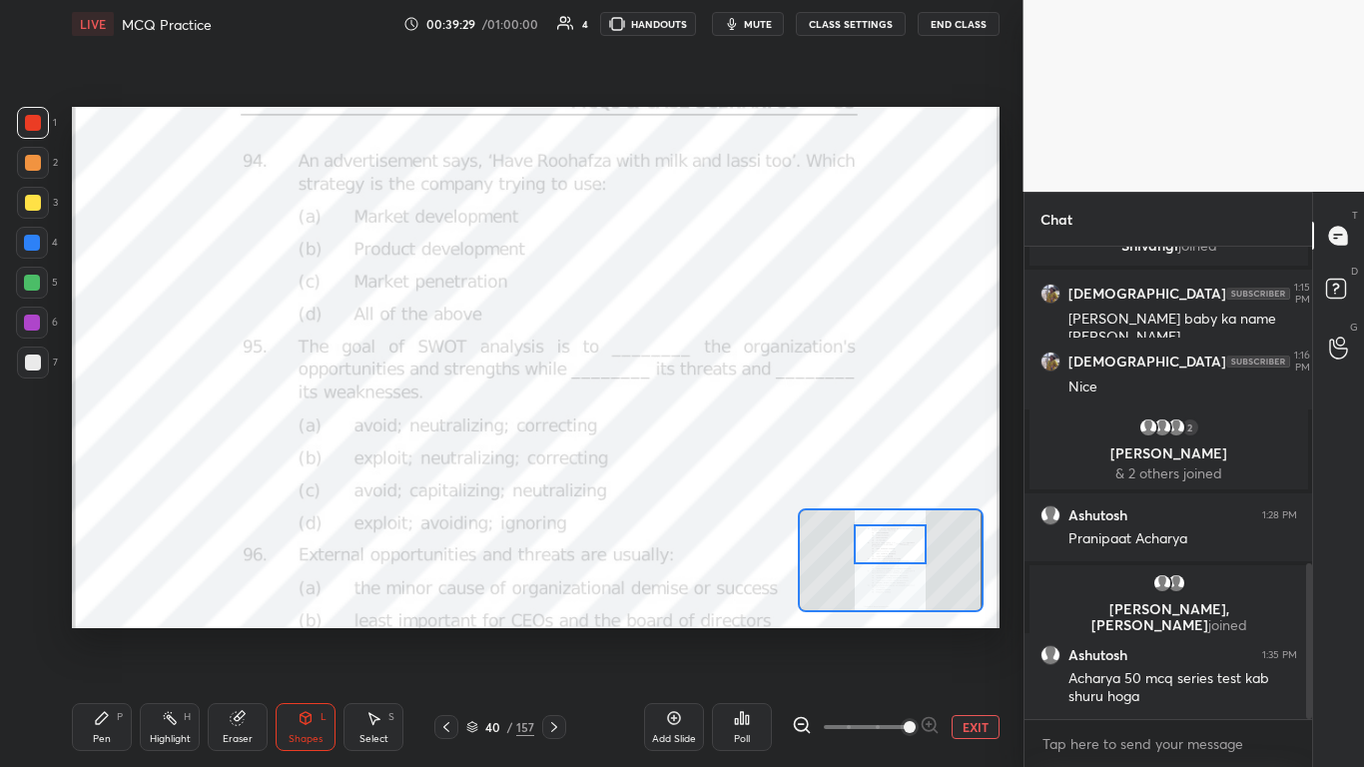
scroll to position [962, 0]
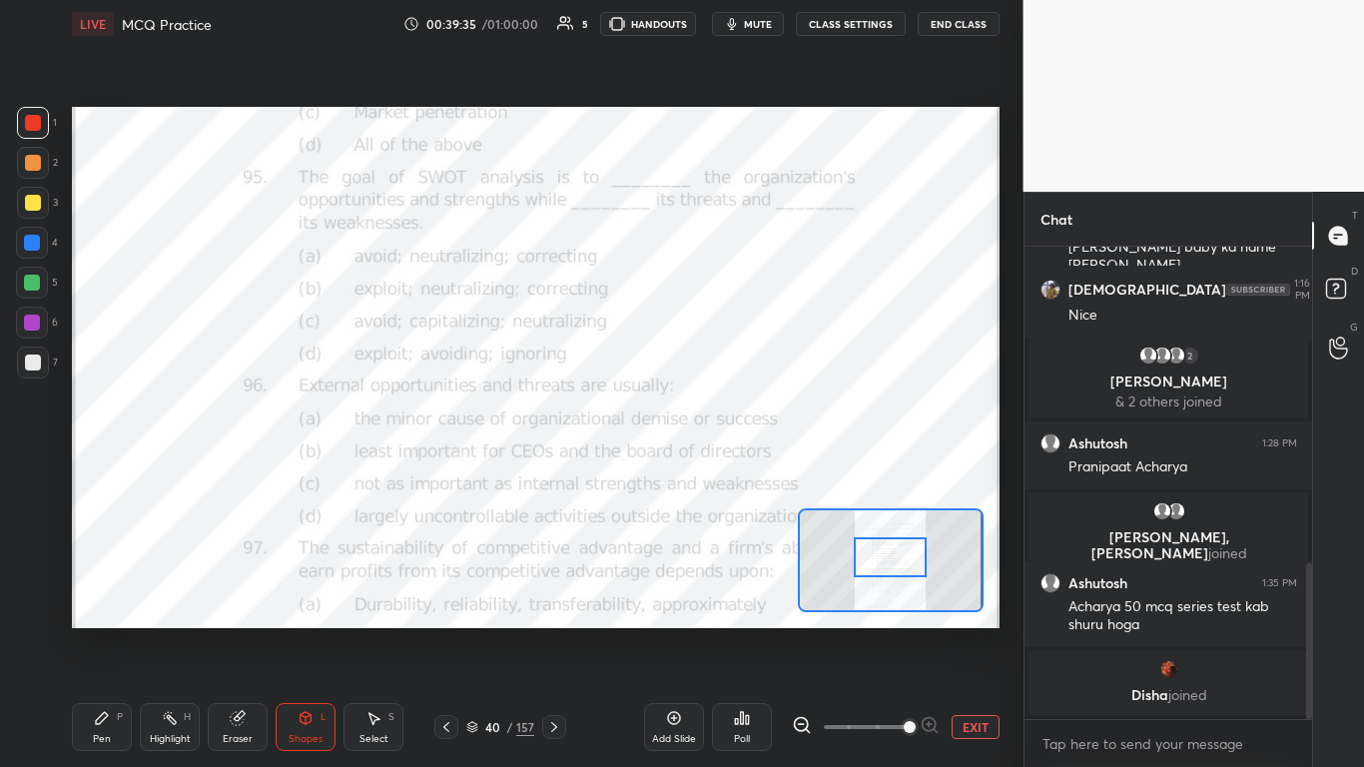
drag, startPoint x: 897, startPoint y: 548, endPoint x: 897, endPoint y: 561, distance: 13.0
click at [716, 468] on div at bounding box center [890, 557] width 73 height 40
click at [716, 468] on icon at bounding box center [747, 719] width 3 height 9
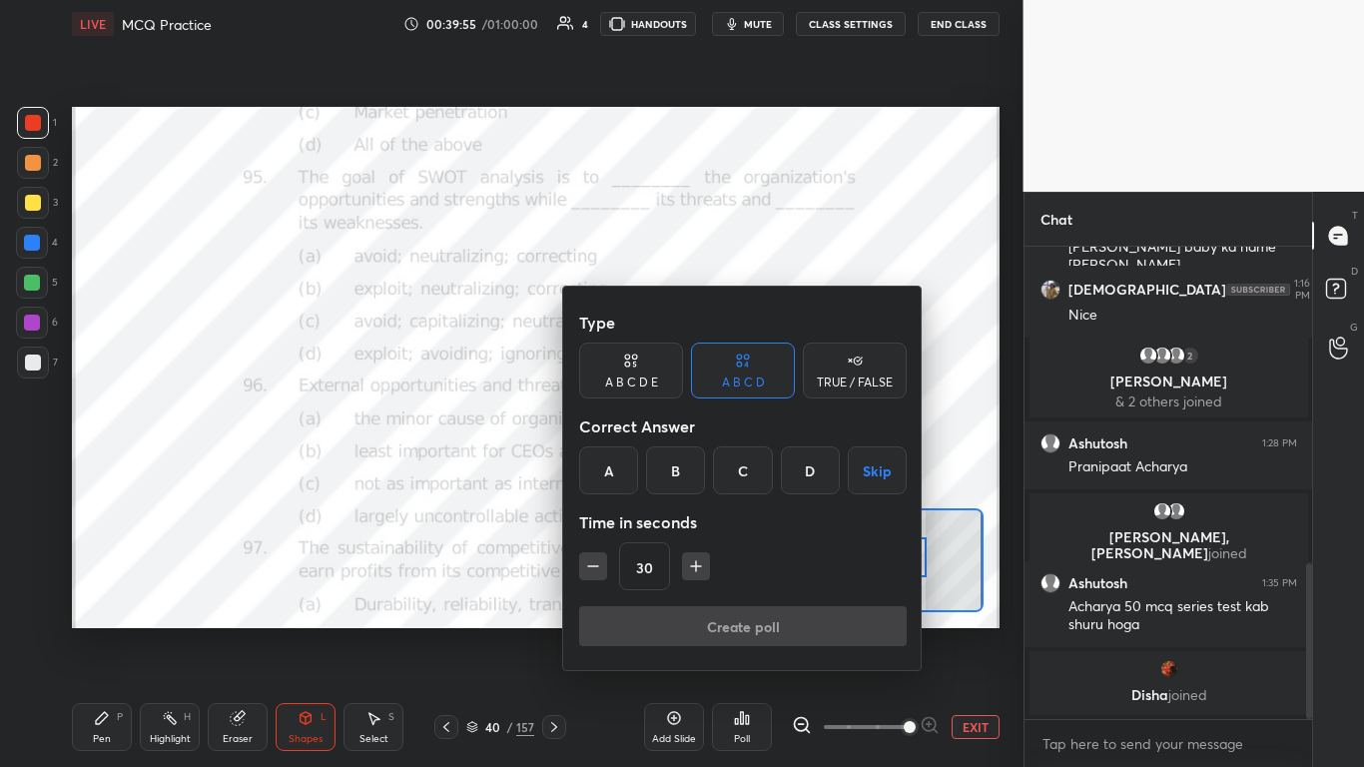
click at [689, 468] on div "B" at bounding box center [675, 470] width 59 height 48
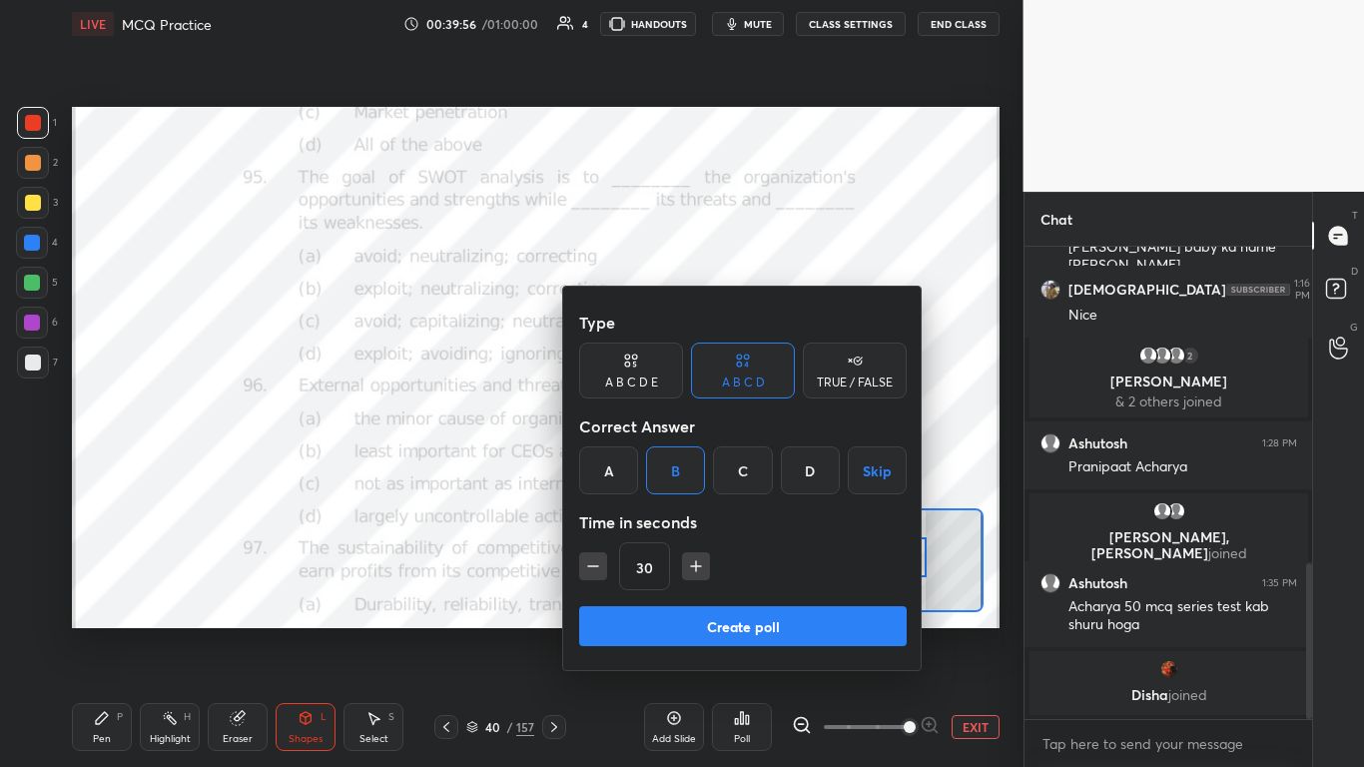
click at [716, 468] on button "Create poll" at bounding box center [743, 626] width 328 height 40
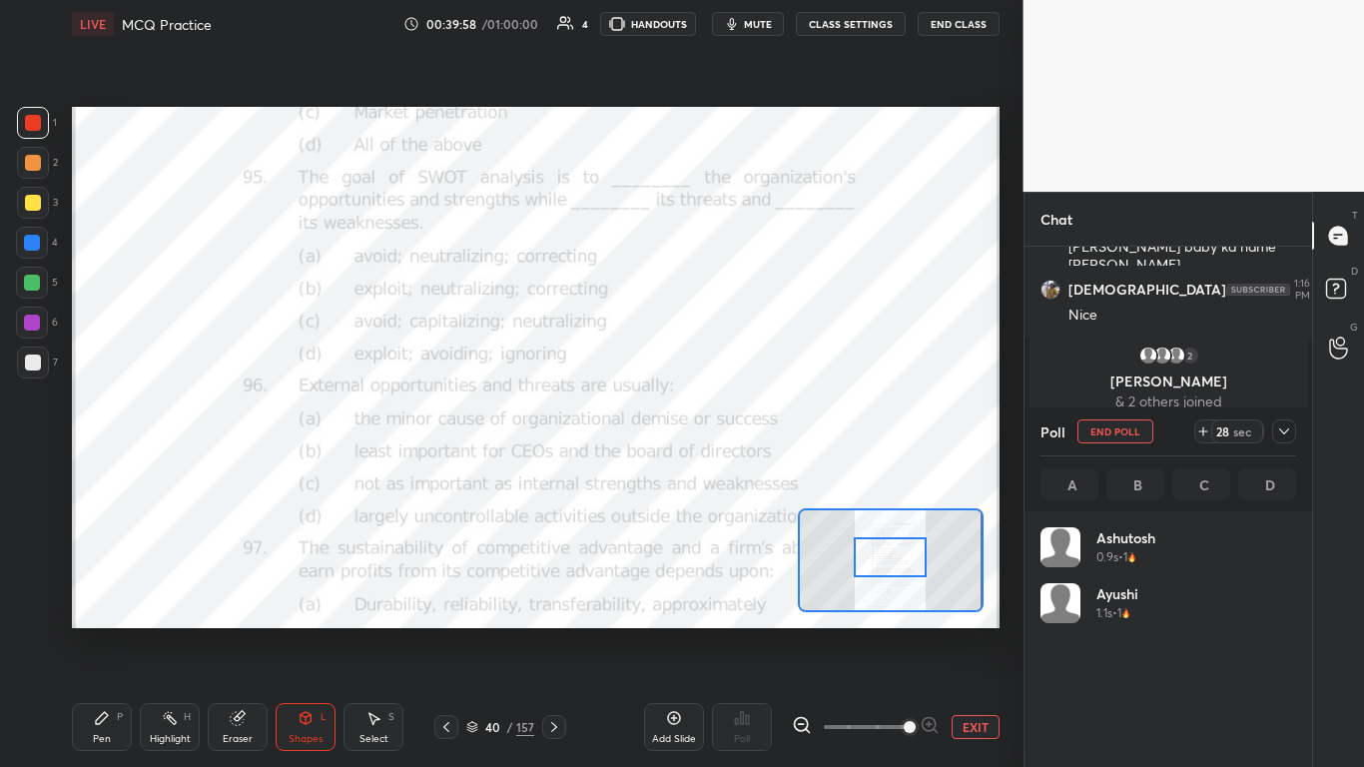
scroll to position [234, 250]
click at [716, 425] on icon at bounding box center [1284, 431] width 16 height 16
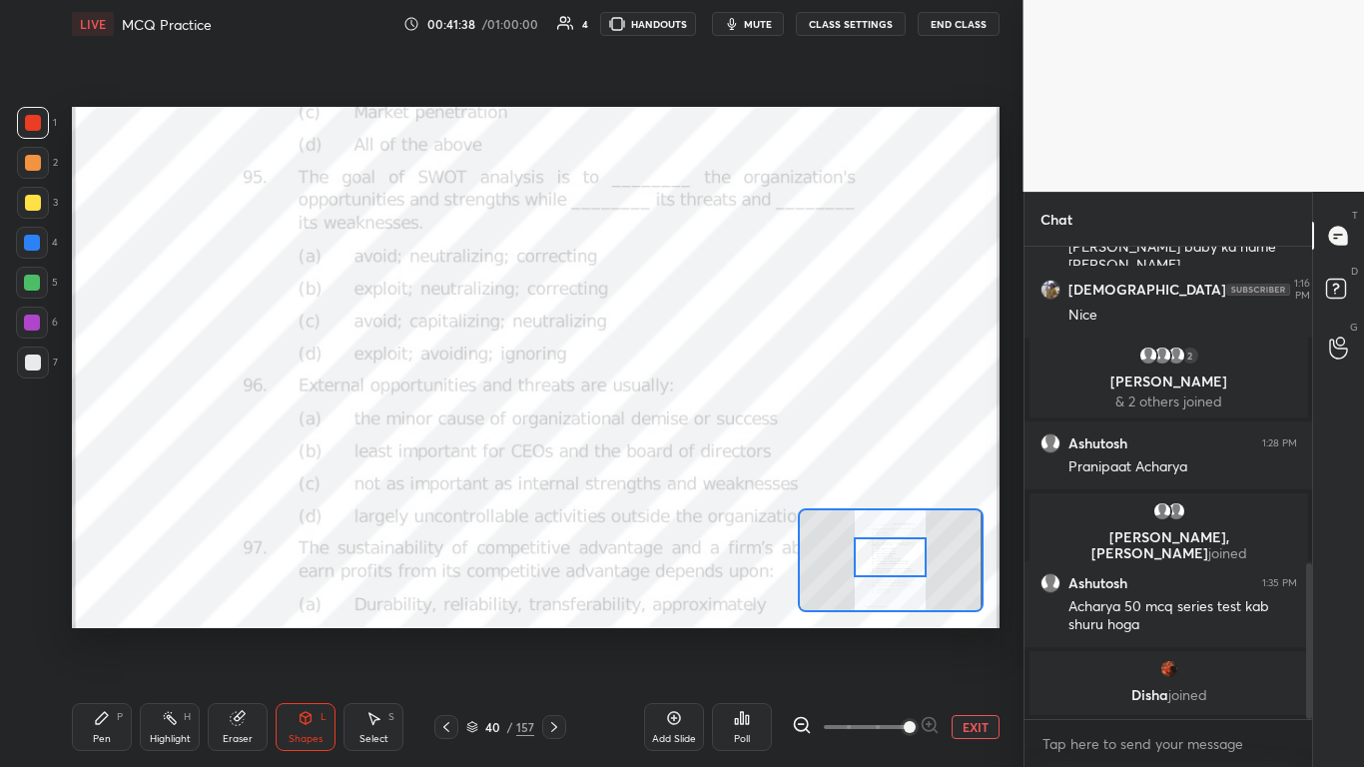
scroll to position [514, 282]
click at [716, 468] on icon at bounding box center [741, 718] width 3 height 12
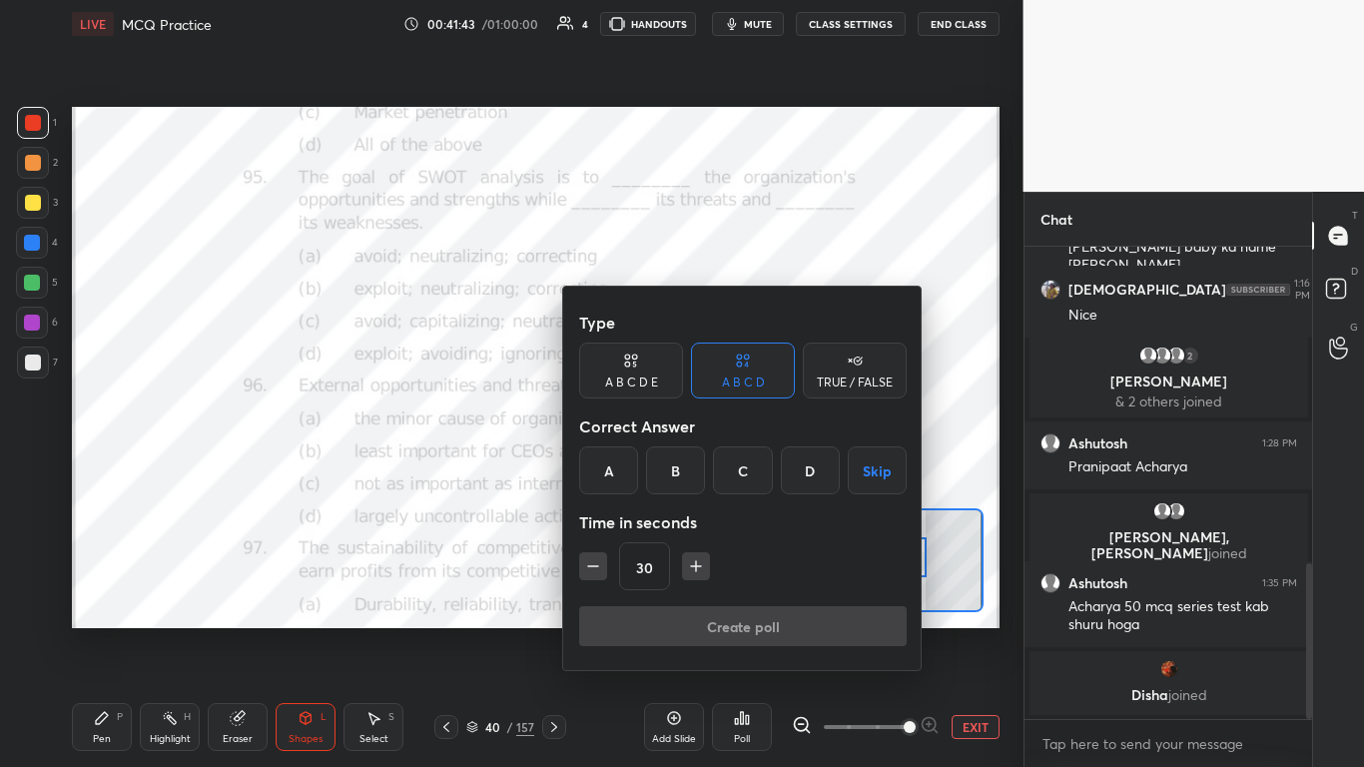
click at [716, 468] on div "D" at bounding box center [810, 470] width 59 height 48
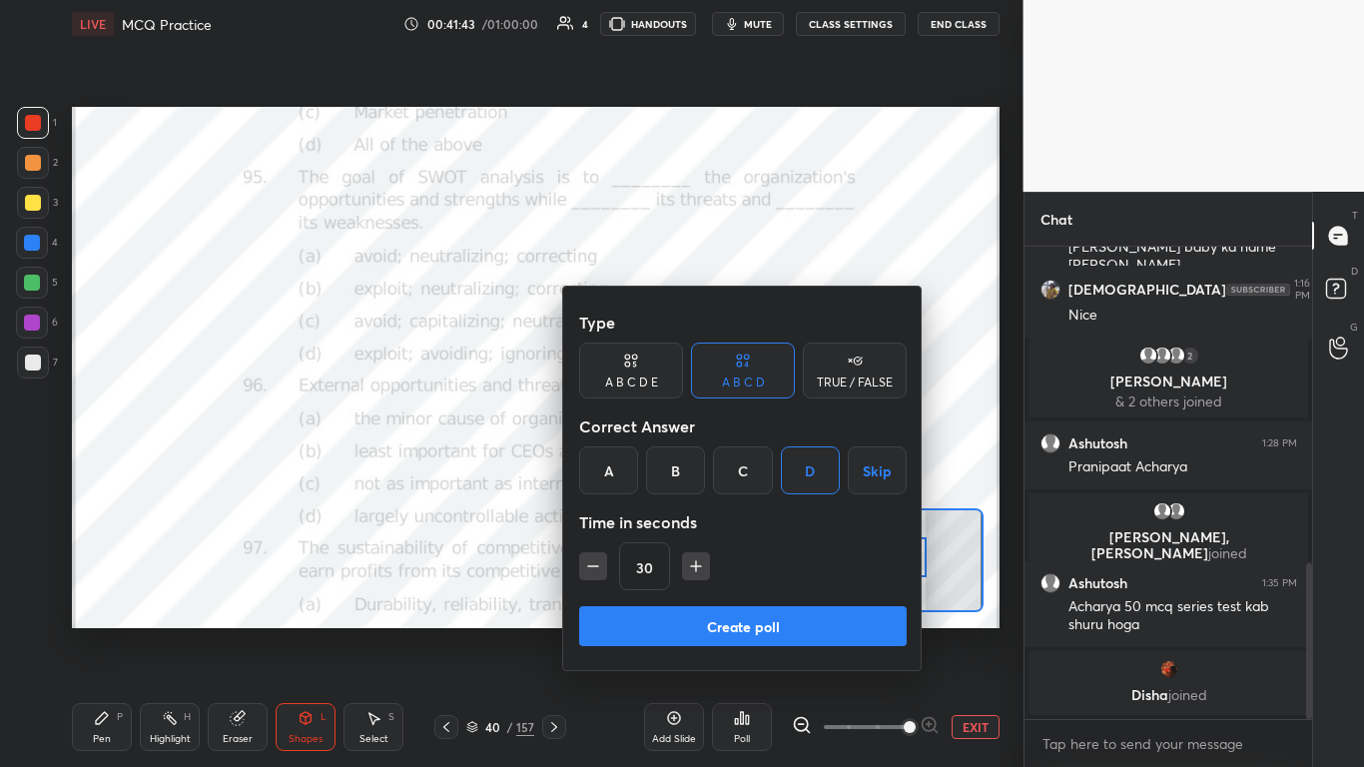
click at [716, 468] on button "Create poll" at bounding box center [743, 626] width 328 height 40
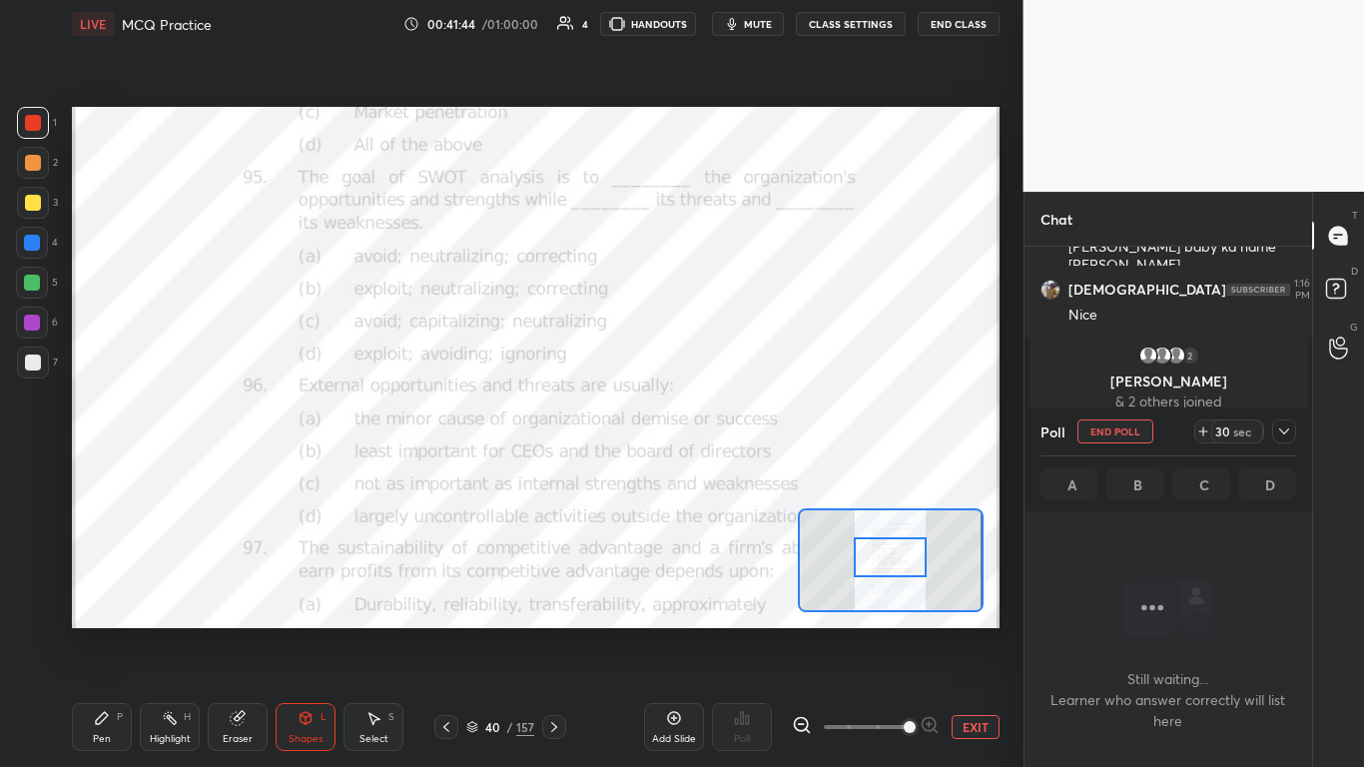
scroll to position [410, 282]
click at [716, 431] on icon at bounding box center [1284, 431] width 16 height 16
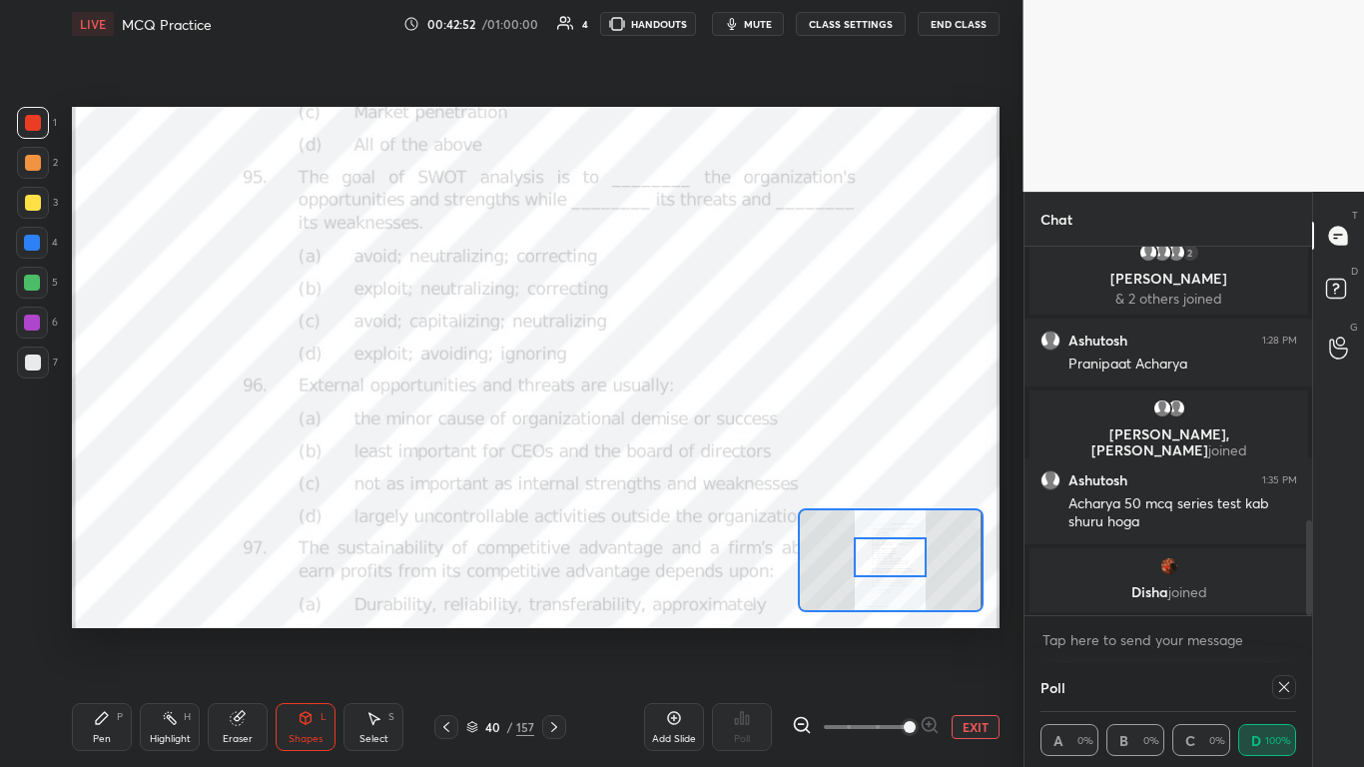
click at [716, 468] on icon at bounding box center [1284, 687] width 10 height 10
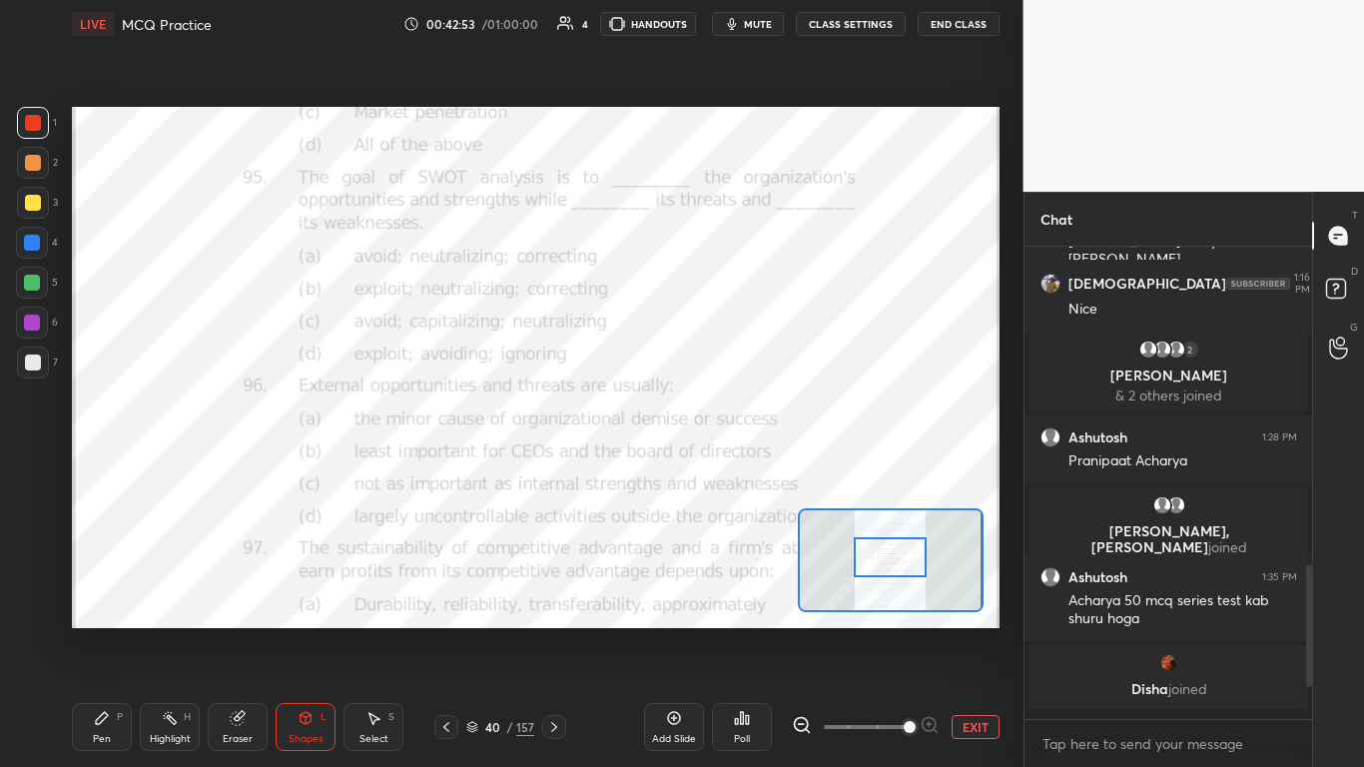
scroll to position [7, 7]
drag, startPoint x: 1060, startPoint y: 411, endPoint x: 1049, endPoint y: 411, distance: 11.0
click at [716, 411] on div "Vedu, [PERSON_NAME]... joined [PERSON_NAME] 1:06 PM [PERSON_NAME] 1:06 PM Hello…" at bounding box center [1169, 480] width 289 height 466
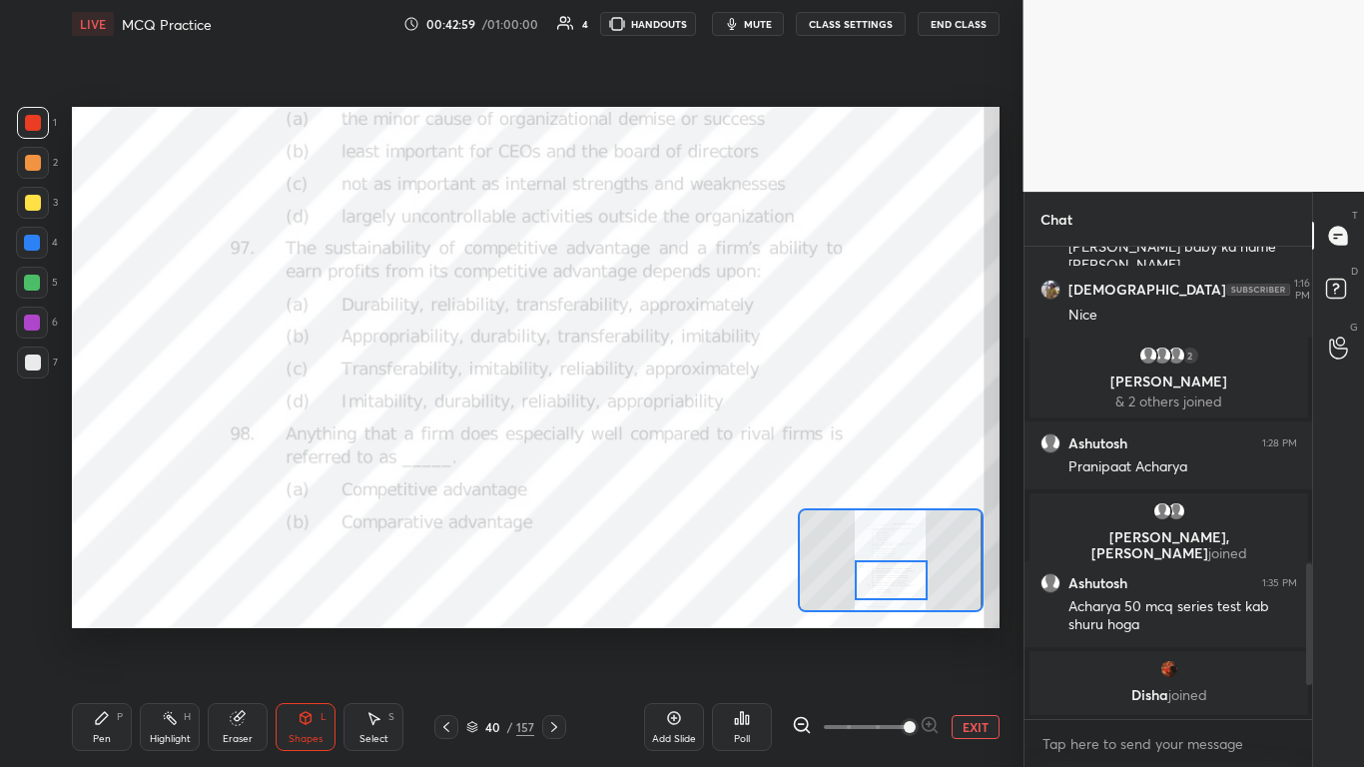
drag, startPoint x: 894, startPoint y: 571, endPoint x: 895, endPoint y: 590, distance: 19.0
click at [716, 468] on div at bounding box center [891, 580] width 73 height 40
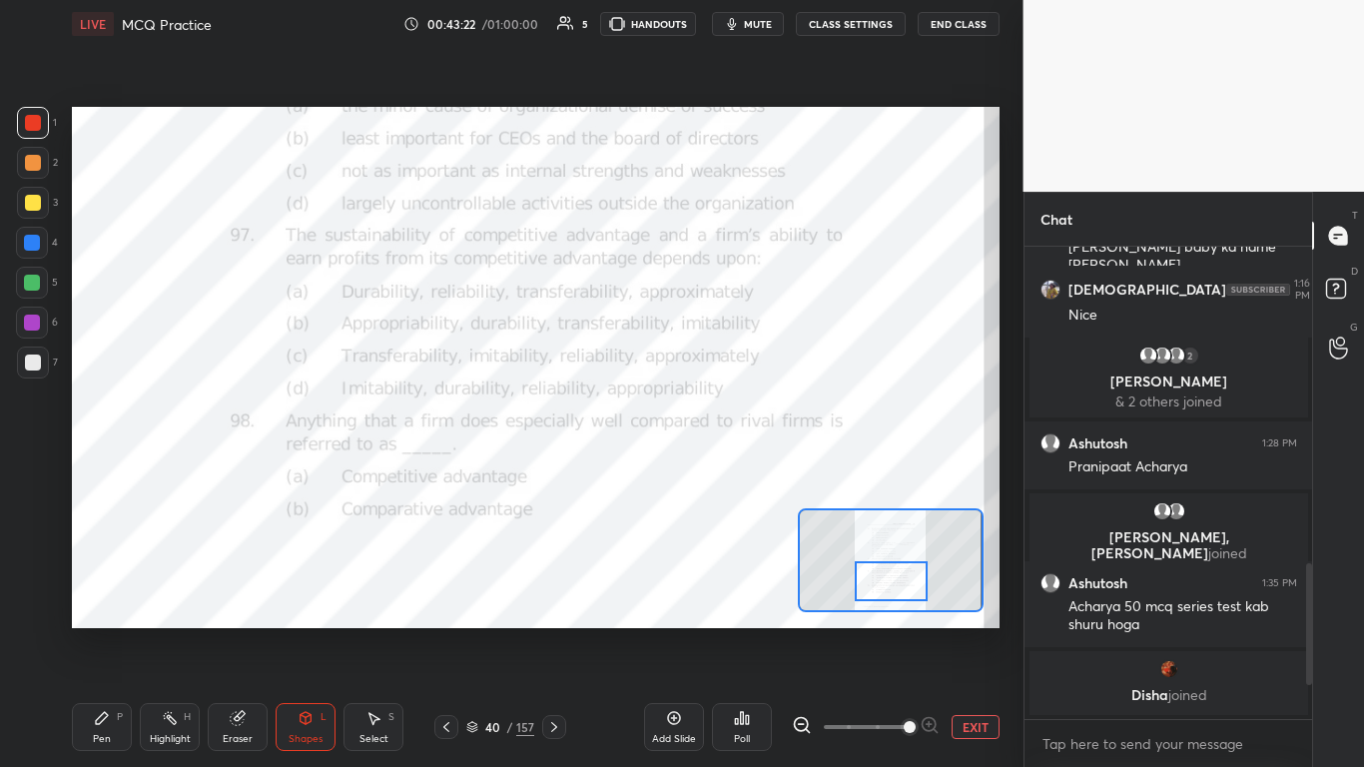
click at [716, 468] on div "Poll" at bounding box center [742, 727] width 60 height 48
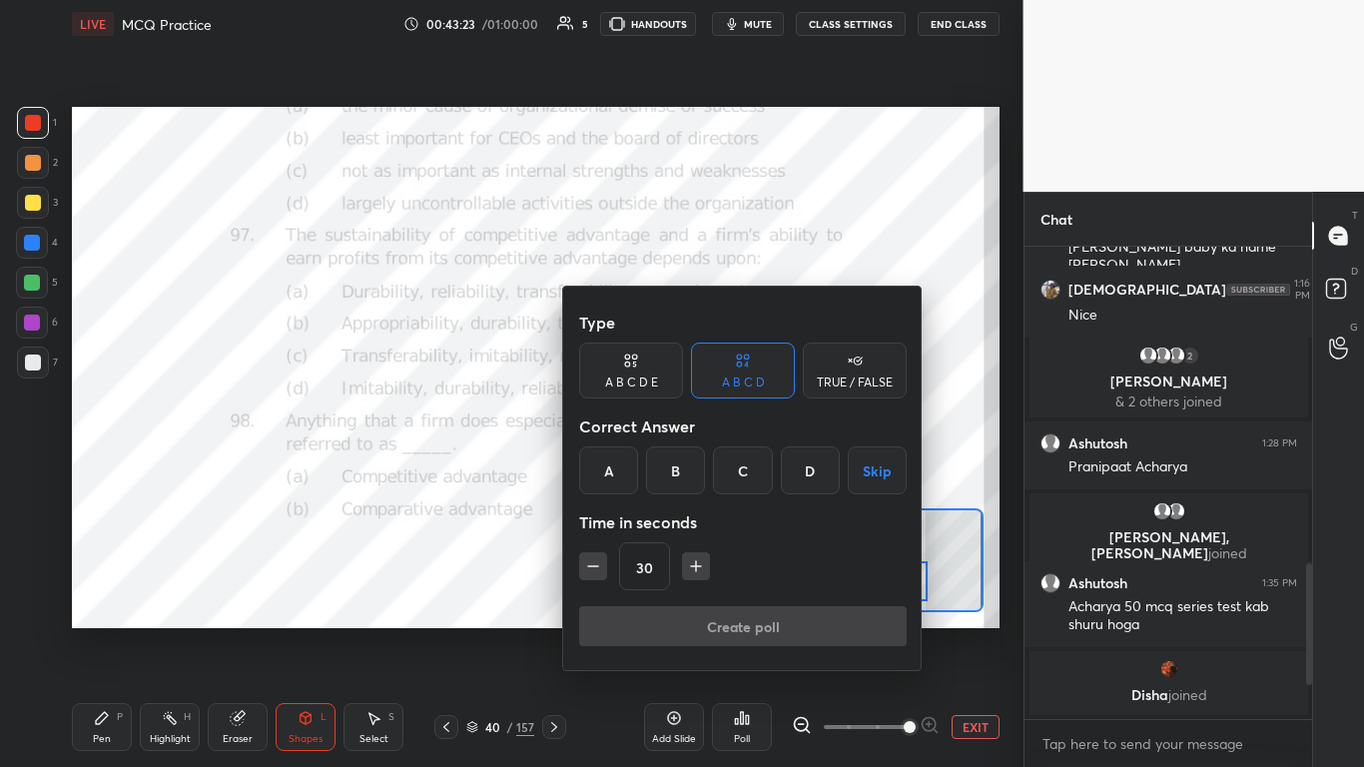
click at [668, 468] on div "B" at bounding box center [675, 470] width 59 height 48
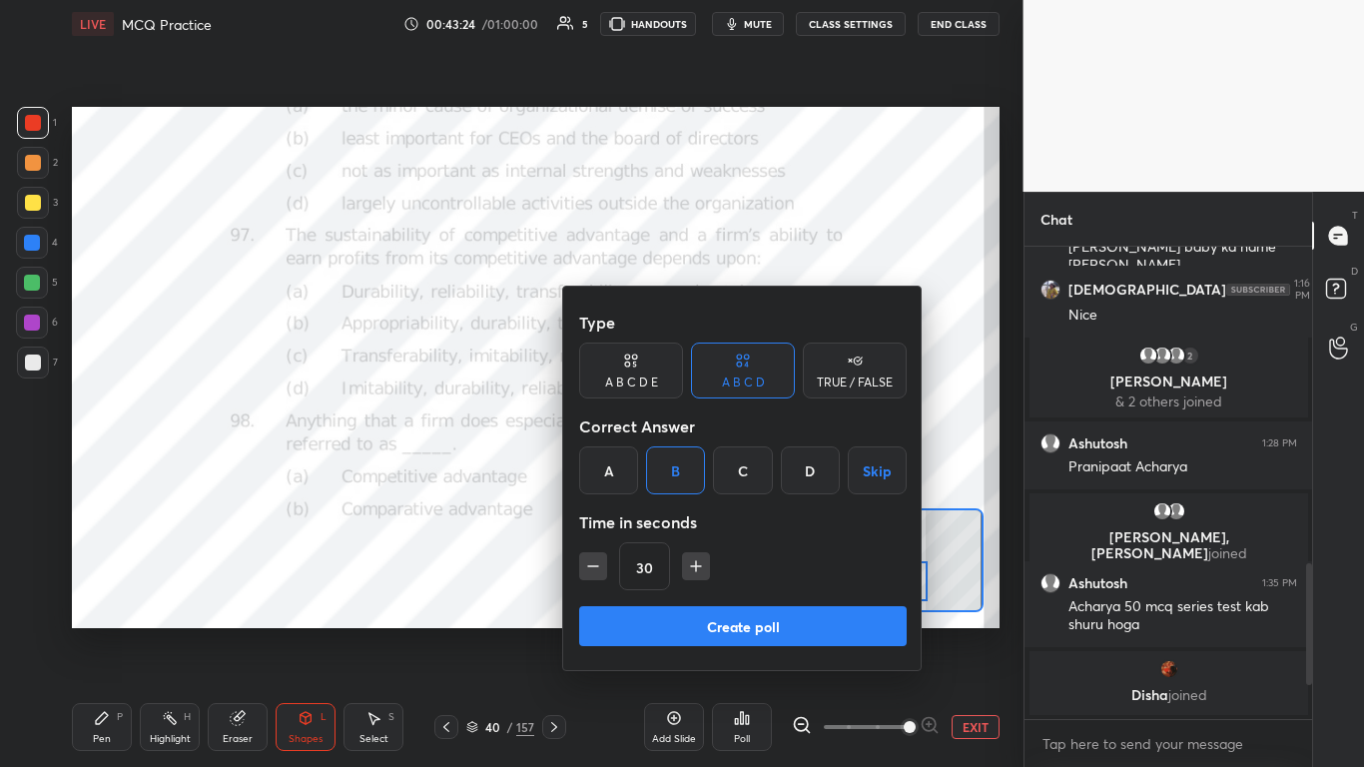
click at [692, 468] on button "Create poll" at bounding box center [743, 626] width 328 height 40
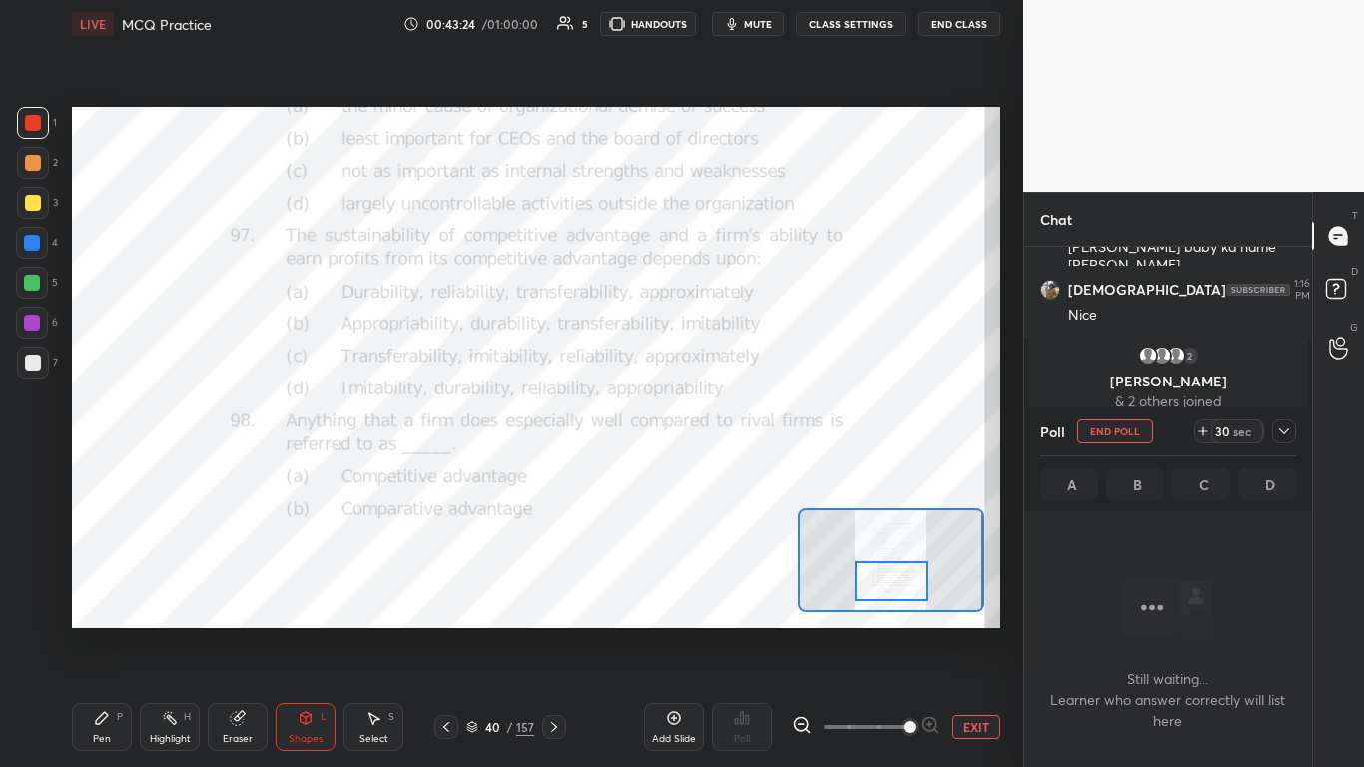
scroll to position [410, 282]
click at [716, 431] on icon at bounding box center [1284, 431] width 16 height 16
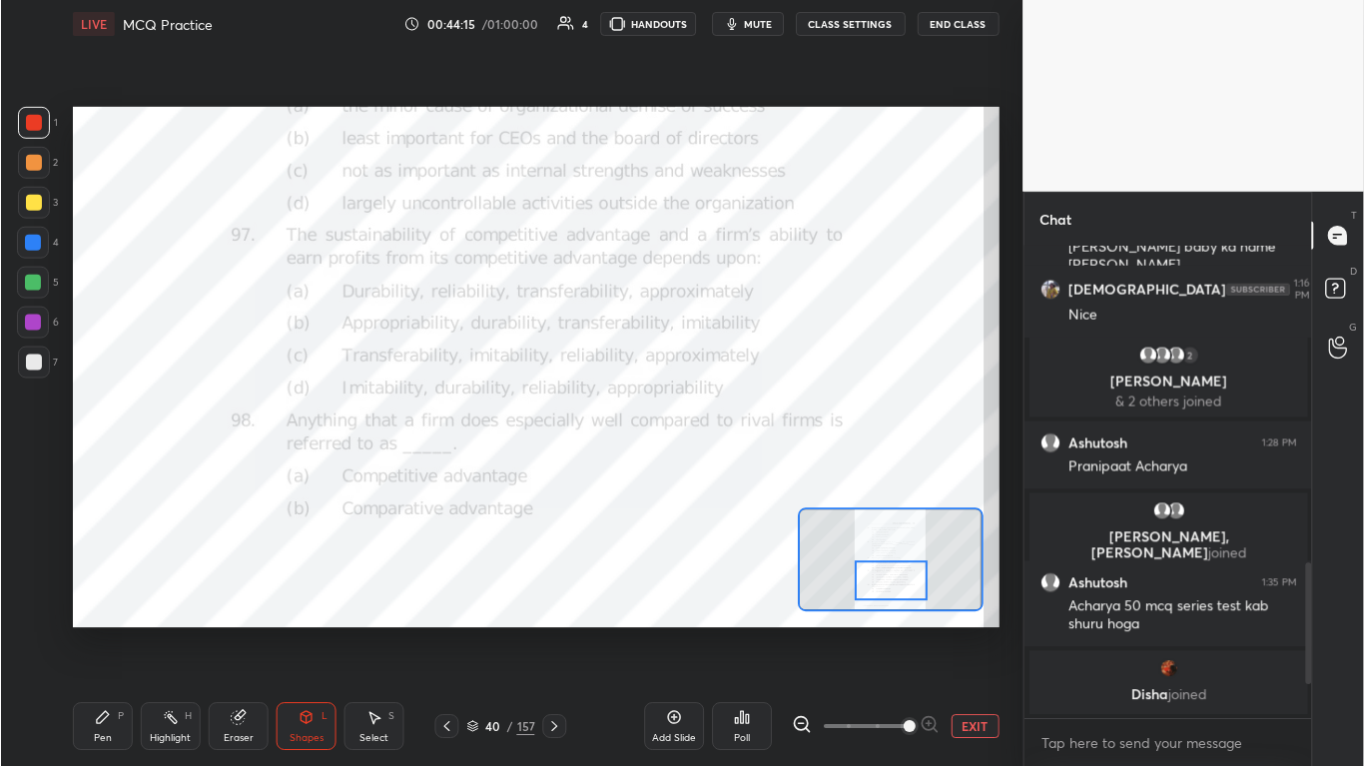
scroll to position [7, 7]
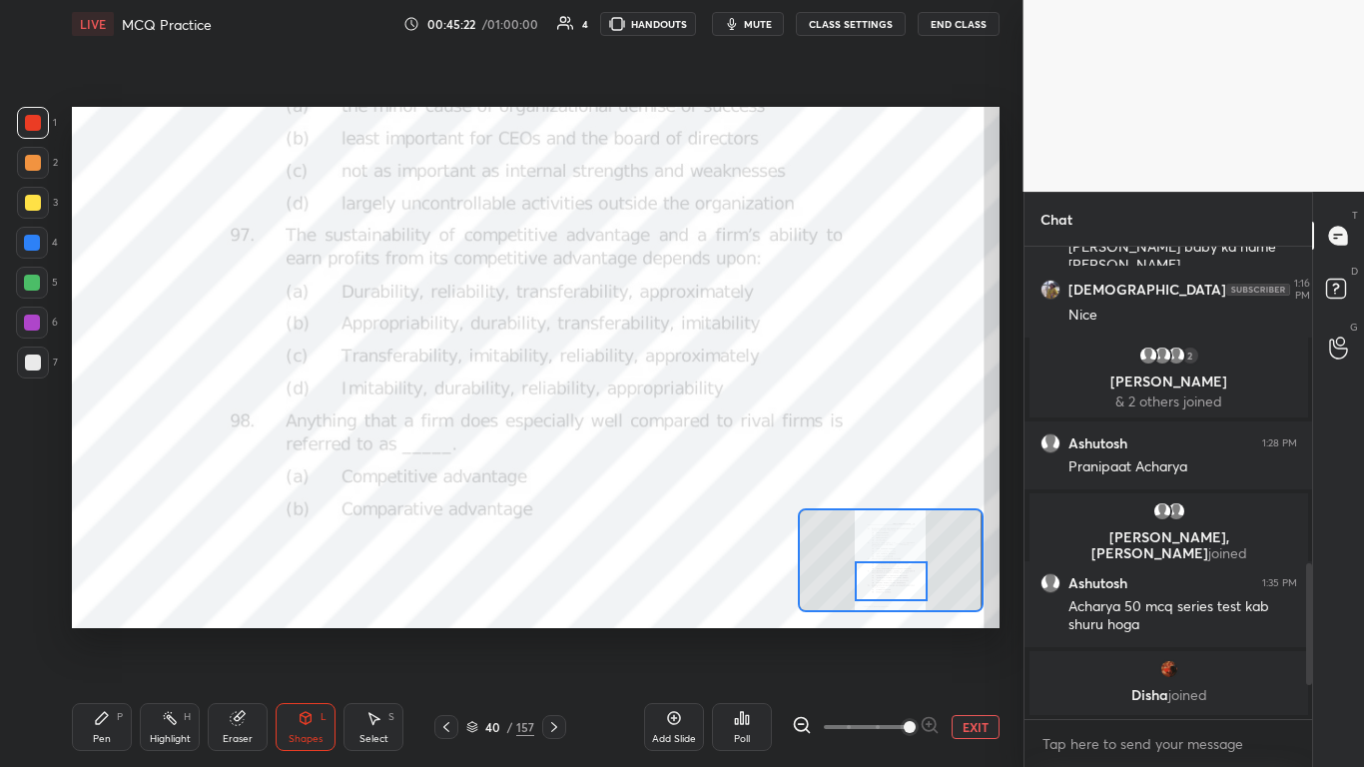
click at [238, 468] on div "Eraser" at bounding box center [238, 727] width 60 height 48
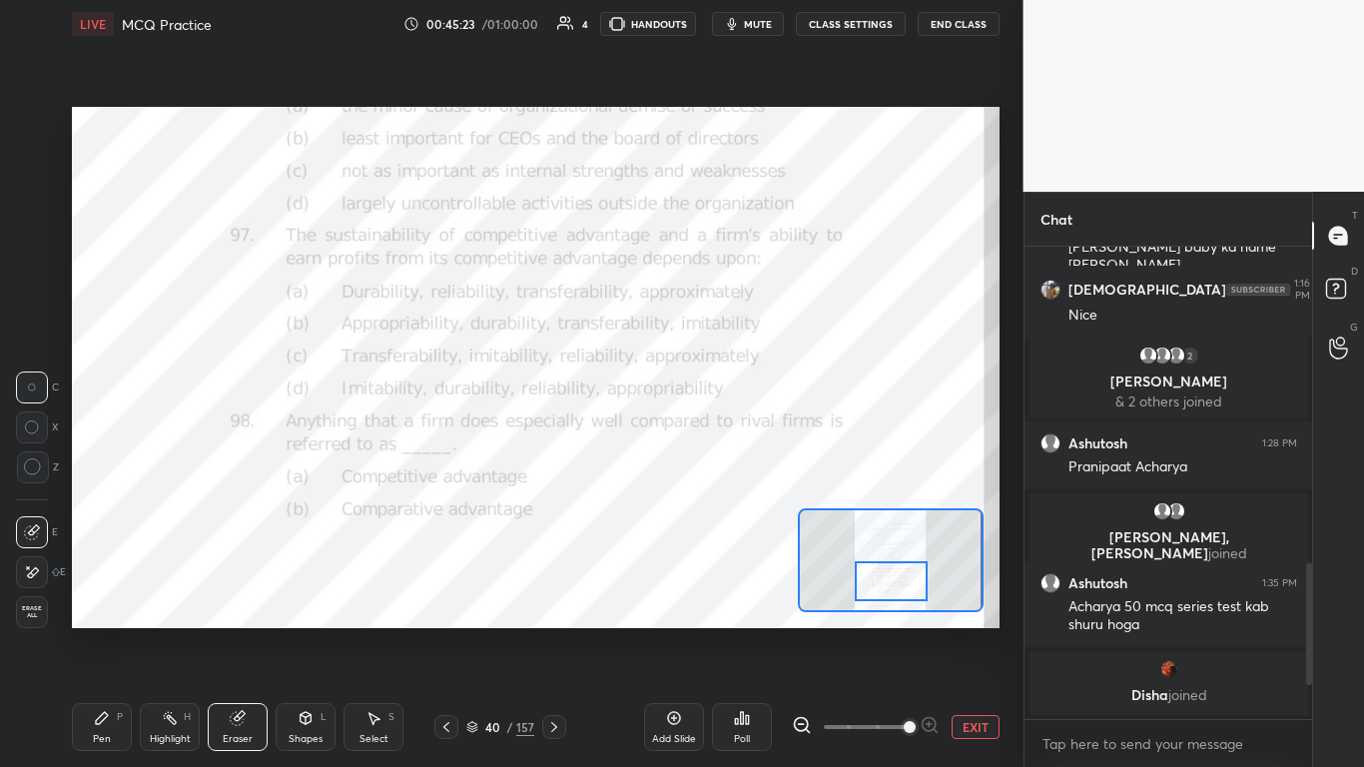
click at [32, 468] on icon at bounding box center [32, 572] width 16 height 17
click at [105, 468] on icon at bounding box center [102, 718] width 12 height 12
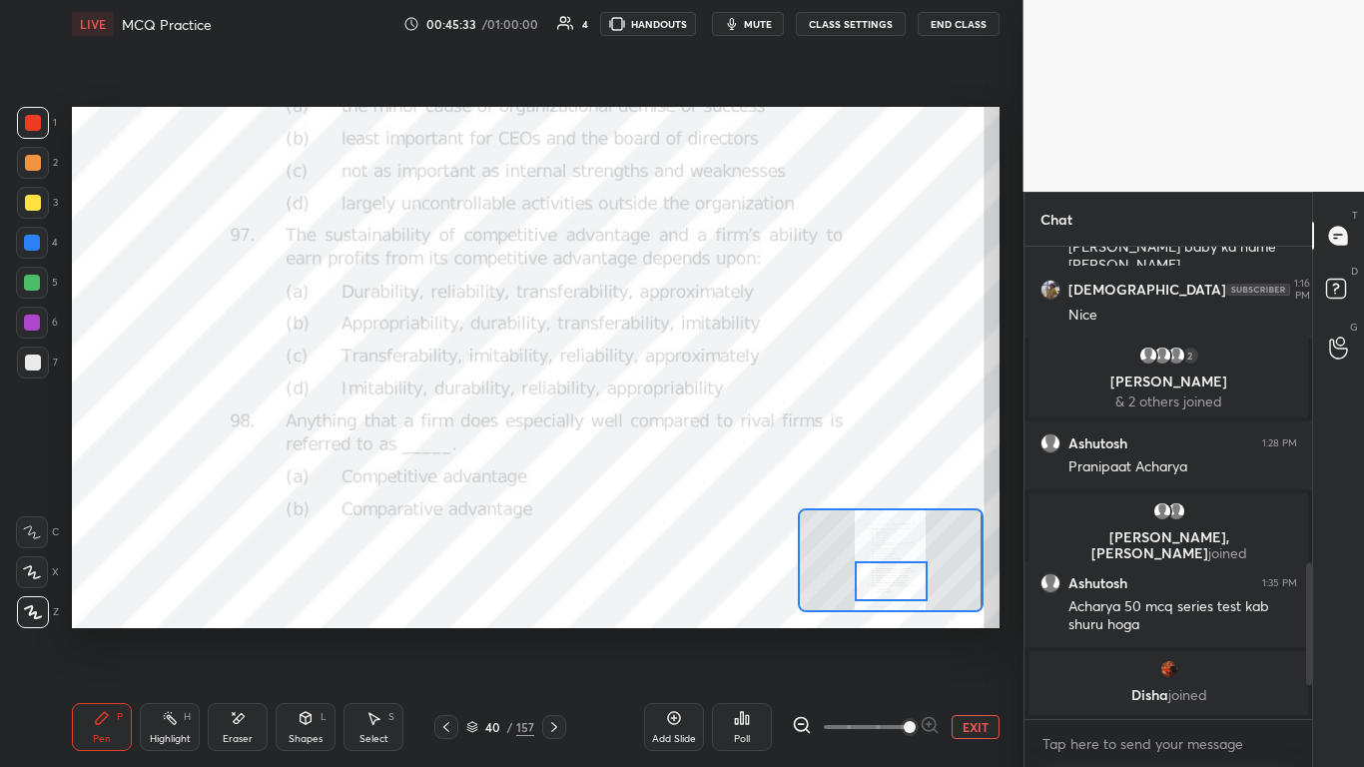
scroll to position [514, 282]
click at [716, 468] on div "Poll" at bounding box center [742, 727] width 60 height 48
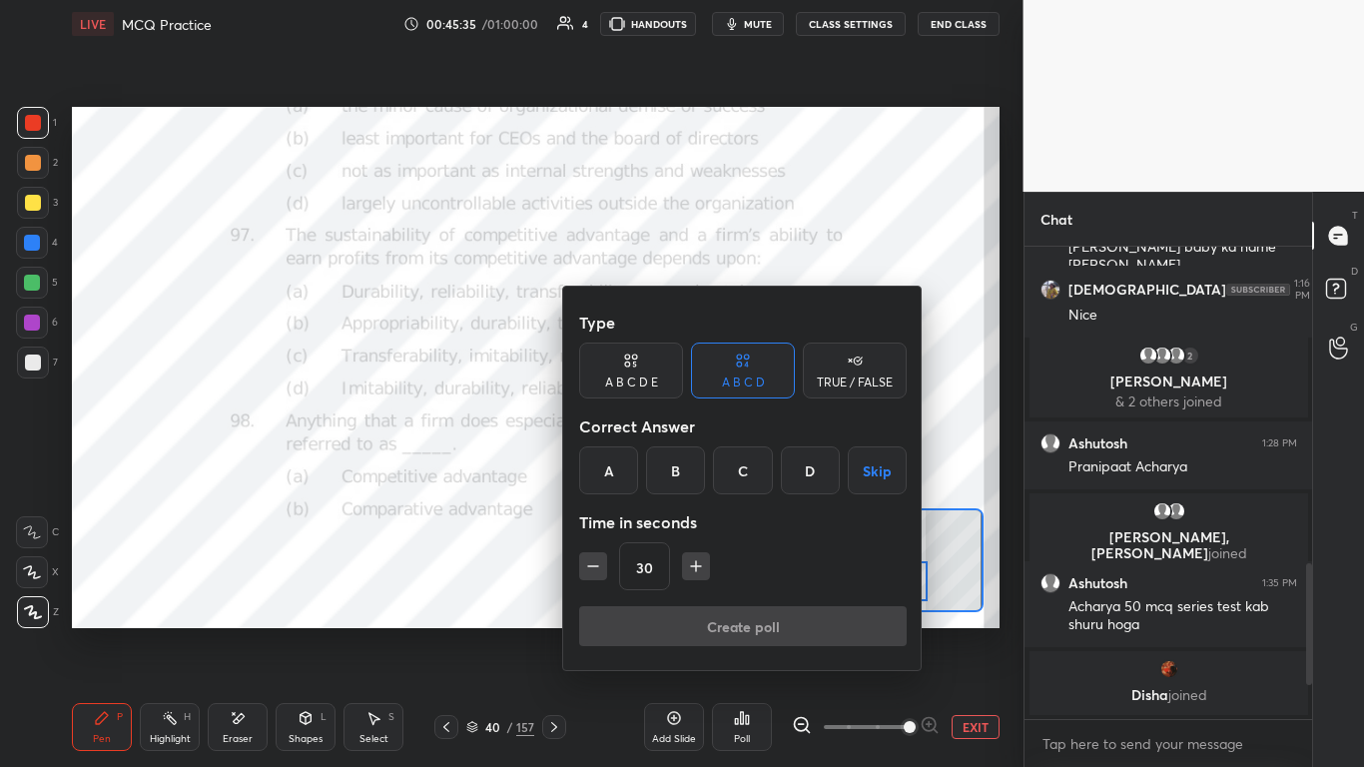
click at [608, 468] on div "A" at bounding box center [608, 470] width 59 height 48
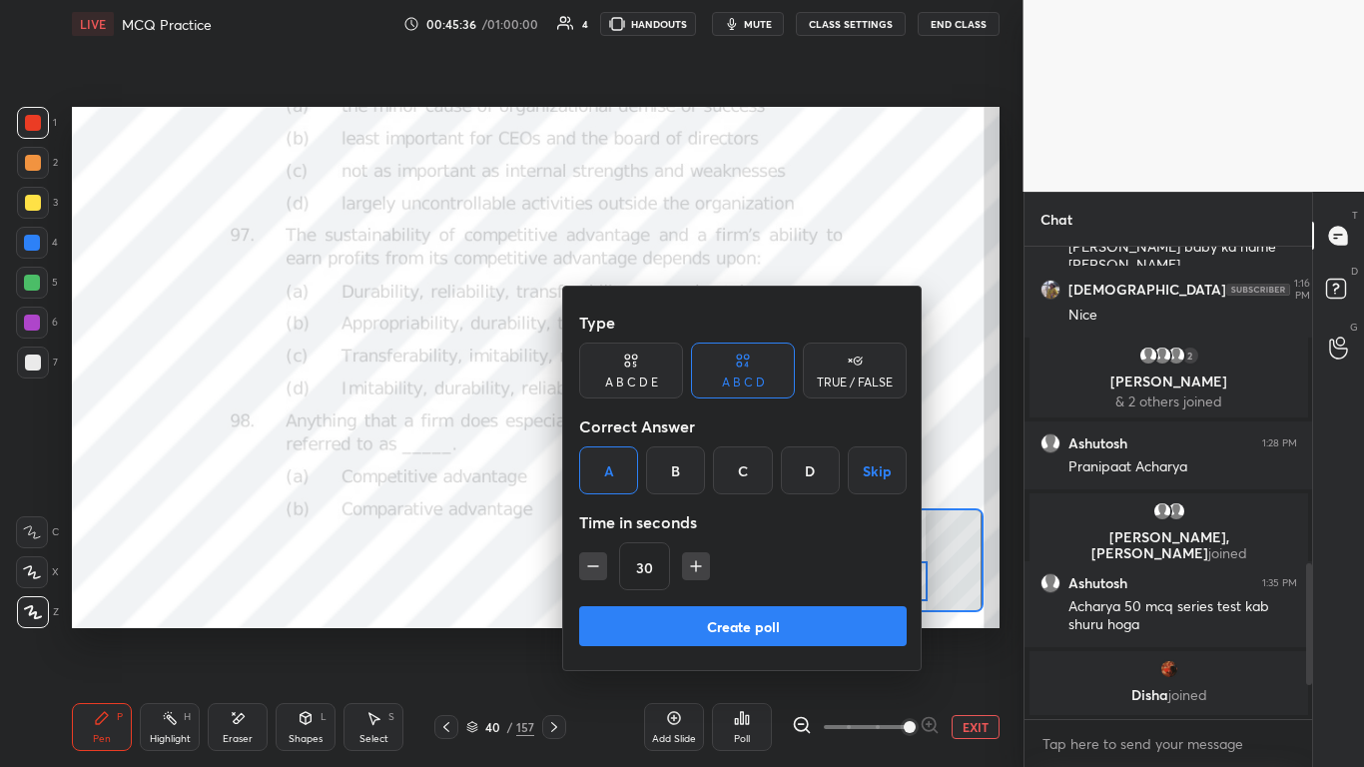
click at [691, 468] on button "Create poll" at bounding box center [743, 626] width 328 height 40
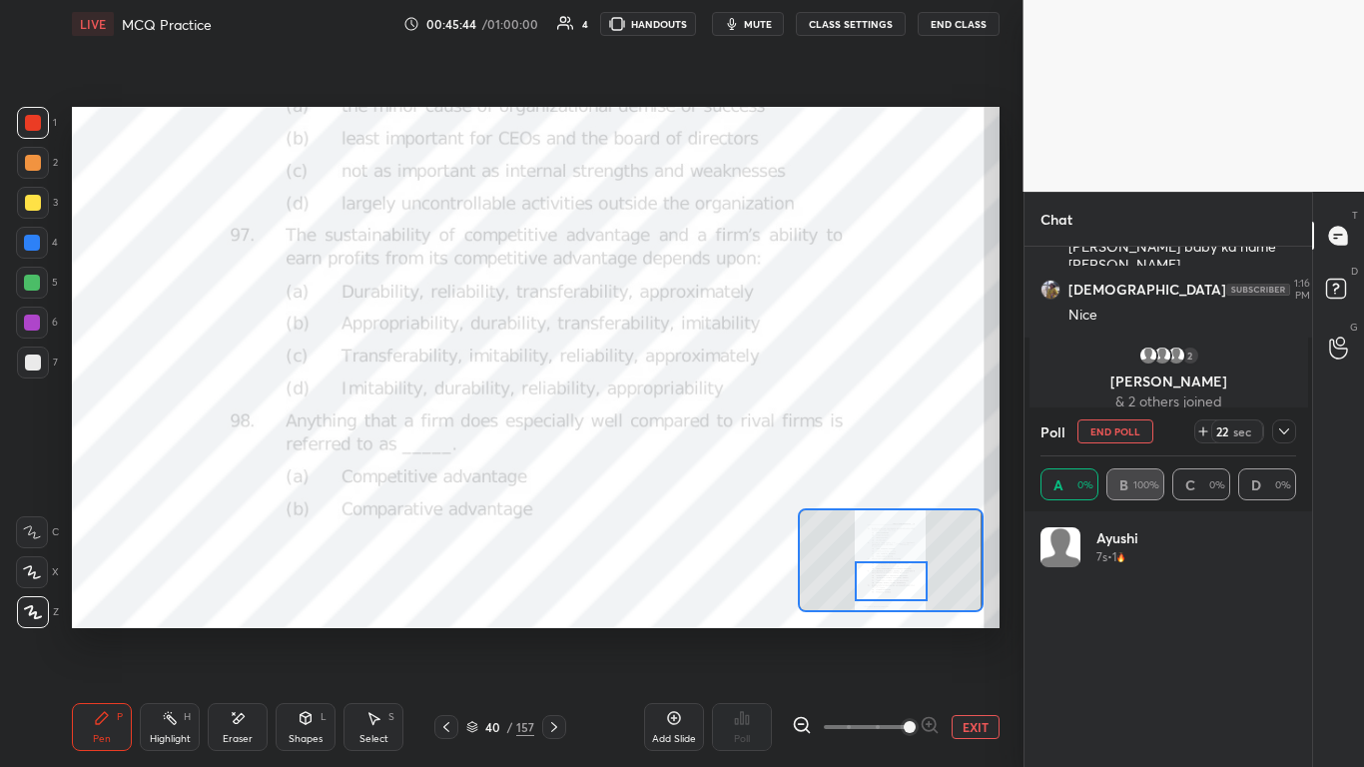
scroll to position [234, 250]
click at [716, 433] on icon at bounding box center [1284, 431] width 16 height 16
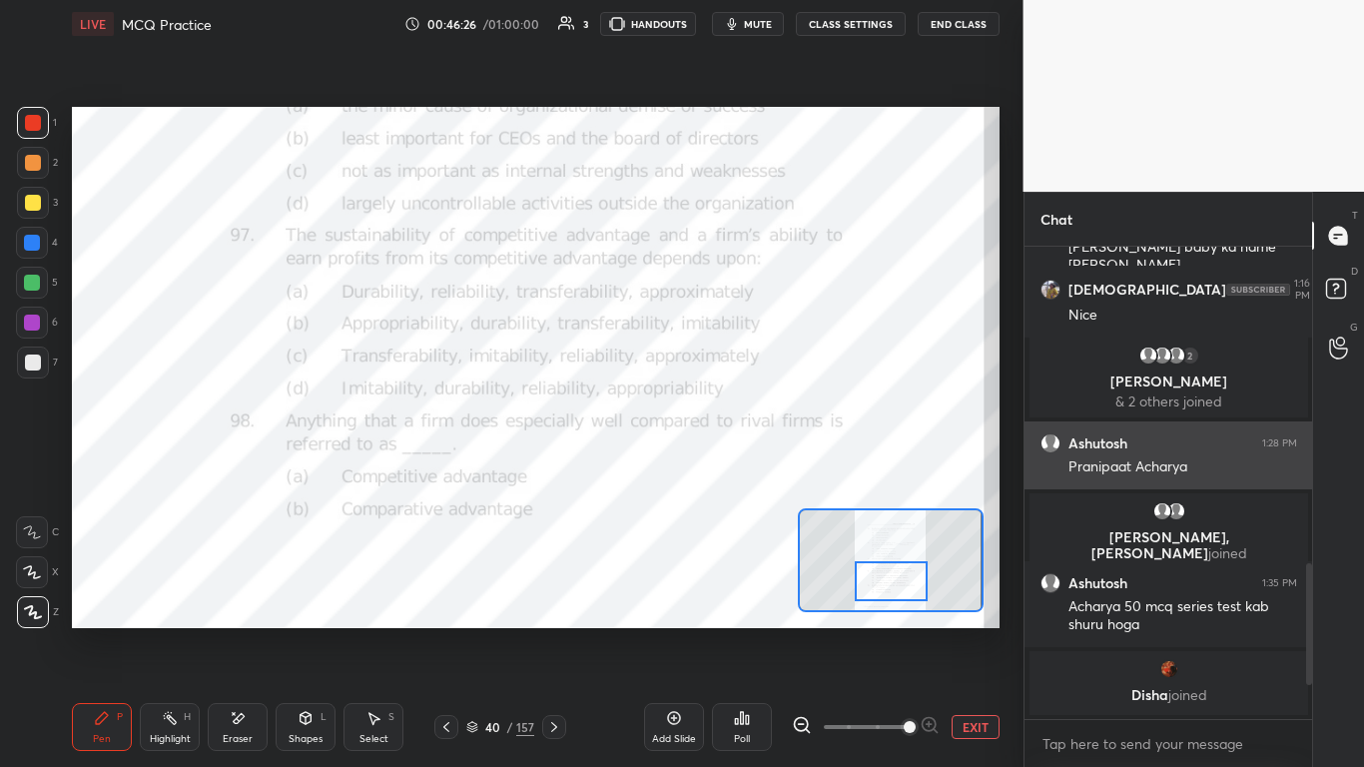
scroll to position [514, 282]
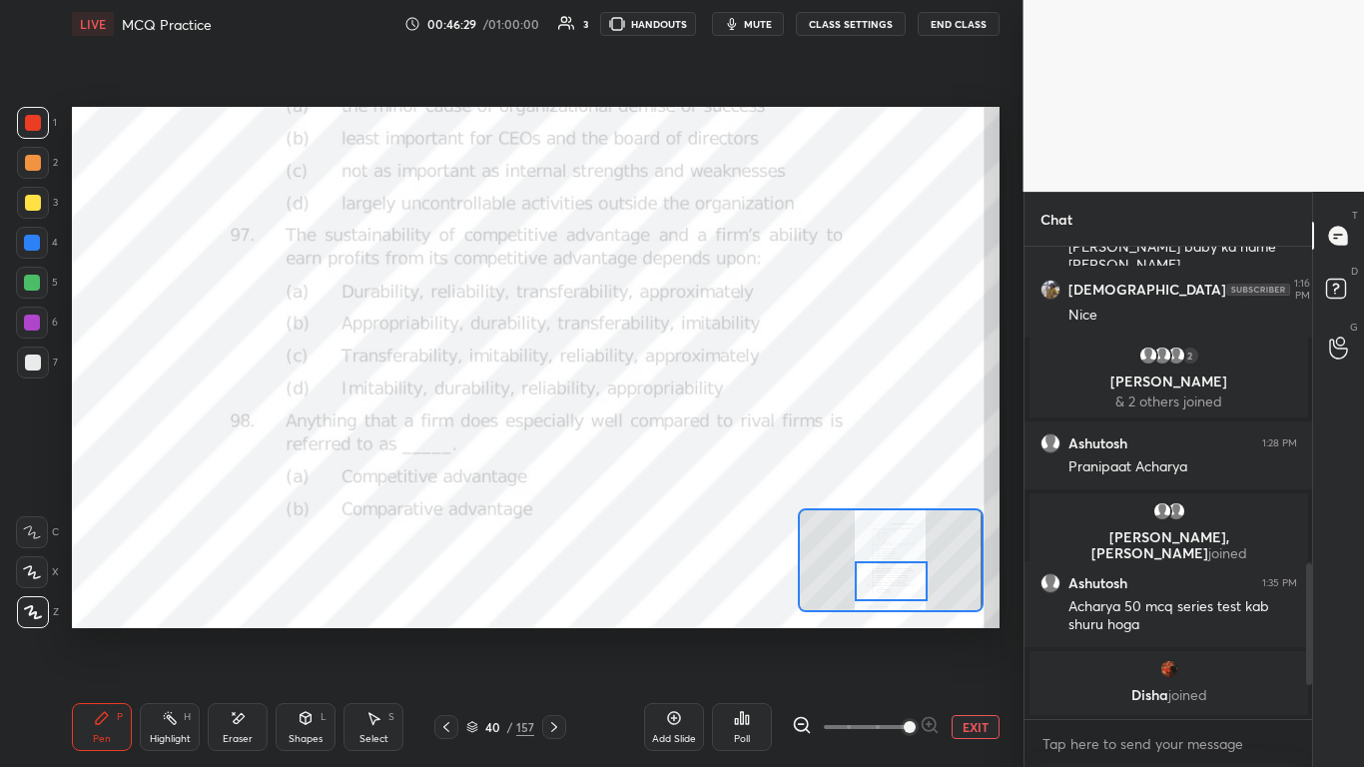
click at [557, 468] on icon at bounding box center [554, 727] width 16 height 16
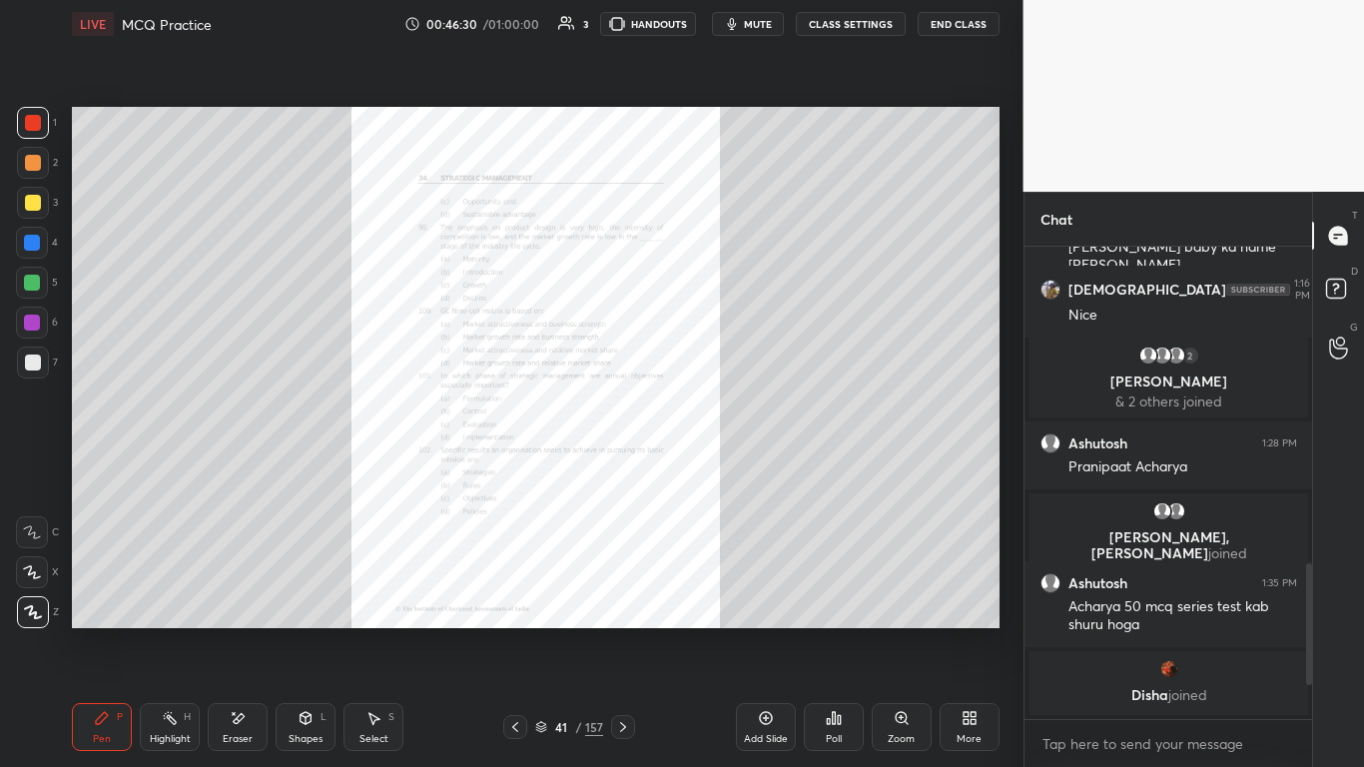
click at [716, 468] on div "Zoom" at bounding box center [902, 727] width 60 height 48
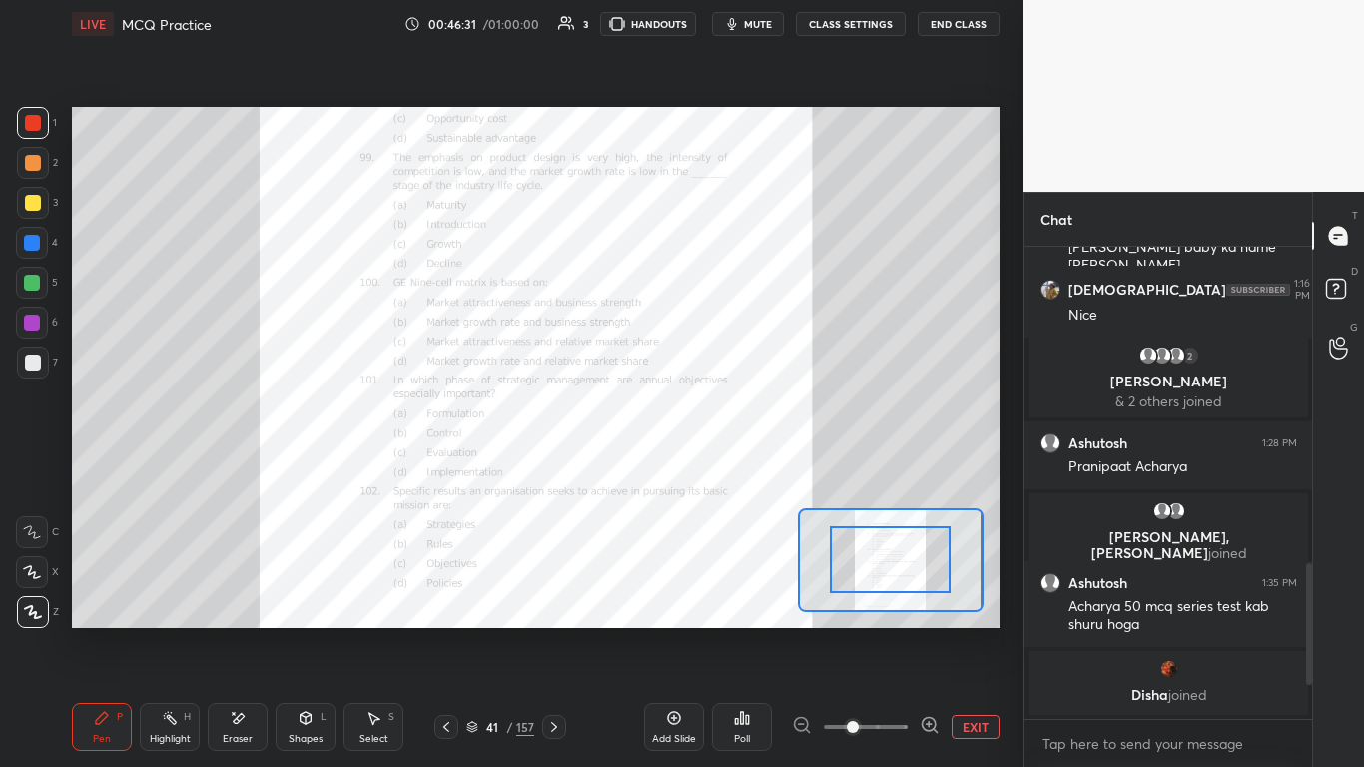
click at [716, 468] on div at bounding box center [866, 727] width 148 height 24
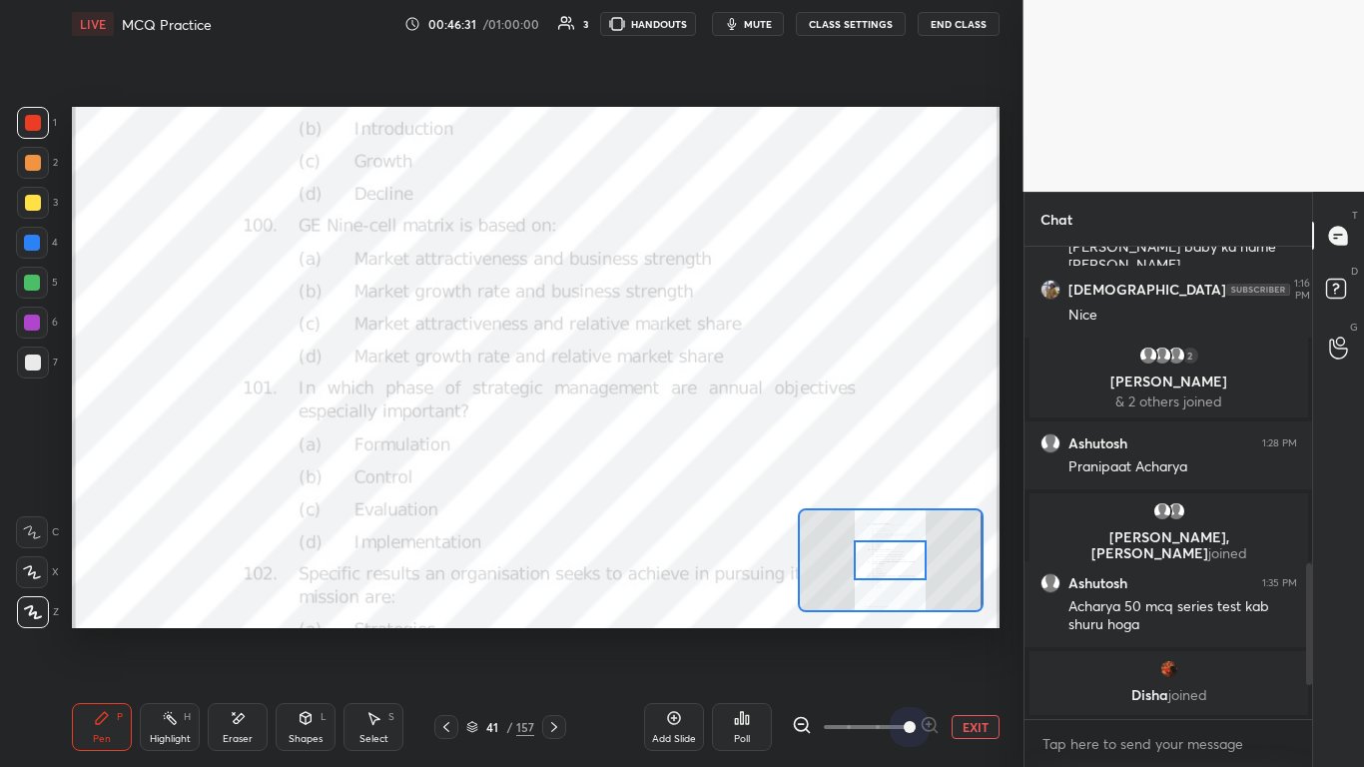
drag, startPoint x: 888, startPoint y: 724, endPoint x: 931, endPoint y: 663, distance: 74.5
click at [716, 468] on div "Add Slide Poll EXIT" at bounding box center [822, 727] width 356 height 112
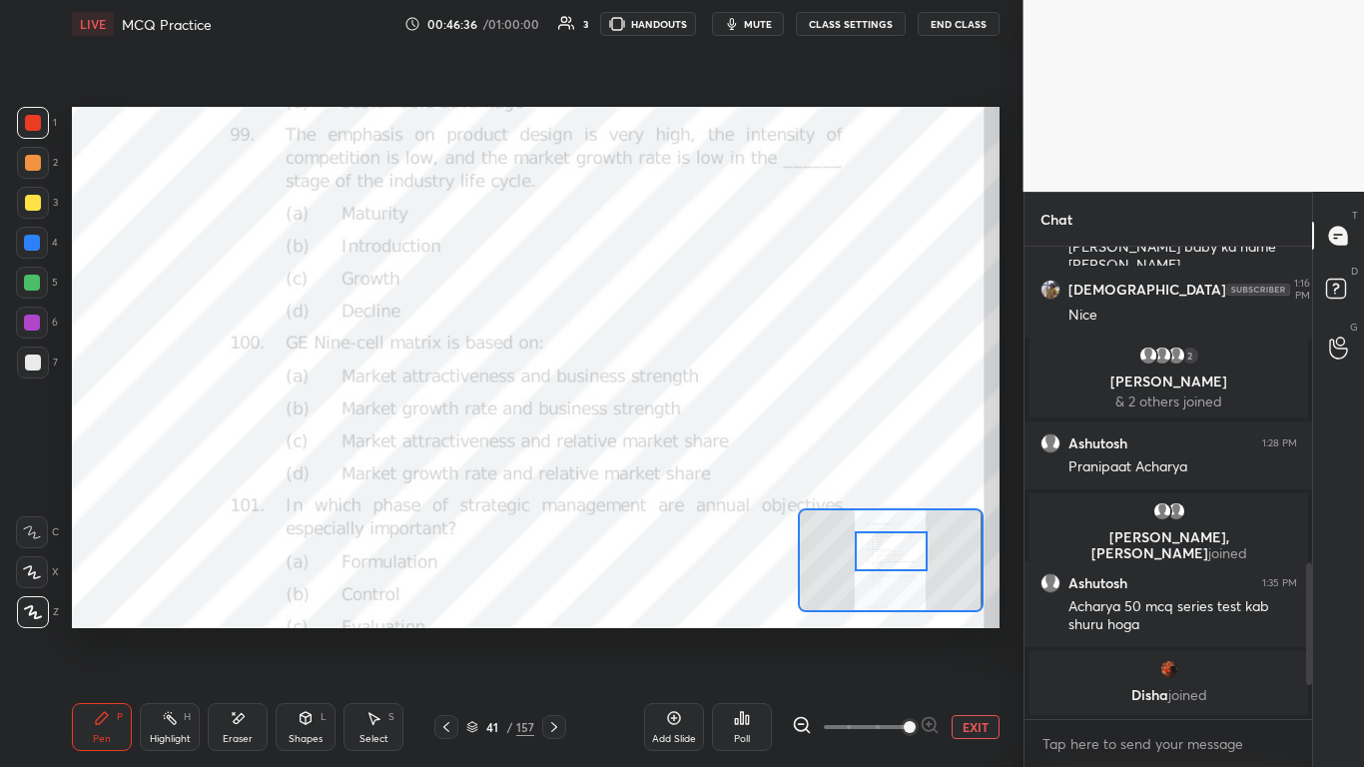
click at [716, 468] on div at bounding box center [891, 551] width 73 height 40
click at [716, 468] on div "Poll" at bounding box center [742, 727] width 60 height 48
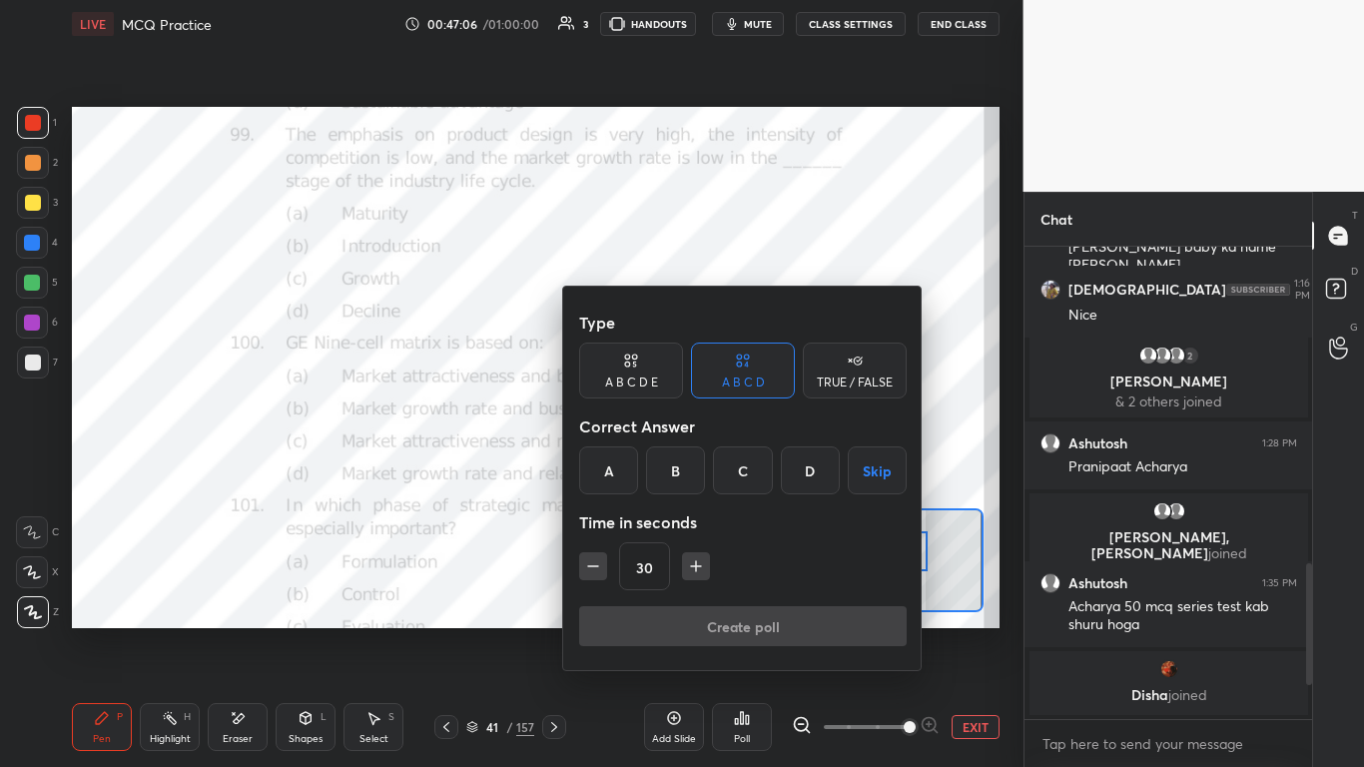
click at [670, 463] on div "B" at bounding box center [675, 470] width 59 height 48
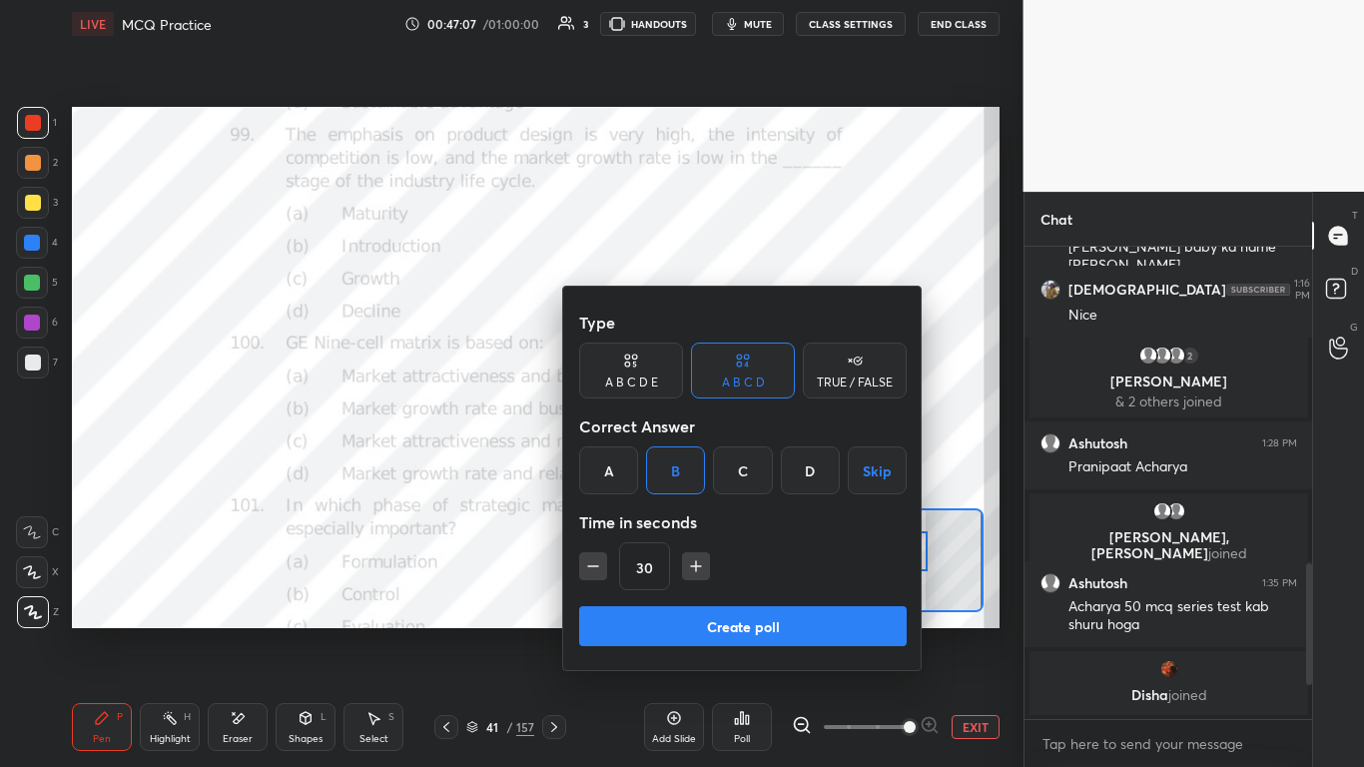
click at [688, 468] on button "Create poll" at bounding box center [743, 626] width 328 height 40
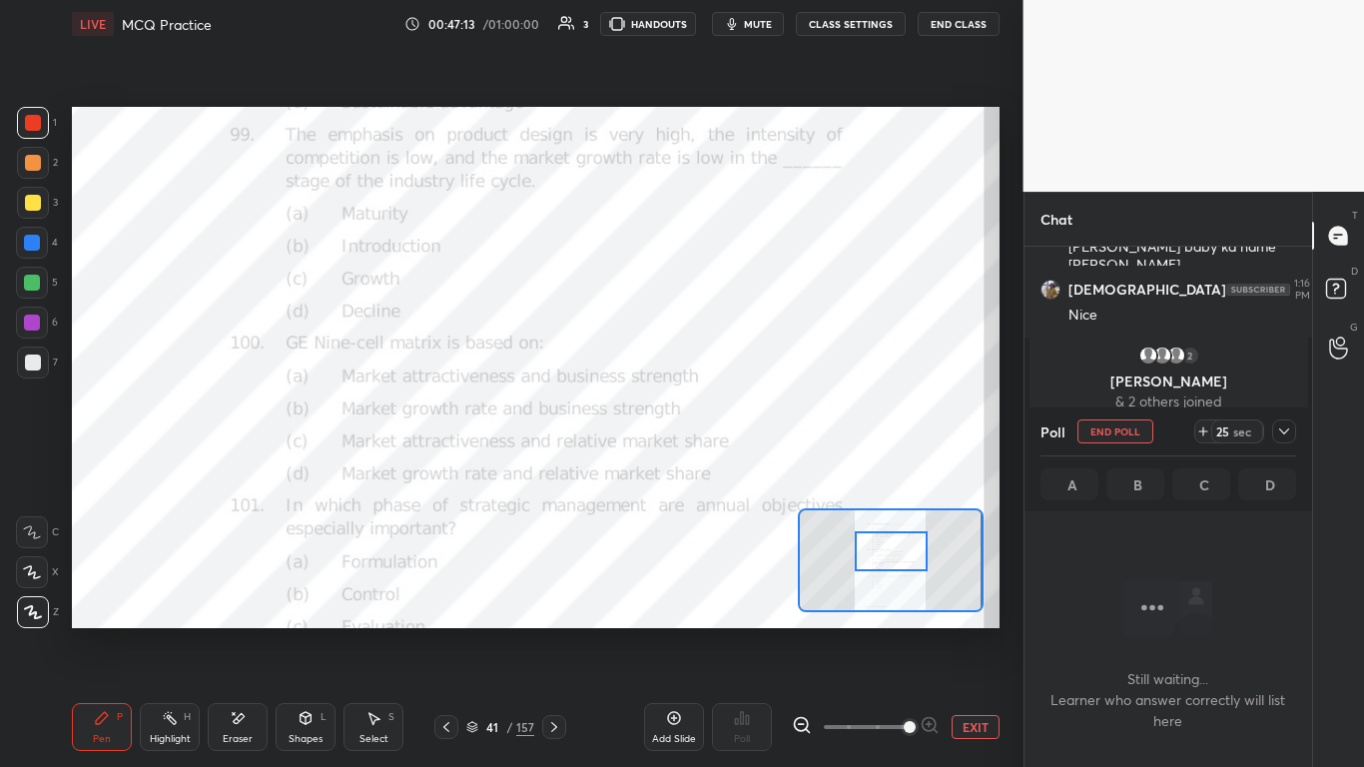
scroll to position [410, 282]
click at [716, 432] on button "End Poll" at bounding box center [1116, 431] width 76 height 24
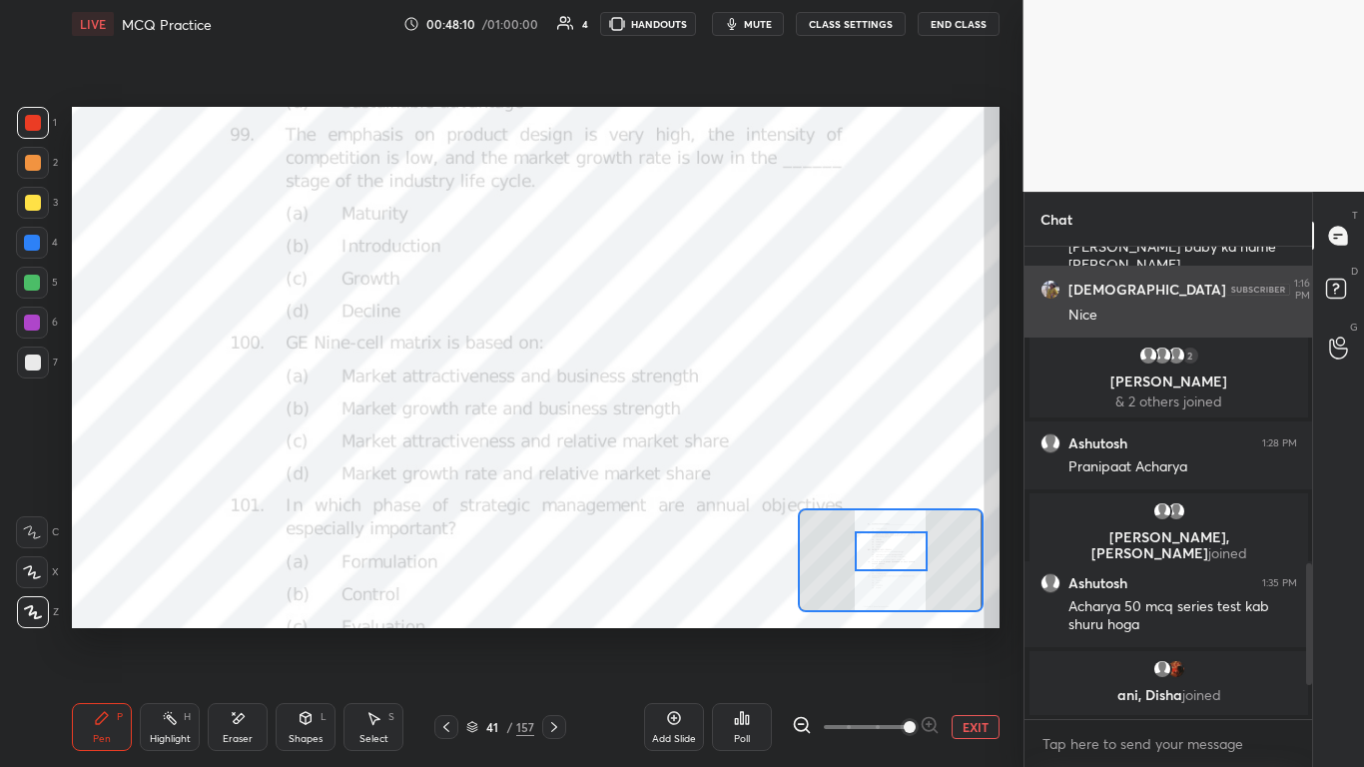
scroll to position [514, 282]
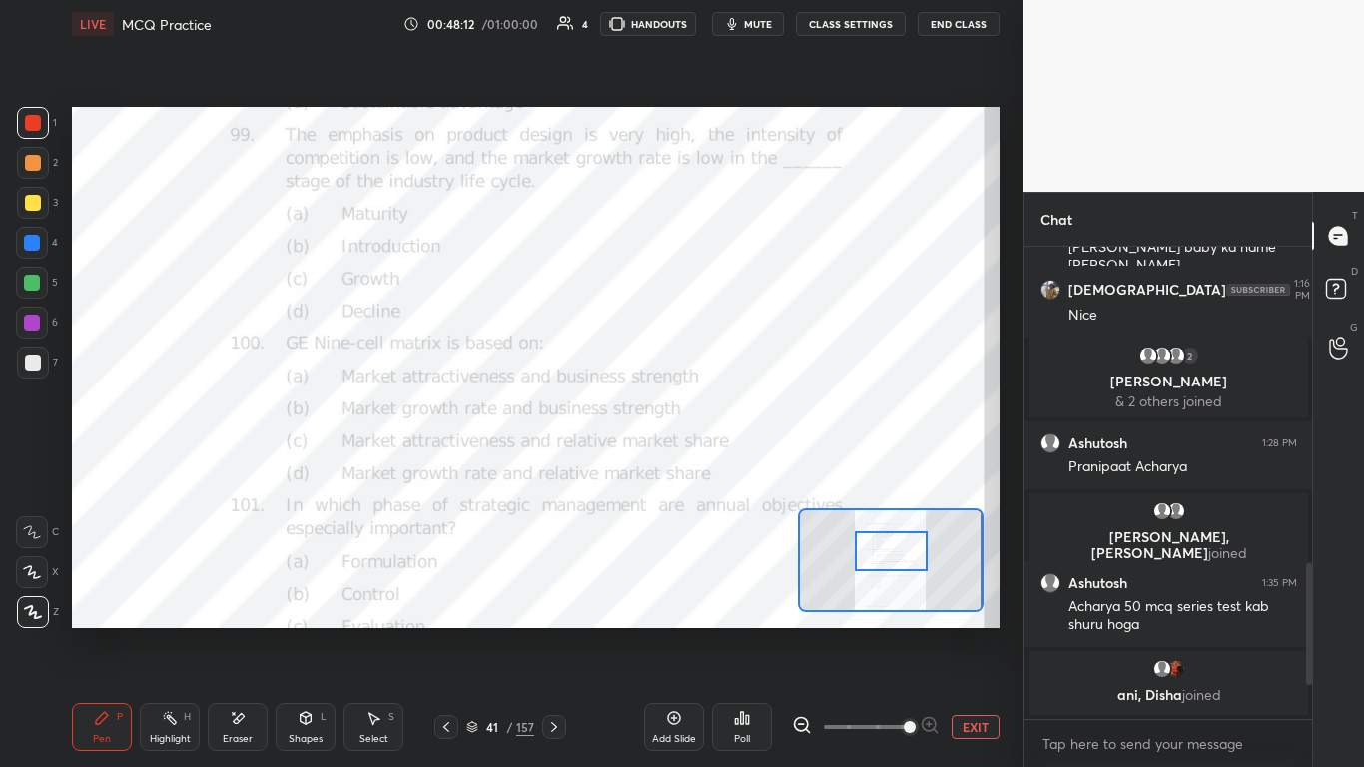
click at [716, 468] on div "Poll" at bounding box center [742, 727] width 60 height 48
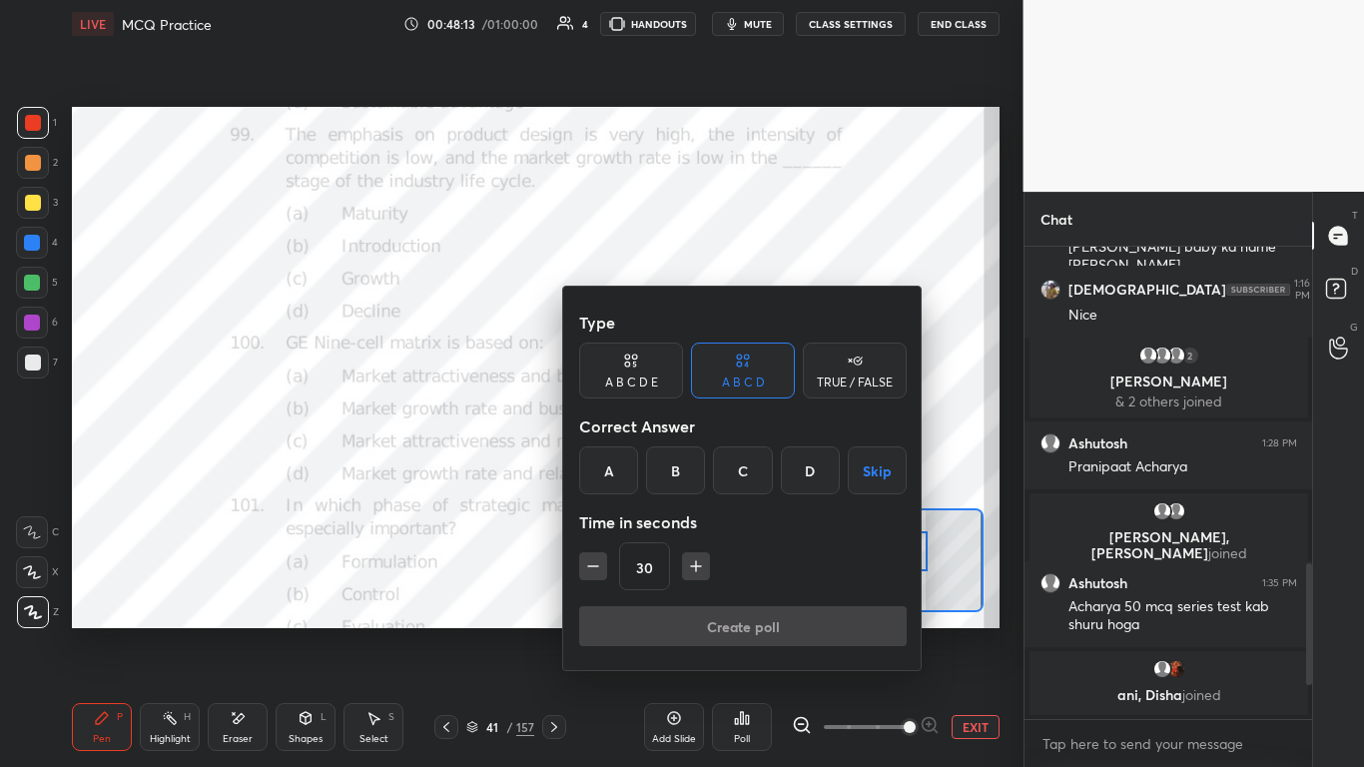
click at [614, 468] on div "A" at bounding box center [608, 470] width 59 height 48
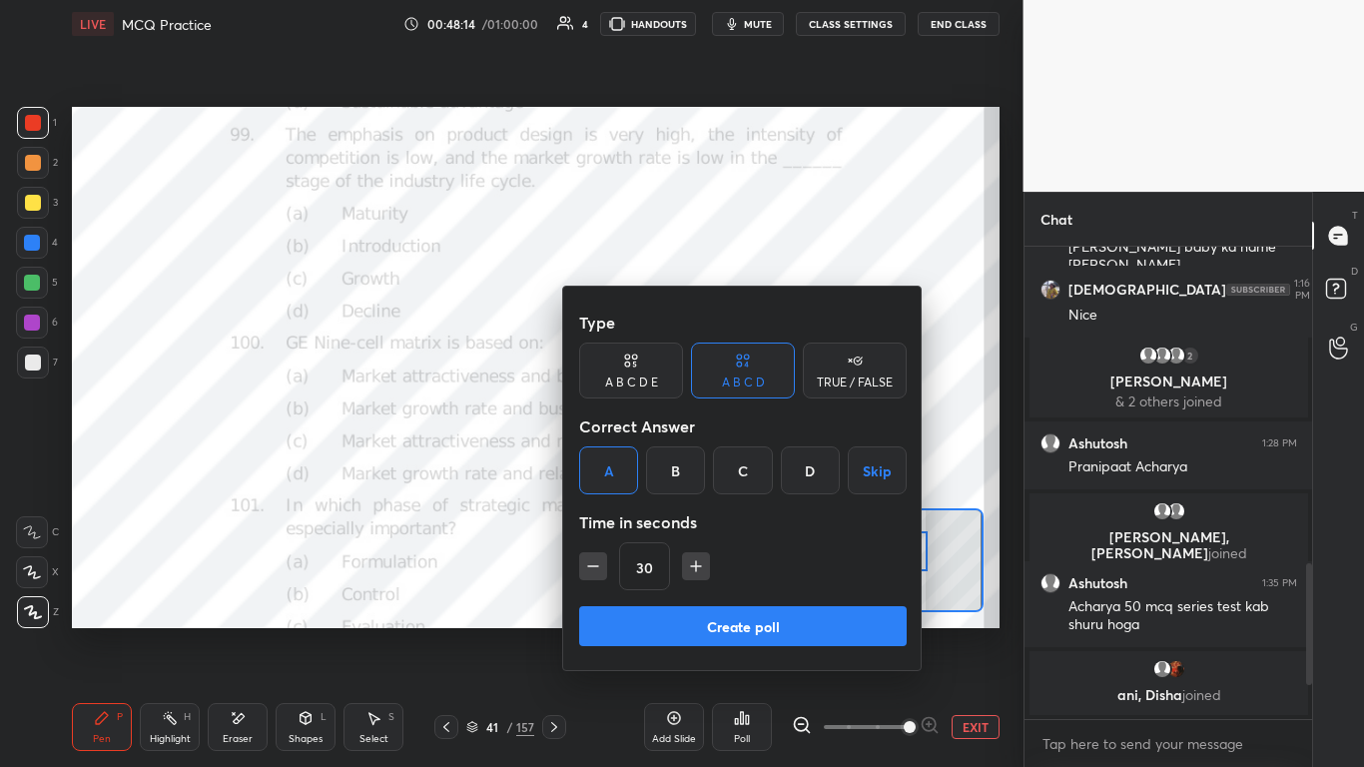
click at [673, 468] on button "Create poll" at bounding box center [743, 626] width 328 height 40
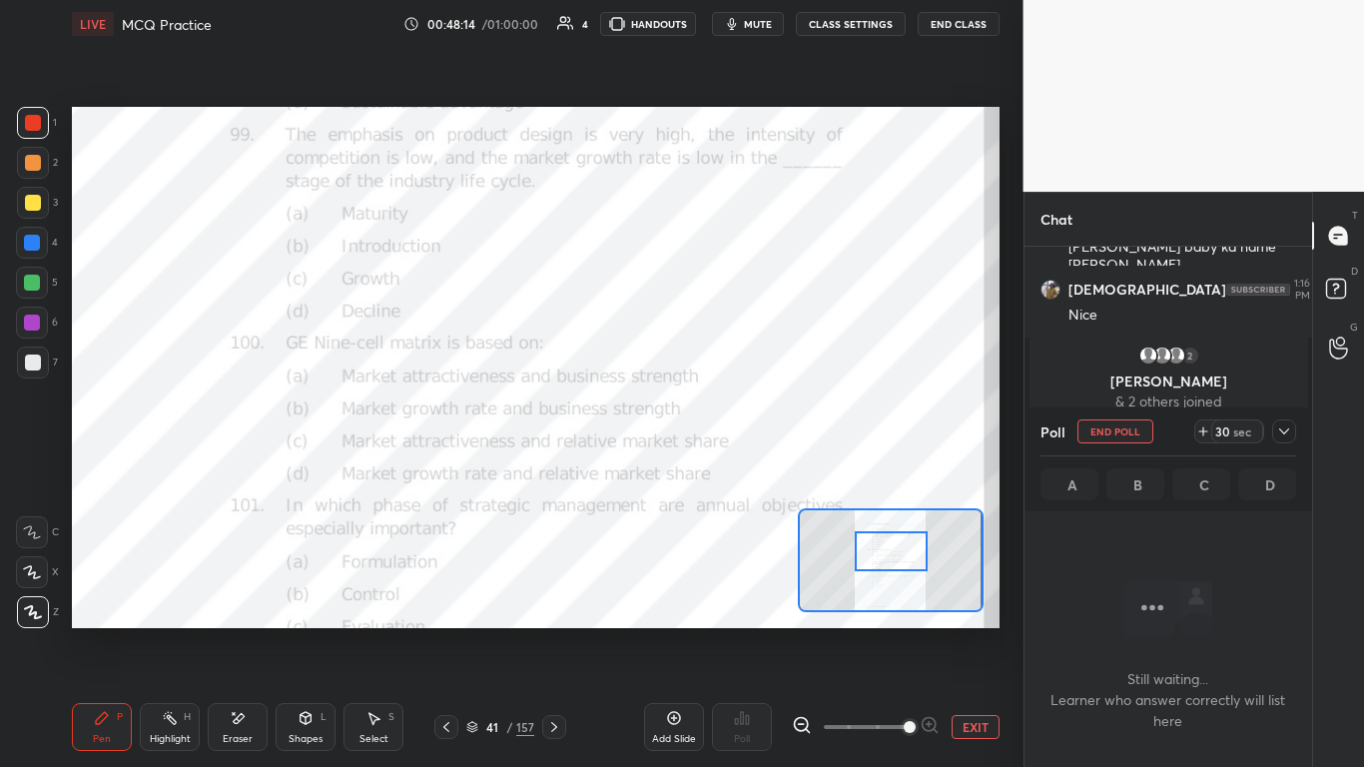
scroll to position [410, 282]
click at [716, 435] on div at bounding box center [1284, 431] width 24 height 24
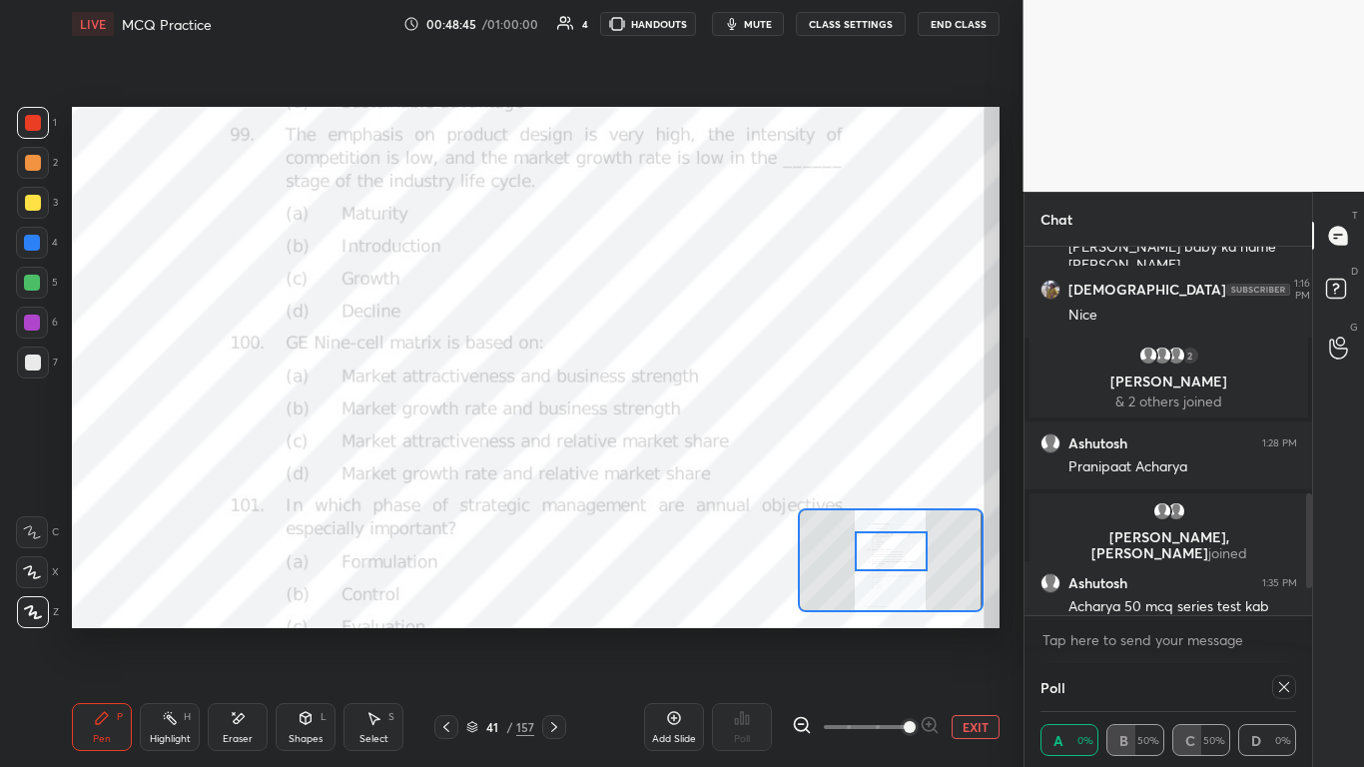
click at [716, 468] on icon at bounding box center [1284, 687] width 10 height 10
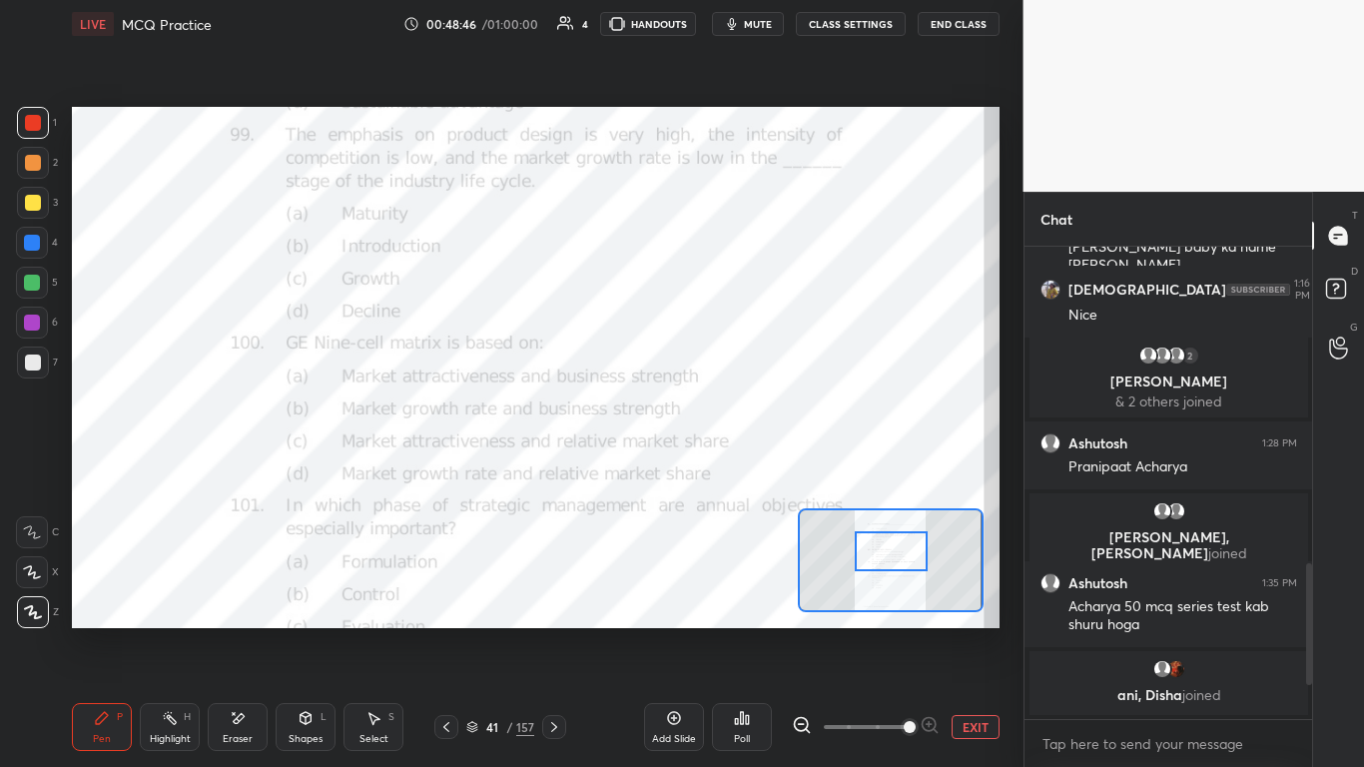
scroll to position [7, 7]
drag, startPoint x: 890, startPoint y: 550, endPoint x: 890, endPoint y: 569, distance: 19.0
click at [716, 468] on div at bounding box center [891, 570] width 73 height 40
click at [716, 468] on div "Poll" at bounding box center [742, 727] width 60 height 48
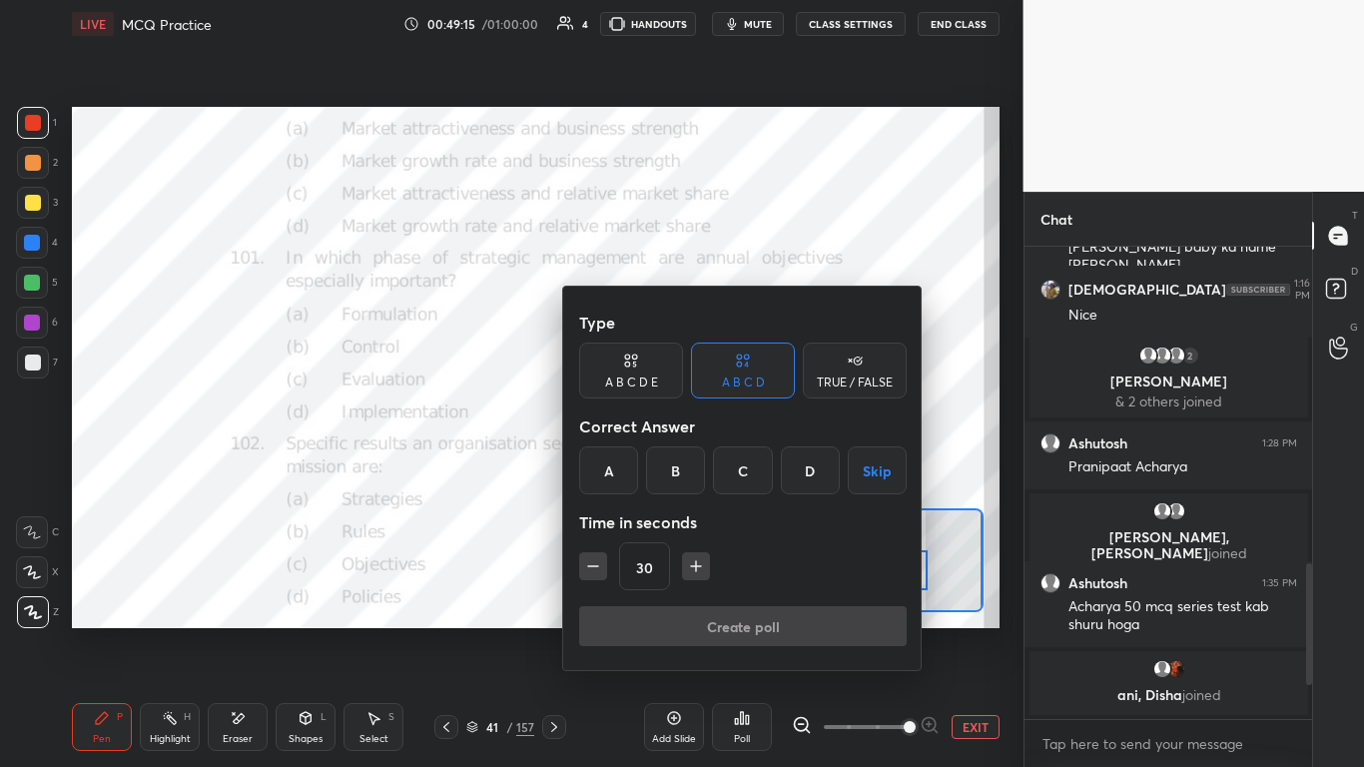
click at [716, 461] on div "D" at bounding box center [810, 470] width 59 height 48
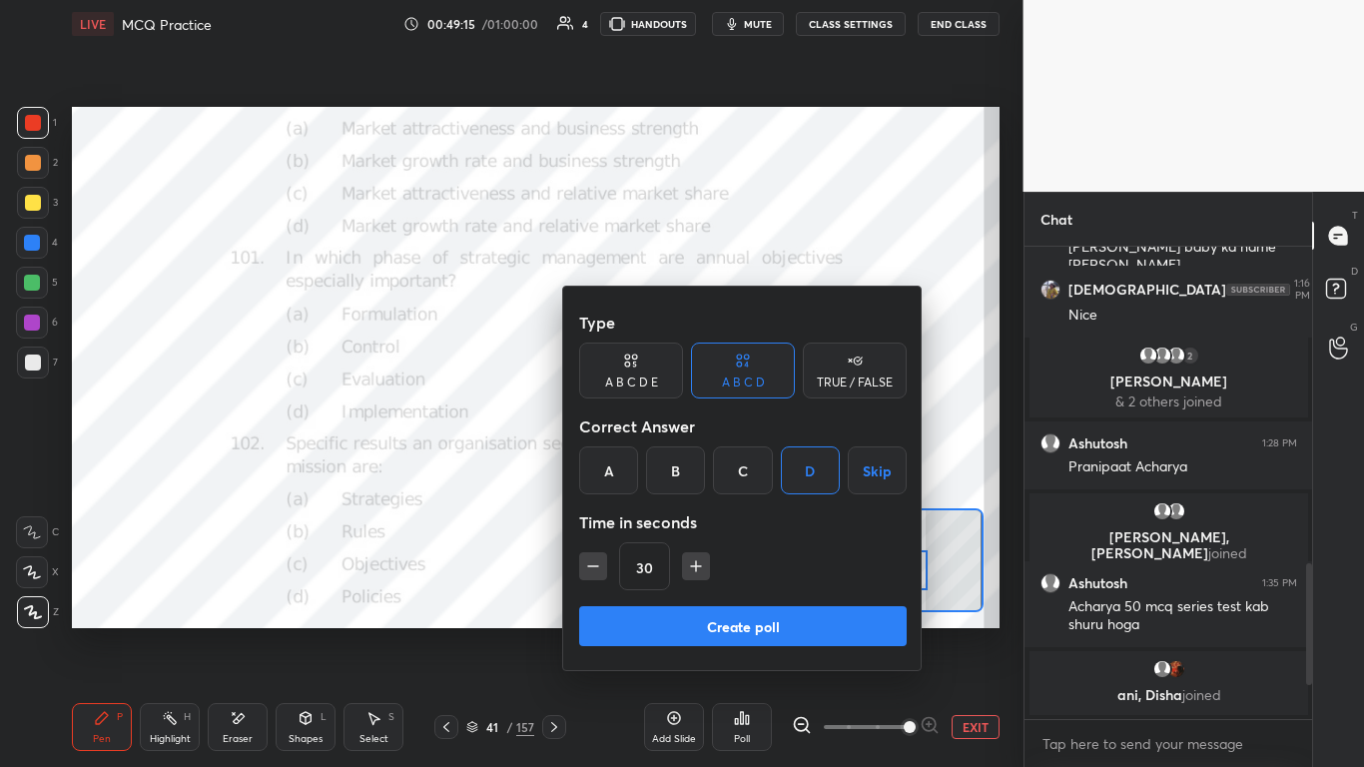
click at [716, 468] on button "Create poll" at bounding box center [743, 626] width 328 height 40
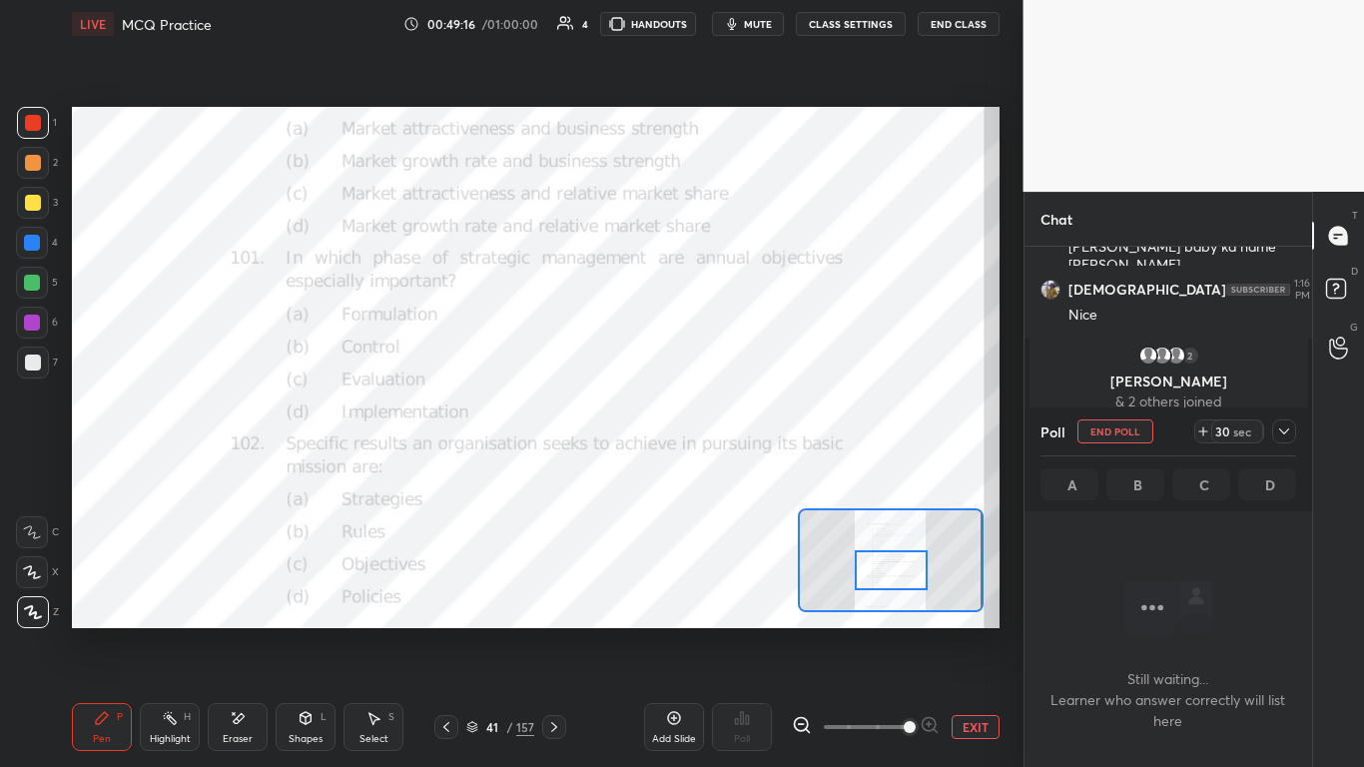
scroll to position [410, 282]
click at [716, 435] on icon at bounding box center [1284, 431] width 16 height 16
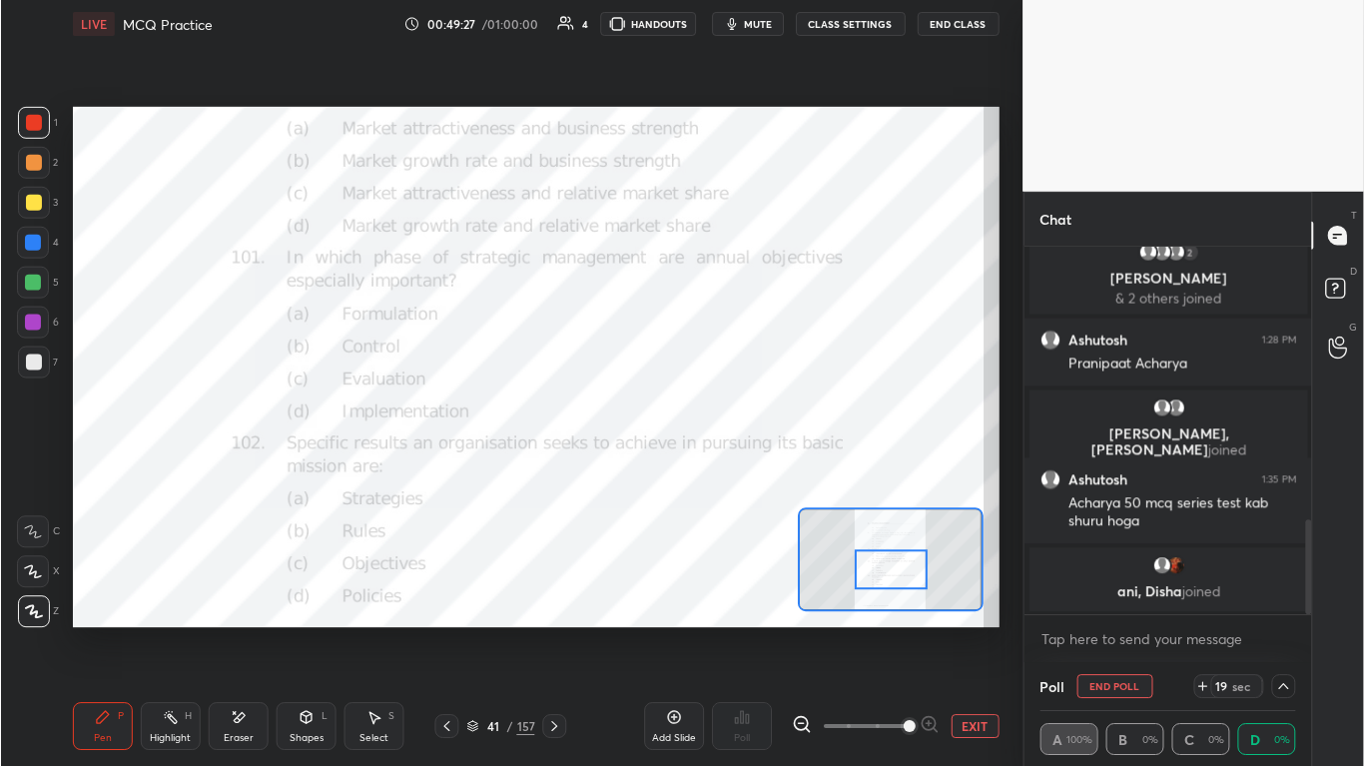
scroll to position [638, 943]
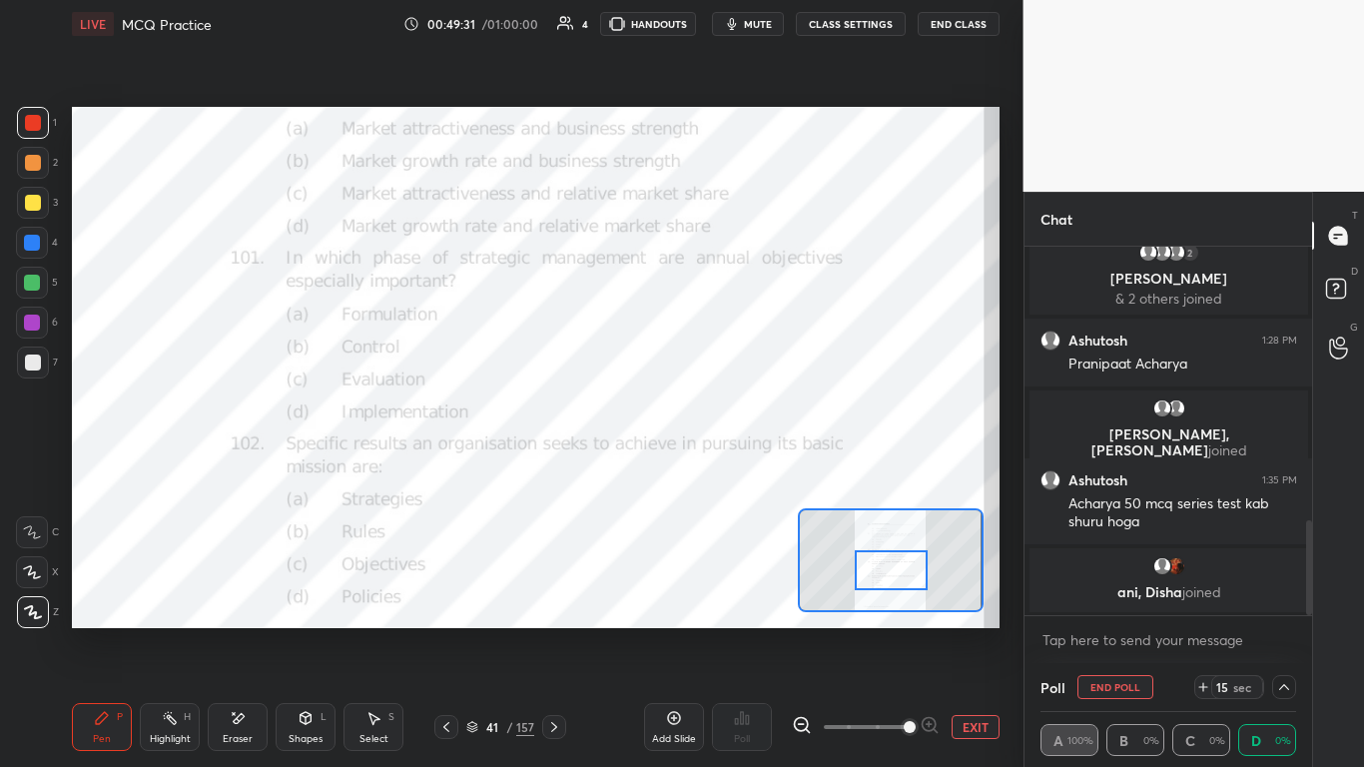
click at [716, 468] on button "End Poll" at bounding box center [1116, 687] width 76 height 24
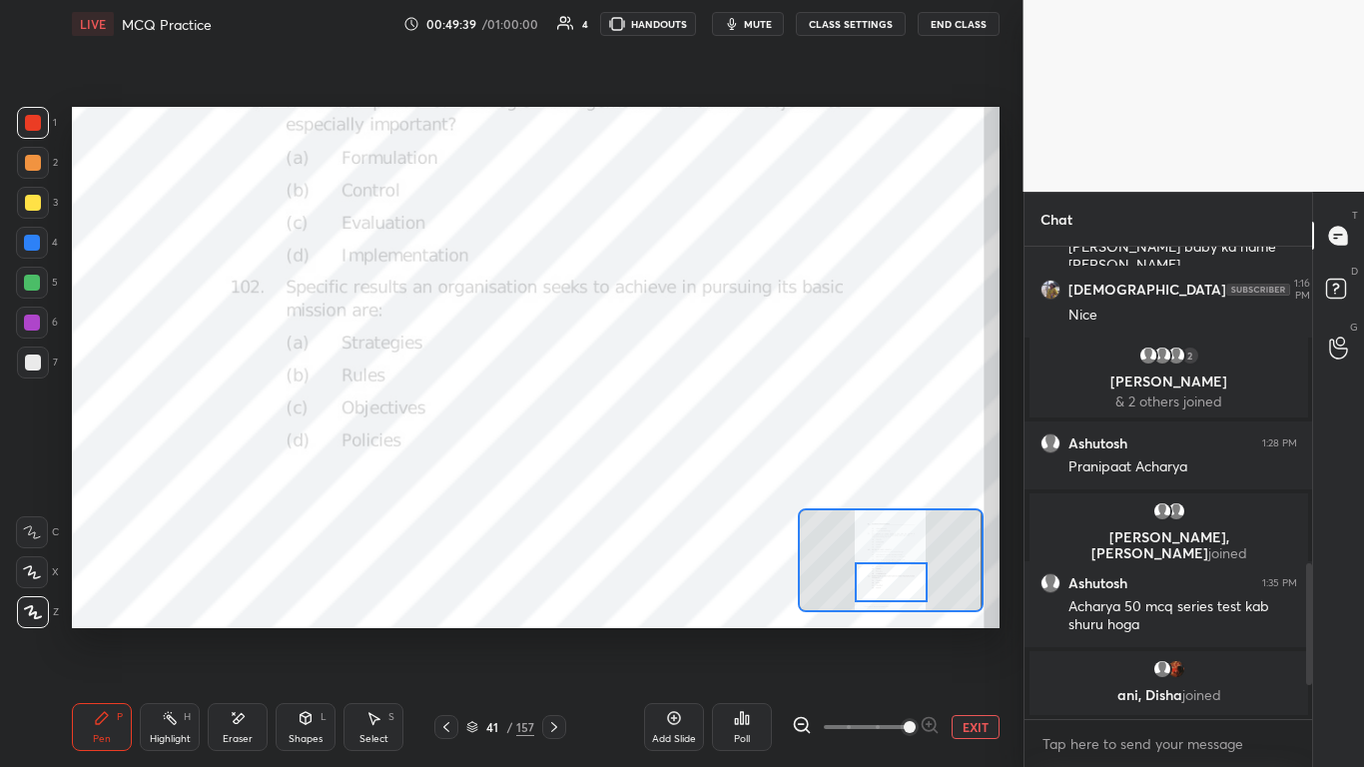
drag, startPoint x: 896, startPoint y: 575, endPoint x: 896, endPoint y: 587, distance: 12.0
click at [716, 468] on div at bounding box center [891, 582] width 73 height 40
click at [716, 468] on div "Poll" at bounding box center [742, 727] width 60 height 48
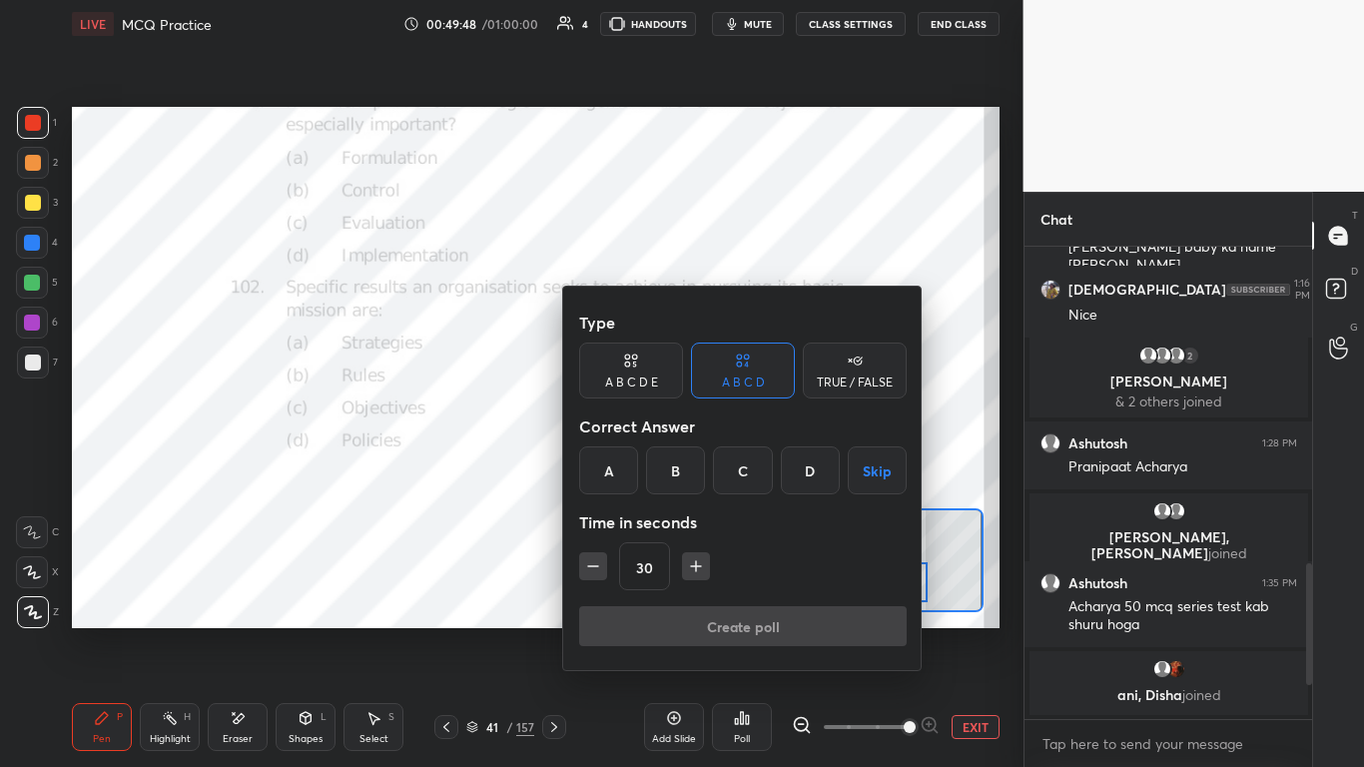
click at [716, 457] on div "C" at bounding box center [742, 470] width 59 height 48
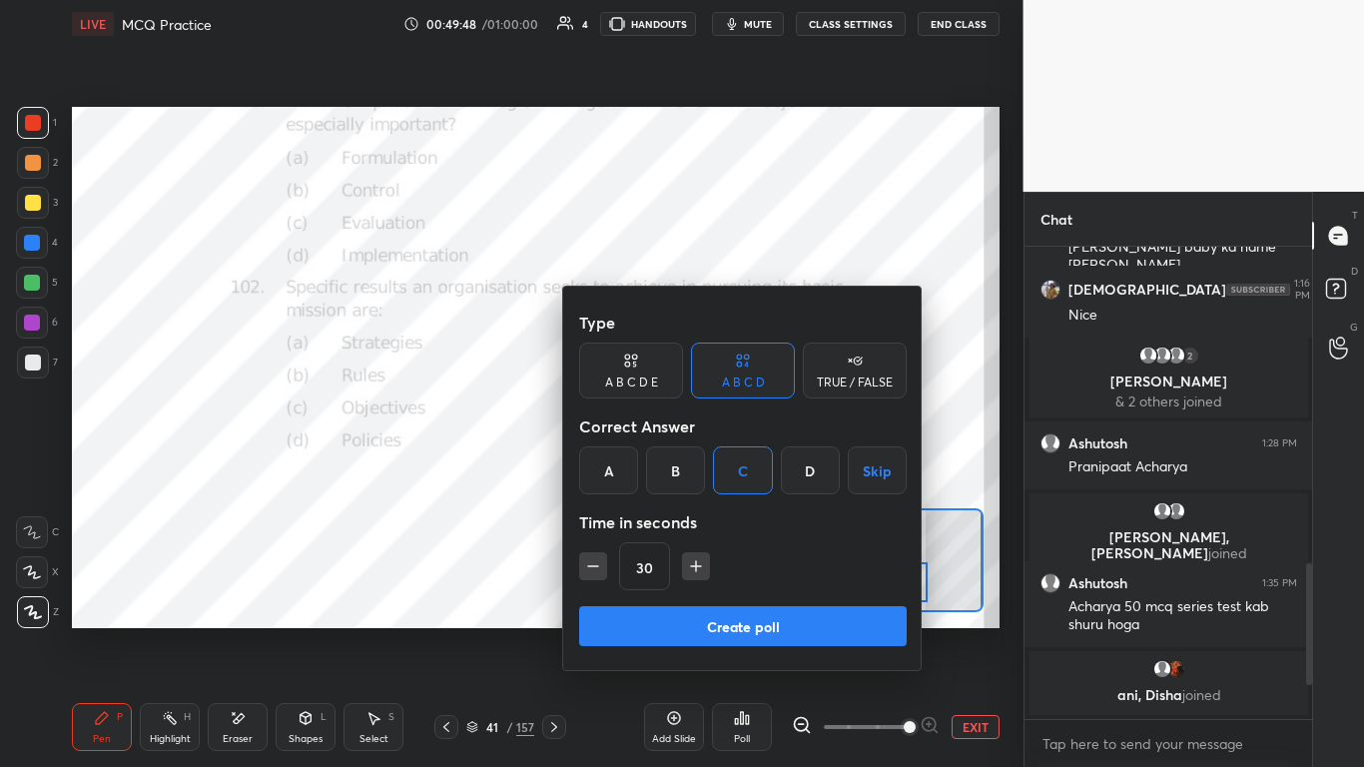
click at [716, 468] on button "Create poll" at bounding box center [743, 626] width 328 height 40
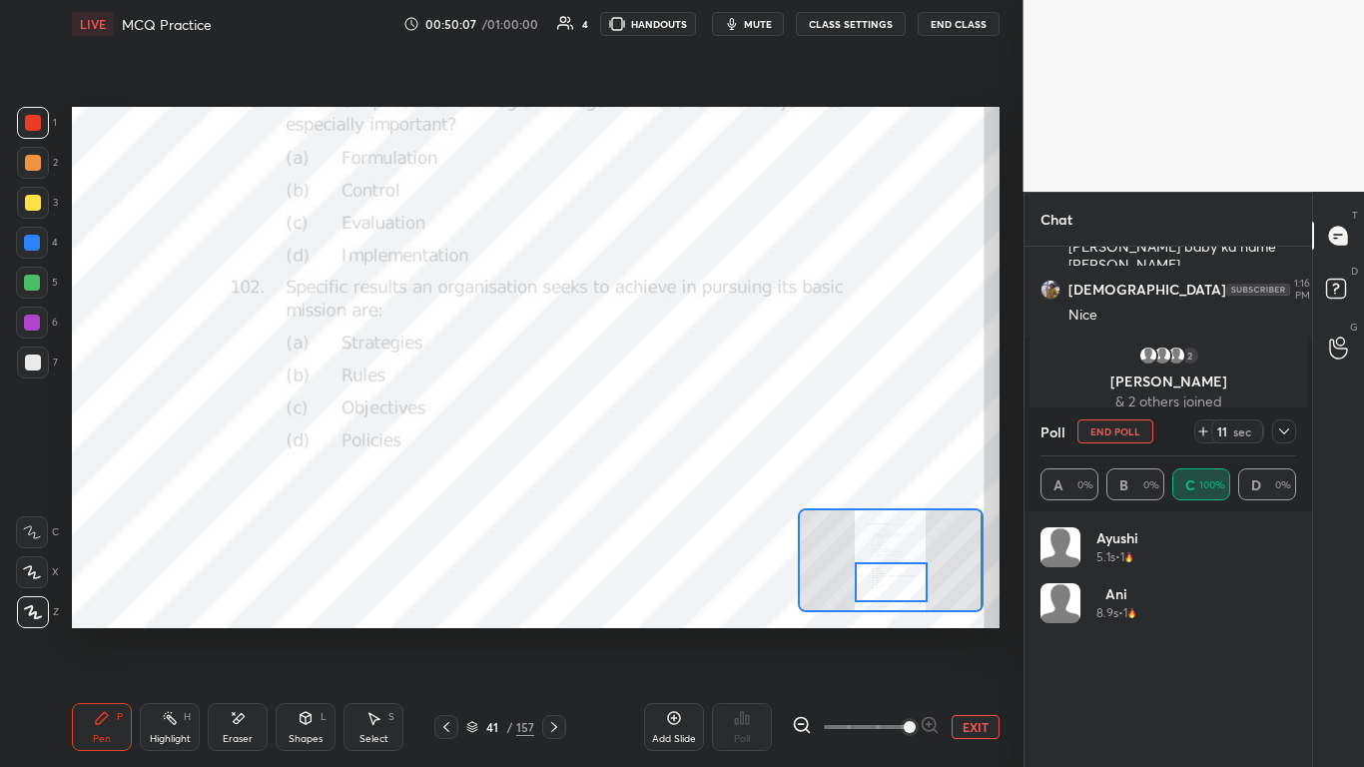
click at [716, 435] on icon at bounding box center [1284, 431] width 16 height 16
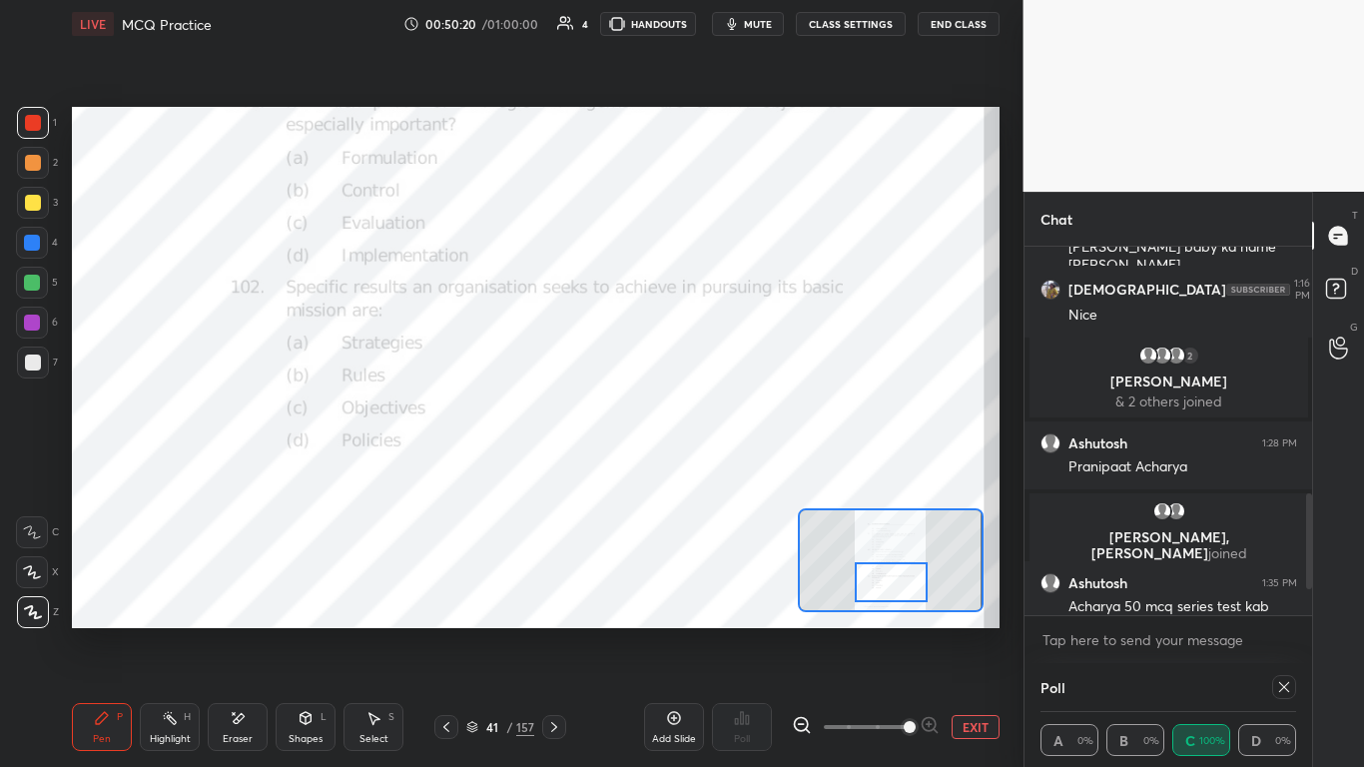
click at [716, 468] on icon at bounding box center [1284, 687] width 16 height 16
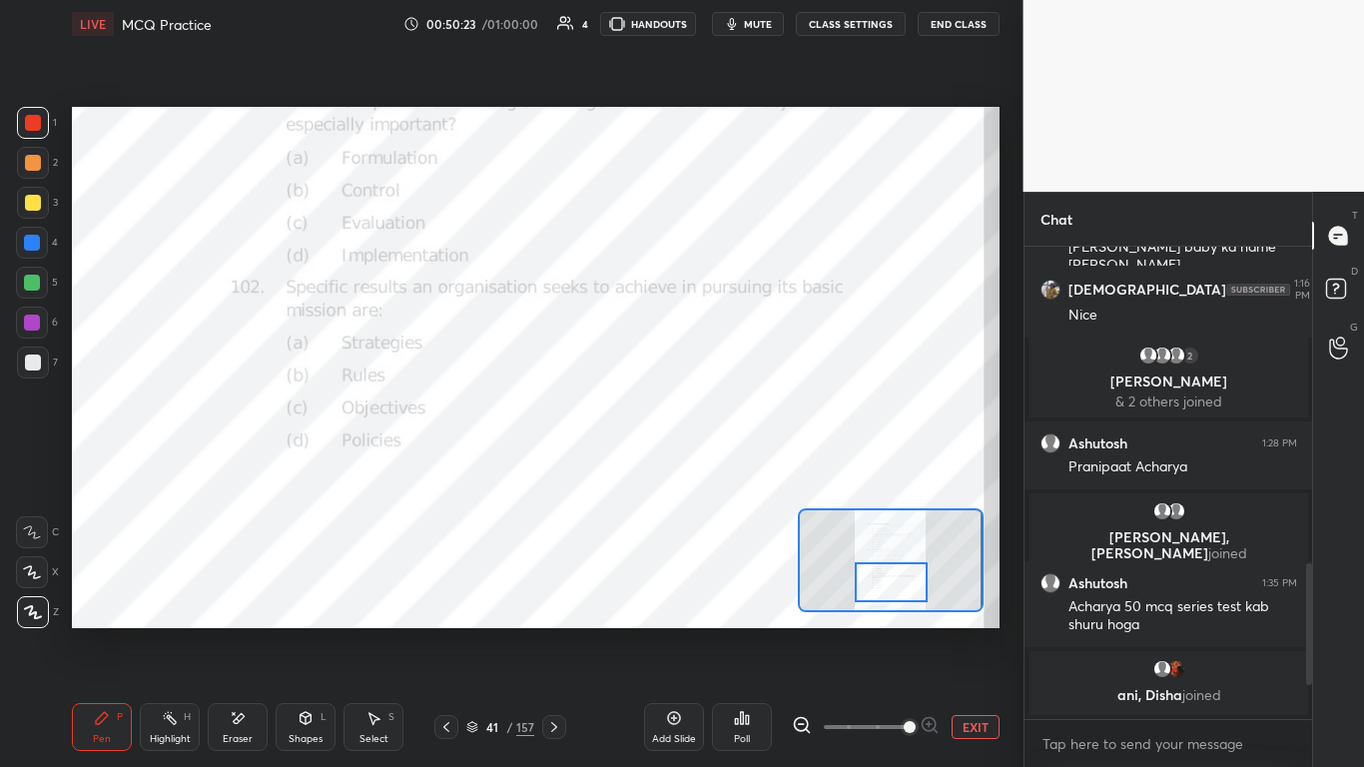
click at [563, 468] on div at bounding box center [554, 727] width 24 height 24
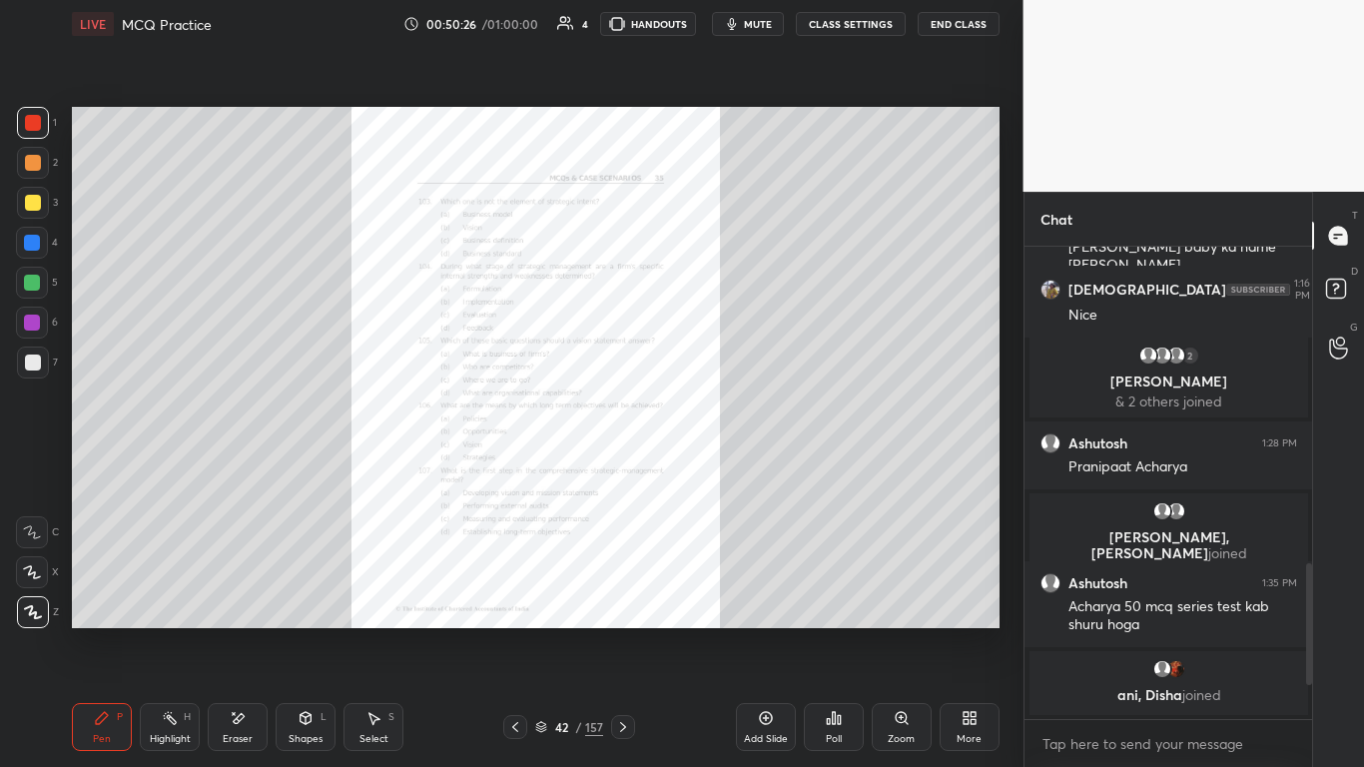
click at [716, 468] on div "Zoom" at bounding box center [902, 727] width 60 height 48
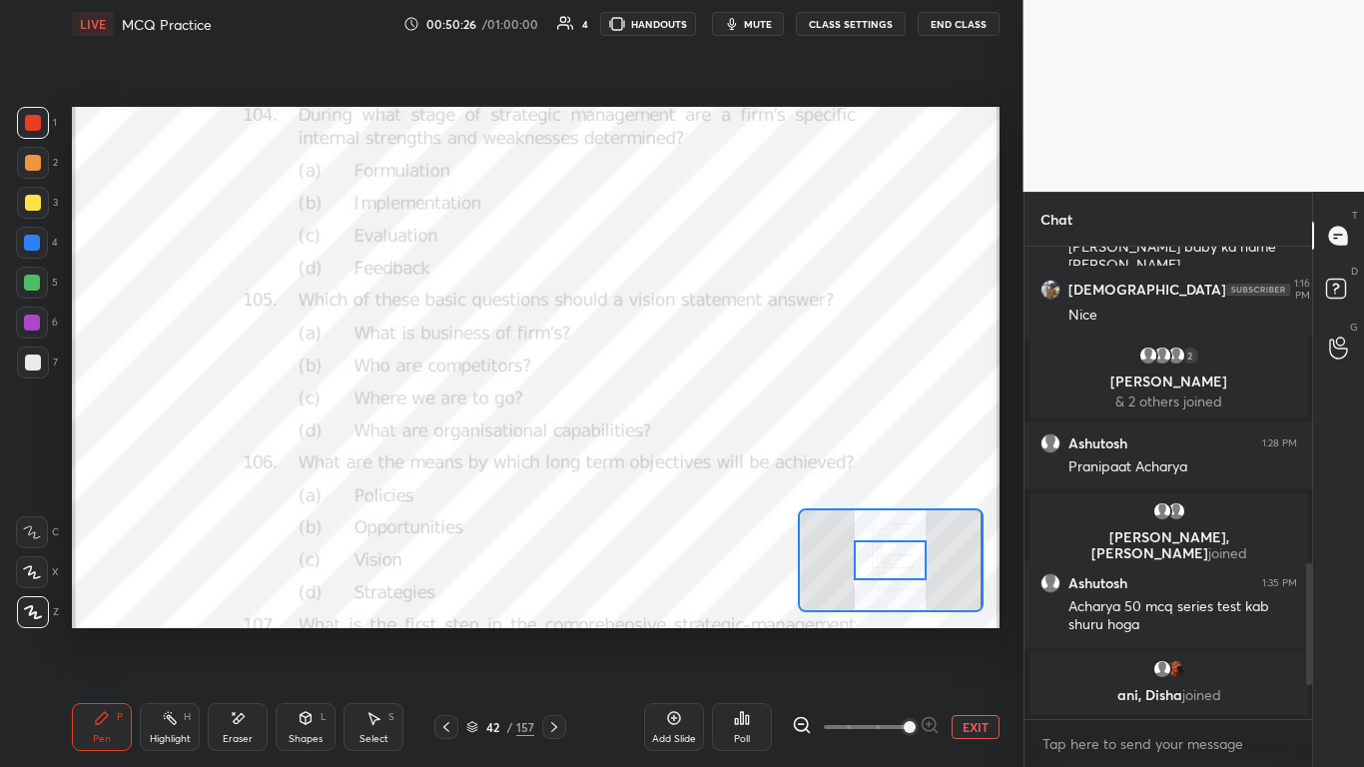
click at [716, 468] on span at bounding box center [910, 727] width 12 height 12
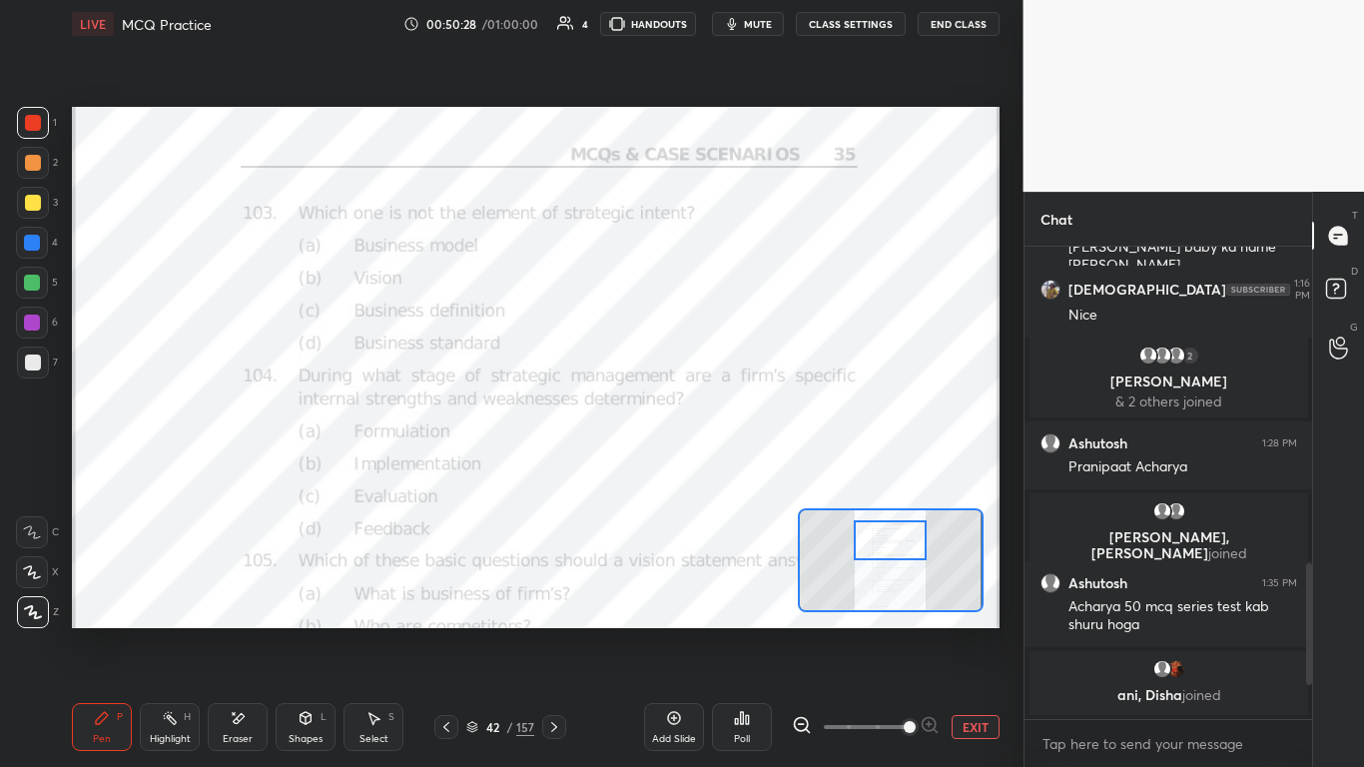
drag, startPoint x: 889, startPoint y: 554, endPoint x: 889, endPoint y: 539, distance: 15.0
click at [716, 468] on div at bounding box center [890, 540] width 73 height 40
click at [716, 468] on div "Poll" at bounding box center [742, 727] width 60 height 48
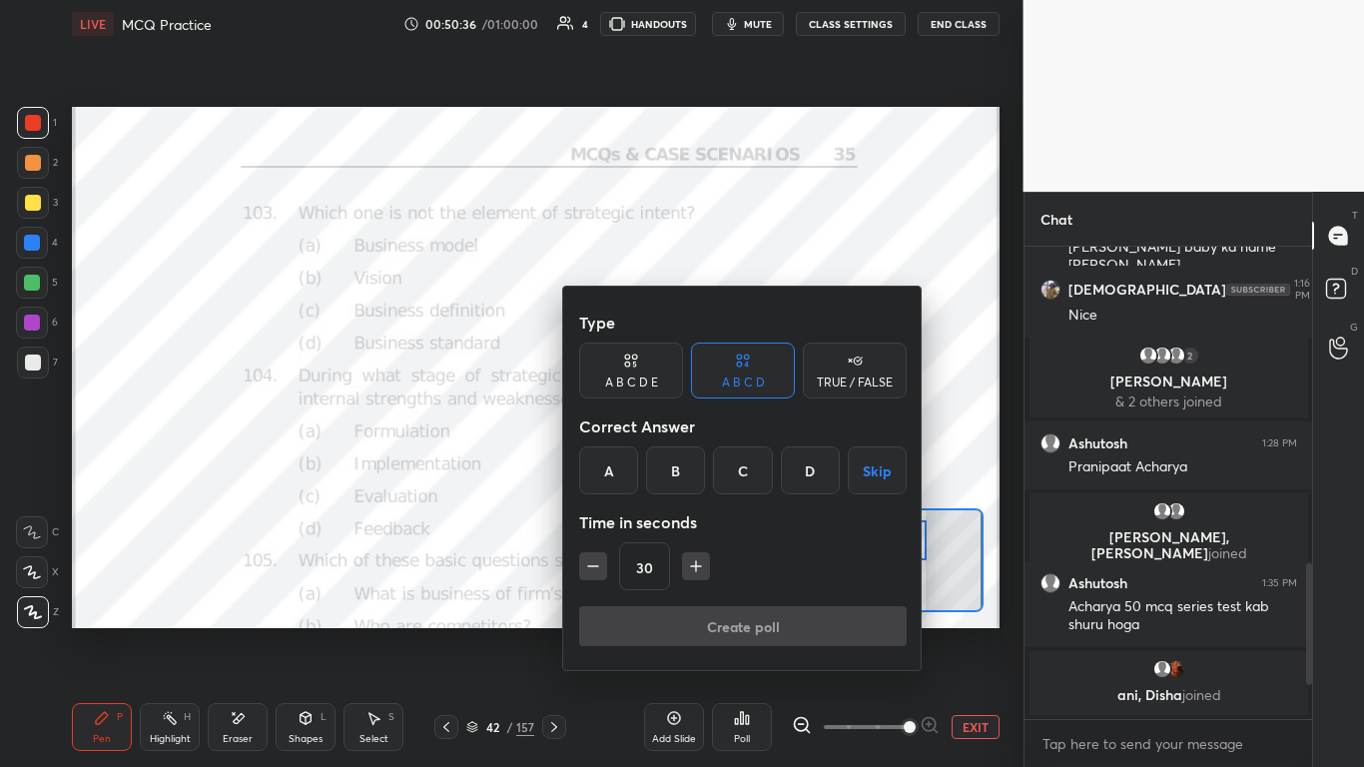
drag, startPoint x: 810, startPoint y: 455, endPoint x: 810, endPoint y: 476, distance: 21.0
click at [716, 456] on div "D" at bounding box center [810, 470] width 59 height 48
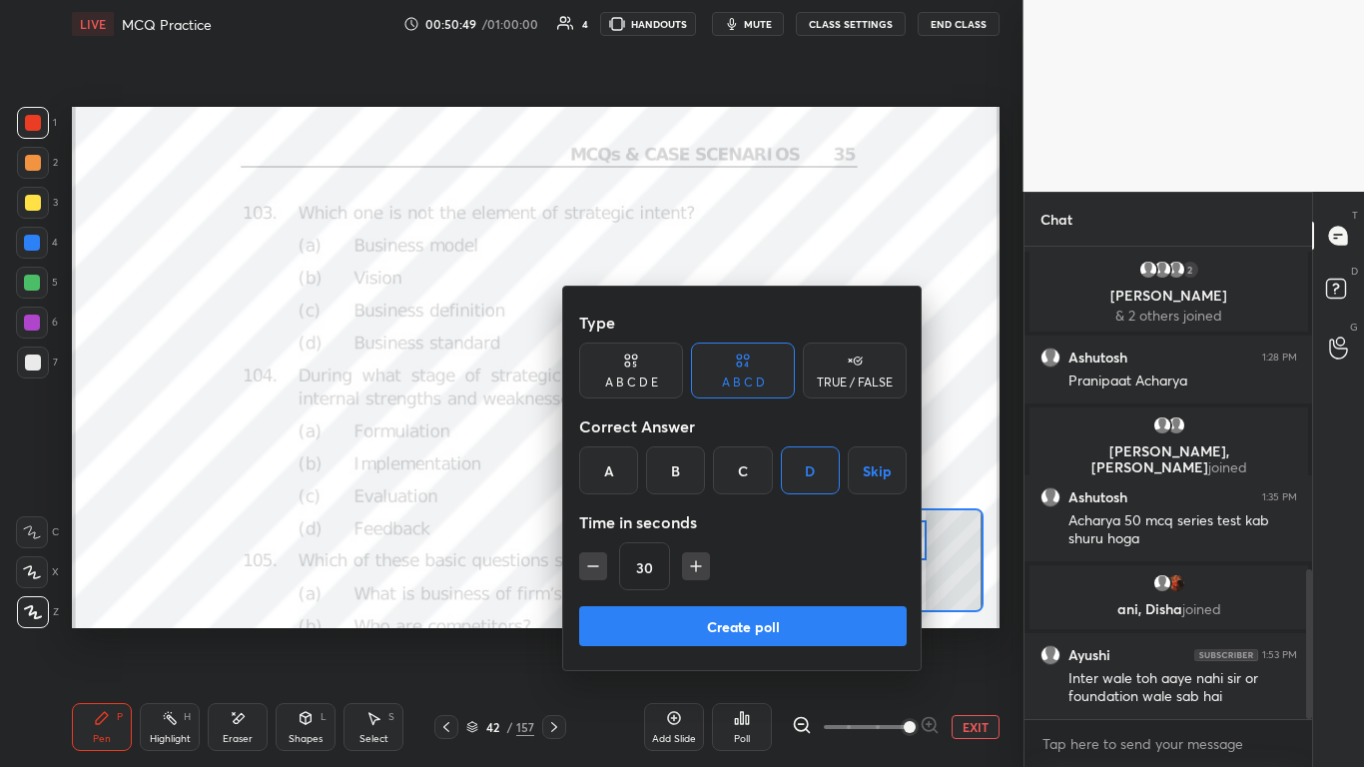
scroll to position [7, 7]
click at [716, 468] on button "Create poll" at bounding box center [743, 626] width 328 height 40
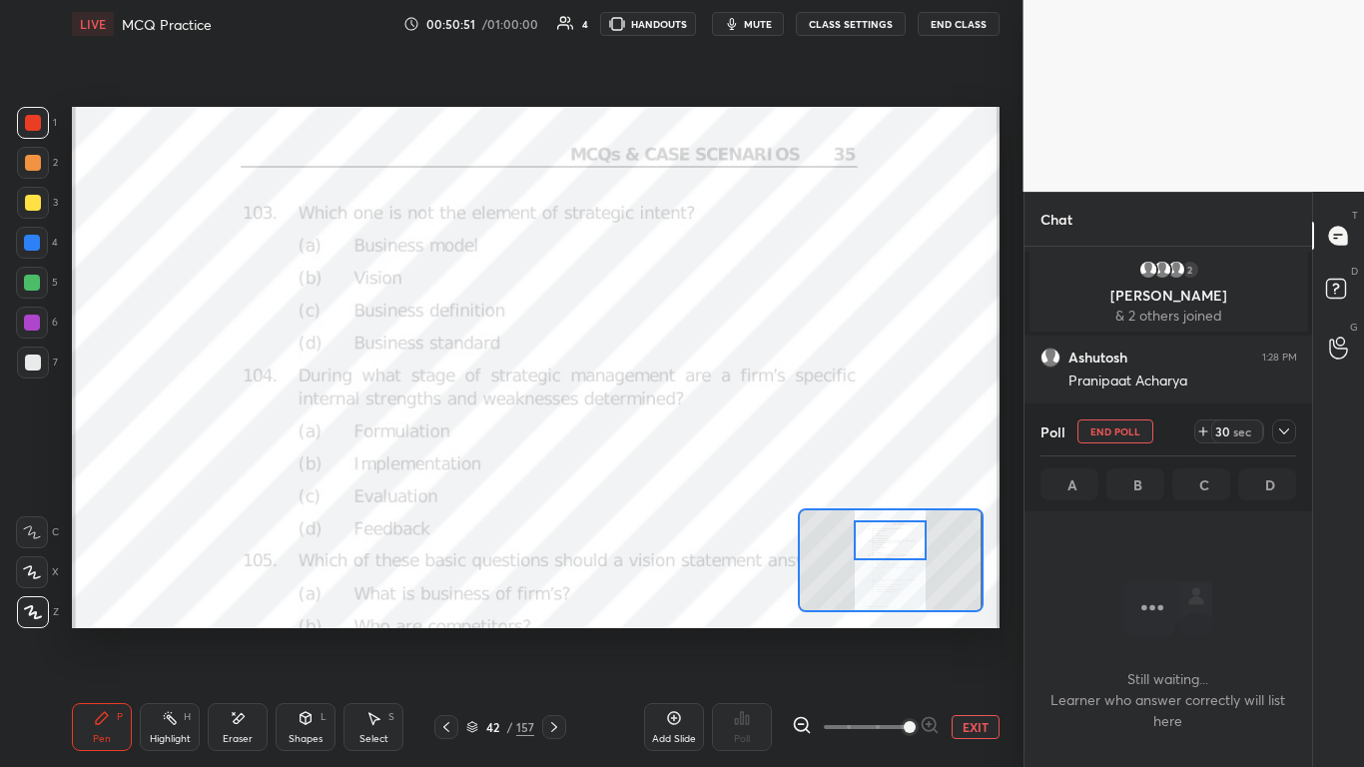
click at [716, 434] on icon at bounding box center [1284, 431] width 16 height 16
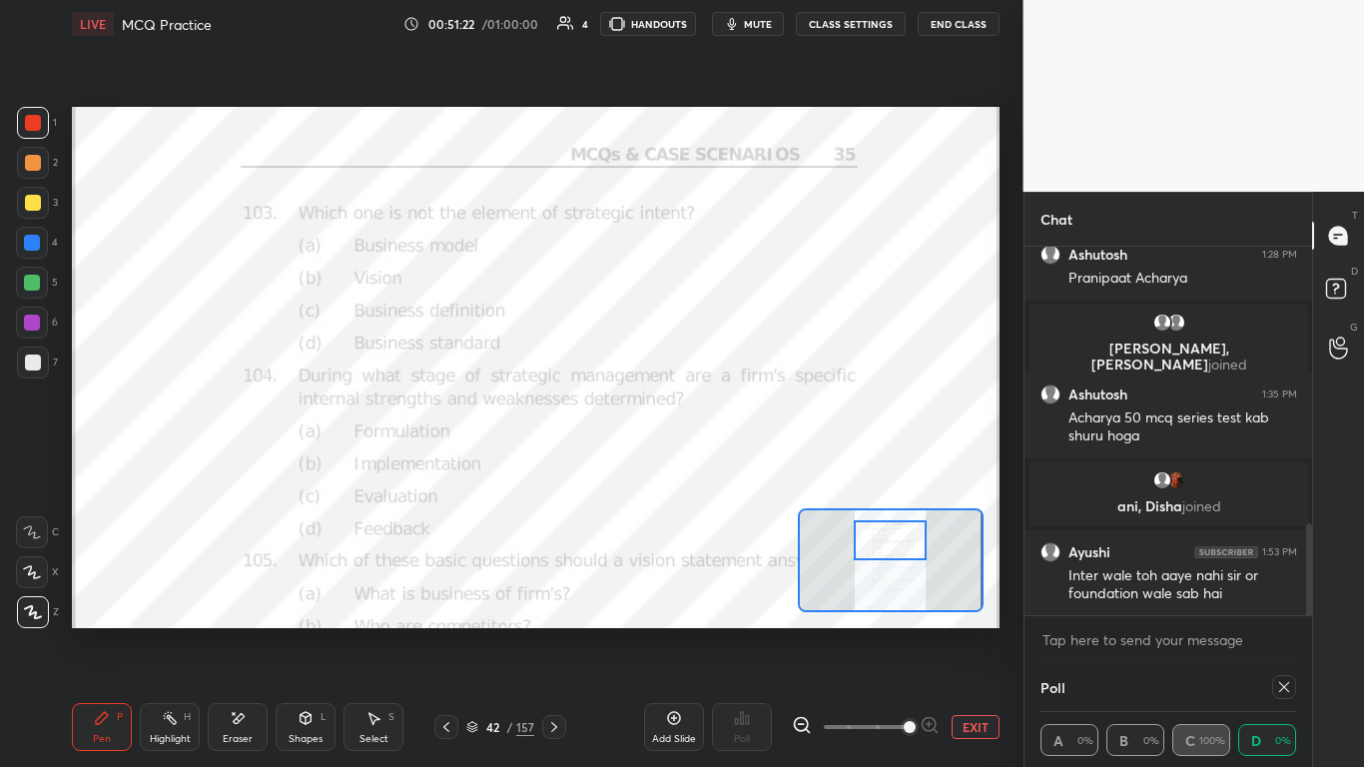
click at [716, 468] on icon at bounding box center [1284, 687] width 16 height 16
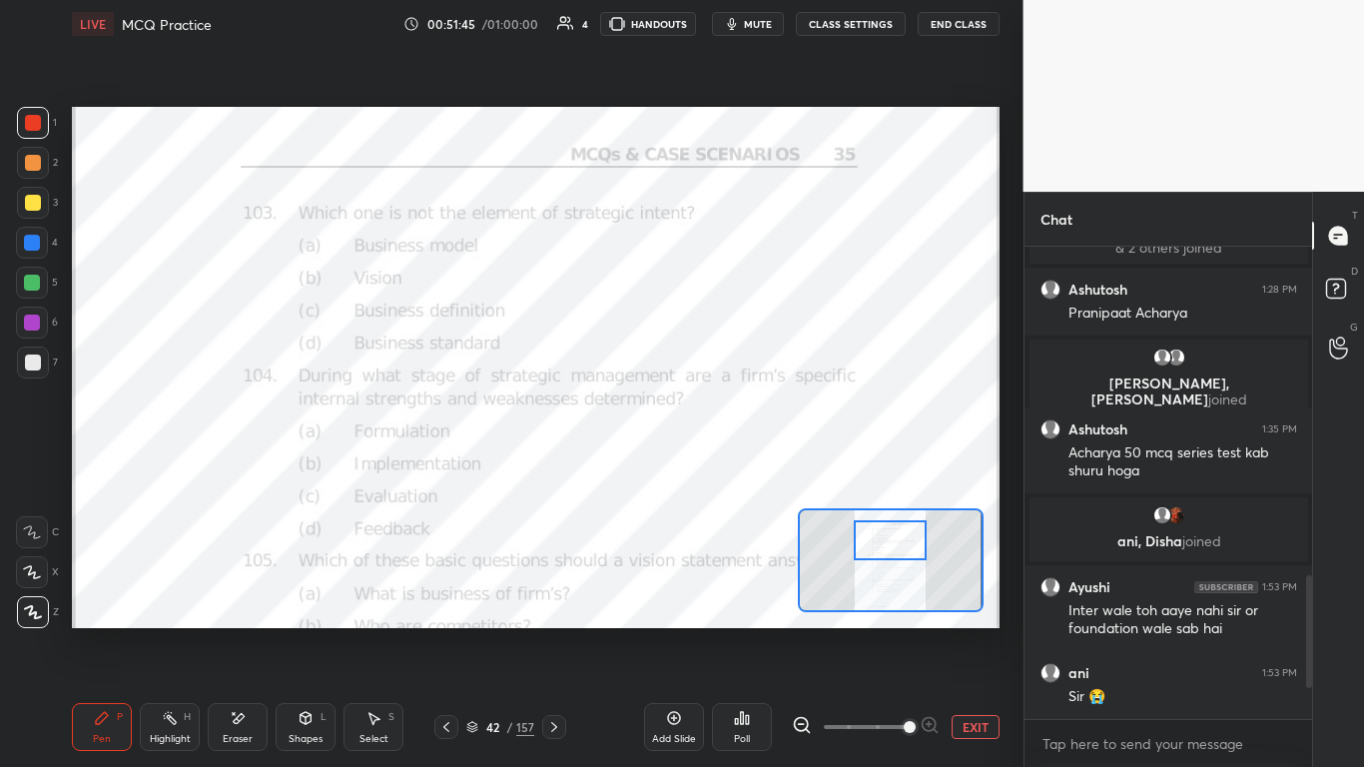
click at [716, 468] on icon at bounding box center [742, 718] width 16 height 16
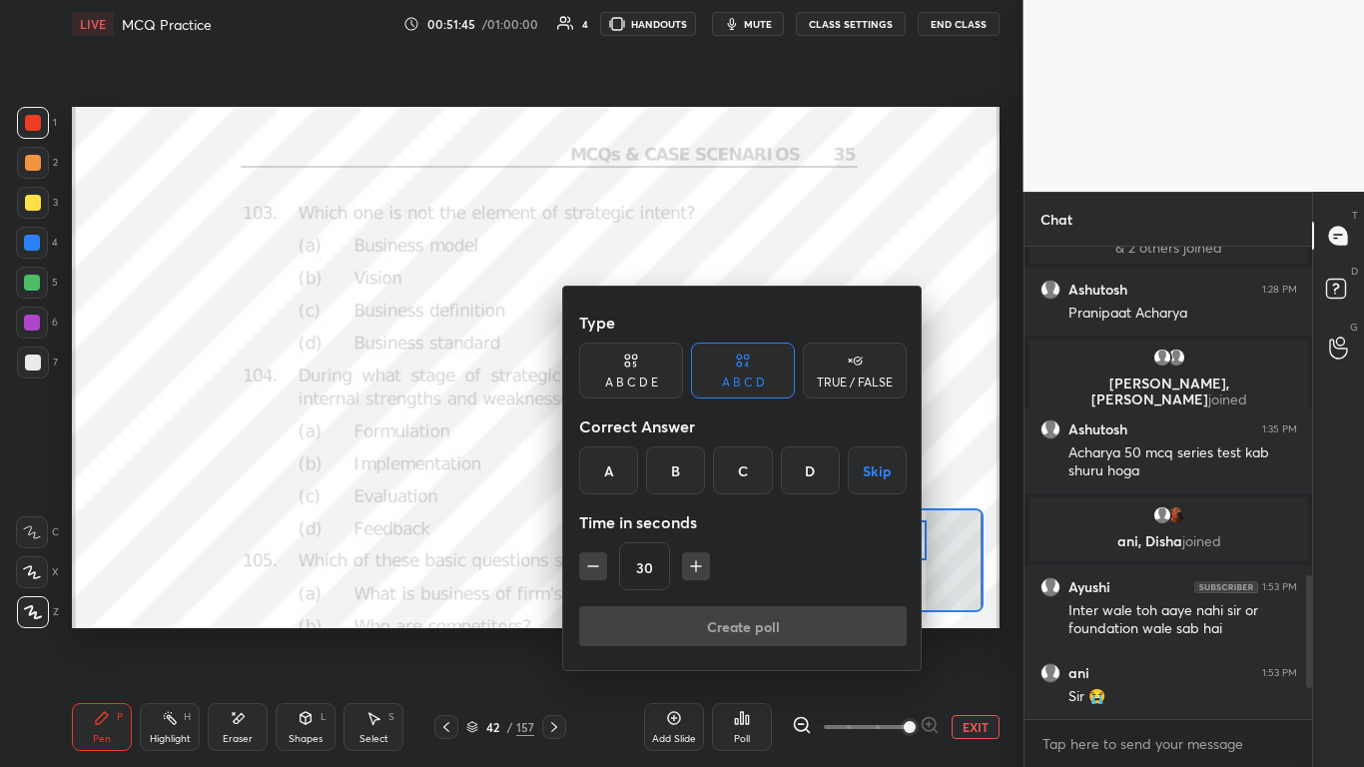
drag, startPoint x: 611, startPoint y: 481, endPoint x: 615, endPoint y: 493, distance: 12.6
click at [611, 468] on div "A" at bounding box center [608, 470] width 59 height 48
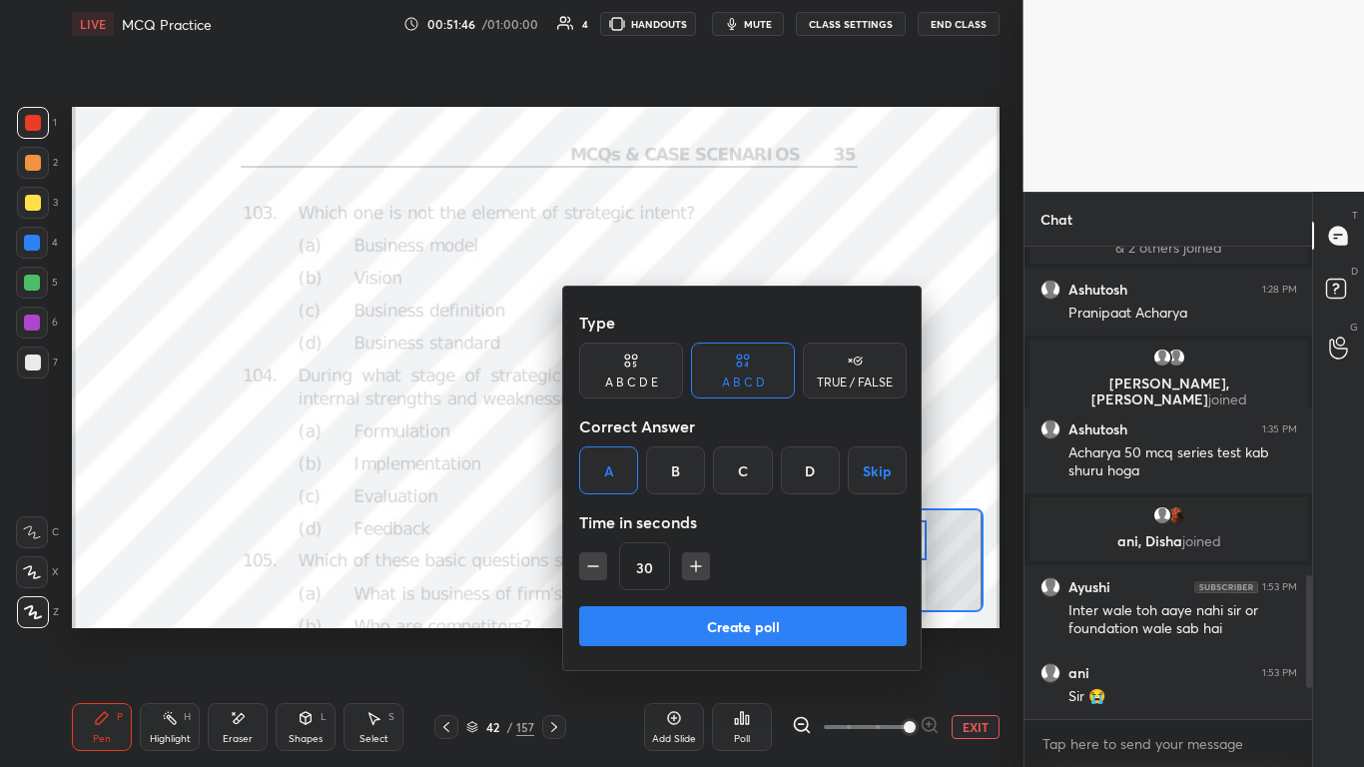
click at [675, 468] on button "Create poll" at bounding box center [743, 626] width 328 height 40
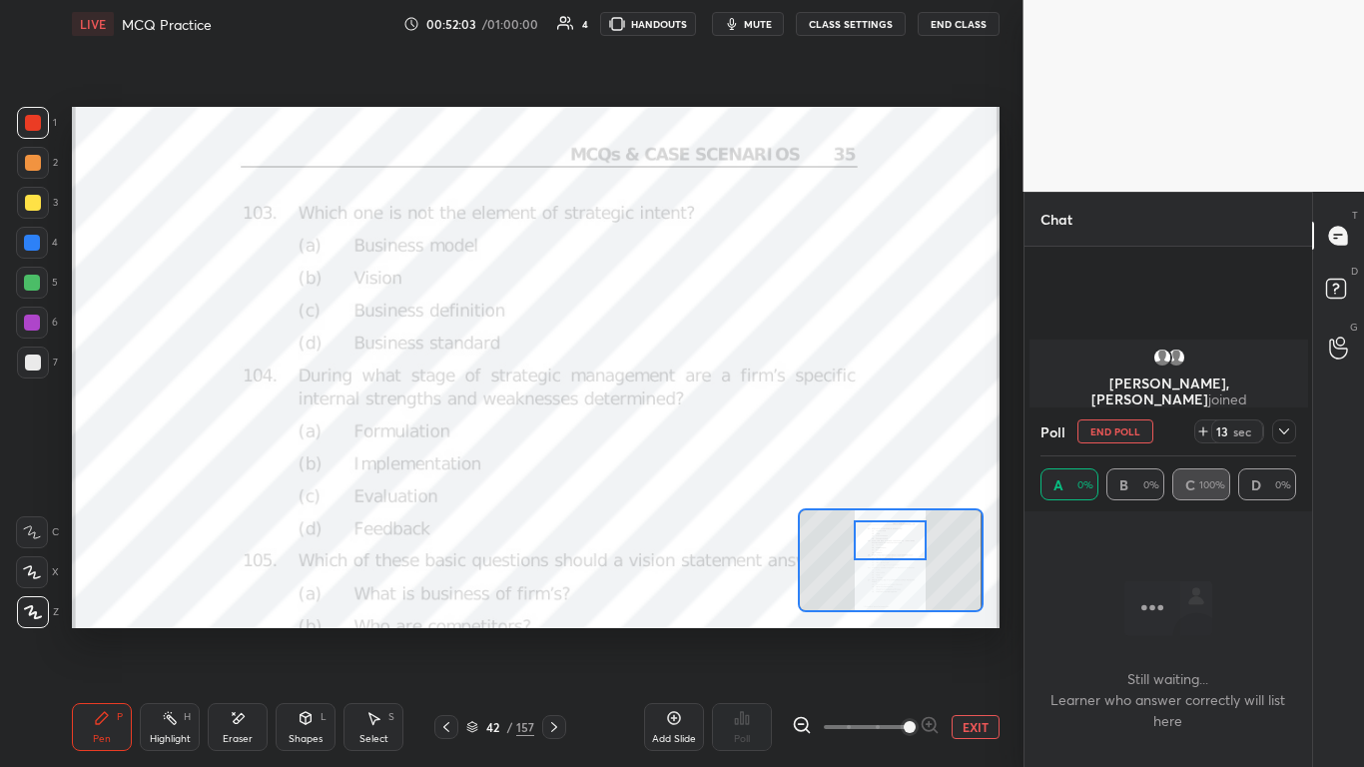
scroll to position [1252, 0]
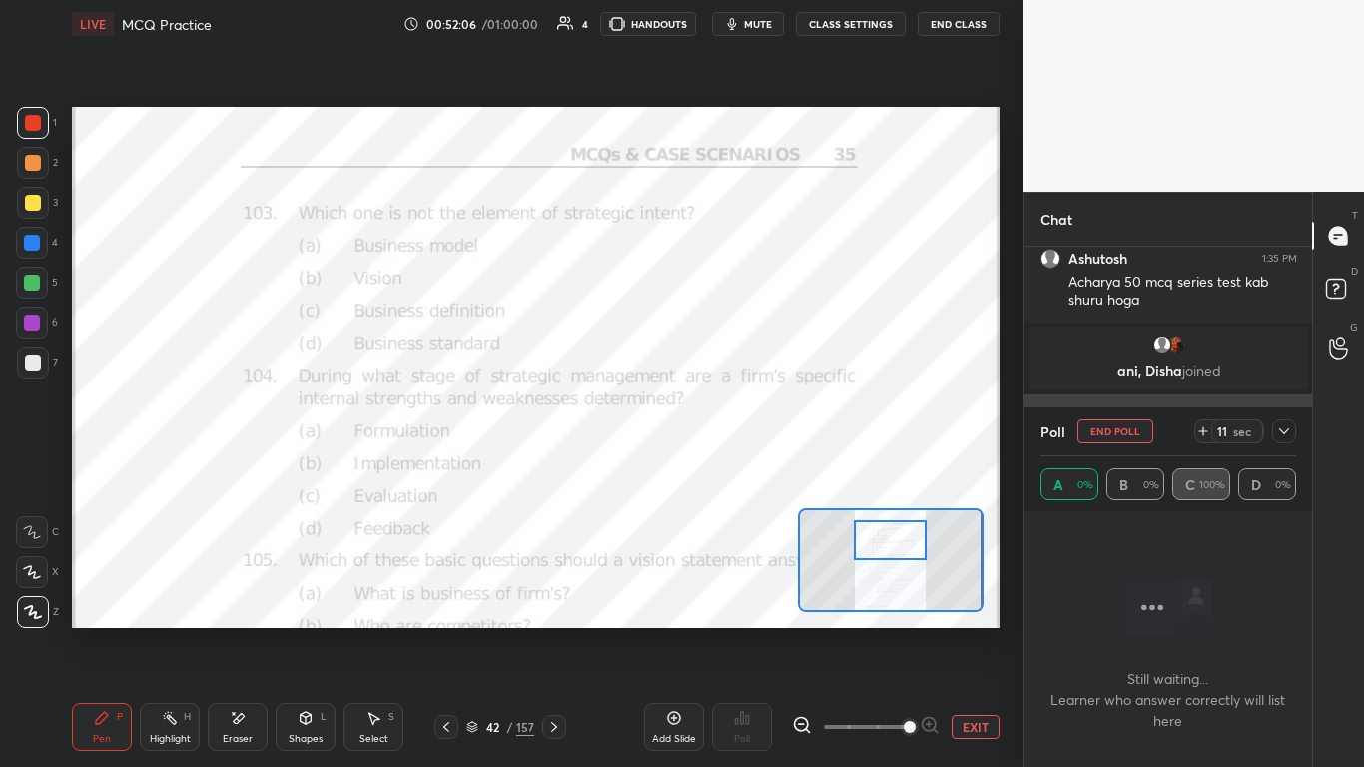
click at [716, 435] on icon at bounding box center [1284, 431] width 16 height 16
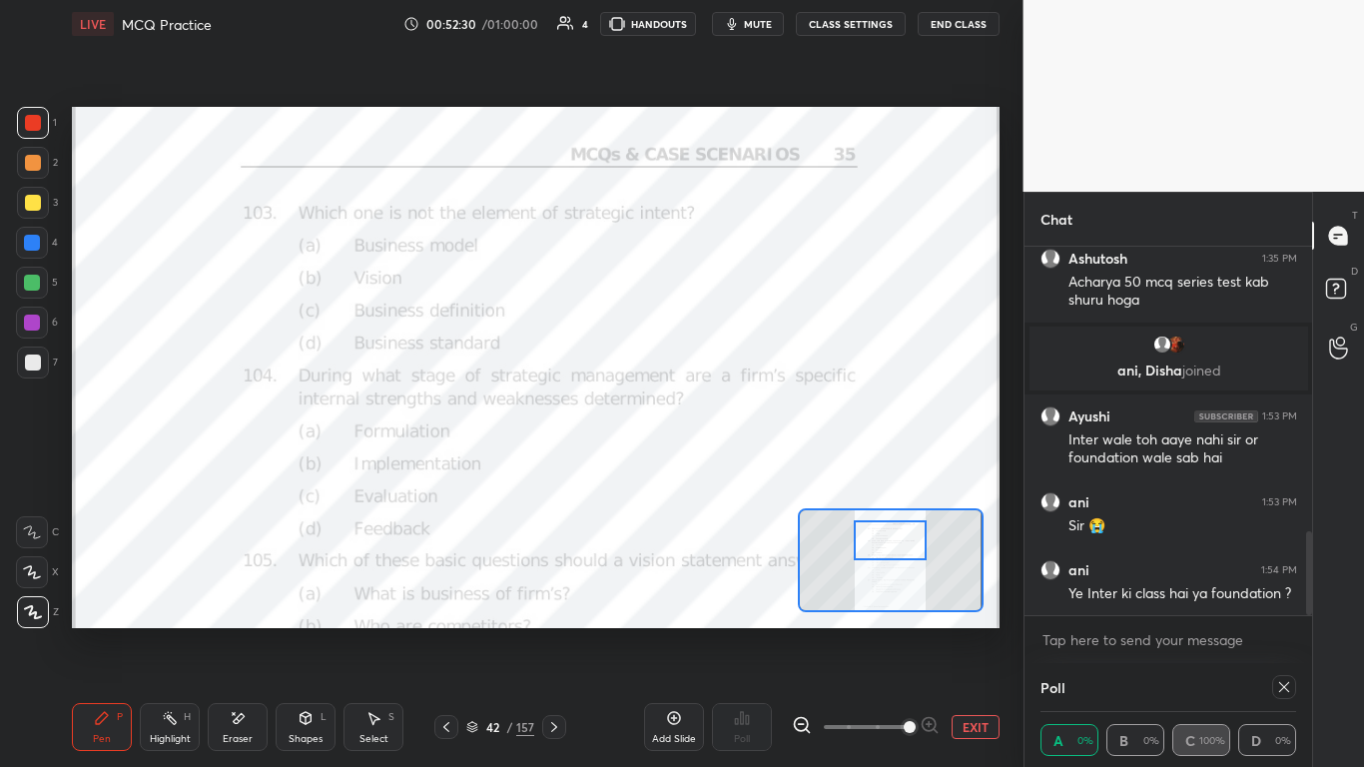
click at [716, 468] on icon at bounding box center [1284, 687] width 16 height 16
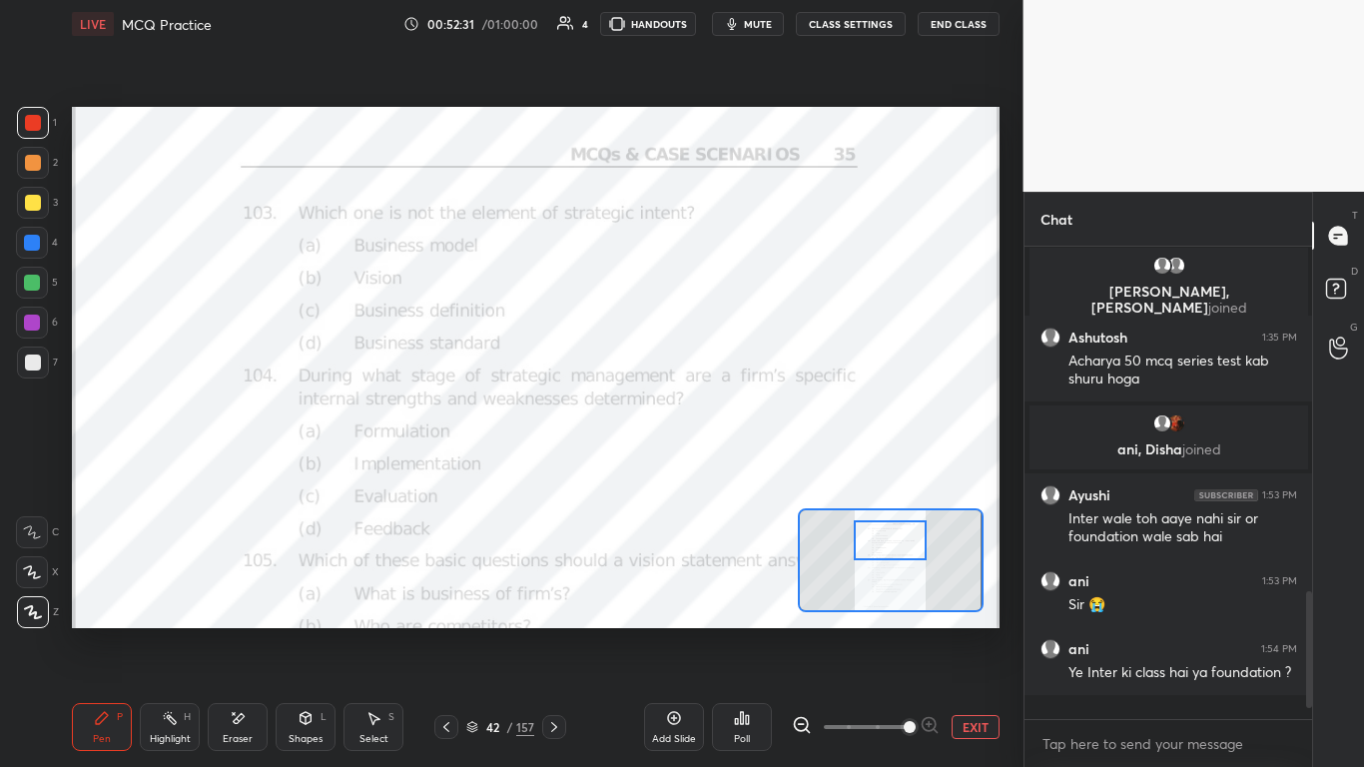
scroll to position [7, 7]
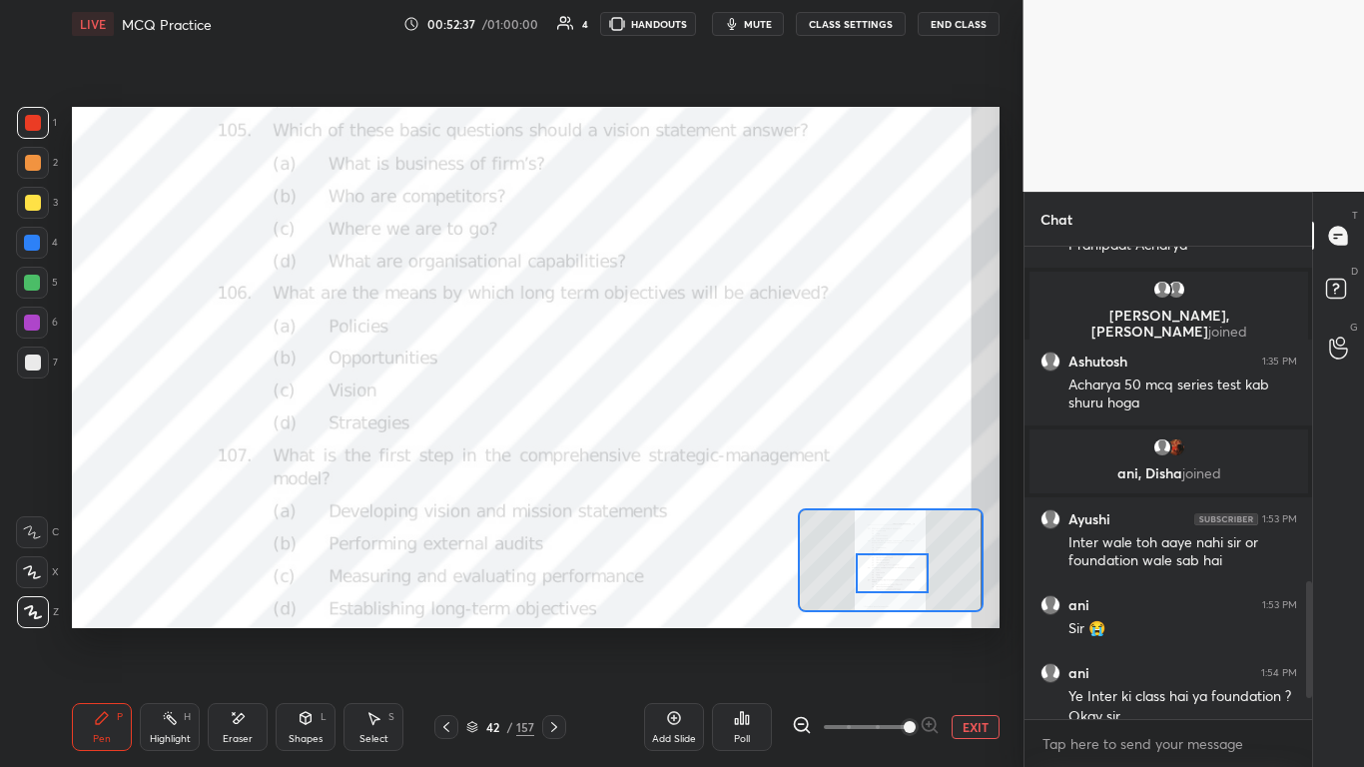
drag, startPoint x: 920, startPoint y: 565, endPoint x: 896, endPoint y: 577, distance: 26.8
click at [716, 468] on div at bounding box center [892, 573] width 73 height 40
click at [716, 468] on div "Poll" at bounding box center [742, 727] width 60 height 48
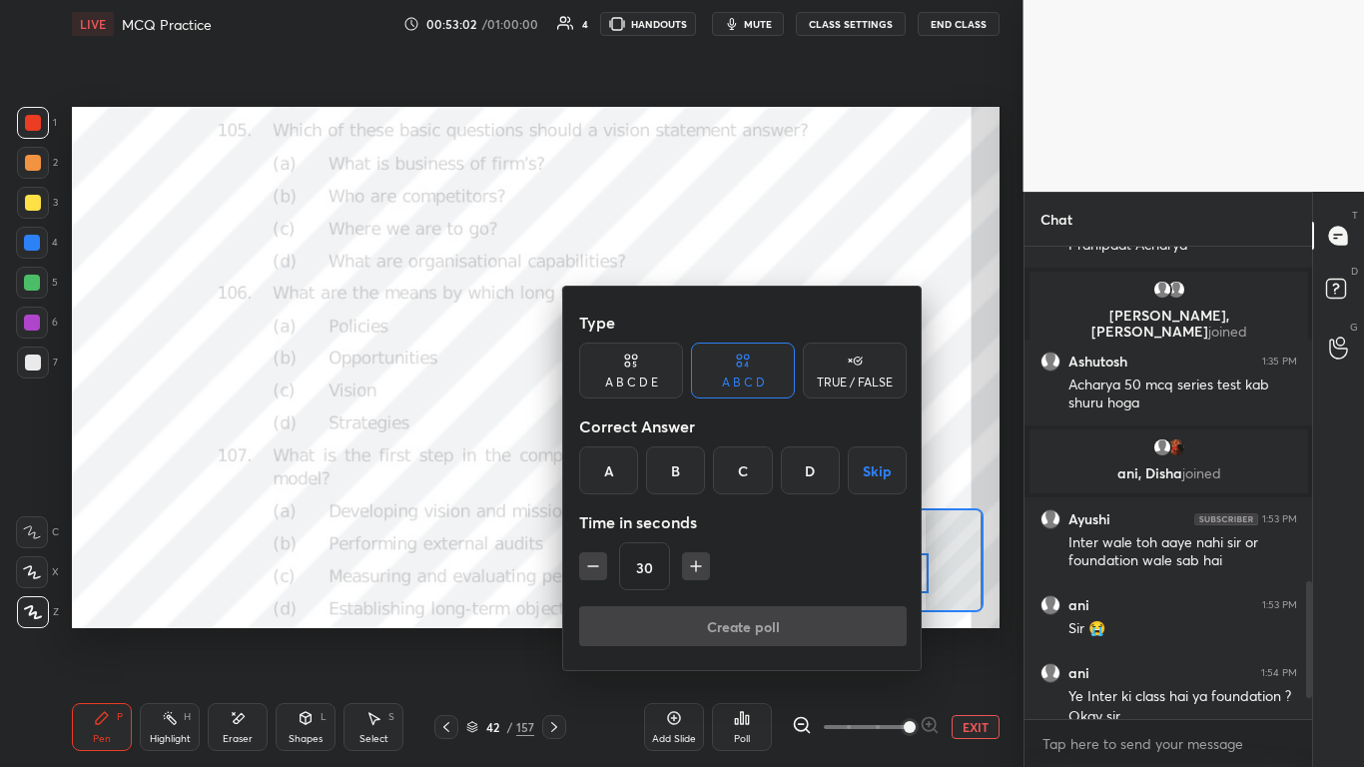
click at [716, 468] on div "C" at bounding box center [742, 470] width 59 height 48
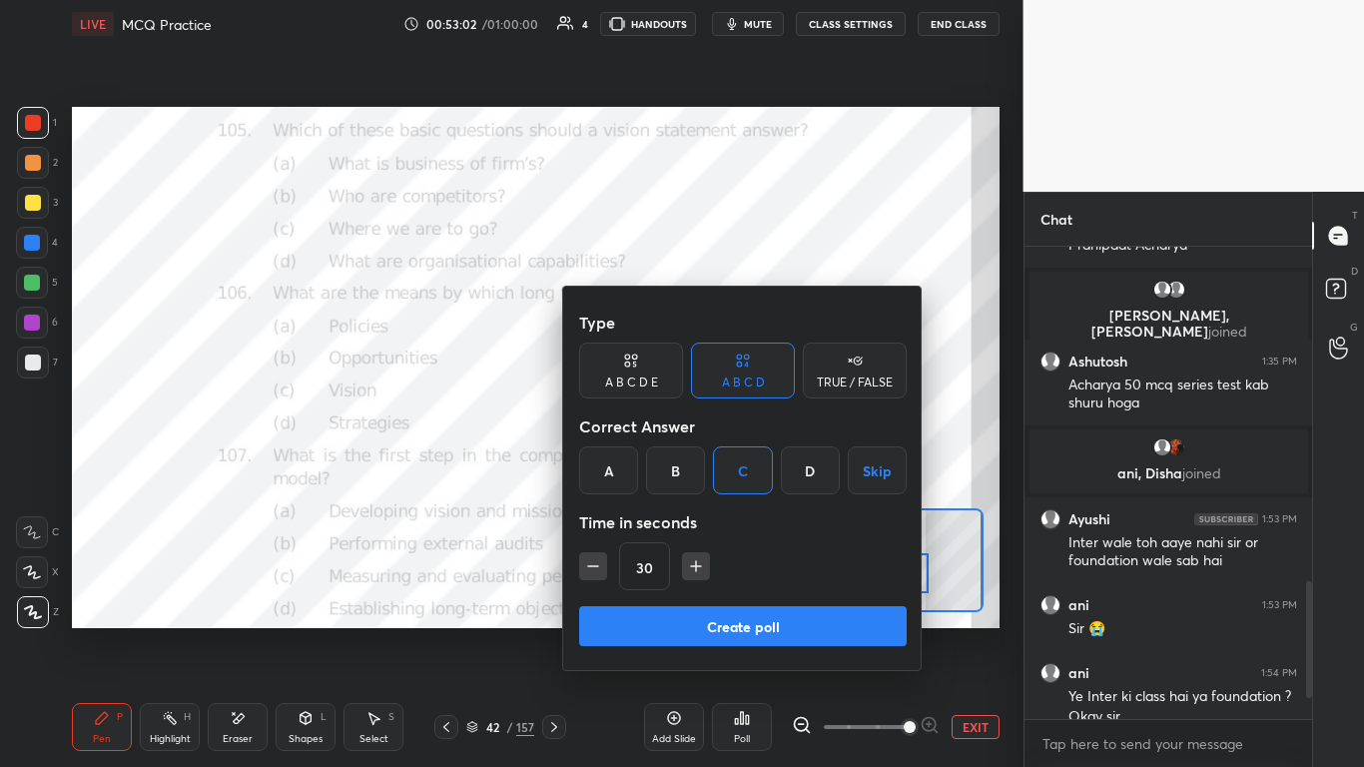
click at [716, 468] on button "Create poll" at bounding box center [743, 626] width 328 height 40
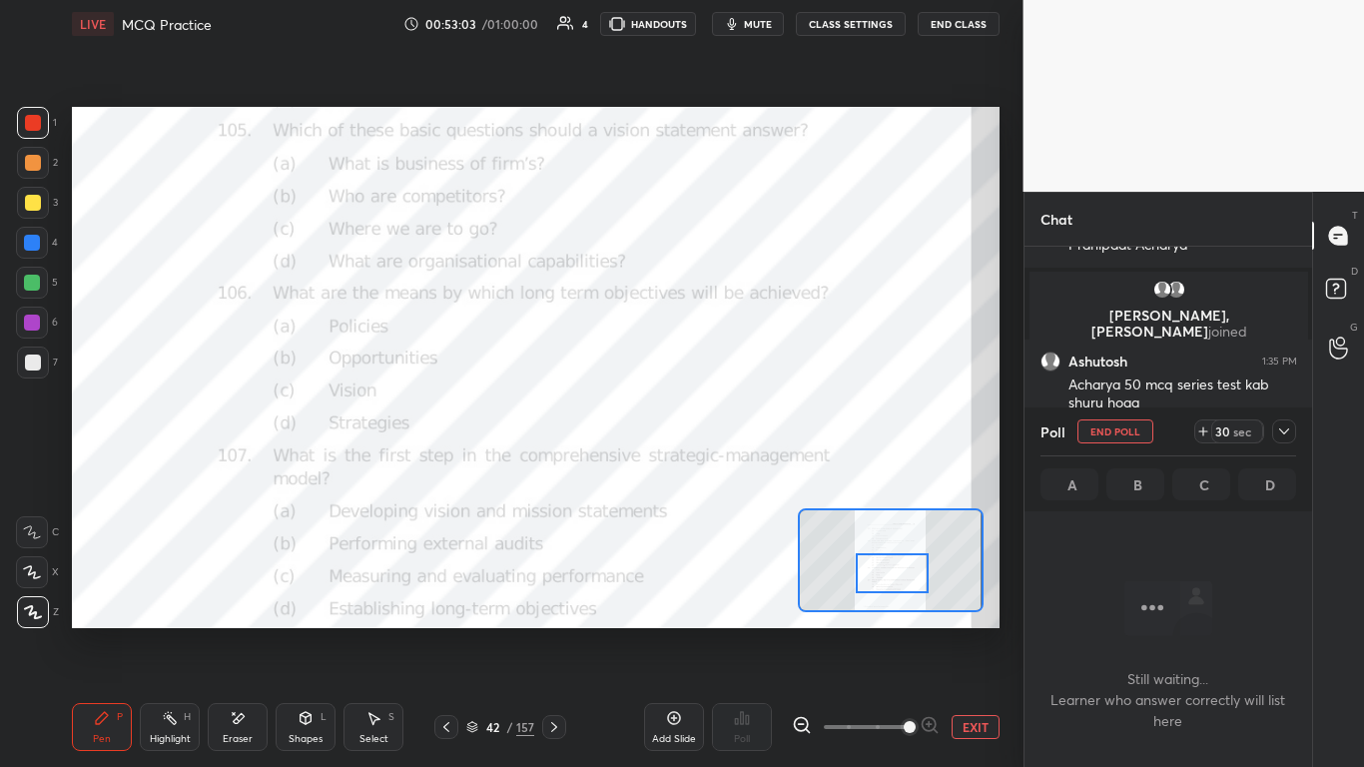
scroll to position [410, 282]
click at [716, 435] on icon at bounding box center [1284, 431] width 16 height 16
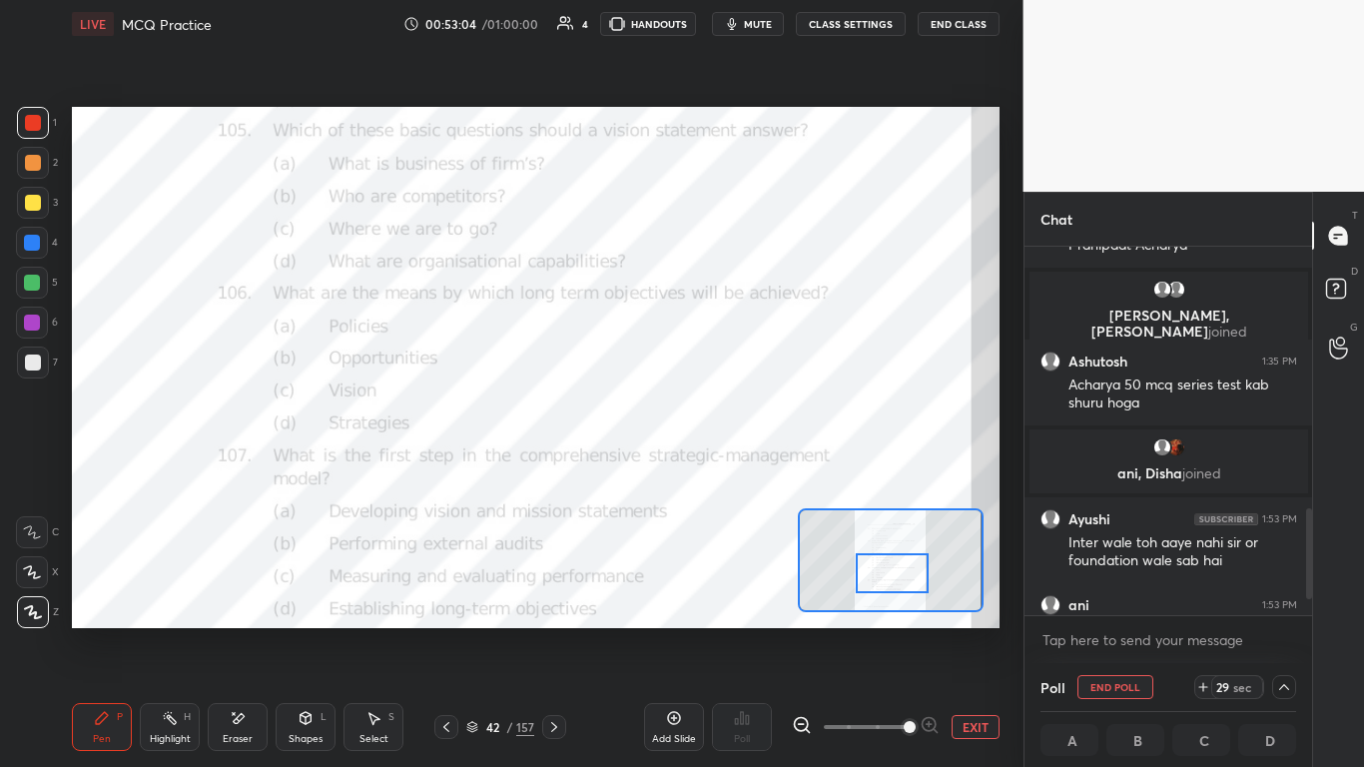
scroll to position [1272, 0]
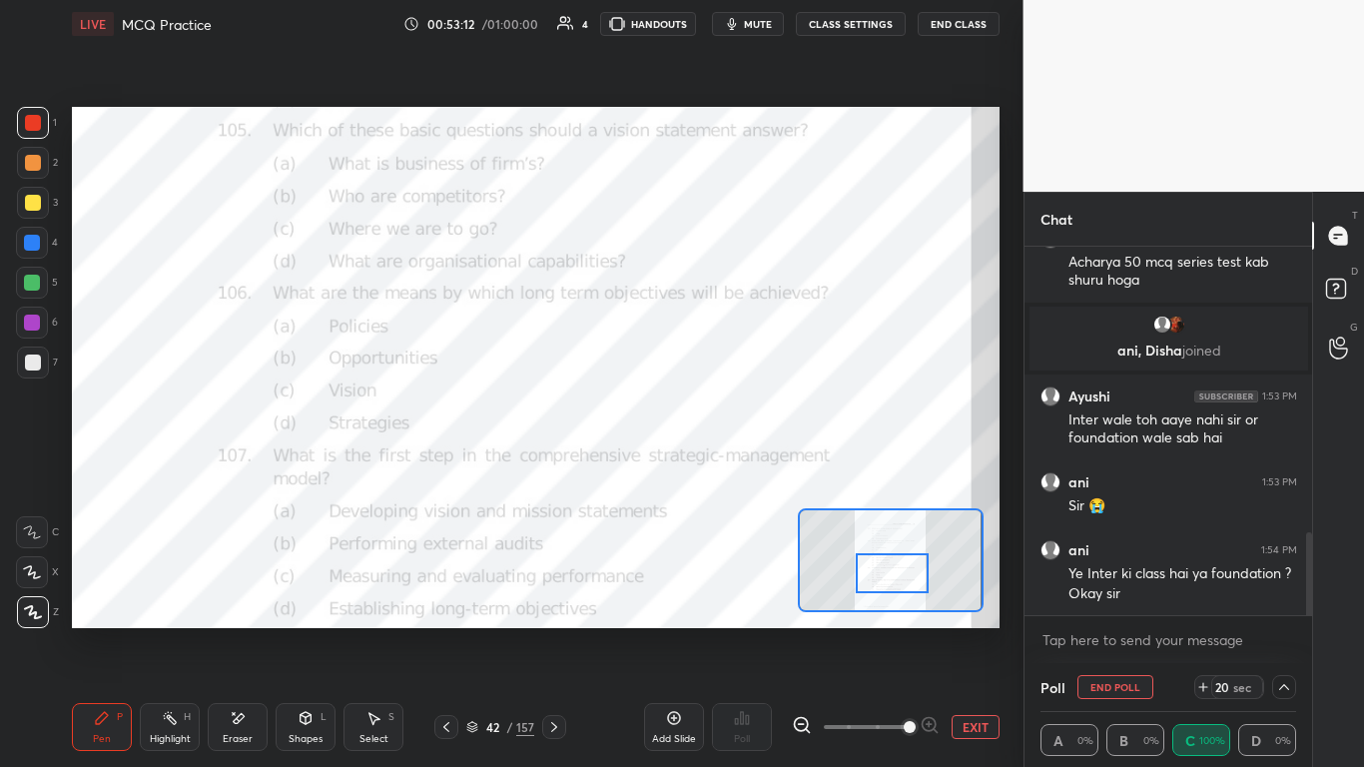
click at [716, 468] on icon at bounding box center [1284, 687] width 16 height 16
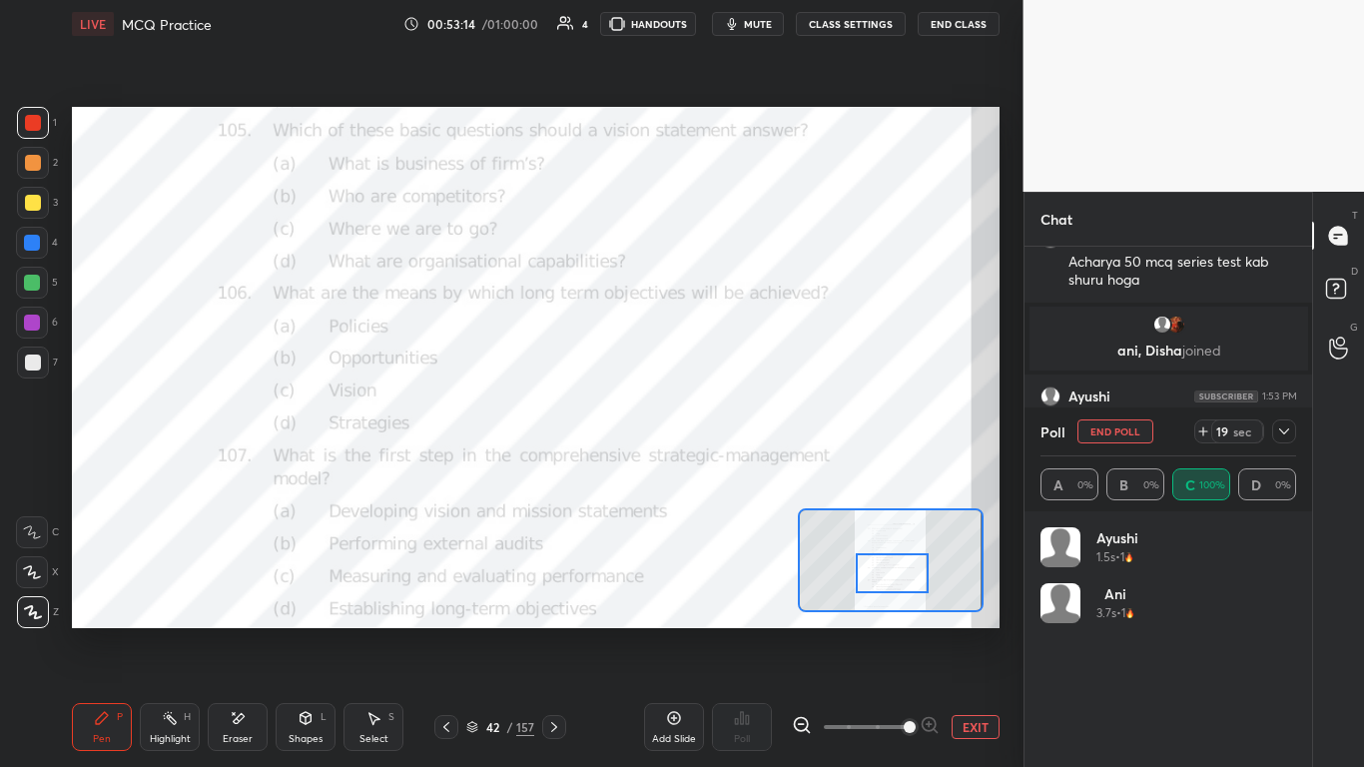
click at [716, 425] on icon at bounding box center [1284, 431] width 16 height 16
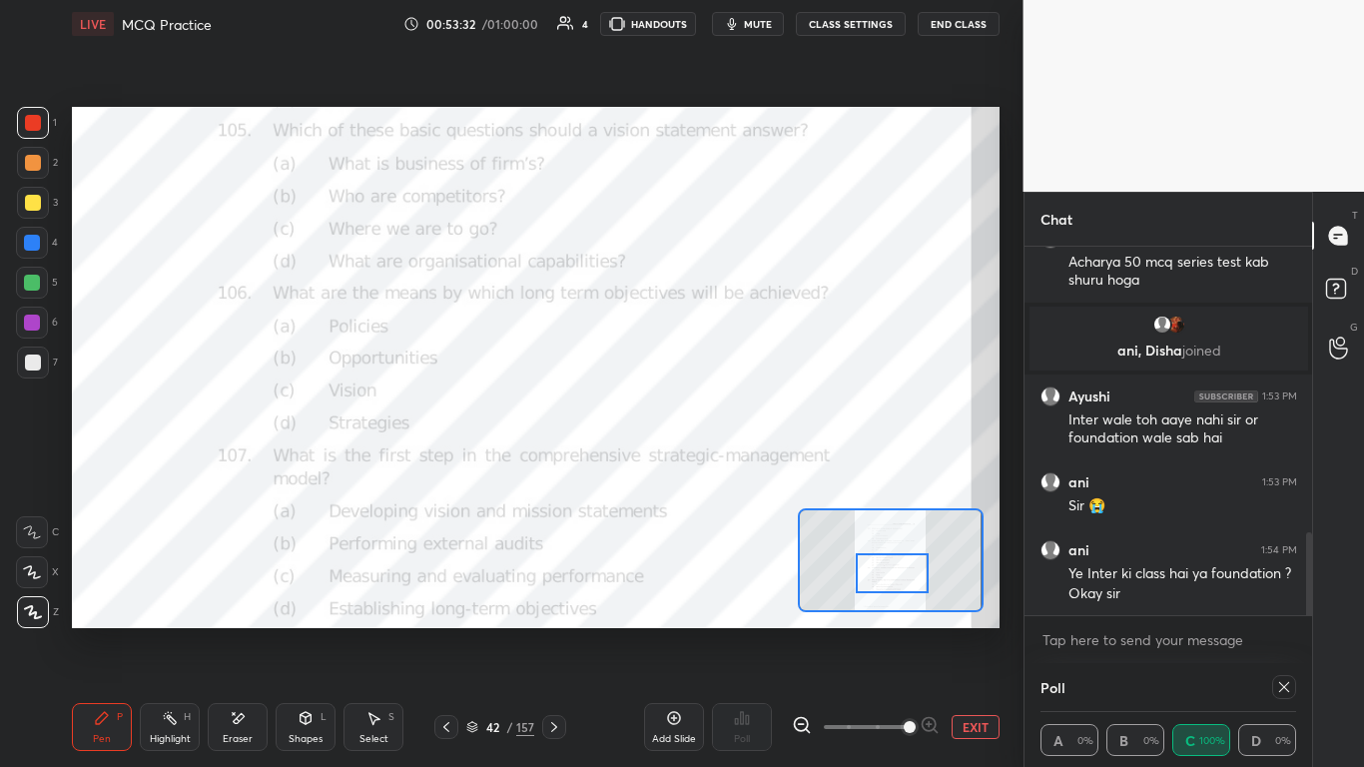
click at [716, 468] on div "Poll" at bounding box center [1169, 687] width 257 height 48
click at [716, 468] on icon at bounding box center [1284, 687] width 16 height 16
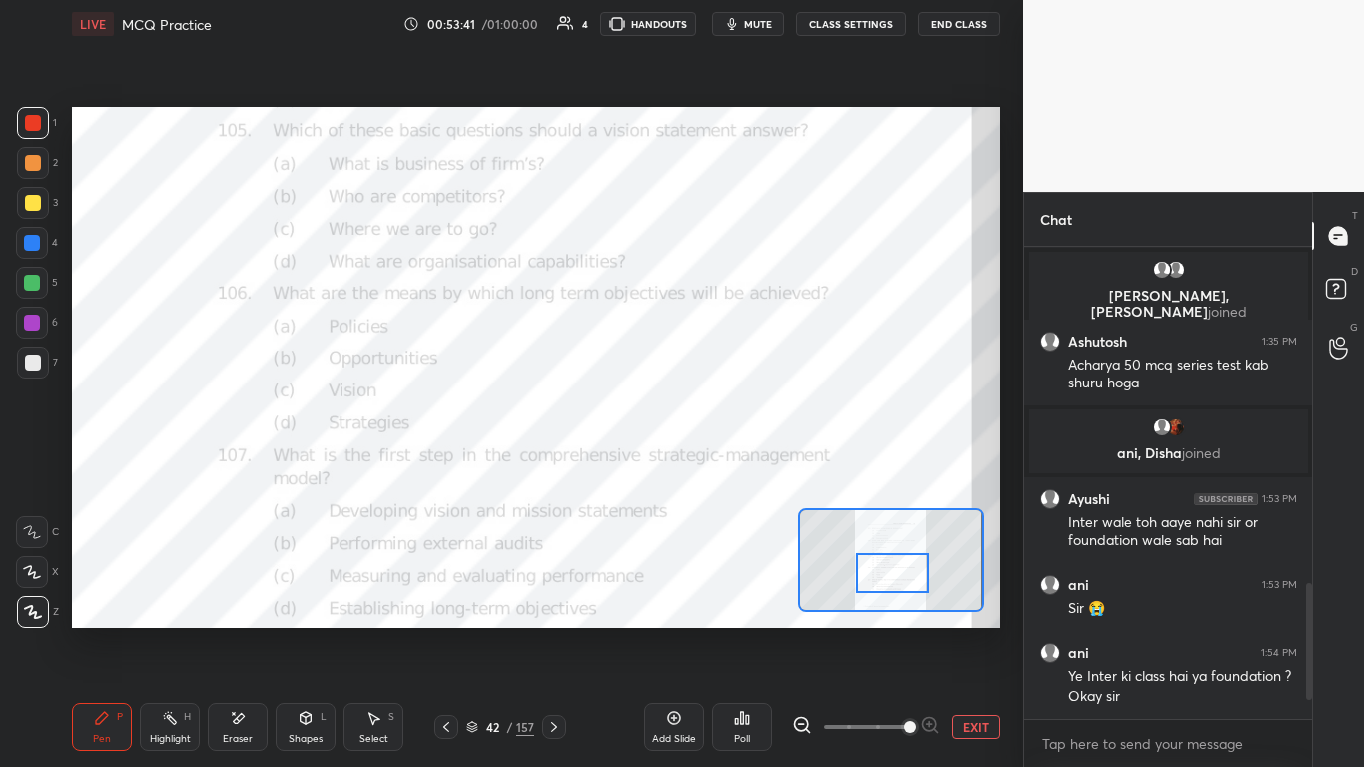
click at [716, 468] on div "Poll" at bounding box center [742, 727] width 60 height 48
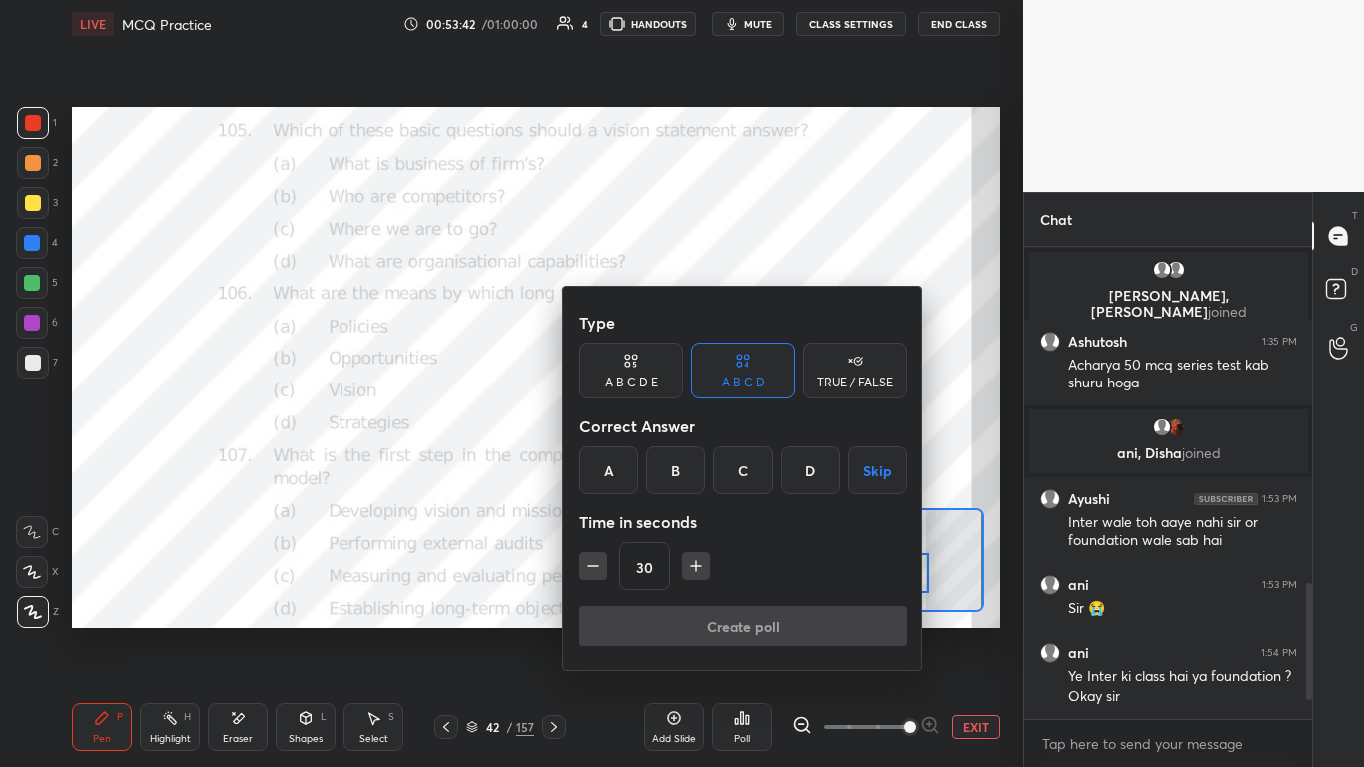
click at [716, 467] on div "D" at bounding box center [810, 470] width 59 height 48
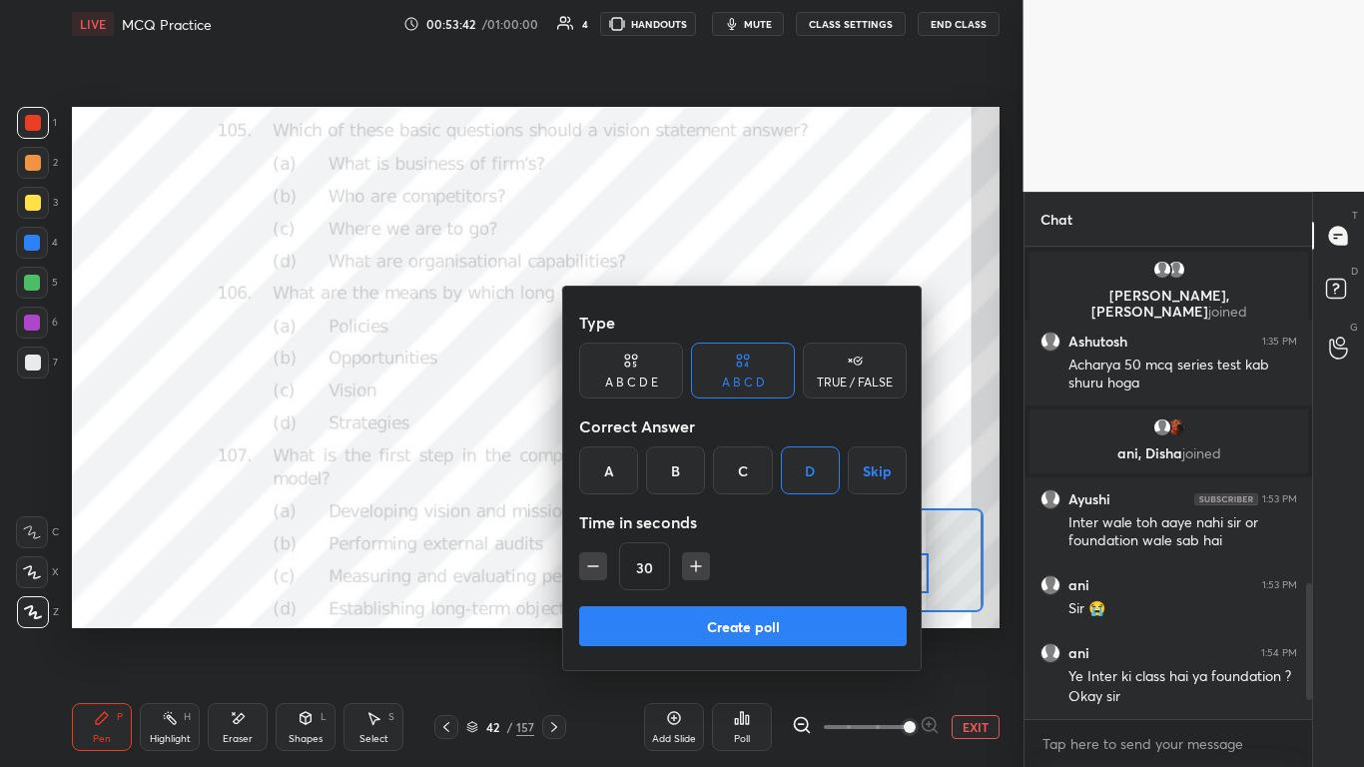
click at [716, 468] on button "Create poll" at bounding box center [743, 626] width 328 height 40
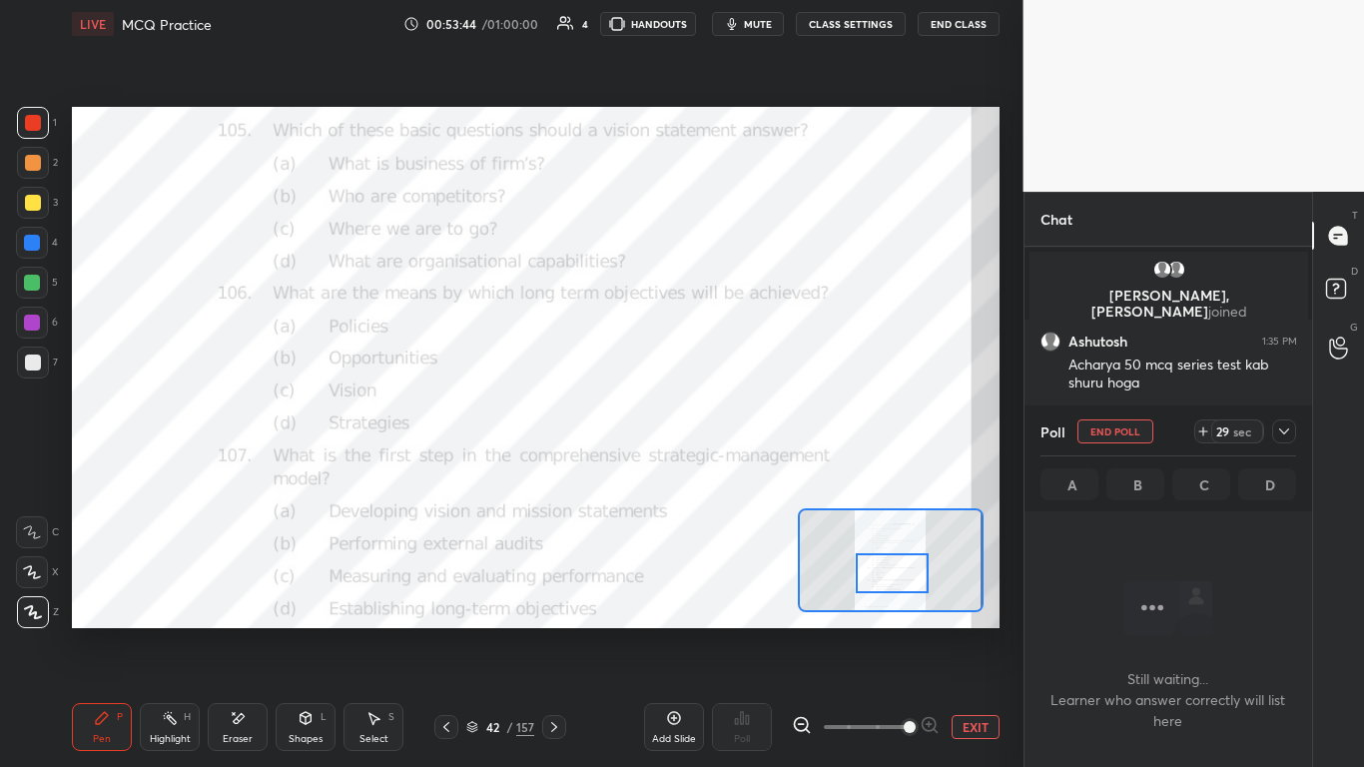
click at [716, 434] on icon at bounding box center [1284, 431] width 16 height 16
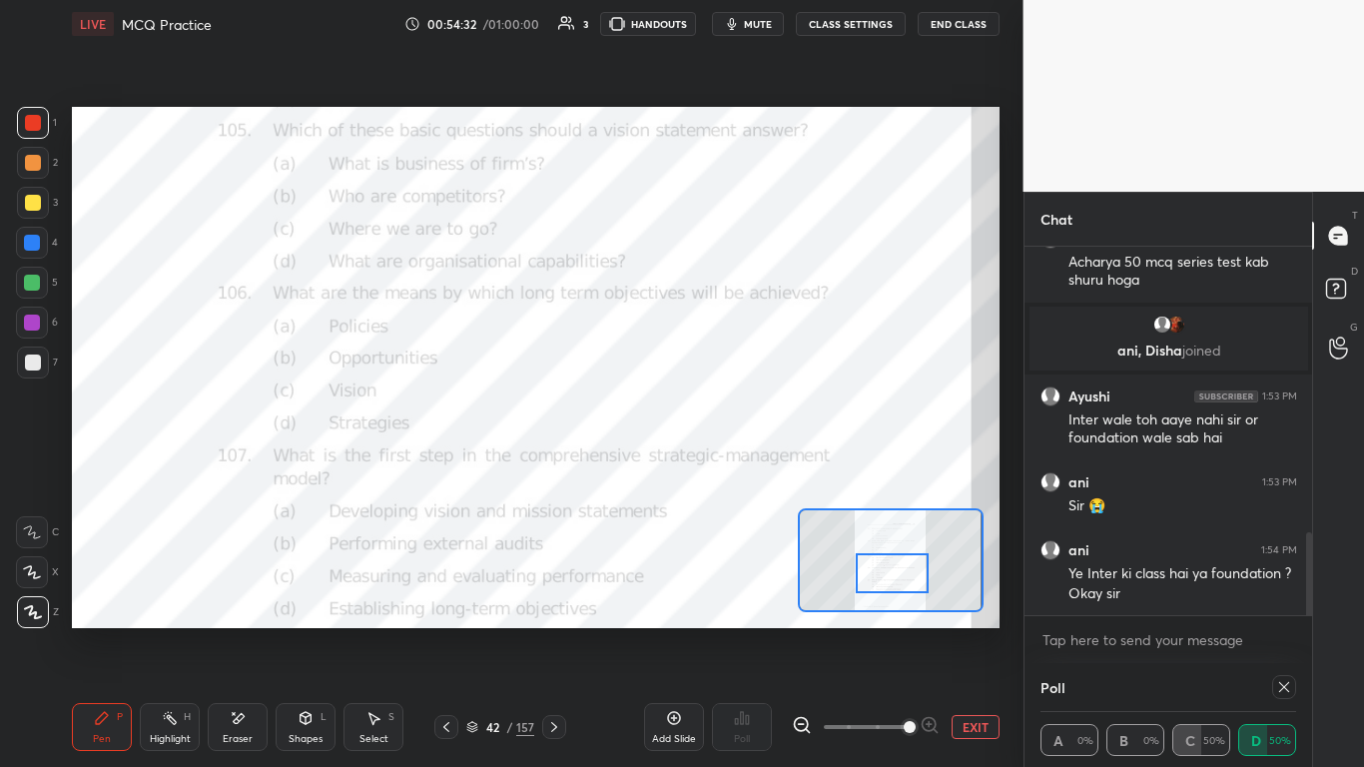
click at [716, 468] on icon at bounding box center [1284, 687] width 10 height 10
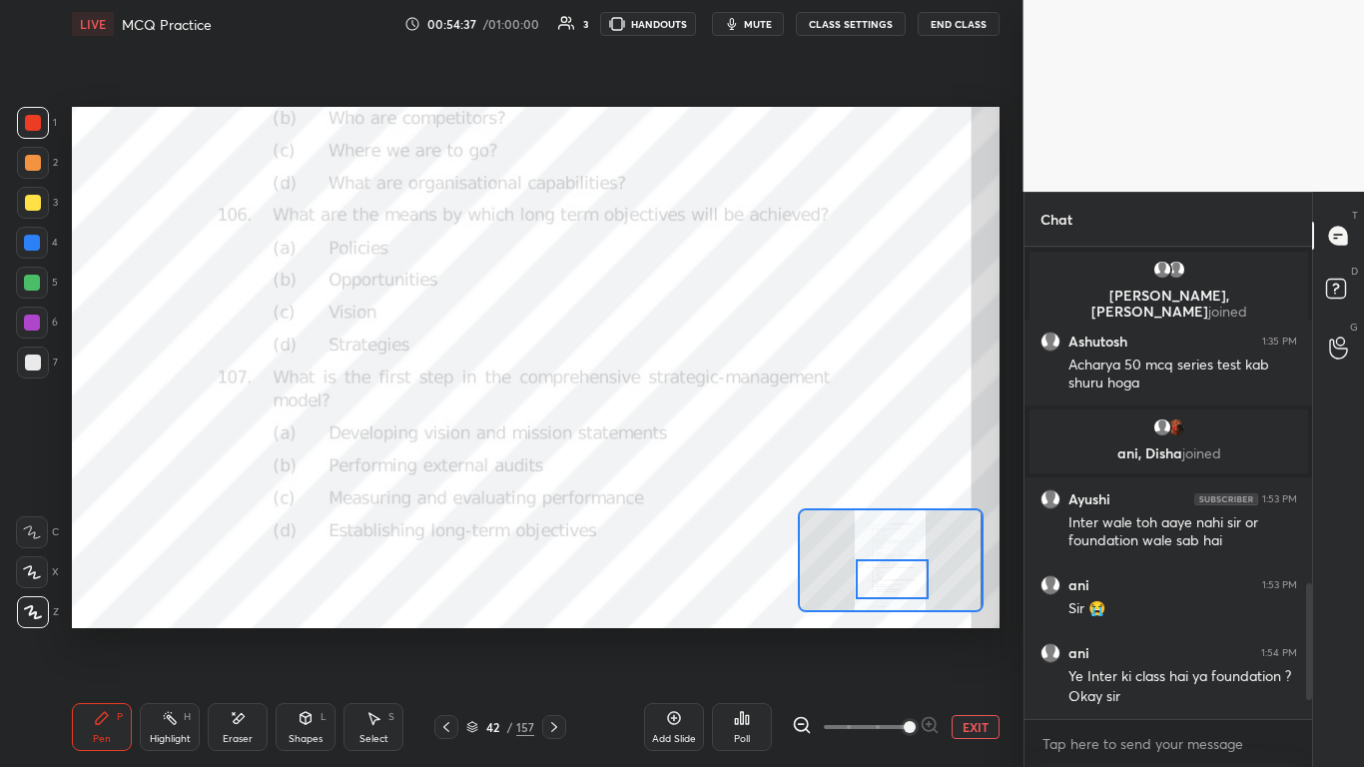
click at [716, 468] on div at bounding box center [892, 579] width 73 height 40
click at [716, 468] on div "Poll" at bounding box center [742, 727] width 60 height 48
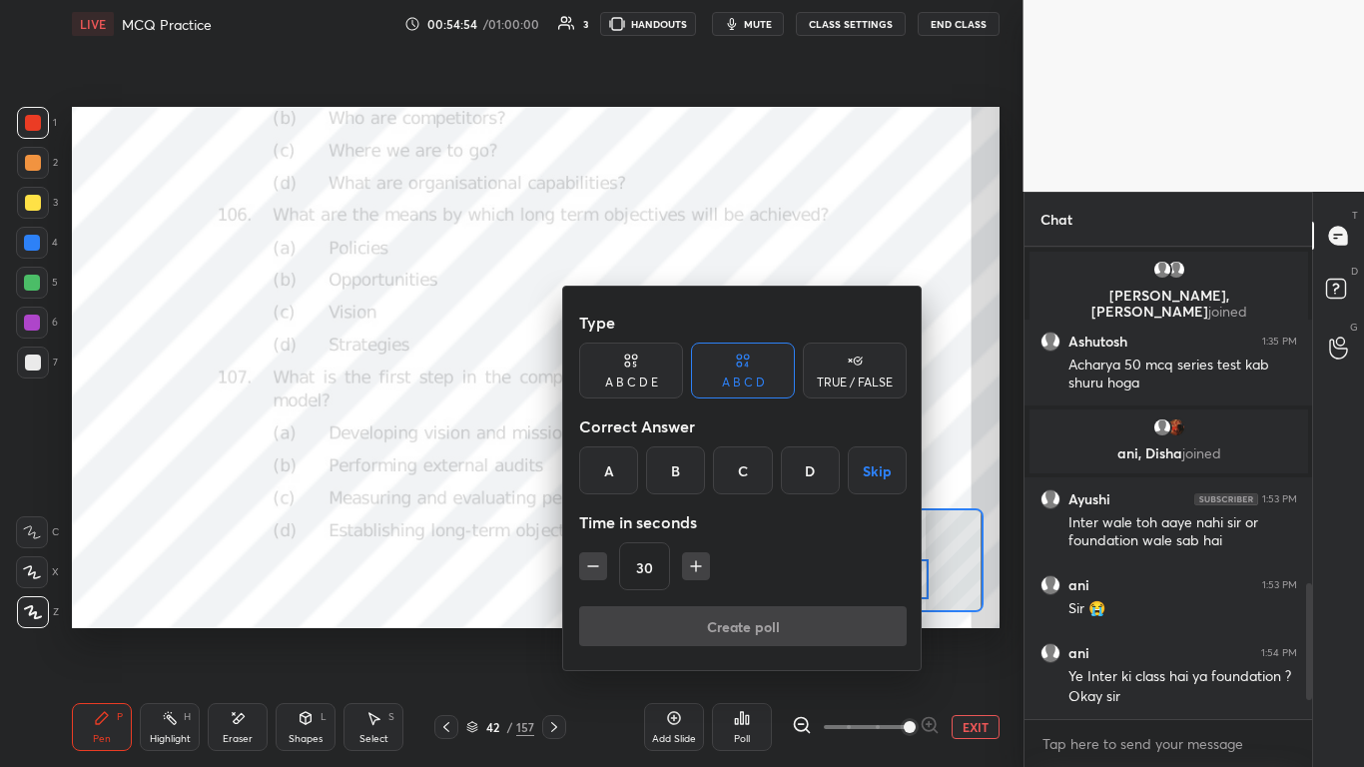
click at [611, 466] on div "A" at bounding box center [608, 470] width 59 height 48
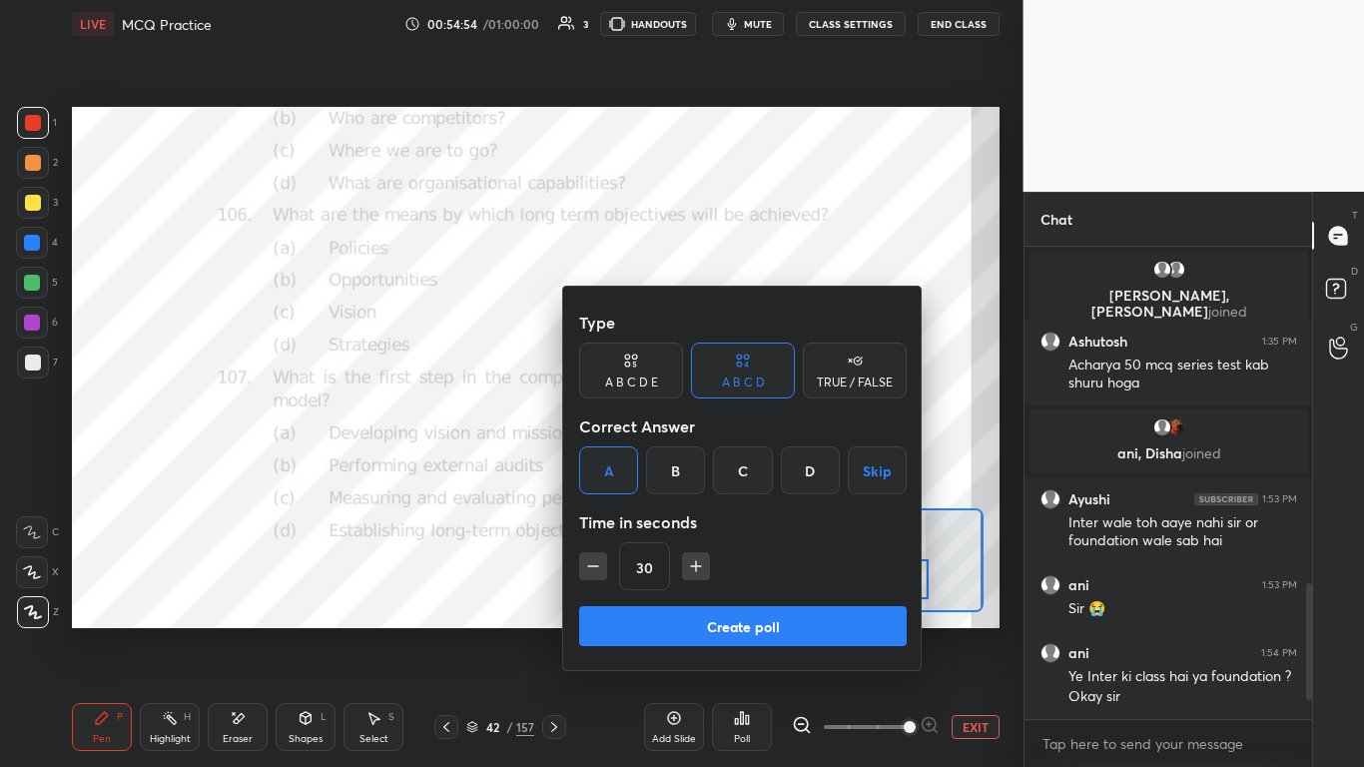
click at [713, 468] on button "Create poll" at bounding box center [743, 626] width 328 height 40
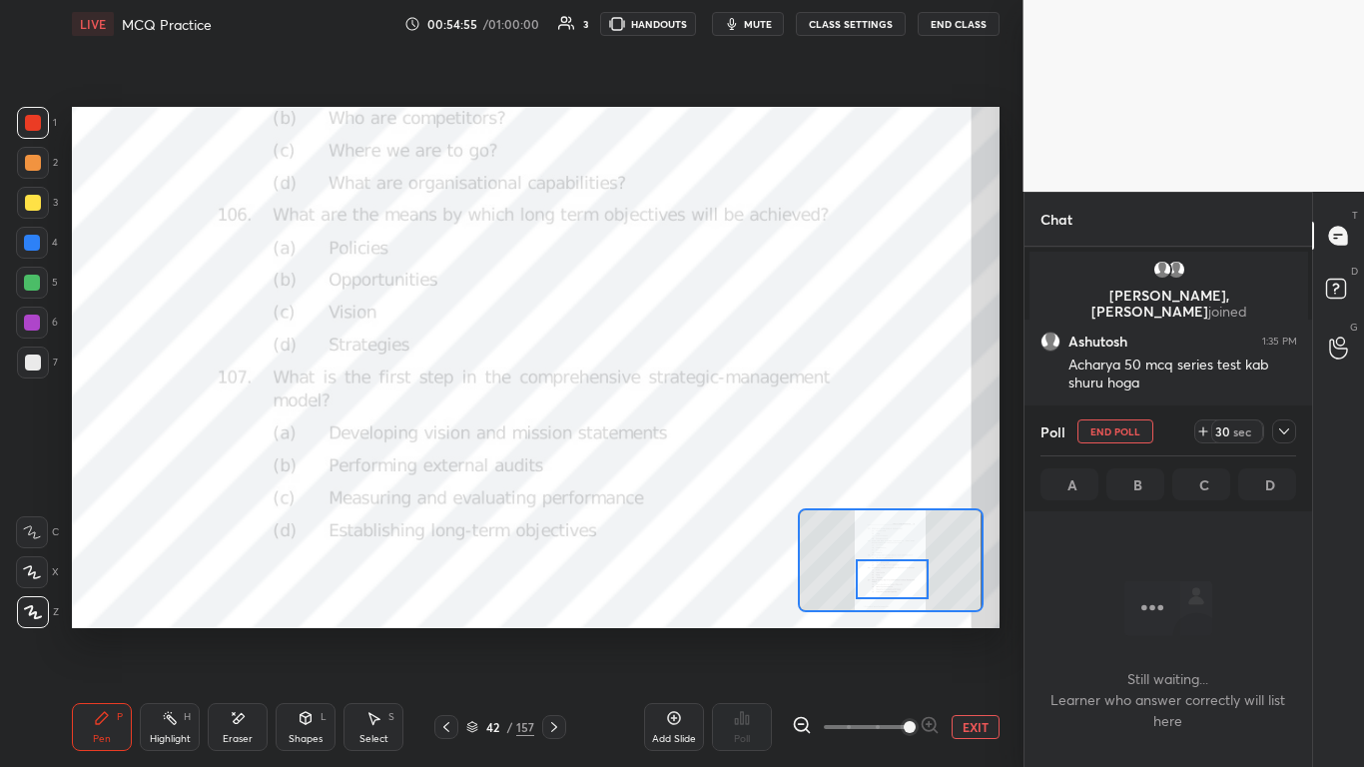
scroll to position [410, 282]
click at [716, 428] on icon at bounding box center [1284, 431] width 16 height 16
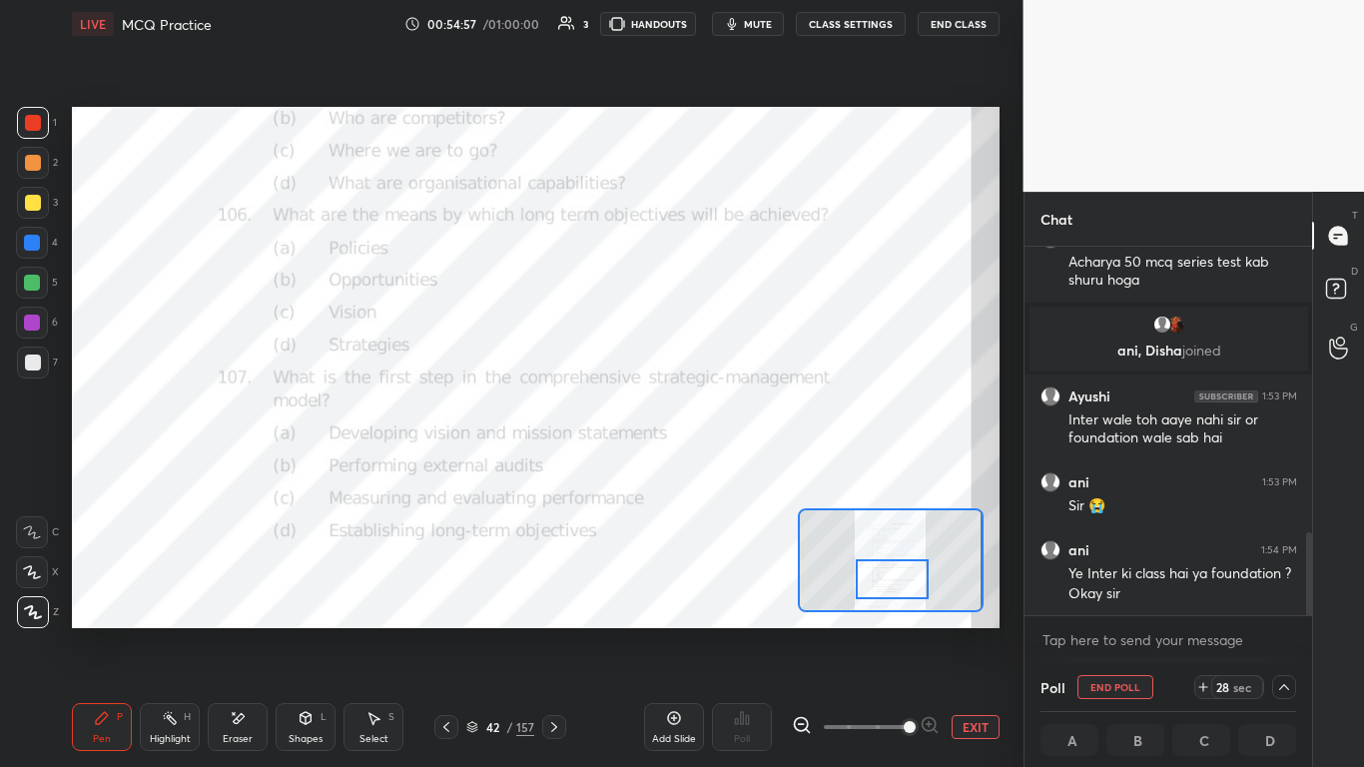
scroll to position [1, 7]
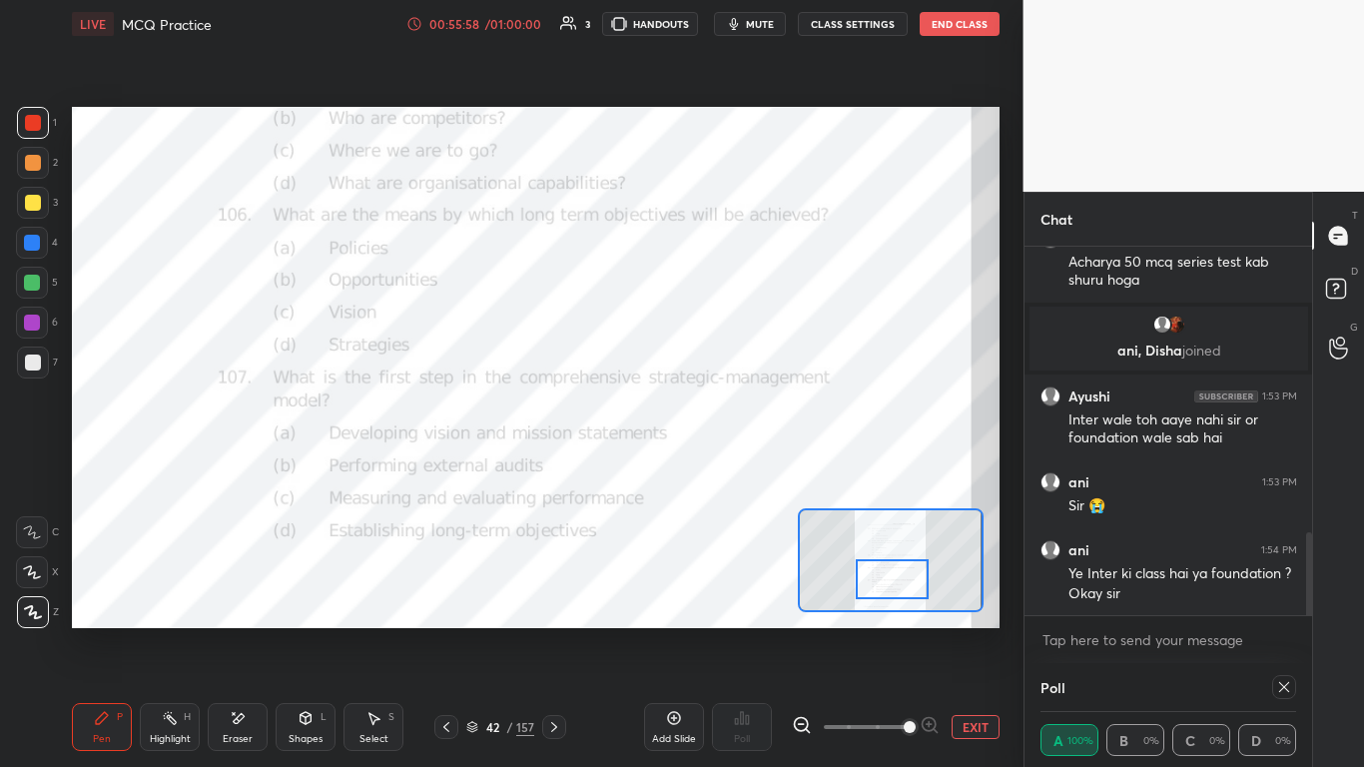
click at [716, 468] on icon at bounding box center [1284, 687] width 16 height 16
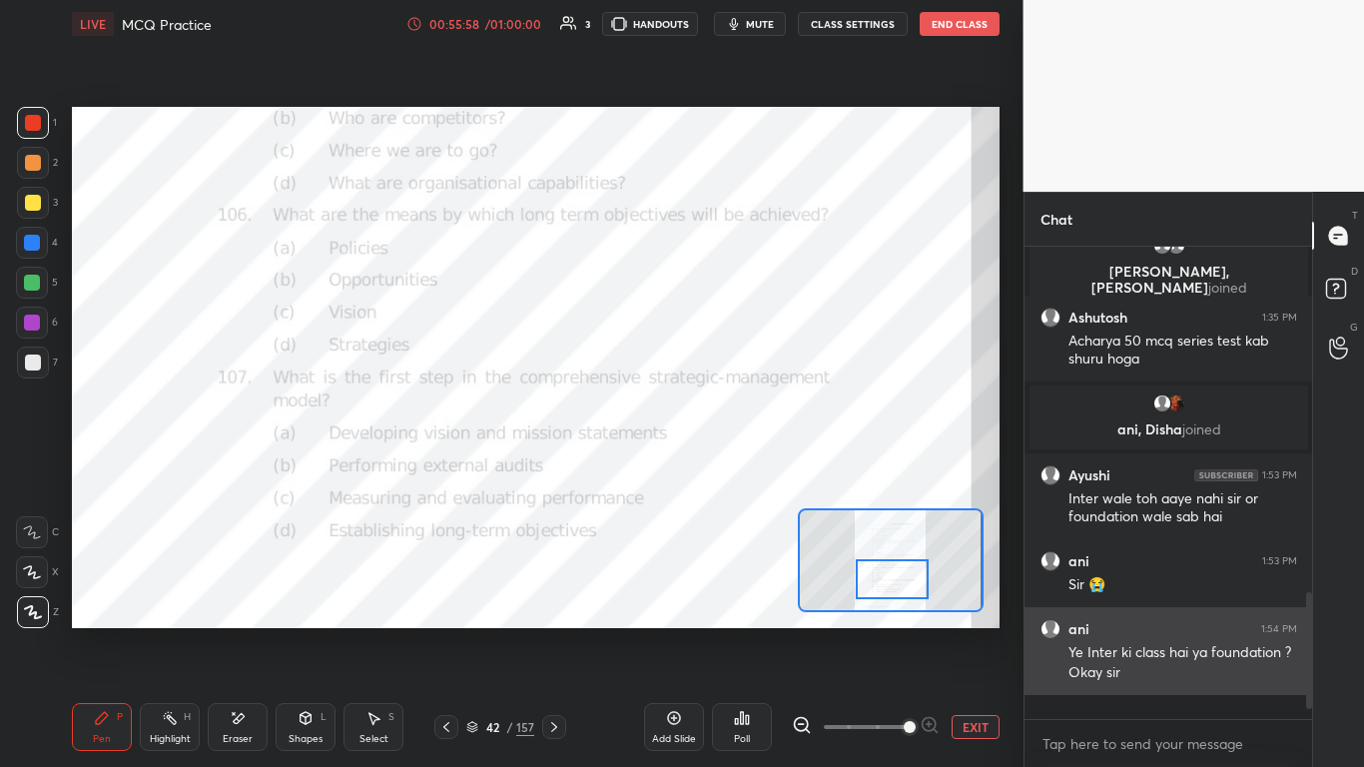
scroll to position [7, 7]
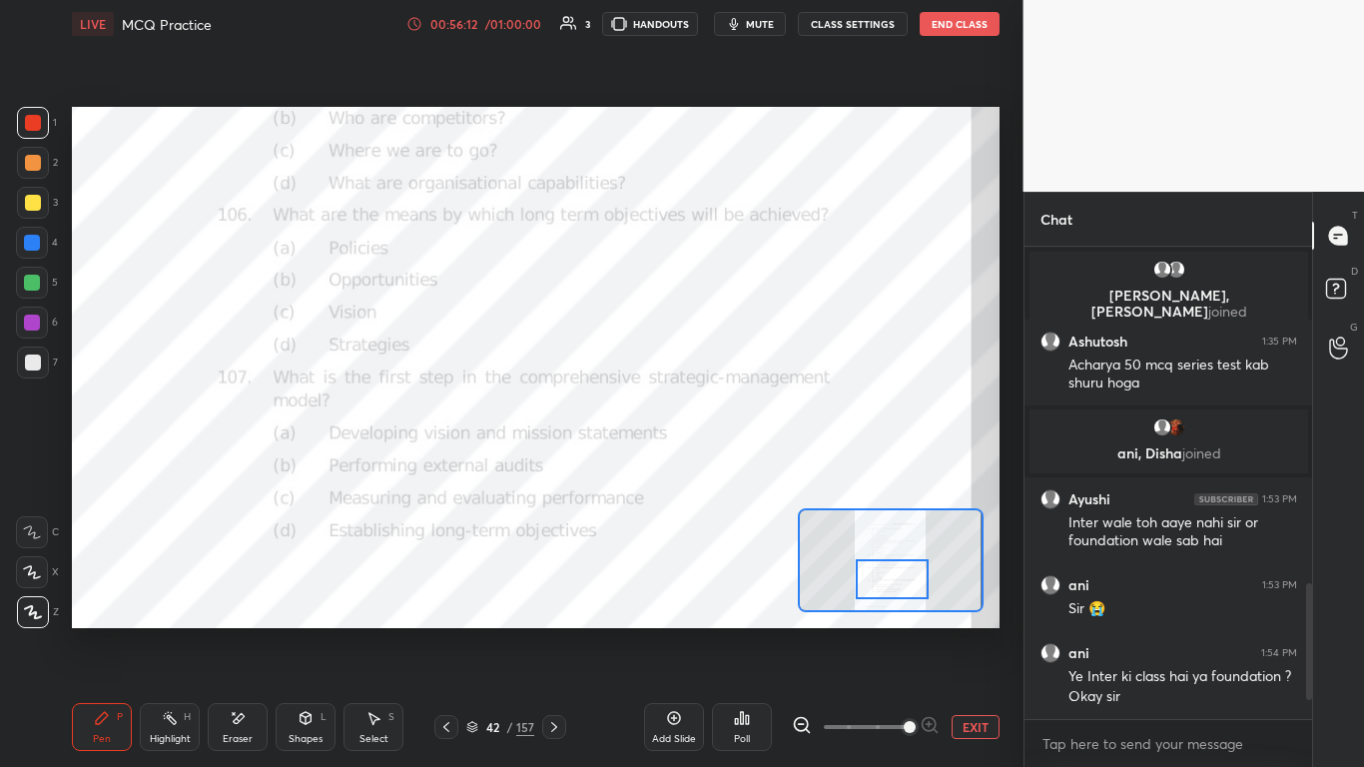
click at [549, 468] on div at bounding box center [554, 727] width 24 height 24
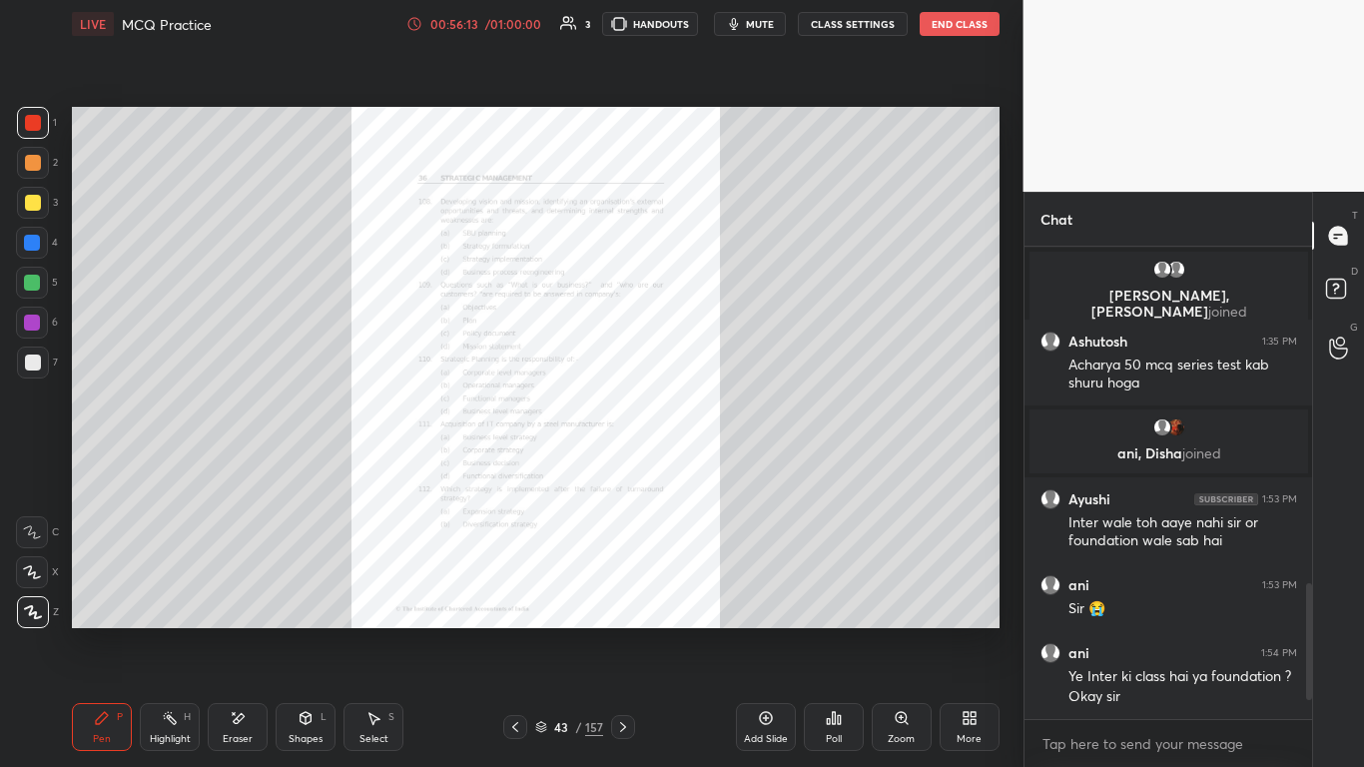
click at [716, 468] on div "Zoom" at bounding box center [902, 727] width 60 height 48
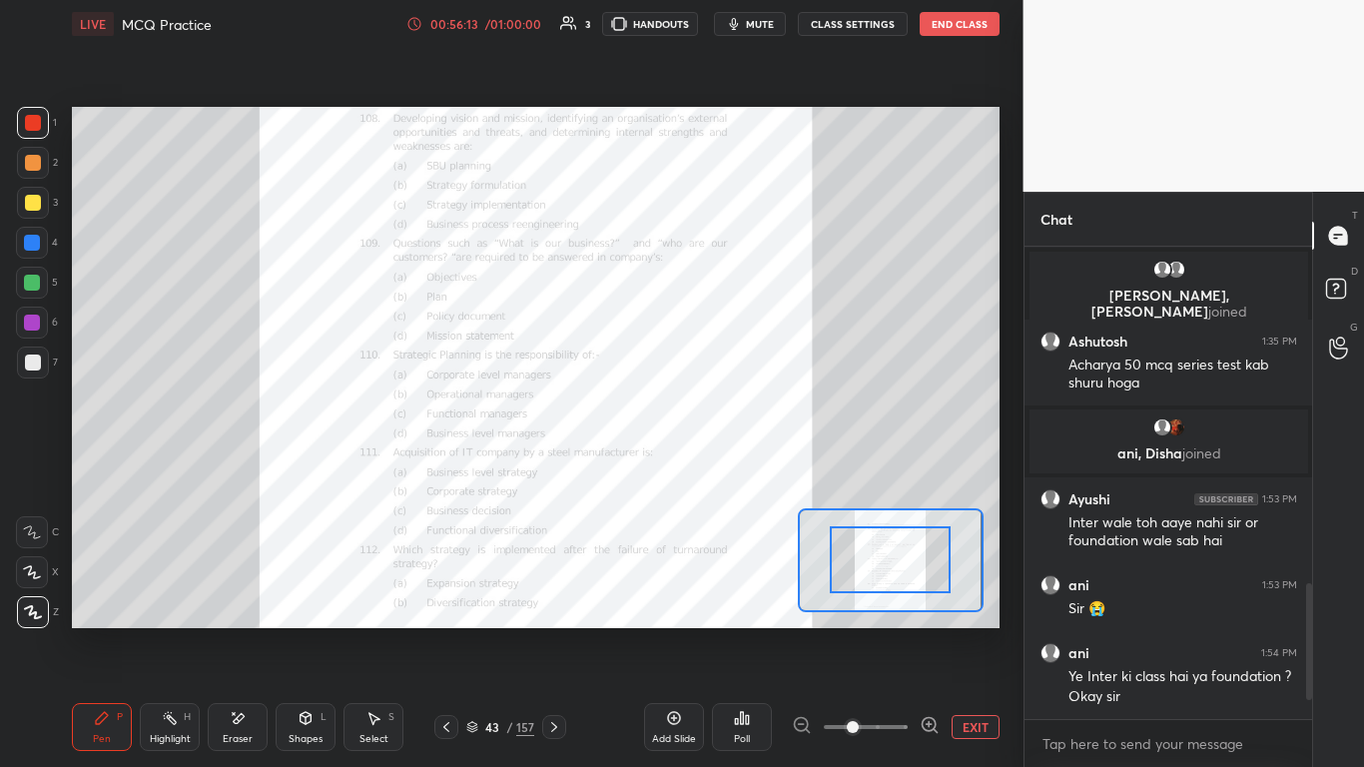
click at [716, 468] on span at bounding box center [866, 727] width 84 height 30
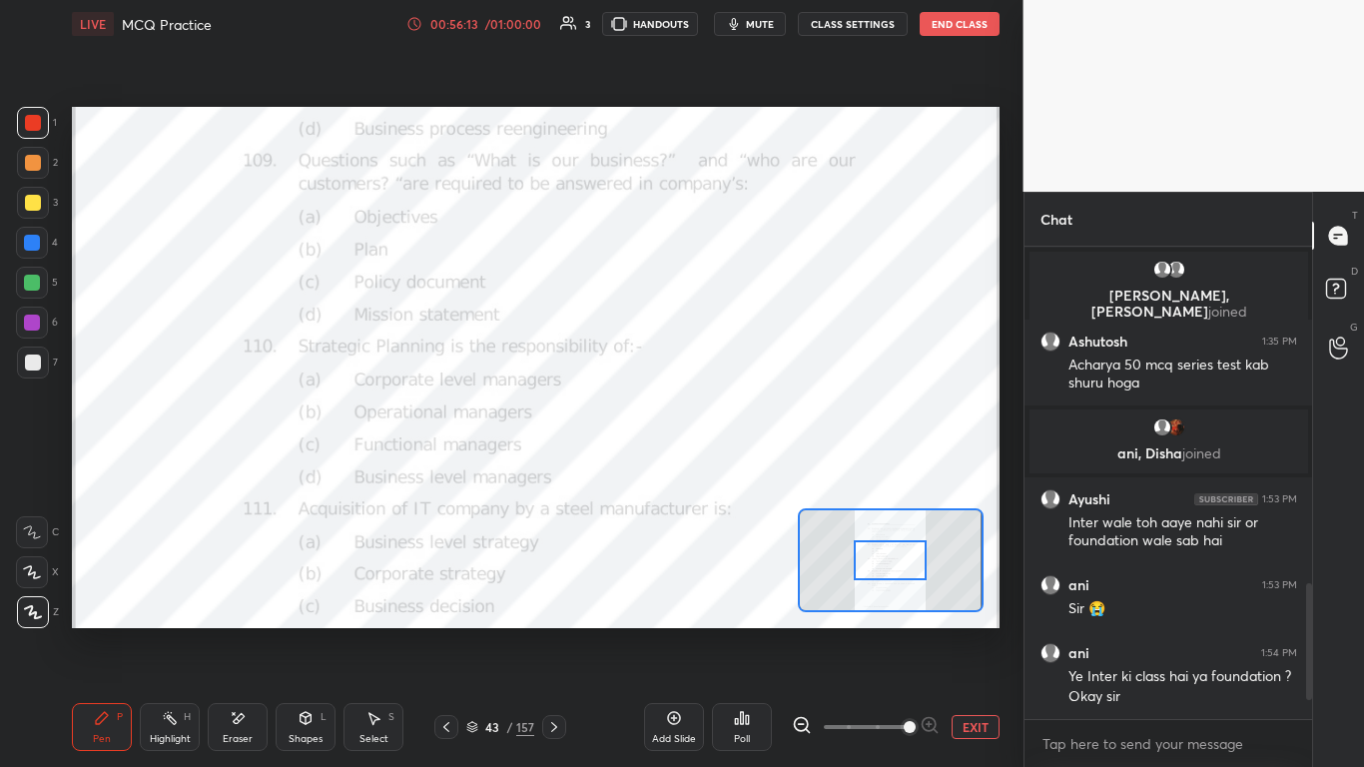
click at [716, 468] on span at bounding box center [910, 727] width 12 height 12
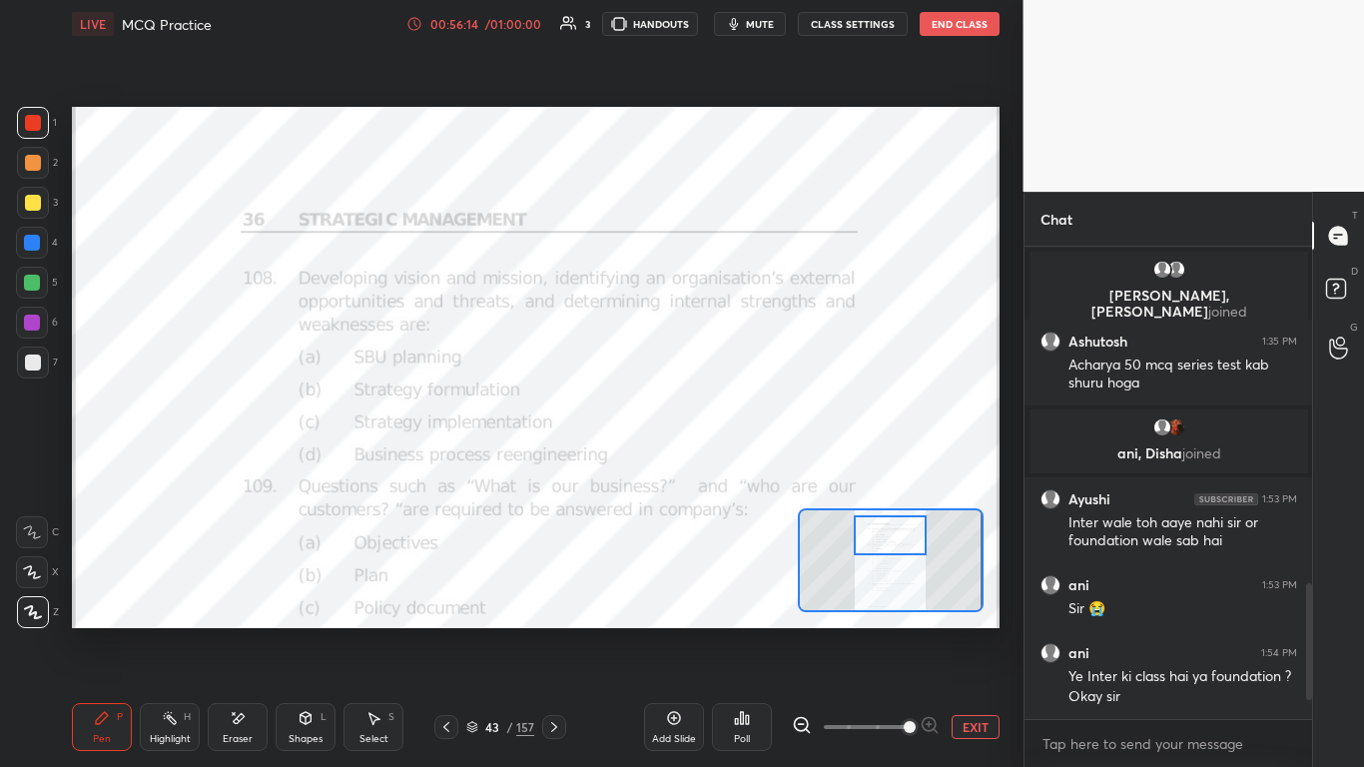
drag, startPoint x: 893, startPoint y: 555, endPoint x: 893, endPoint y: 540, distance: 15.0
click at [716, 468] on div at bounding box center [890, 535] width 73 height 40
click at [716, 468] on div "Poll" at bounding box center [742, 727] width 60 height 48
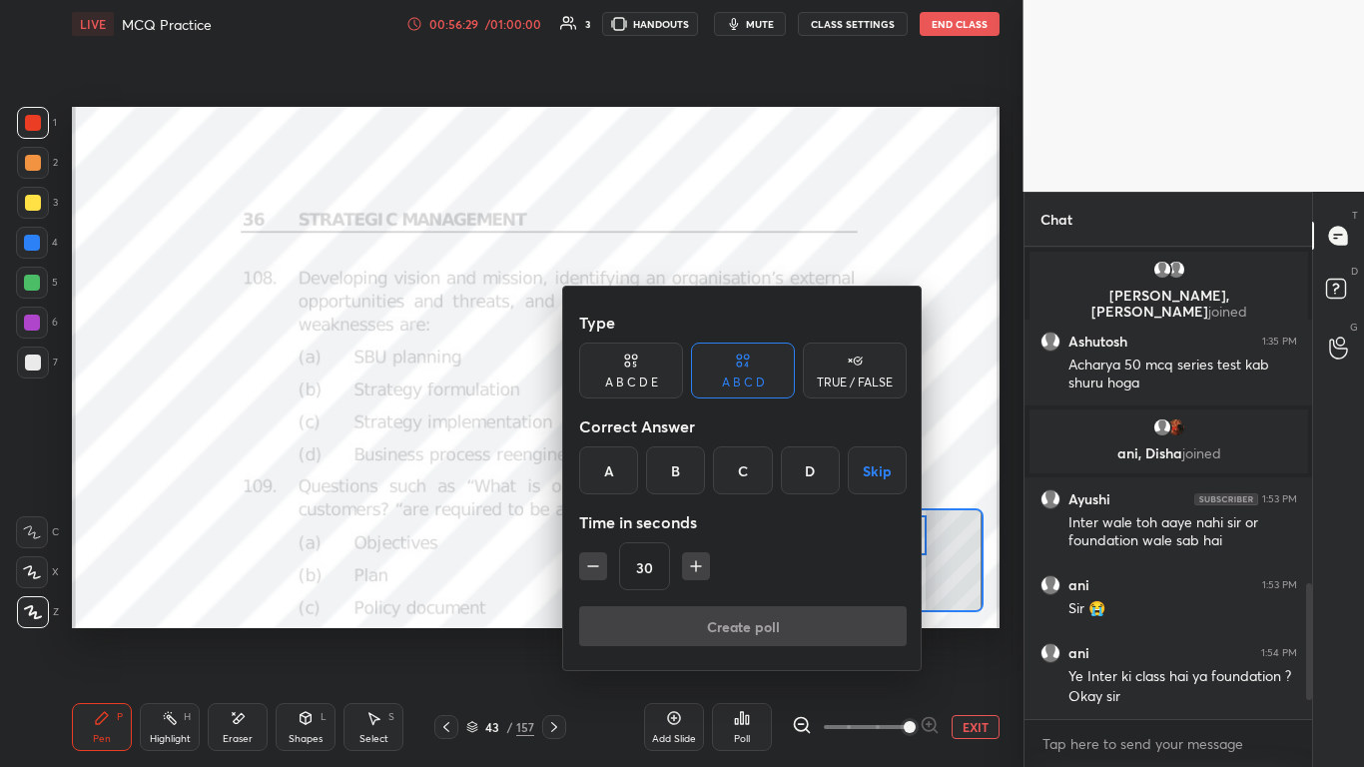
drag, startPoint x: 678, startPoint y: 456, endPoint x: 677, endPoint y: 515, distance: 58.9
click at [678, 457] on div "B" at bounding box center [675, 470] width 59 height 48
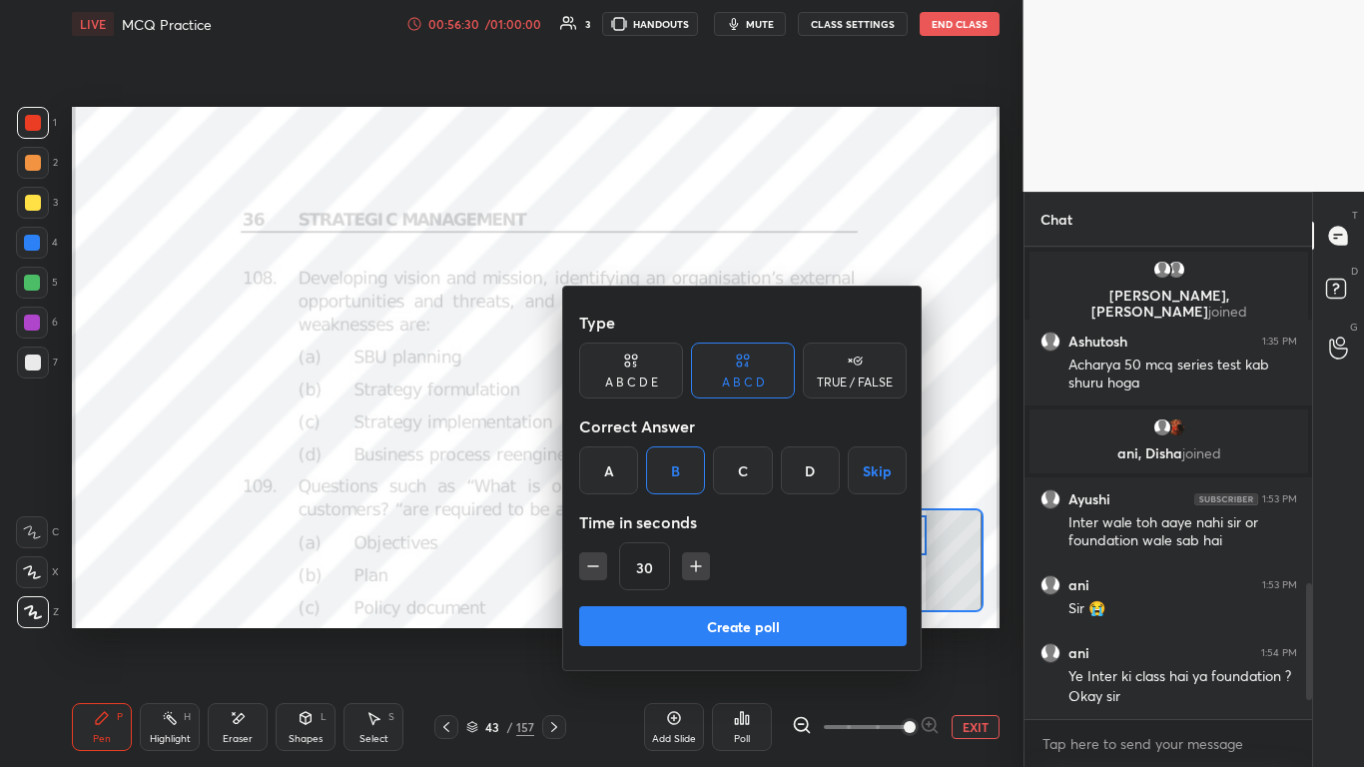
click at [686, 468] on button "Create poll" at bounding box center [743, 626] width 328 height 40
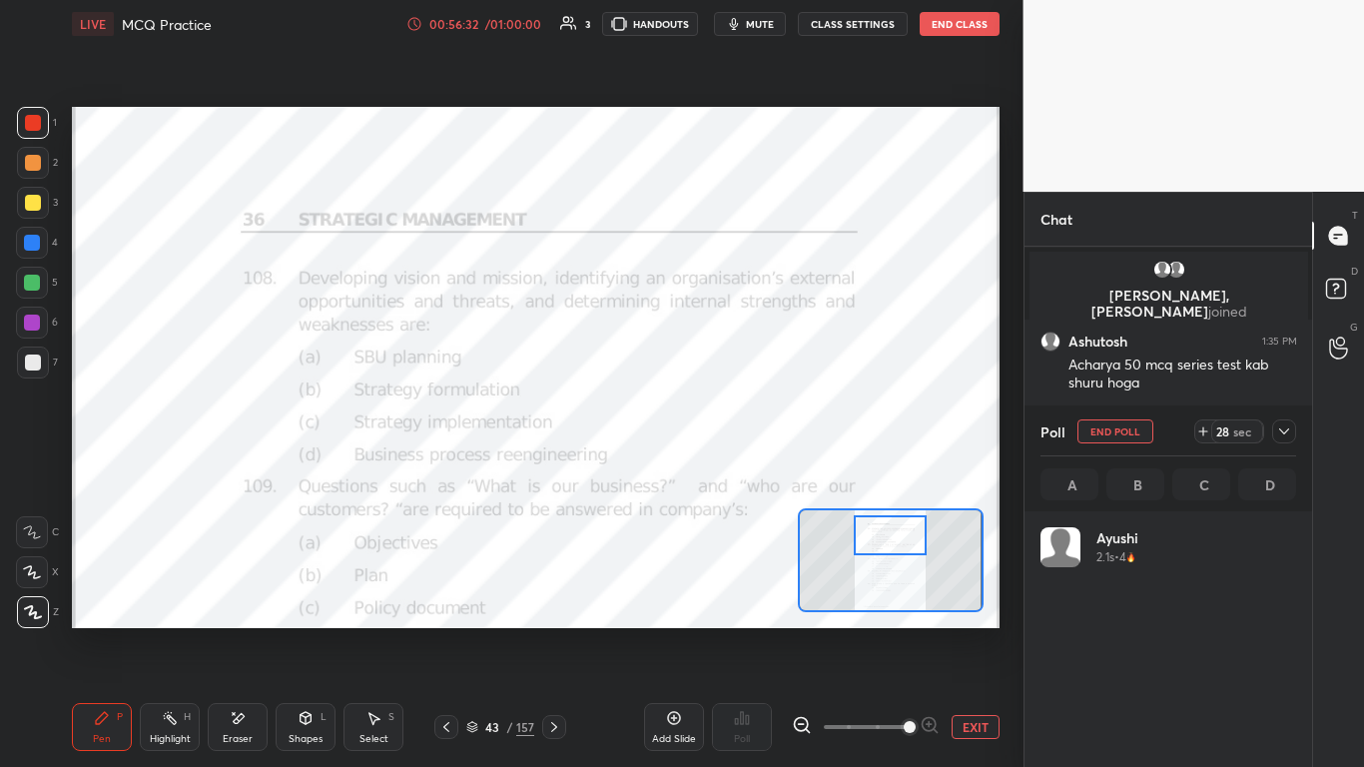
scroll to position [7, 7]
click at [716, 430] on icon at bounding box center [1284, 431] width 16 height 16
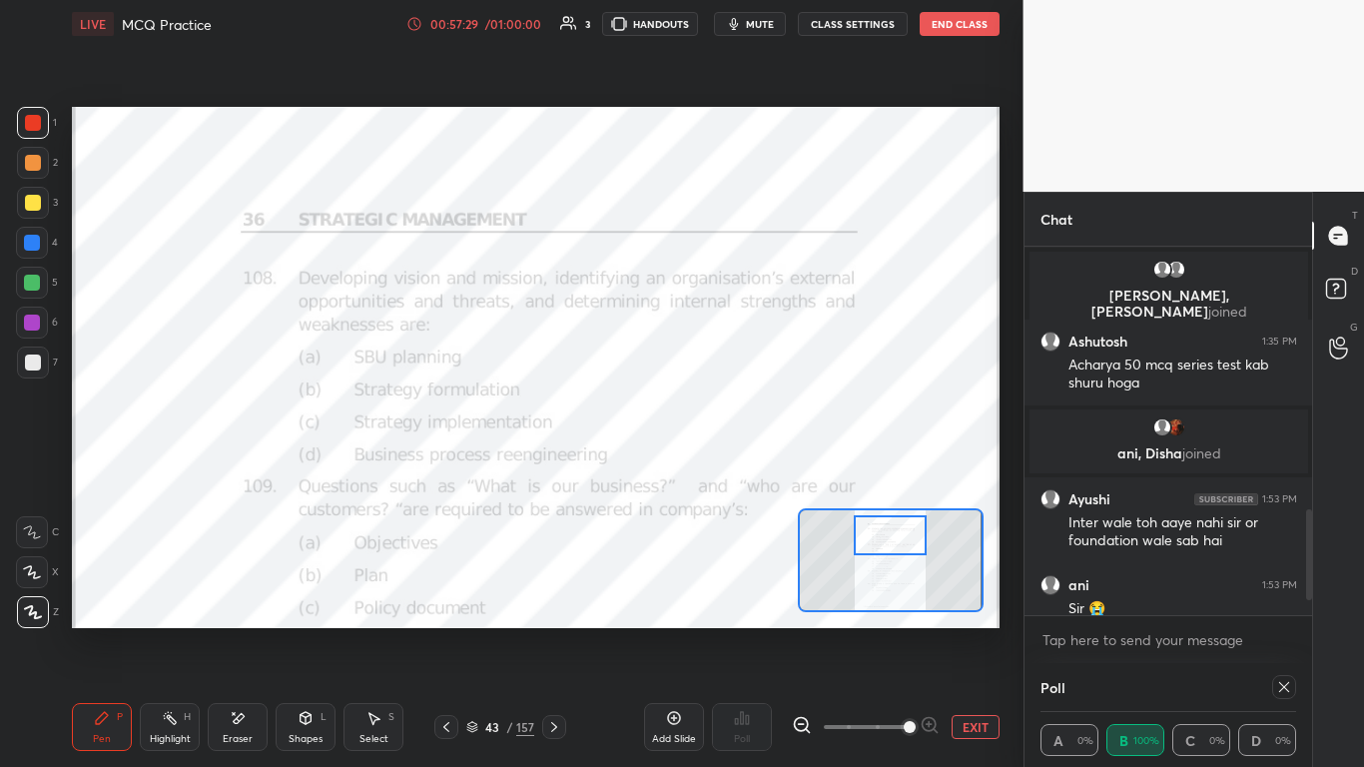
click at [716, 468] on icon at bounding box center [1284, 687] width 16 height 16
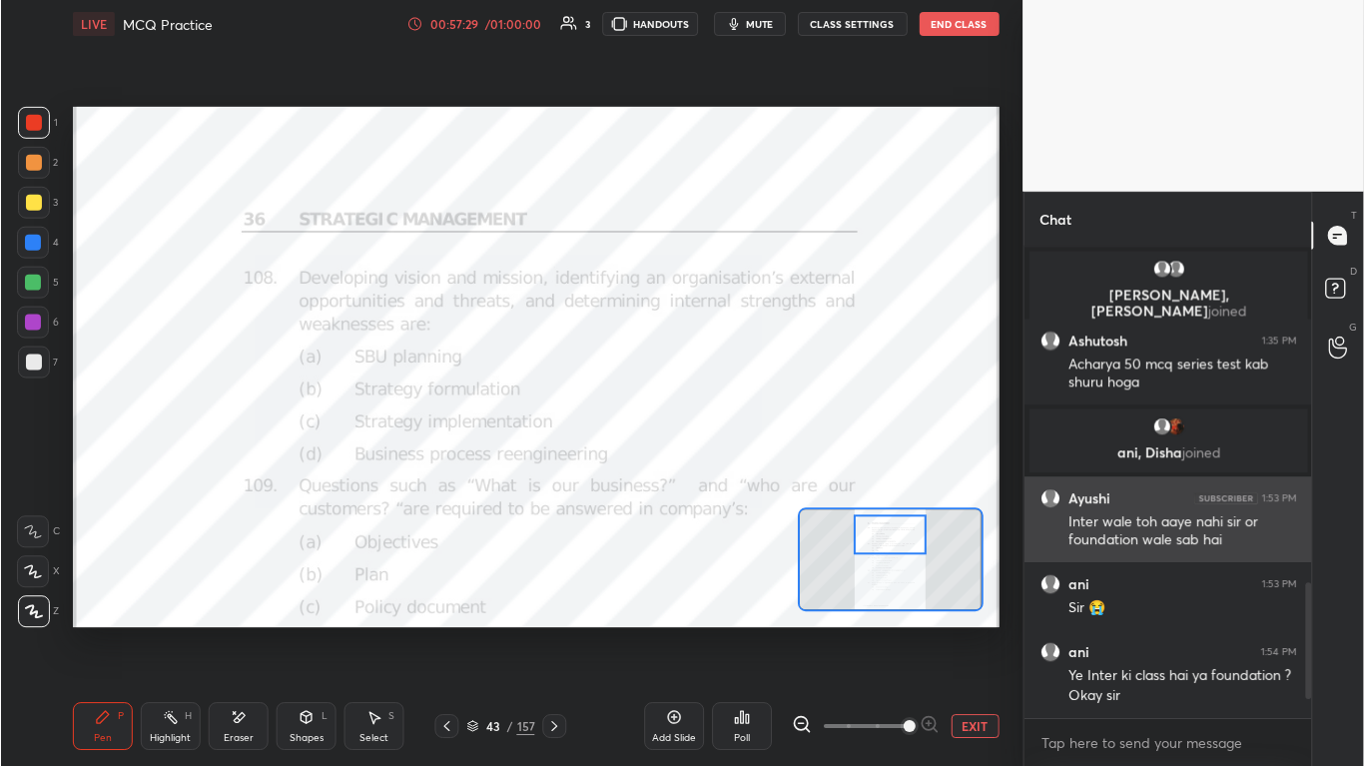
scroll to position [514, 282]
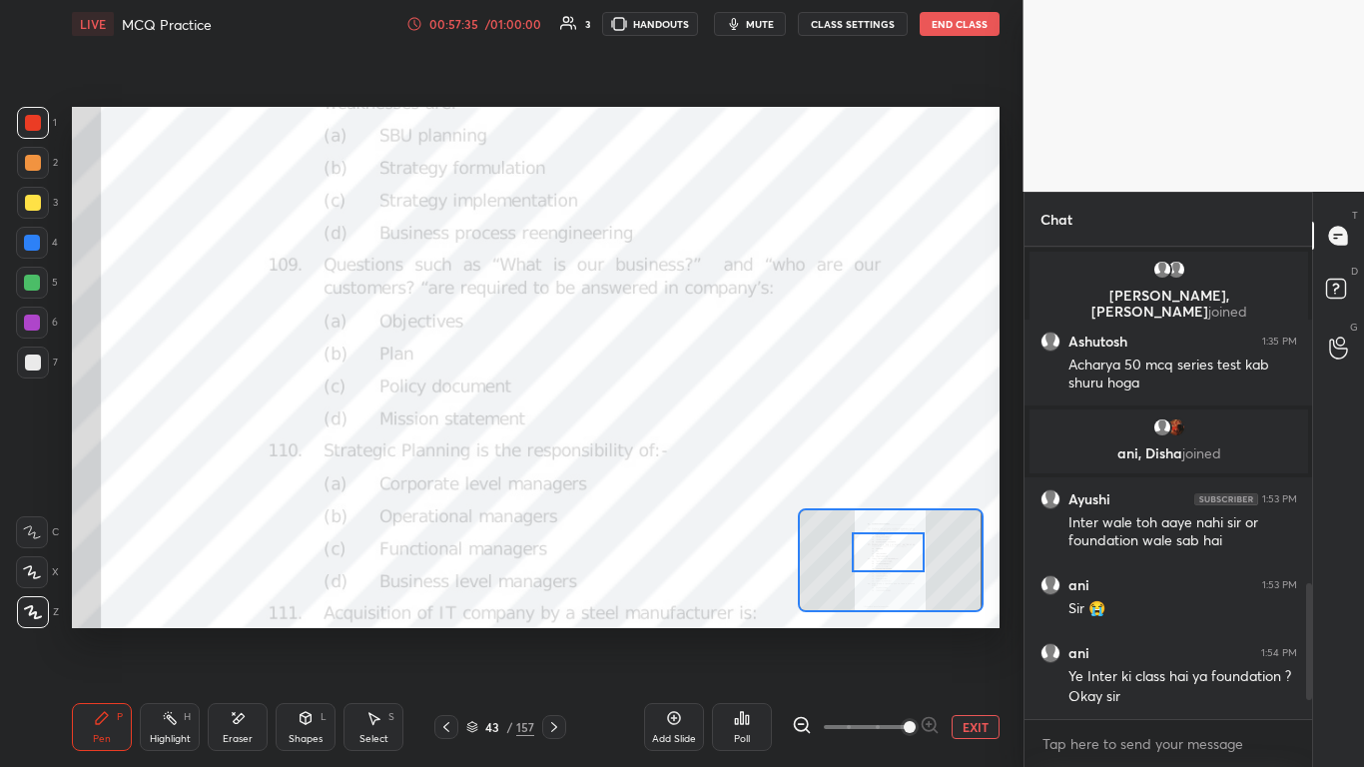
drag, startPoint x: 885, startPoint y: 543, endPoint x: 882, endPoint y: 559, distance: 16.3
click at [716, 468] on div at bounding box center [888, 552] width 73 height 40
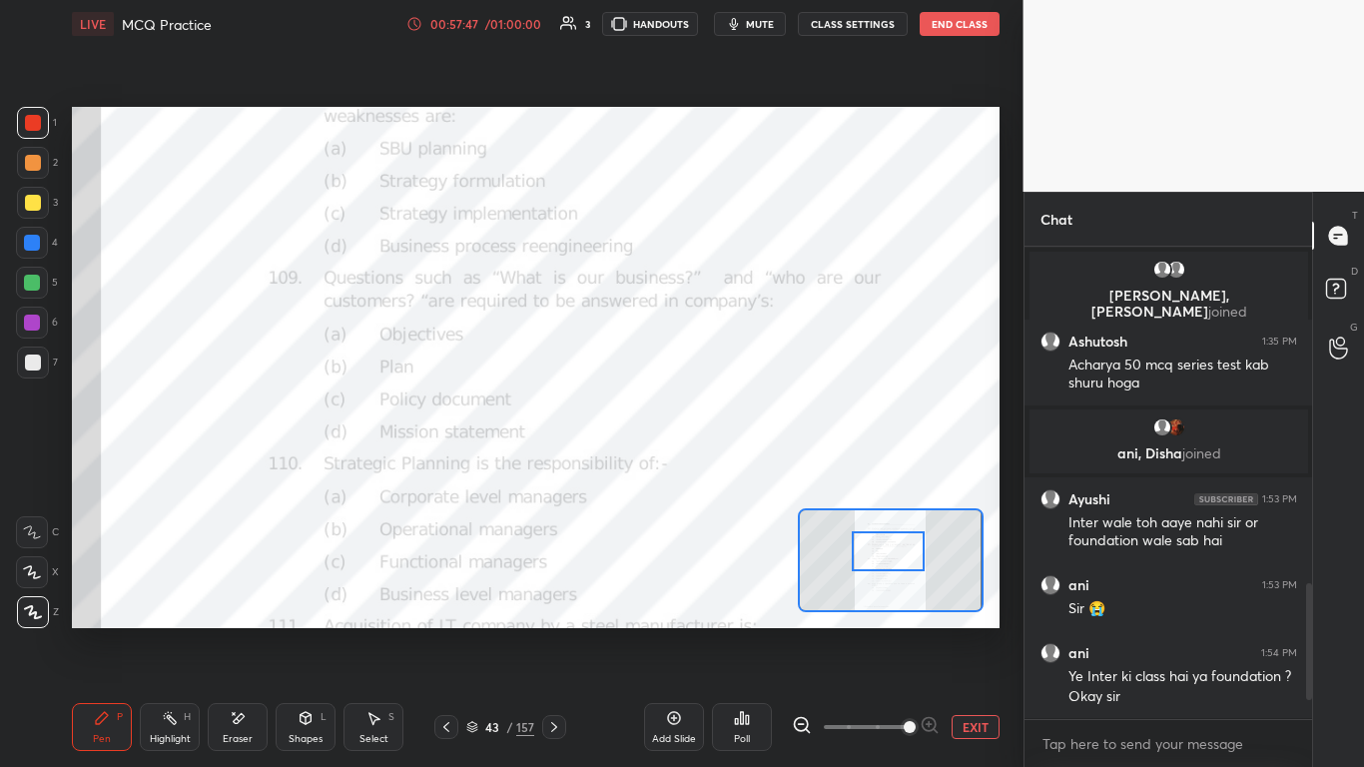
scroll to position [7, 7]
click at [716, 468] on div "Poll" at bounding box center [742, 727] width 60 height 48
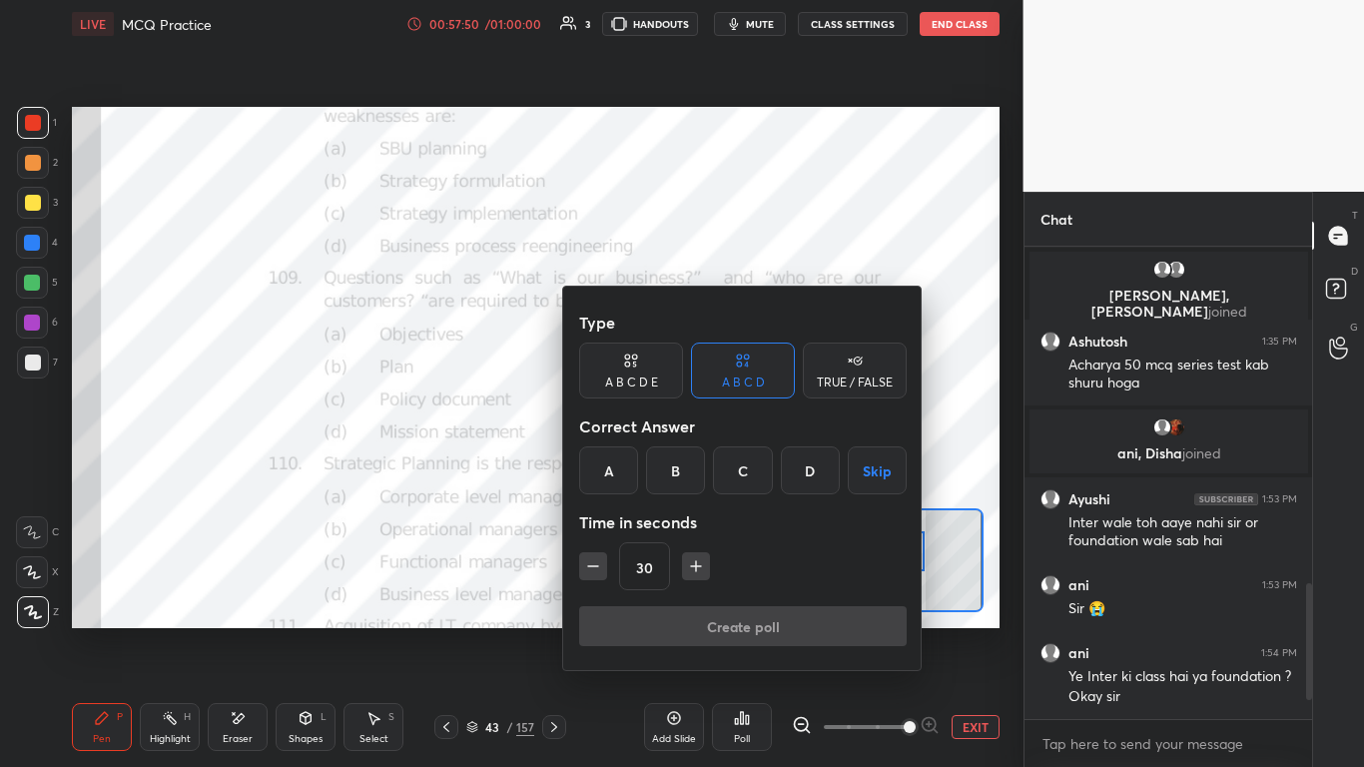
click at [716, 468] on div "D" at bounding box center [810, 470] width 59 height 48
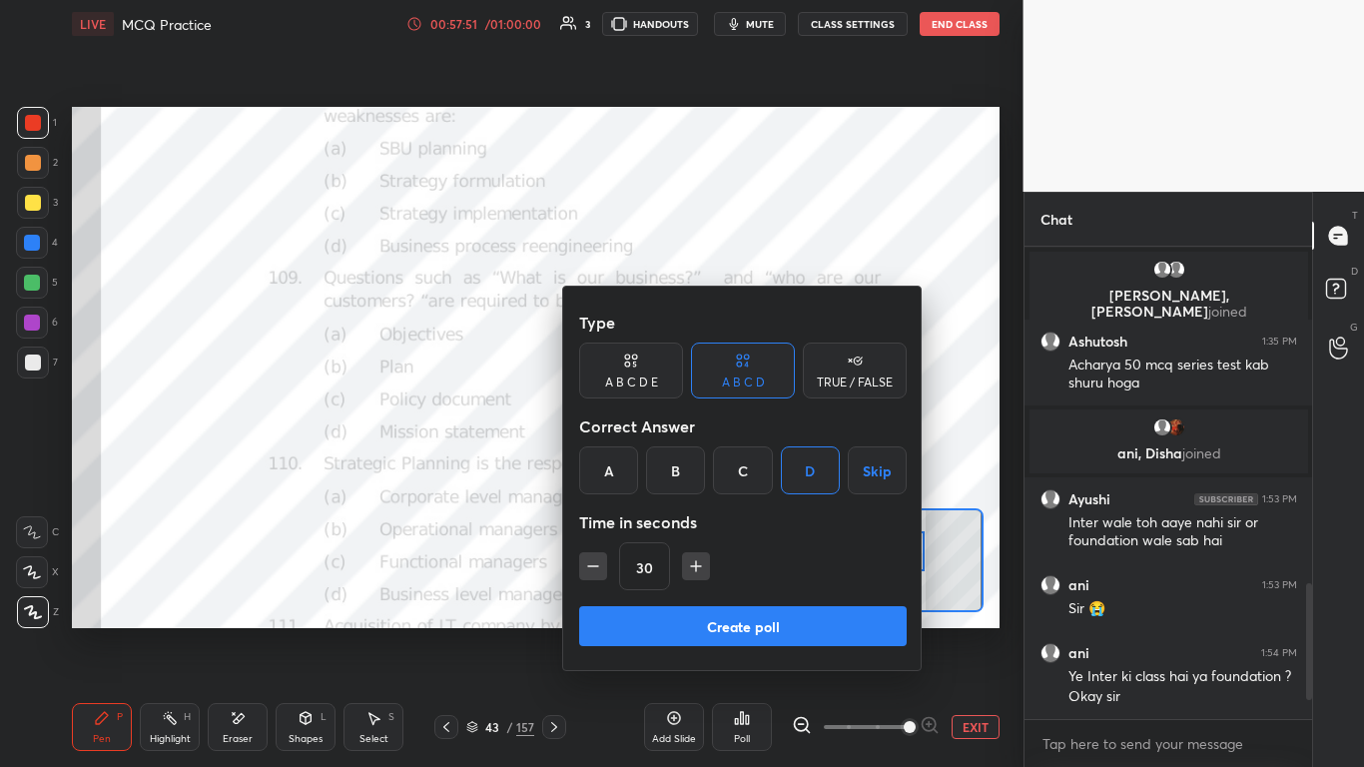
click at [716, 468] on button "Create poll" at bounding box center [743, 626] width 328 height 40
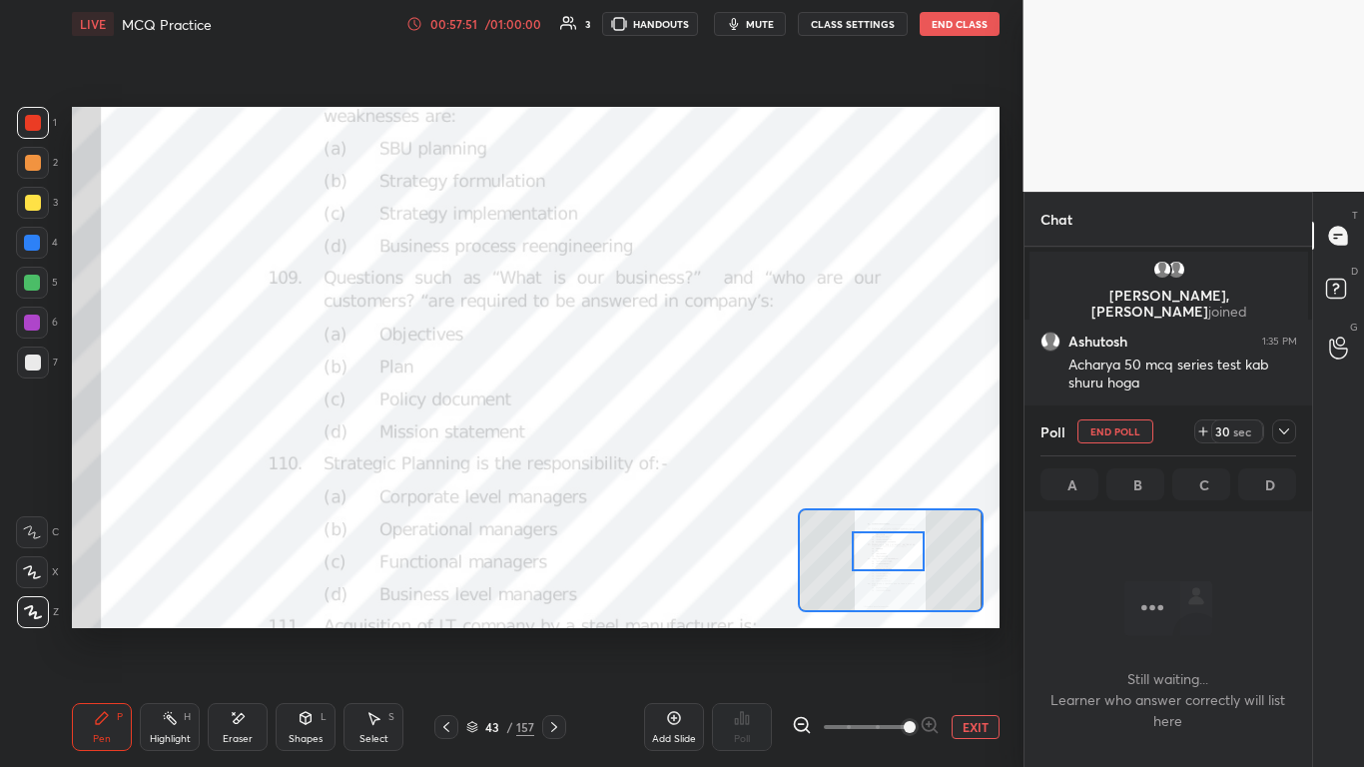
scroll to position [410, 282]
click at [716, 434] on icon at bounding box center [1284, 431] width 16 height 16
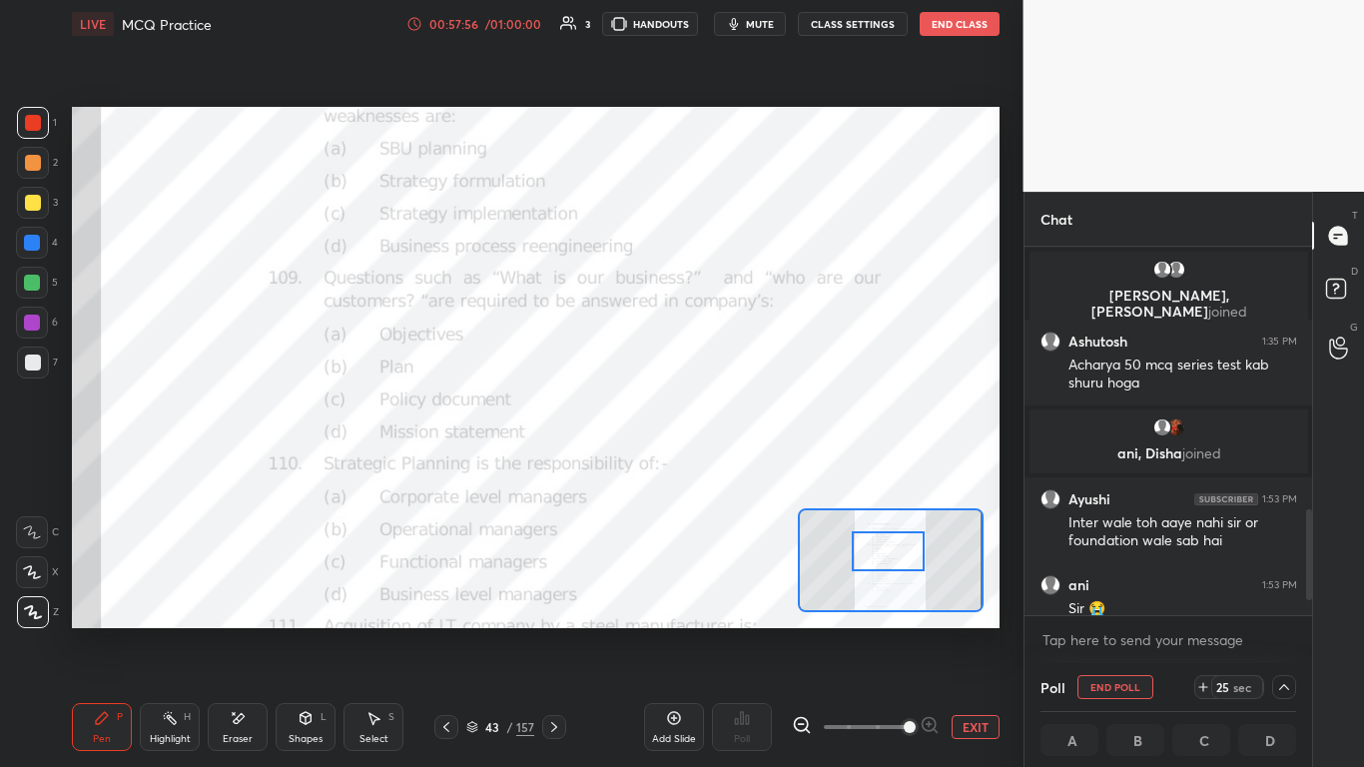
scroll to position [1273, 0]
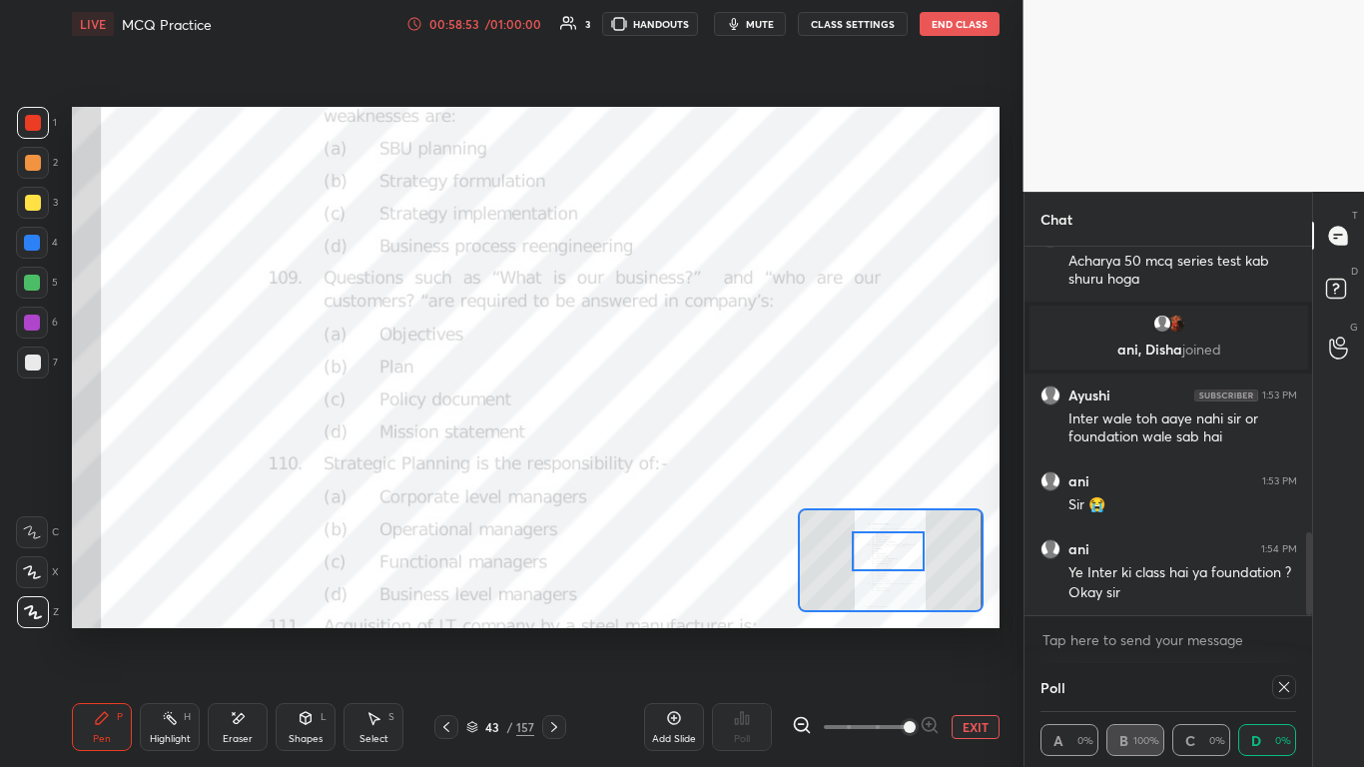
drag, startPoint x: 1288, startPoint y: 684, endPoint x: 1292, endPoint y: 668, distance: 16.5
click at [716, 468] on icon at bounding box center [1284, 687] width 16 height 16
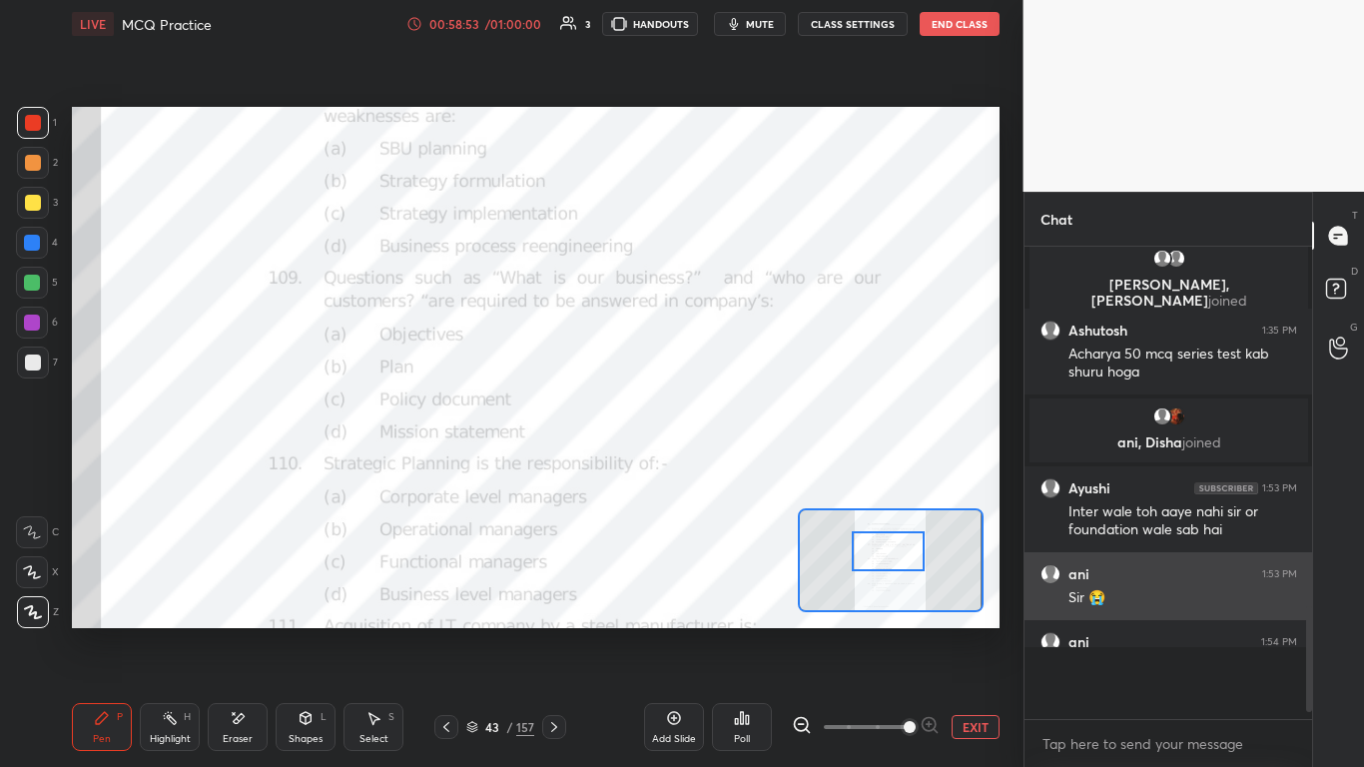
scroll to position [7, 7]
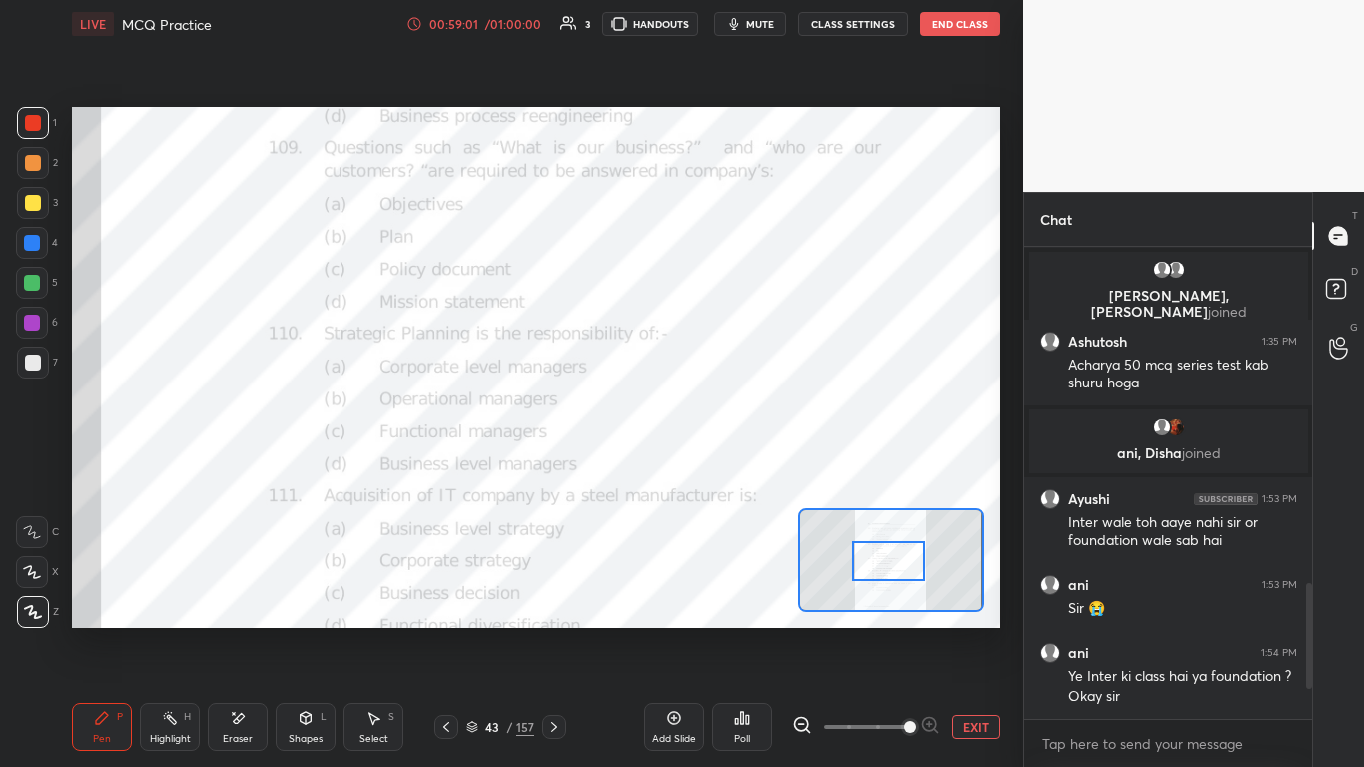
click at [716, 468] on div at bounding box center [888, 561] width 73 height 40
click at [716, 468] on div "Poll" at bounding box center [742, 727] width 60 height 48
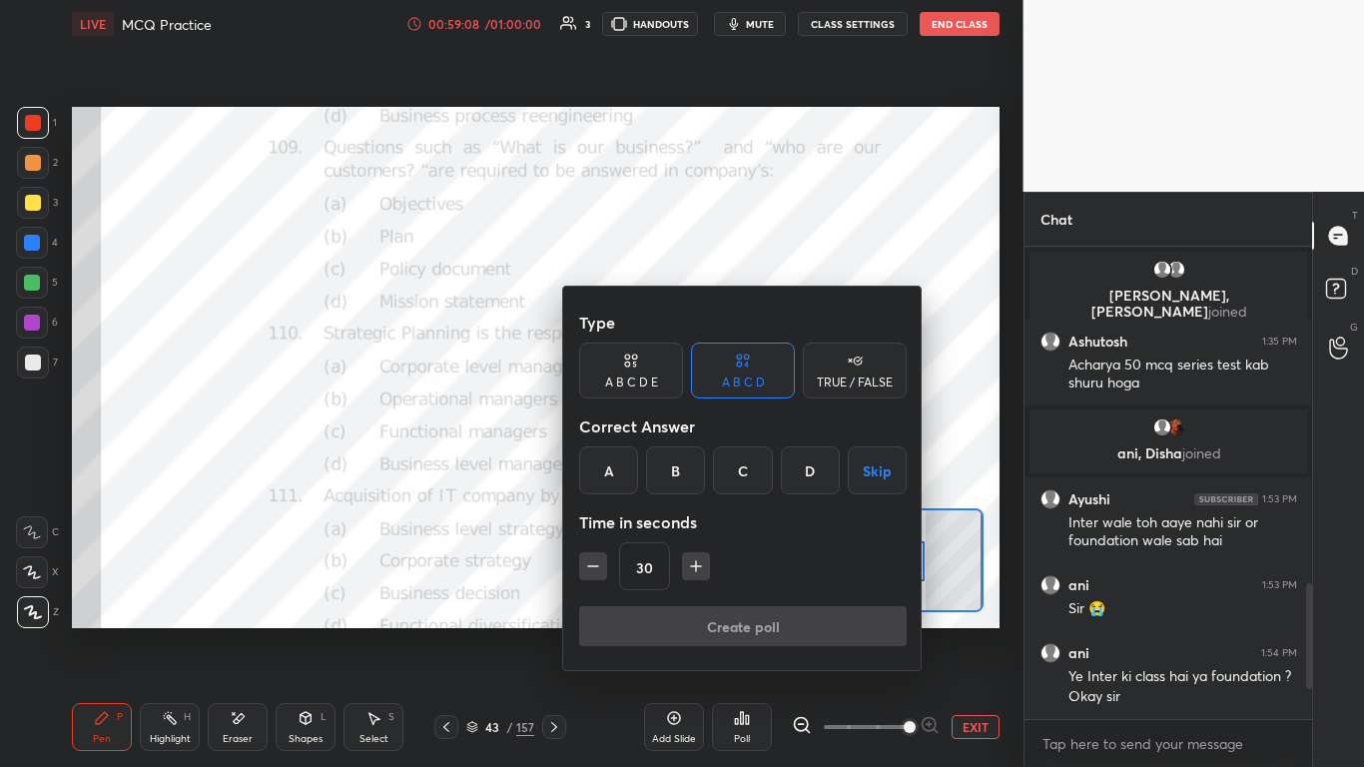
click at [617, 461] on div "A" at bounding box center [608, 470] width 59 height 48
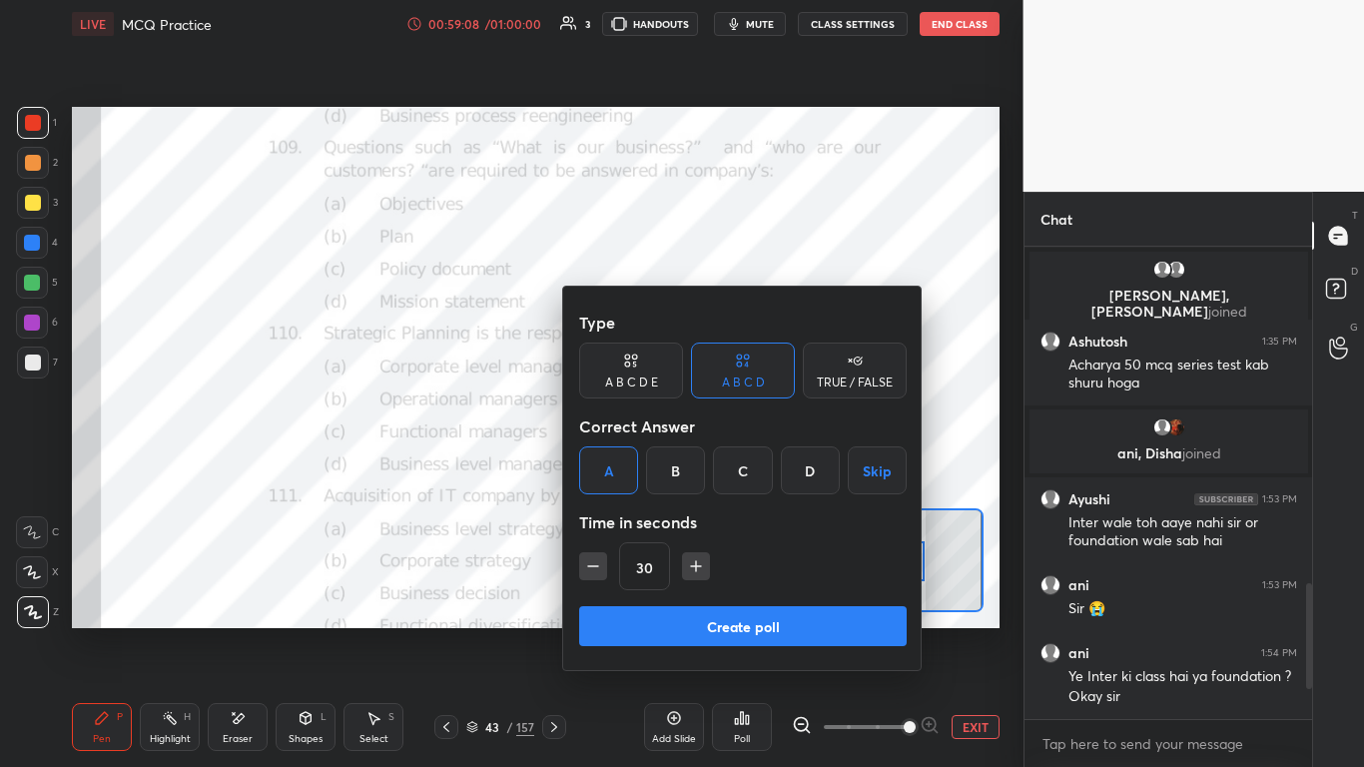
click at [672, 468] on div "Type A B C D E A B C D TRUE / FALSE Correct Answer A B C D Skip Time in seconds…" at bounding box center [743, 479] width 360 height 384
click at [694, 468] on button "Create poll" at bounding box center [743, 626] width 328 height 40
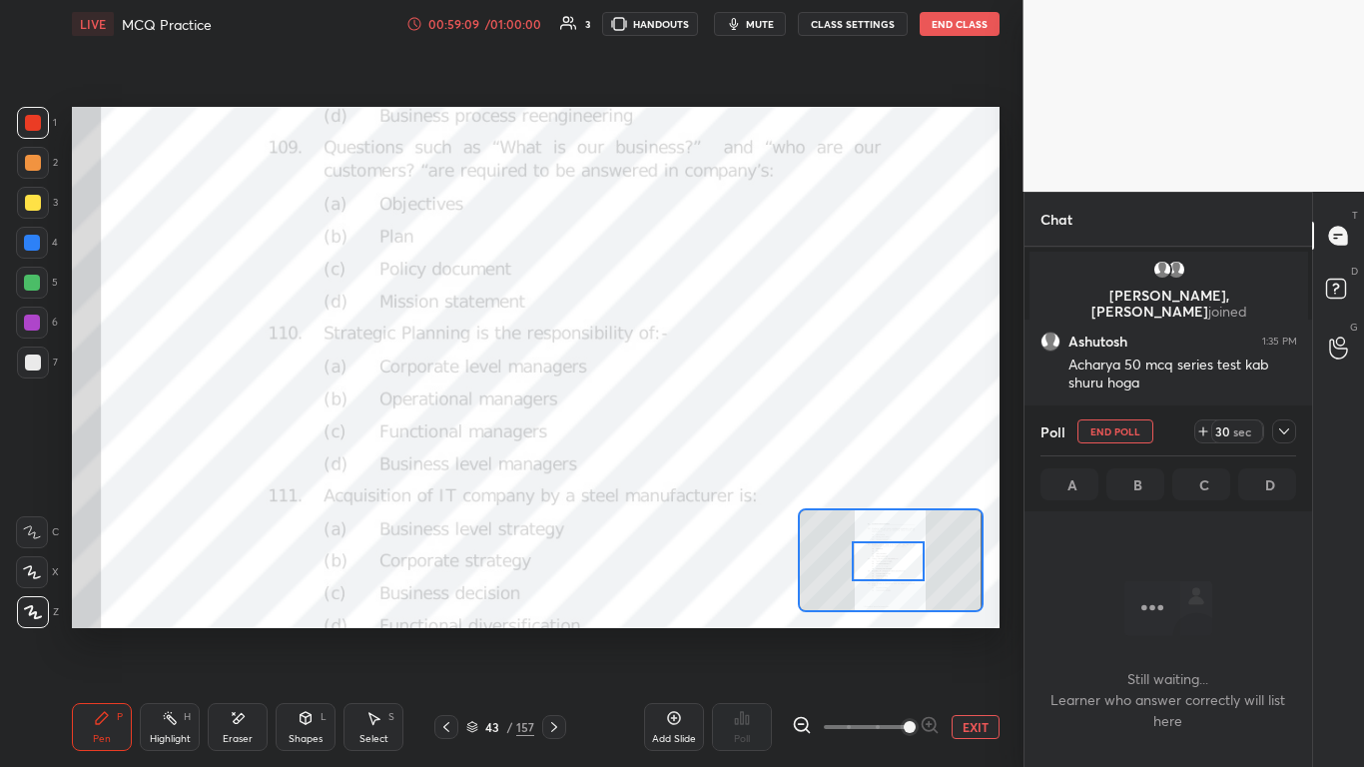
scroll to position [410, 282]
click at [716, 433] on icon at bounding box center [1284, 431] width 16 height 16
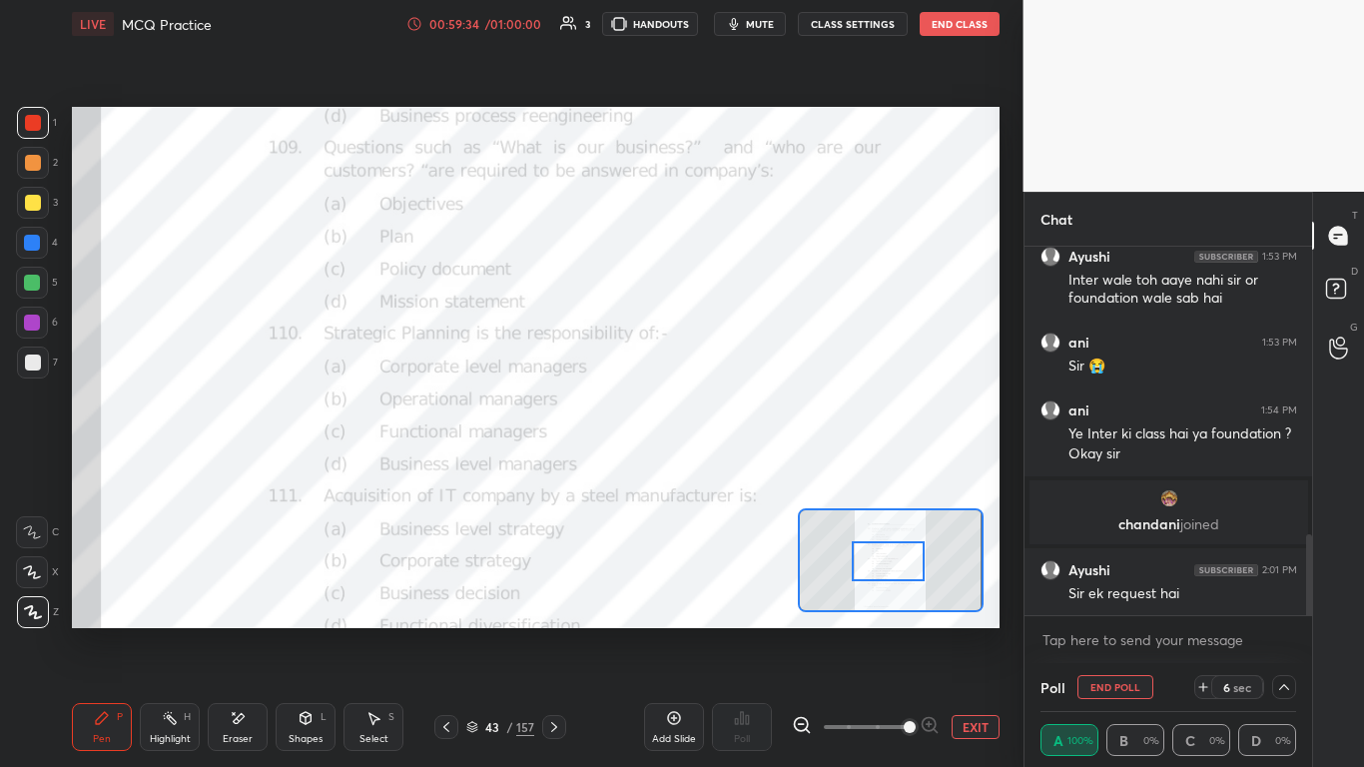
scroll to position [1318, 0]
click at [716, 468] on div at bounding box center [1284, 687] width 24 height 24
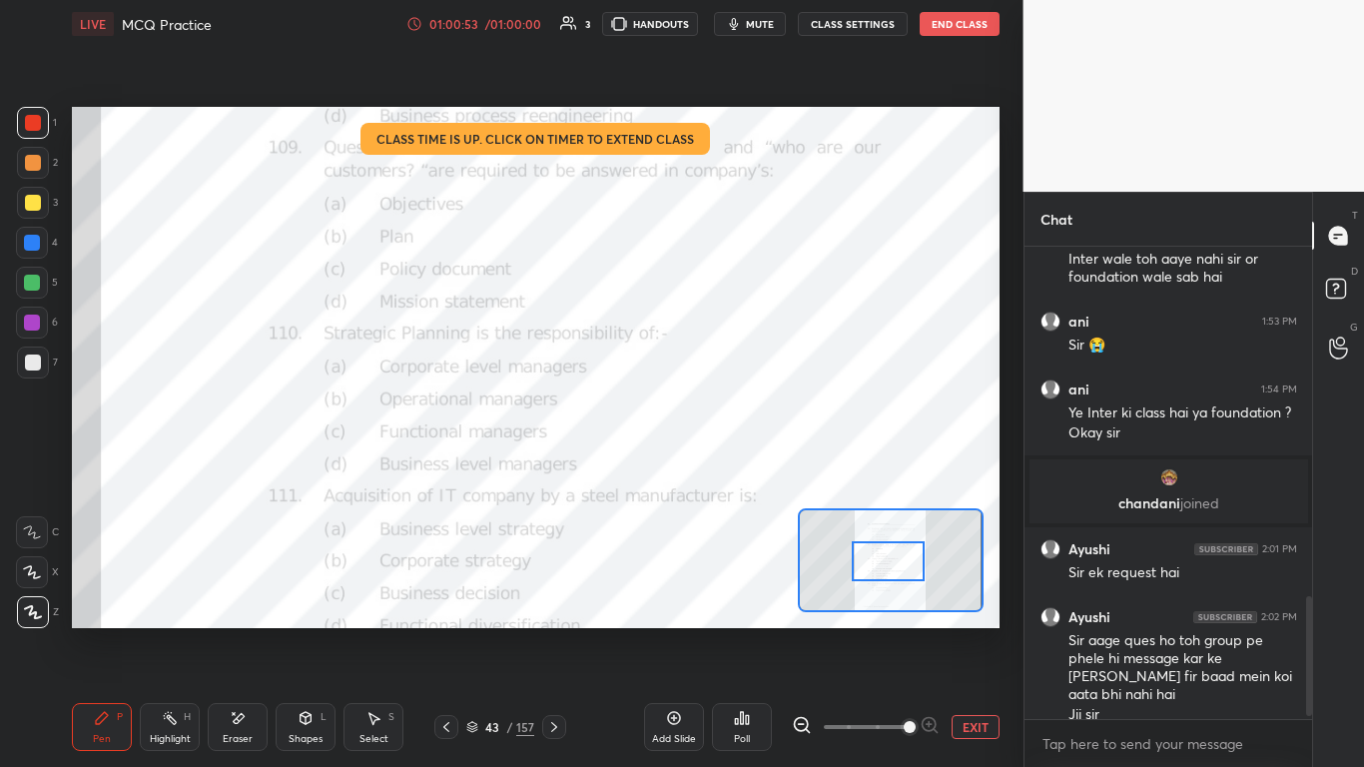
scroll to position [1407, 0]
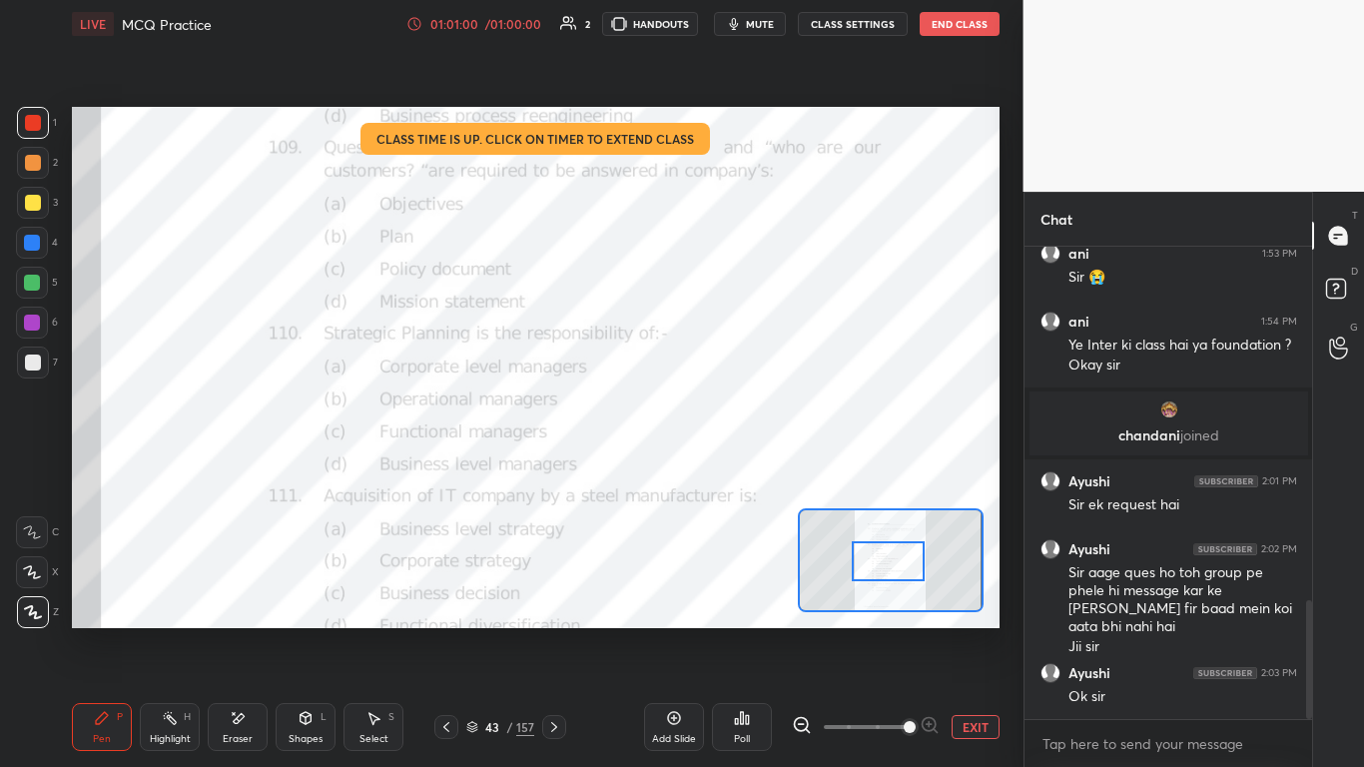
click at [716, 24] on button "End Class" at bounding box center [960, 24] width 80 height 24
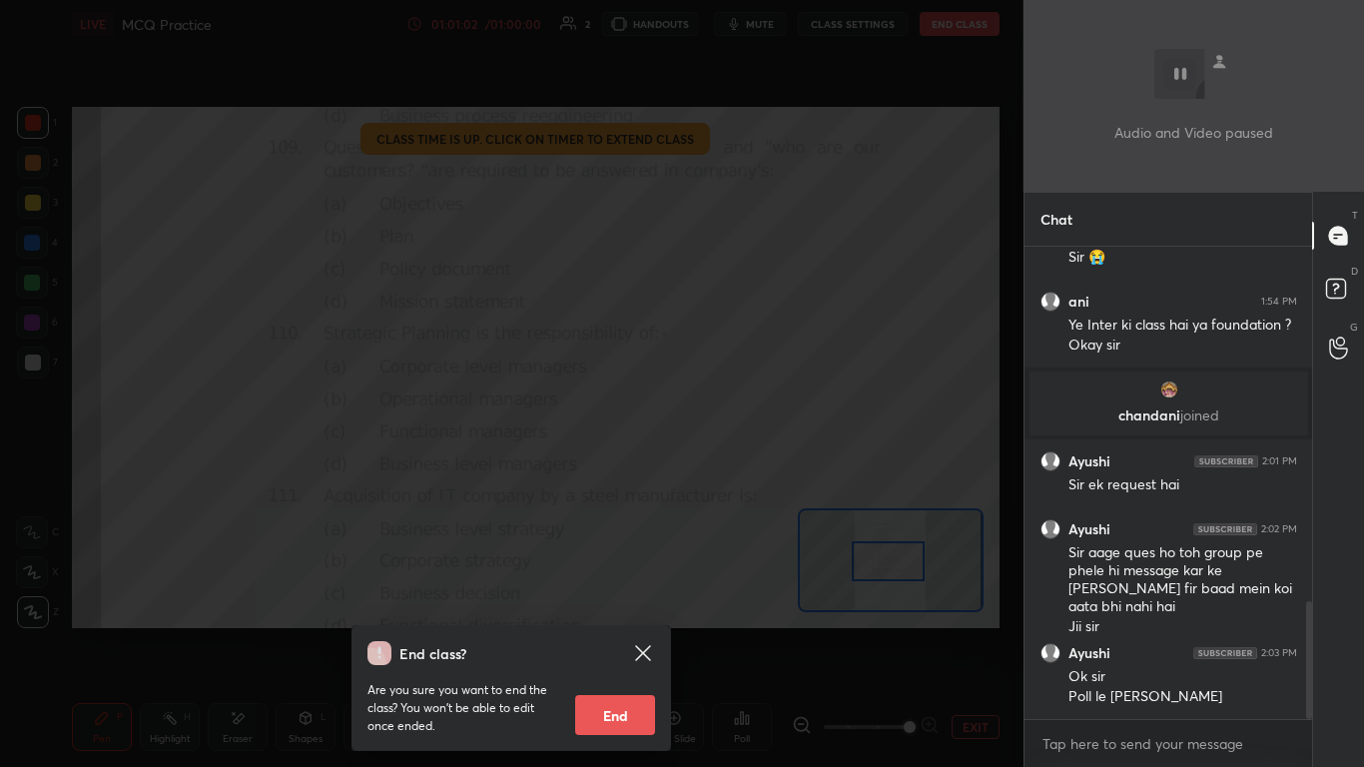
click at [716, 468] on div "End class? Are you sure you want to end the class? You won’t be able to edit on…" at bounding box center [512, 383] width 1024 height 767
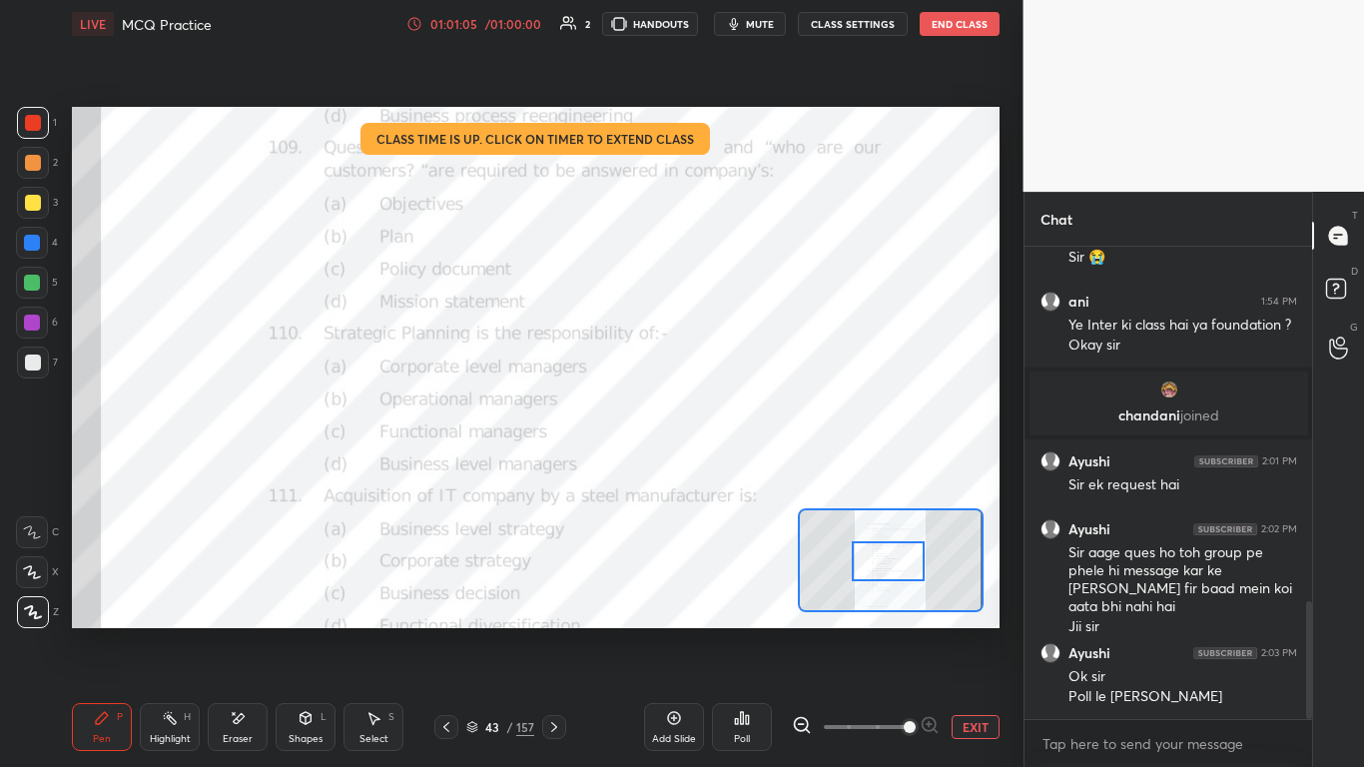
click at [716, 21] on button "End Class" at bounding box center [960, 24] width 80 height 24
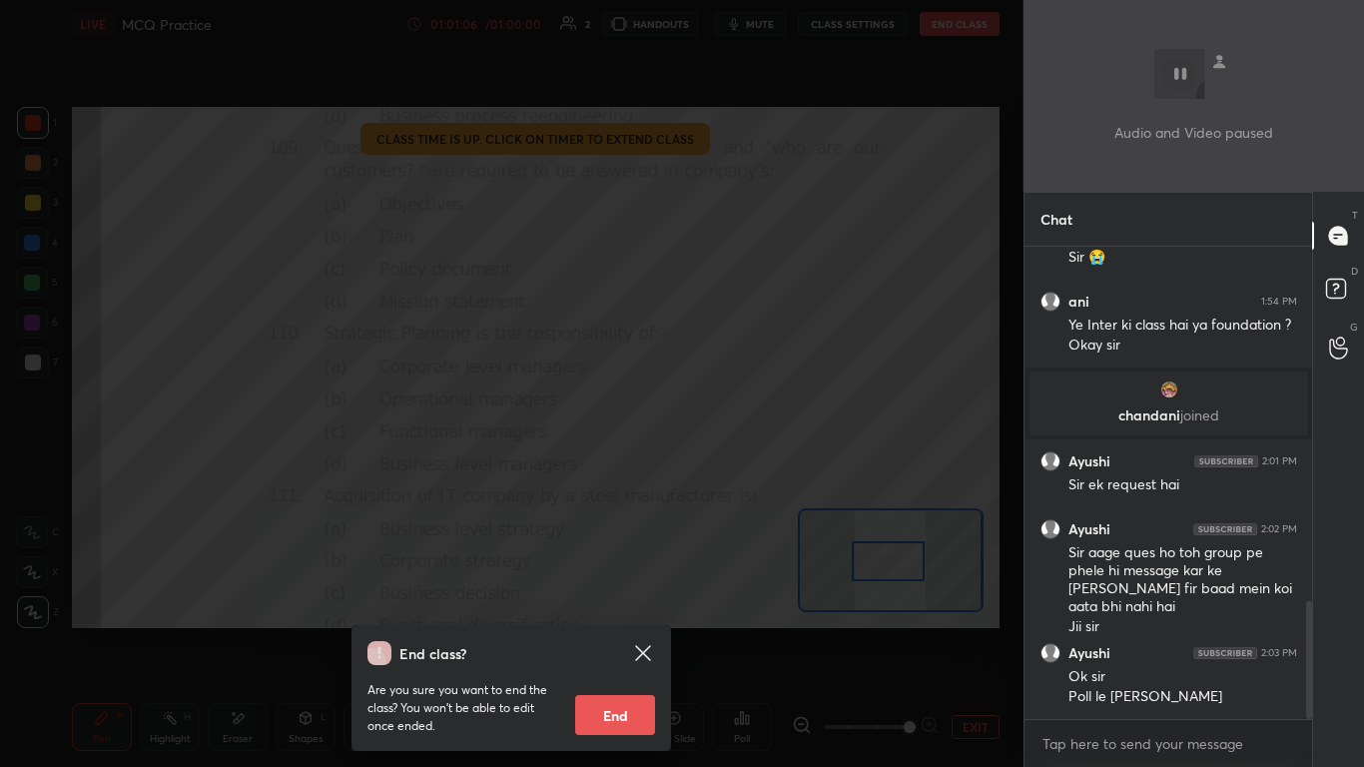
click at [628, 468] on button "End" at bounding box center [615, 715] width 80 height 40
type textarea "x"
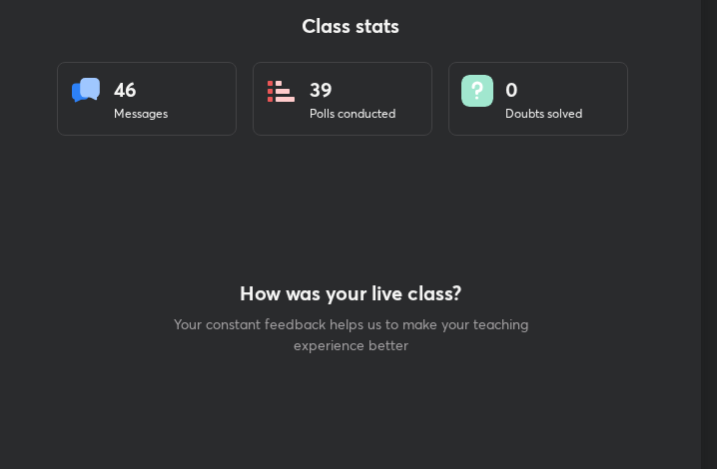
scroll to position [99537, 99177]
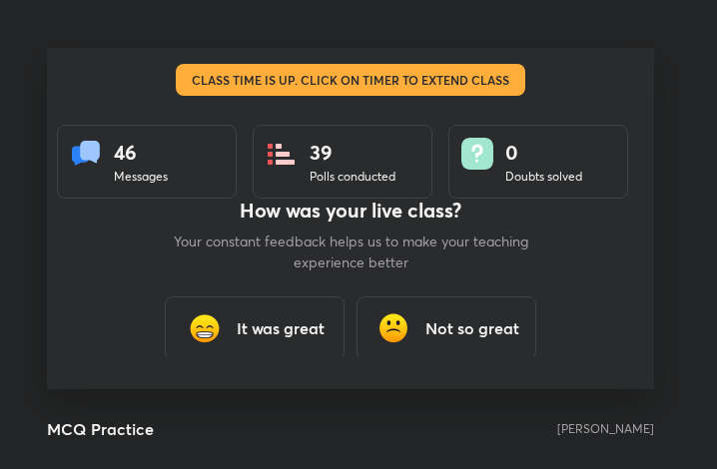
drag, startPoint x: 300, startPoint y: 322, endPoint x: 337, endPoint y: 309, distance: 39.2
click at [300, 325] on h3 "It was great" at bounding box center [281, 329] width 88 height 24
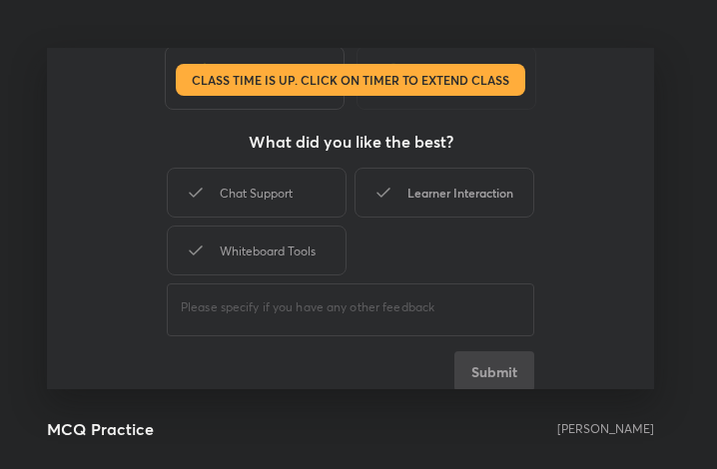
click at [485, 201] on div "Learner Interaction" at bounding box center [445, 193] width 180 height 50
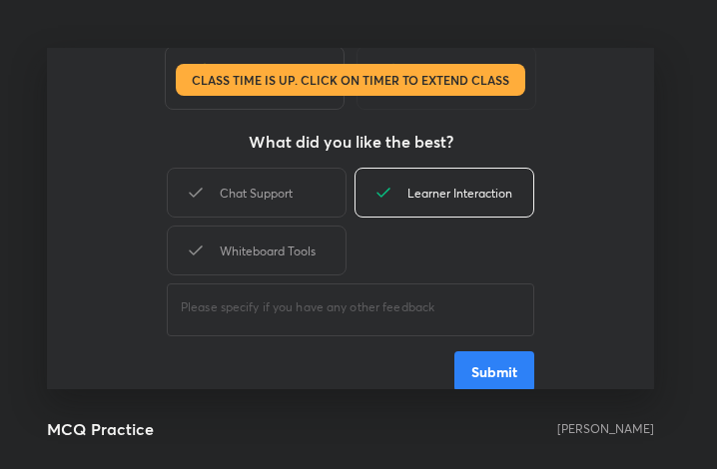
click at [494, 370] on button "Submit" at bounding box center [494, 372] width 80 height 40
